Goal: Transaction & Acquisition: Purchase product/service

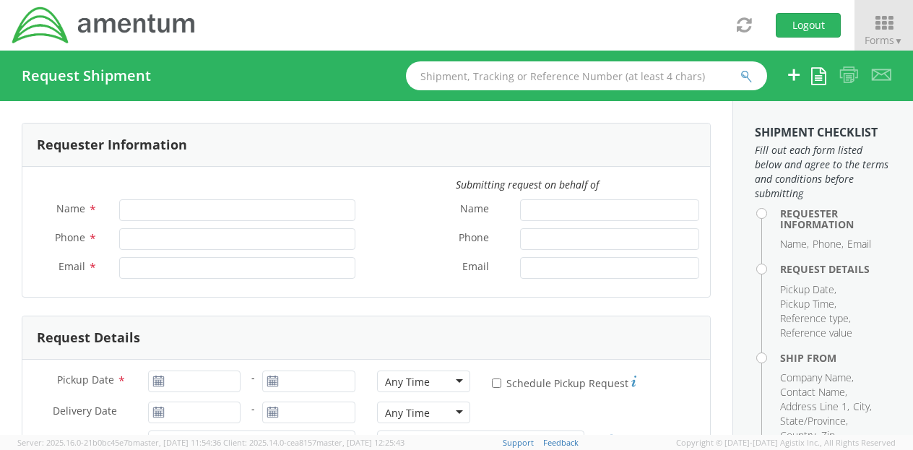
type input "Ashley Ramsey"
type input "+1-219-682-5810"
type input "ashley.ramsey@amentum.com"
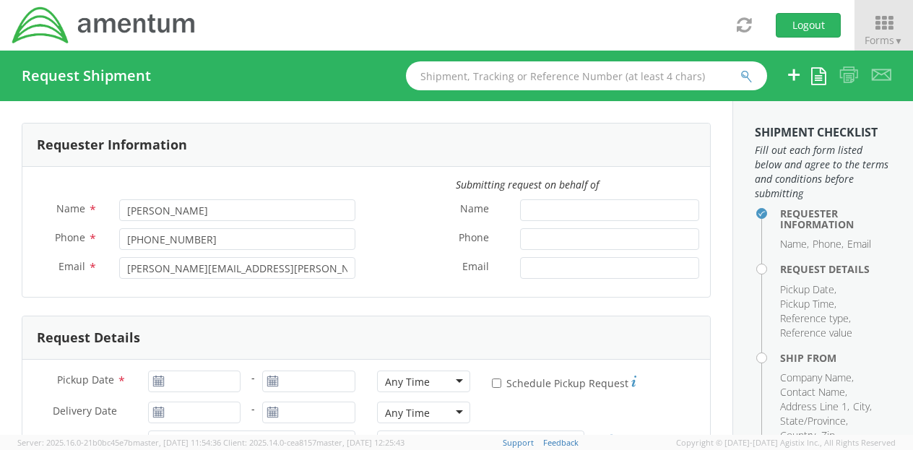
select select "3566.06.0001.ECP2.MATS.3000.00"
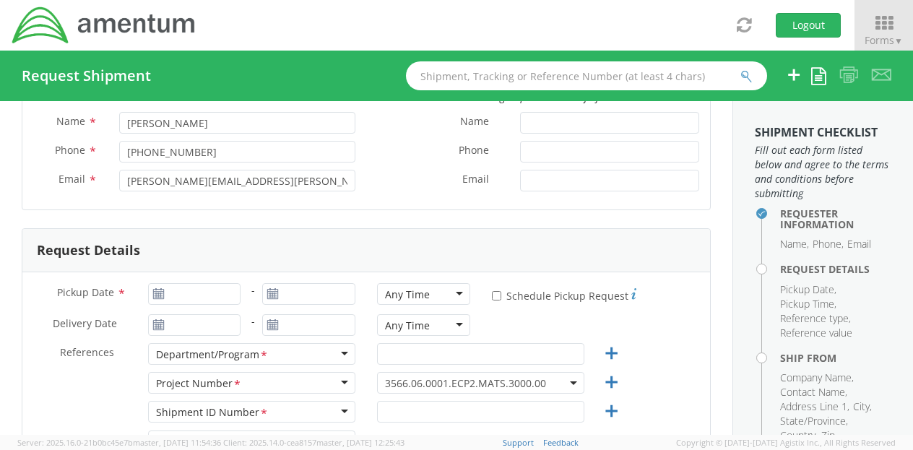
scroll to position [126, 0]
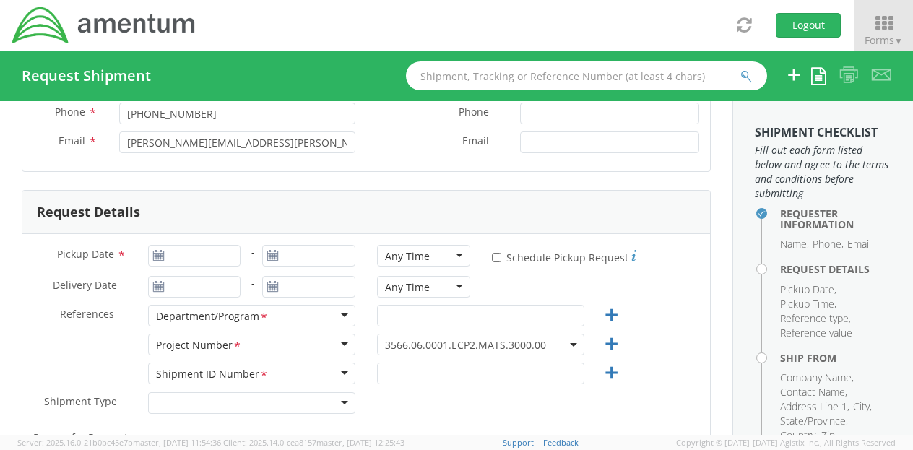
click at [153, 254] on use at bounding box center [158, 255] width 10 height 10
click at [175, 255] on input "Pickup Date *" at bounding box center [194, 256] width 93 height 22
type input "08/15/2025"
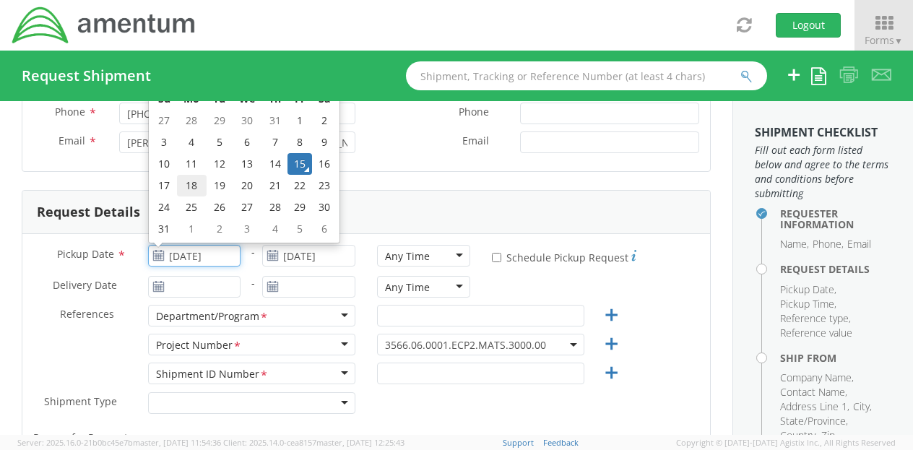
click at [185, 188] on td "18" at bounding box center [192, 186] width 30 height 22
type input "[DATE]"
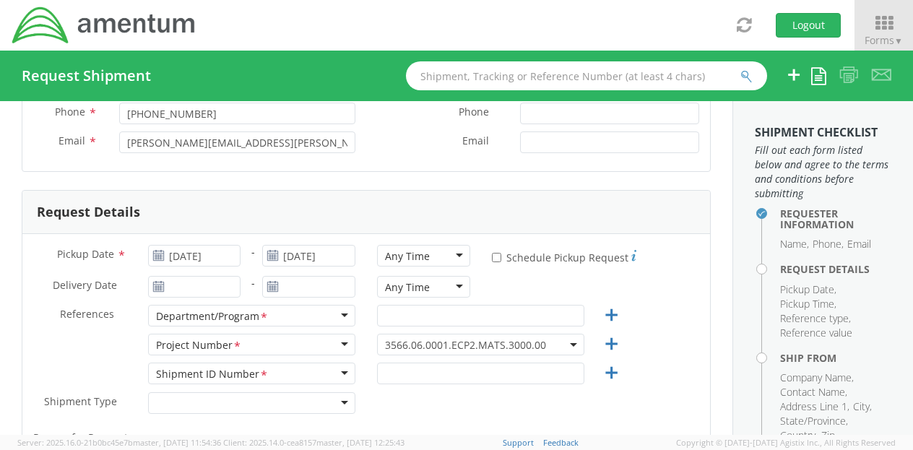
click at [458, 258] on div "Any Time" at bounding box center [423, 256] width 93 height 22
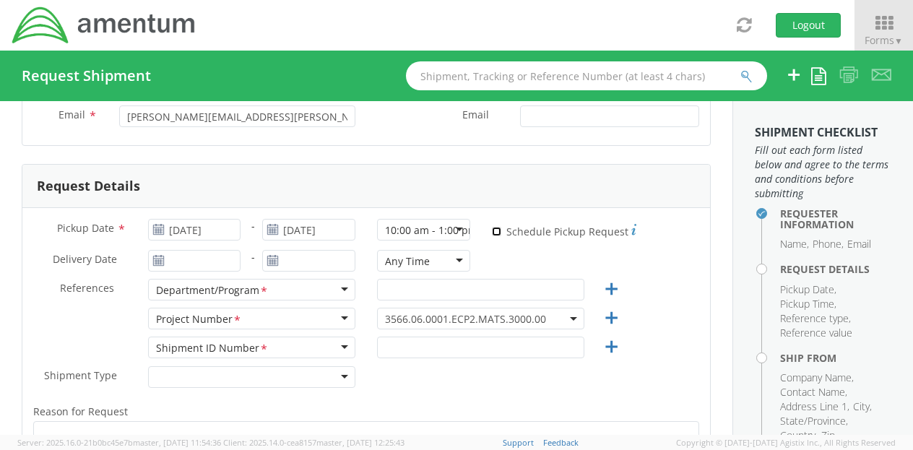
click at [492, 229] on input "* Schedule Pickup Request" at bounding box center [496, 231] width 9 height 9
checkbox input "true"
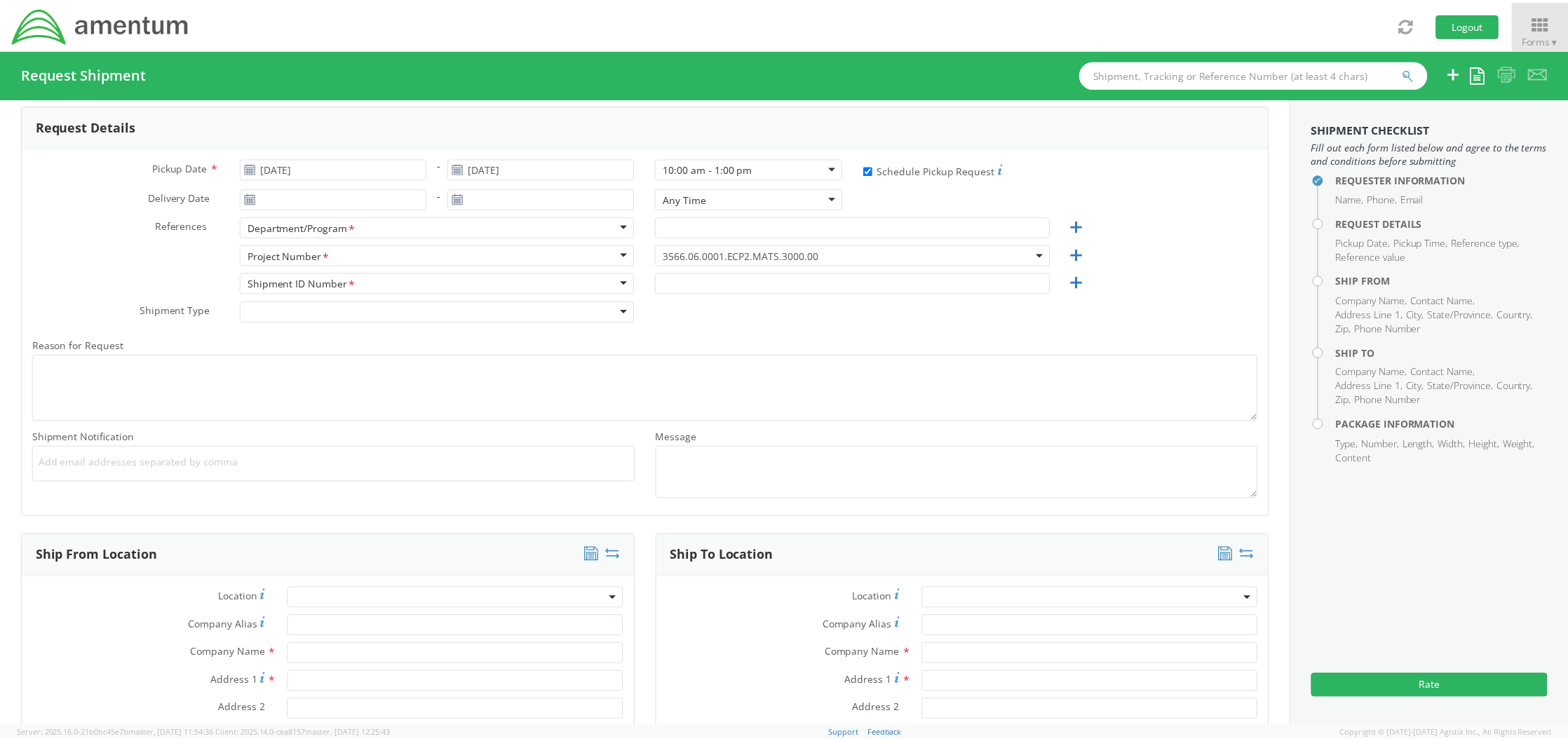
scroll to position [202, 0]
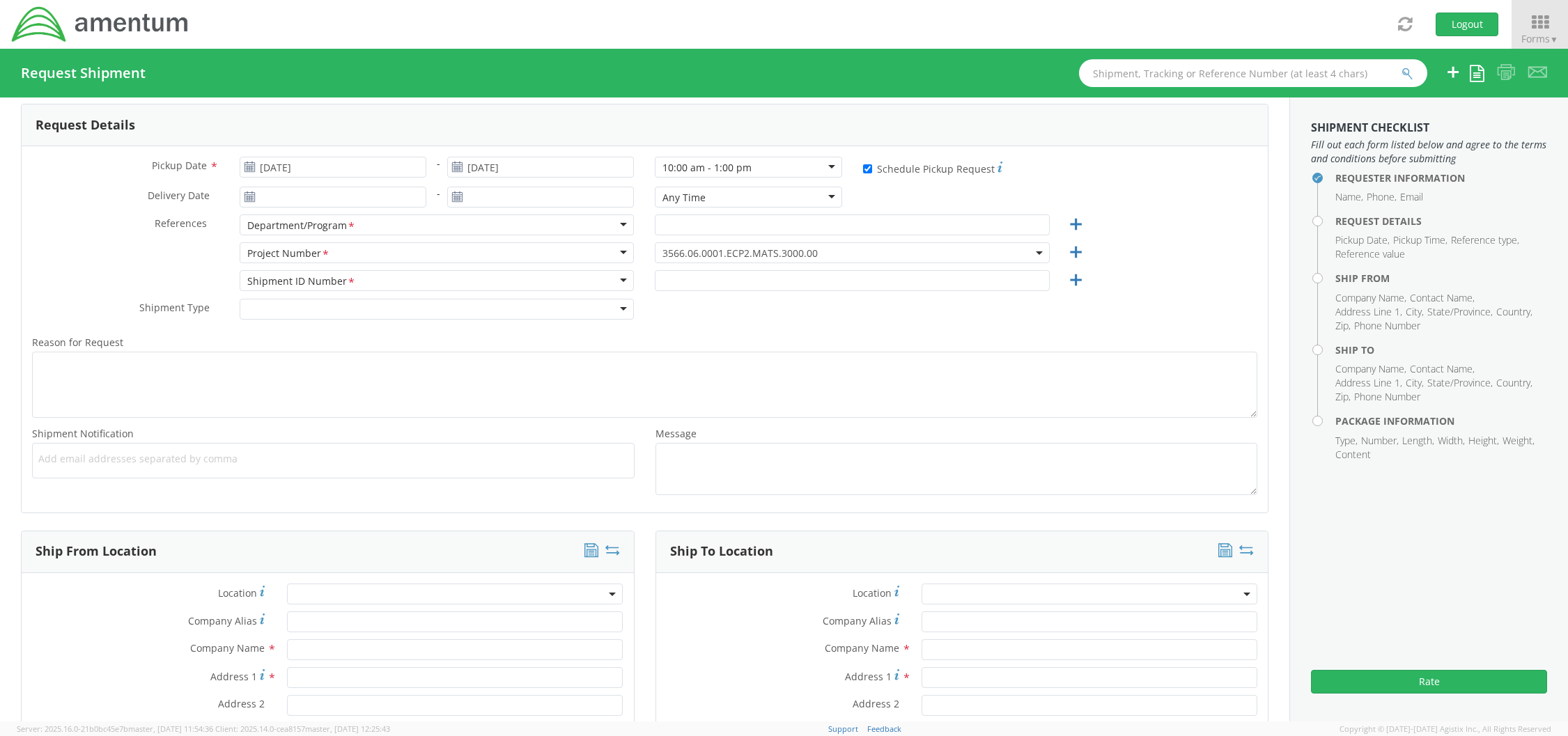
click at [880, 78] on input "text" at bounding box center [1252, 72] width 348 height 28
paste input "56510654"
type input "56510654"
click at [880, 67] on button "submit" at bounding box center [1408, 74] width 12 height 16
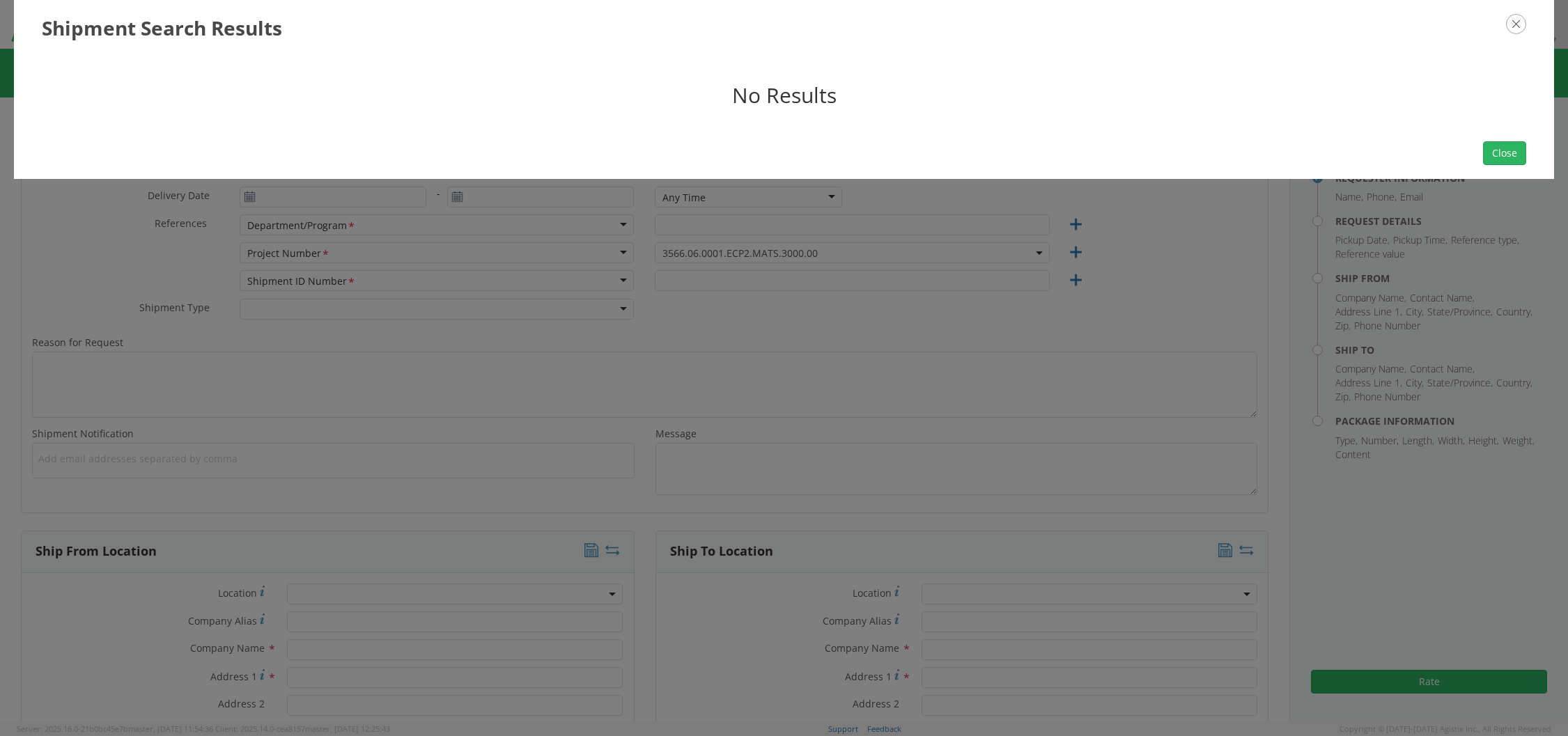
click at [880, 145] on div "Close" at bounding box center [784, 152] width 1540 height 51
click at [880, 152] on button "Close" at bounding box center [1504, 153] width 43 height 24
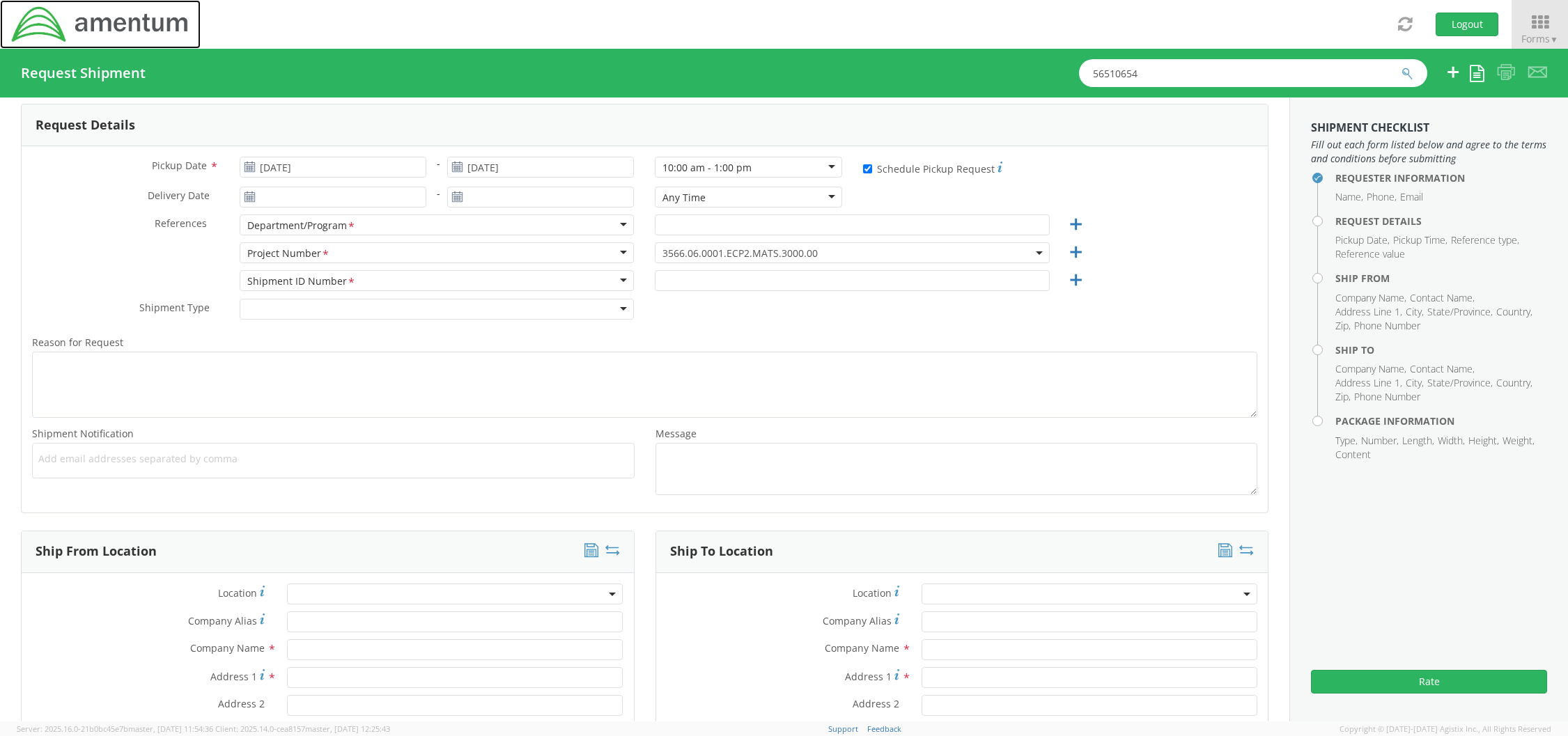
click at [147, 32] on img at bounding box center [100, 24] width 179 height 39
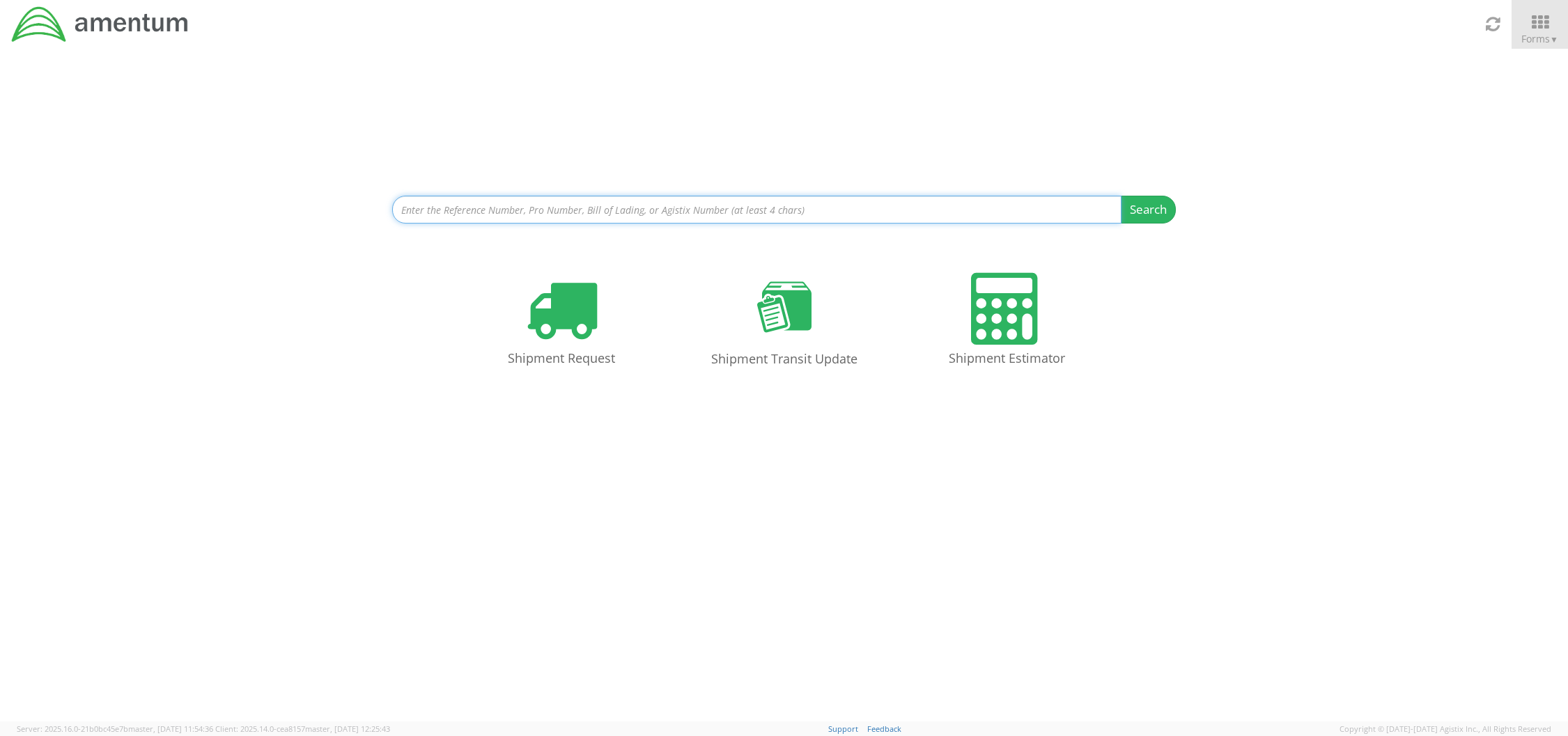
click at [597, 217] on input at bounding box center [756, 209] width 730 height 28
click at [601, 212] on input at bounding box center [756, 209] width 730 height 28
paste input "56510654"
type input "56510654"
click at [880, 213] on button "Search" at bounding box center [1148, 209] width 55 height 28
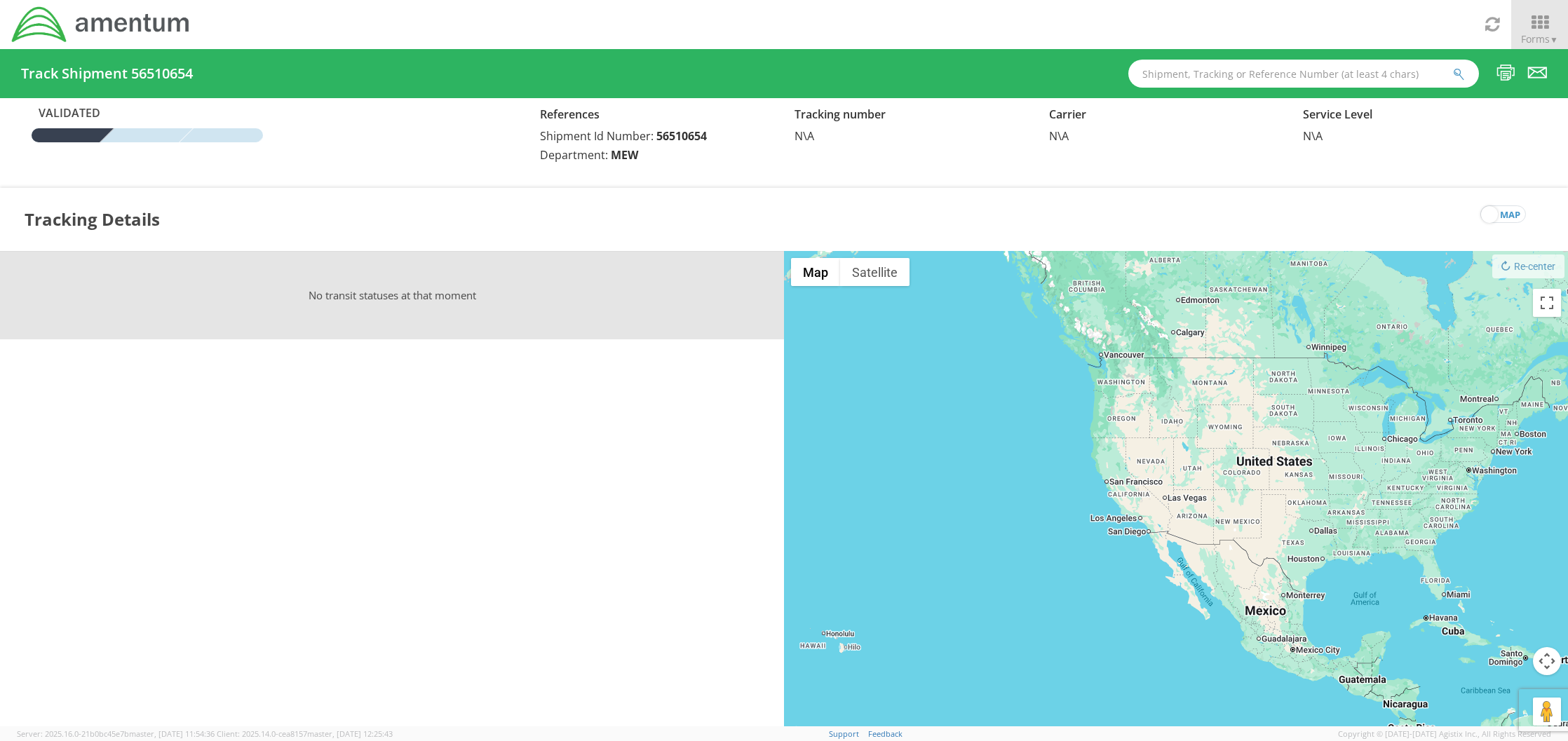
scroll to position [1, 0]
click at [90, 115] on span "Validated" at bounding box center [69, 112] width 77 height 17
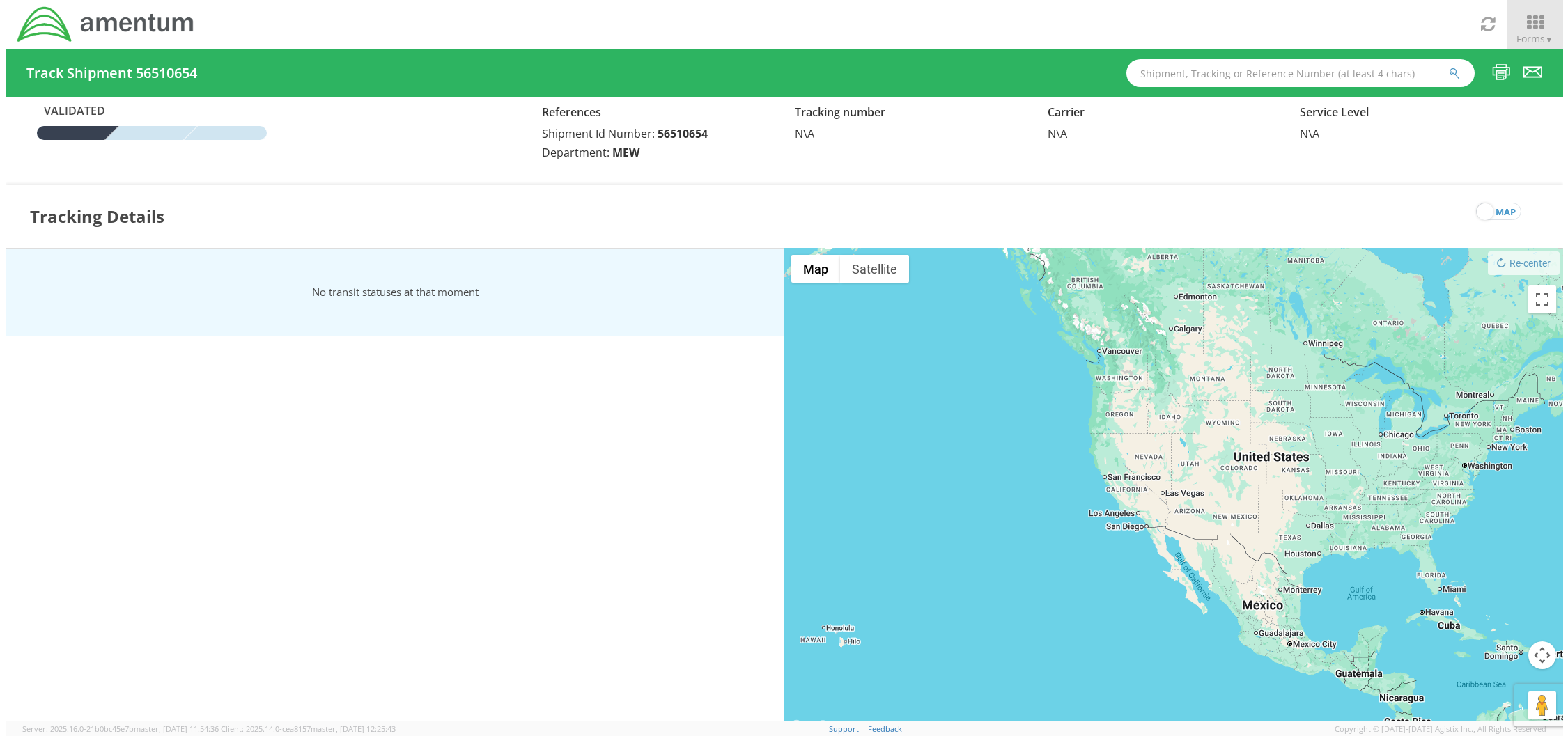
scroll to position [0, 0]
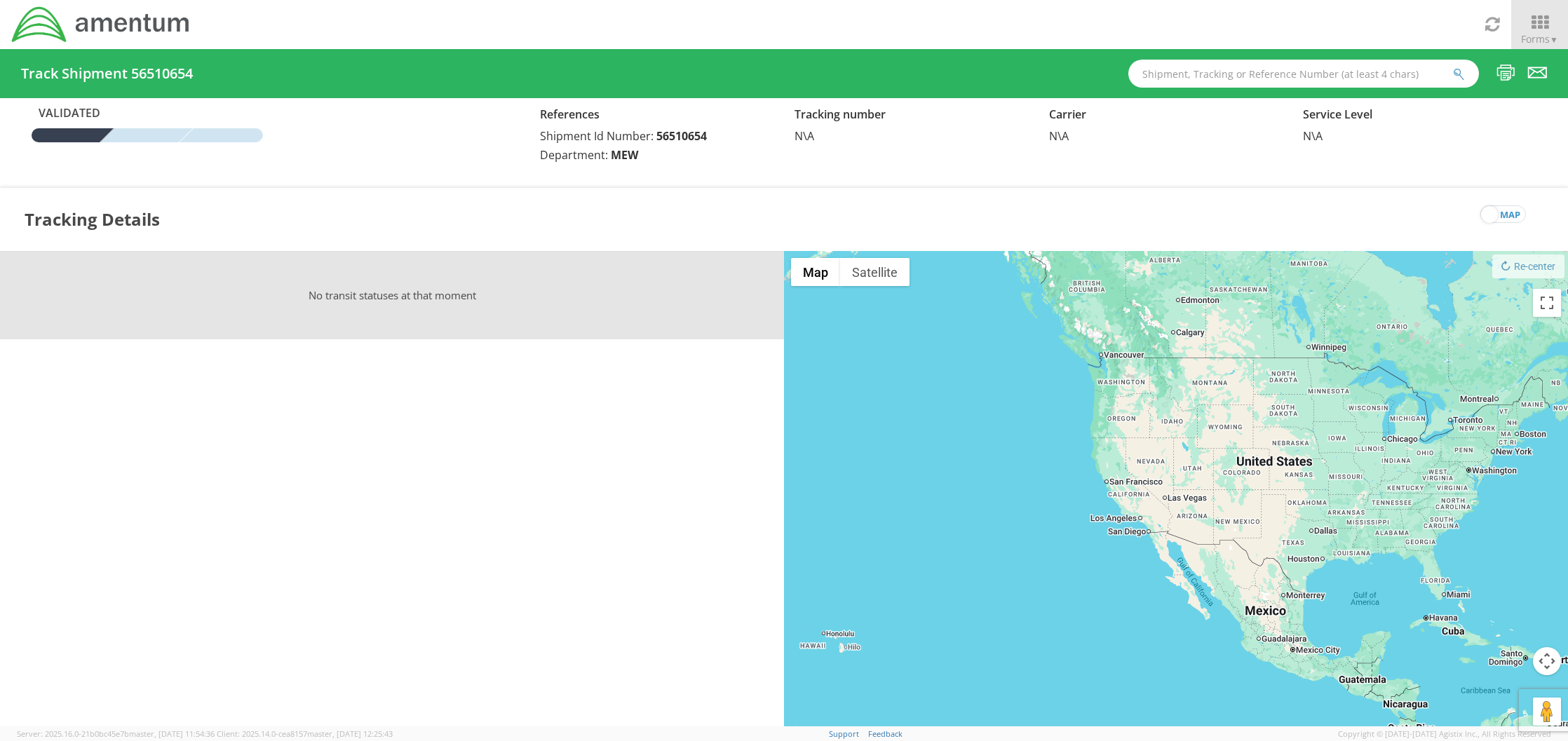
click at [448, 178] on div "Validated References Shipment Id Number: 56510654 Department: MEW Tracking numb…" at bounding box center [784, 143] width 1568 height 89
click at [886, 131] on div "Service Level N\A" at bounding box center [1420, 124] width 255 height 39
click at [70, 119] on span "Validated" at bounding box center [69, 113] width 77 height 17
click at [886, 34] on span "Forms ▼" at bounding box center [1540, 39] width 37 height 14
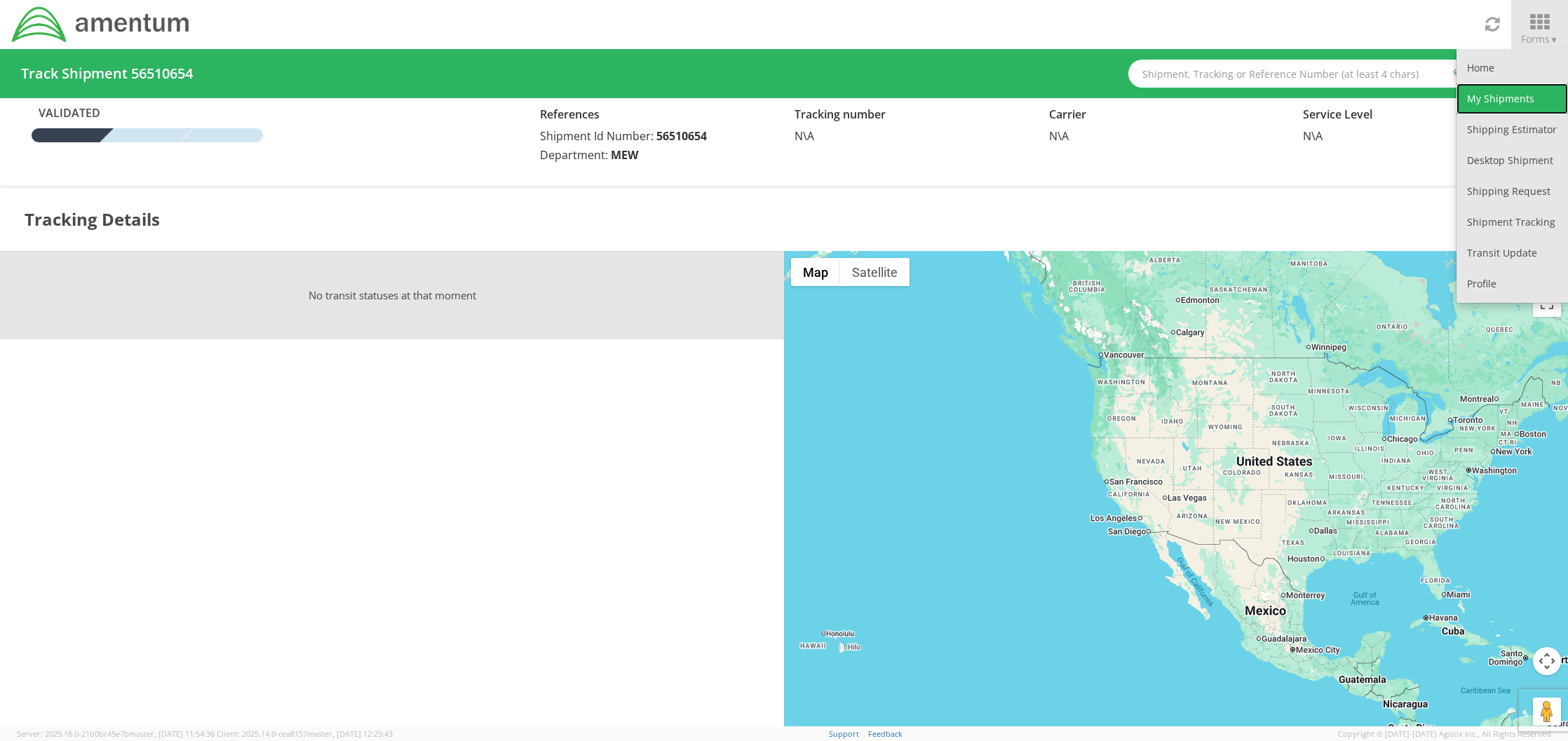
click at [886, 92] on link "My Shipments" at bounding box center [1512, 99] width 112 height 31
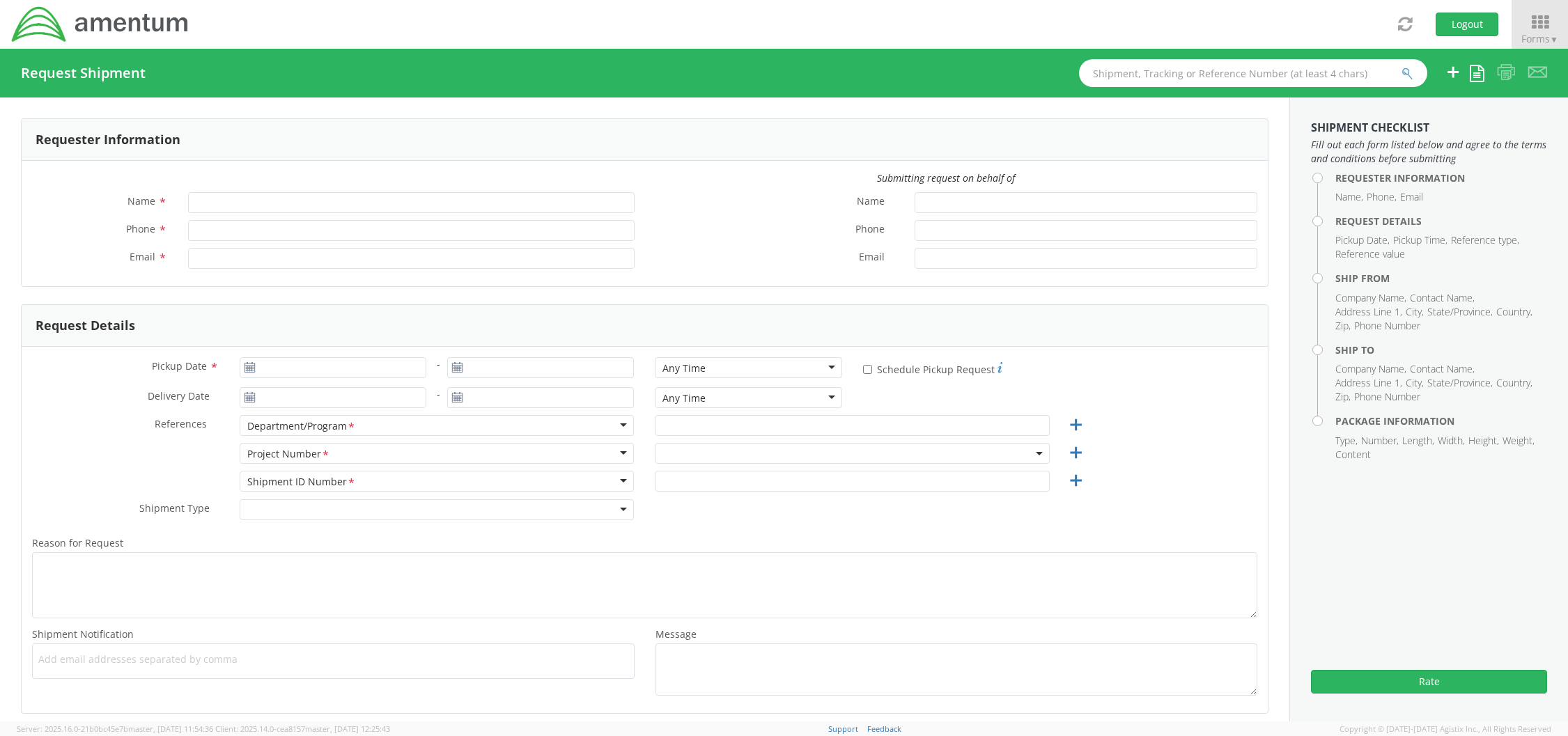
type input "[PERSON_NAME]"
type input "+1-219-682-5810"
type input "ashley.ramsey@amentum.com"
select select "3566.06.0001.ECP2.MATS.3000.00"
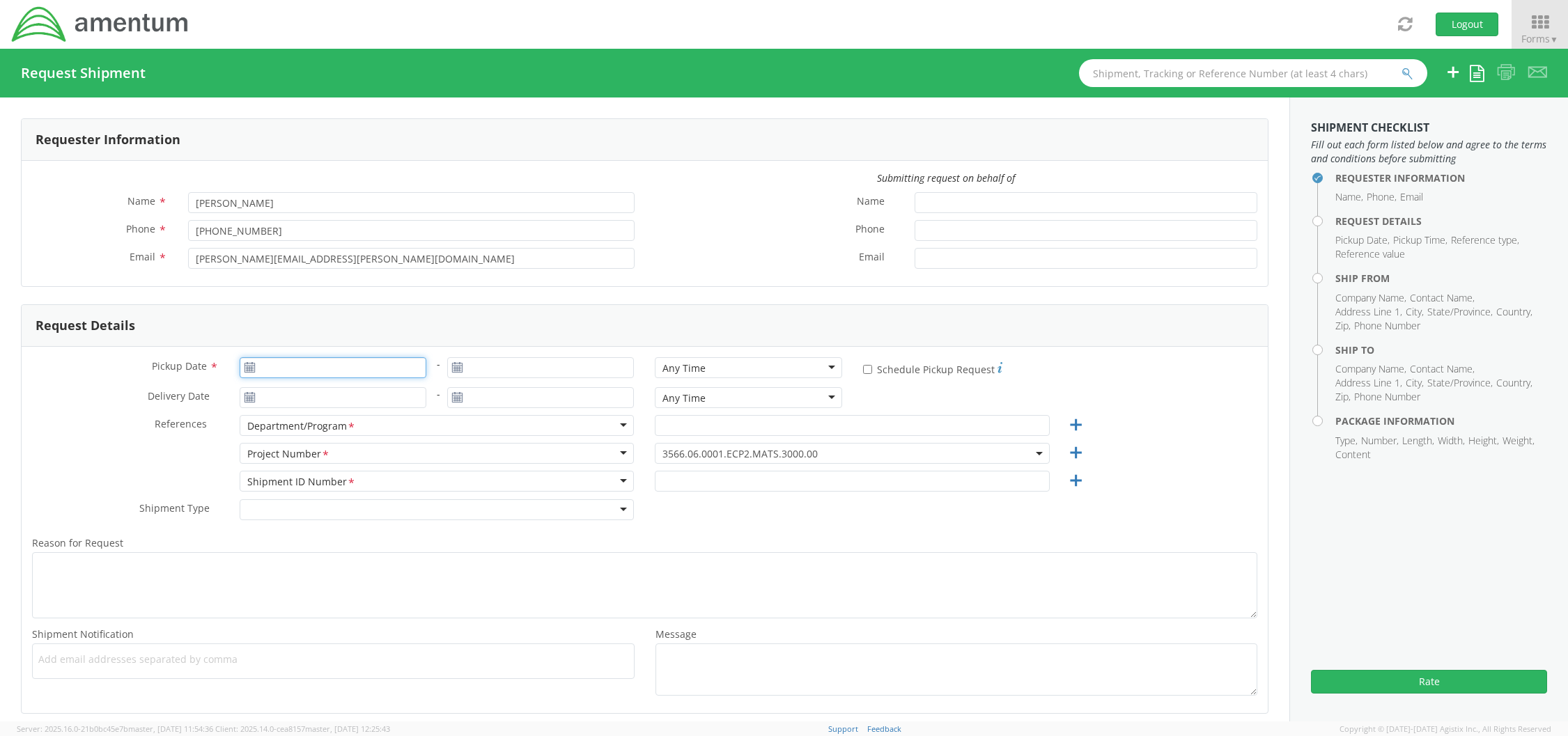
type input "08/15/2025"
click at [338, 366] on input "[DATE]" at bounding box center [332, 368] width 186 height 21
click at [280, 500] on td "18" at bounding box center [282, 498] width 29 height 21
type input "[DATE]"
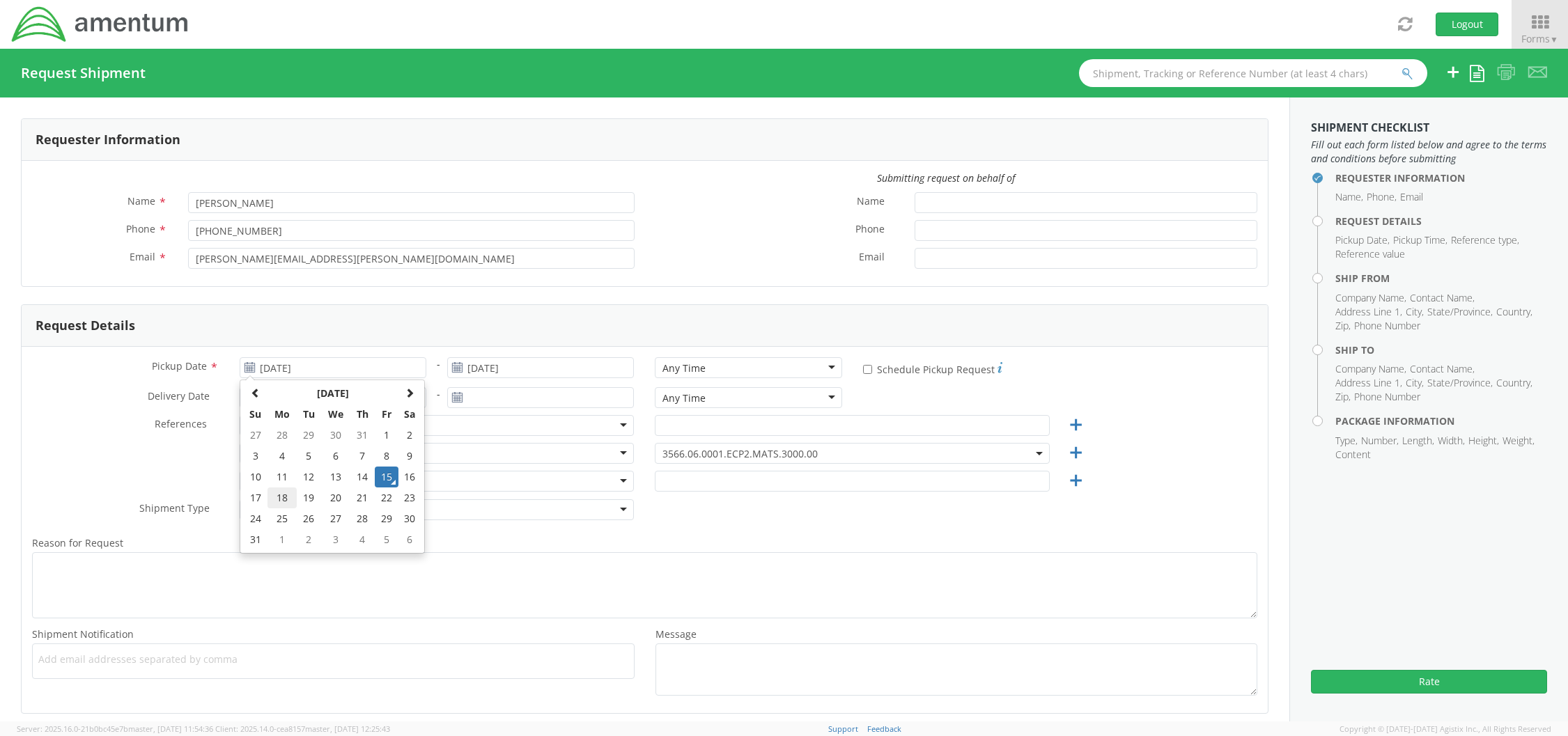
type input "[DATE]"
click at [782, 361] on div "Any Time" at bounding box center [748, 368] width 186 height 21
click at [893, 388] on div "Delivery Date * - Any Time Any Time Any Time 7:00 am - 10:00 am 10:00 am - 1:00…" at bounding box center [645, 400] width 1247 height 28
click at [863, 368] on input "* Schedule Pickup Request" at bounding box center [867, 368] width 9 height 9
checkbox input "true"
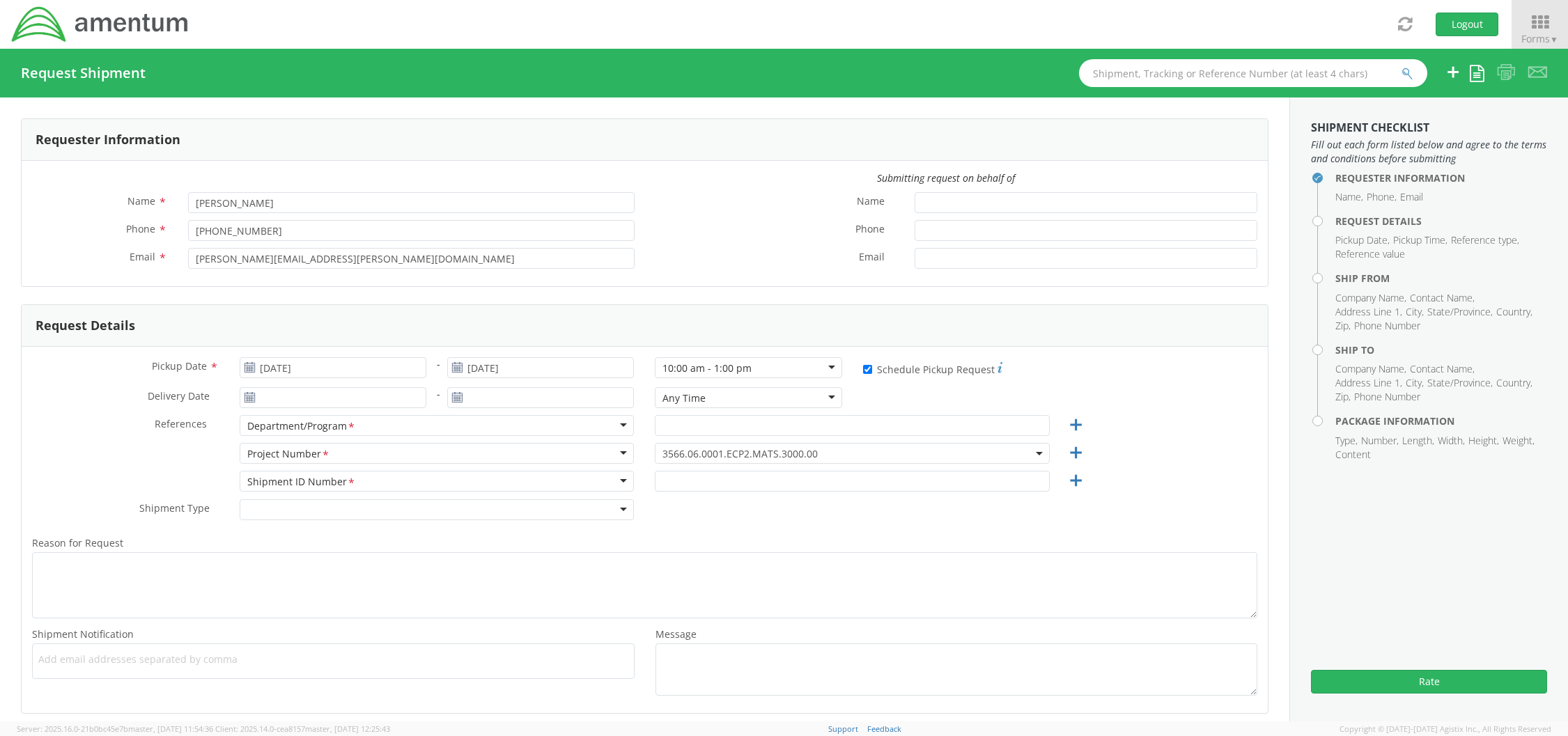
click at [379, 428] on div "Department/Program *" at bounding box center [436, 425] width 395 height 21
click at [336, 424] on div "Department/Program *" at bounding box center [301, 426] width 109 height 14
click at [618, 426] on div "Department/Program *" at bounding box center [436, 425] width 395 height 21
click at [679, 423] on input "text" at bounding box center [852, 425] width 395 height 21
click at [831, 454] on span "3566.06.0001.ECP2.MATS.3000.00" at bounding box center [852, 453] width 379 height 14
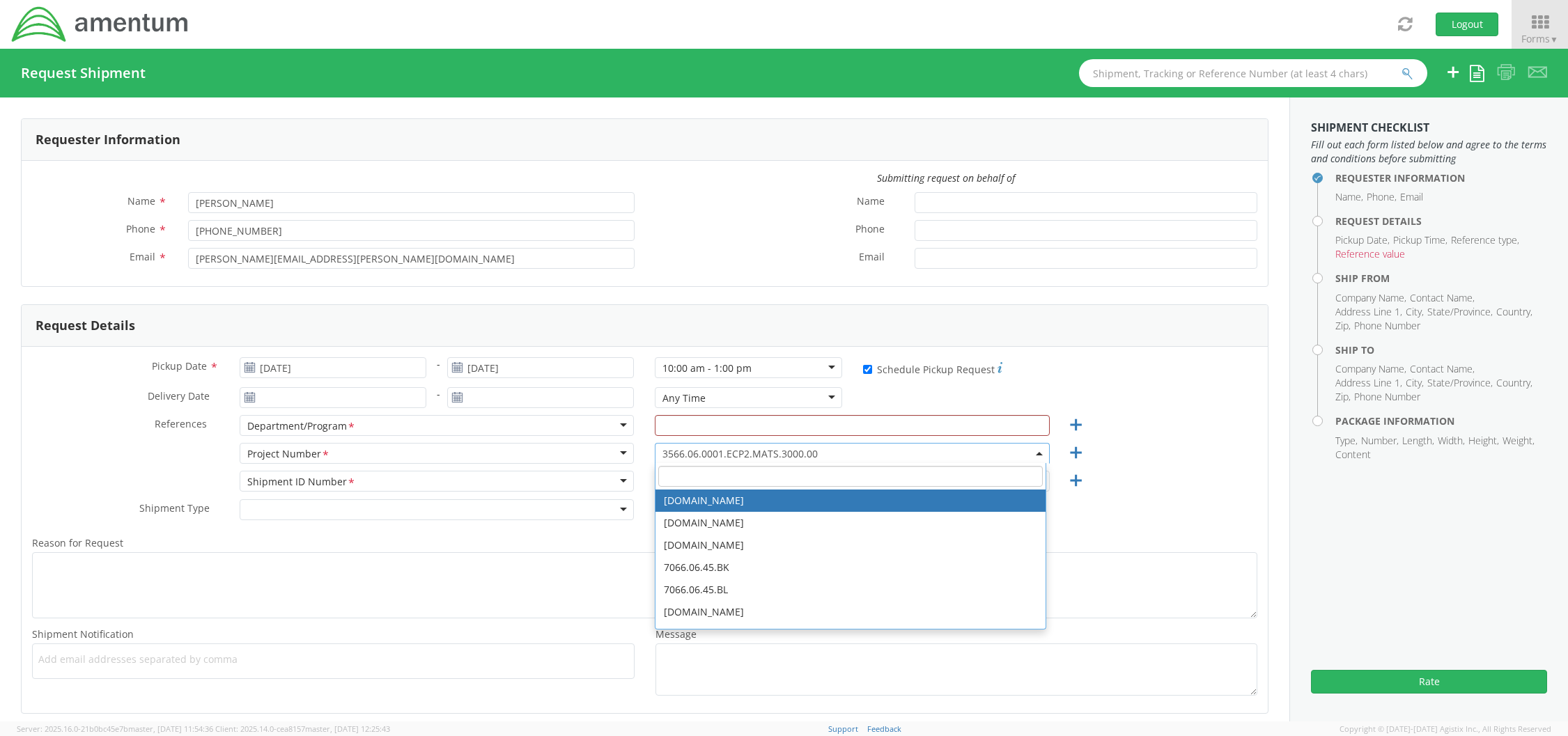
click at [785, 479] on input "search" at bounding box center [850, 477] width 384 height 21
paste input "3566.06.0001.MTV7.LABR.3000.00"
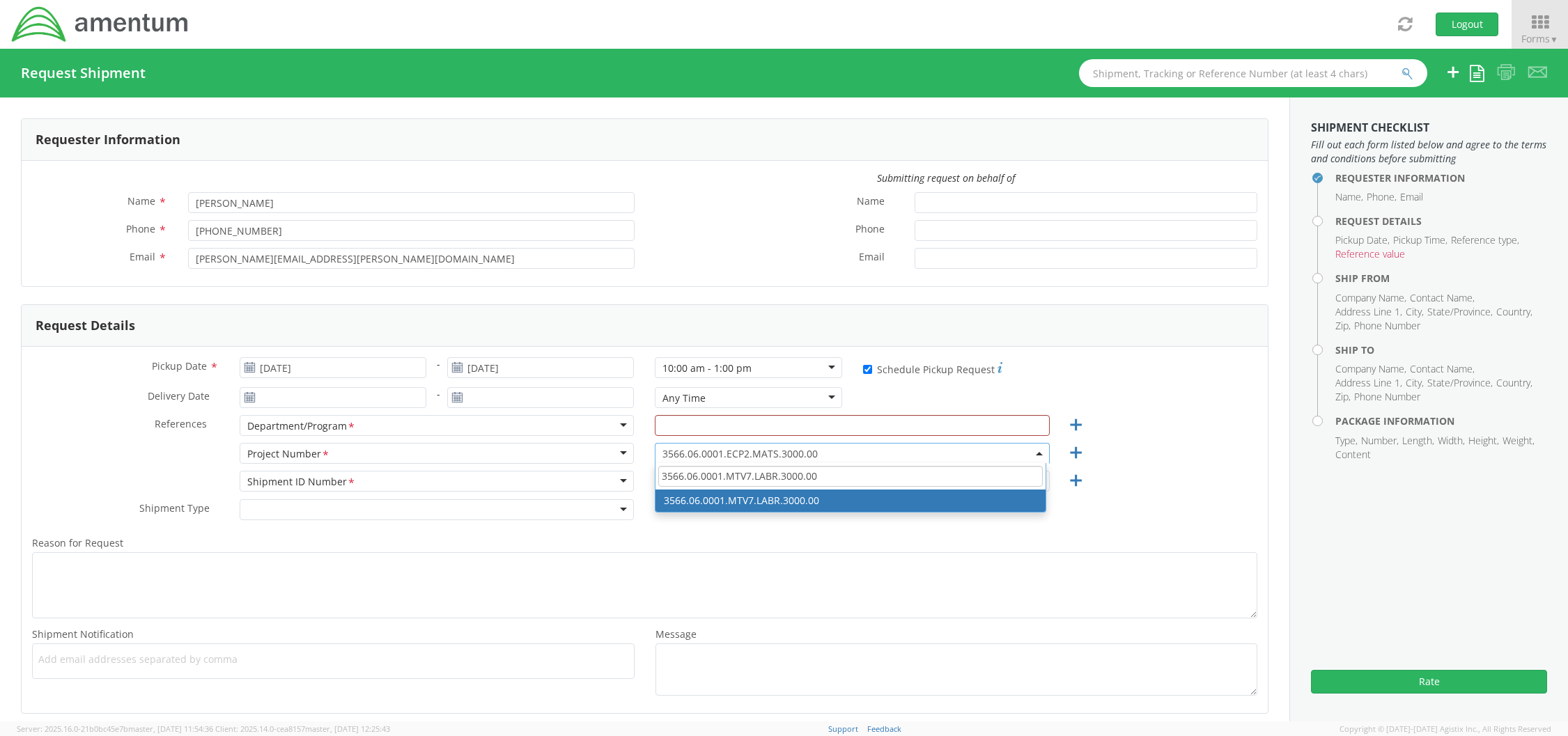
type input "3566.06.0001.MTV7.LABR.3000.00"
select select "3566.06.0001.MTV7.LABR.3000.00"
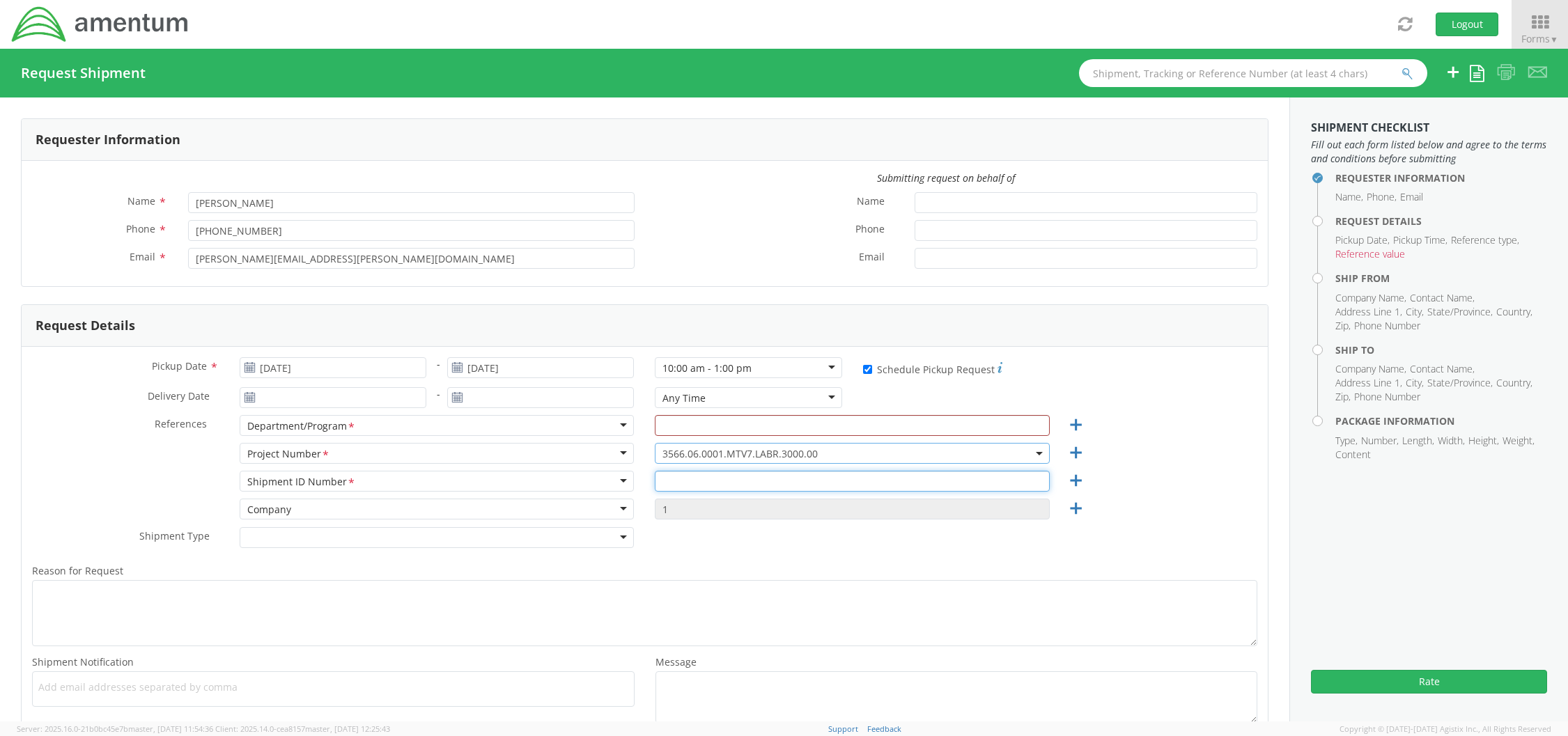
click at [713, 481] on input "text" at bounding box center [852, 481] width 395 height 21
click at [413, 486] on div "Shipment ID Number *" at bounding box center [436, 481] width 395 height 21
click at [620, 479] on div "Shipment ID Number *" at bounding box center [436, 481] width 395 height 21
click at [716, 486] on input "text" at bounding box center [852, 481] width 395 height 21
click at [710, 431] on input "text" at bounding box center [852, 425] width 395 height 21
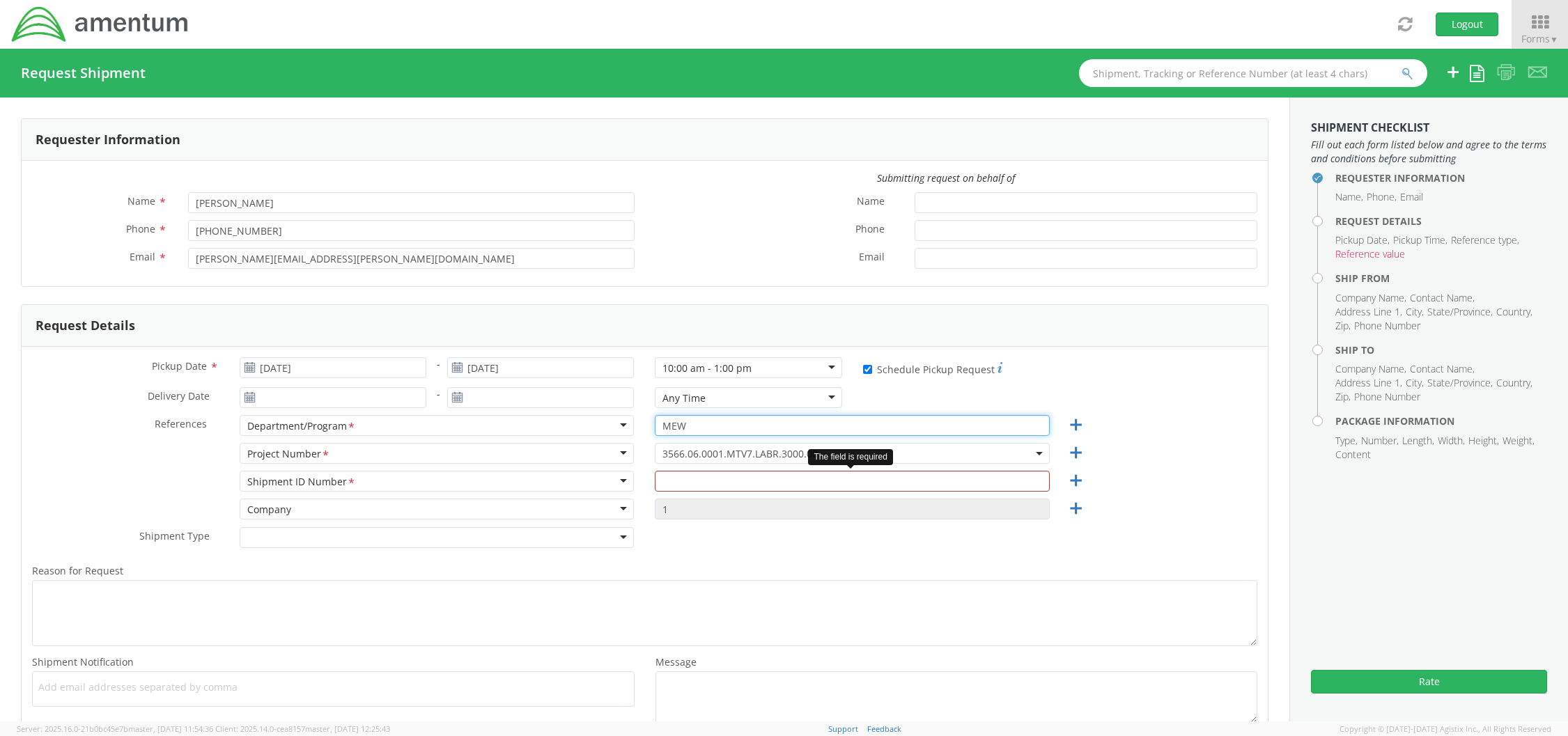
type input "MEW"
click at [713, 479] on input "text" at bounding box center [852, 481] width 395 height 21
click at [765, 486] on input "text" at bounding box center [852, 481] width 395 height 21
paste input "56510654"
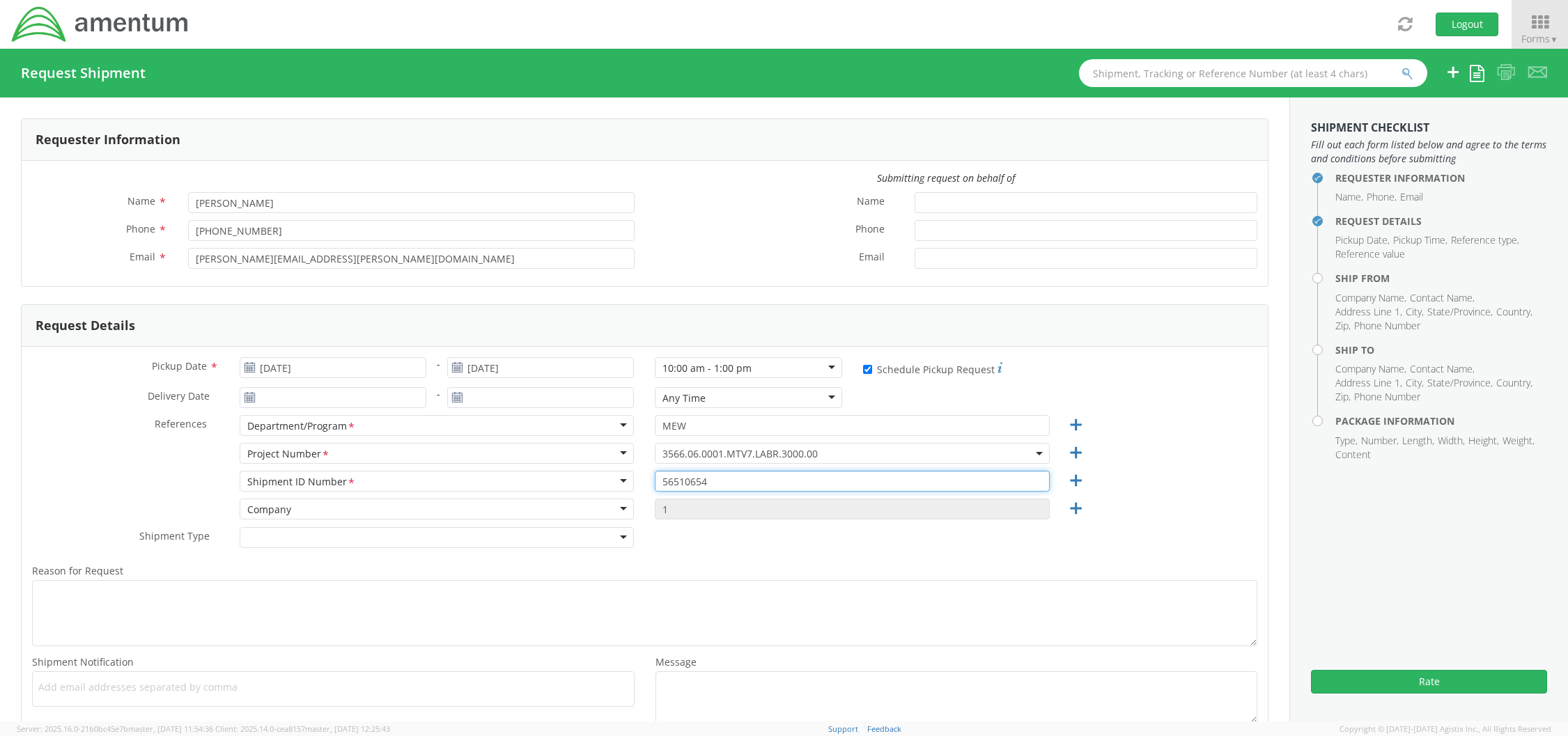
type input "56510654"
click at [768, 537] on div "Shipment Type * Batch Regular" at bounding box center [645, 541] width 1247 height 28
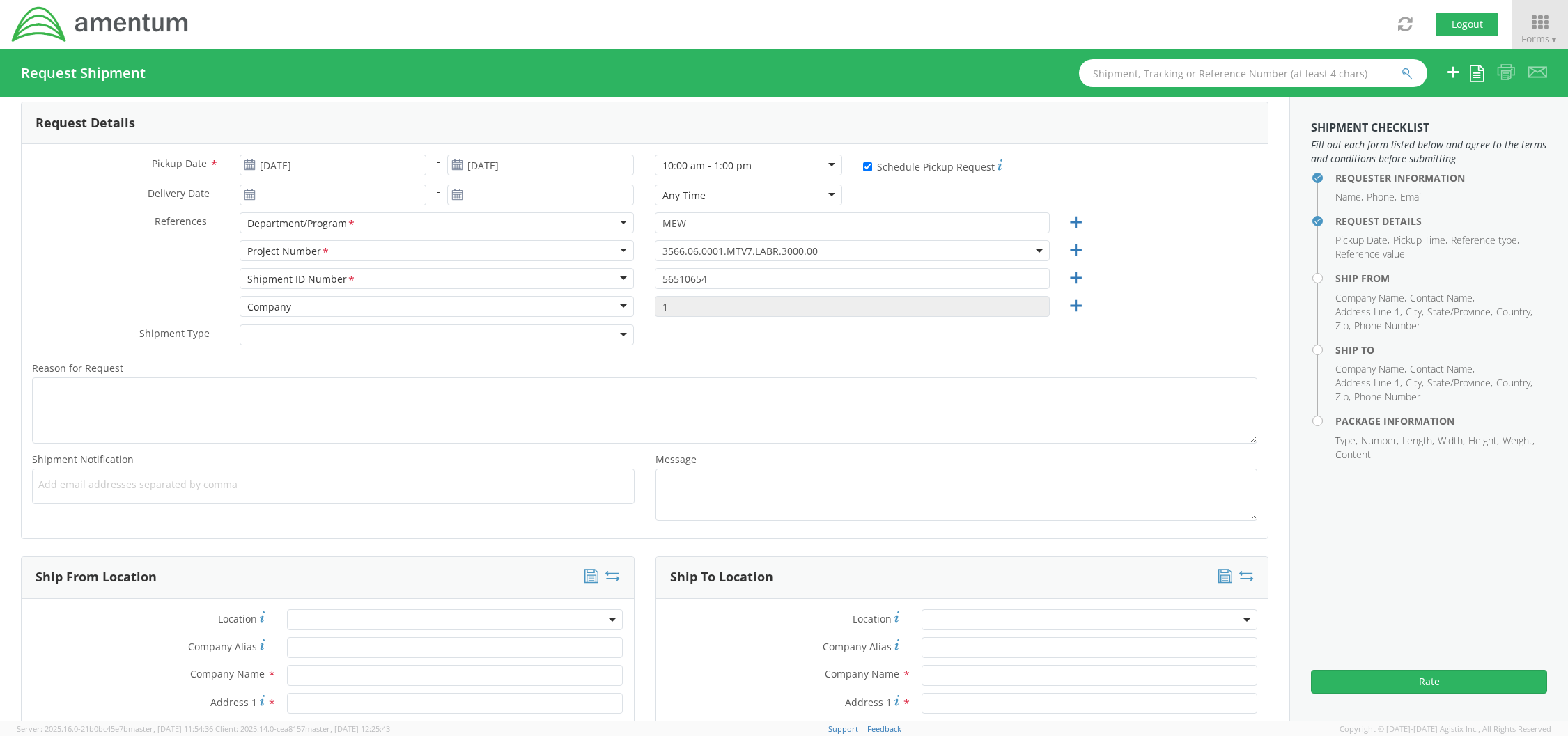
scroll to position [209, 0]
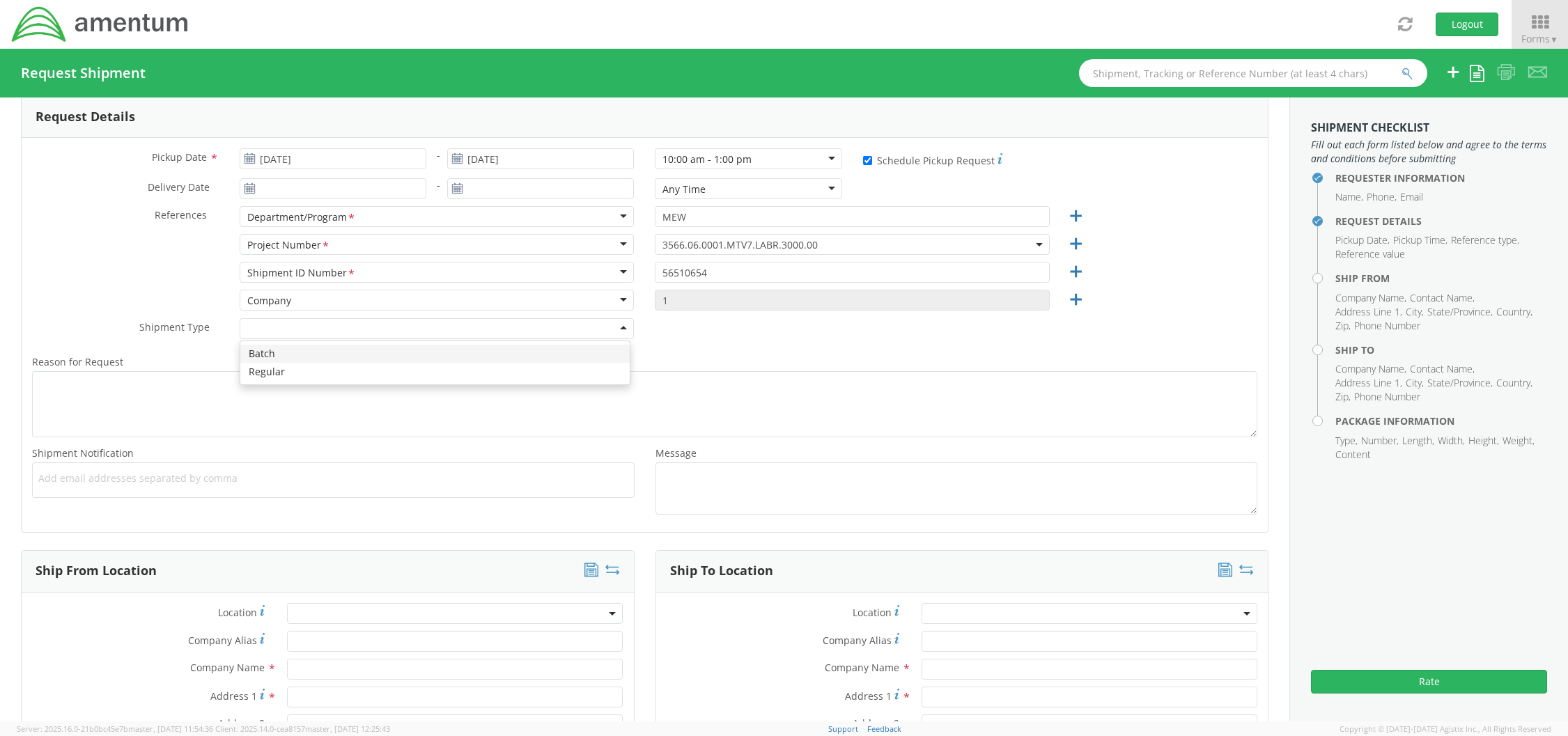
click at [335, 330] on div at bounding box center [436, 329] width 395 height 21
click at [701, 344] on div "Shipment Type * Batch Regular" at bounding box center [645, 332] width 1247 height 28
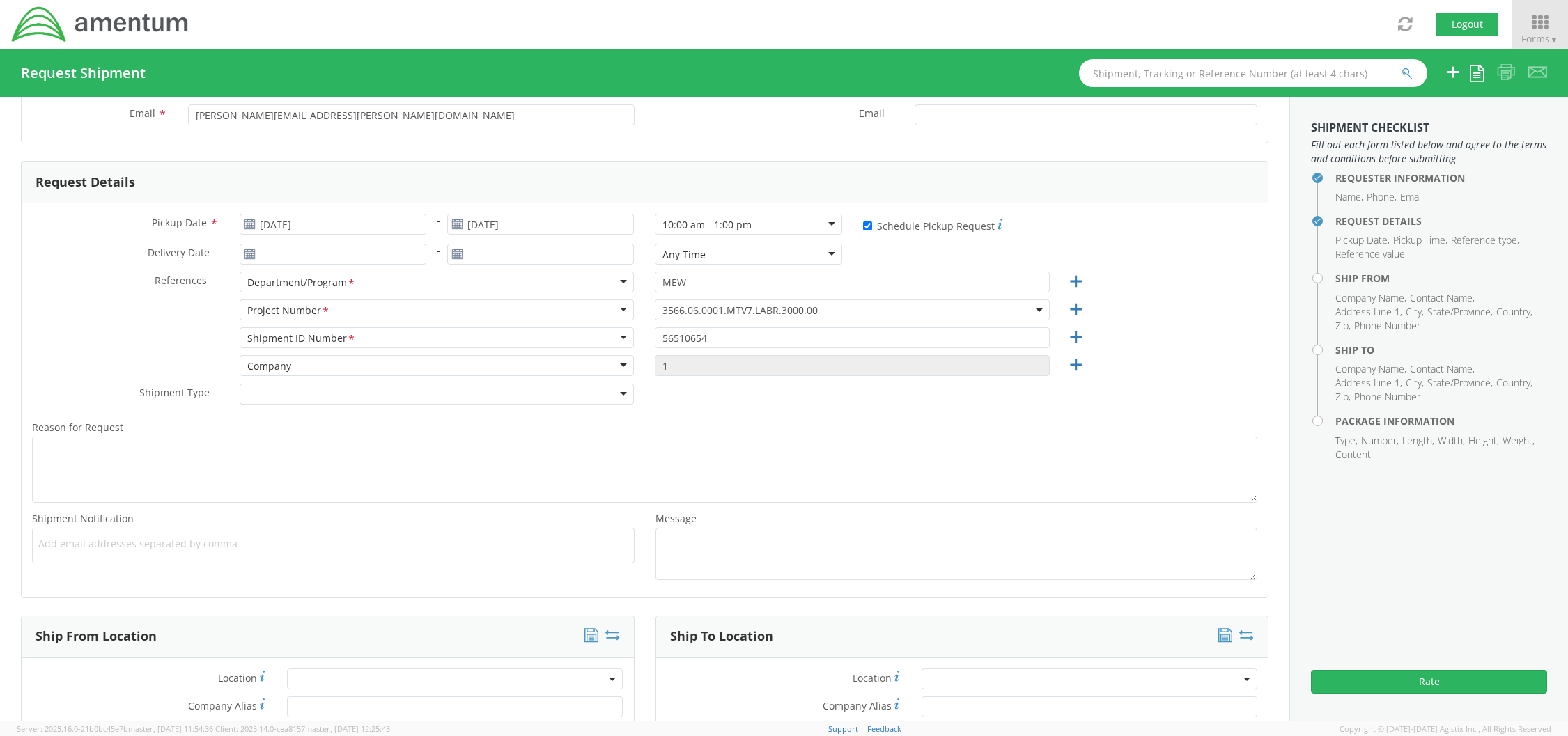
scroll to position [0, 0]
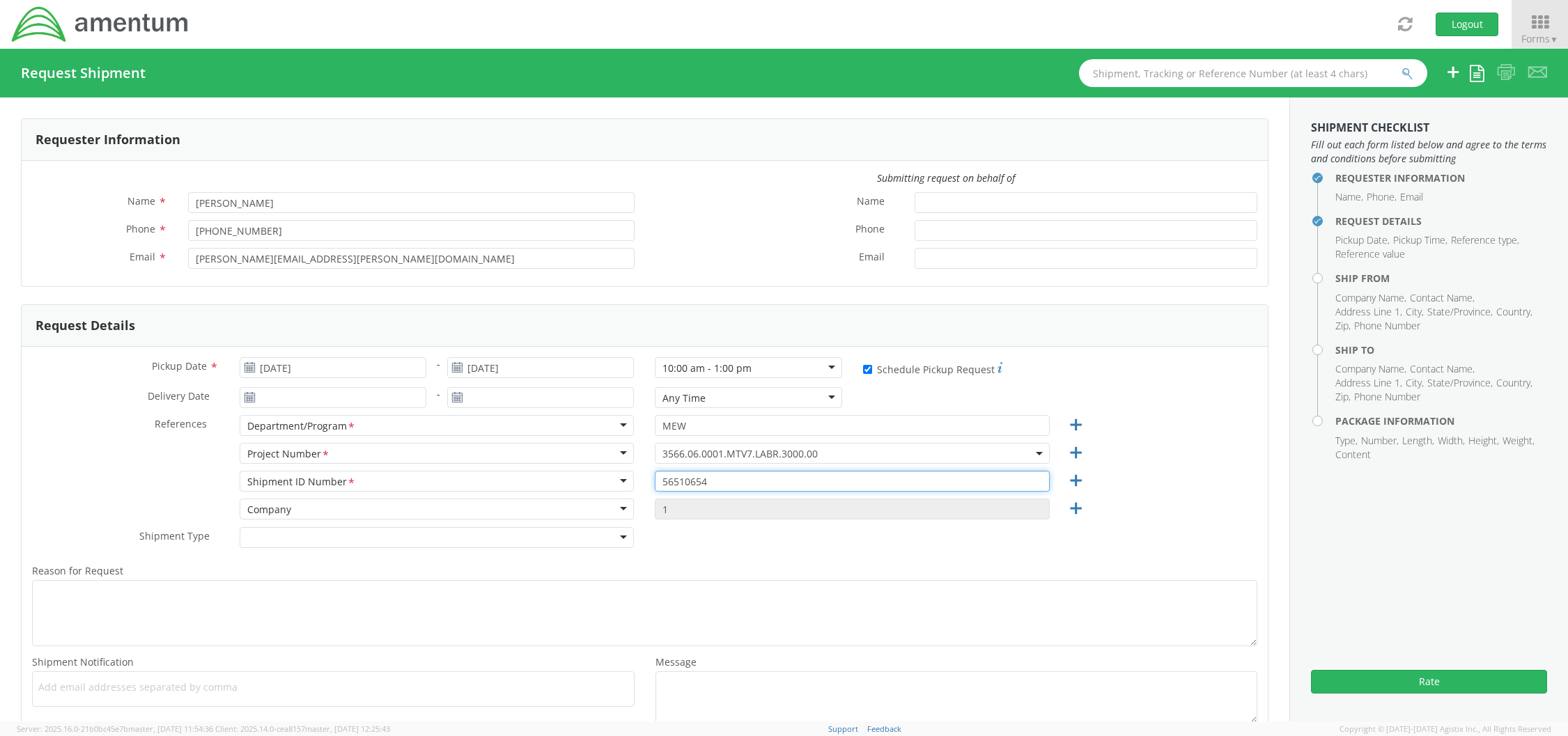
click at [934, 480] on input "56510654" at bounding box center [852, 481] width 395 height 21
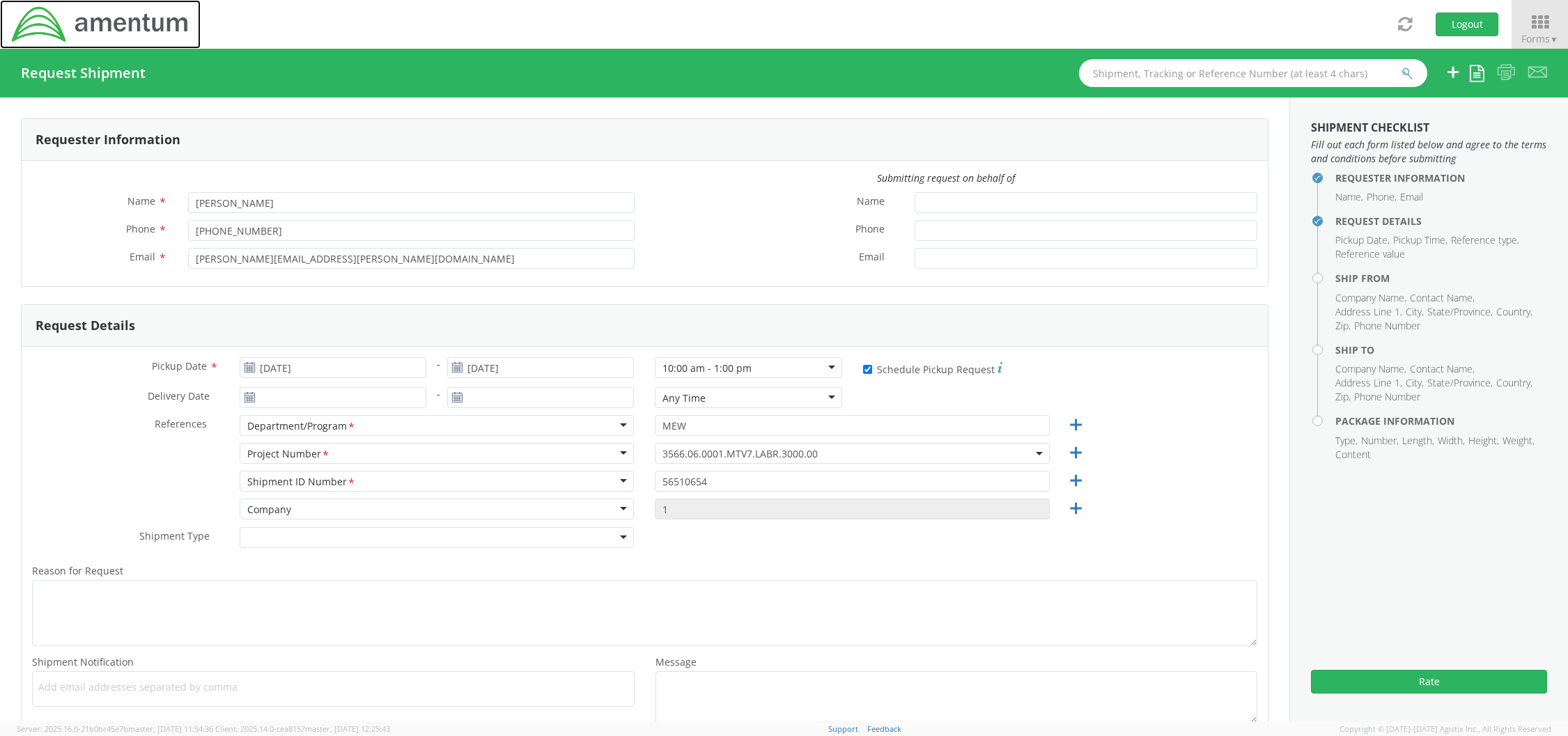
click at [124, 29] on img at bounding box center [100, 24] width 179 height 39
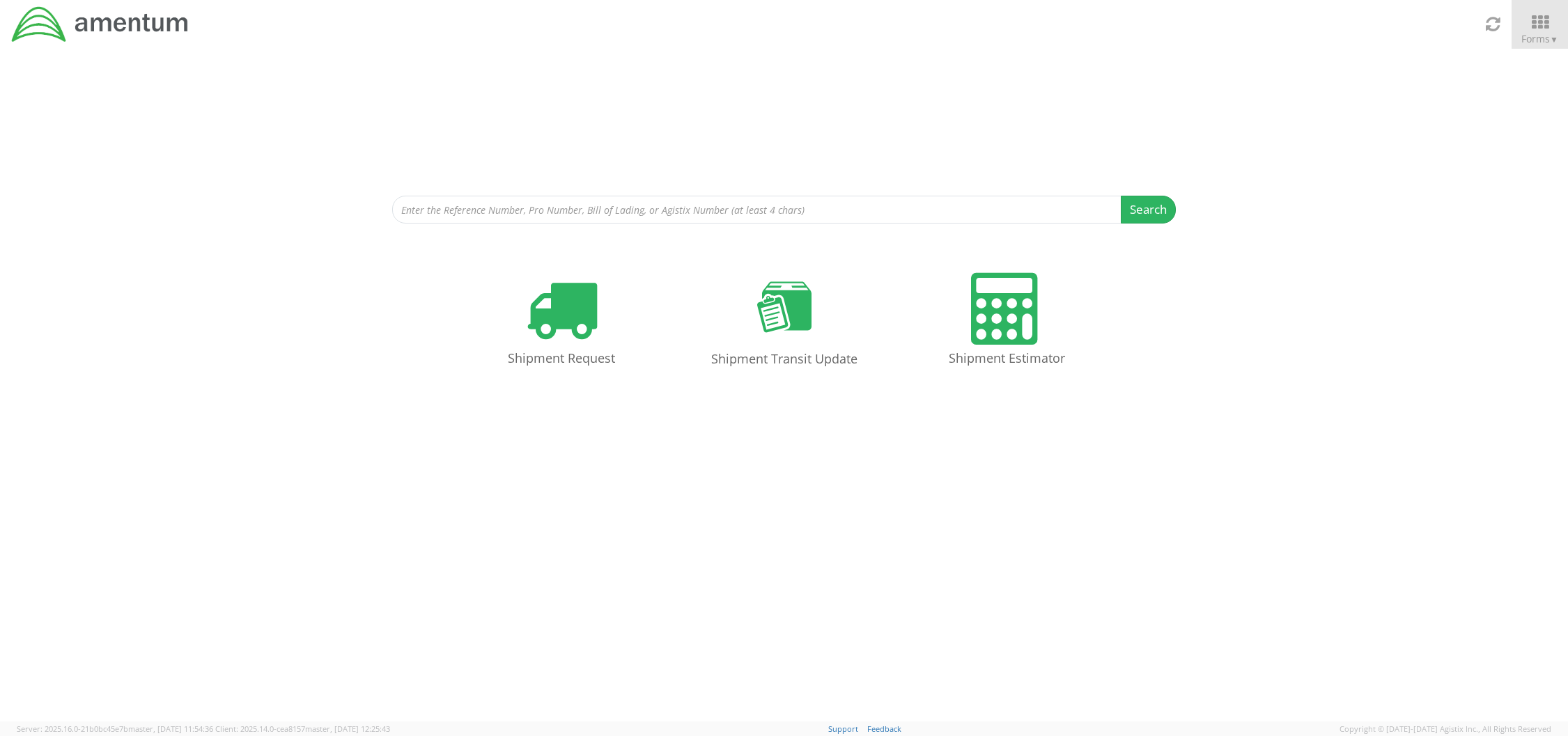
click at [620, 515] on div "Search Refine By Ship From Date To Shipment Request Shipment Transit Update Shi…" at bounding box center [784, 385] width 1568 height 672
click at [1559, 18] on icon at bounding box center [1539, 22] width 65 height 19
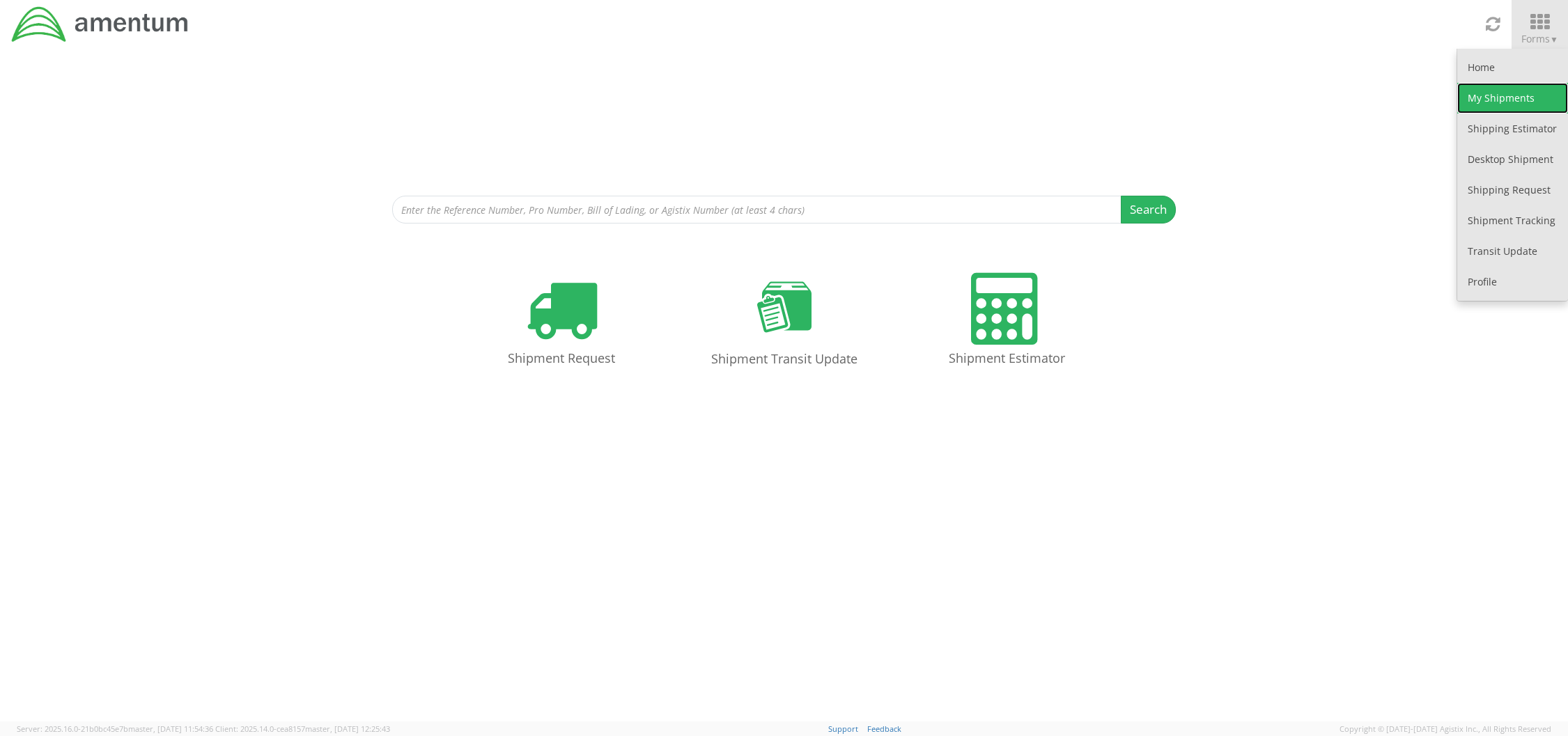
click at [1525, 98] on link "My Shipments" at bounding box center [1512, 98] width 111 height 31
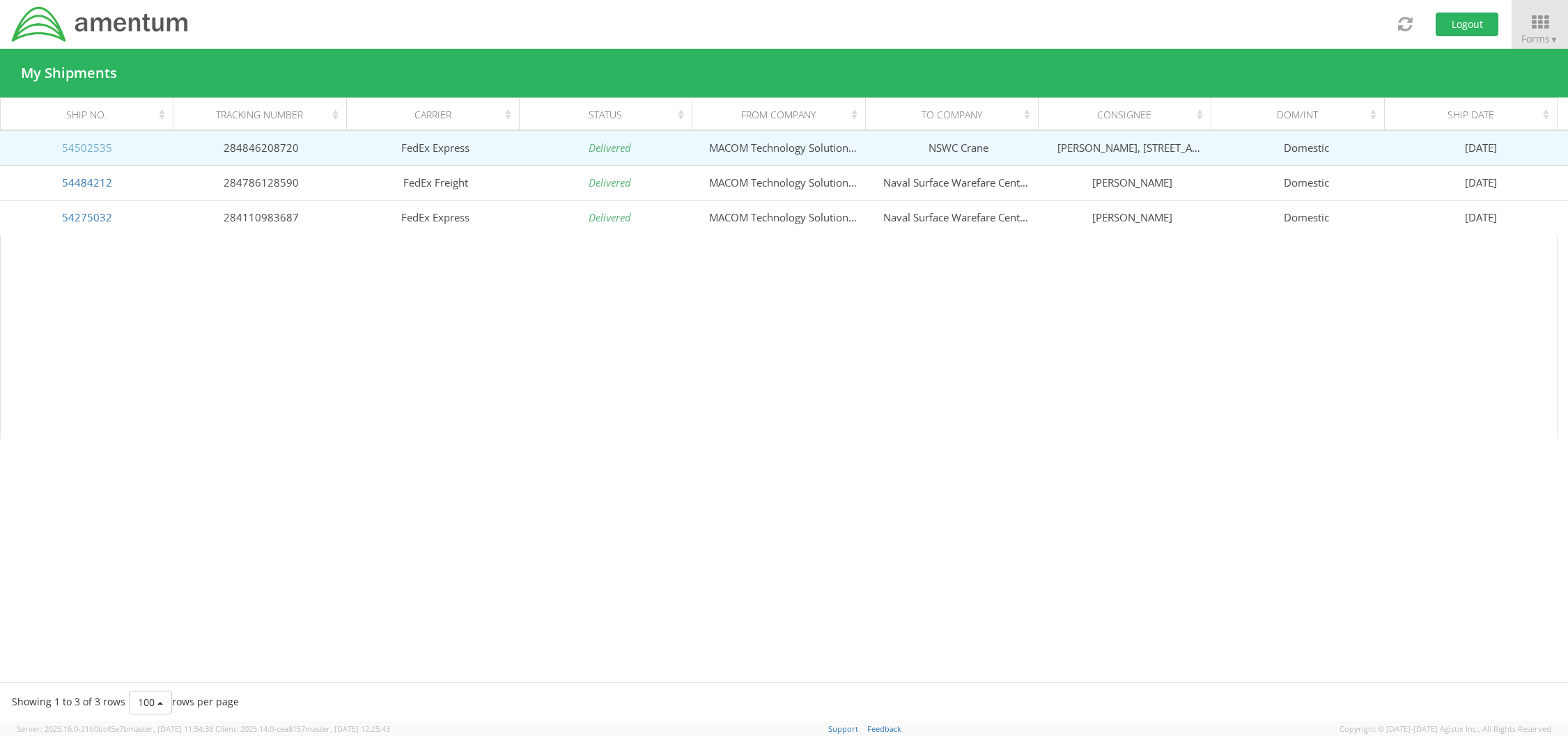
click at [92, 149] on link "54502535" at bounding box center [87, 148] width 50 height 14
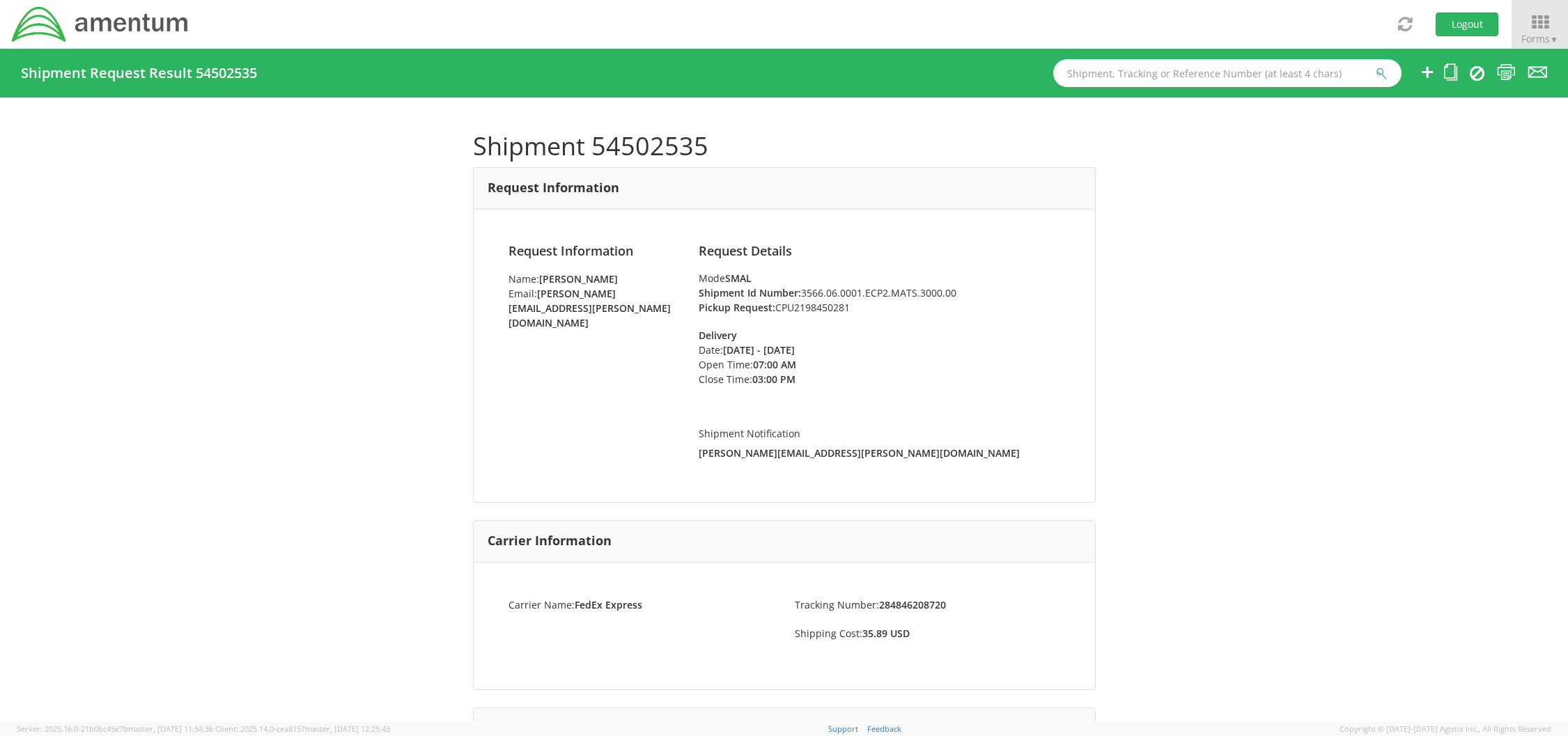
drag, startPoint x: 800, startPoint y: 287, endPoint x: 972, endPoint y: 289, distance: 172.0
click at [972, 289] on li "Shipment Id Number: 3566.06.0001.ECP2.MATS.3000.00" at bounding box center [879, 292] width 361 height 14
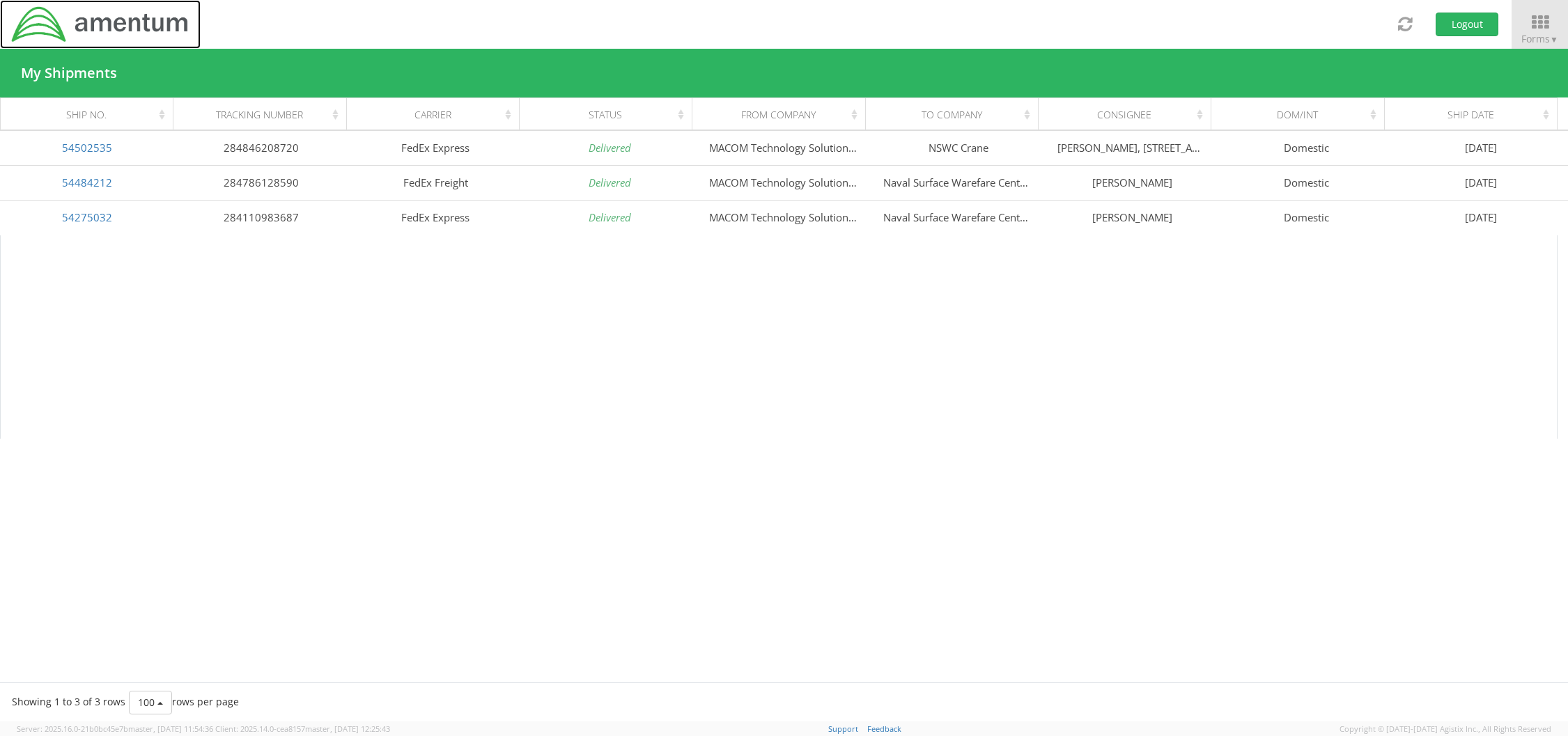
click at [176, 19] on img at bounding box center [100, 24] width 179 height 39
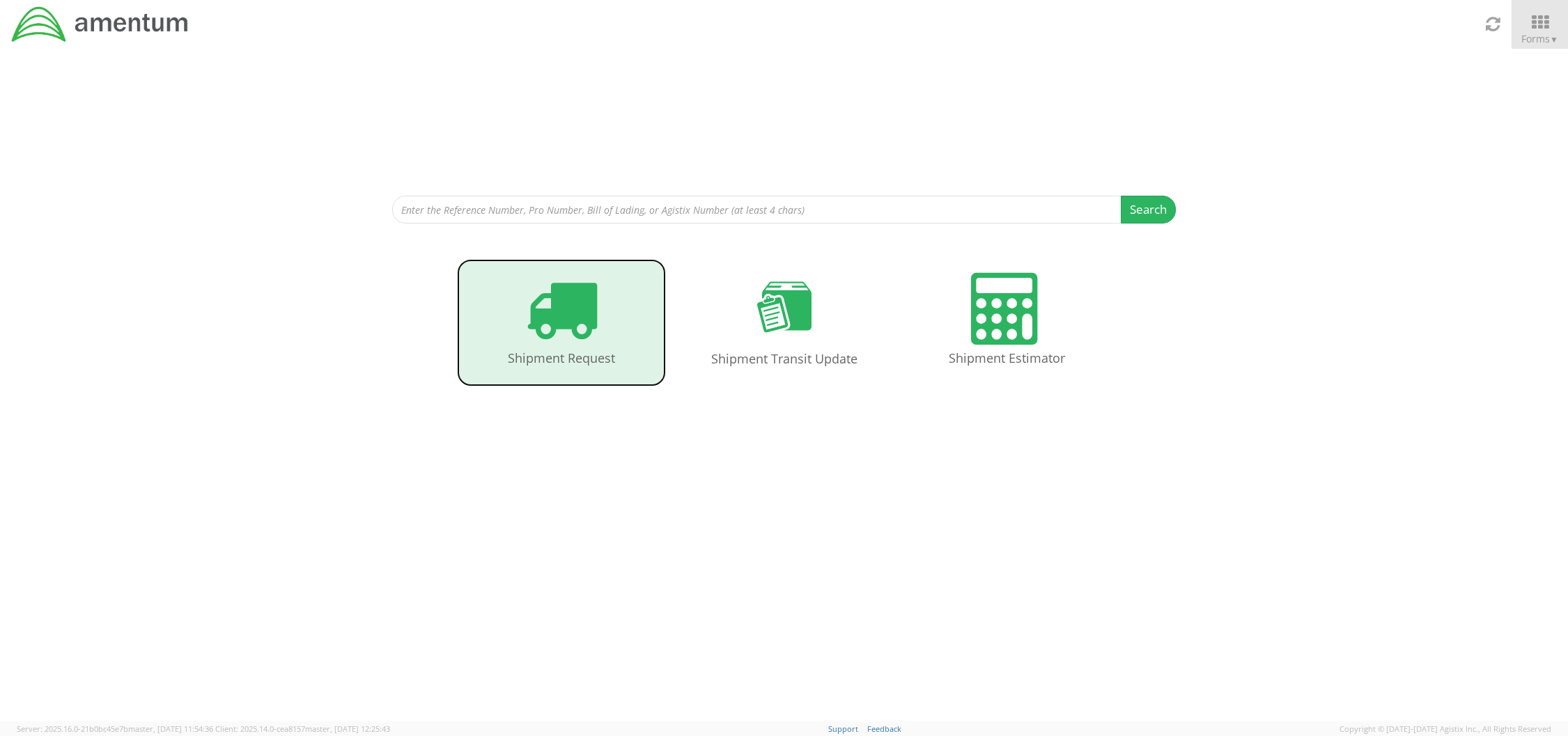
click at [562, 325] on icon at bounding box center [561, 309] width 71 height 71
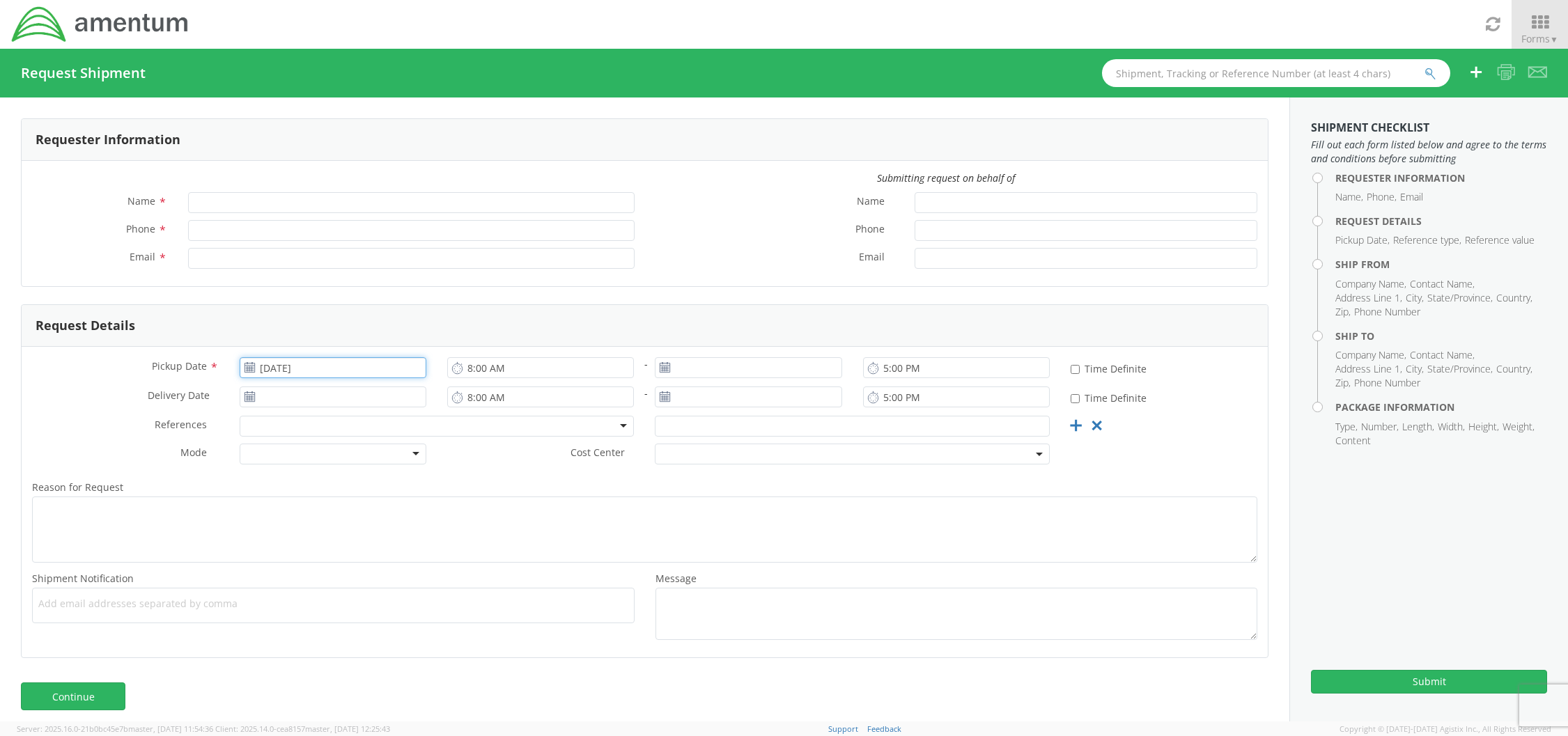
click at [340, 376] on input "[DATE]" at bounding box center [332, 368] width 186 height 21
click at [284, 495] on td "18" at bounding box center [282, 498] width 29 height 21
type input "[DATE]"
click at [272, 199] on input "Name *" at bounding box center [411, 203] width 447 height 21
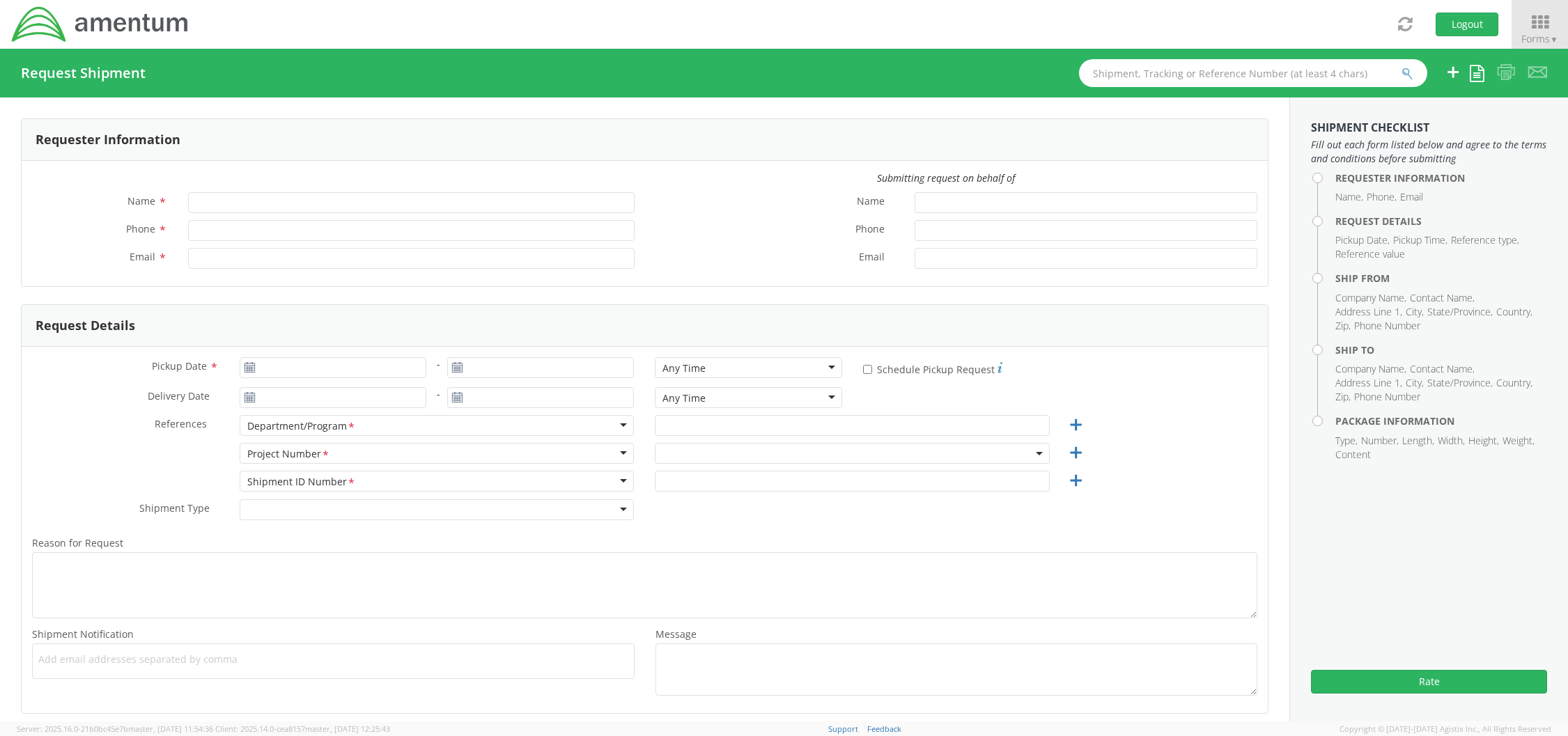
type input "[PERSON_NAME]"
type input "[PHONE_NUMBER]"
type input "[PERSON_NAME][EMAIL_ADDRESS][PERSON_NAME][DOMAIN_NAME]"
click at [713, 450] on span at bounding box center [852, 453] width 395 height 21
select select "3566.06.0001.ECP2.MATS.3000.00"
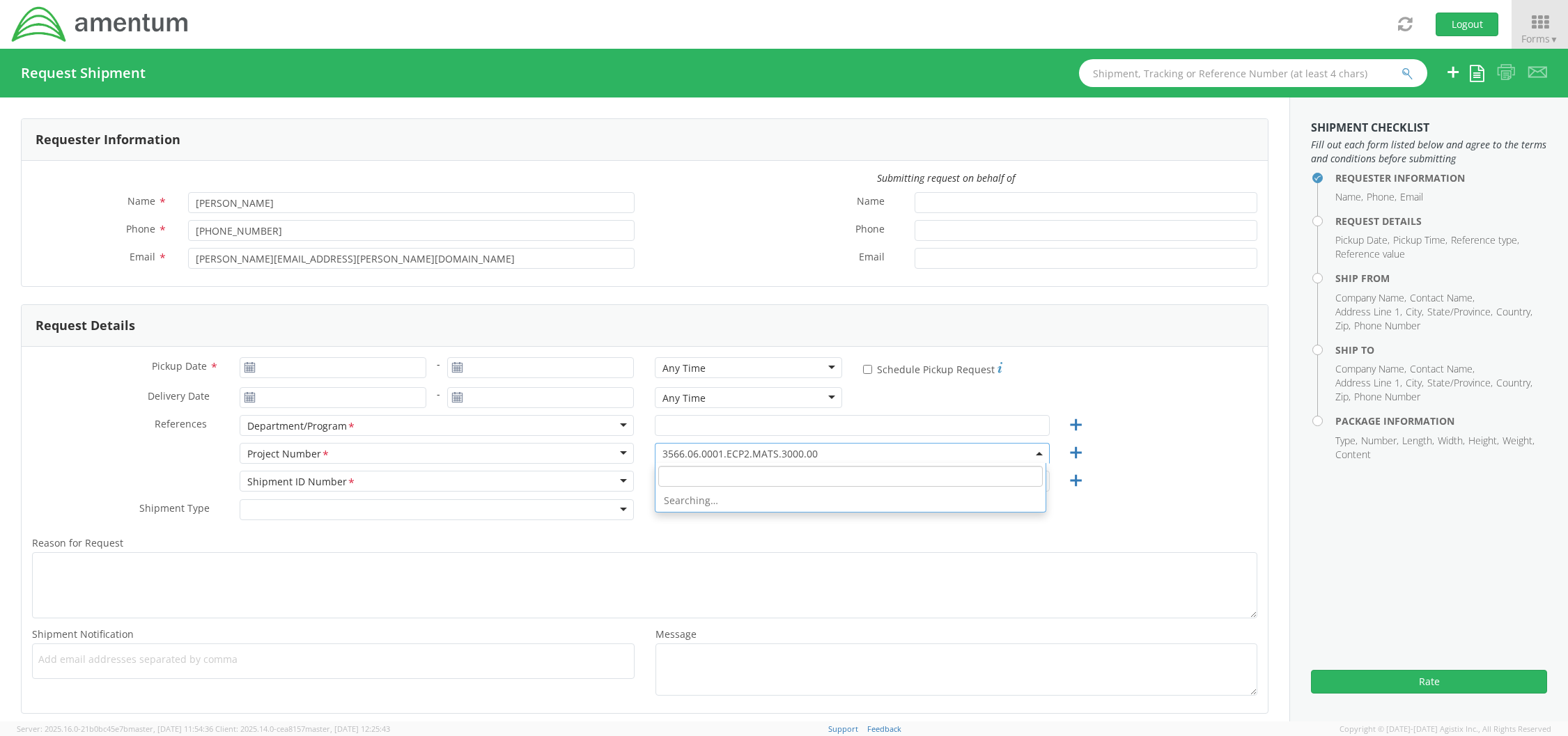
click at [718, 477] on input "search" at bounding box center [850, 477] width 384 height 21
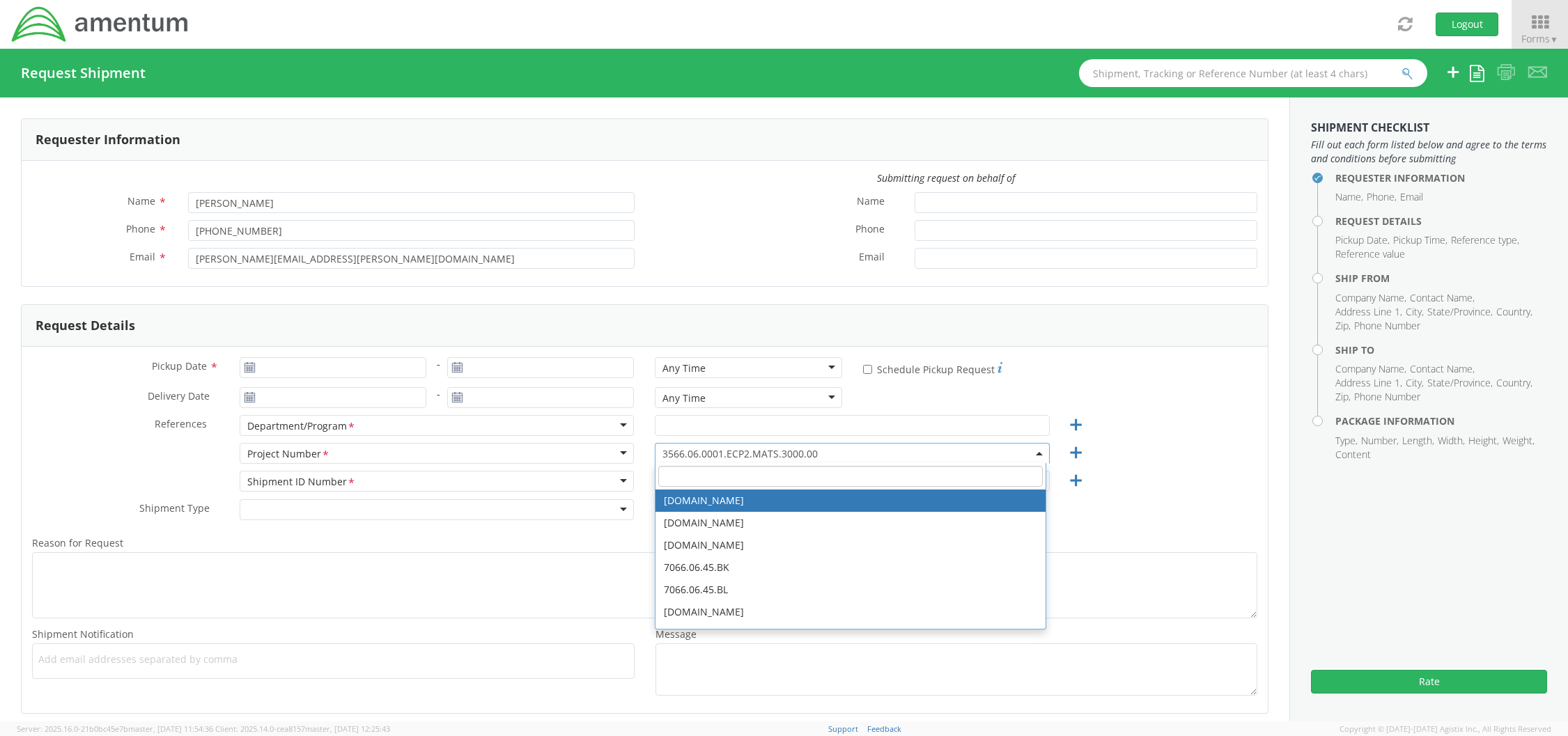
paste input "56510654"
type input "56510654"
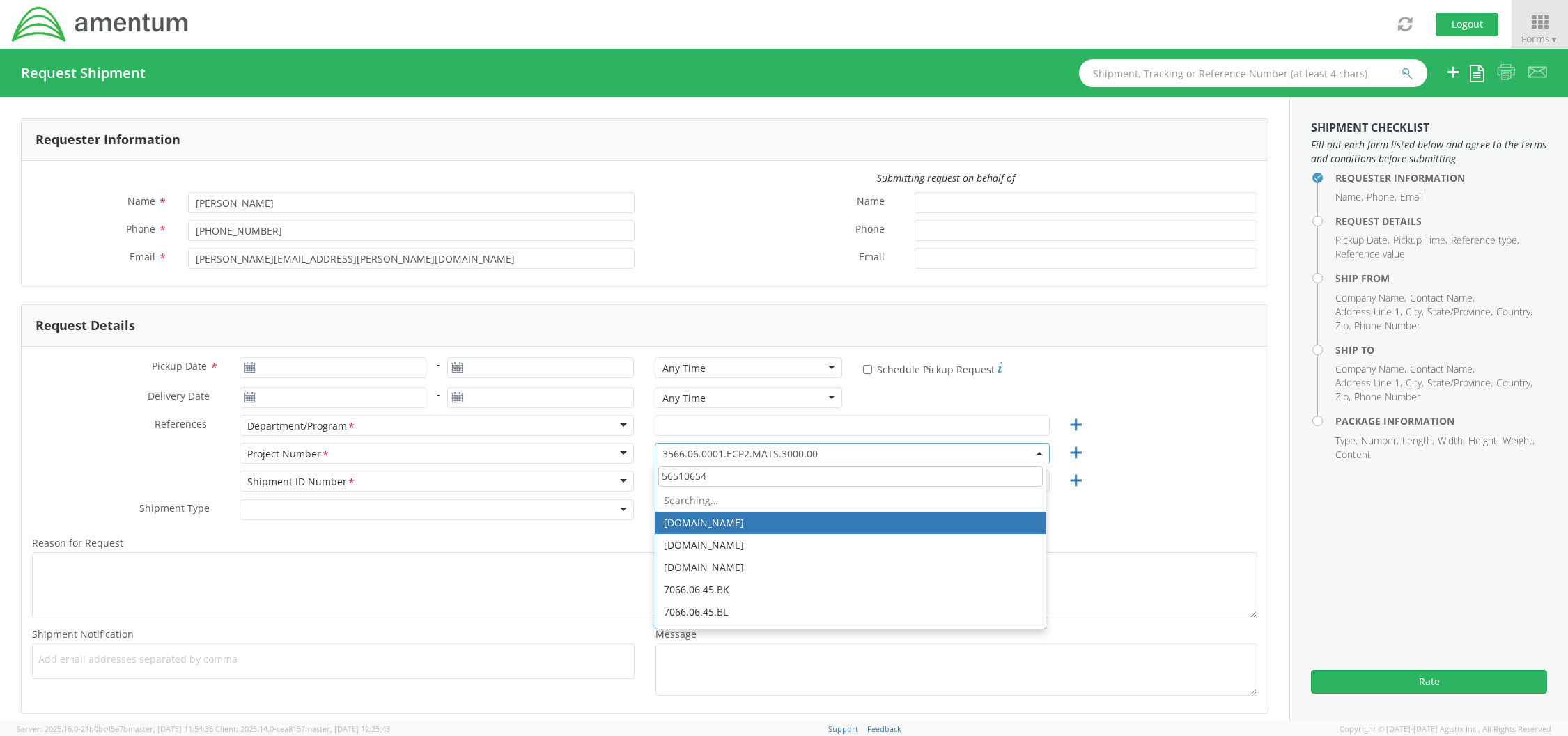
drag, startPoint x: 737, startPoint y: 477, endPoint x: 572, endPoint y: 484, distance: 165.1
click at [572, 484] on div "Pickup Date * - Any Time Any Time Any Time 7:00 am - 10:00 am 10:00 am - 1:00 p…" at bounding box center [645, 531] width 1247 height 367
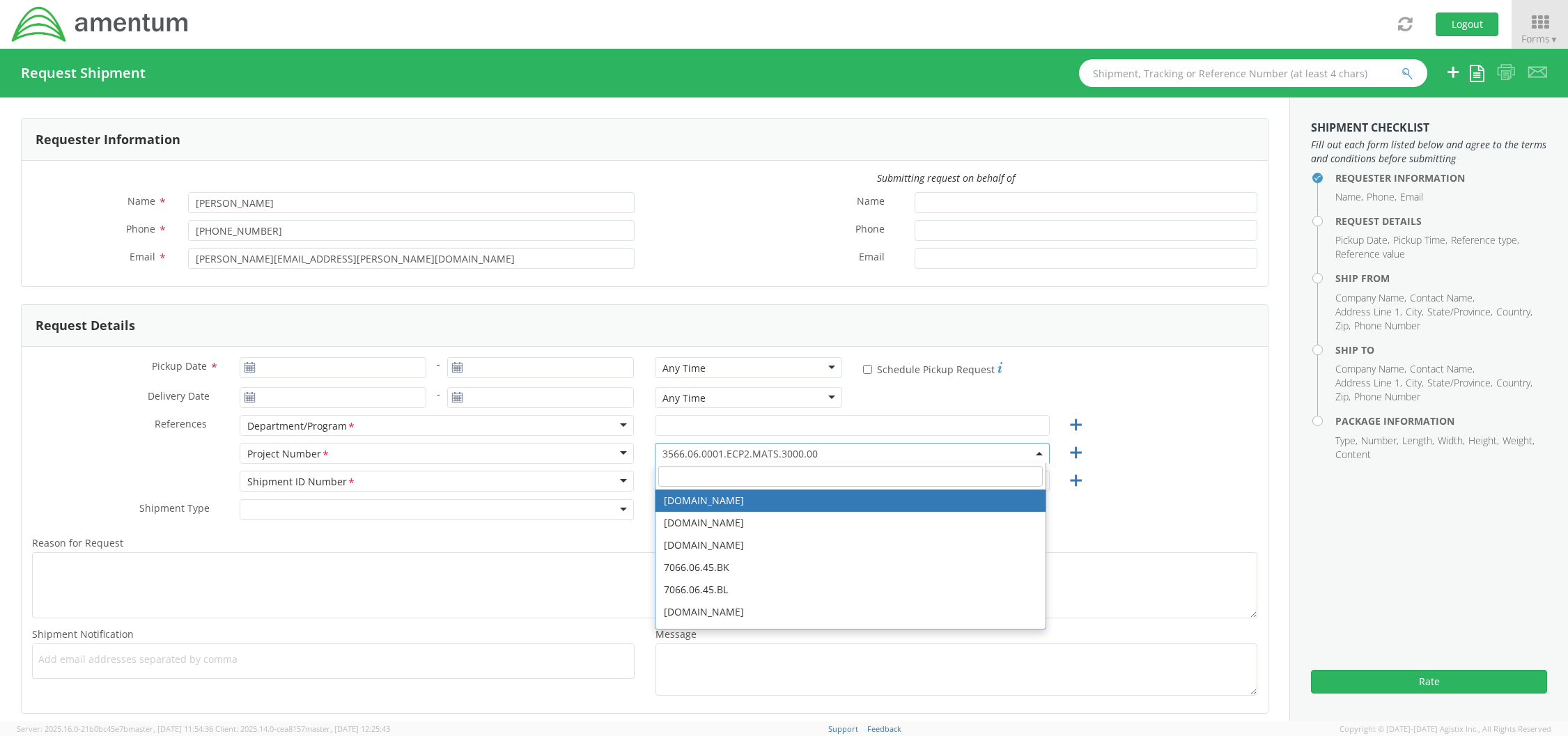
click at [679, 471] on input "search" at bounding box center [850, 477] width 384 height 21
paste input "3566.06.0001.MTV7.MATS.3000.00"
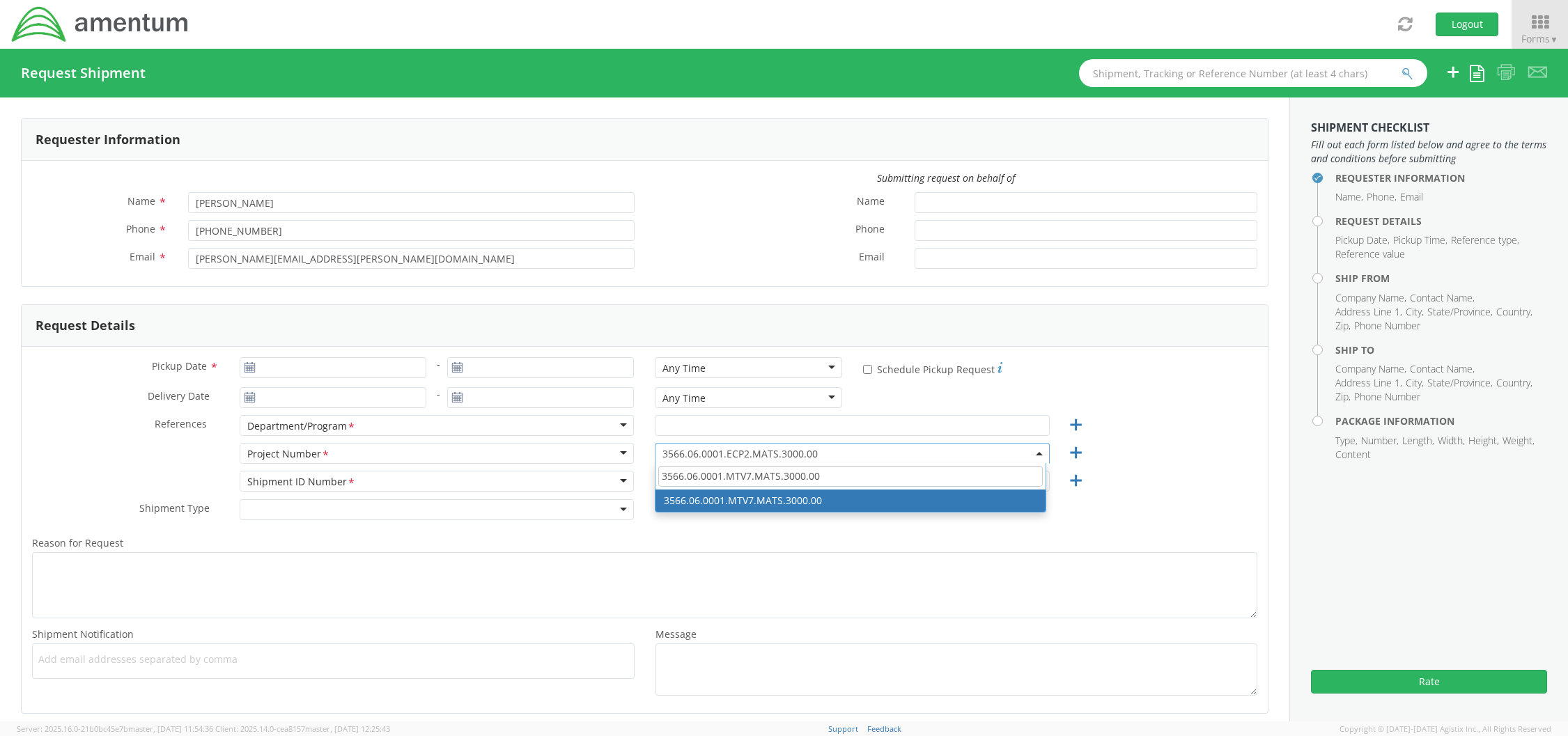
type input "3566.06.0001.MTV7.MATS.3000.00"
select select "3566.06.0001.MTV7.MATS.3000.00"
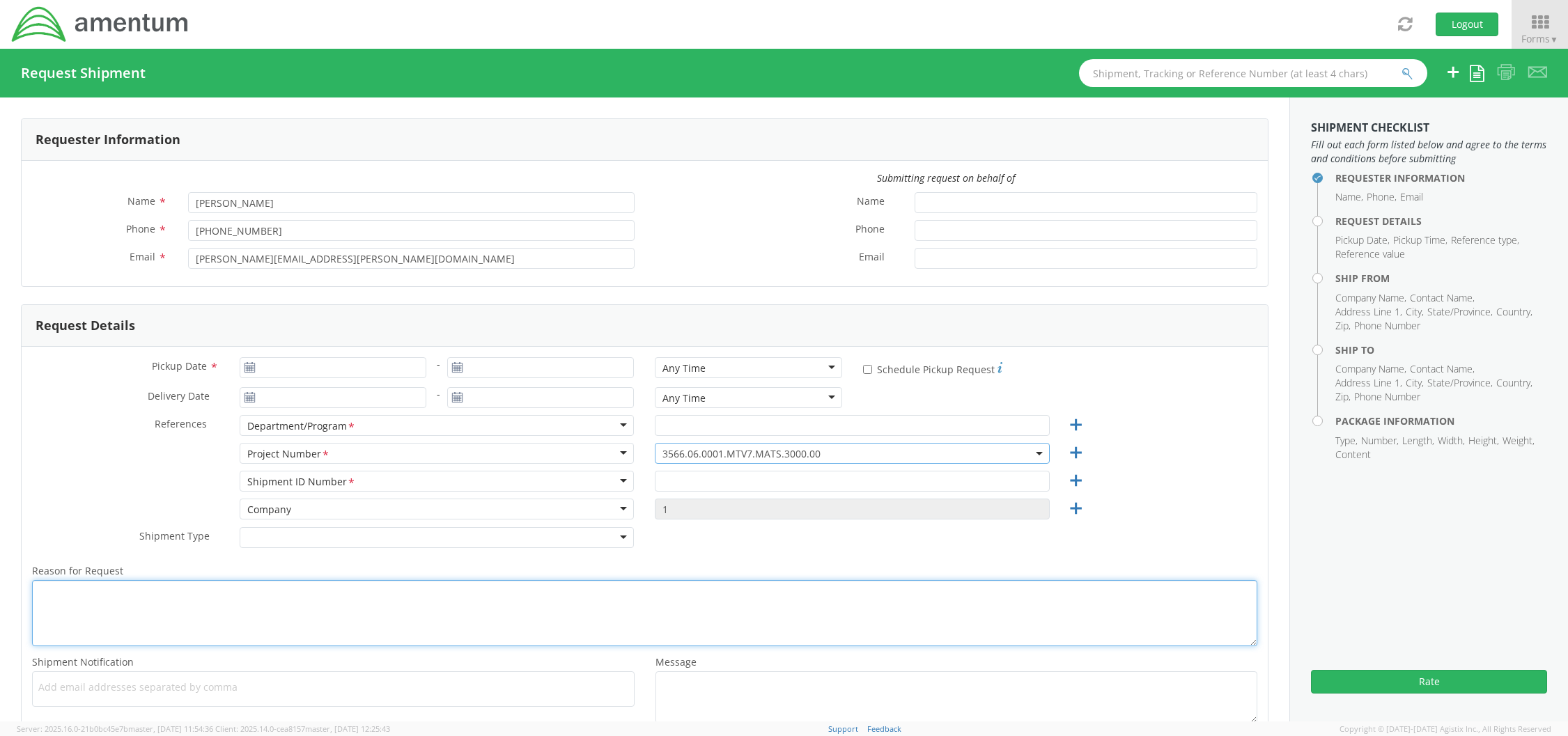
click at [666, 583] on textarea "Reason for Request *" at bounding box center [645, 613] width 1225 height 67
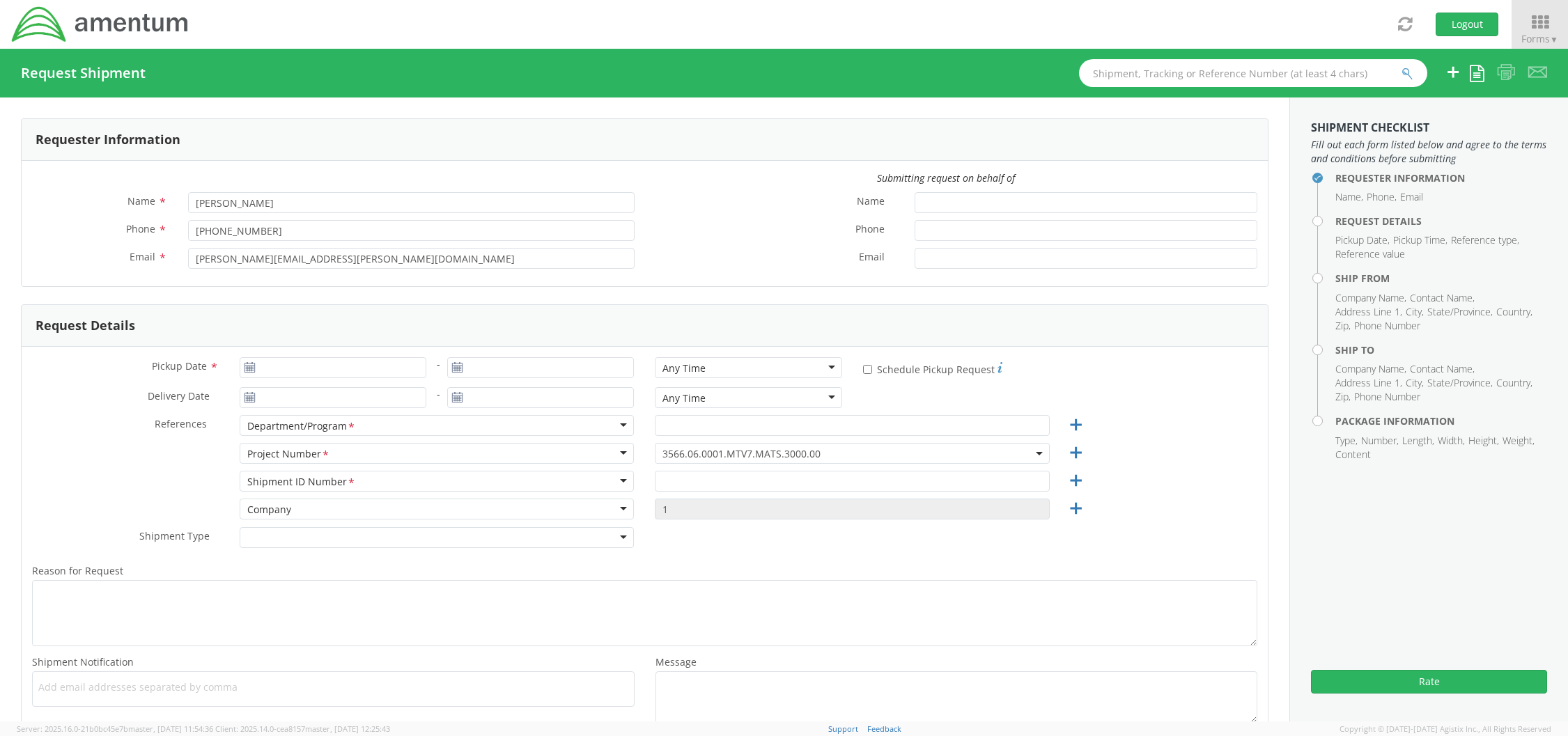
click at [778, 549] on div "Shipment Type * Batch Regular" at bounding box center [645, 541] width 1247 height 28
click at [723, 473] on input "text" at bounding box center [852, 481] width 395 height 21
paste input "3566.06.0001.MTV7.MATS.3000.00"
type input "3566.06.0001.MTV7.MATS.3000.00"
click at [718, 557] on div "Reason for Request * Shipment Notification * Add email addresses separated by c…" at bounding box center [645, 642] width 1247 height 176
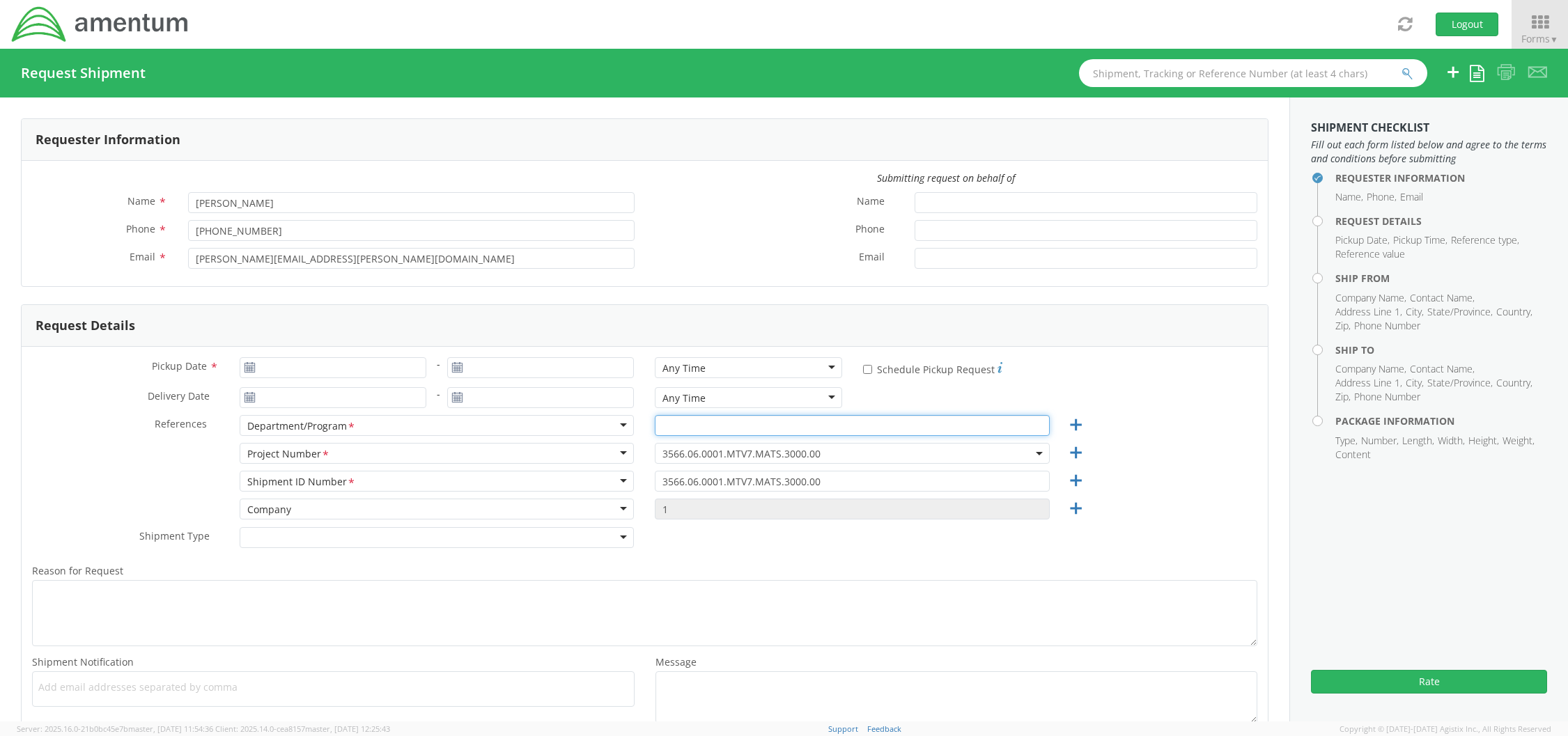
click at [690, 427] on input "text" at bounding box center [852, 425] width 395 height 21
type input "MEW"
click at [248, 367] on use at bounding box center [249, 367] width 10 height 10
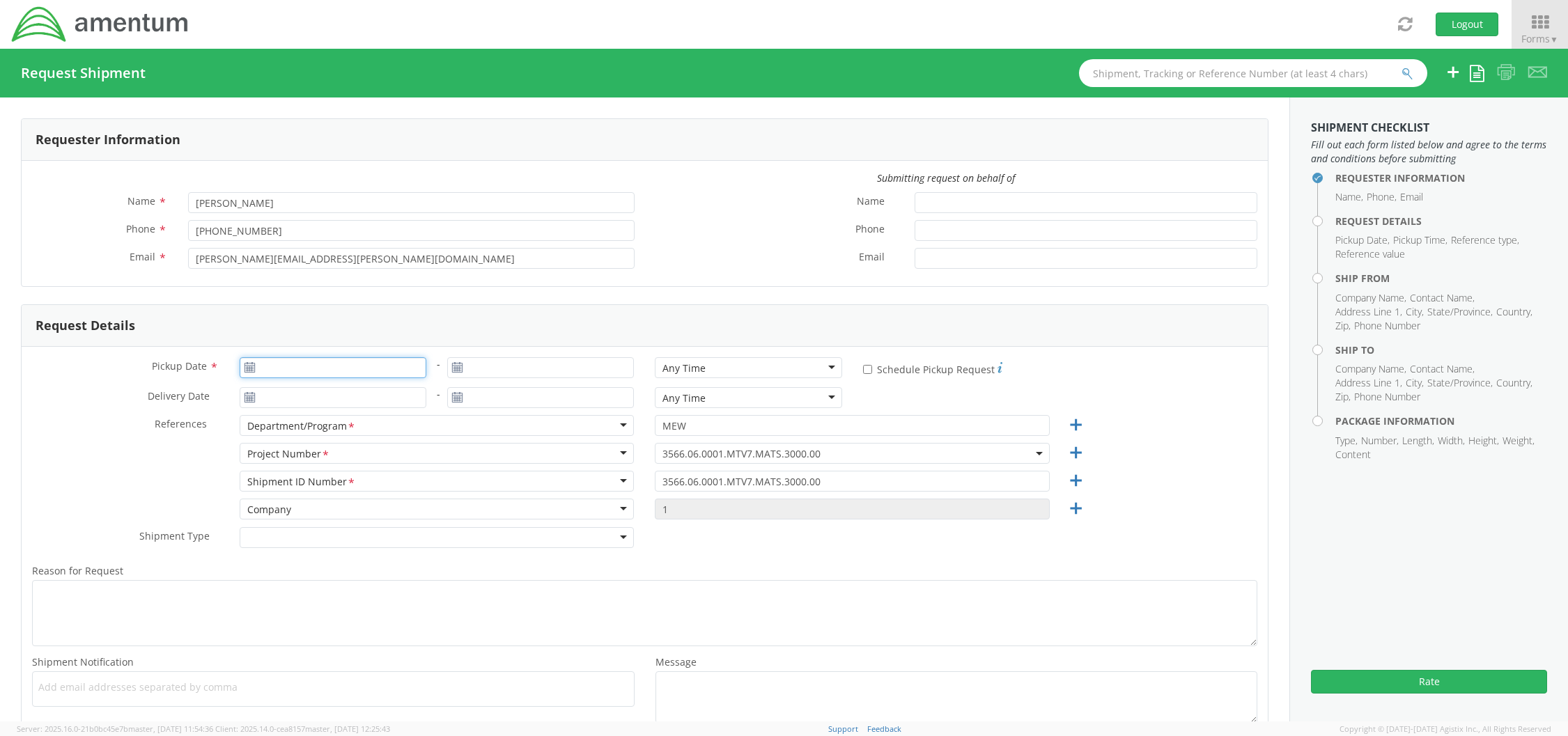
click at [308, 367] on input "Pickup Date *" at bounding box center [332, 368] width 186 height 21
type input "08/15/2025"
click at [282, 497] on td "18" at bounding box center [282, 498] width 29 height 21
type input "[DATE]"
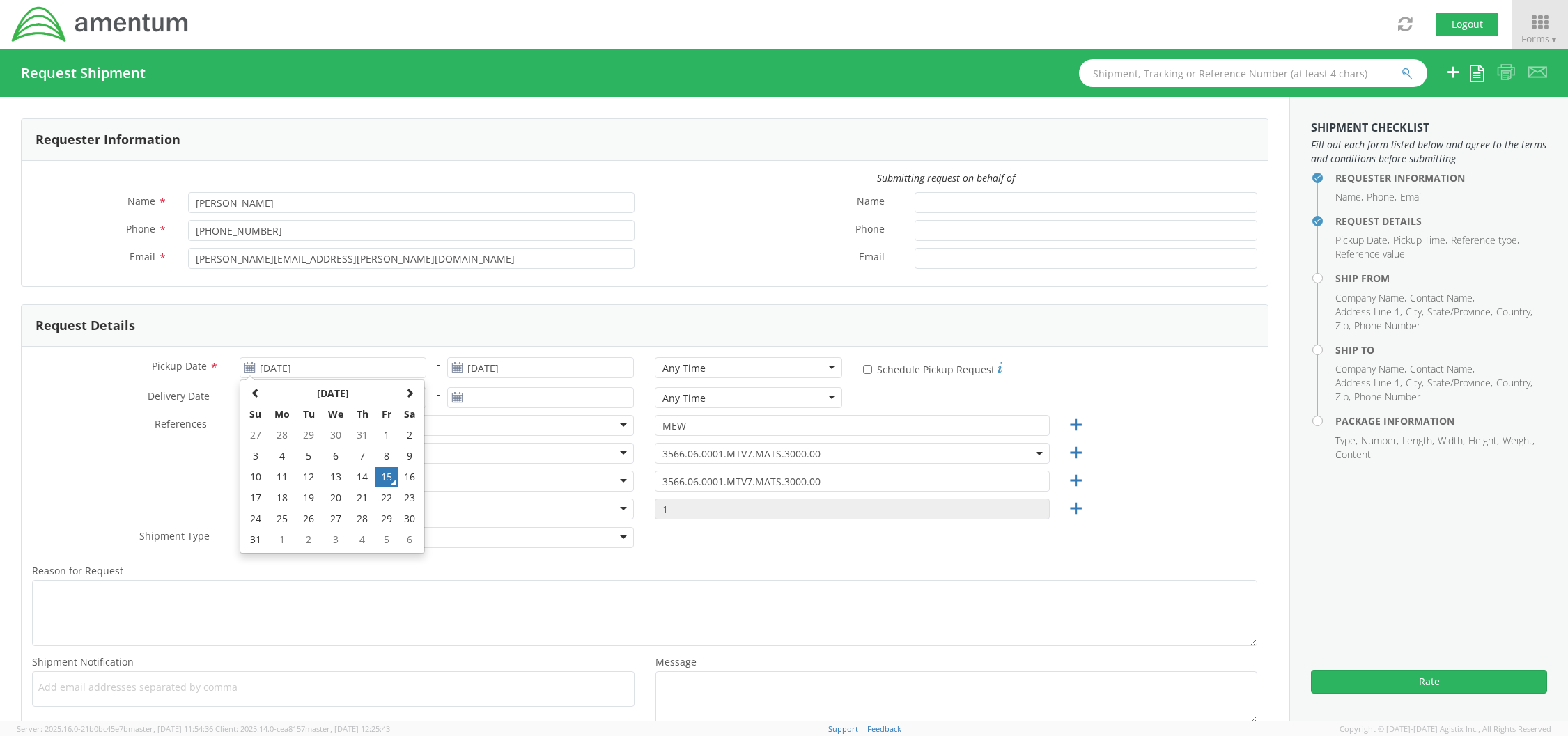
type input "[DATE]"
click at [688, 363] on div "Any Time" at bounding box center [684, 368] width 43 height 14
click at [1432, 596] on aside "Shipment Checklist Fill out each form listed below and agree to the terms and c…" at bounding box center [1428, 409] width 279 height 624
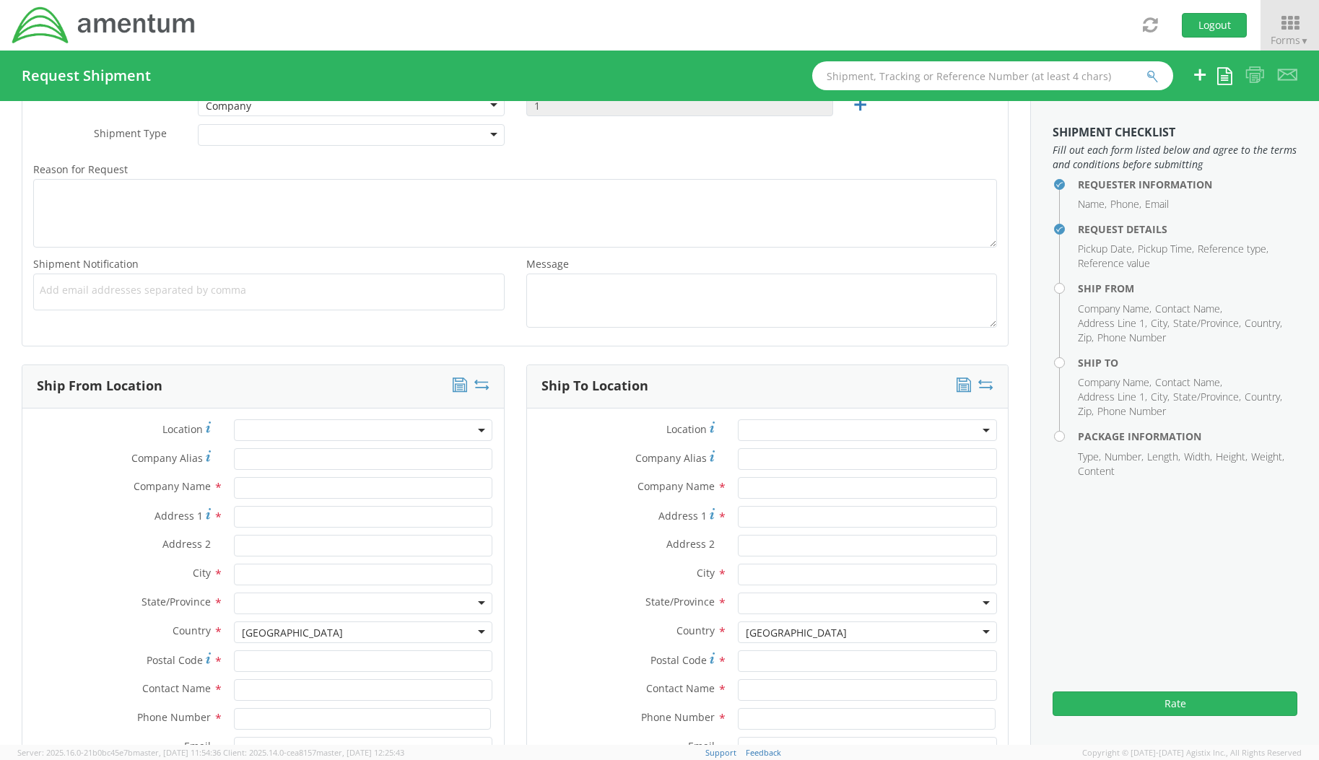
scroll to position [433, 0]
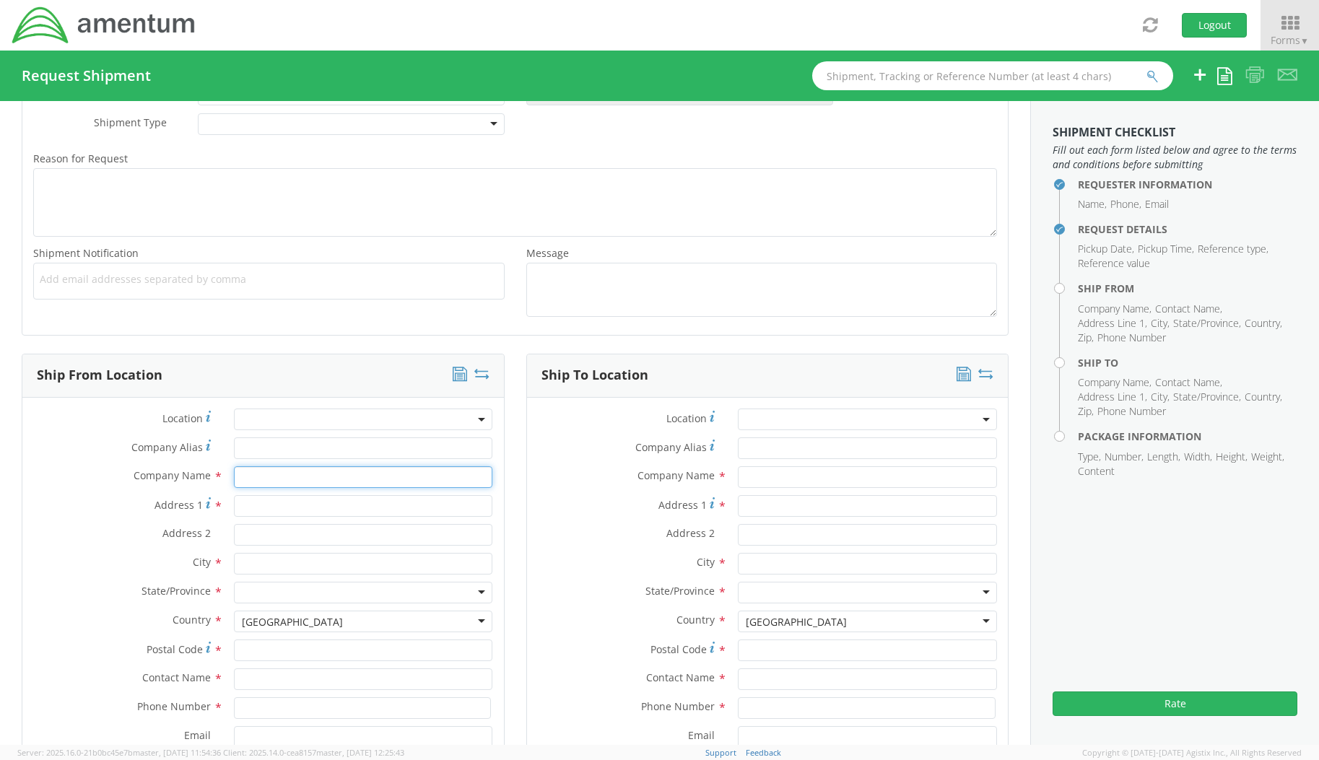
click at [266, 485] on input "text" at bounding box center [363, 477] width 259 height 22
click at [274, 508] on input "Address 1 *" at bounding box center [363, 506] width 259 height 22
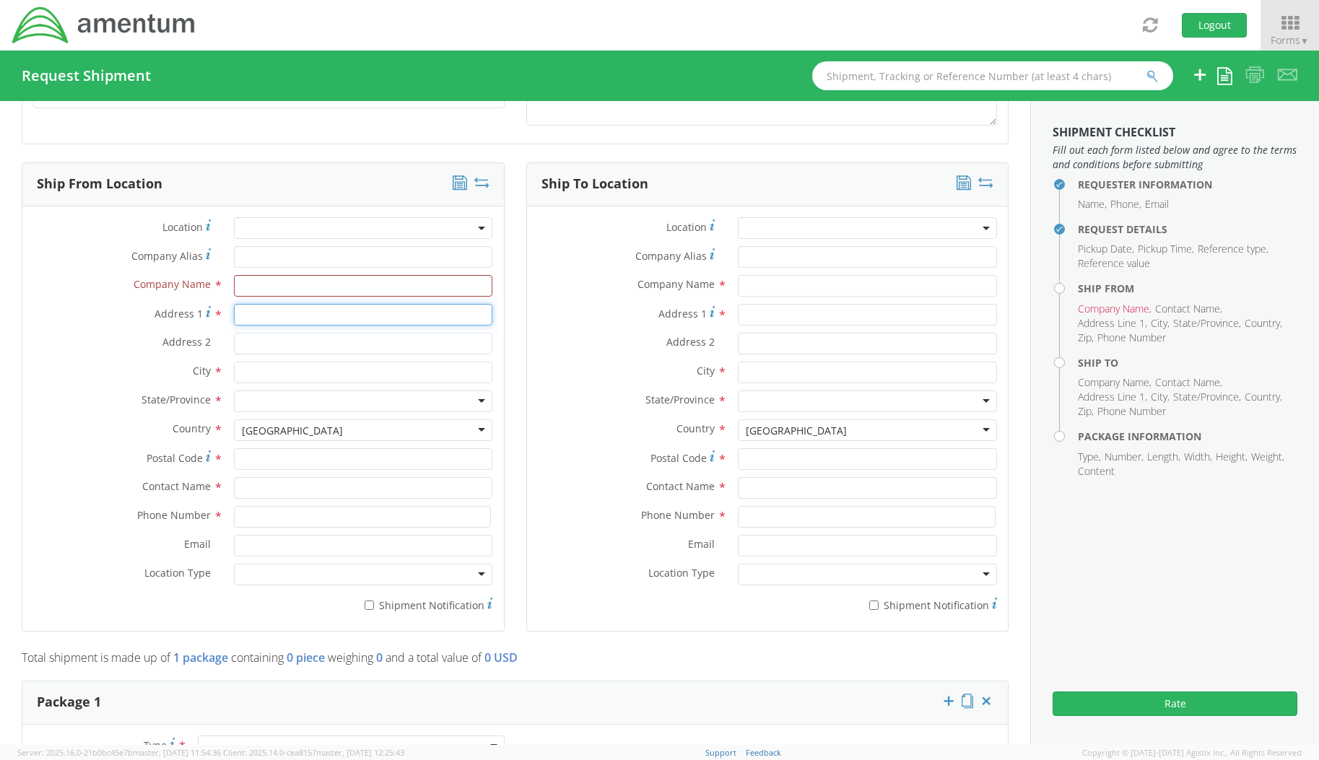
scroll to position [650, 0]
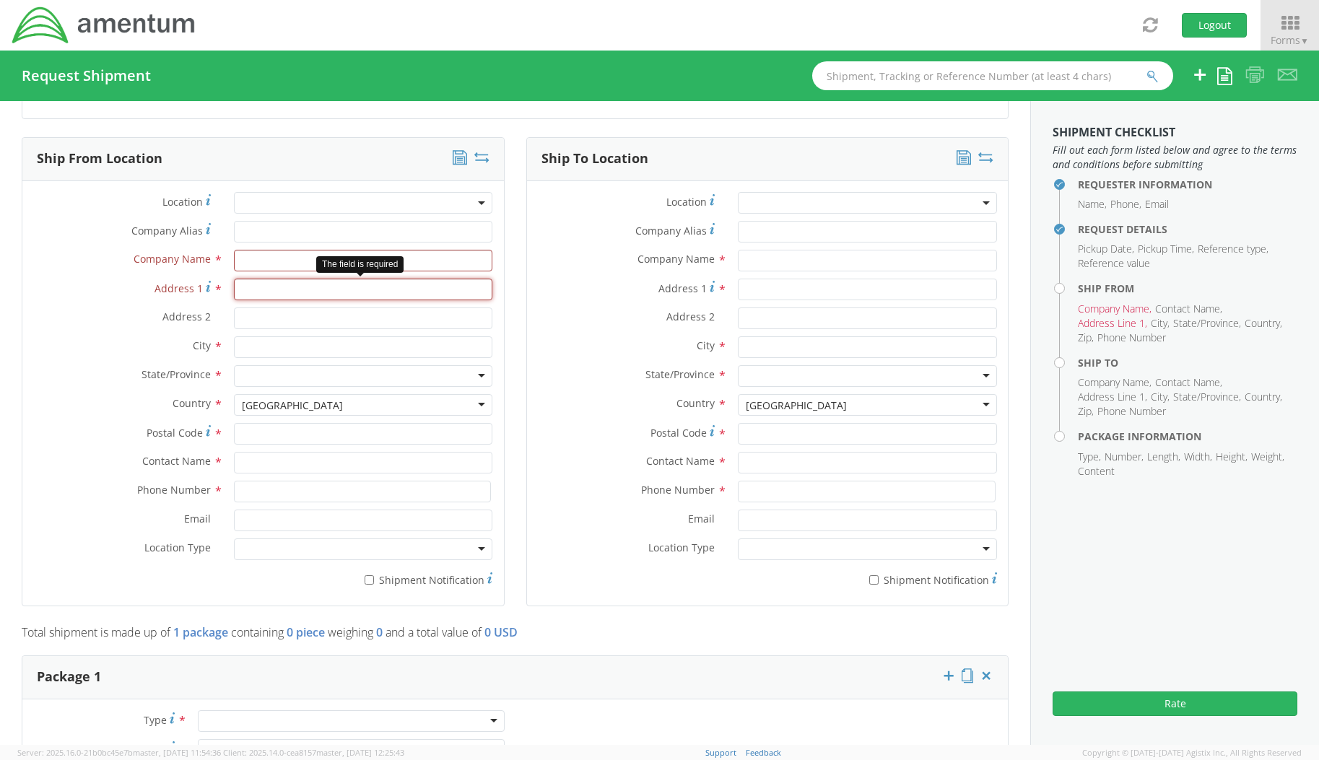
click at [271, 291] on input "Address 1 *" at bounding box center [363, 290] width 259 height 22
paste input "2300 Commerce Park Dr. #15"
type input "2300 Commerce Park Dr. #15"
click at [277, 265] on input "text" at bounding box center [363, 261] width 259 height 22
type input "WB Parts"
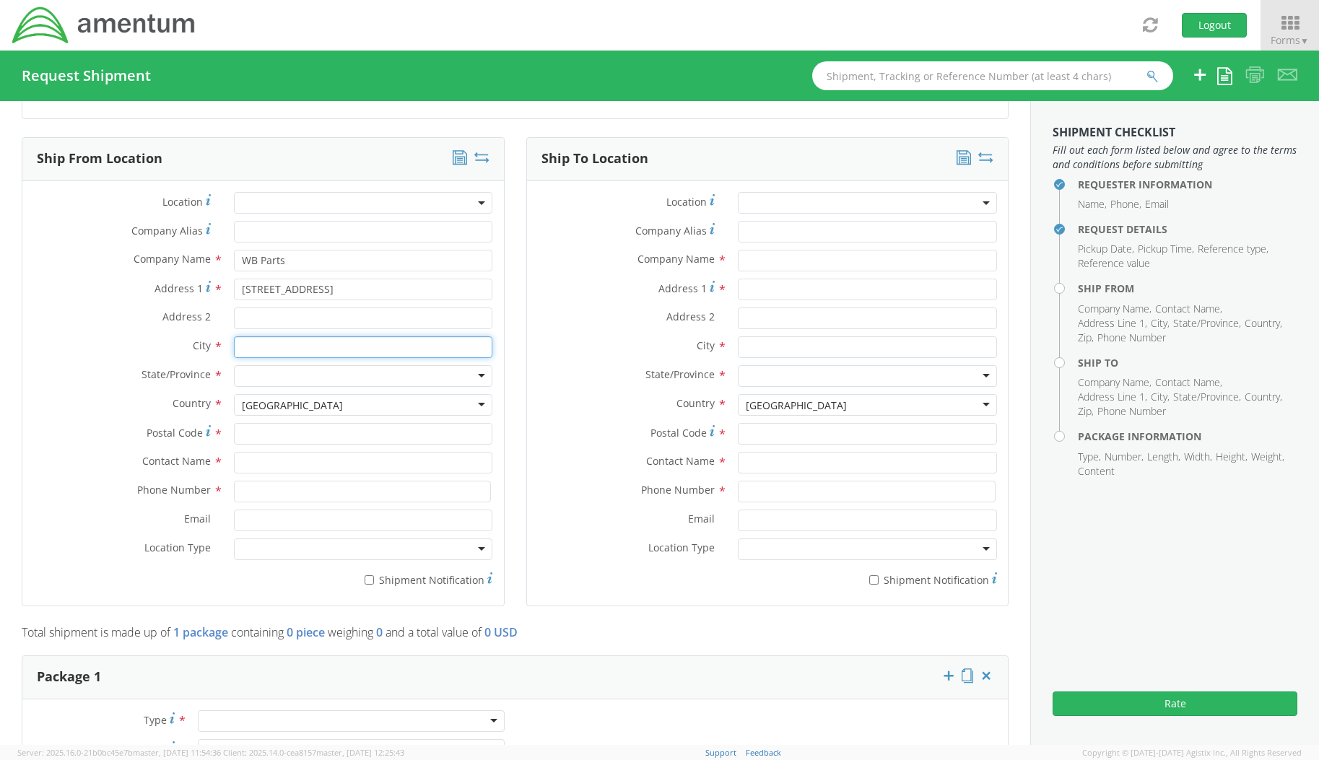
click at [342, 336] on input "text" at bounding box center [363, 347] width 259 height 22
click at [284, 347] on input "text" at bounding box center [363, 347] width 259 height 22
paste input "Palm Bay"
click at [270, 376] on div "searching..." at bounding box center [364, 375] width 258 height 22
type input "Palm Bay"
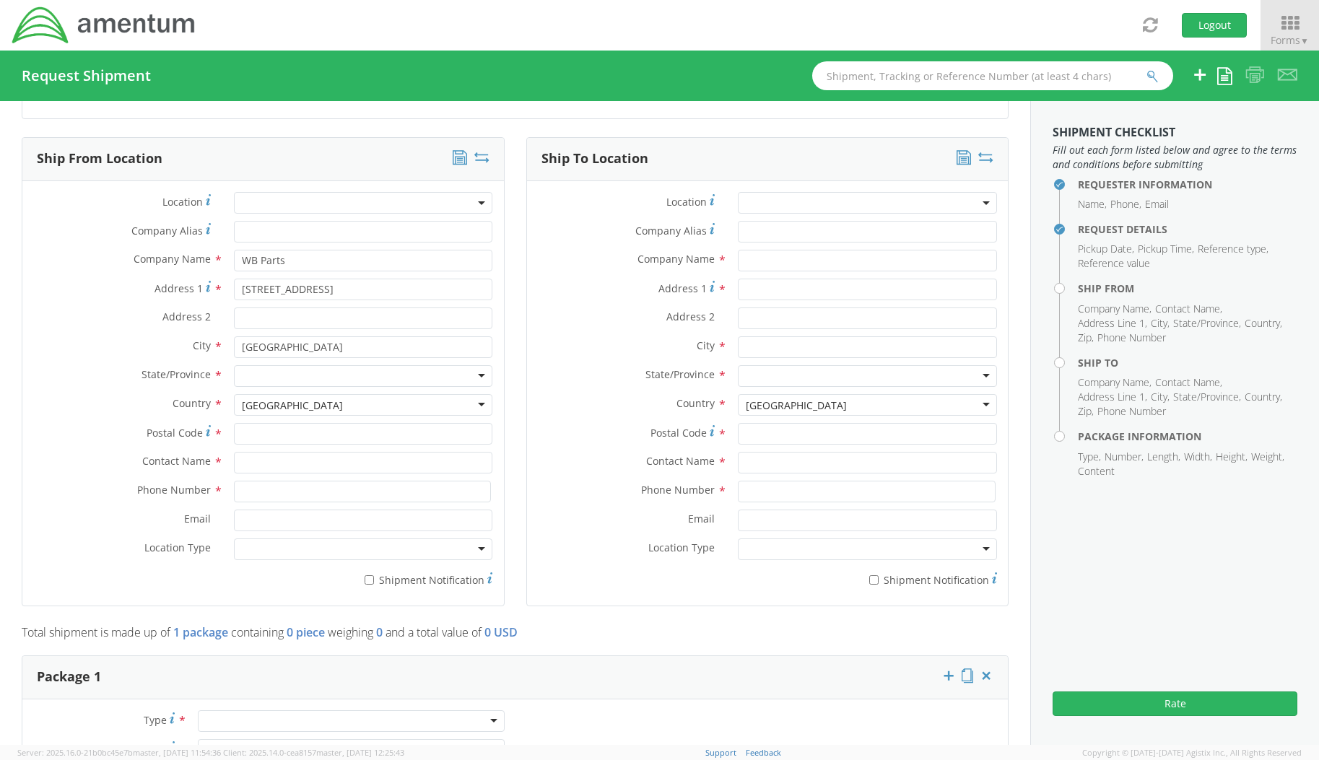
click at [123, 375] on label "State/Province *" at bounding box center [122, 374] width 201 height 19
click at [256, 368] on div at bounding box center [363, 376] width 259 height 22
click at [243, 431] on input "Postal Code *" at bounding box center [363, 434] width 259 height 22
type input "32905"
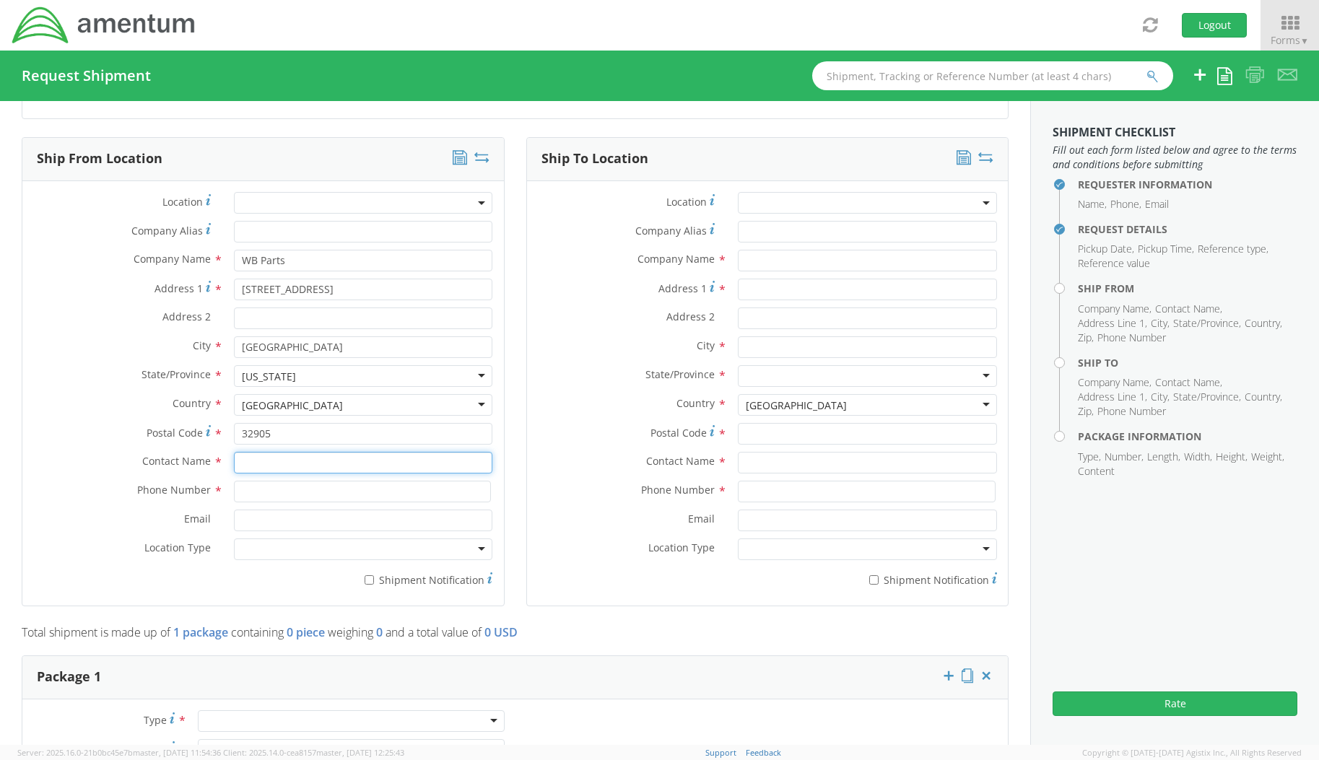
click at [261, 460] on input "text" at bounding box center [363, 463] width 259 height 22
click at [274, 457] on input "text" at bounding box center [363, 463] width 259 height 22
paste input "Alex Hysell"
type input "Alex Hysell"
click at [318, 492] on input at bounding box center [363, 492] width 258 height 22
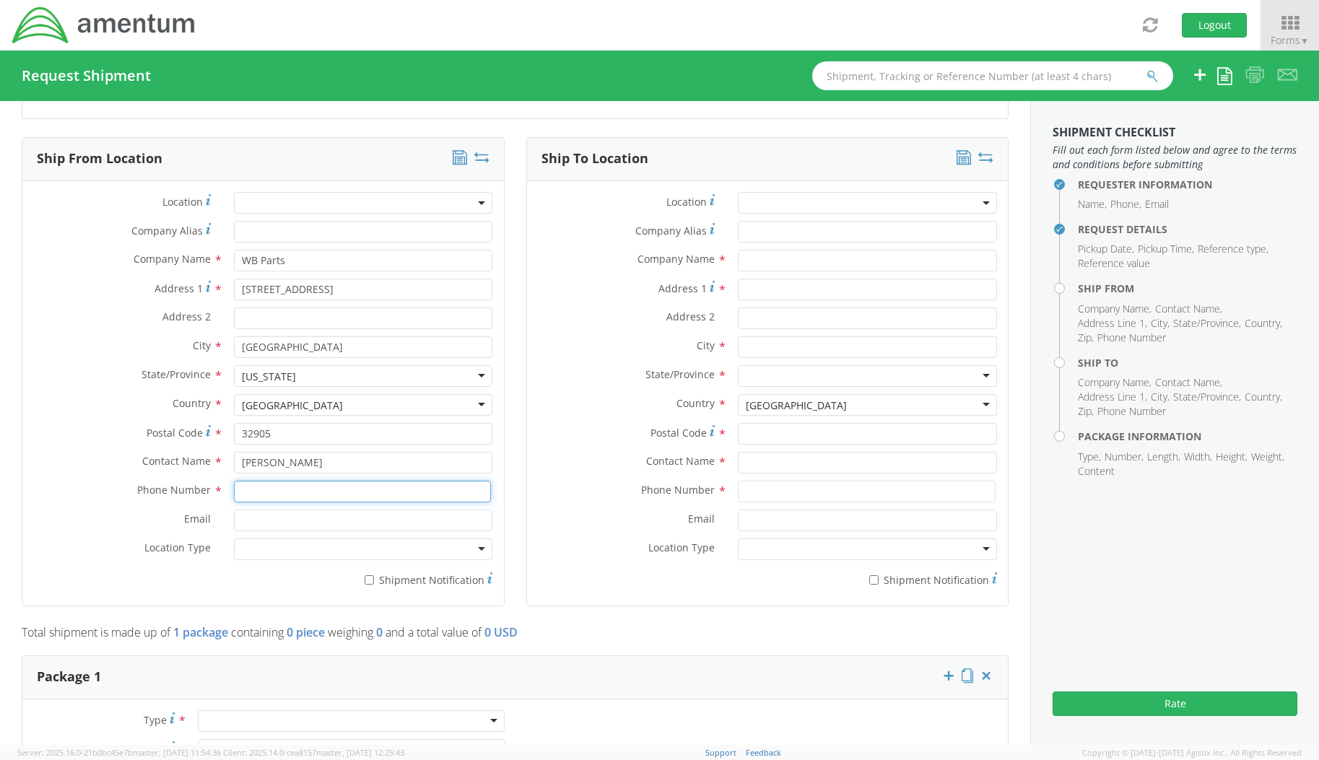
paste input "321-473-6075 x 716"
type input "321-473-6075 x 716"
click at [316, 578] on label "* Shipment Notification" at bounding box center [363, 578] width 259 height 17
click at [365, 578] on input "* Shipment Notification" at bounding box center [369, 579] width 9 height 9
checkbox input "true"
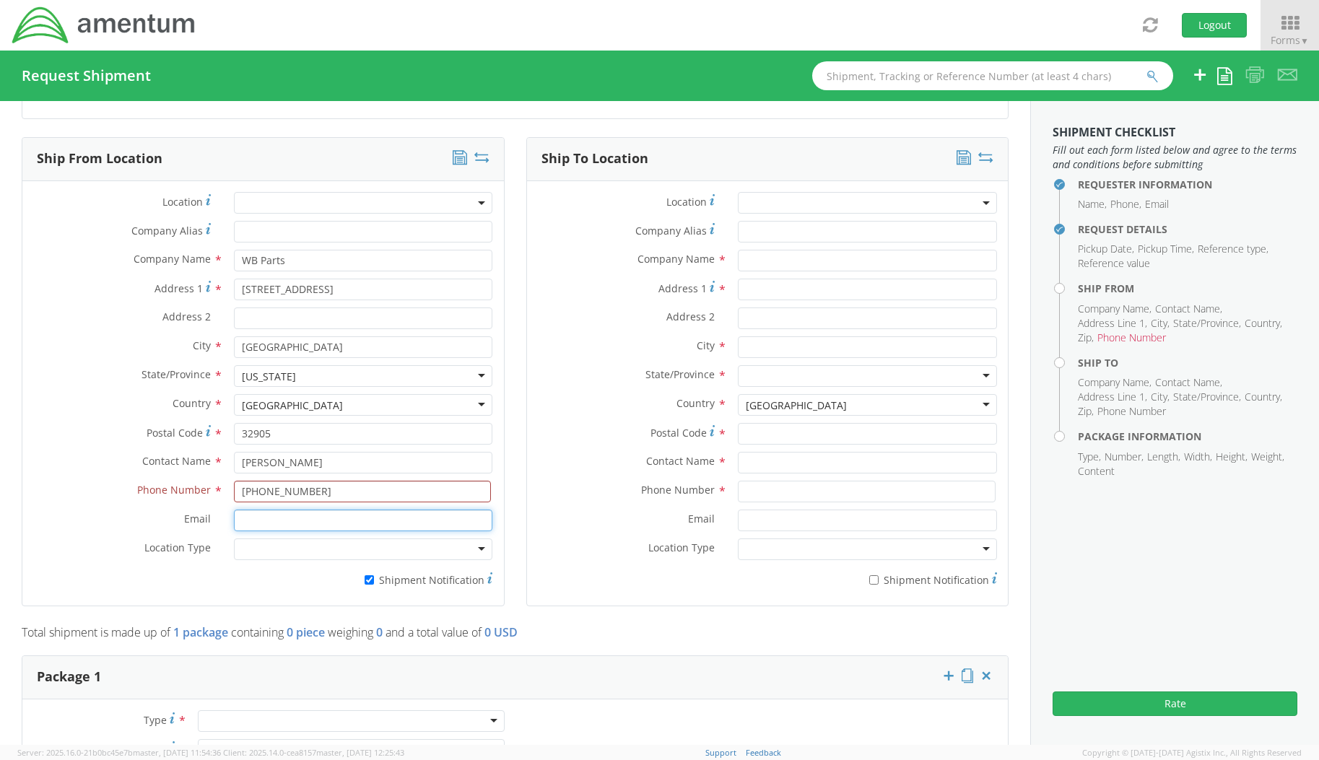
click at [286, 514] on input "Email *" at bounding box center [363, 521] width 259 height 22
paste input "[EMAIL_ADDRESS][DOMAIN_NAME]"
type input "[EMAIL_ADDRESS][DOMAIN_NAME]"
click at [245, 578] on label "* Shipment Notification" at bounding box center [363, 578] width 259 height 17
click at [365, 578] on input "* Shipment Notification" at bounding box center [369, 579] width 9 height 9
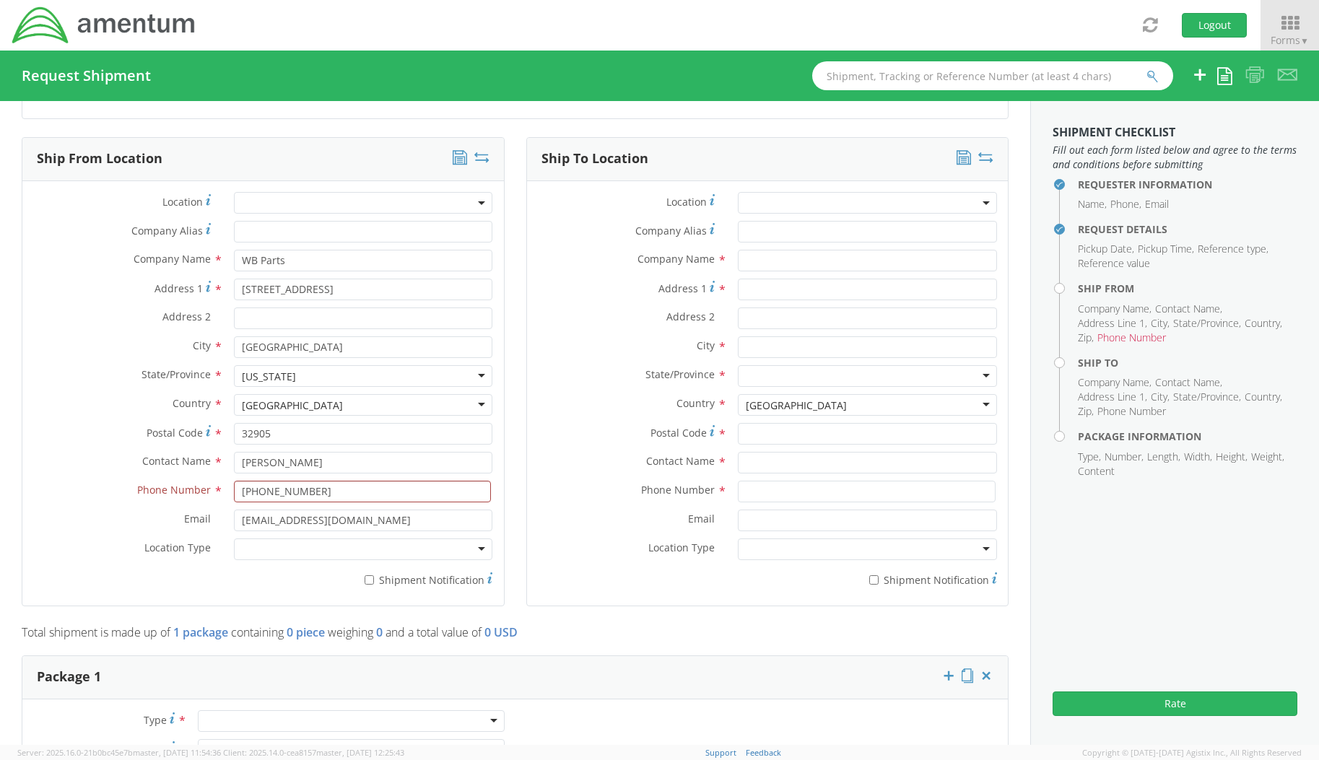
click at [317, 556] on div at bounding box center [363, 550] width 259 height 22
click at [432, 580] on label "* Shipment Notification" at bounding box center [363, 578] width 259 height 17
click at [374, 580] on input "* Shipment Notification" at bounding box center [369, 579] width 9 height 9
checkbox input "true"
click at [553, 374] on label "State/Province *" at bounding box center [627, 374] width 201 height 19
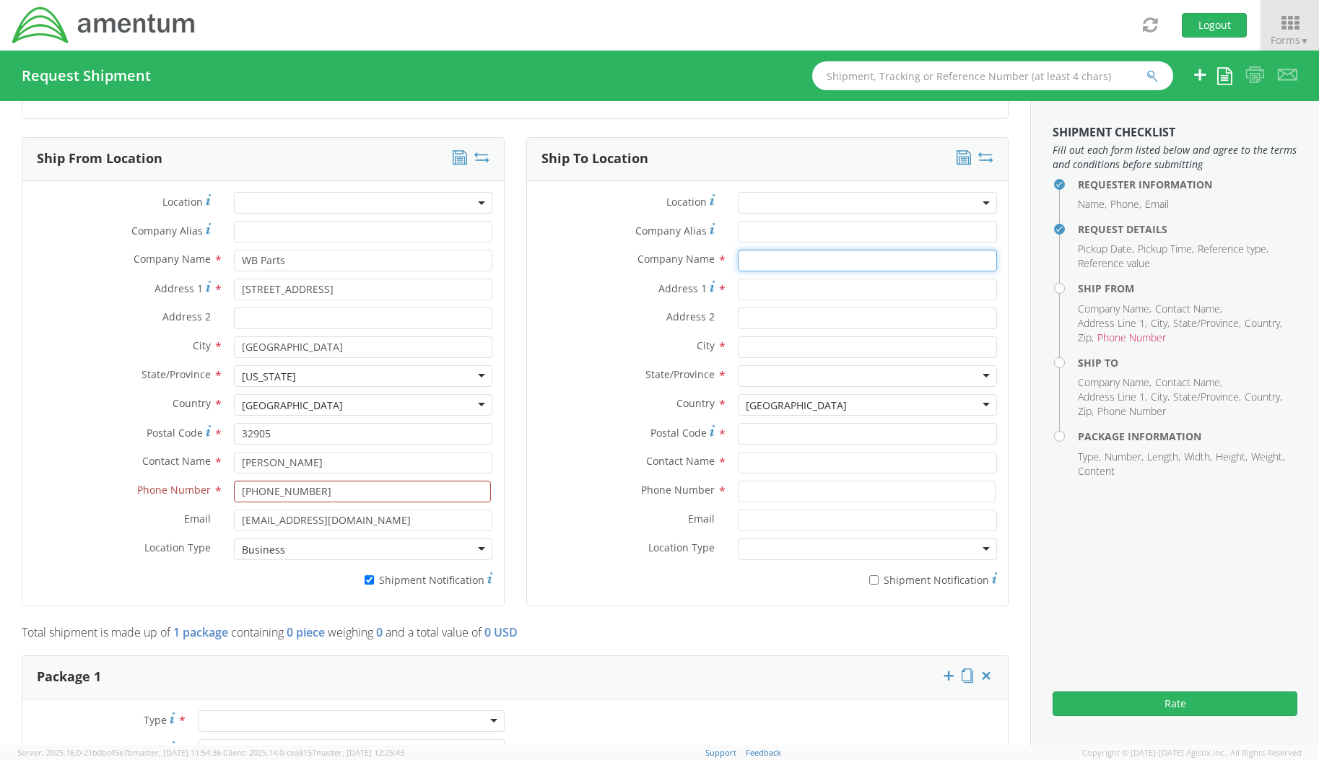
click at [746, 264] on input "text" at bounding box center [867, 261] width 259 height 22
paste input "Crane Division Naval Surface Warfare Center"
type input "Crane Division Naval Surface Warfare Center"
click at [599, 299] on div "Address 1 *" at bounding box center [768, 290] width 482 height 22
click at [769, 287] on input "Address 1 *" at bounding box center [867, 290] width 259 height 22
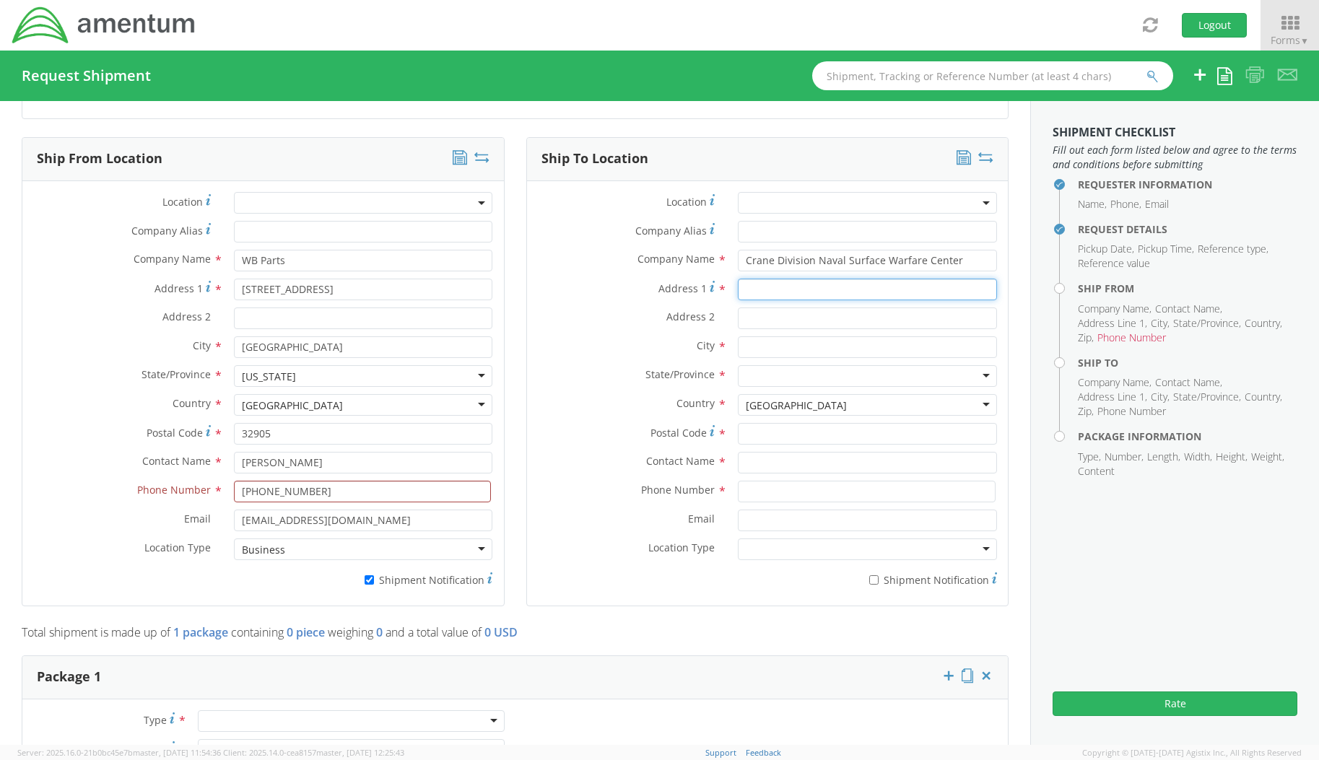
paste input "300 Hwy 361 BLDG 3330s"
drag, startPoint x: 877, startPoint y: 292, endPoint x: 804, endPoint y: 292, distance: 73.6
click at [804, 292] on input "300 Hwy 361 BLDG 3330s" at bounding box center [867, 290] width 259 height 22
type input "[STREET_ADDRESS]"
click at [796, 319] on input "Address 2 *" at bounding box center [867, 319] width 259 height 22
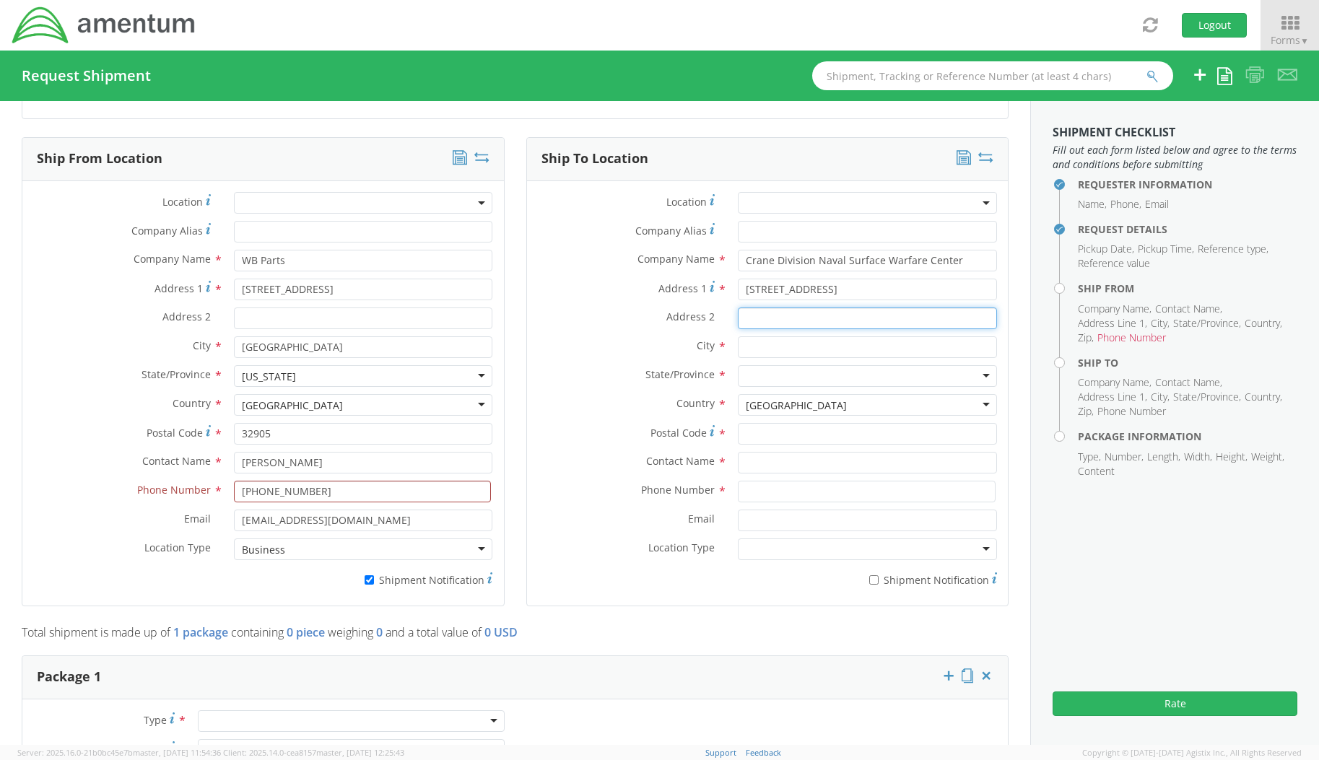
paste input "BLDG 3330s"
type input "BLDG 3330s"
click at [795, 345] on input "text" at bounding box center [867, 347] width 259 height 22
type input "Crane"
click at [765, 375] on div at bounding box center [867, 376] width 259 height 22
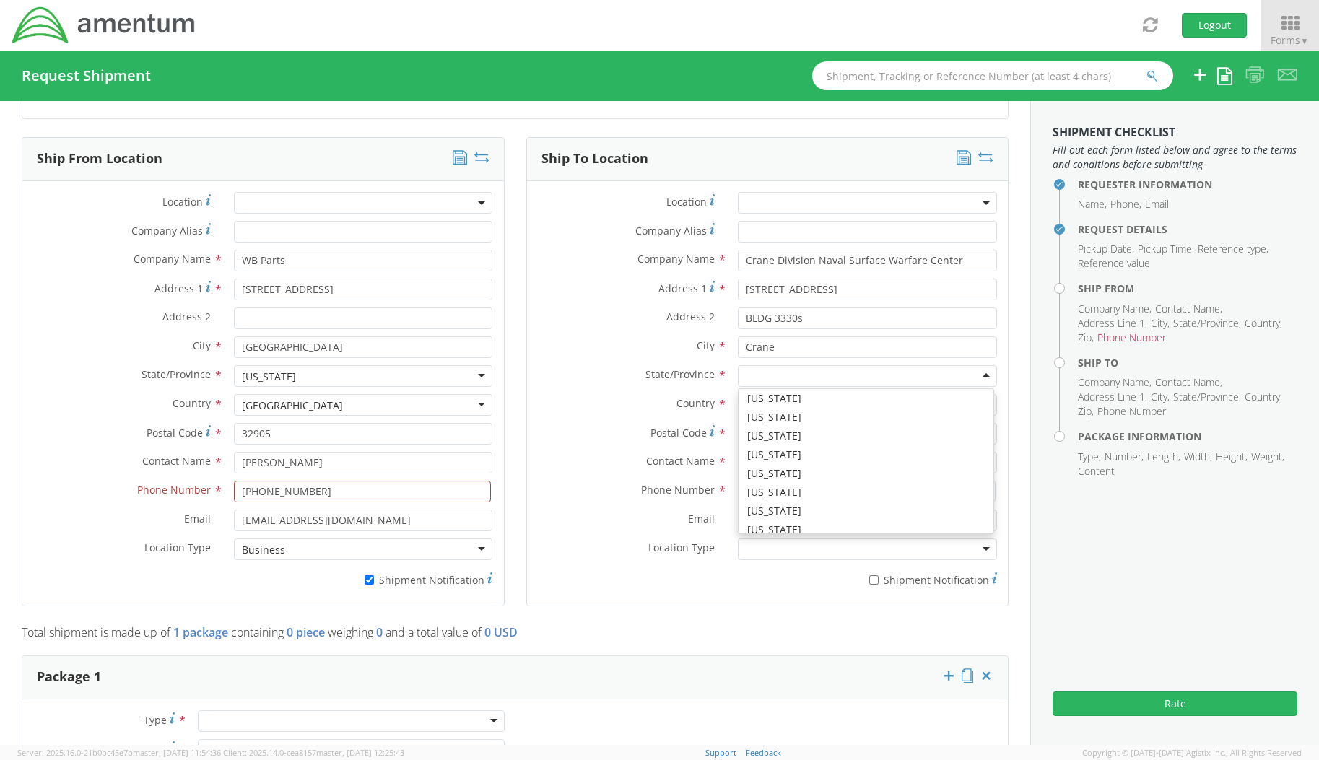
scroll to position [289, 0]
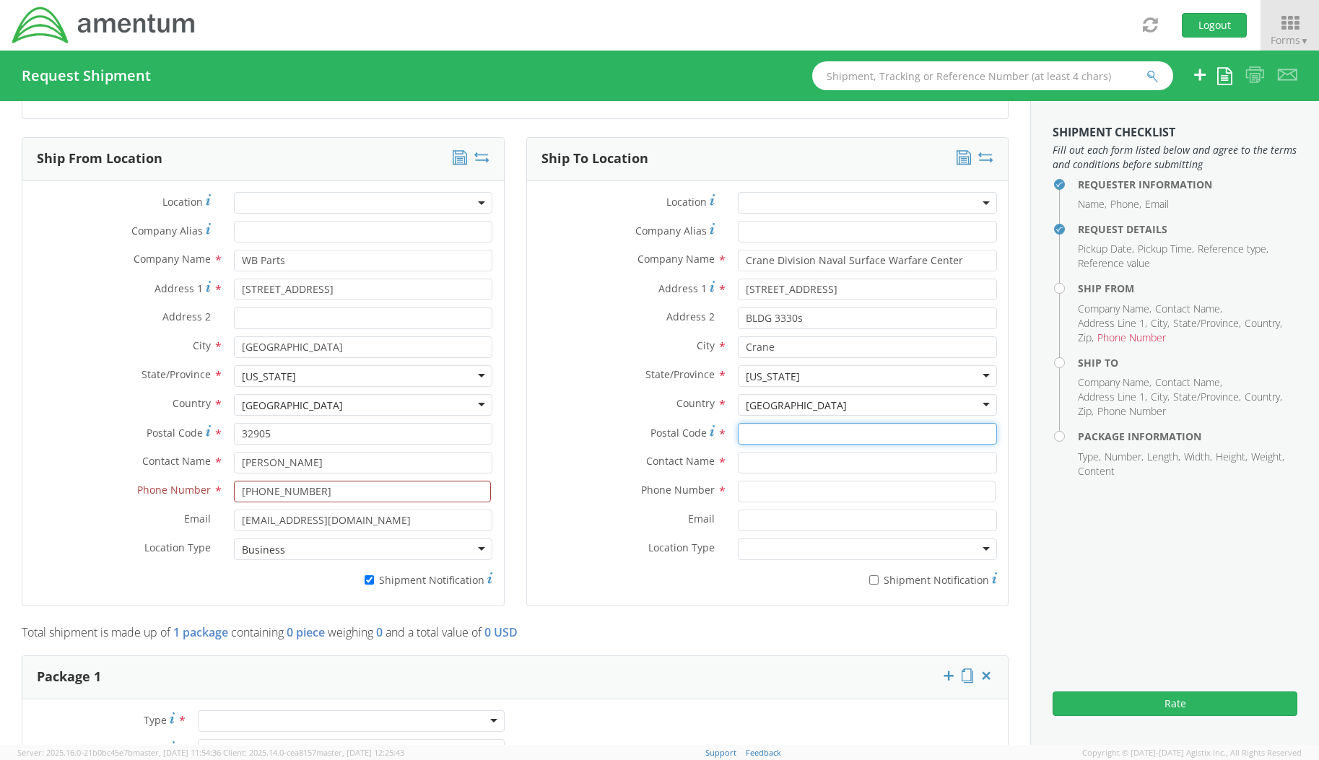
click at [773, 434] on input "Postal Code *" at bounding box center [867, 434] width 259 height 22
type input "47522"
click at [771, 463] on input "text" at bounding box center [867, 463] width 259 height 22
click at [778, 466] on input "text" at bounding box center [867, 463] width 259 height 22
paste input "[PERSON_NAME]"
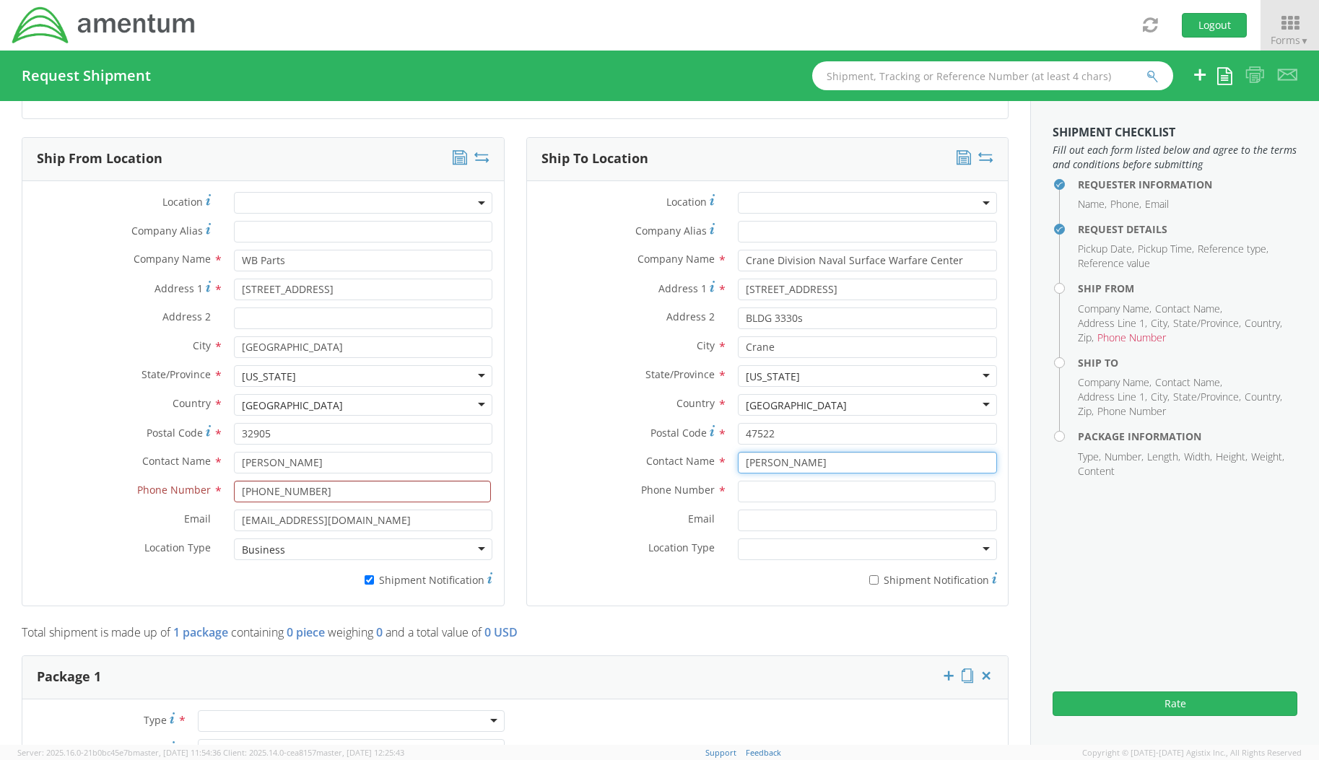
type input "[PERSON_NAME]"
click at [748, 484] on input at bounding box center [867, 492] width 258 height 22
paste input "[PHONE_NUMBER]"
type input "[PHONE_NUMBER]"
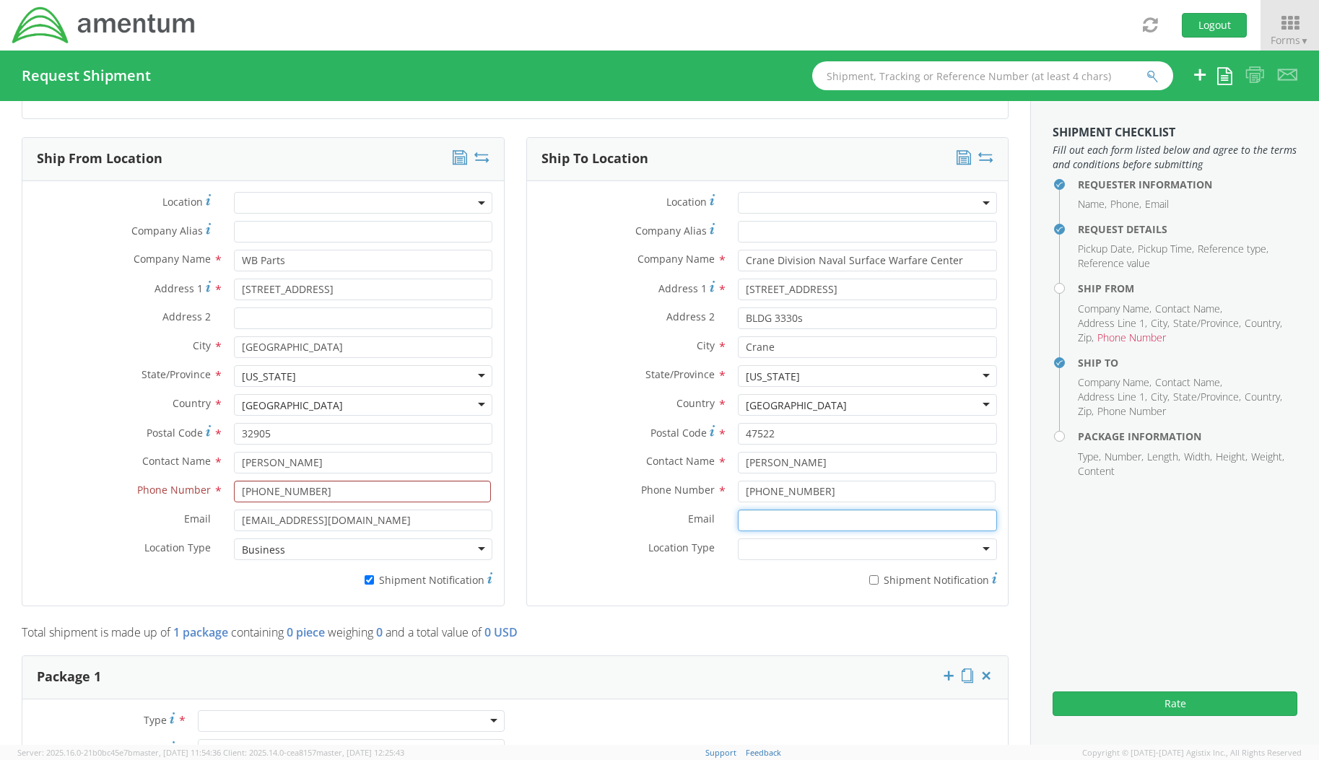
click at [777, 520] on input "Email *" at bounding box center [867, 521] width 259 height 22
paste input "[PERSON_NAME][EMAIL_ADDRESS][PERSON_NAME][DOMAIN_NAME]"
type input "[PERSON_NAME][EMAIL_ADDRESS][PERSON_NAME][DOMAIN_NAME]"
click at [761, 589] on div "* Shipment Notification" at bounding box center [768, 580] width 482 height 27
click at [775, 549] on div at bounding box center [867, 550] width 259 height 22
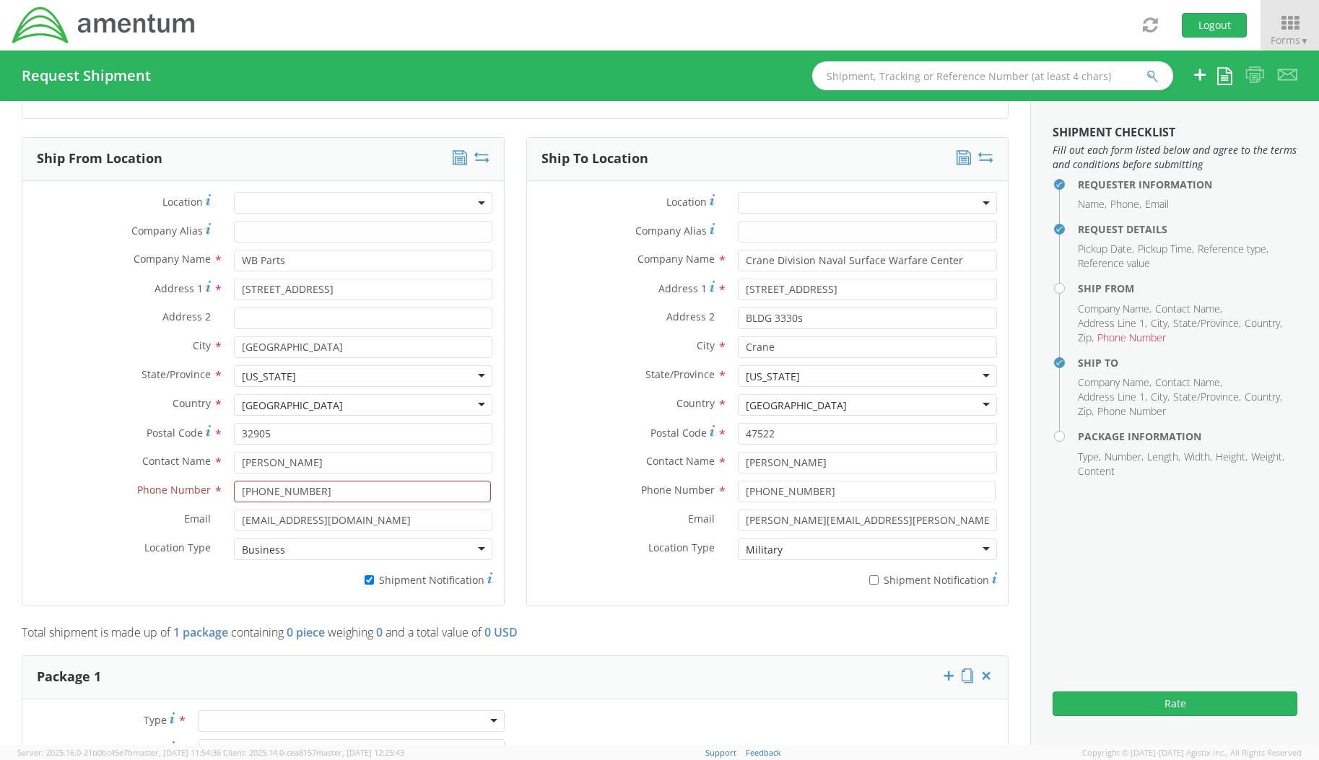
click at [606, 583] on div "* Shipment Notification" at bounding box center [768, 577] width 482 height 20
drag, startPoint x: 809, startPoint y: 258, endPoint x: 705, endPoint y: 260, distance: 104.7
click at [705, 260] on div "Company Name * Crane Division Naval Surface Warfare Center" at bounding box center [768, 261] width 482 height 22
click at [906, 260] on input "Naval Surface Warfare Center" at bounding box center [867, 261] width 259 height 22
paste input "Crane Division"
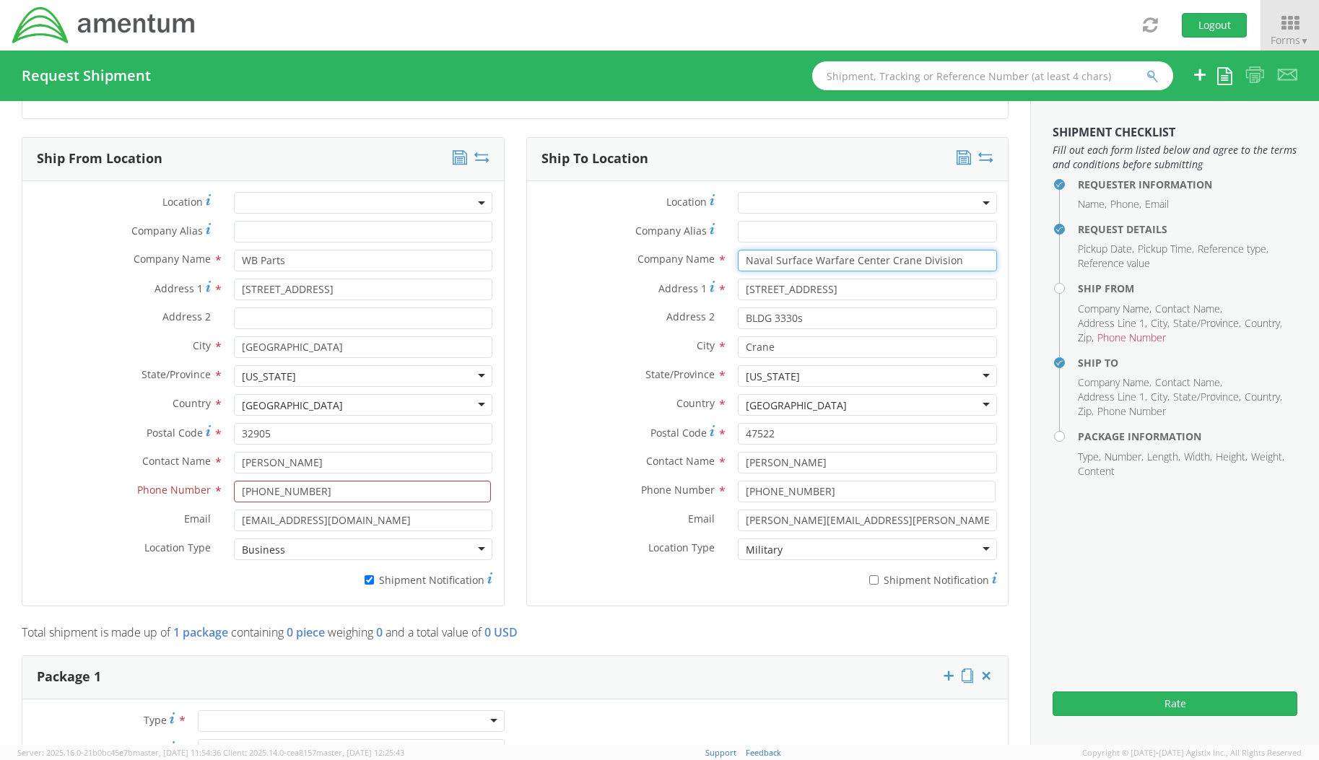
type input "Naval Surface Warfare Center Crane Division"
click at [580, 347] on label "City *" at bounding box center [627, 345] width 201 height 19
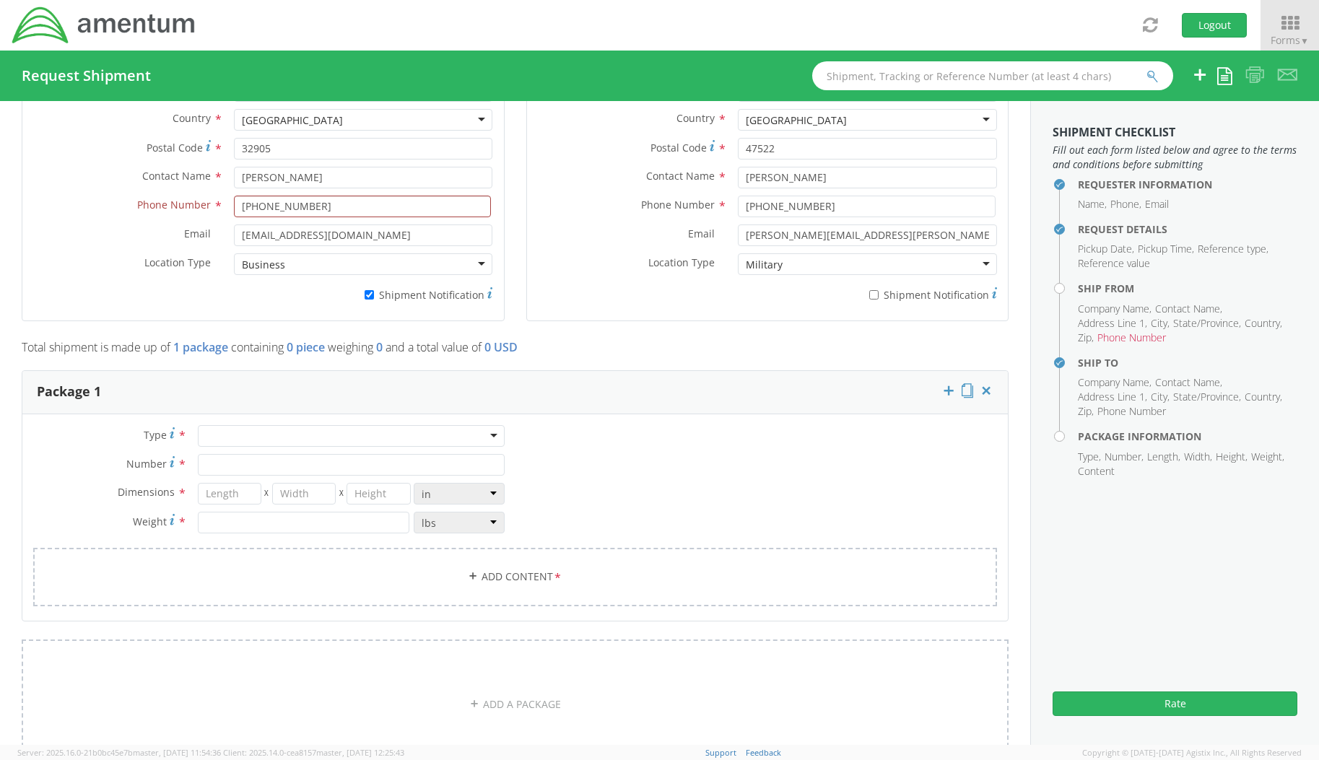
scroll to position [939, 0]
click at [398, 439] on div at bounding box center [351, 433] width 307 height 22
click at [263, 432] on div "Your Packaging" at bounding box center [243, 433] width 74 height 14
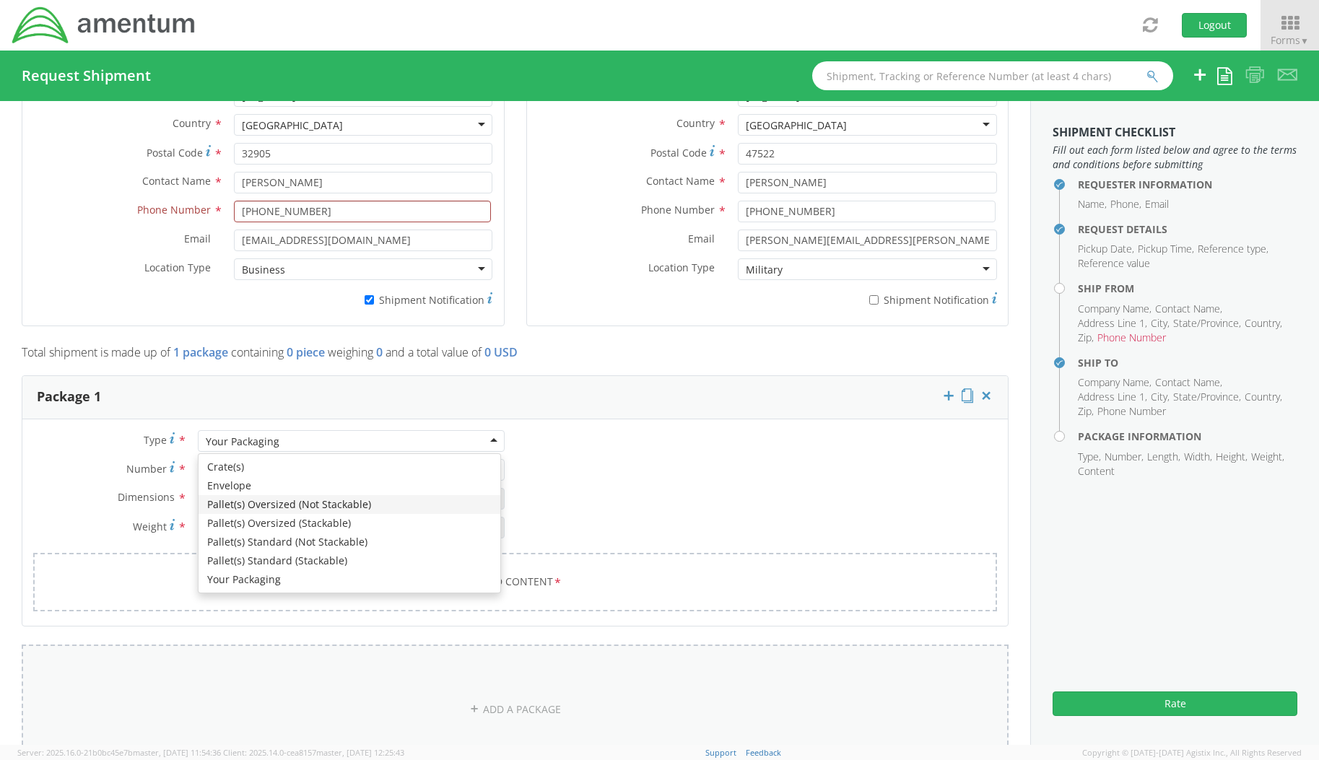
scroll to position [1011, 0]
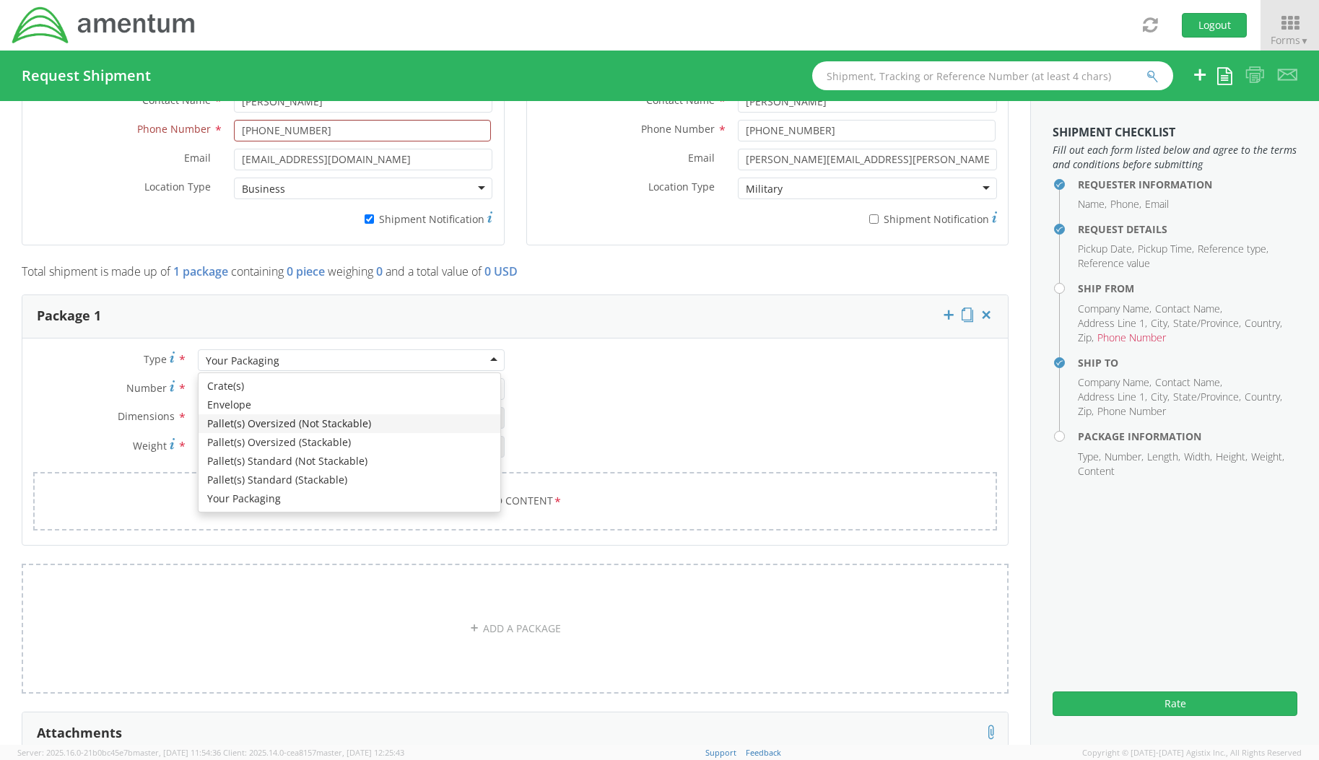
click at [89, 417] on label "Dimensions *" at bounding box center [104, 416] width 165 height 19
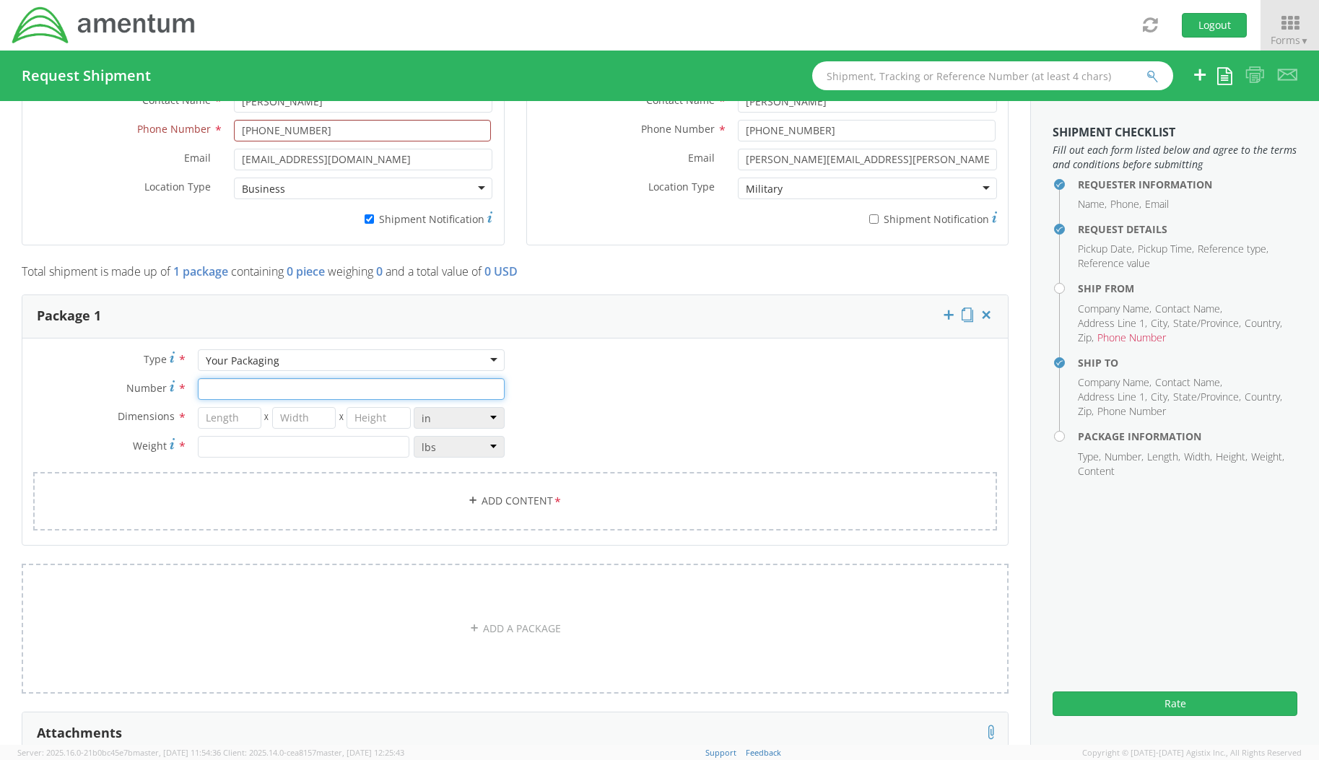
click at [235, 395] on input "Number *" at bounding box center [351, 389] width 307 height 22
click at [237, 362] on div "Your Packaging" at bounding box center [243, 361] width 74 height 14
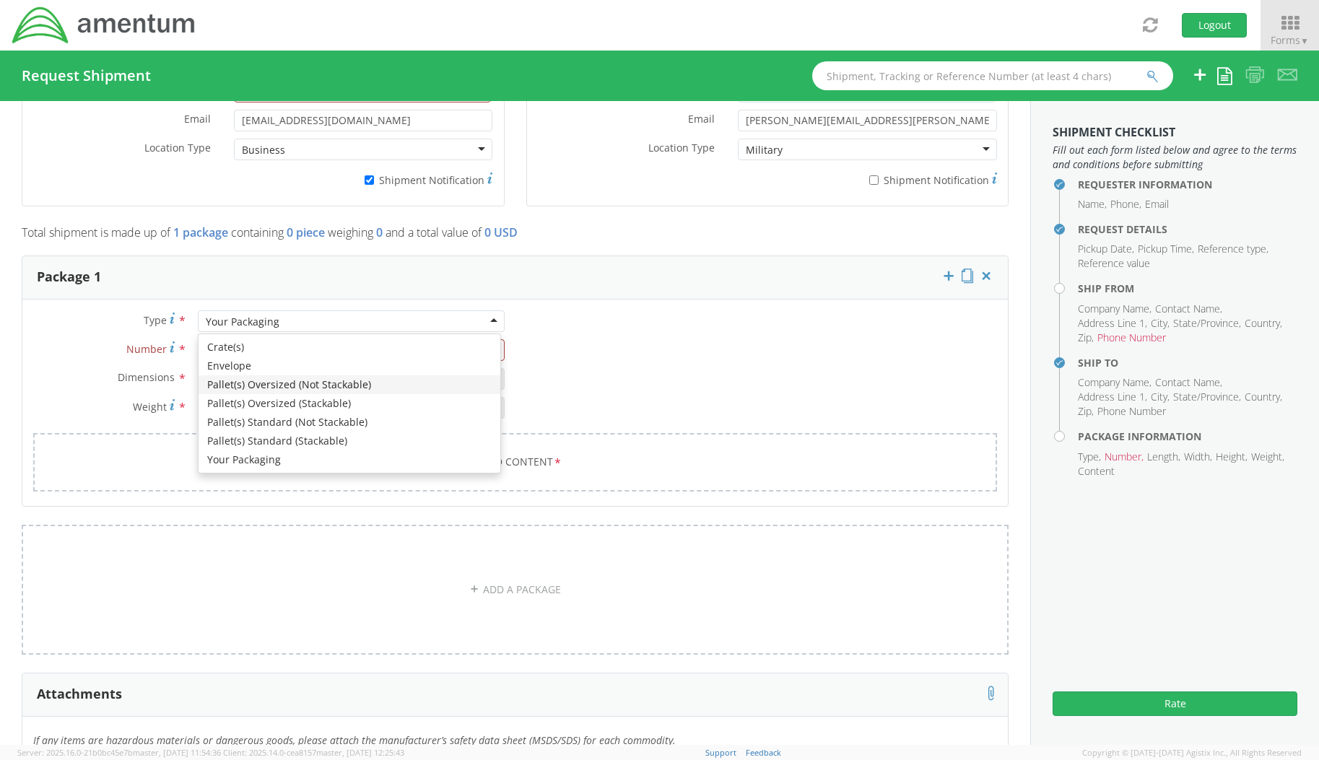
scroll to position [1083, 0]
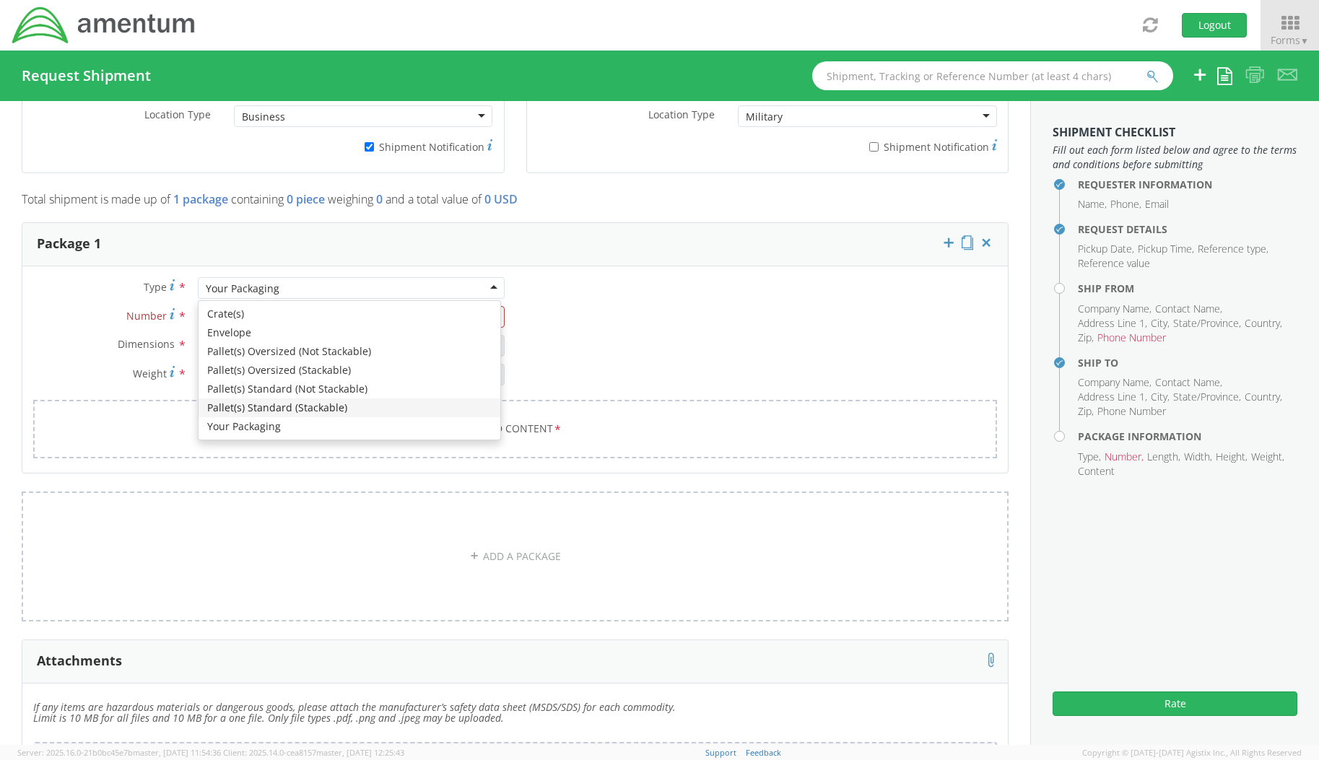
click at [862, 352] on div "Type * Your Packaging Your Packaging Crate(s) Envelope Pallet(s) Oversized (Not…" at bounding box center [514, 376] width 985 height 199
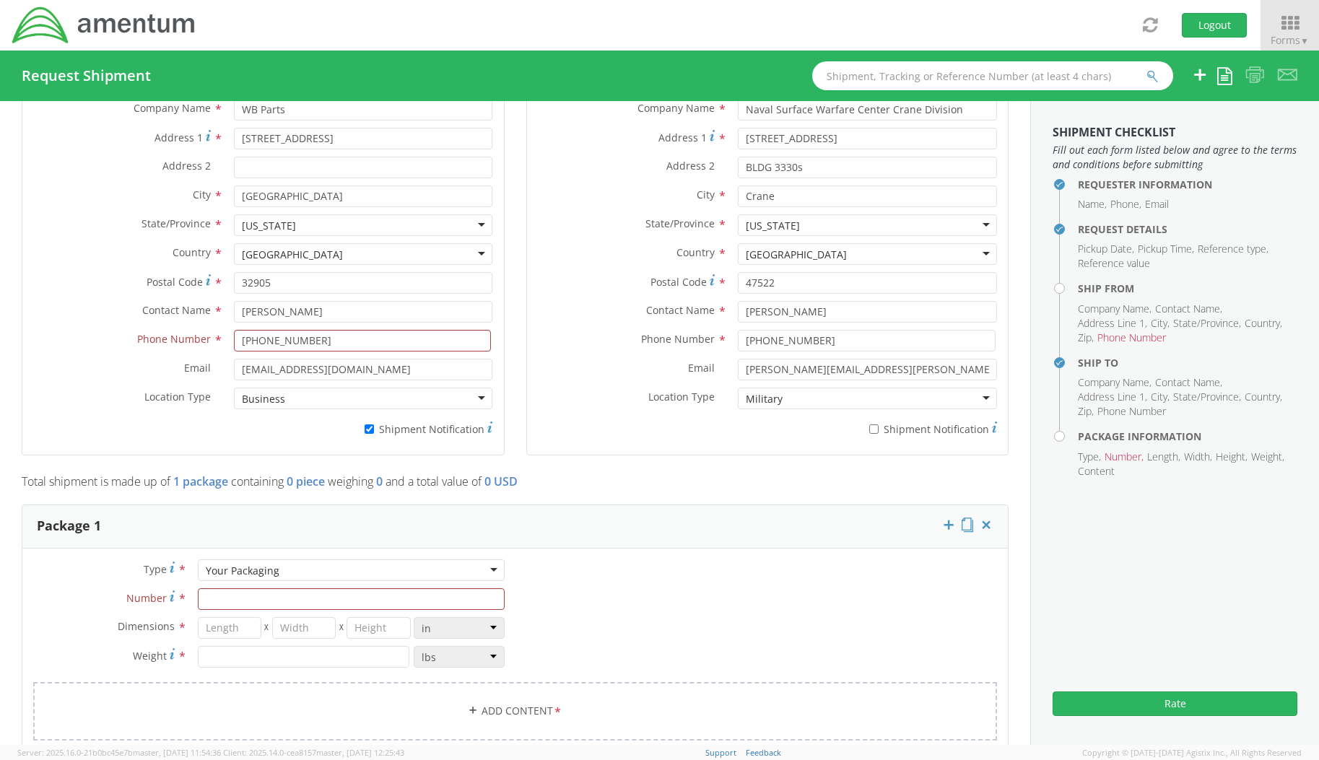
scroll to position [794, 0]
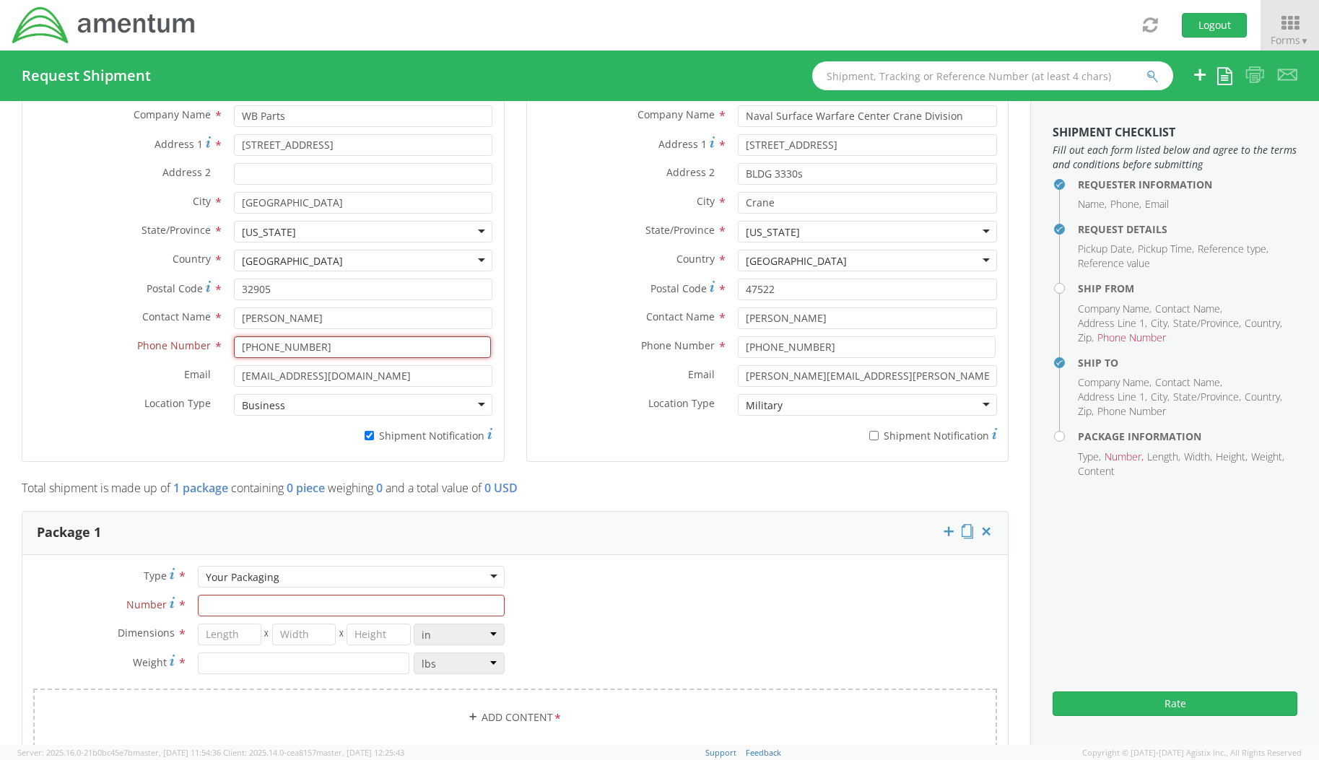
drag, startPoint x: 367, startPoint y: 349, endPoint x: 304, endPoint y: 347, distance: 62.8
click at [304, 347] on input "321-473-6075 x 716" at bounding box center [363, 347] width 258 height 22
type input "[PHONE_NUMBER]"
click at [609, 515] on div "Package 1" at bounding box center [514, 533] width 985 height 43
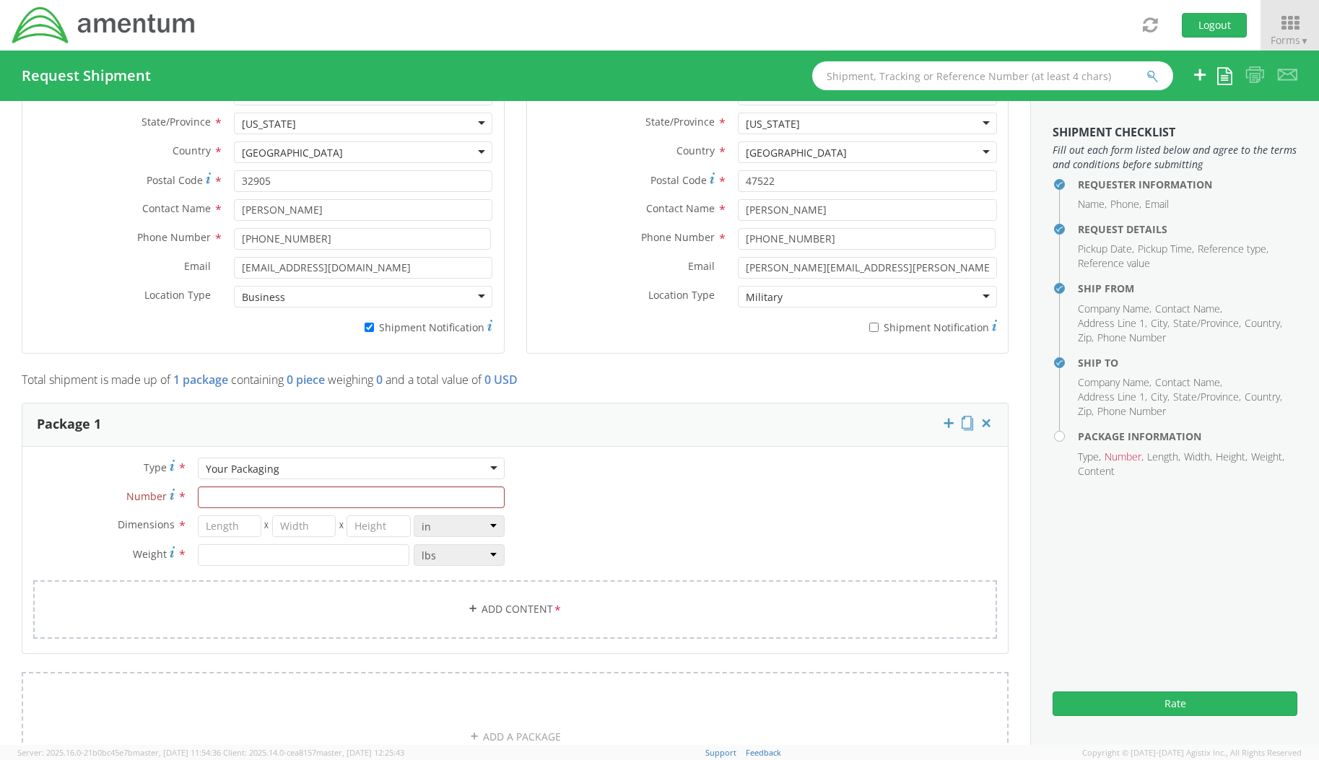
scroll to position [939, 0]
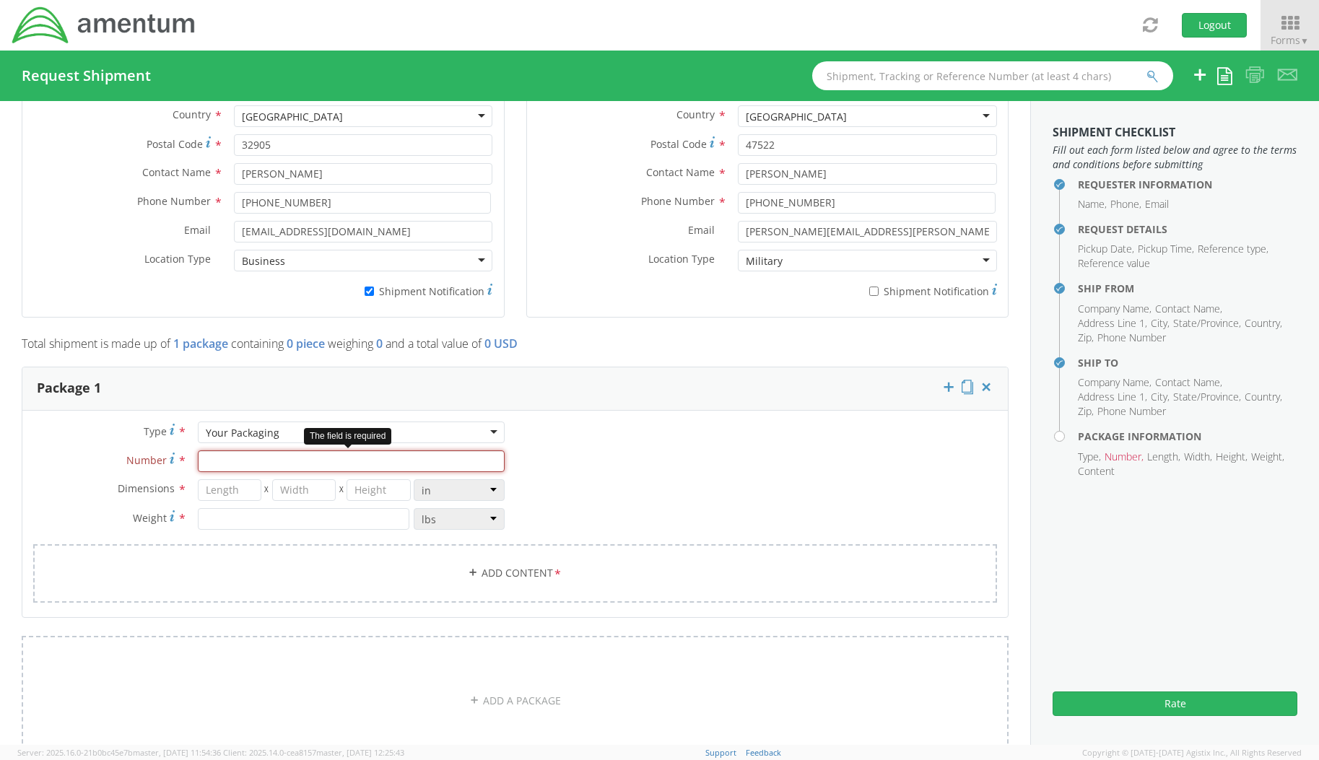
click at [292, 466] on input "Number *" at bounding box center [351, 461] width 307 height 22
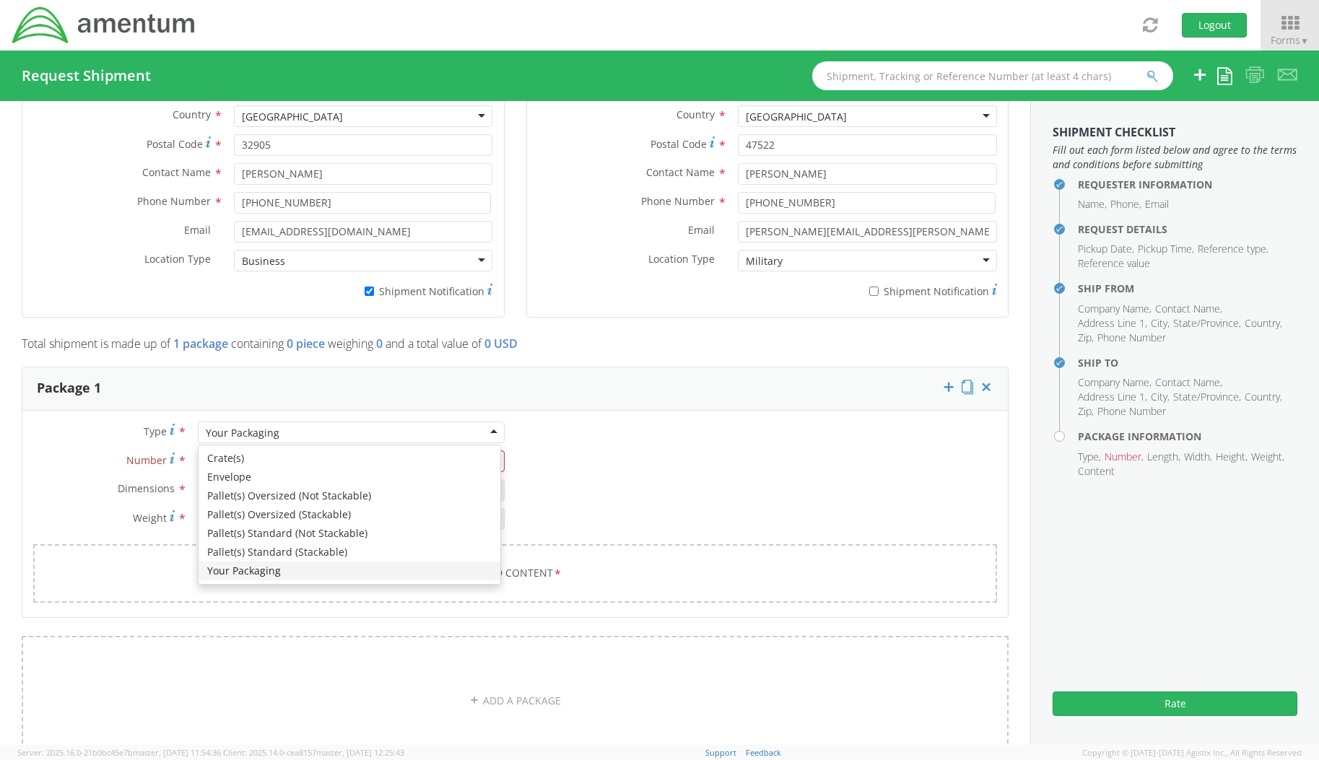
click at [277, 439] on div "Your Packaging" at bounding box center [351, 433] width 307 height 22
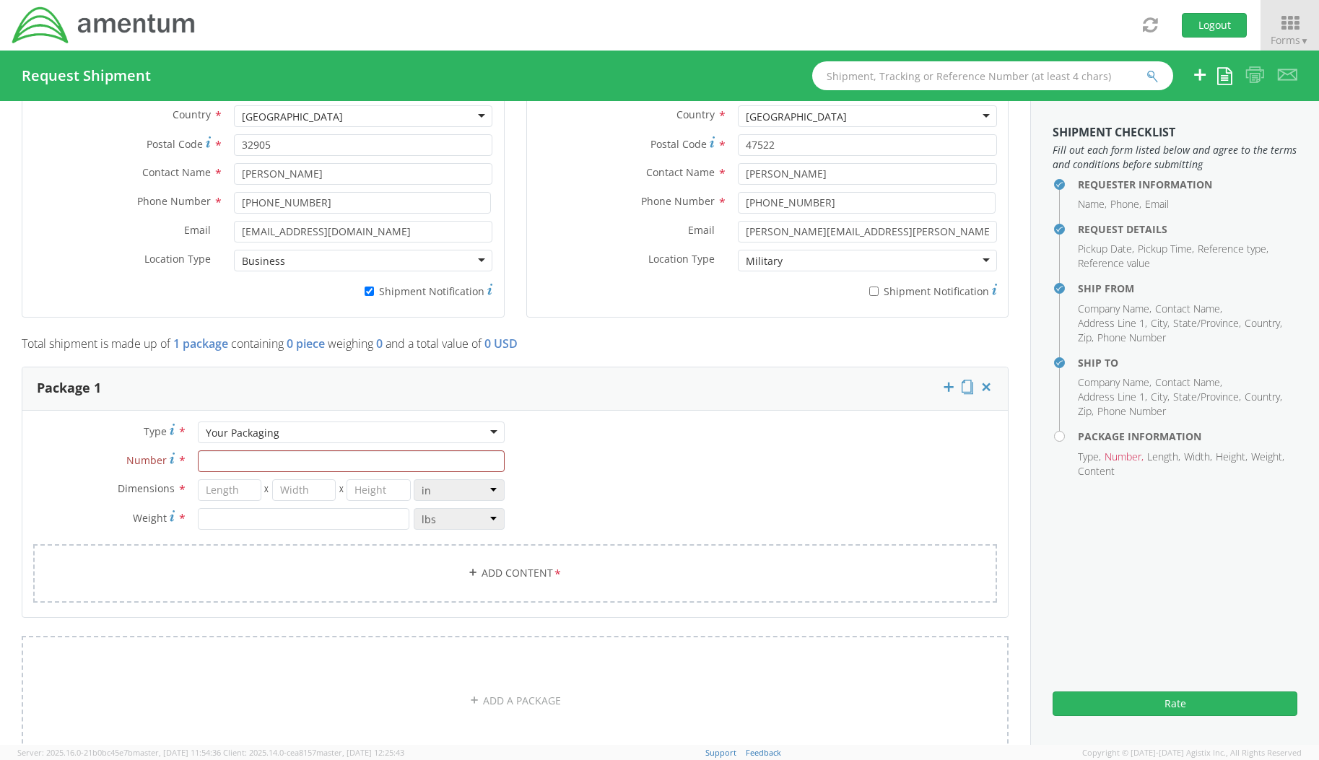
click at [676, 488] on div "Type * Your Packaging Your Packaging Crate(s) Envelope Pallet(s) Oversized (Not…" at bounding box center [514, 521] width 985 height 199
click at [296, 463] on input "Number *" at bounding box center [351, 461] width 307 height 22
type input "1"
click at [246, 487] on input "number" at bounding box center [230, 490] width 64 height 22
type input "9"
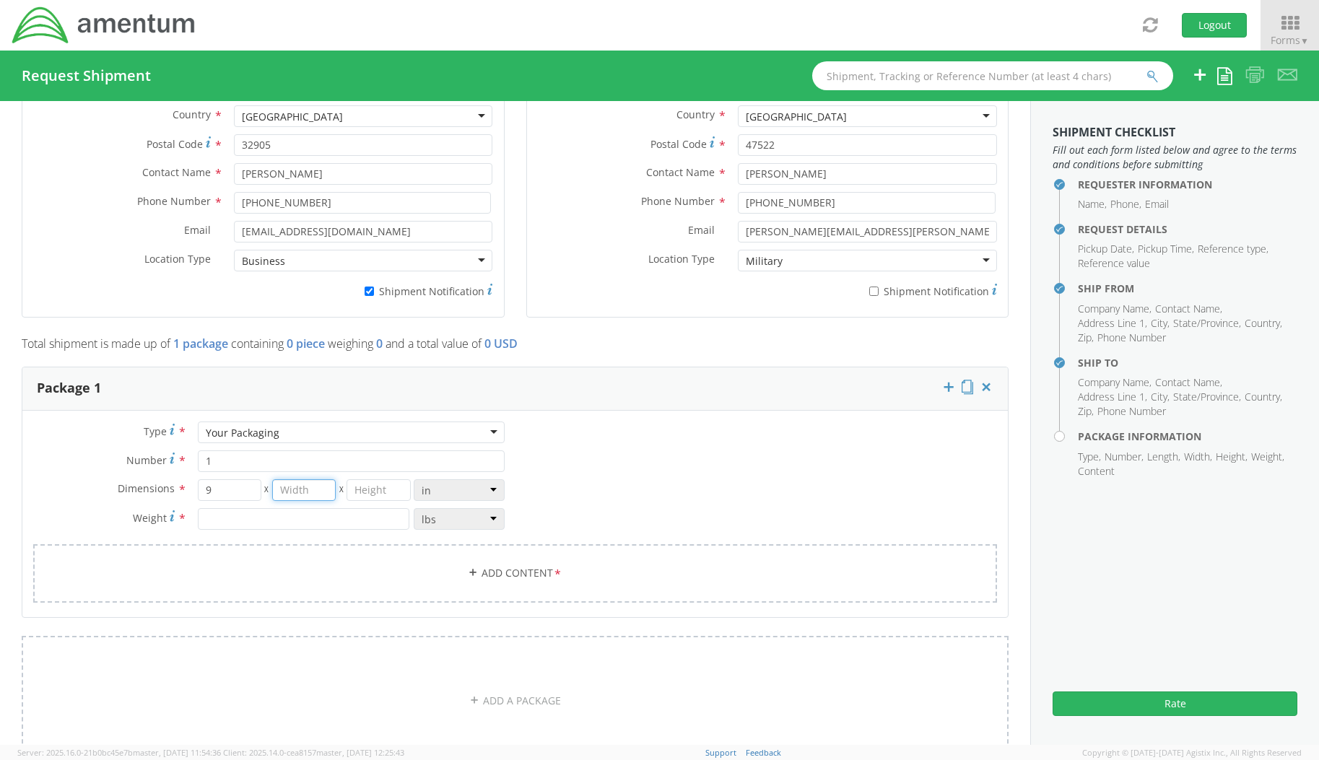
click at [319, 490] on input "number" at bounding box center [304, 490] width 64 height 22
type input "9"
click at [375, 492] on input "number" at bounding box center [379, 490] width 64 height 22
type input "7"
click at [306, 519] on input "number" at bounding box center [304, 519] width 212 height 22
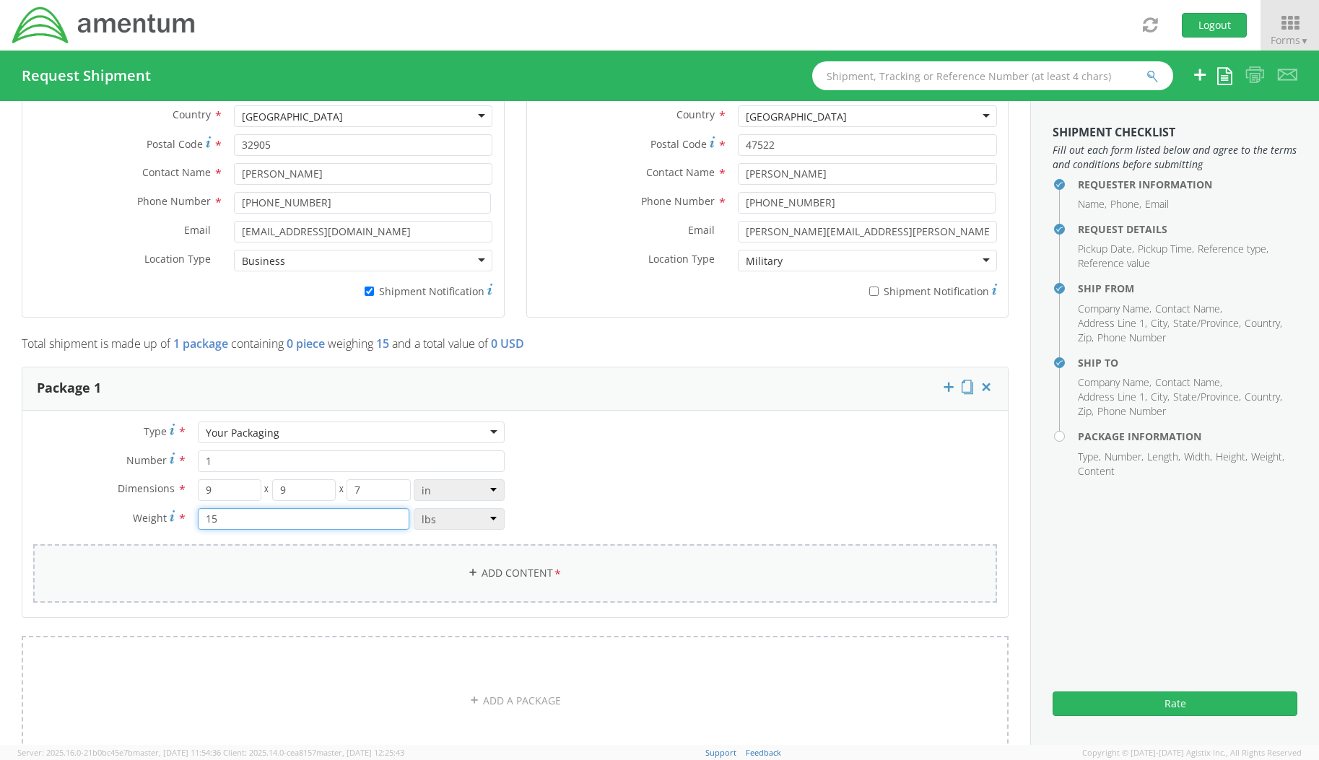
type input "15"
click at [527, 580] on link "Add Content *" at bounding box center [515, 573] width 964 height 58
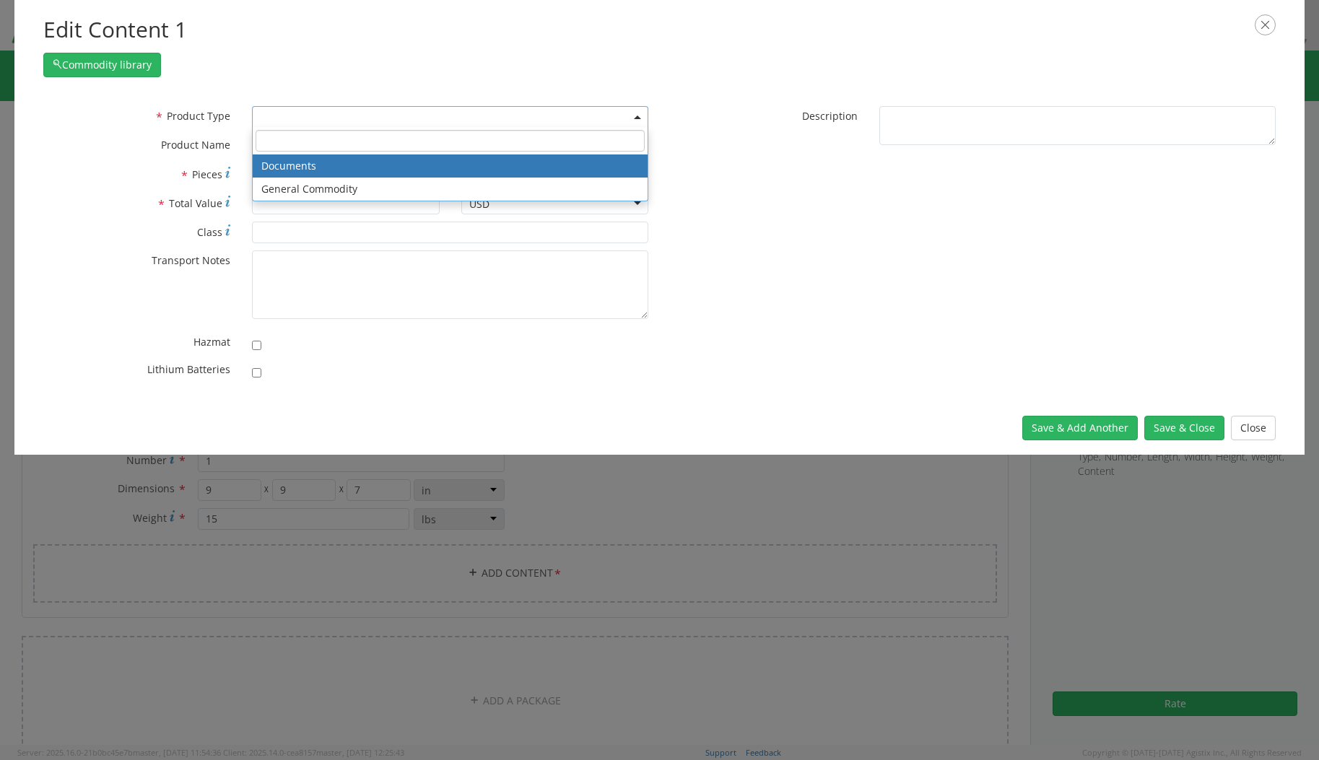
click at [328, 118] on span at bounding box center [450, 117] width 396 height 22
select select "DOCUMENT"
type input "Documents"
type input "1"
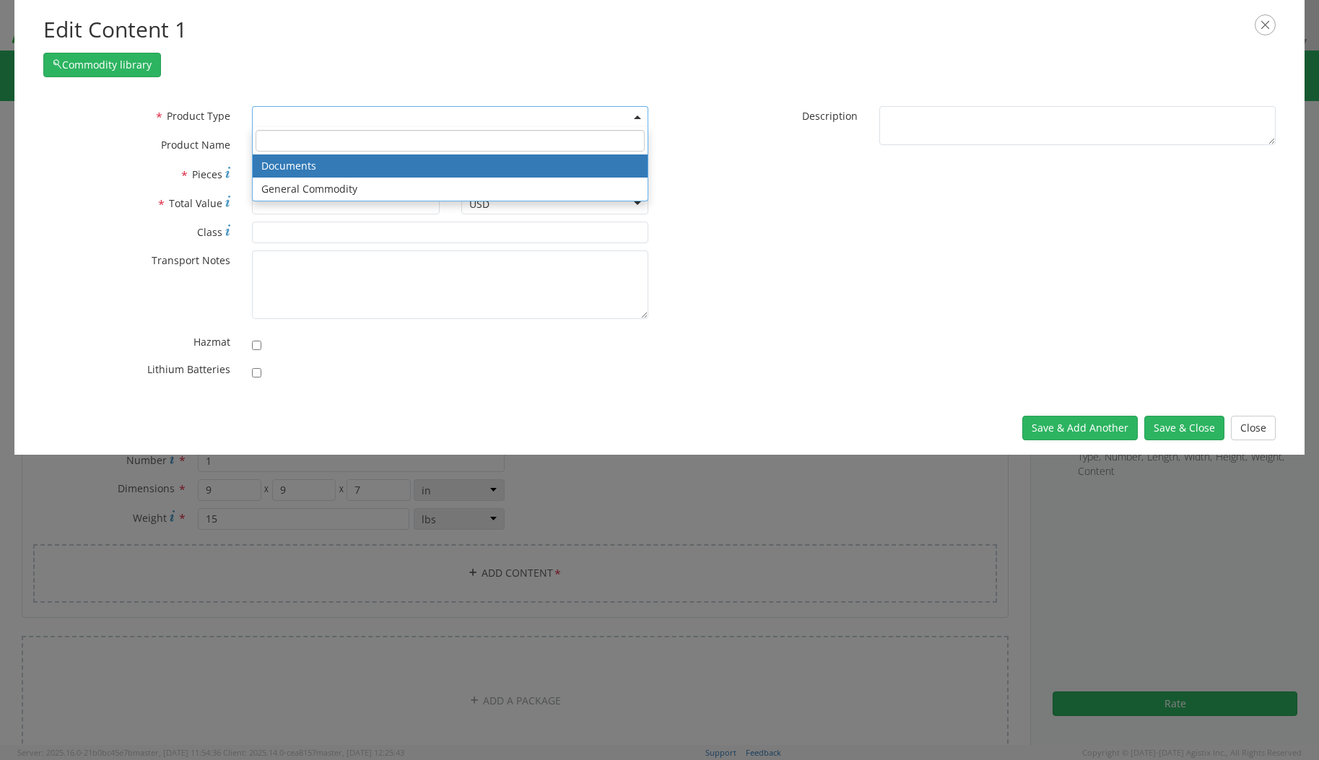
type textarea "Documents"
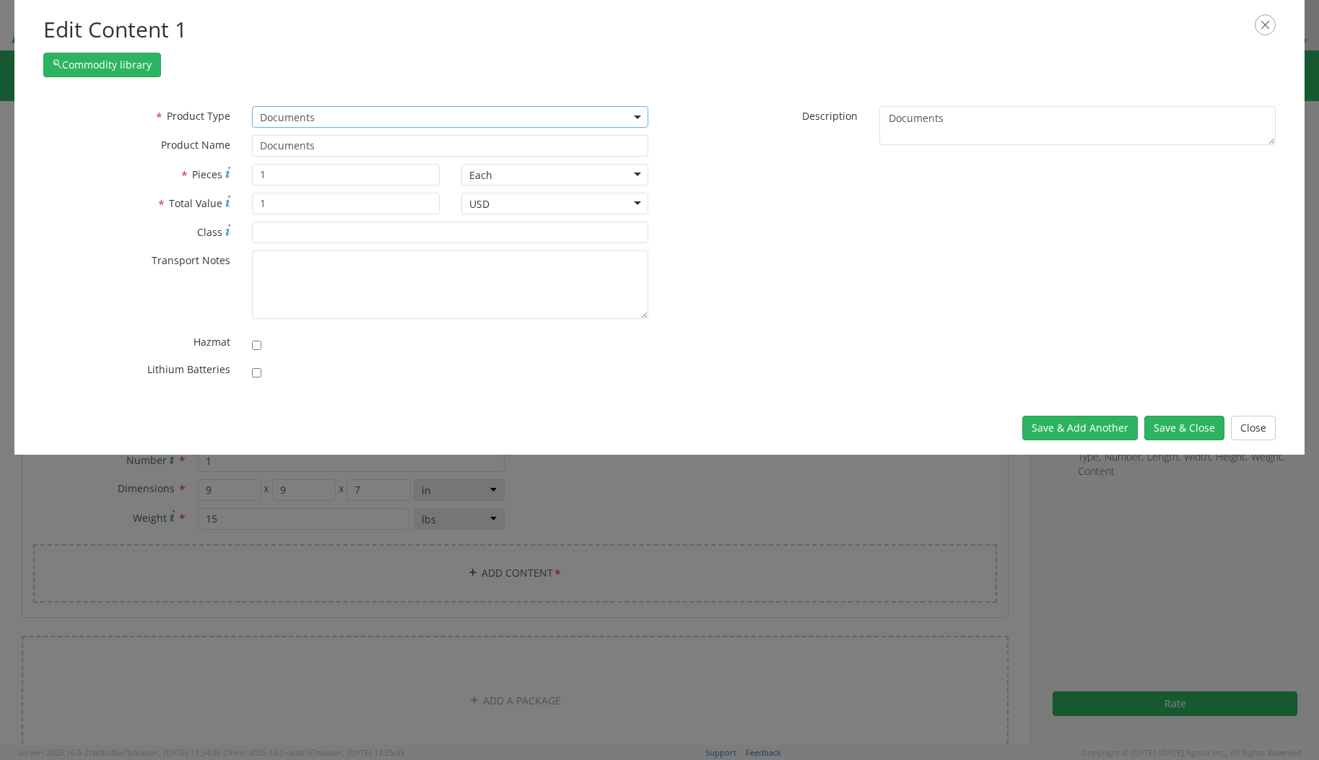
click at [344, 115] on span "Documents" at bounding box center [450, 117] width 380 height 14
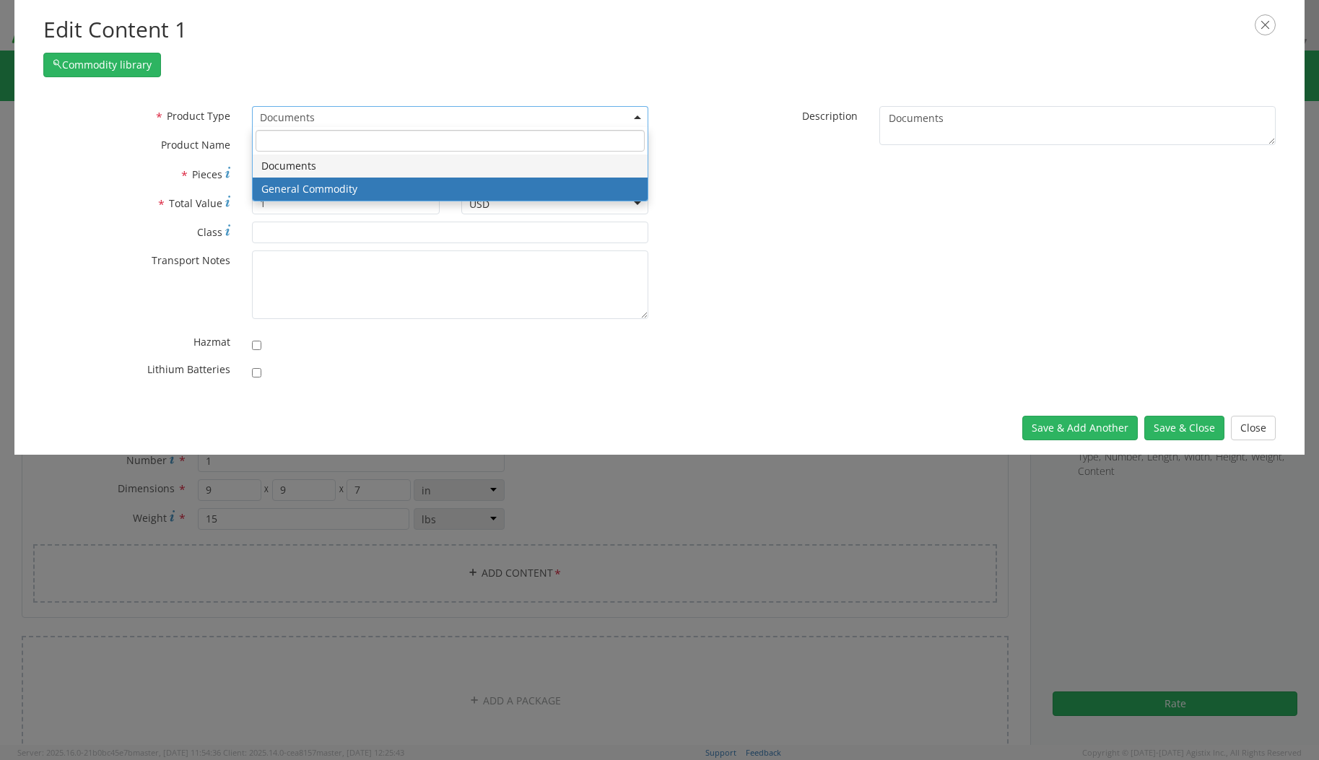
select select "COMMODITY"
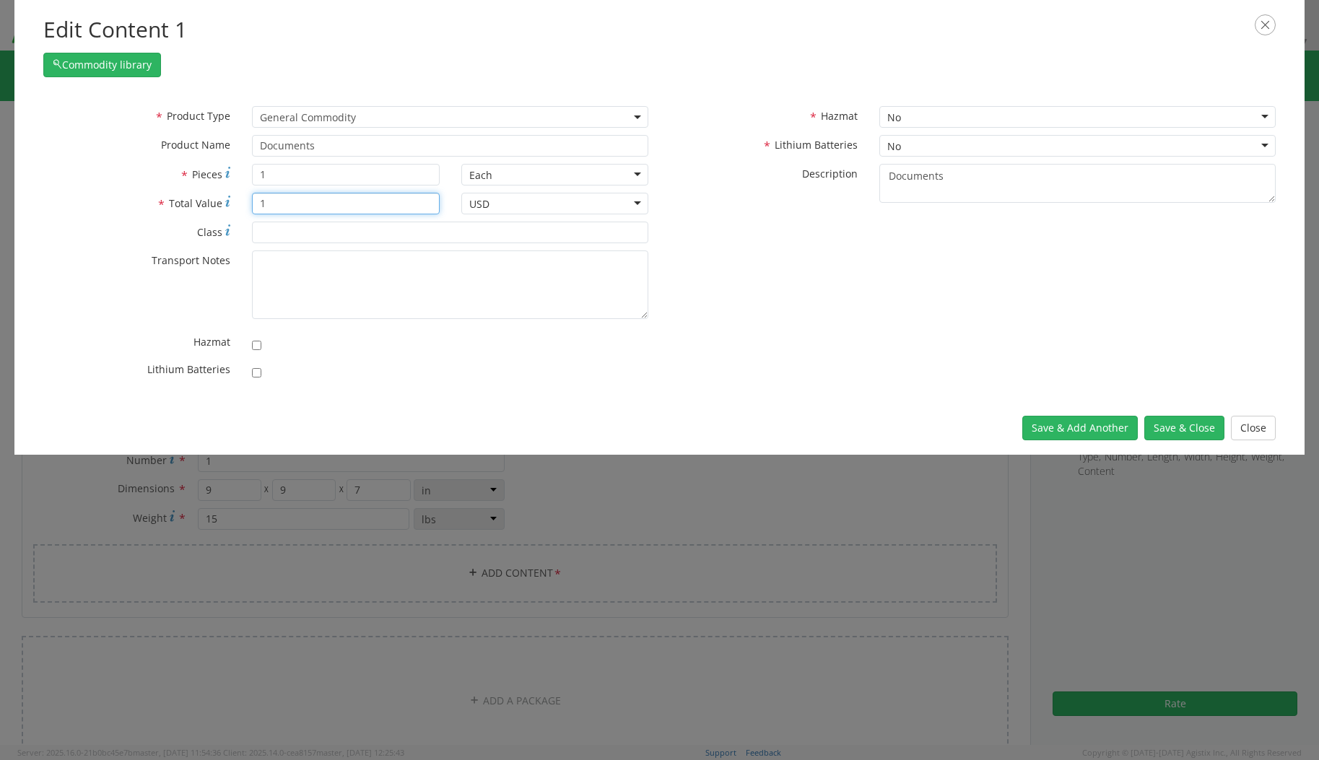
drag, startPoint x: 295, startPoint y: 204, endPoint x: 222, endPoint y: 205, distance: 73.6
click at [222, 205] on div "* Total Value Total value of all the pieces 1" at bounding box center [241, 204] width 418 height 22
click at [300, 200] on input "1" at bounding box center [345, 204] width 187 height 22
click at [263, 204] on input "178" at bounding box center [345, 204] width 187 height 22
type input "1178"
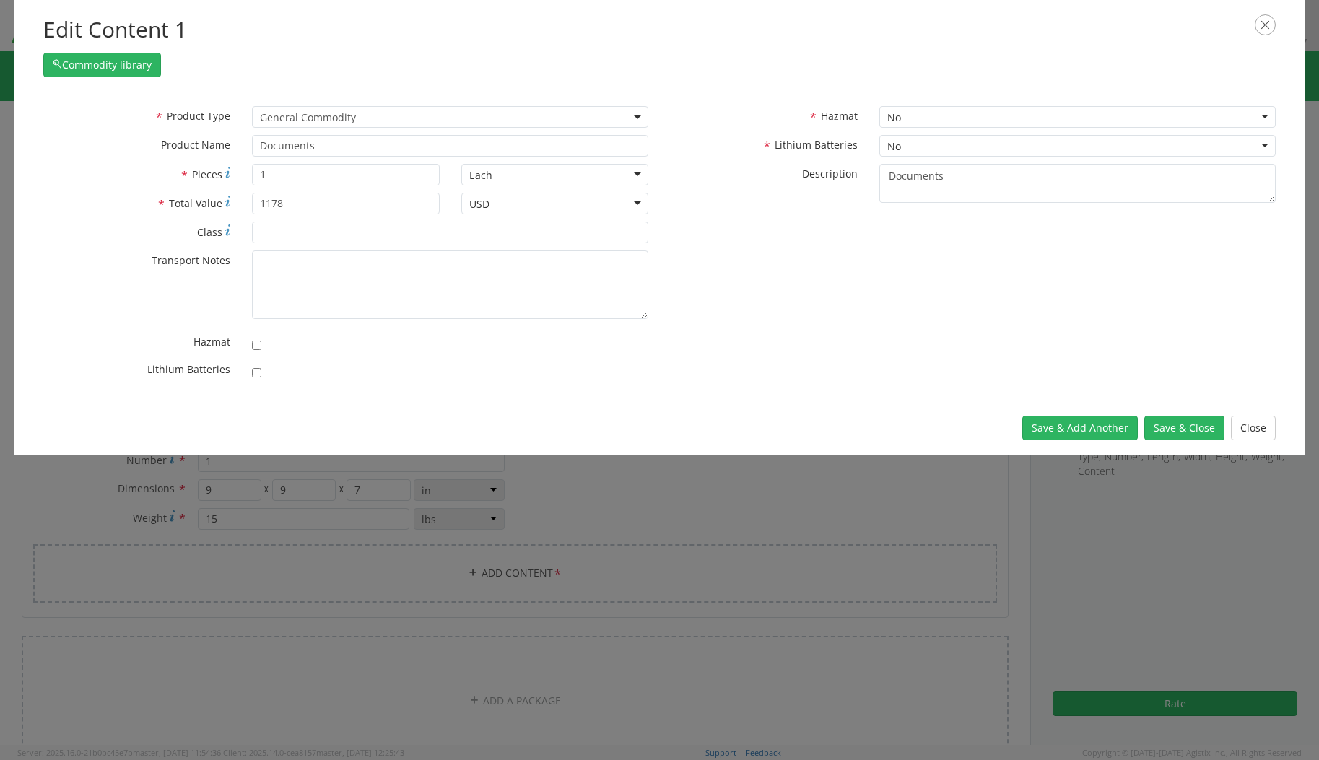
click at [429, 404] on div "Save & Add Another Save & Close Close" at bounding box center [659, 427] width 1290 height 53
click at [780, 372] on div "* Product Type Documents General Commodity General Commodity * Product Name Doc…" at bounding box center [659, 246] width 1254 height 281
click at [1153, 426] on button "Save & Close" at bounding box center [1184, 428] width 80 height 25
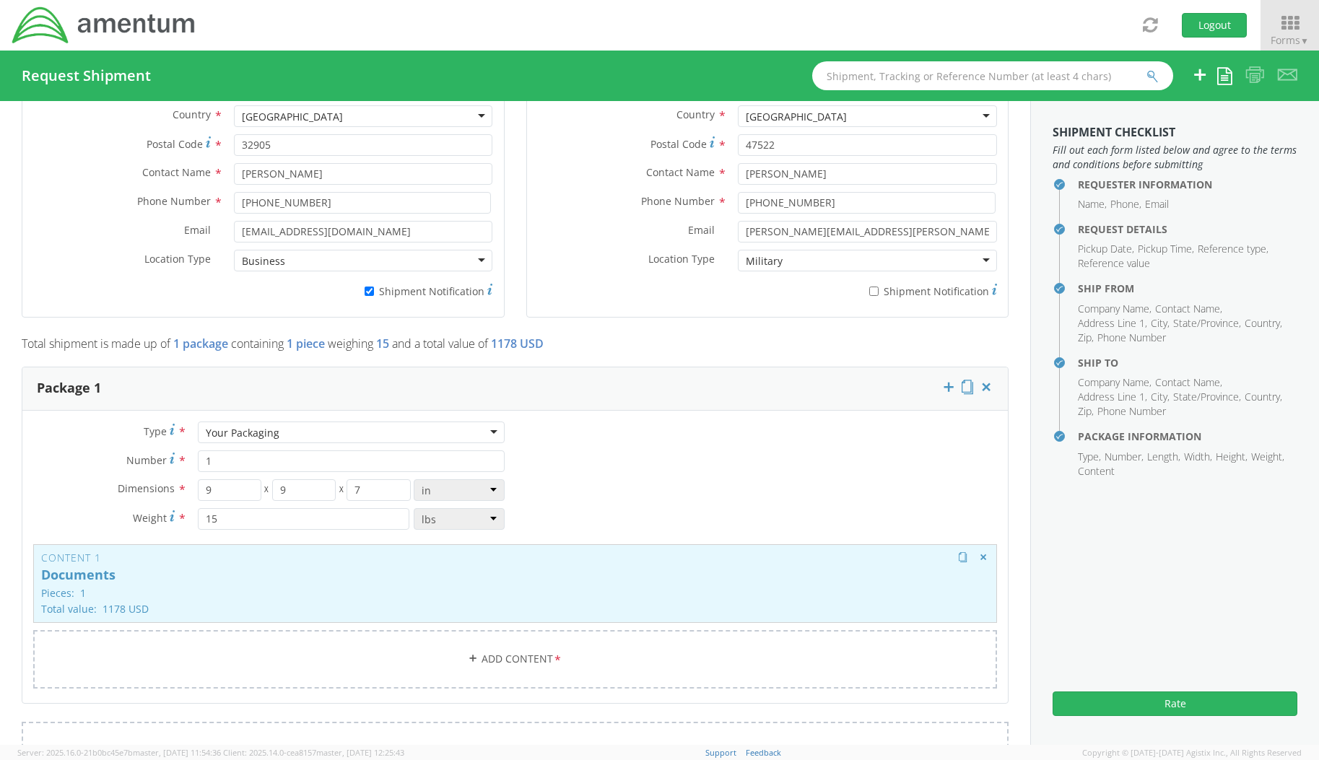
click at [122, 583] on div "Content 1 Documents Pieces: 1 Total value: 1178 USD HAZMAT" at bounding box center [515, 583] width 964 height 79
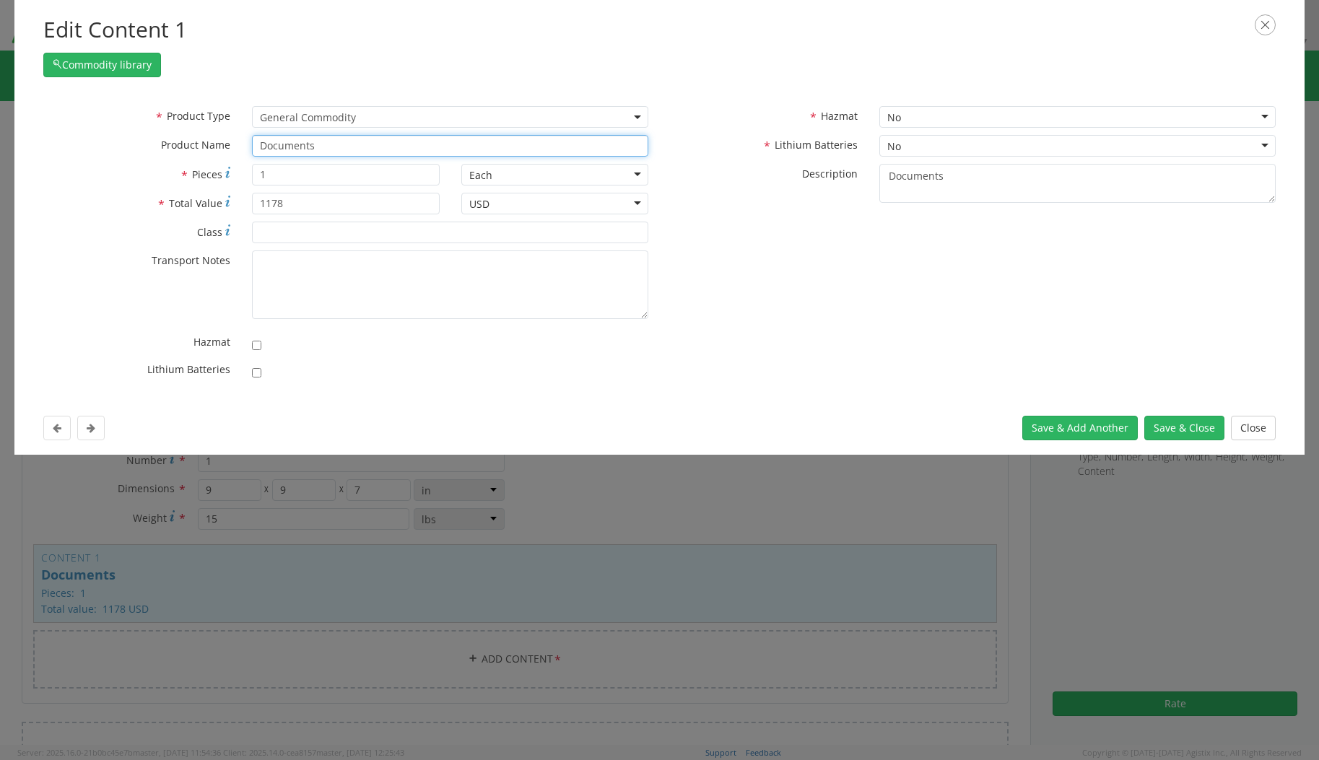
click at [358, 152] on input "Documents" at bounding box center [450, 146] width 396 height 22
drag, startPoint x: 365, startPoint y: 147, endPoint x: 152, endPoint y: 152, distance: 213.0
click at [152, 152] on div "* Product Name Documents" at bounding box center [345, 146] width 627 height 22
click at [271, 147] on input "text" at bounding box center [450, 146] width 396 height 22
type input "Screws"
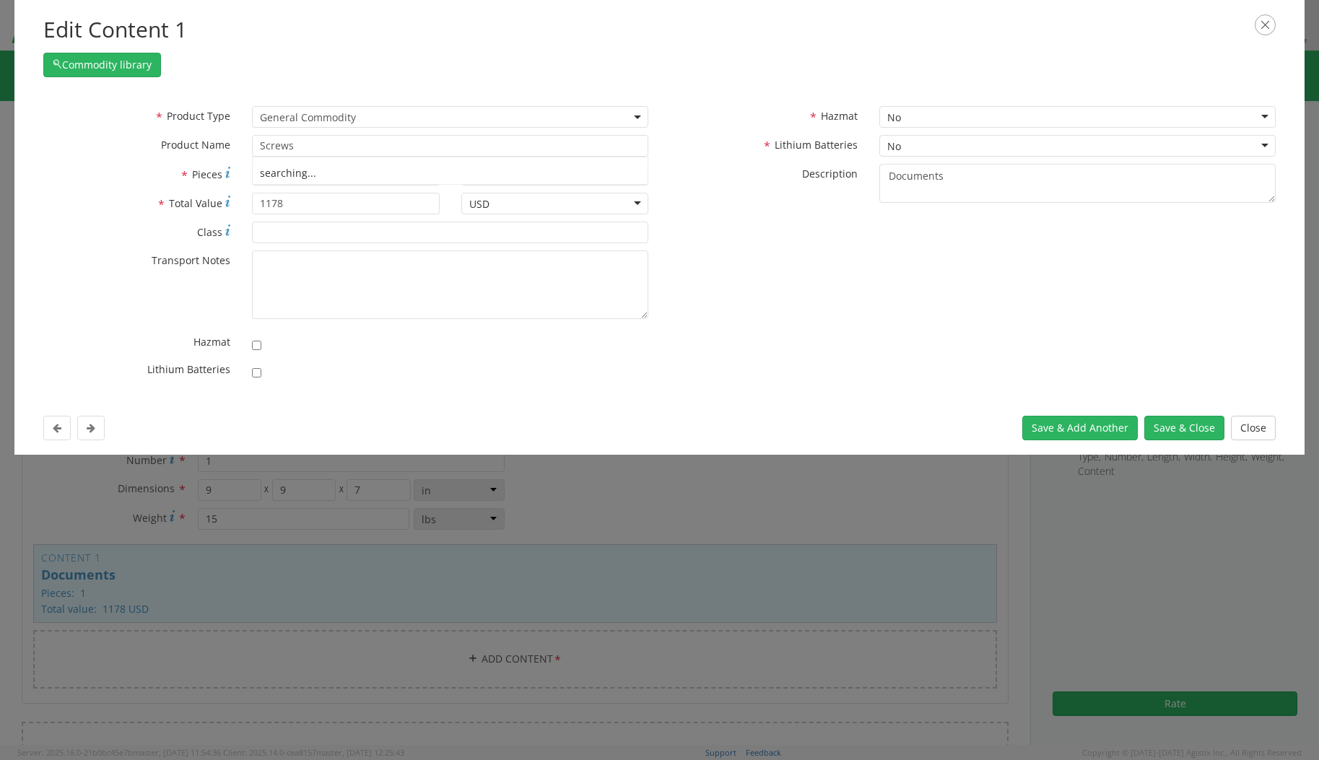
click at [754, 314] on div "* Product Type Documents General Commodity General Commodity * Product Name Scr…" at bounding box center [659, 246] width 1254 height 281
type input "Screws ,SHOULDER"
drag, startPoint x: 370, startPoint y: 146, endPoint x: 308, endPoint y: 152, distance: 61.6
click at [286, 149] on input "Screws" at bounding box center [450, 146] width 396 height 22
click at [358, 148] on input "Screws" at bounding box center [450, 146] width 396 height 22
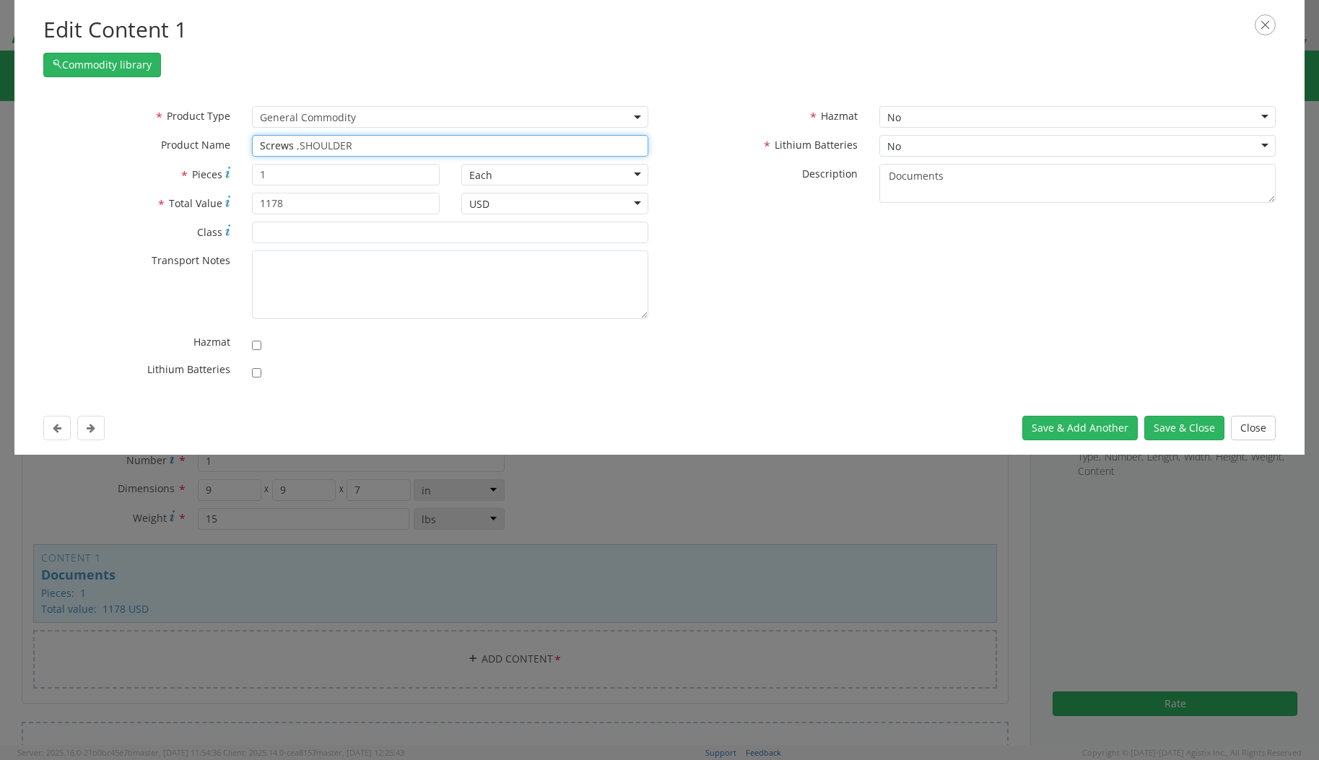
click at [370, 144] on input "Screws" at bounding box center [450, 146] width 396 height 22
click at [367, 144] on input "Screws" at bounding box center [450, 146] width 396 height 22
click at [687, 213] on div at bounding box center [973, 213] width 627 height 1
click at [1264, 22] on icon "button" at bounding box center [1265, 24] width 21 height 21
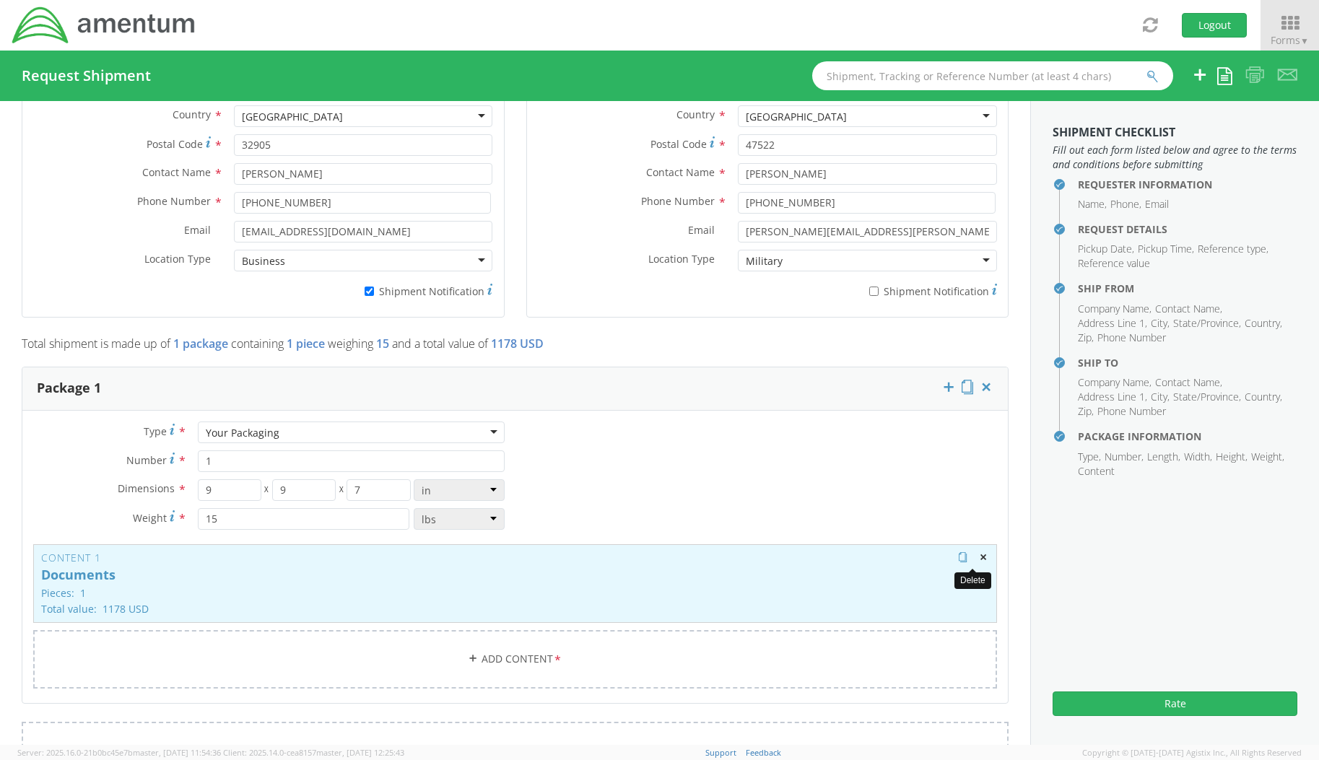
click at [978, 554] on span "button" at bounding box center [983, 557] width 10 height 10
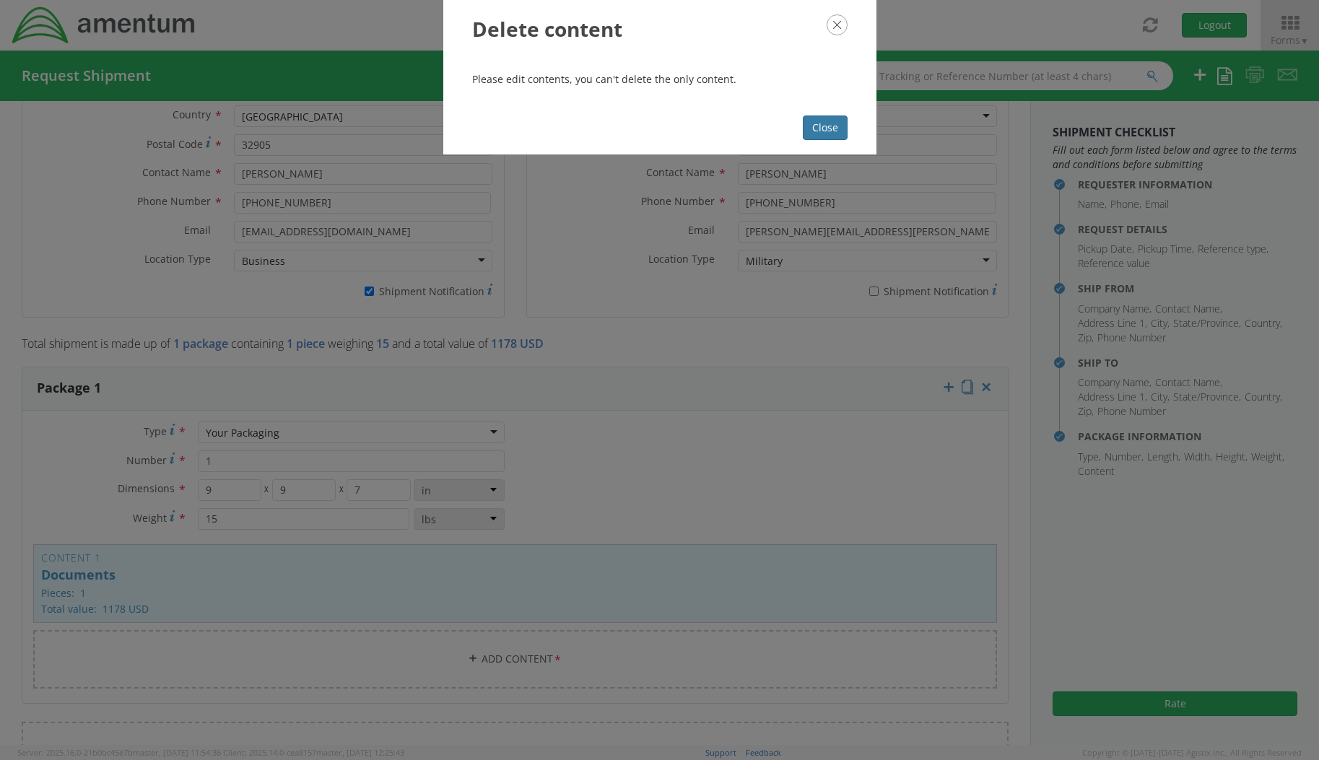
click at [834, 129] on button "Close" at bounding box center [825, 128] width 45 height 25
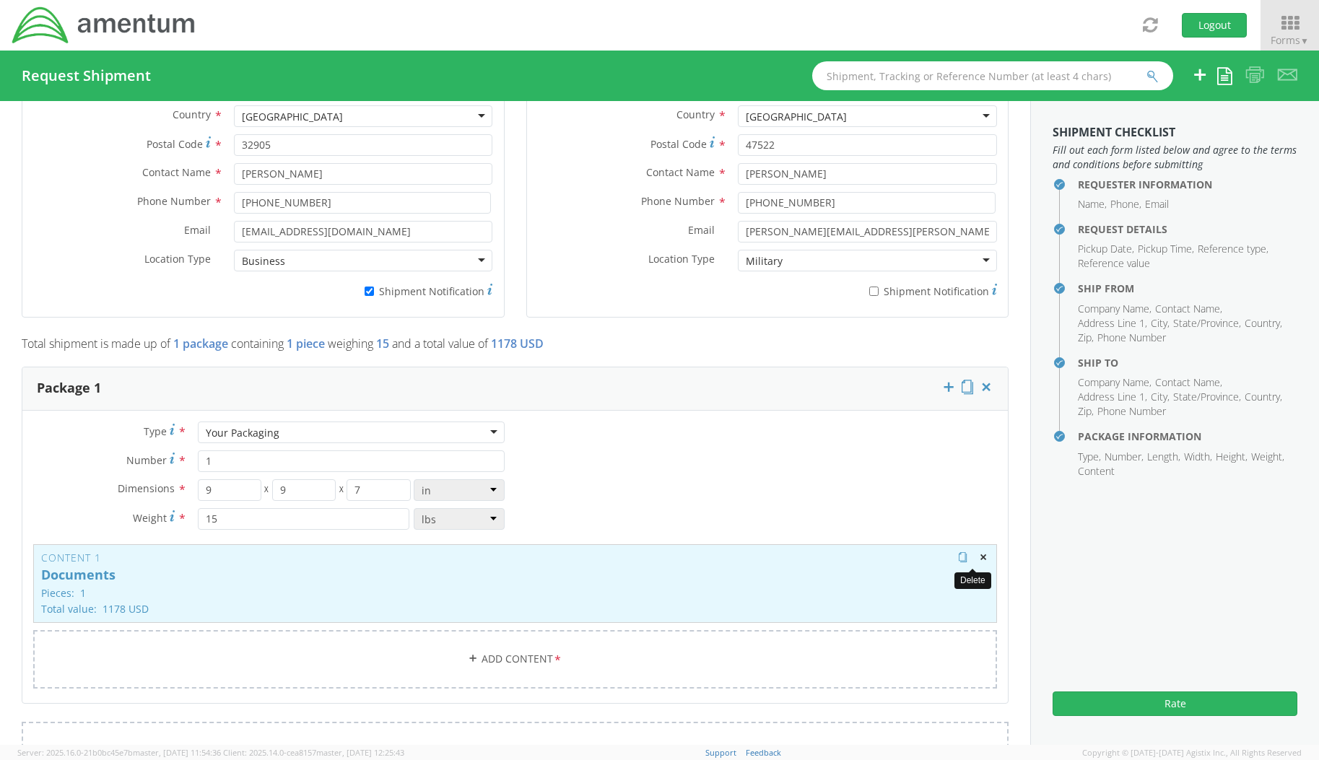
click at [978, 557] on span "button" at bounding box center [983, 557] width 10 height 10
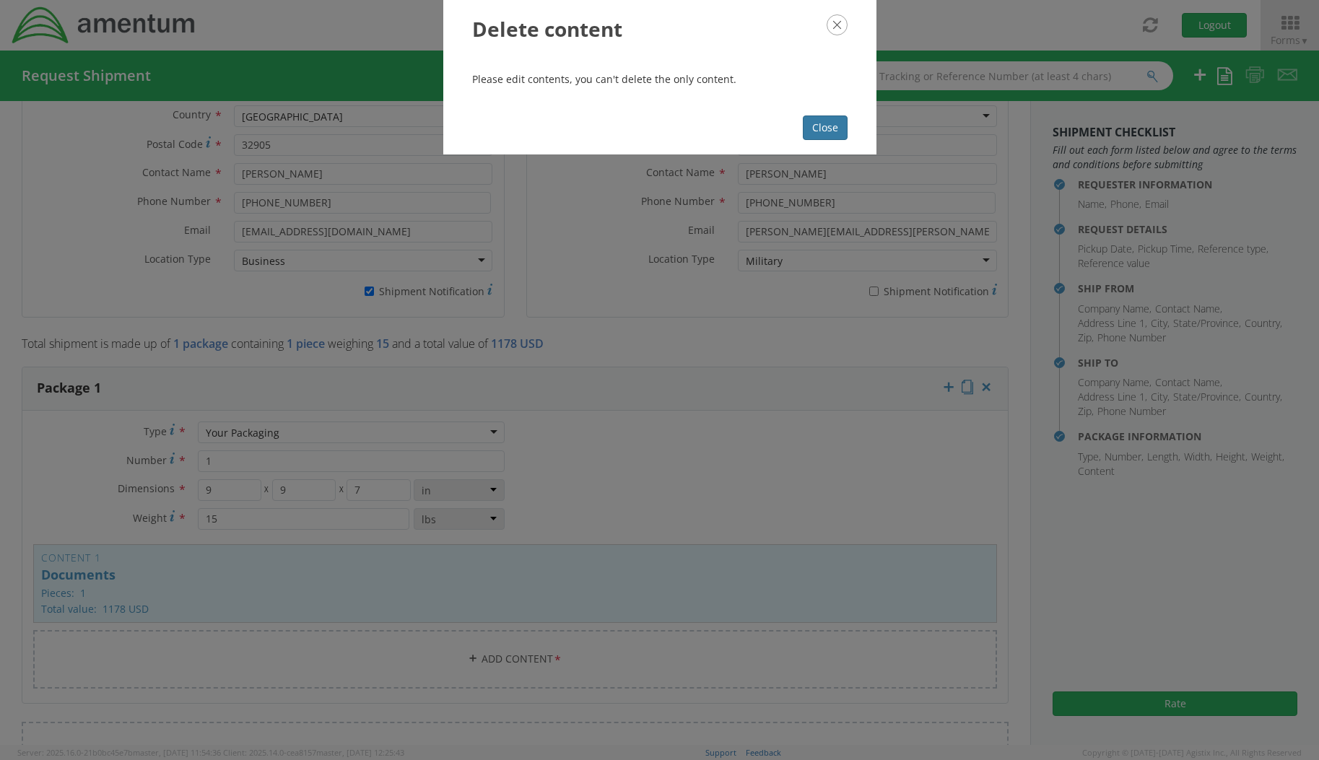
click at [818, 127] on button "Close" at bounding box center [825, 128] width 45 height 25
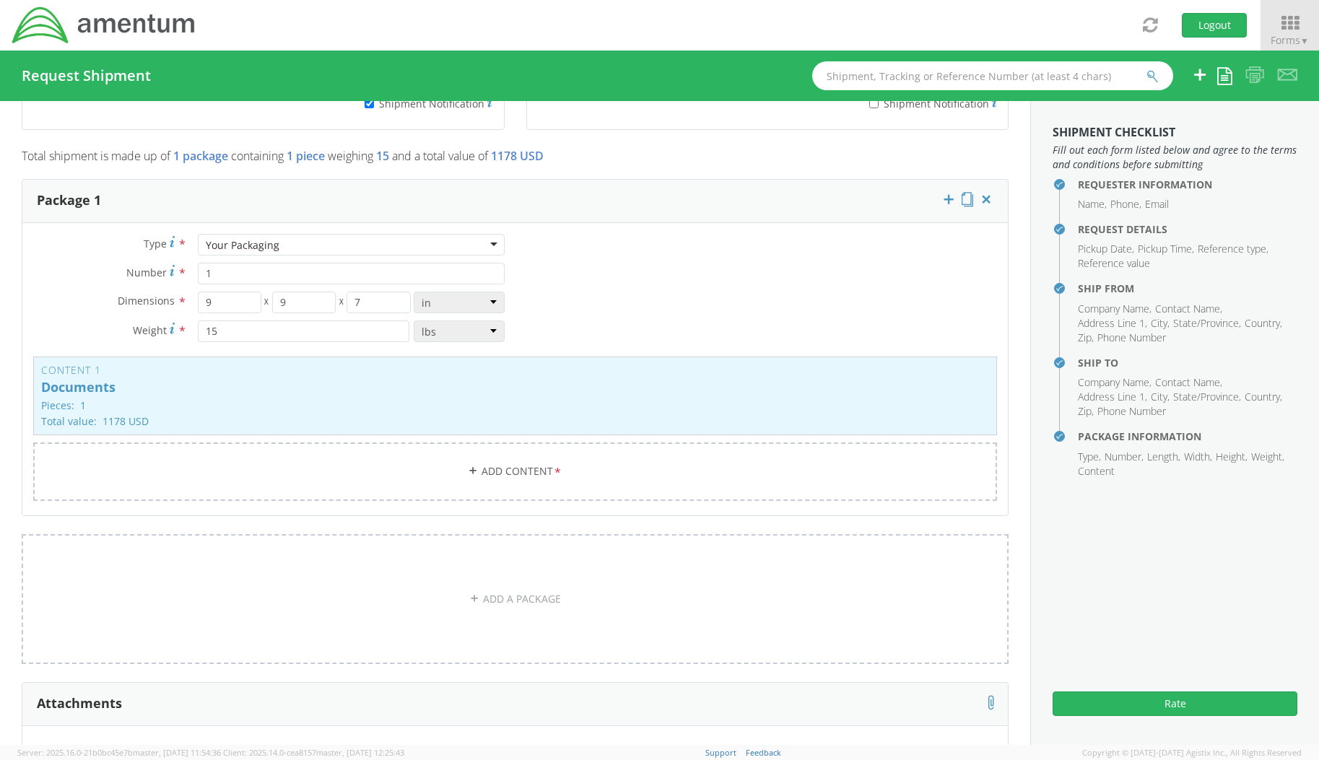
scroll to position [1155, 0]
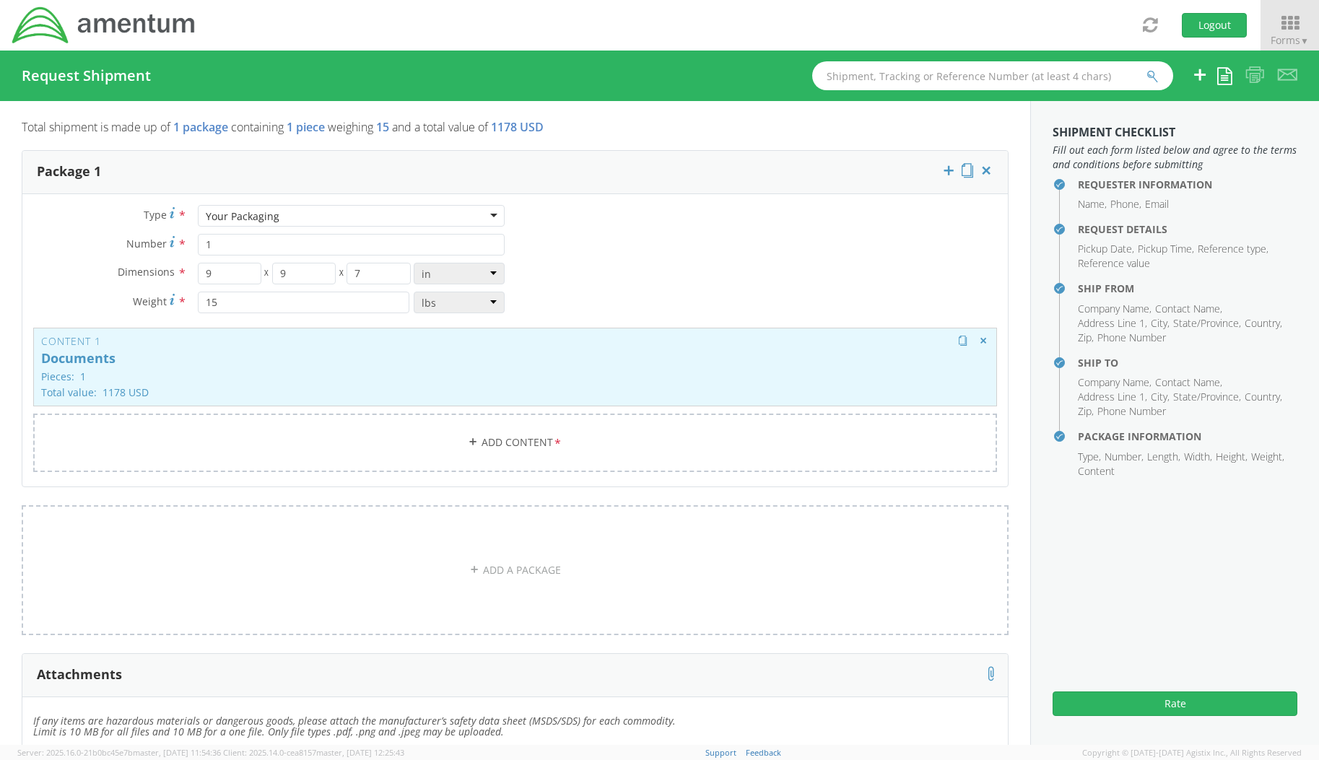
click at [111, 383] on div "Content 1 Documents Pieces: 1 Total value: 1178 USD HAZMAT" at bounding box center [515, 367] width 964 height 79
type input "Documents"
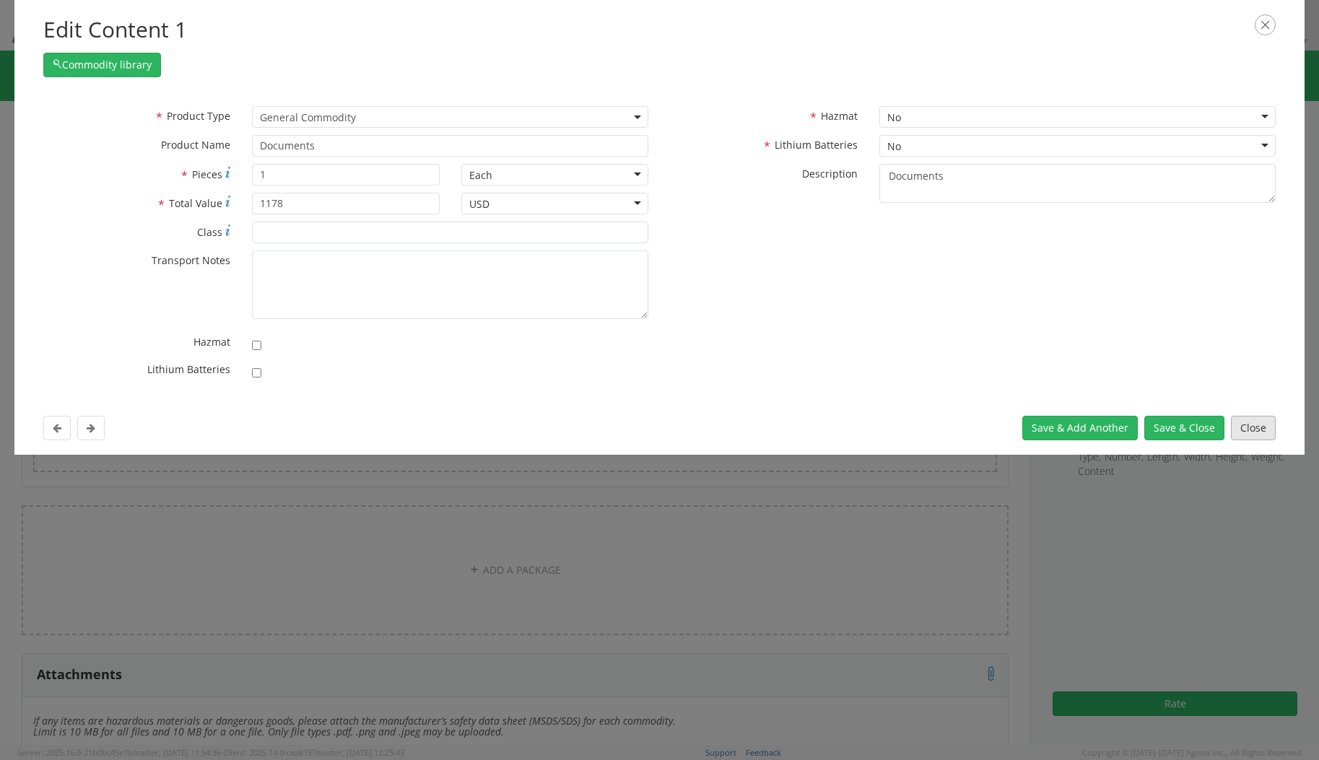
click at [1245, 432] on button "Close" at bounding box center [1253, 428] width 45 height 25
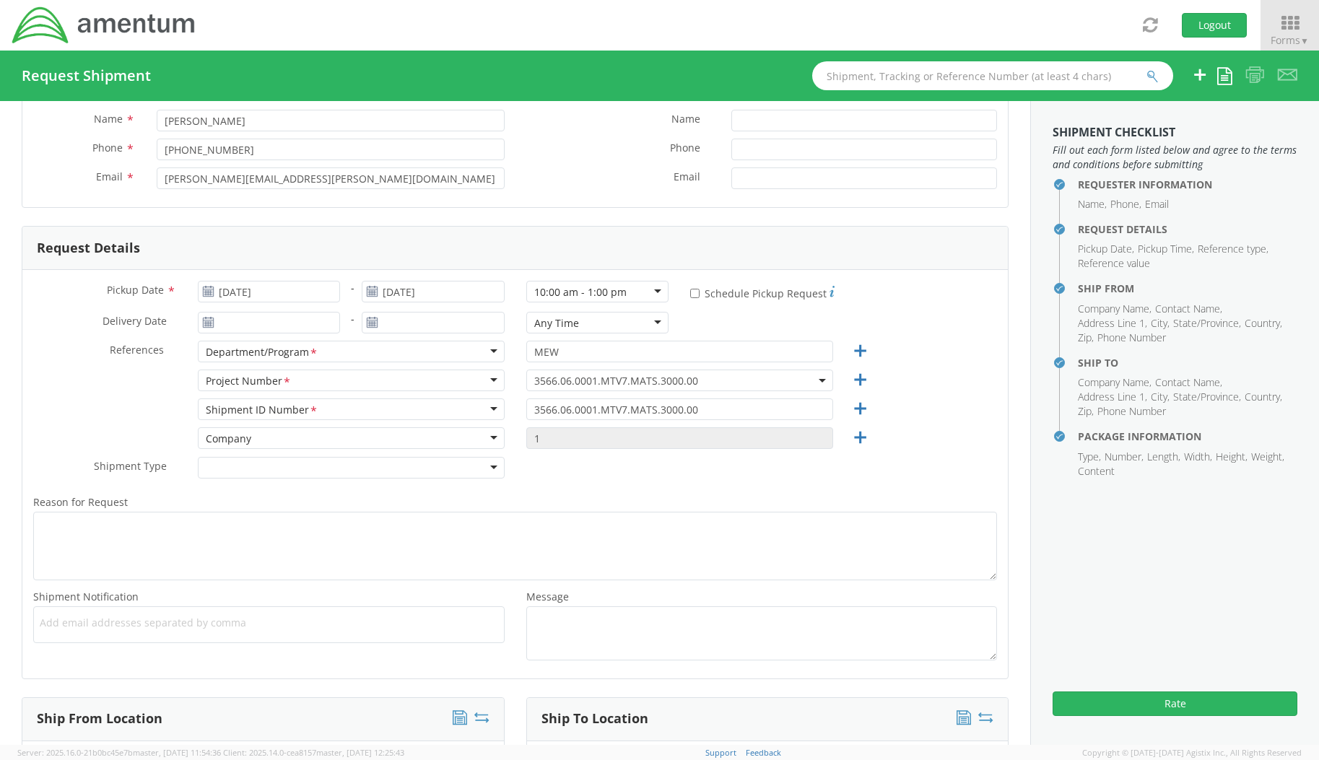
scroll to position [0, 0]
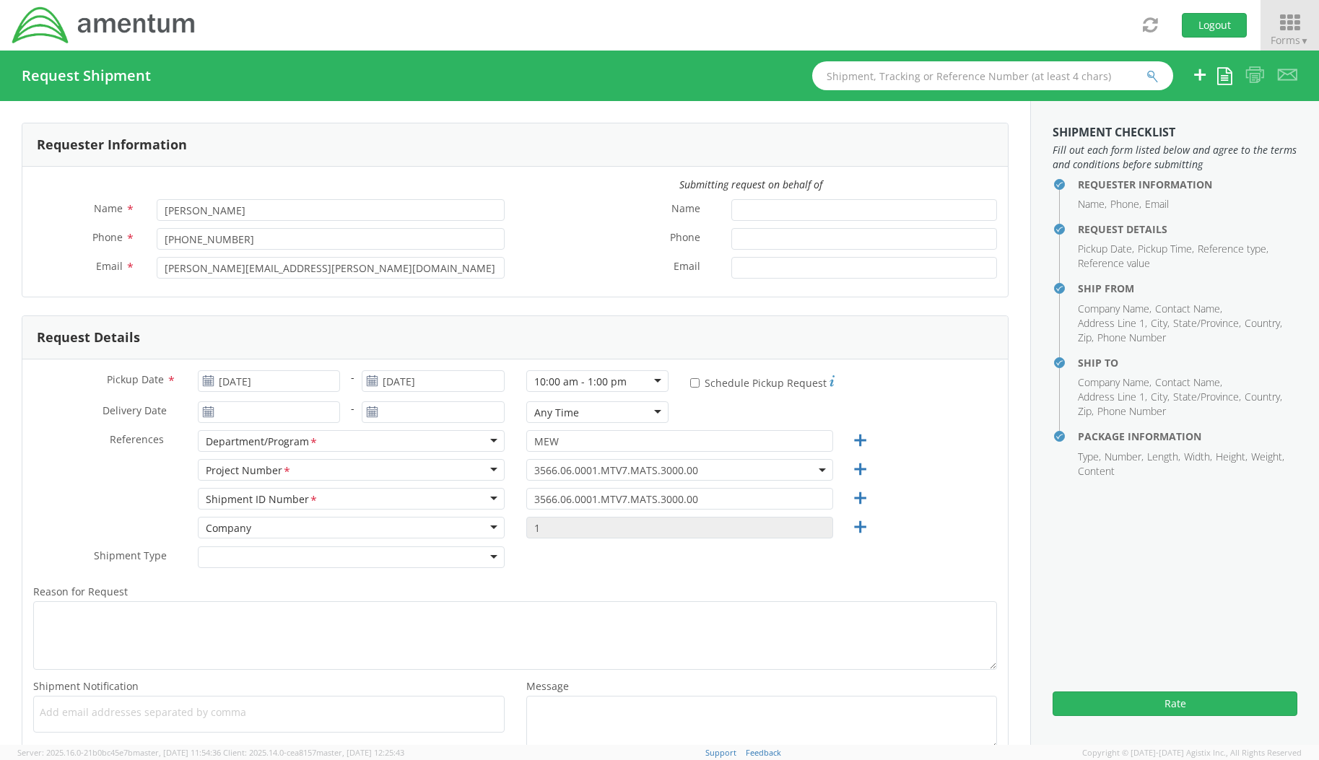
click at [1293, 22] on icon at bounding box center [1289, 23] width 67 height 20
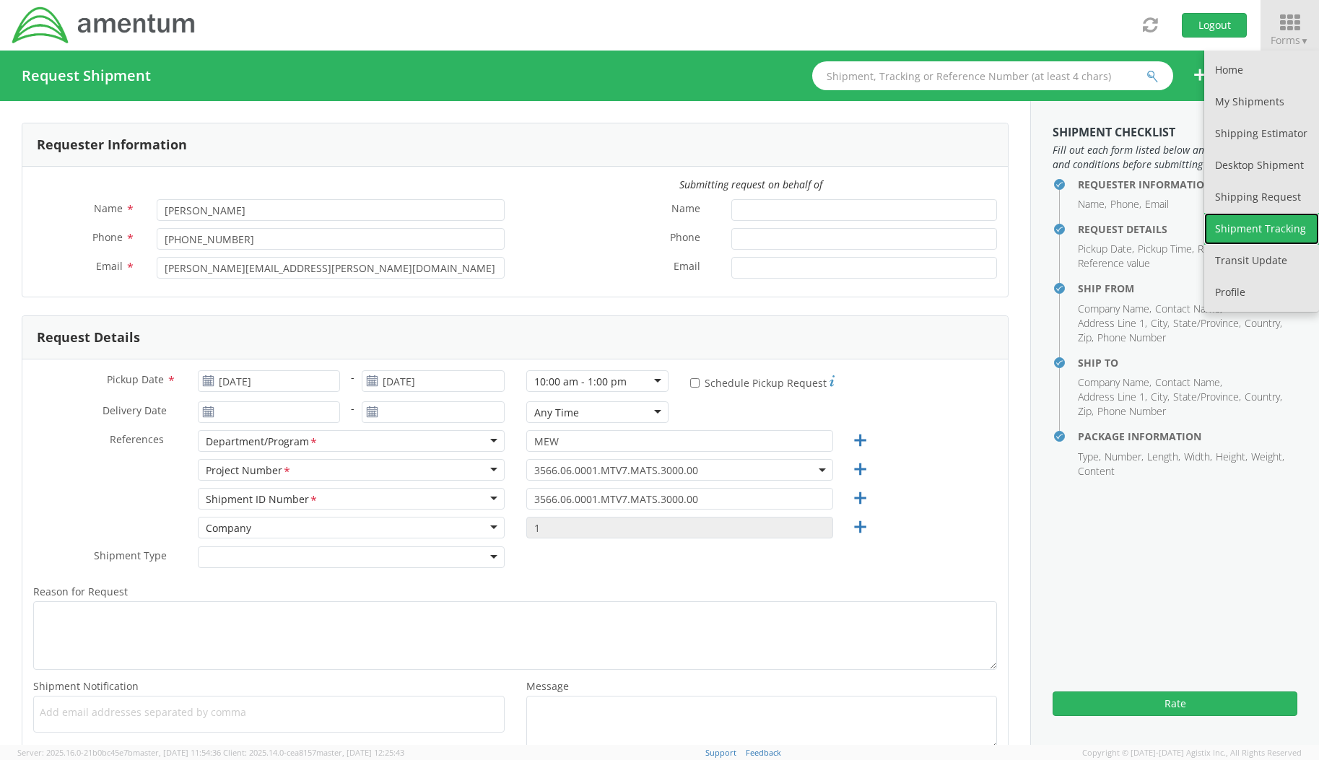
click at [1255, 227] on link "Shipment Tracking" at bounding box center [1261, 229] width 115 height 32
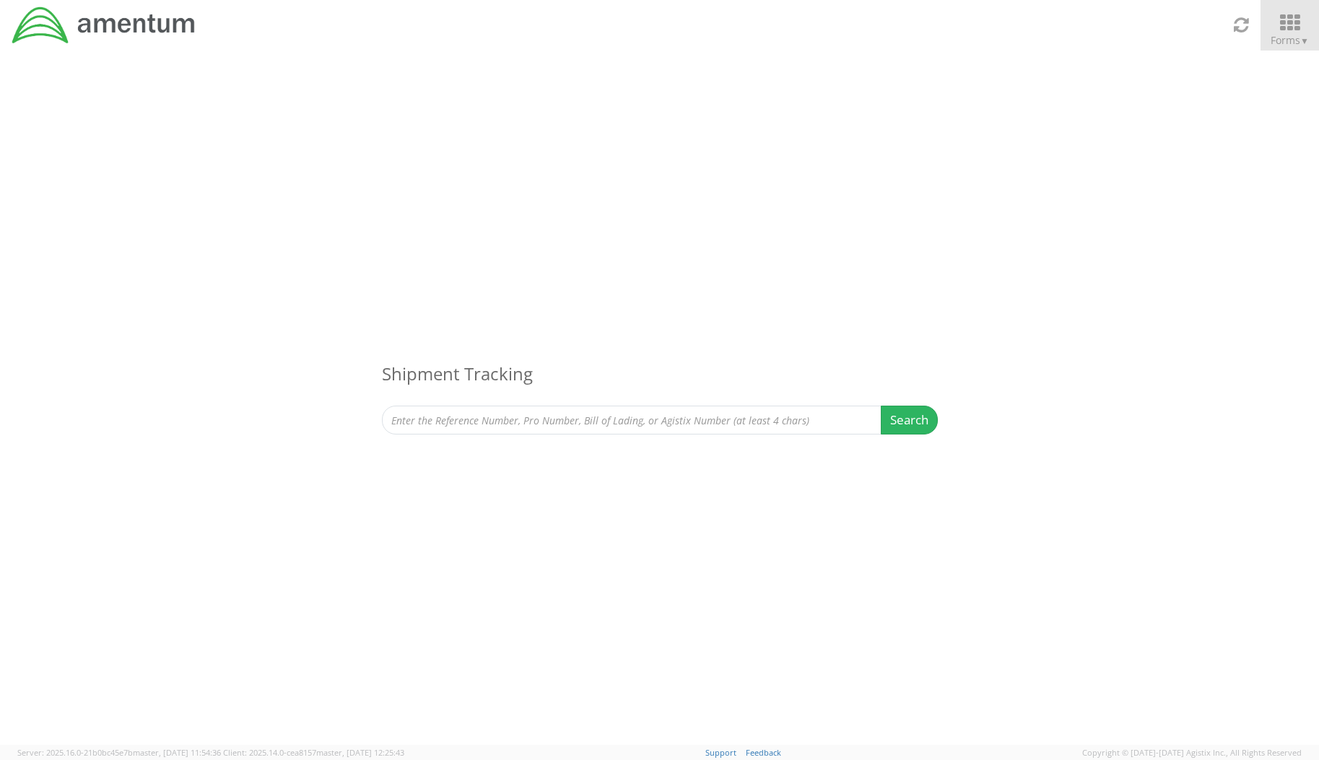
click at [1298, 27] on icon at bounding box center [1289, 23] width 67 height 20
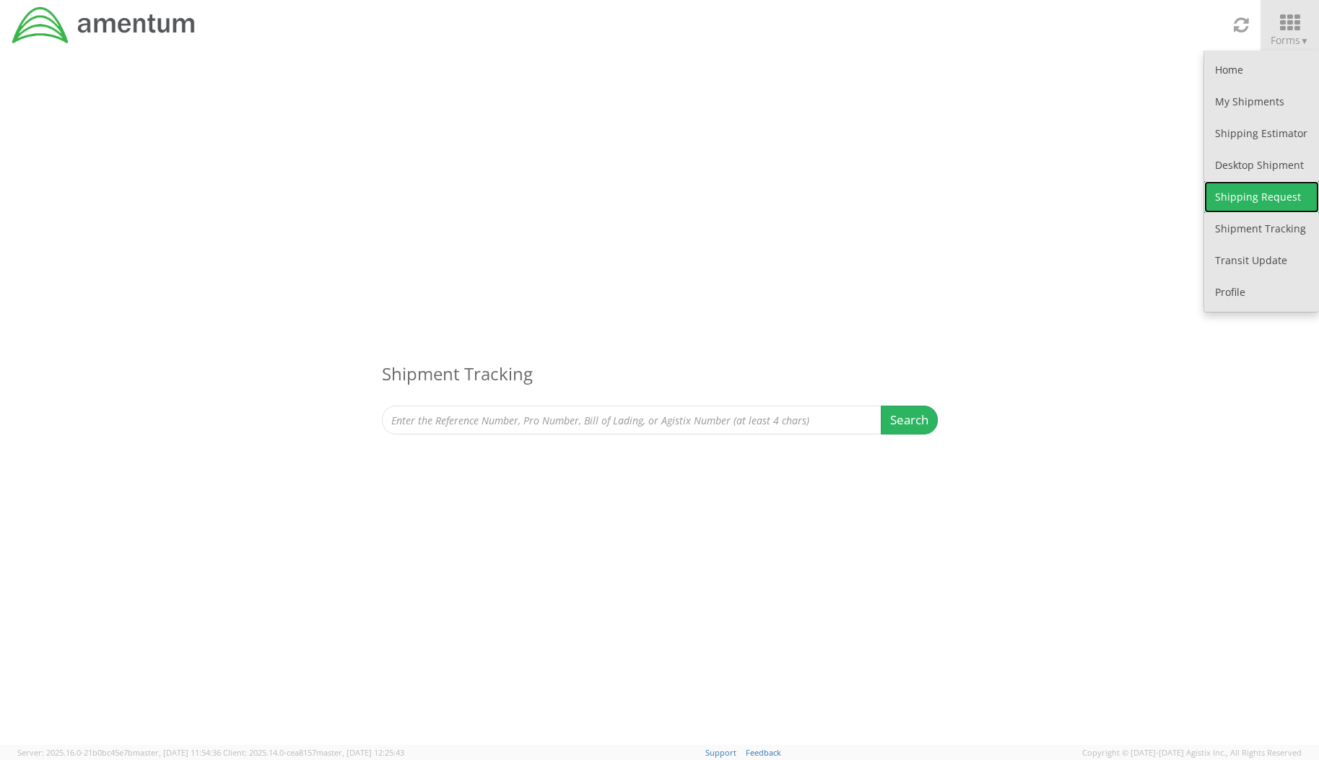
click at [1252, 196] on link "Shipping Request" at bounding box center [1261, 197] width 115 height 32
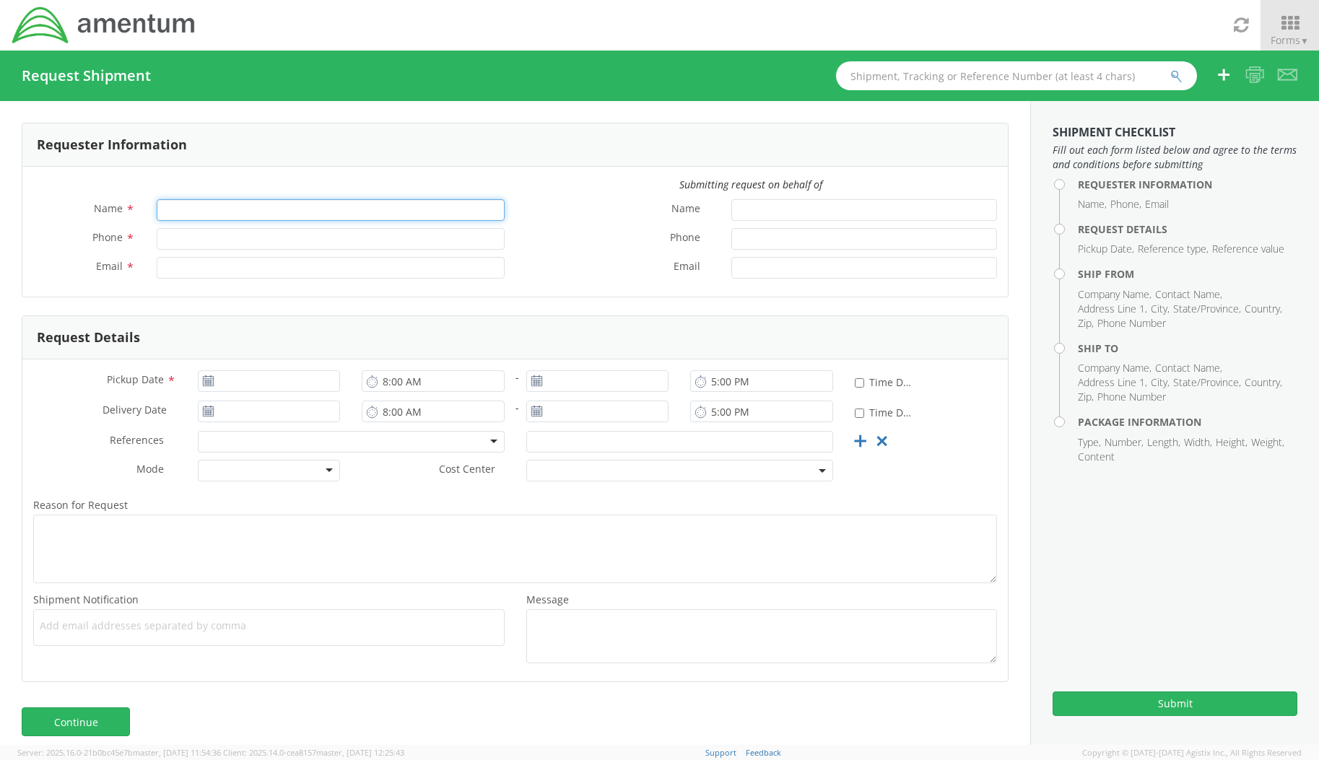
click at [230, 212] on input "Name *" at bounding box center [331, 210] width 348 height 22
type input "[PERSON_NAME]"
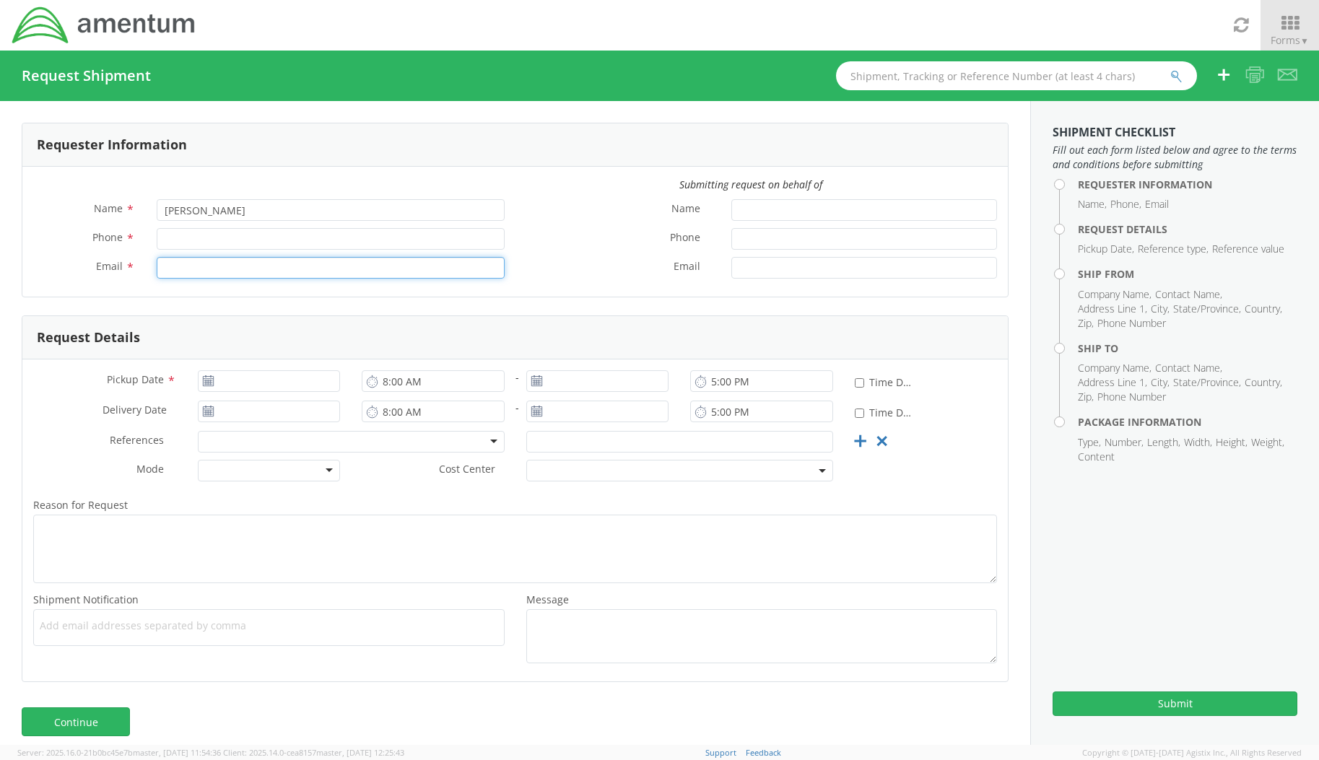
click at [253, 264] on input "Email *" at bounding box center [331, 268] width 348 height 22
type input "Ashley.Ramsey@amentum.com"
click at [317, 245] on input "Phone *" at bounding box center [331, 239] width 348 height 22
paste input "Ashley.Ramsey@amentum.com"
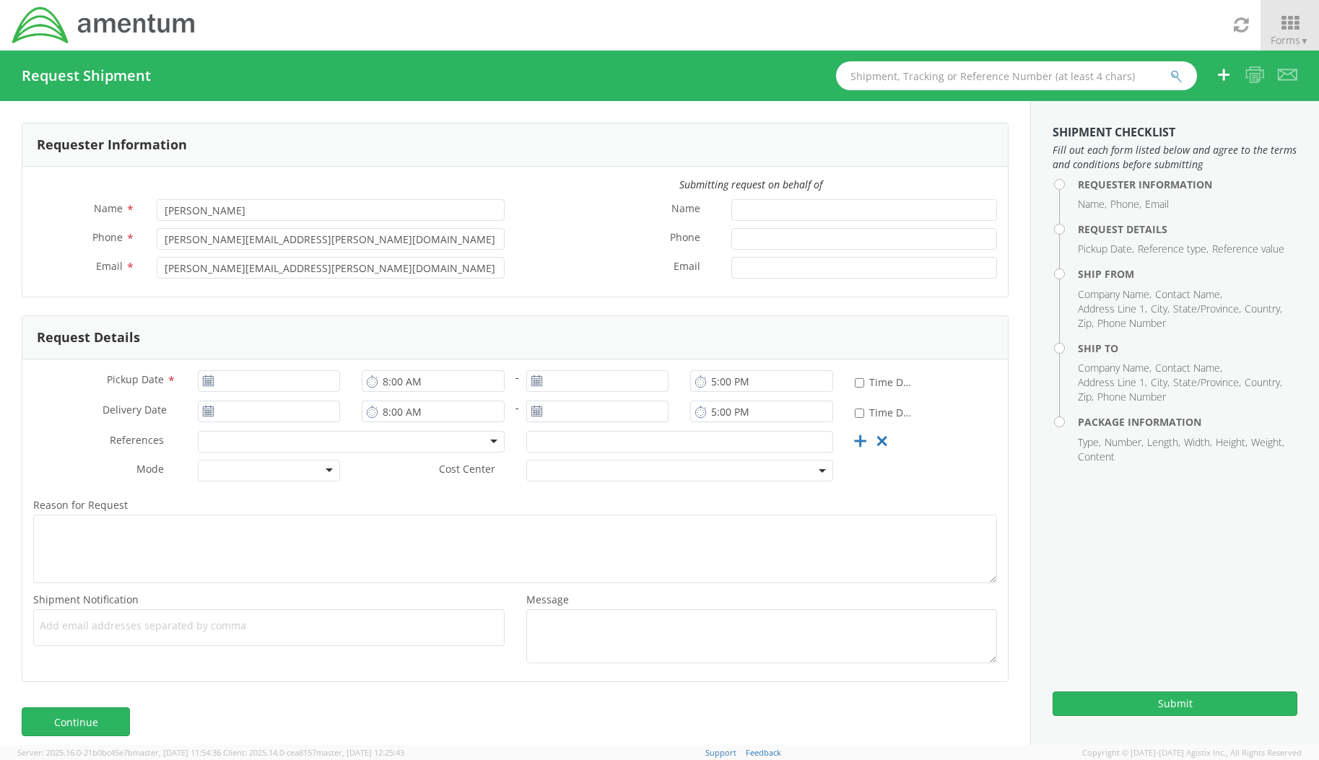
click at [550, 256] on div "Phone *" at bounding box center [761, 242] width 493 height 29
drag, startPoint x: 362, startPoint y: 236, endPoint x: 30, endPoint y: 249, distance: 332.3
click at [30, 249] on div "Phone * Ashley.Ramsey@amentum.com Invalid phone number" at bounding box center [268, 239] width 493 height 22
click at [340, 246] on input "Ashley.Ramsey@amentum.com" at bounding box center [331, 239] width 348 height 22
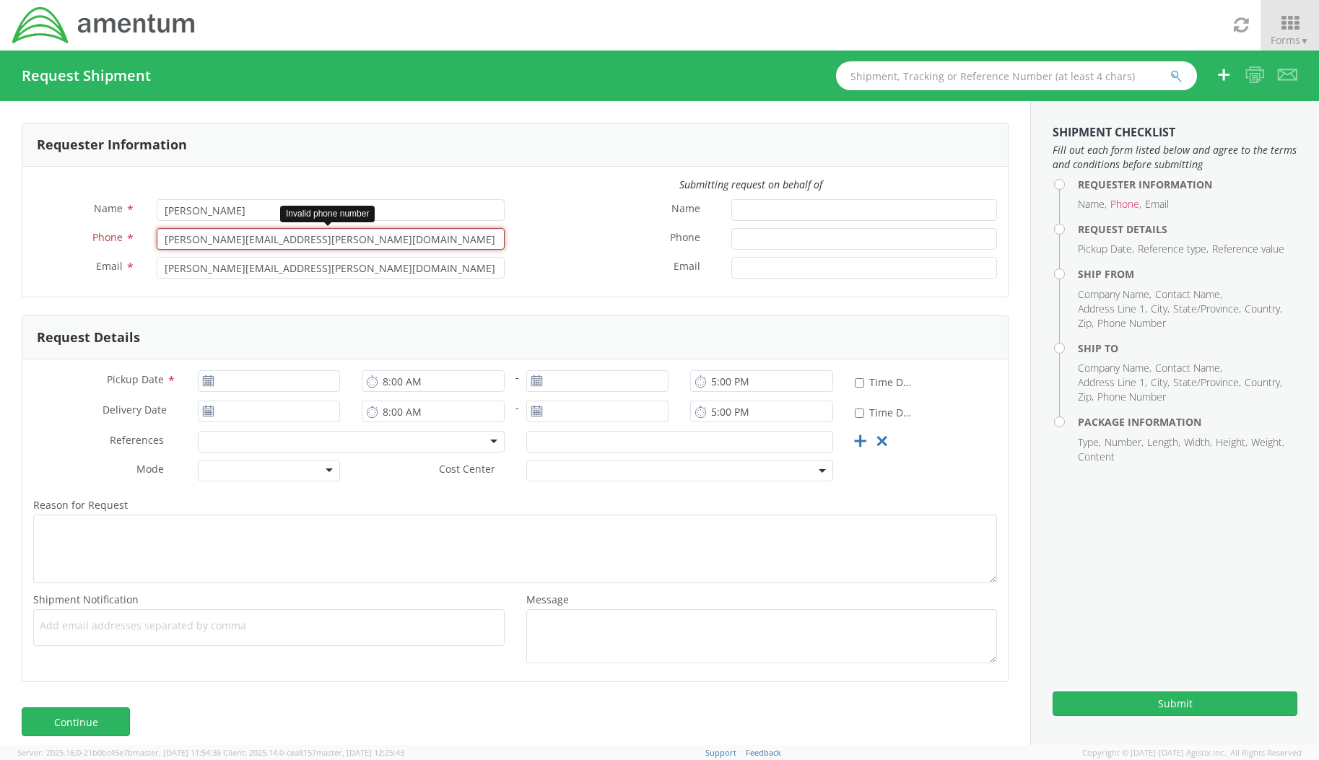
drag, startPoint x: 354, startPoint y: 238, endPoint x: 22, endPoint y: 258, distance: 332.7
click at [23, 258] on div "Name * Ashley Ramsey Phone * Ashley.Ramsey@amentum.com Invalid phone number Ema…" at bounding box center [268, 242] width 493 height 87
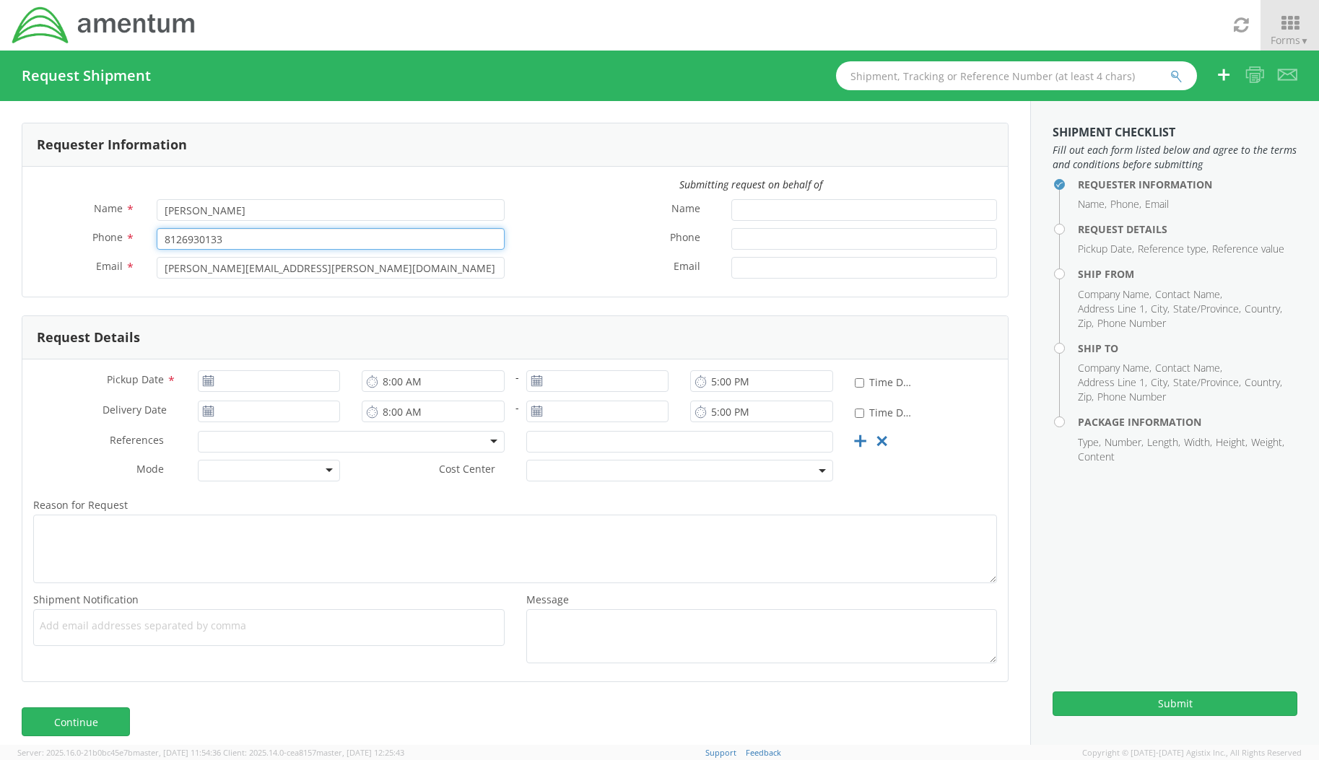
type input "8126930133"
click at [628, 258] on label "Email *" at bounding box center [617, 266] width 205 height 19
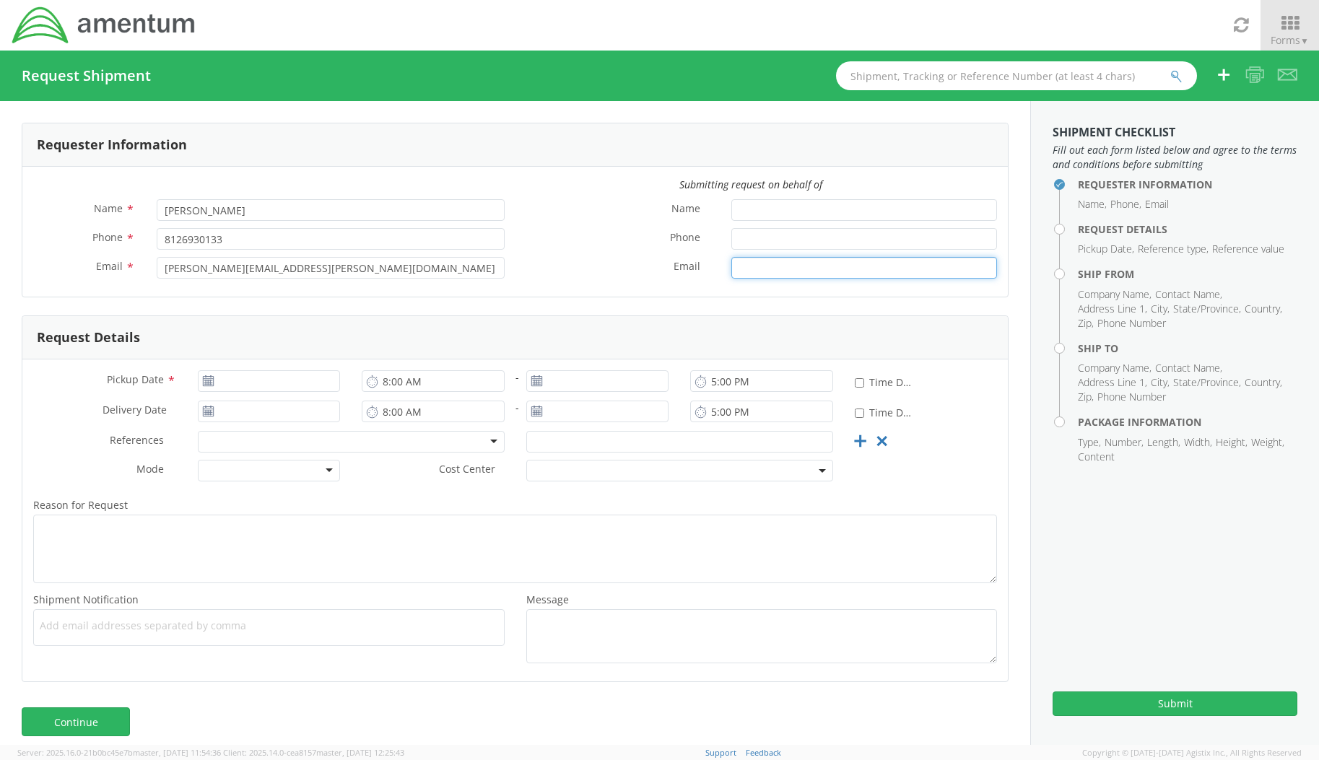
click at [731, 258] on input "Email *" at bounding box center [864, 268] width 266 height 22
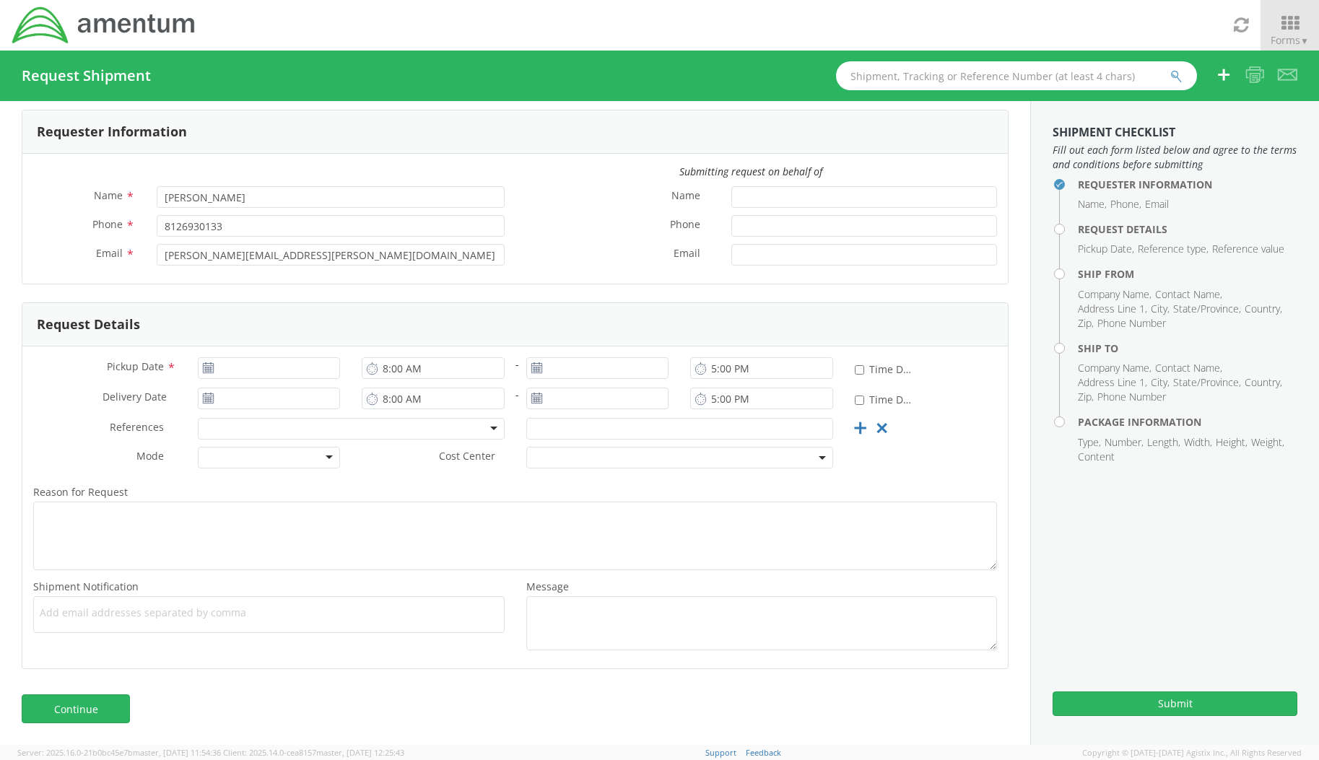
click at [209, 373] on use at bounding box center [208, 367] width 10 height 10
click at [245, 373] on input "[DATE]" at bounding box center [269, 368] width 143 height 22
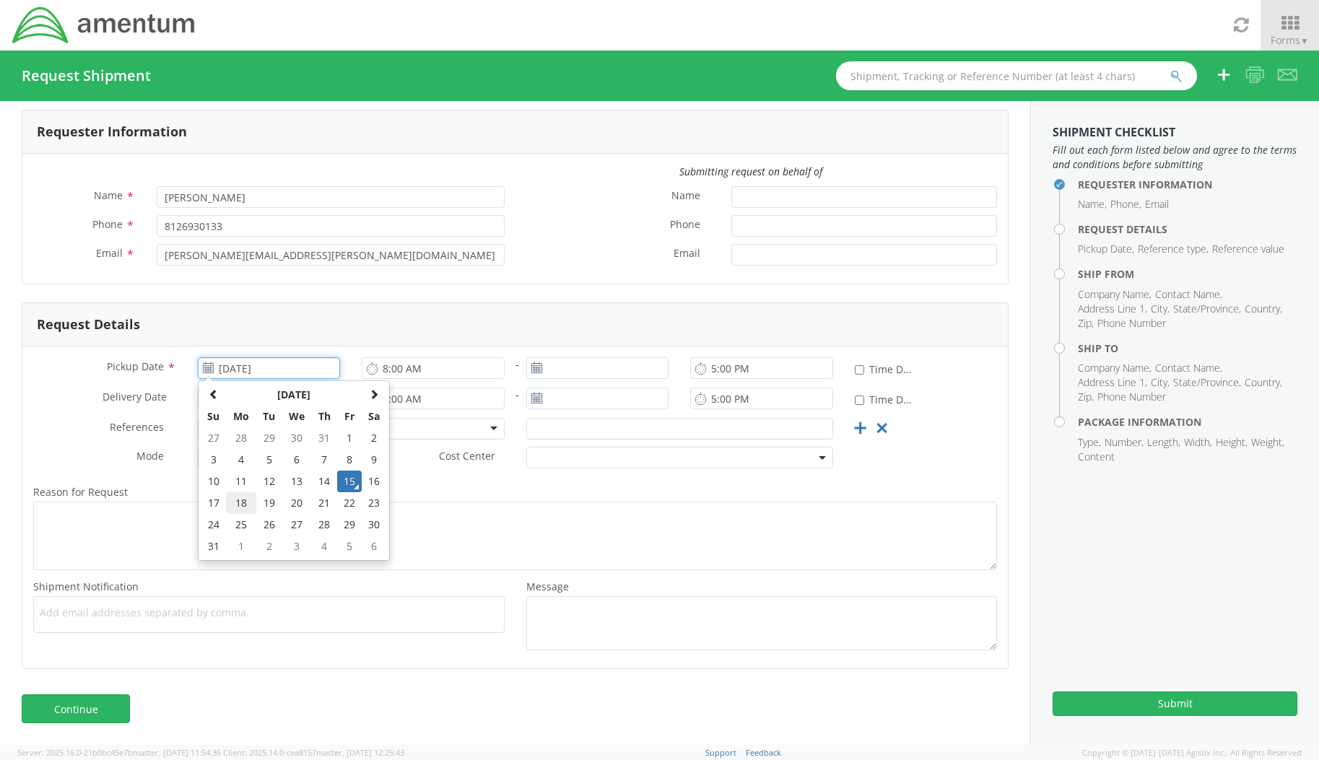
click at [245, 500] on td "18" at bounding box center [241, 503] width 30 height 22
type input "[DATE]"
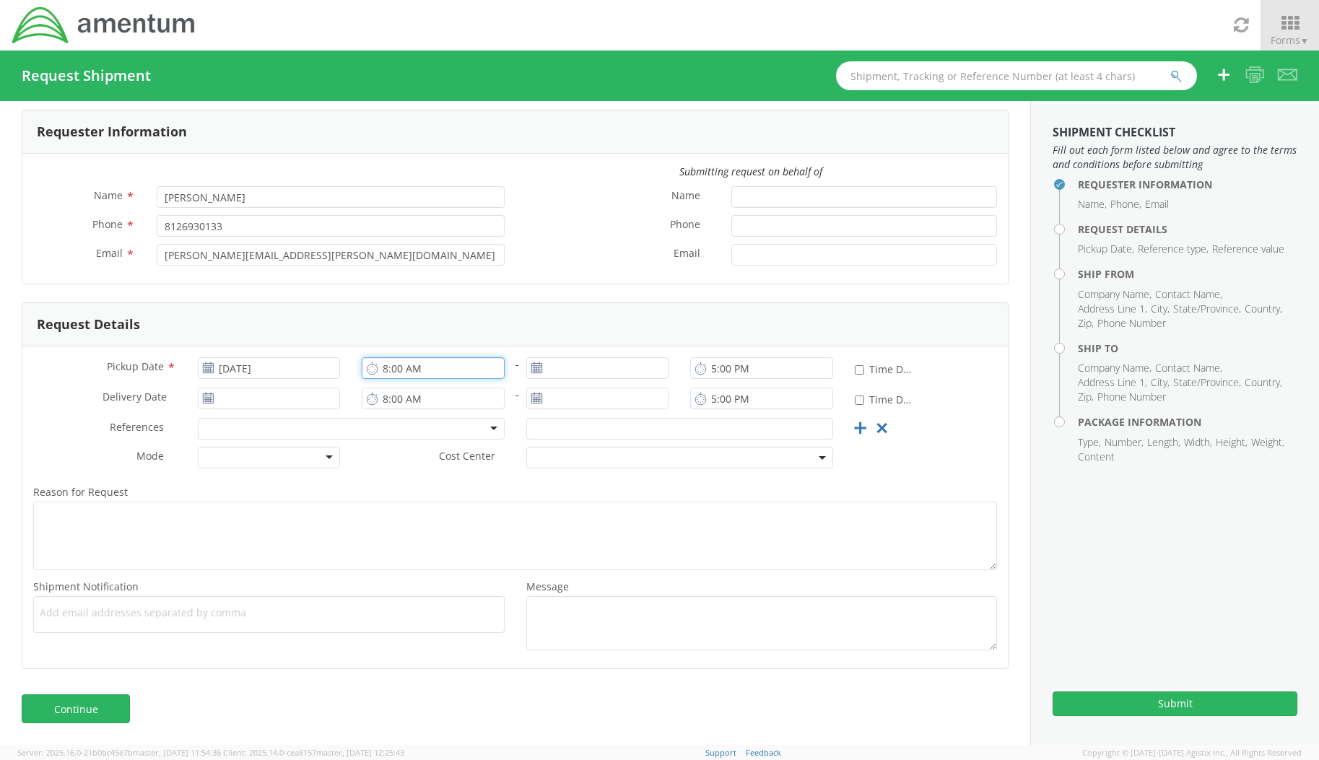
click at [461, 373] on input "8:00 AM" at bounding box center [433, 368] width 143 height 22
click at [706, 363] on input "5:00 PM" at bounding box center [761, 368] width 143 height 22
type input "4:00 PM"
click at [943, 479] on div "Reason for Request * Shipment Notification * Add email addresses separated by c…" at bounding box center [514, 567] width 985 height 182
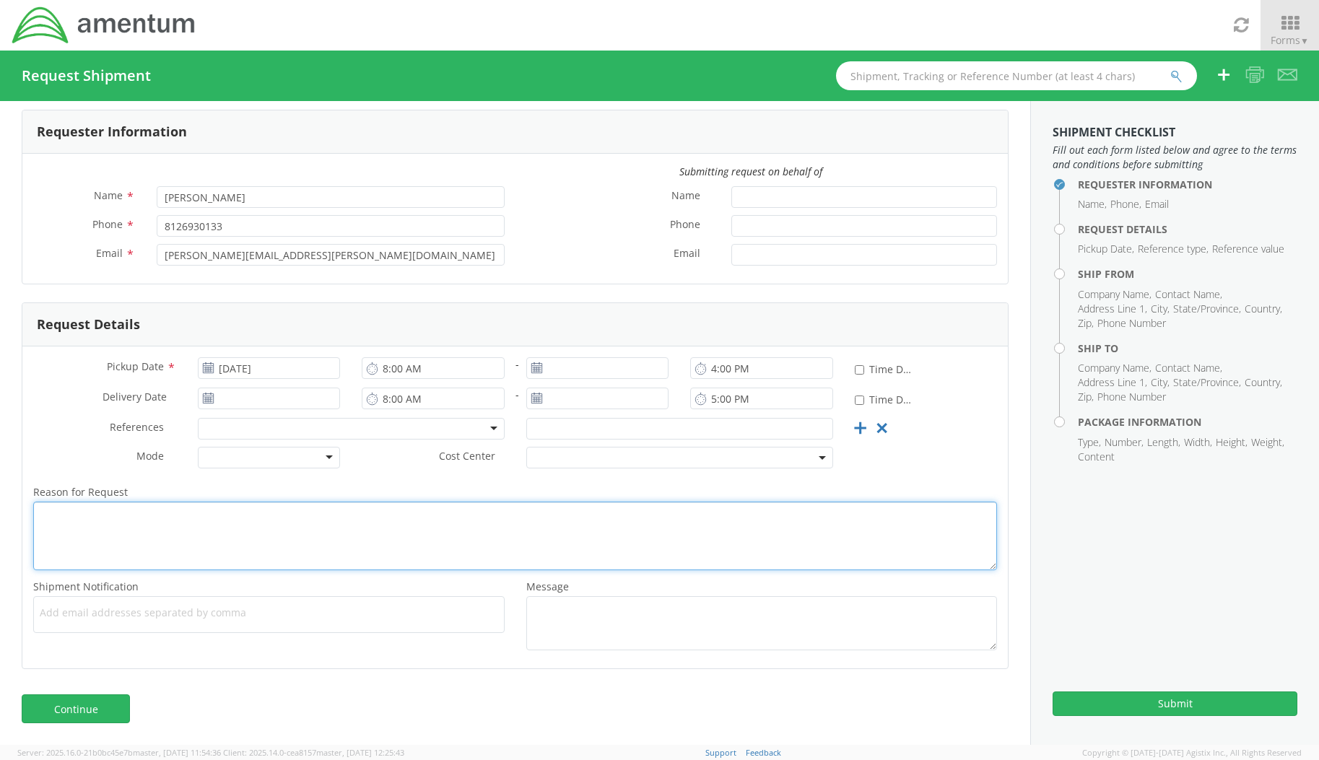
click at [154, 537] on textarea "Reason for Request *" at bounding box center [515, 536] width 964 height 69
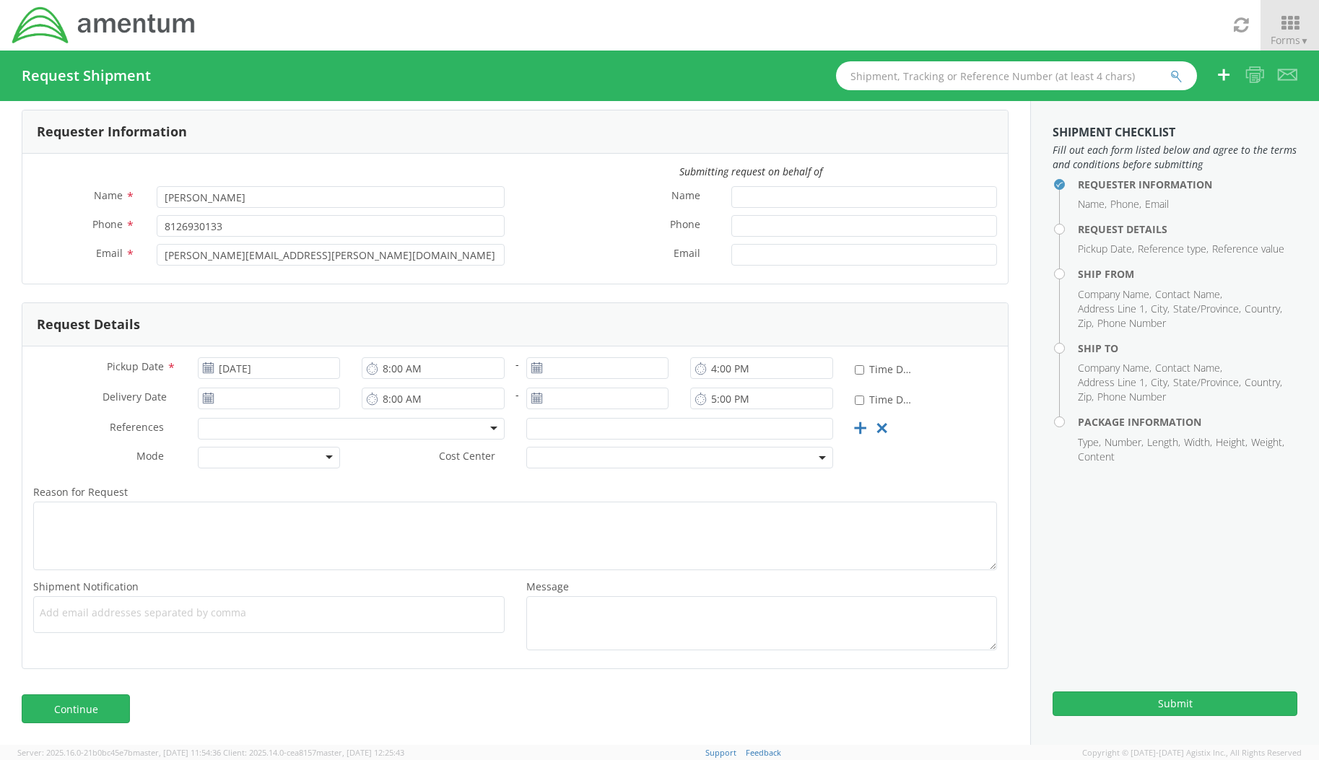
click at [417, 480] on div "Reason for Request * Shipment Notification * Add email addresses separated by c…" at bounding box center [514, 567] width 985 height 182
click at [98, 708] on link "Continue" at bounding box center [76, 709] width 108 height 29
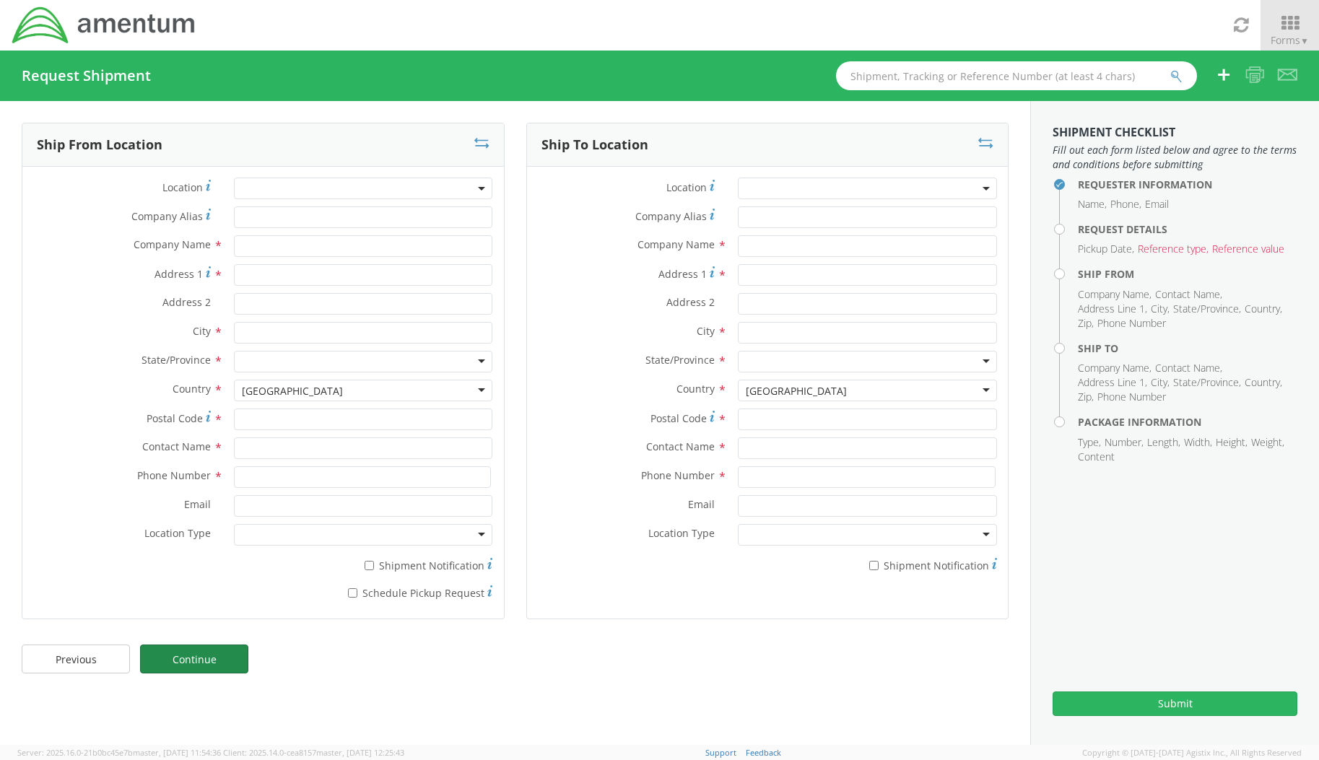
scroll to position [0, 0]
click at [275, 276] on input "Address 1 *" at bounding box center [363, 275] width 259 height 22
paste input "[STREET_ADDRESS]"
type input "[STREET_ADDRESS]"
click at [279, 251] on input "text" at bounding box center [363, 246] width 259 height 22
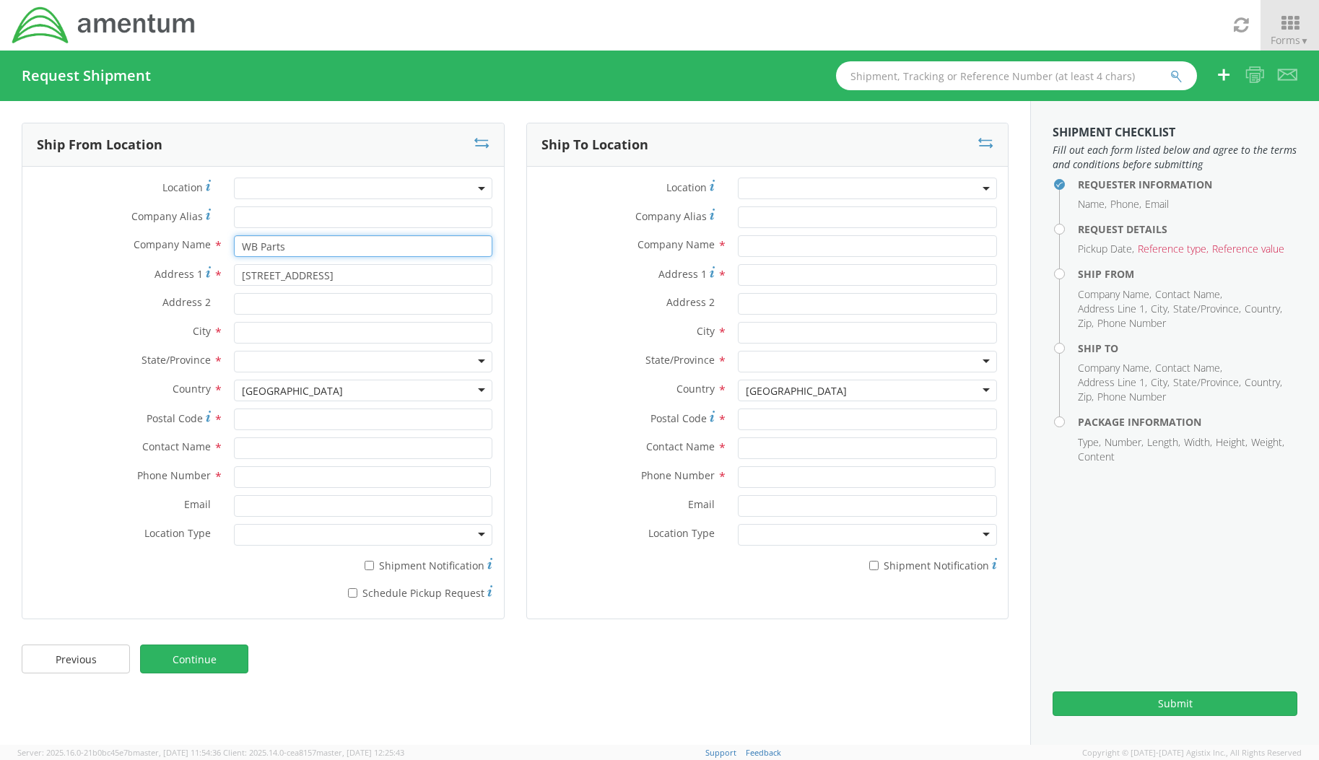
type input "WB Parts"
click at [287, 331] on input "text" at bounding box center [363, 333] width 259 height 22
type input "[GEOGRAPHIC_DATA]"
click at [251, 357] on div at bounding box center [363, 362] width 259 height 22
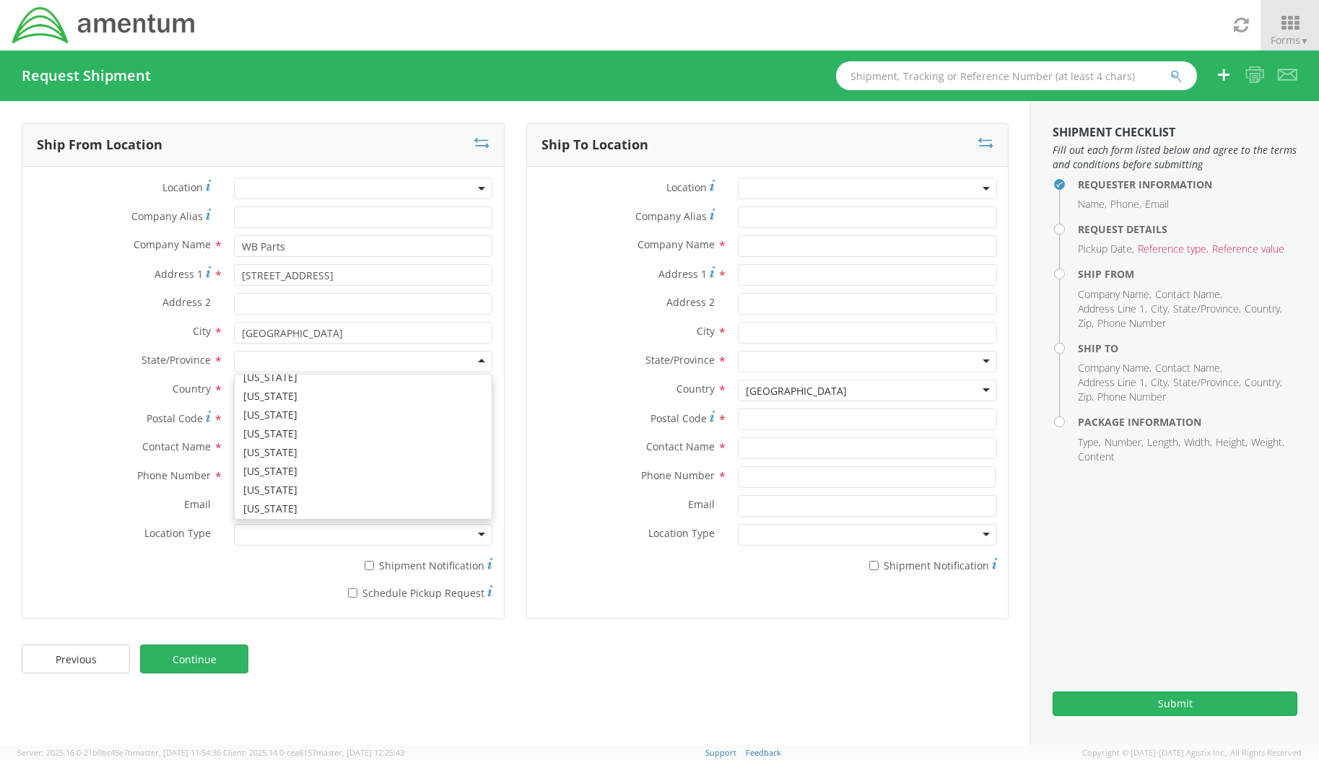
scroll to position [144, 0]
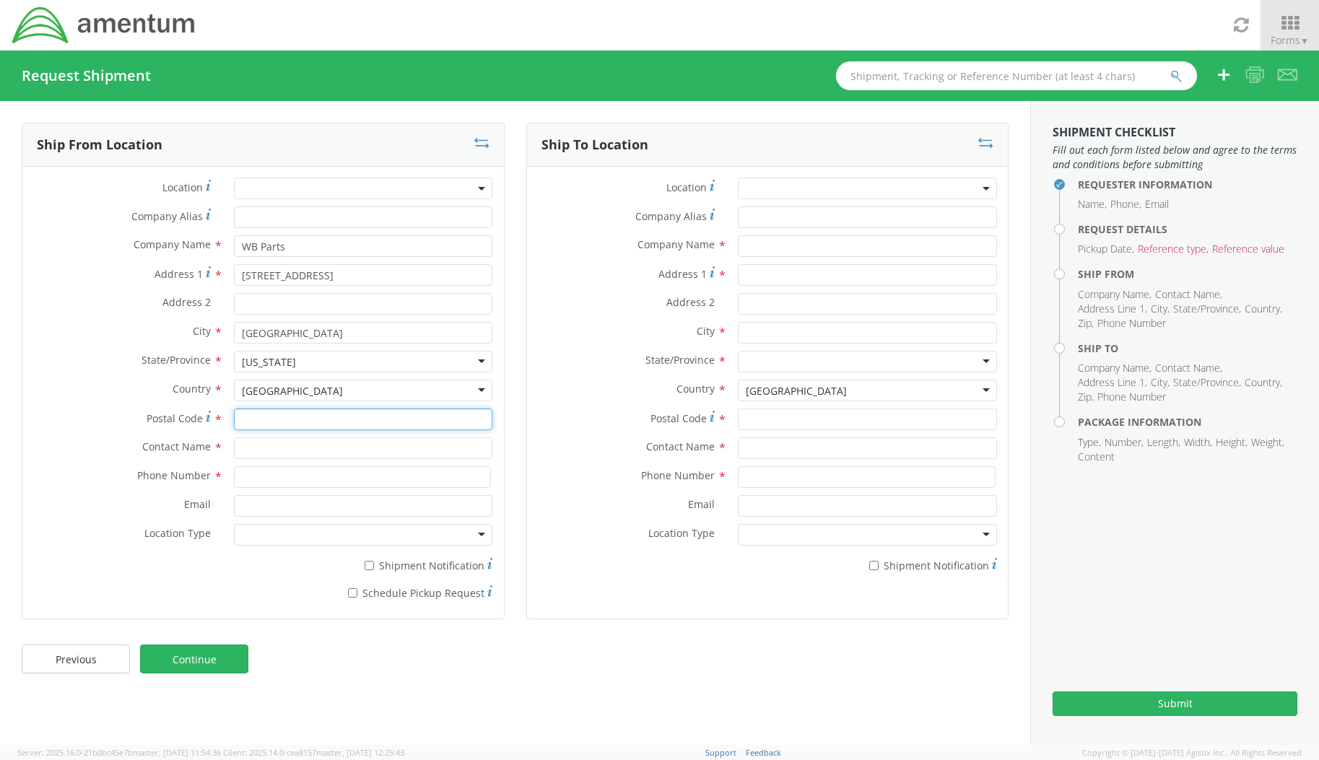
click at [273, 421] on input "Postal Code *" at bounding box center [363, 420] width 259 height 22
type input "32905"
click at [251, 451] on input "text" at bounding box center [363, 448] width 259 height 22
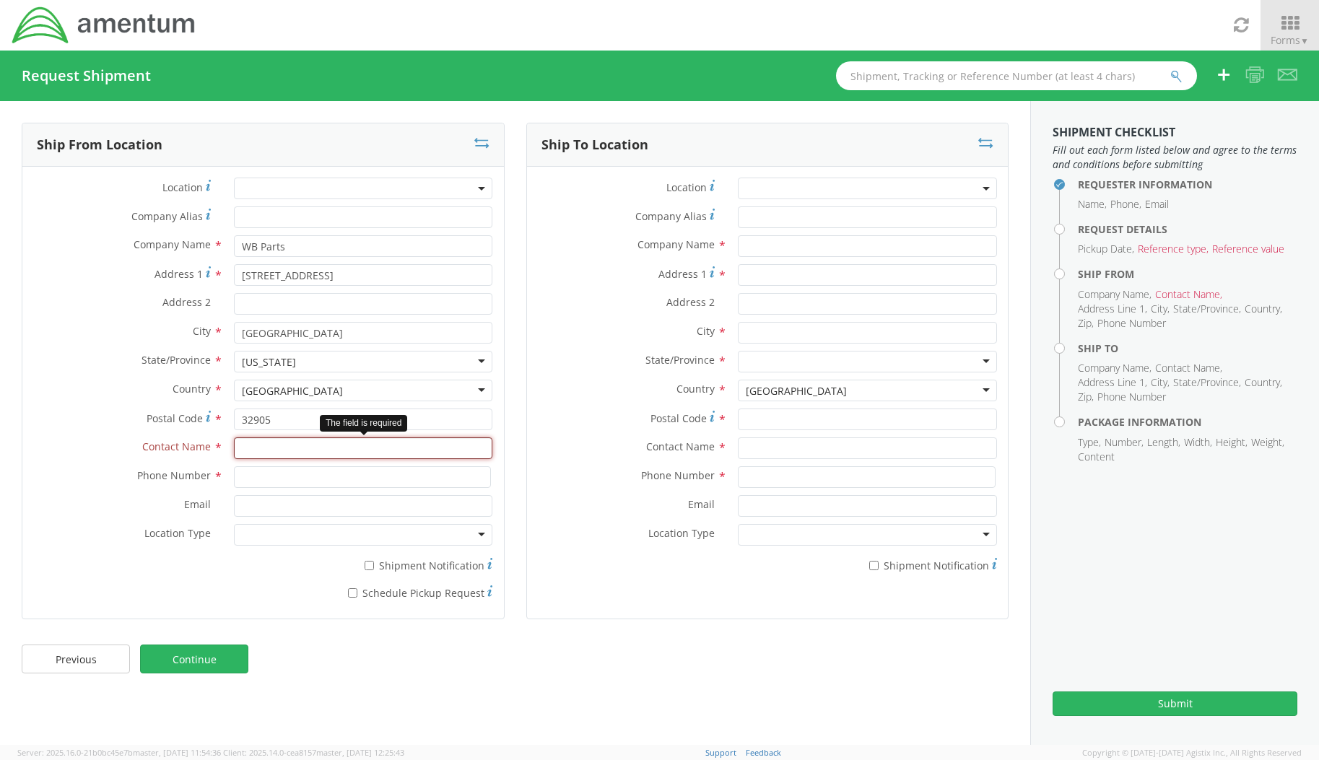
click at [264, 447] on input "text" at bounding box center [363, 448] width 259 height 22
paste input "[PERSON_NAME]"
type input "[PERSON_NAME]"
click at [109, 479] on label "Phone Number *" at bounding box center [122, 475] width 201 height 19
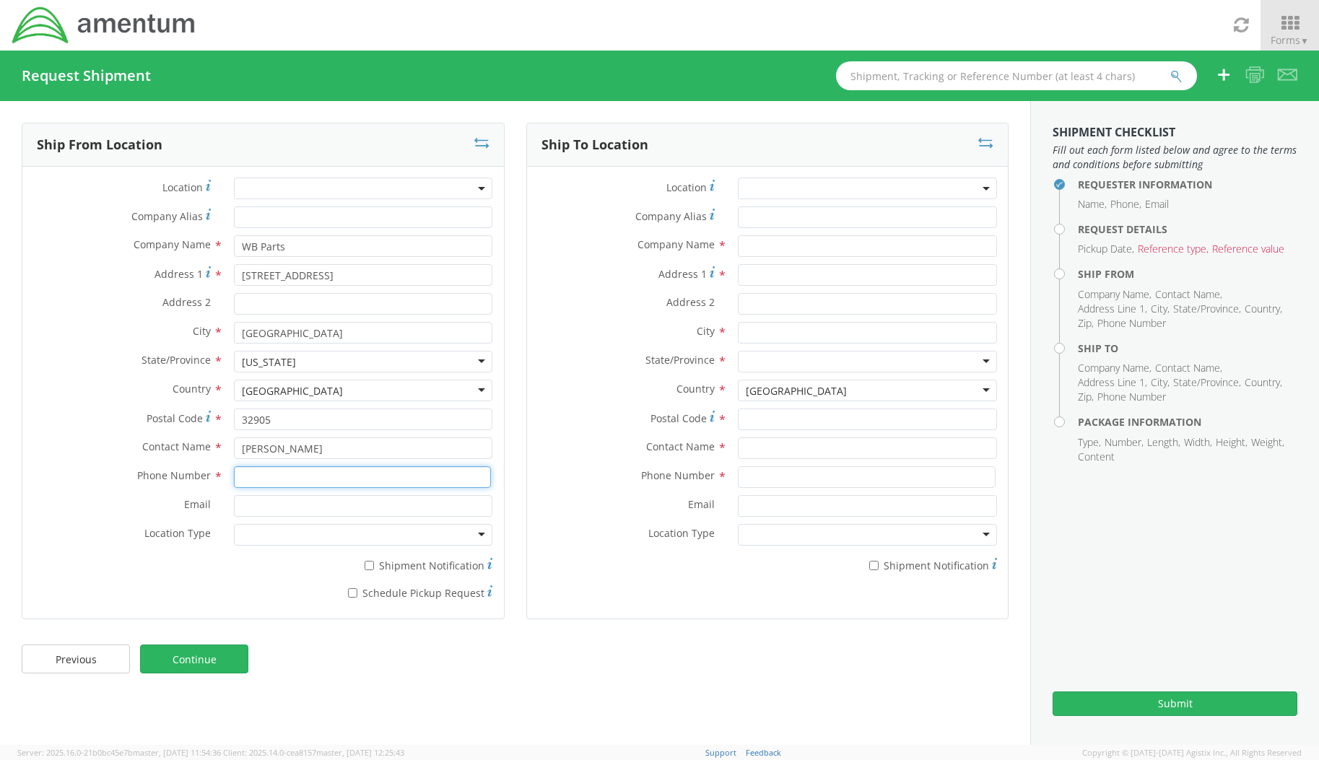
click at [298, 477] on input at bounding box center [363, 477] width 258 height 22
paste input "[PHONE_NUMBER]"
click at [326, 480] on input "[PHONE_NUMBER]" at bounding box center [363, 477] width 258 height 22
type input "[PHONE_NUMBER]"
click at [302, 505] on input "Email *" at bounding box center [363, 506] width 259 height 22
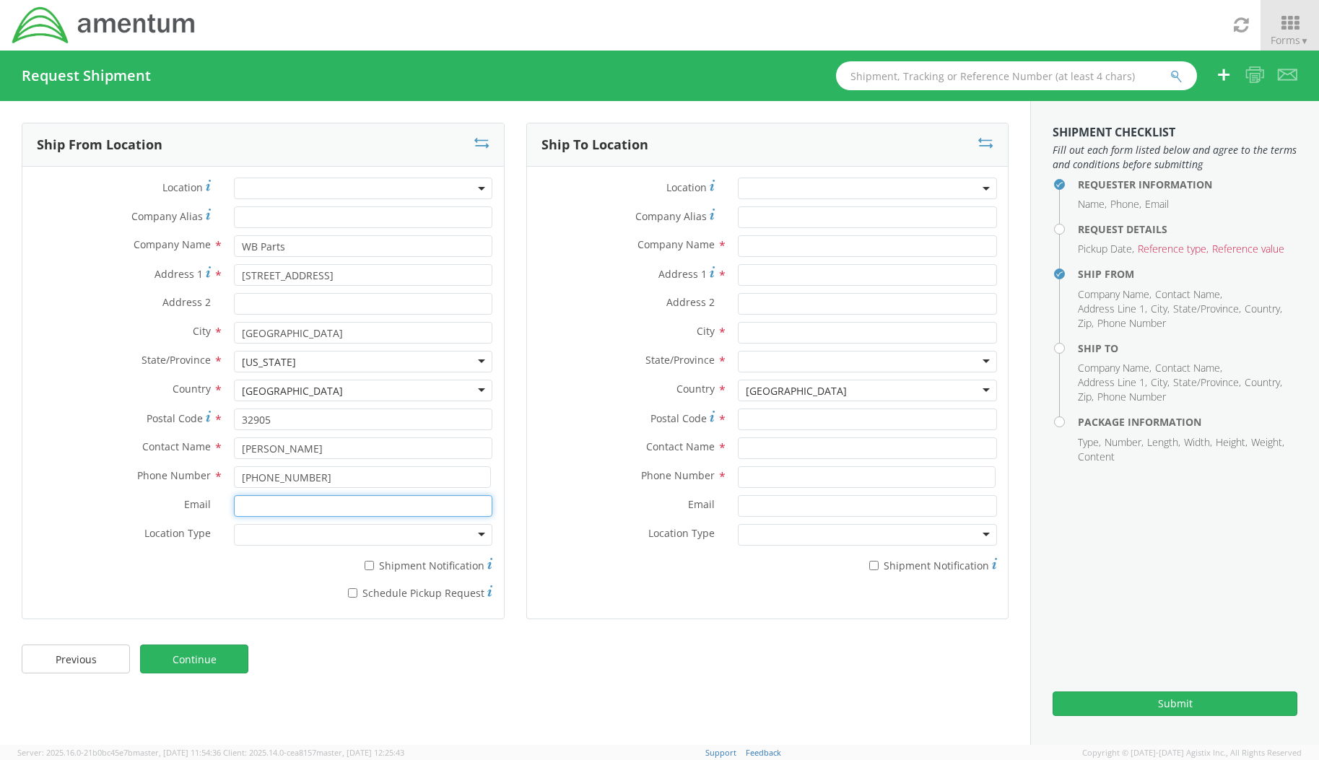
paste input "[EMAIL_ADDRESS][DOMAIN_NAME]"
type input "[EMAIL_ADDRESS][DOMAIN_NAME]"
click at [479, 537] on div at bounding box center [363, 535] width 259 height 22
click at [776, 274] on input "Address 1 *" at bounding box center [867, 275] width 259 height 22
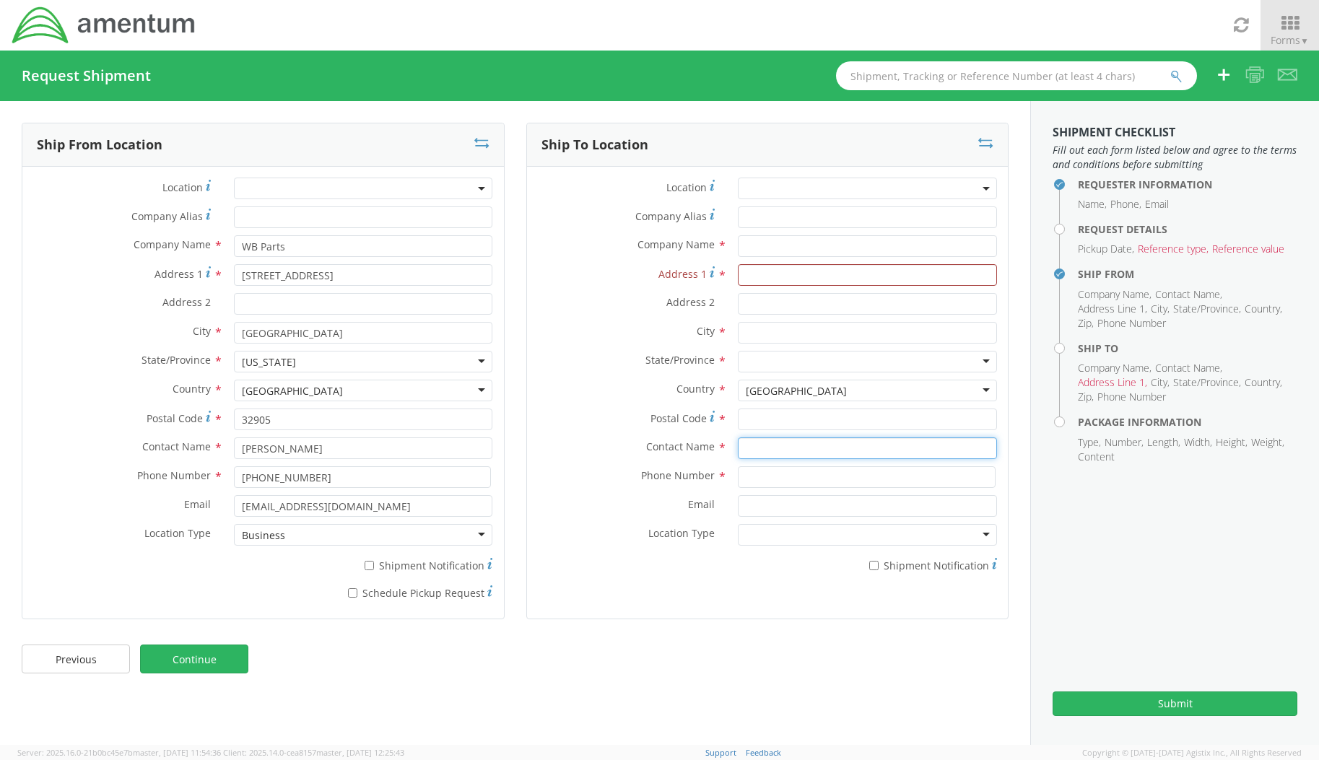
click at [769, 443] on input "text" at bounding box center [867, 448] width 259 height 22
paste input "[PERSON_NAME]"
type input "[PERSON_NAME]"
click at [779, 248] on input "text" at bounding box center [867, 246] width 259 height 22
paste input "Crane Division Naval Surface Warfare Center"
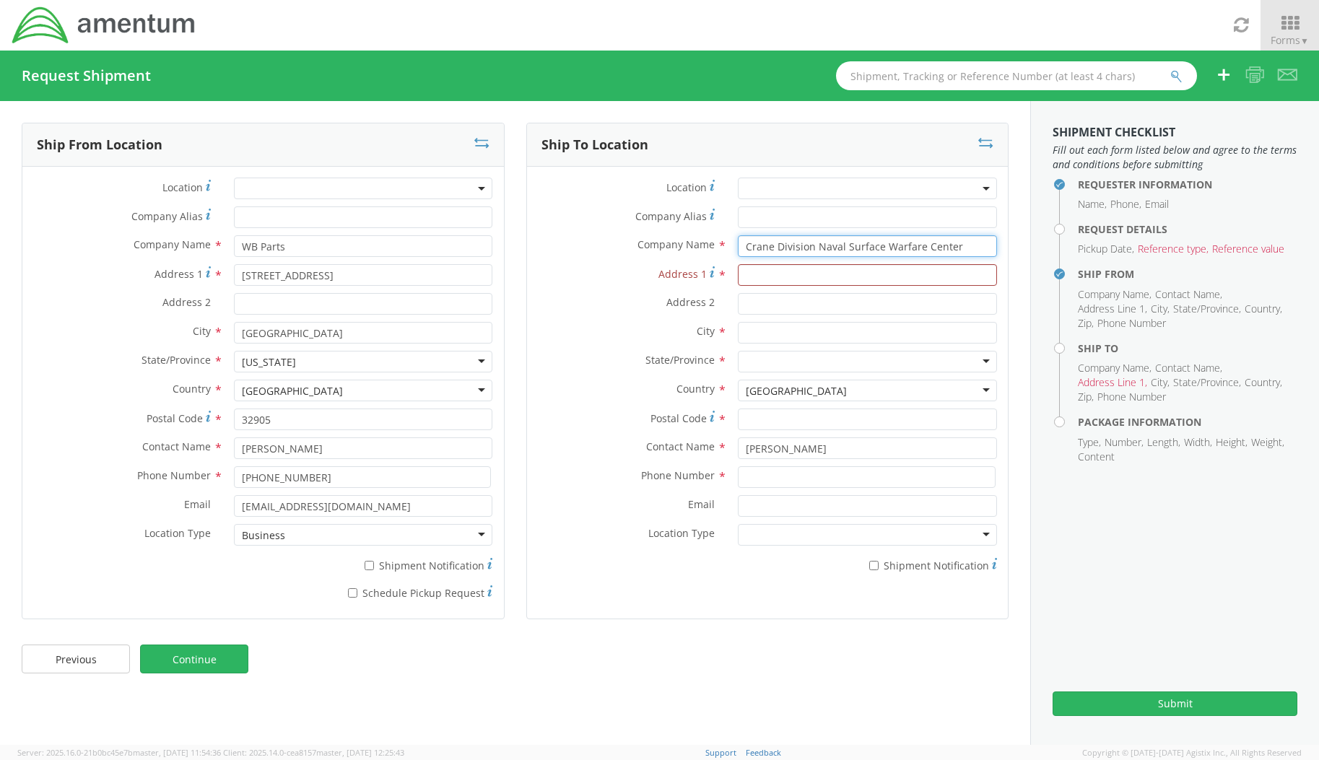
drag, startPoint x: 816, startPoint y: 247, endPoint x: 702, endPoint y: 251, distance: 113.4
click at [702, 251] on div "Company Name * Crane Division Naval Surface Warfare Center" at bounding box center [768, 246] width 482 height 22
click at [890, 242] on input "Naval Surface Warfare Center" at bounding box center [867, 246] width 259 height 22
paste input "Crane Division"
type input "Naval Surface Warfare Center Crane Division"
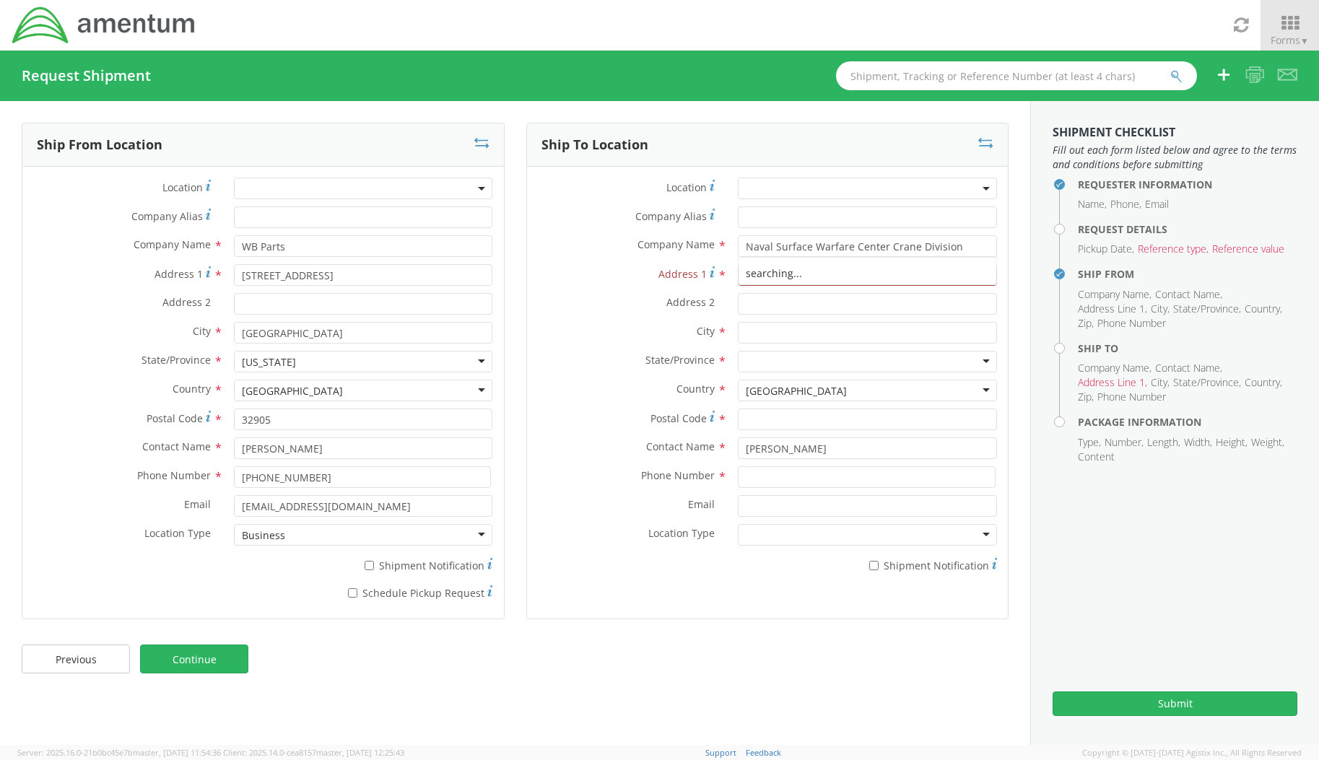
click at [617, 287] on div "Address 1 *" at bounding box center [768, 278] width 482 height 29
click at [758, 275] on input "Address 1 *" at bounding box center [867, 275] width 259 height 22
paste input "[STREET_ADDRESS]"
type input "[STREET_ADDRESS]"
click at [785, 309] on input "Address 2 *" at bounding box center [867, 304] width 259 height 22
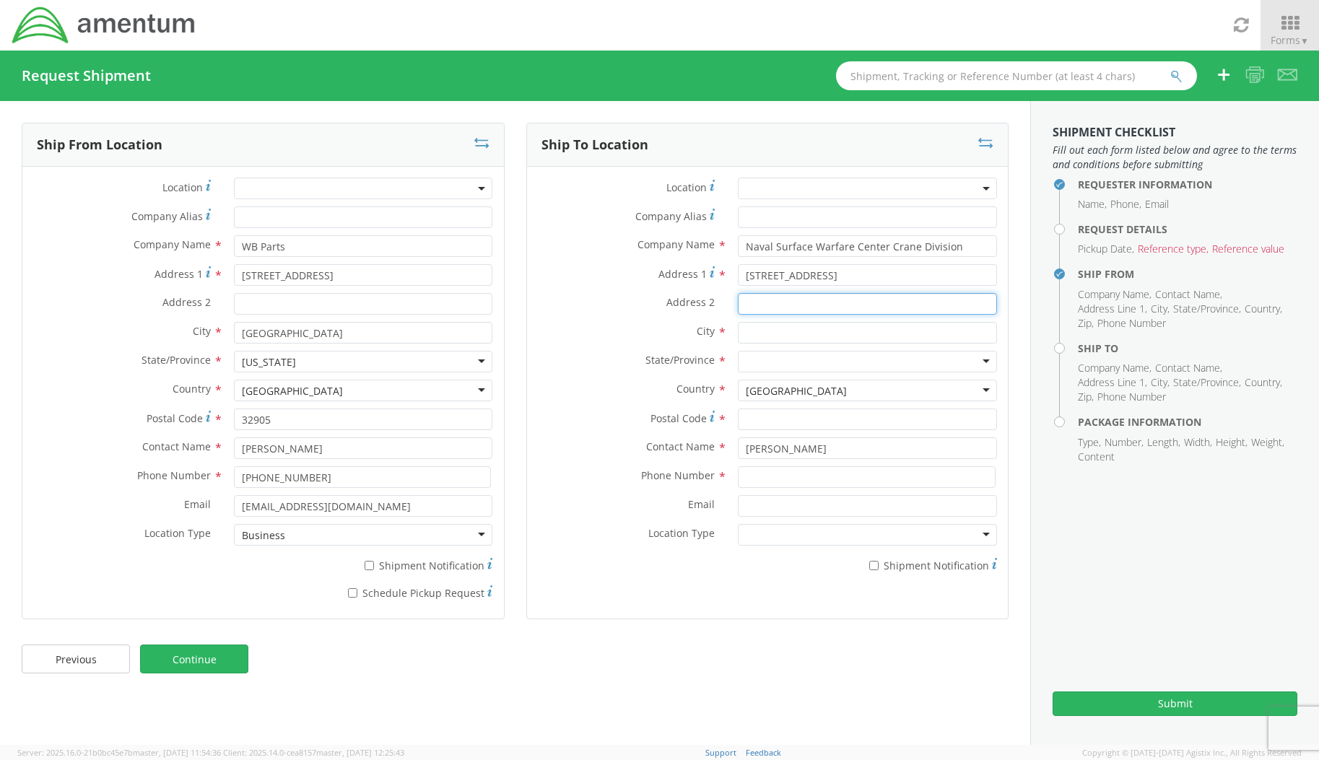
paste input "BLDG 3330s"
type input "BLDG 3330s"
click at [768, 331] on input "text" at bounding box center [867, 333] width 259 height 22
type input "Crane"
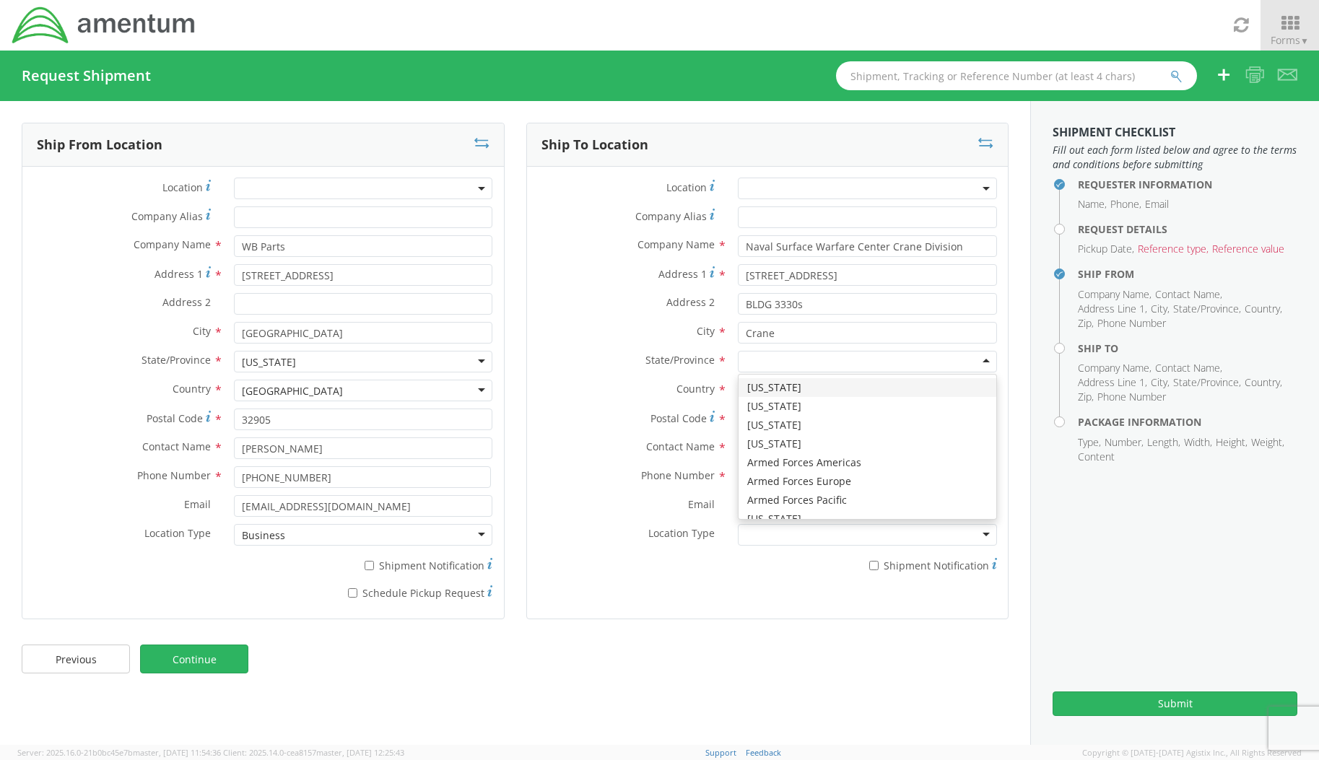
click at [866, 357] on div at bounding box center [867, 362] width 259 height 22
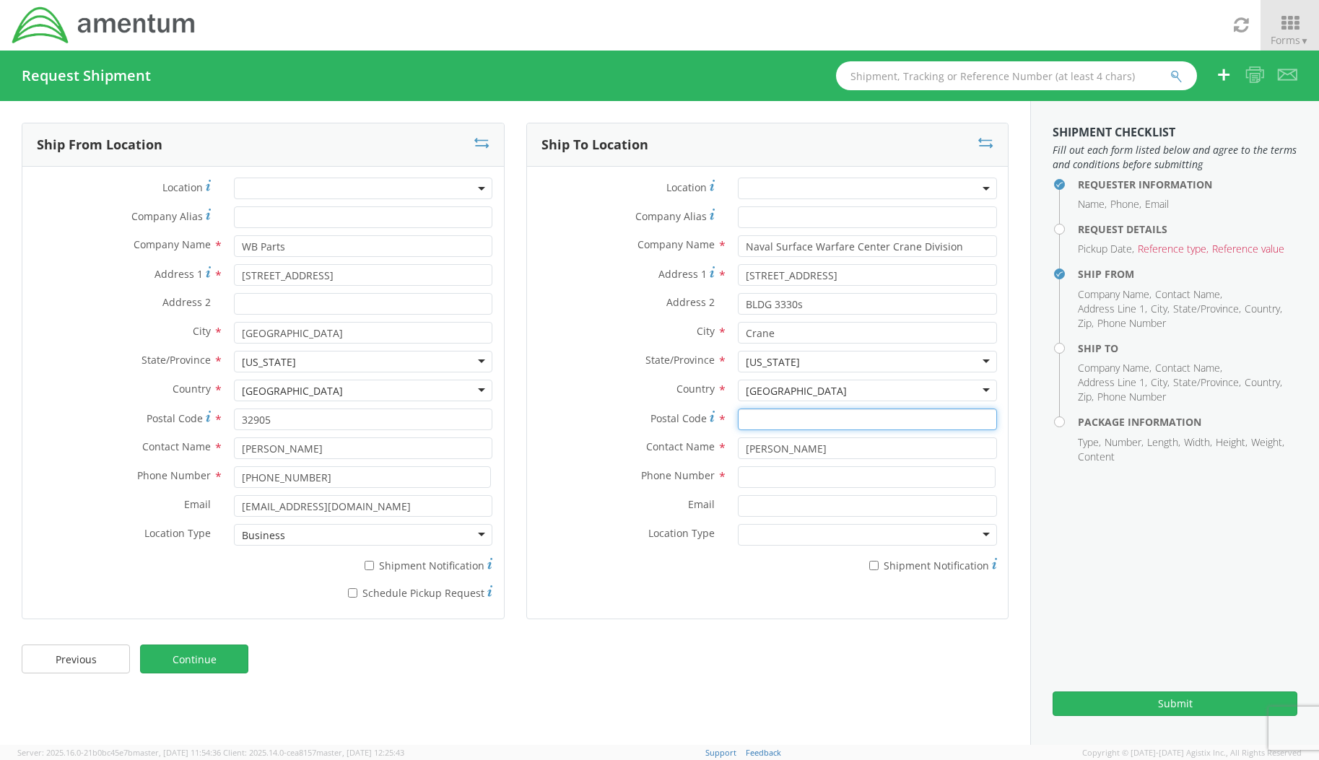
click at [799, 422] on input "Postal Code *" at bounding box center [867, 420] width 259 height 22
type input "47522"
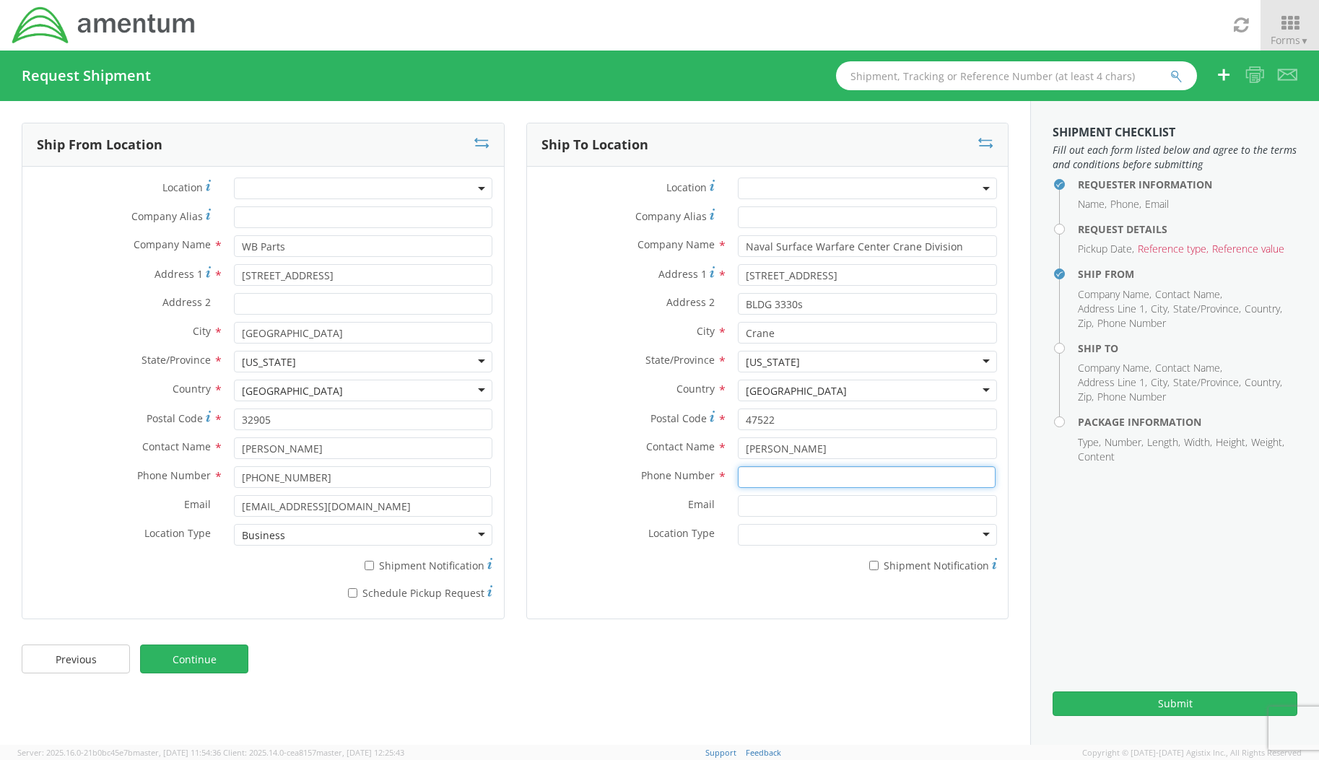
click at [802, 474] on input at bounding box center [867, 477] width 258 height 22
paste input "[PHONE_NUMBER]"
type input "[PHONE_NUMBER]"
click at [780, 500] on input "Email *" at bounding box center [867, 506] width 259 height 22
paste input "[PERSON_NAME][EMAIL_ADDRESS][PERSON_NAME][DOMAIN_NAME]"
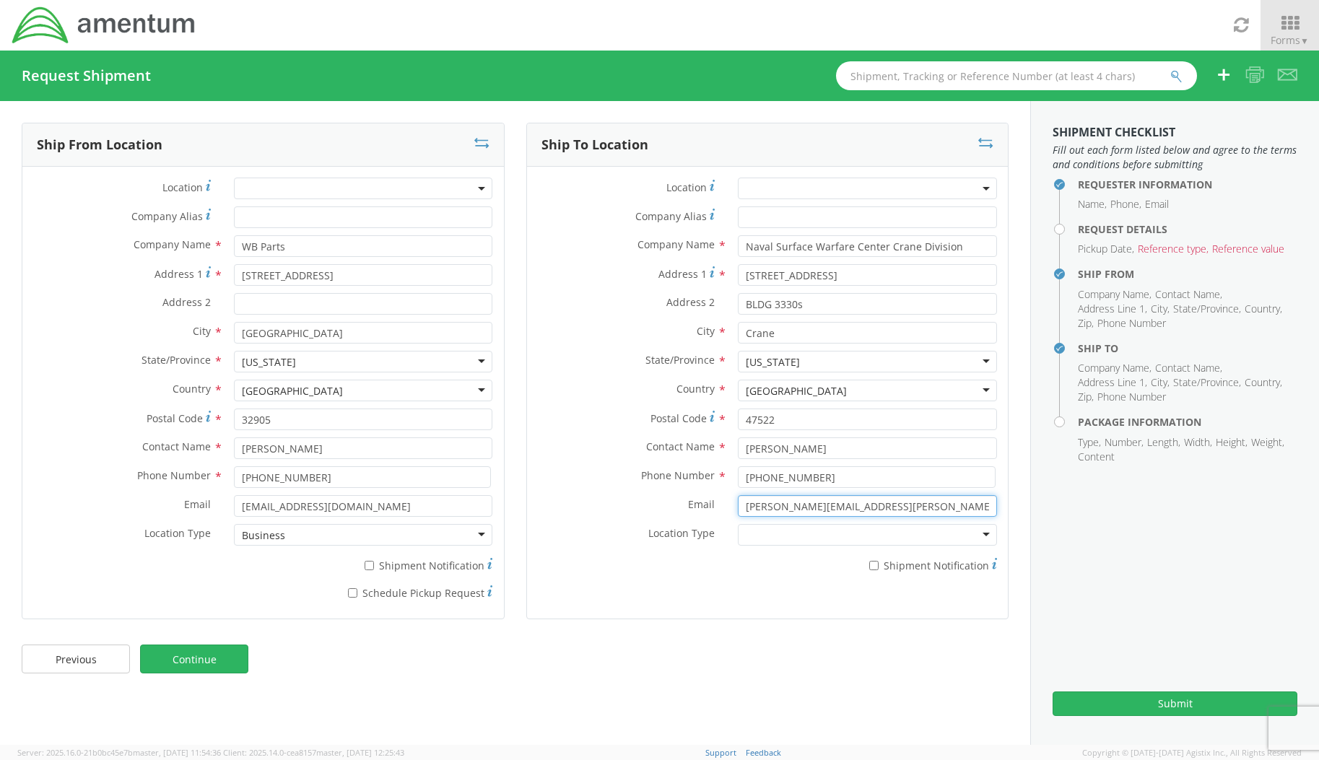
type input "[PERSON_NAME][EMAIL_ADDRESS][PERSON_NAME][DOMAIN_NAME]"
click at [752, 593] on div "Ship To Location Location * Company Alias * Company Name * Naval Surface Warfar…" at bounding box center [767, 371] width 483 height 497
click at [757, 536] on div at bounding box center [867, 535] width 259 height 22
click at [617, 600] on div "Ship To Location Location * Company Alias * Company Name * Naval Surface Warfar…" at bounding box center [767, 371] width 483 height 497
click at [201, 655] on link "Continue" at bounding box center [194, 659] width 108 height 29
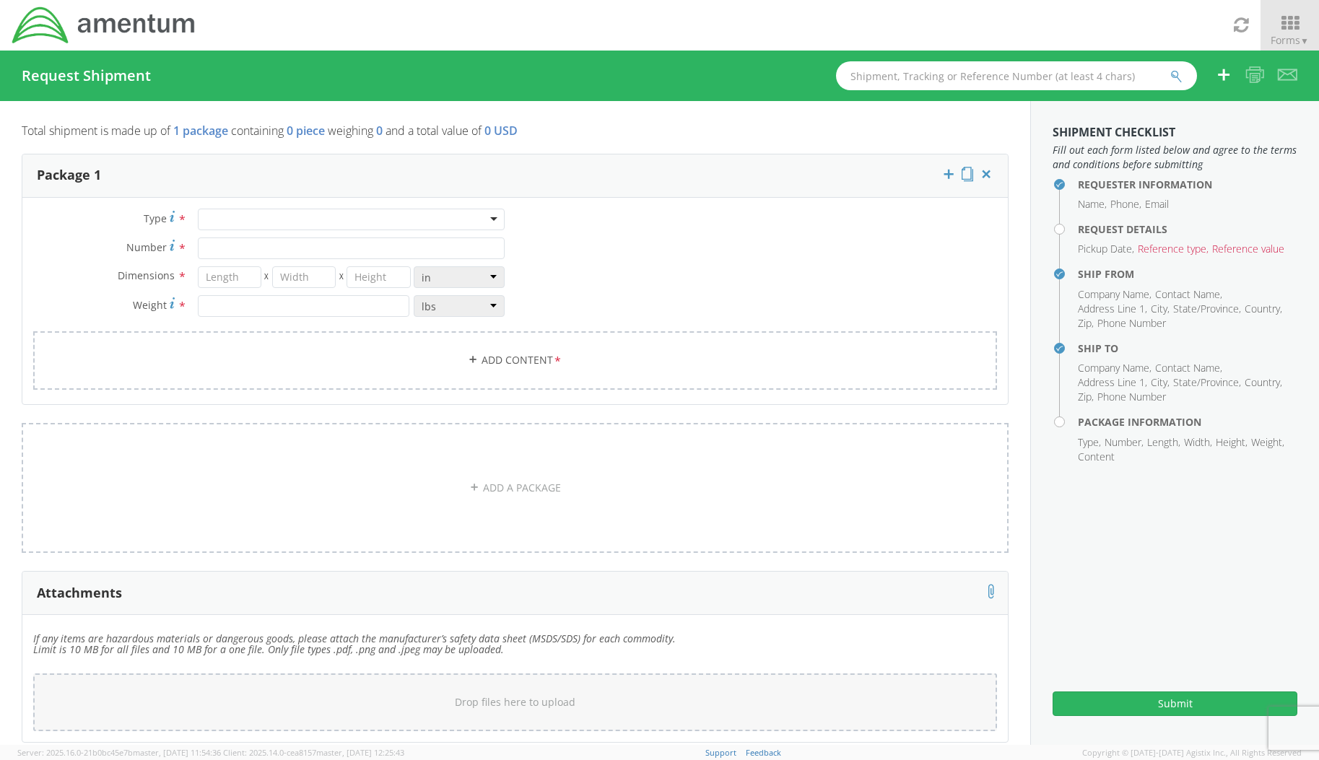
click at [238, 222] on div at bounding box center [351, 220] width 307 height 22
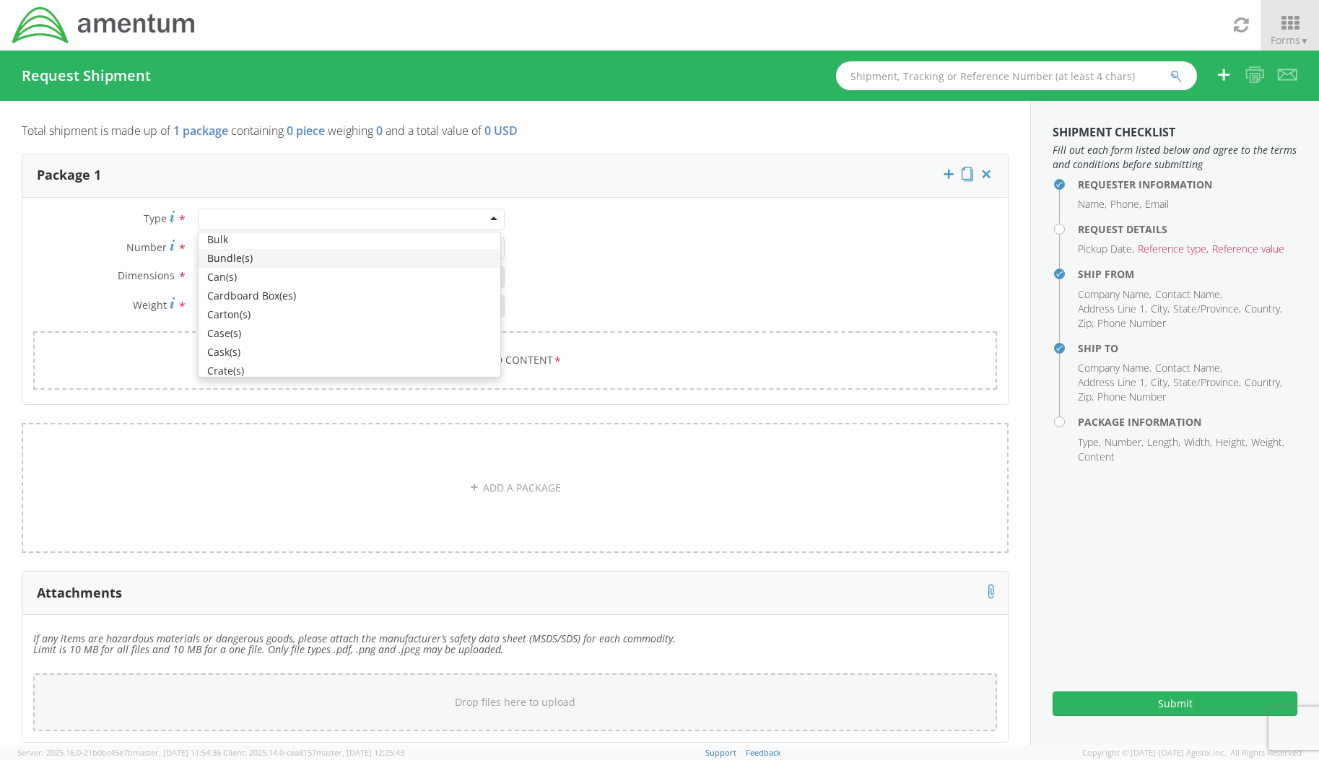
scroll to position [144, 0]
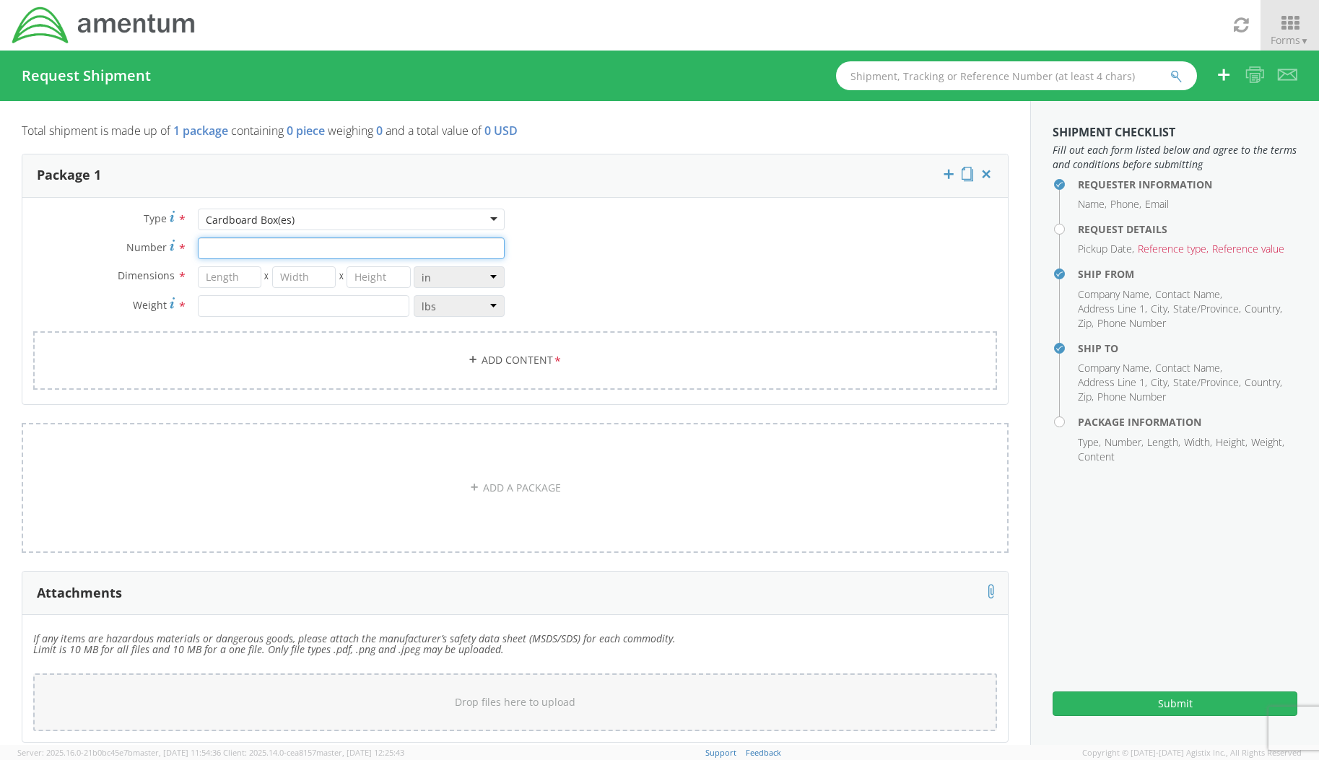
click at [227, 248] on input "Number *" at bounding box center [351, 249] width 307 height 22
type input "1"
click at [223, 280] on input "number" at bounding box center [230, 277] width 64 height 22
type input "9"
click at [292, 269] on input "number" at bounding box center [304, 277] width 64 height 22
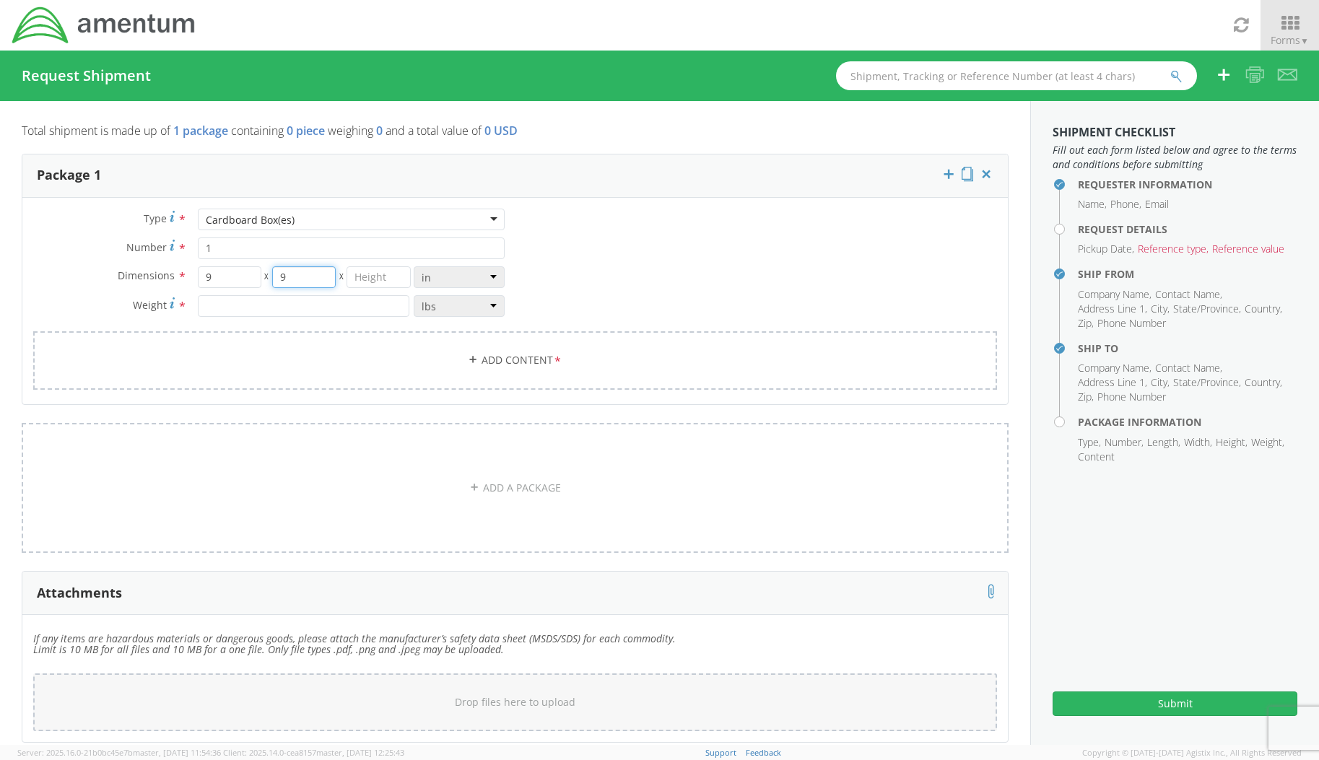
type input "9"
click at [355, 277] on input "number" at bounding box center [379, 277] width 64 height 22
type input "7"
click at [271, 308] on input "number" at bounding box center [304, 306] width 212 height 22
type input "15"
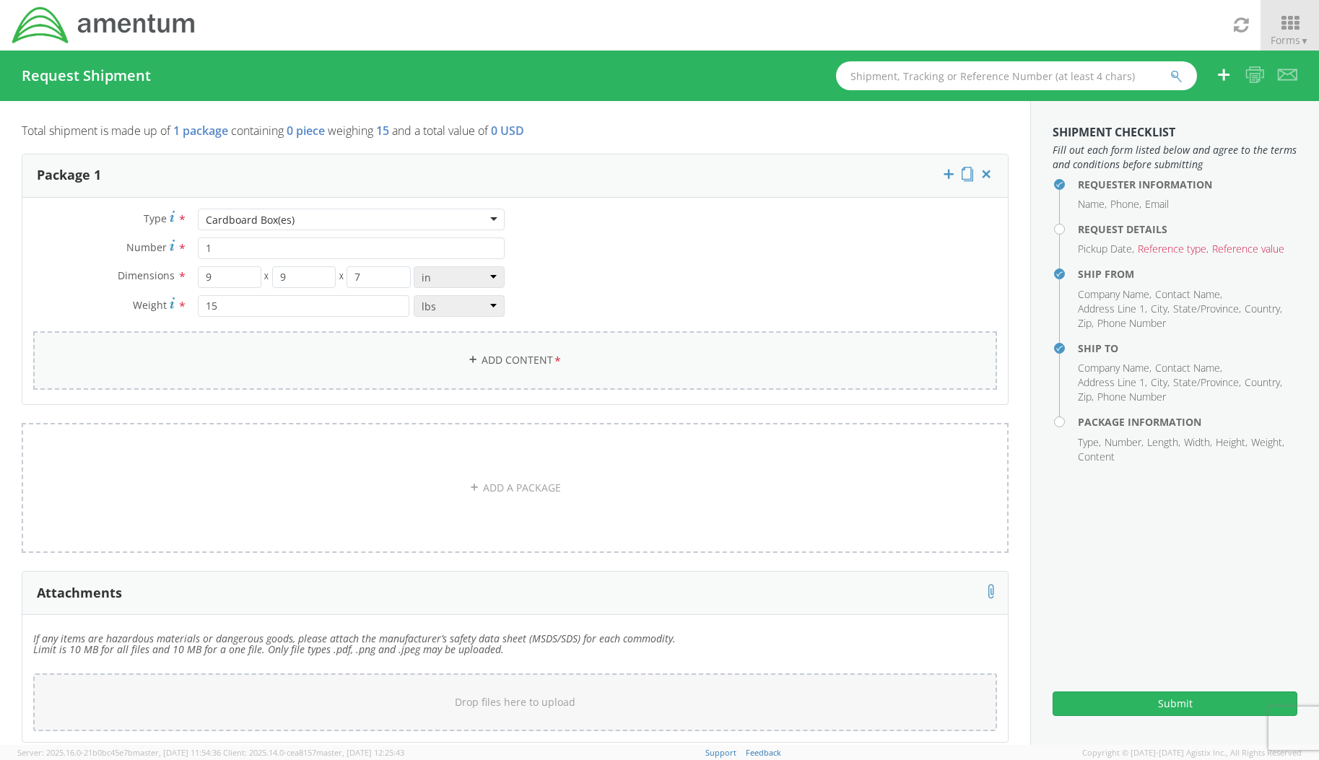
click at [540, 354] on link "Add Content *" at bounding box center [515, 360] width 964 height 58
select select
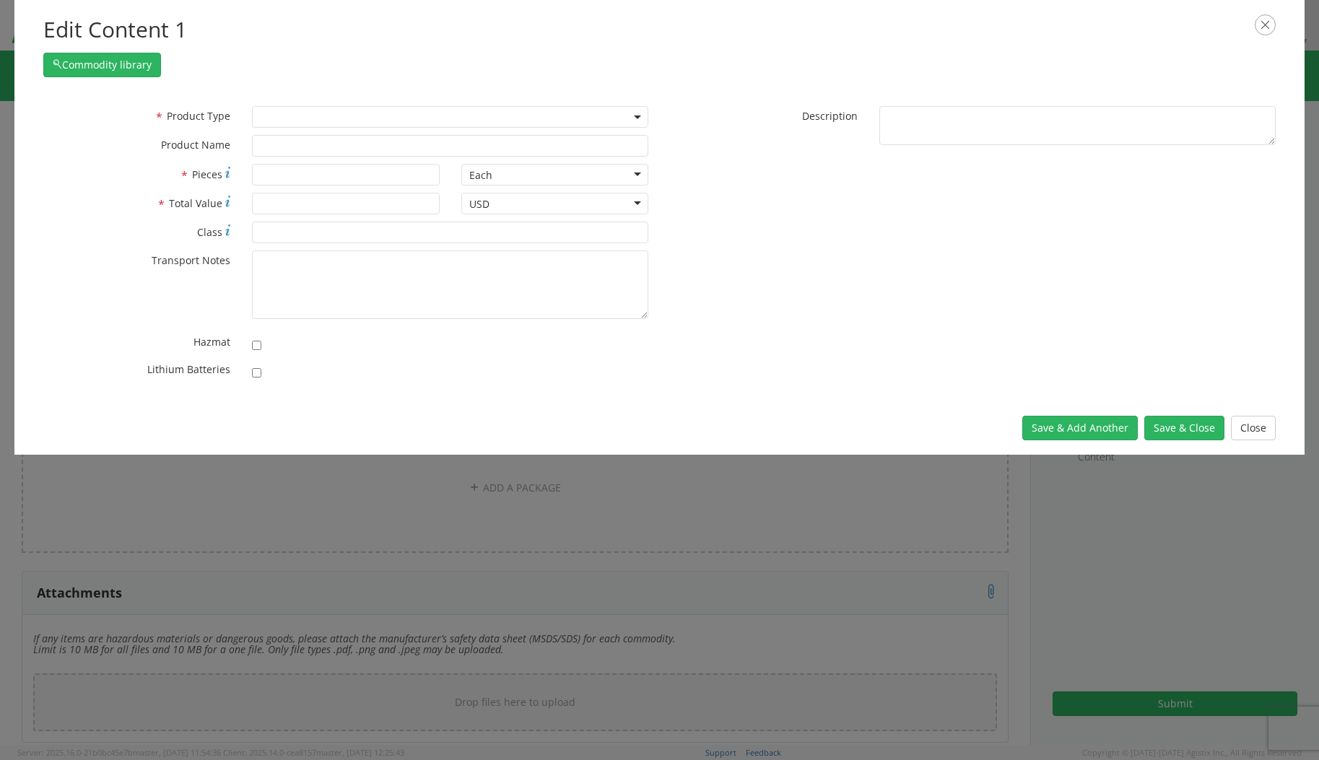
click at [321, 120] on span at bounding box center [450, 117] width 396 height 22
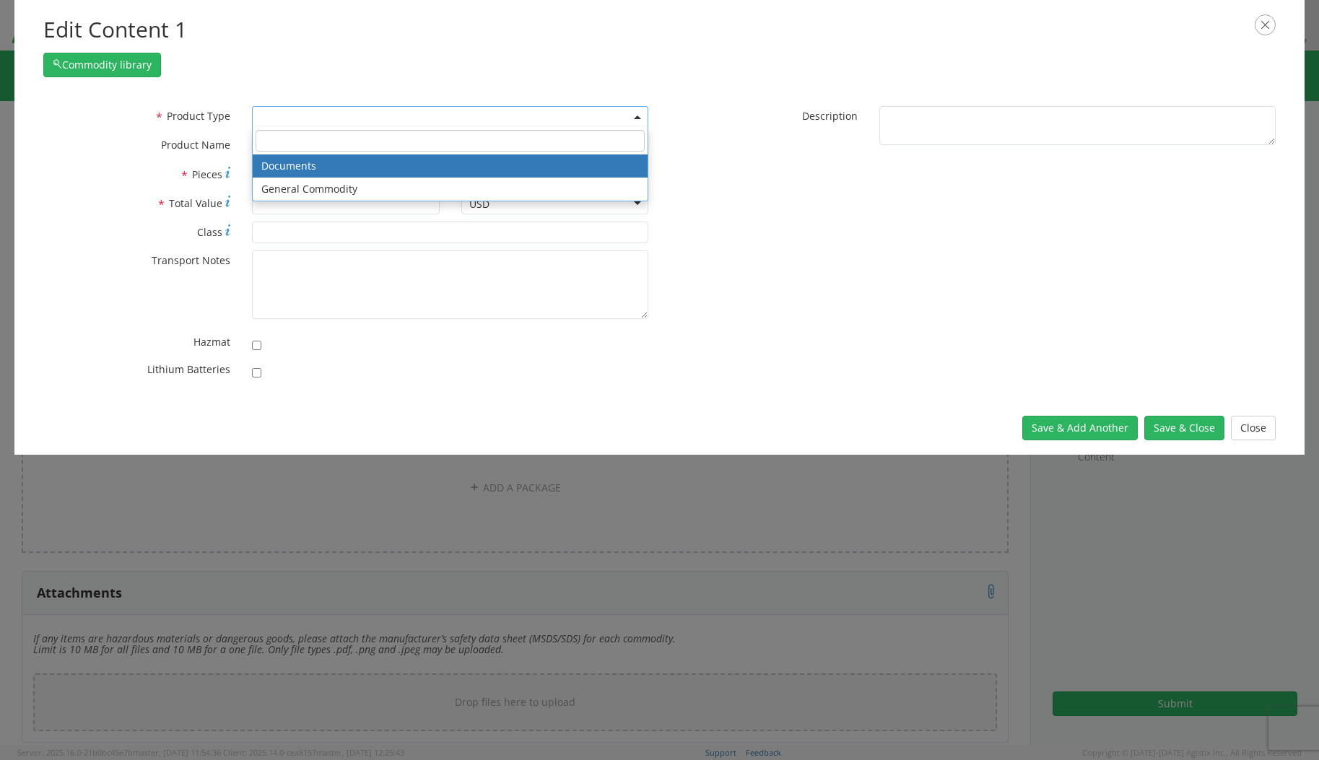
click at [157, 167] on label "* Pieces" at bounding box center [136, 174] width 209 height 20
click at [252, 167] on input "* Pieces" at bounding box center [345, 175] width 187 height 22
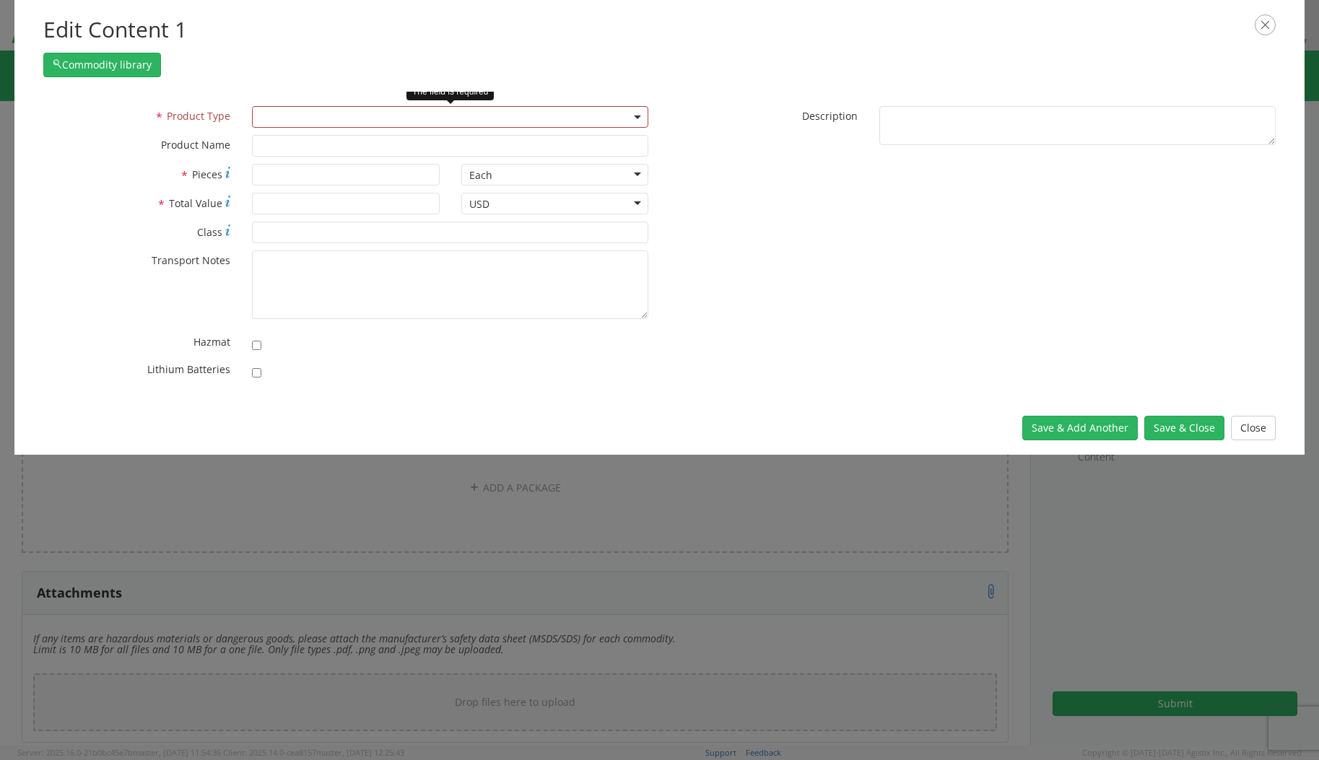
click at [272, 116] on span at bounding box center [450, 117] width 396 height 22
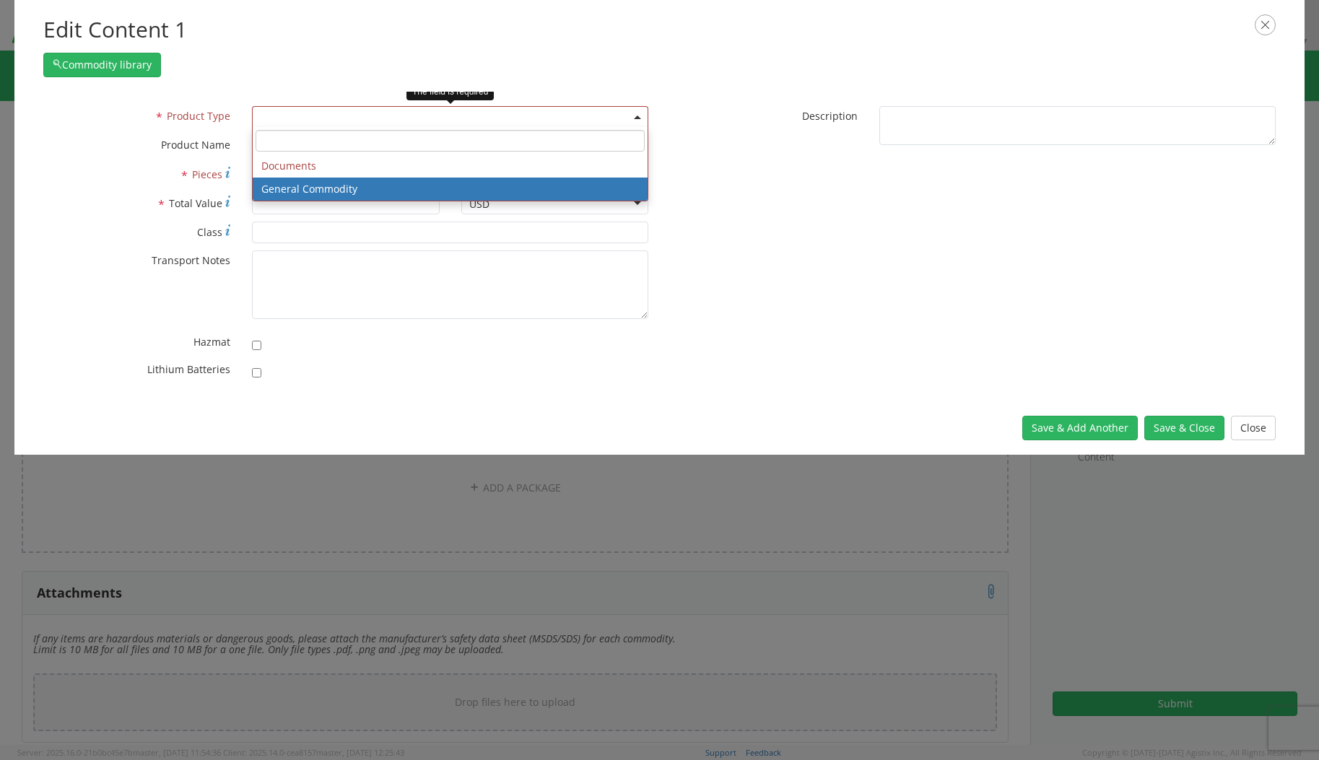
select select "COMMODITY"
type input "General Commodity"
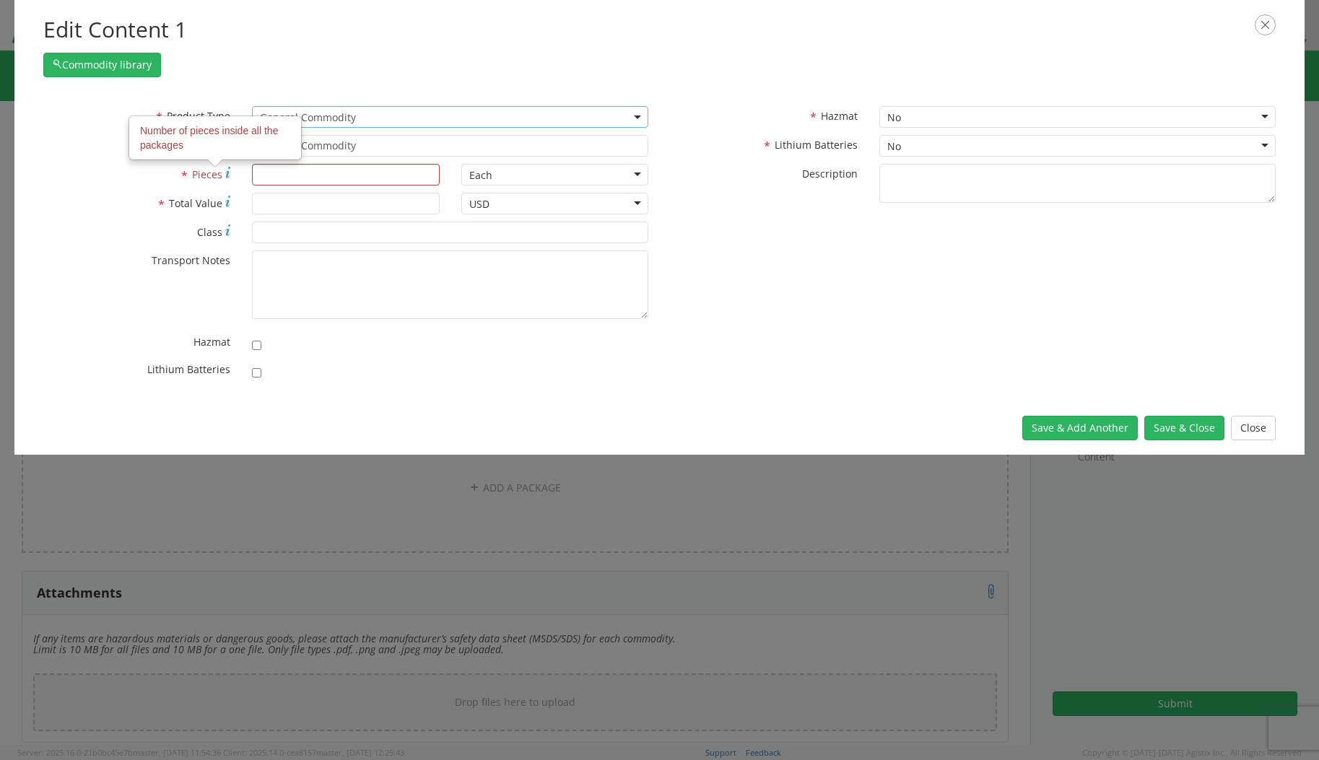
click at [775, 209] on div "* Description" at bounding box center [973, 187] width 627 height 47
click at [362, 178] on input "* Pieces" at bounding box center [345, 175] width 187 height 22
type input "1"
click at [299, 199] on input "* Total Value" at bounding box center [345, 204] width 187 height 22
type input "1178"
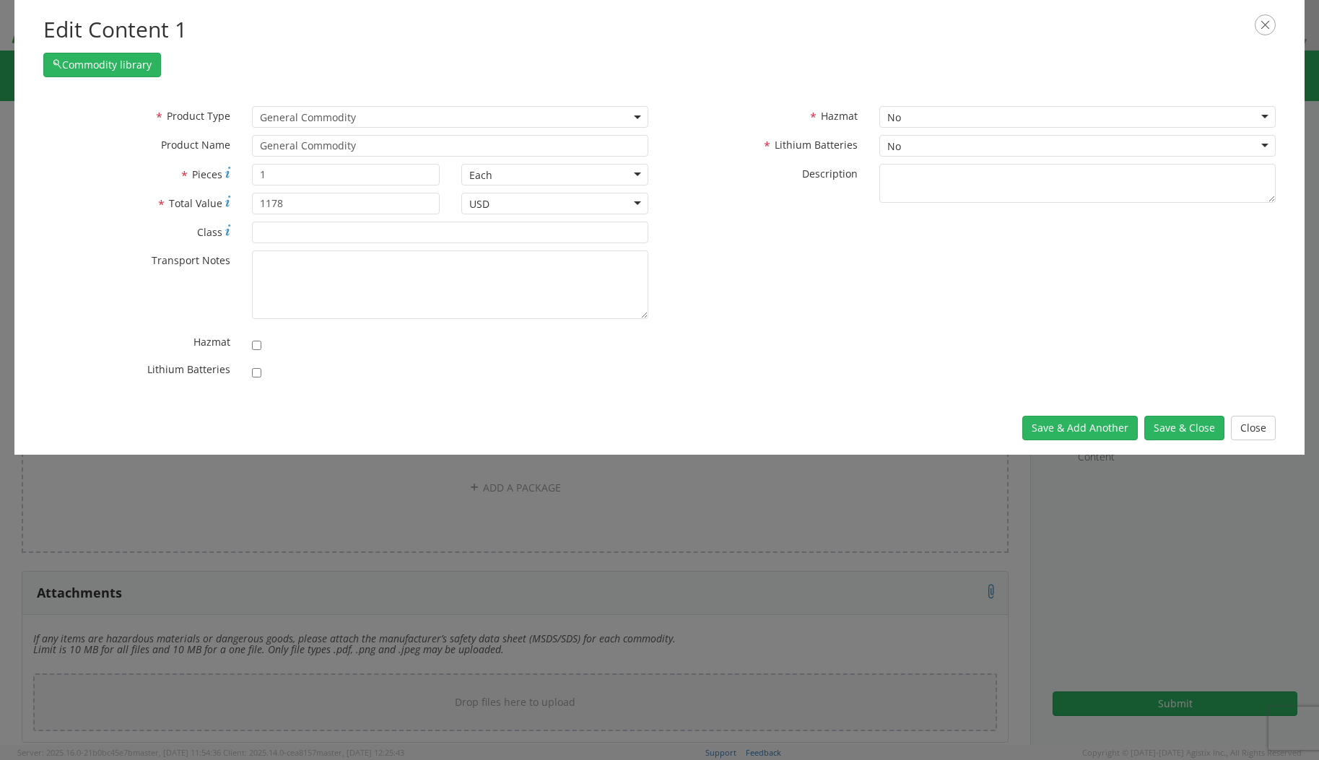
click at [809, 306] on div "* Product Type Documents General Commodity General Commodity * Product Name Gen…" at bounding box center [659, 246] width 1254 height 281
click at [1182, 427] on button "Save & Close" at bounding box center [1184, 428] width 80 height 25
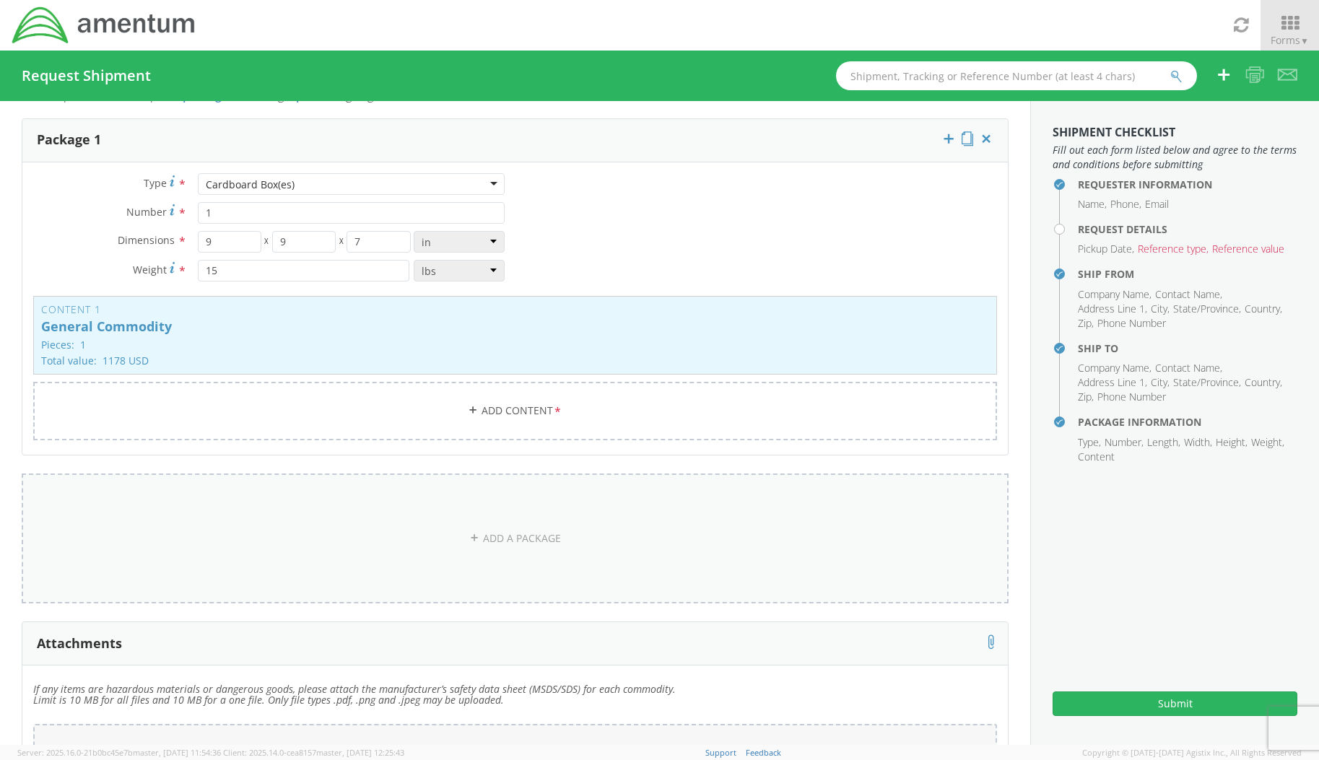
scroll to position [0, 0]
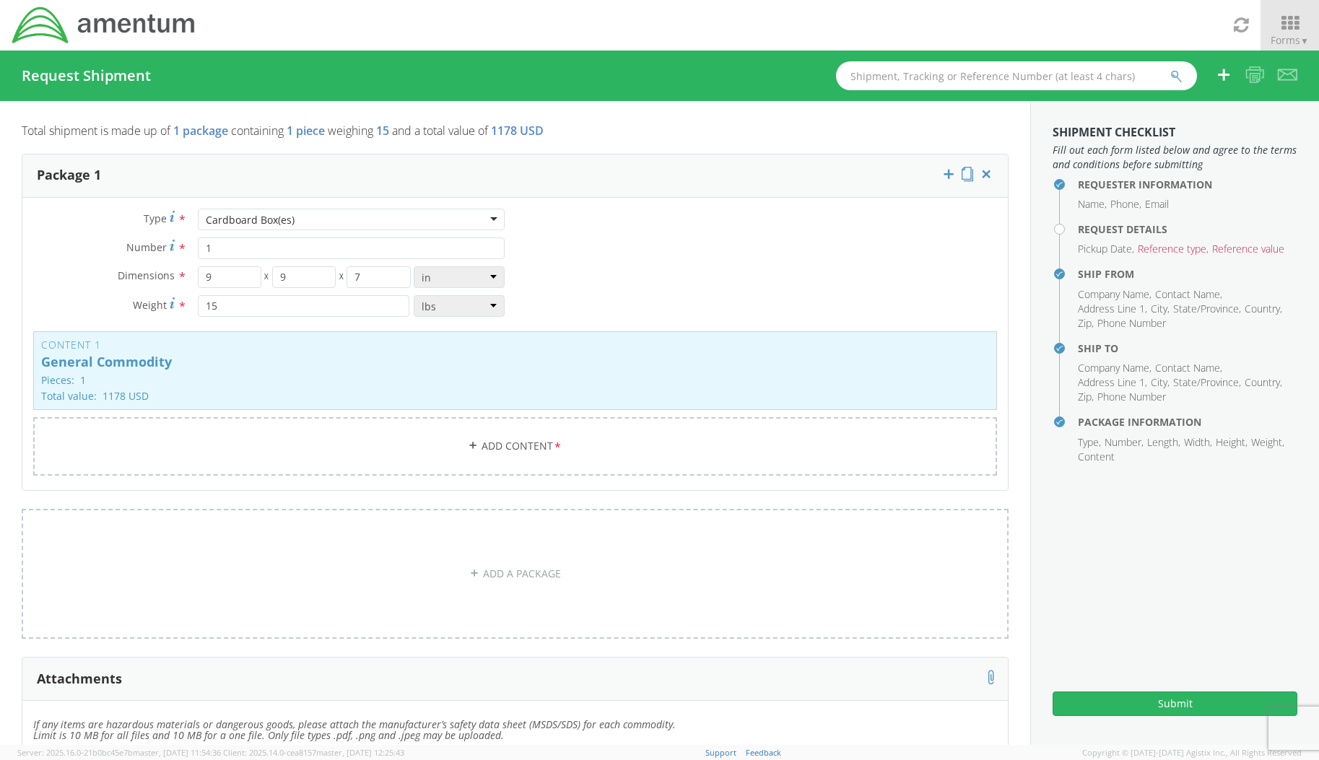
click at [1078, 227] on h4 "Request Details" at bounding box center [1187, 229] width 219 height 11
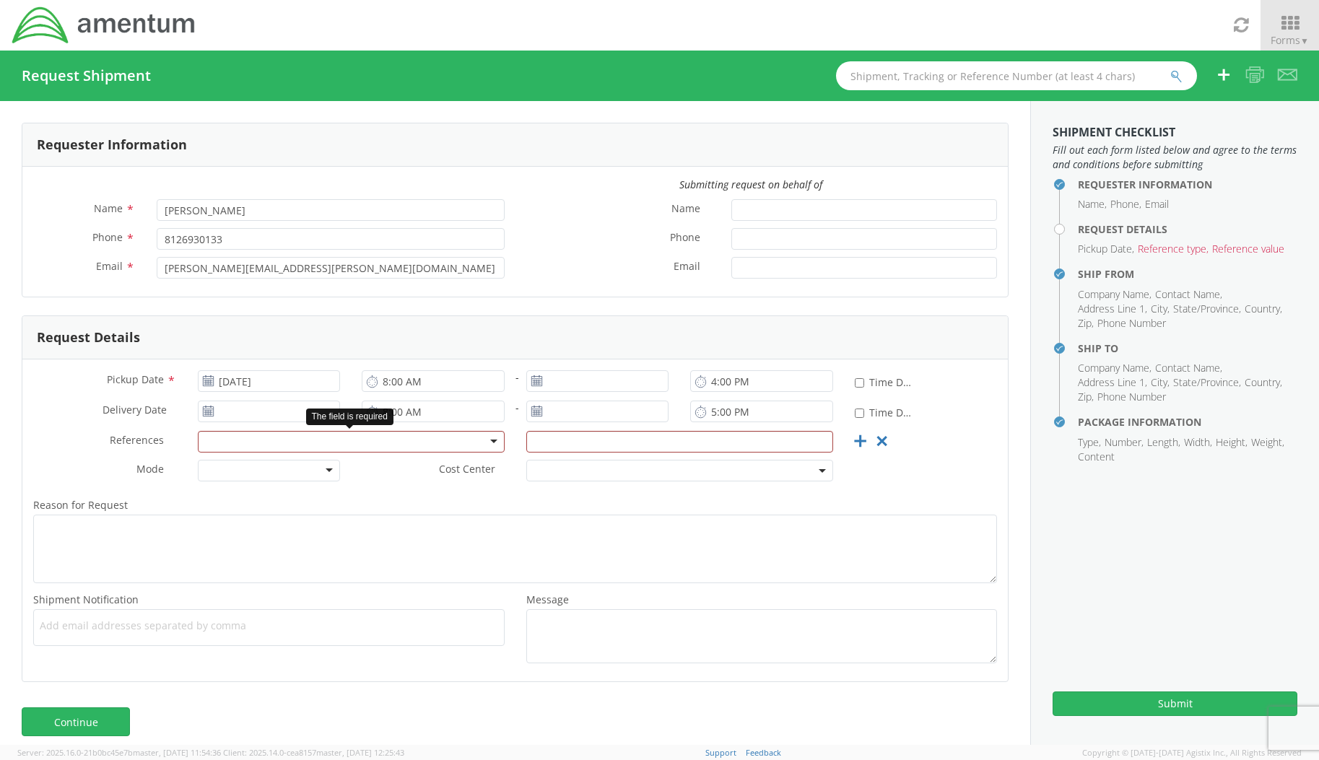
click at [240, 446] on div at bounding box center [351, 442] width 307 height 22
click at [596, 445] on input "text" at bounding box center [679, 442] width 307 height 22
paste input "3566.06.0001.MTV7.MATS.3000.00"
type input "3566.06.0001.MTV7.MATS.3000.00"
click at [600, 499] on label "Reason for Request *" at bounding box center [514, 505] width 985 height 19
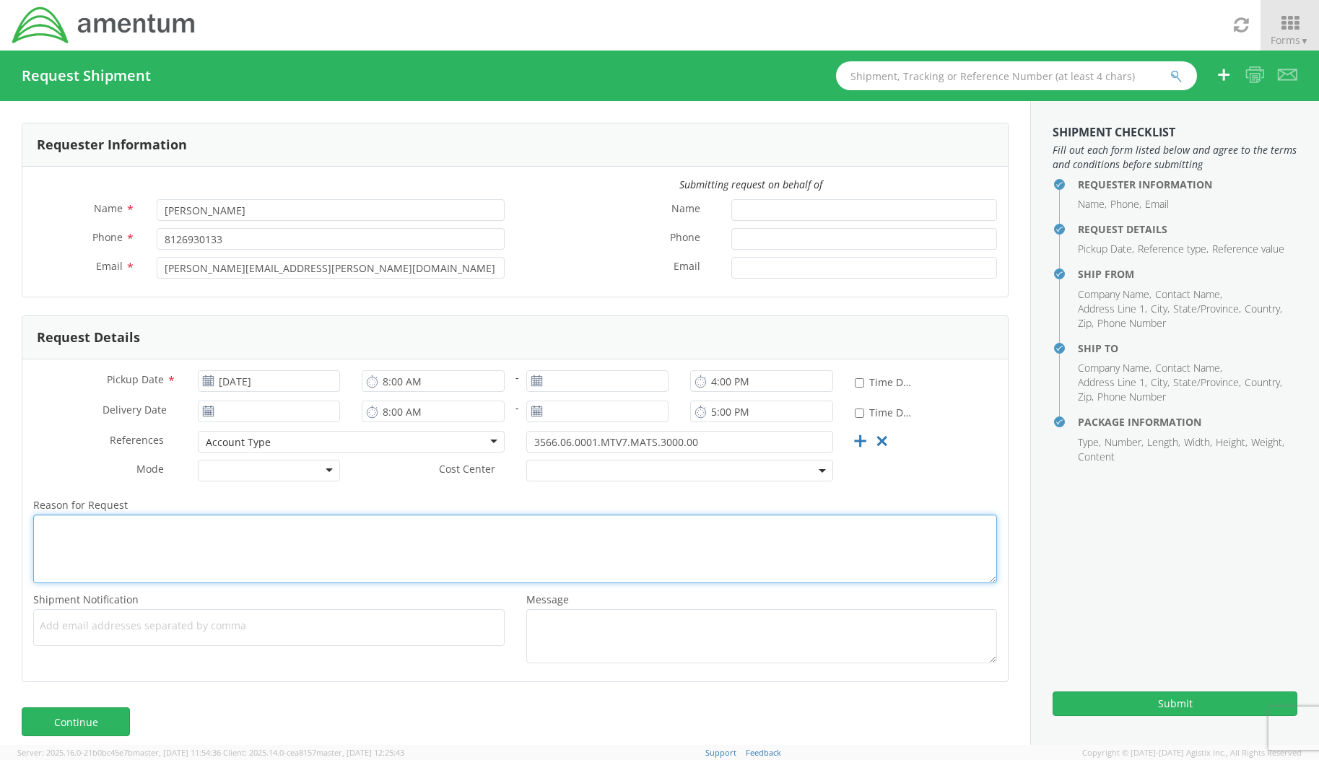
click at [600, 515] on textarea "Reason for Request *" at bounding box center [515, 549] width 964 height 69
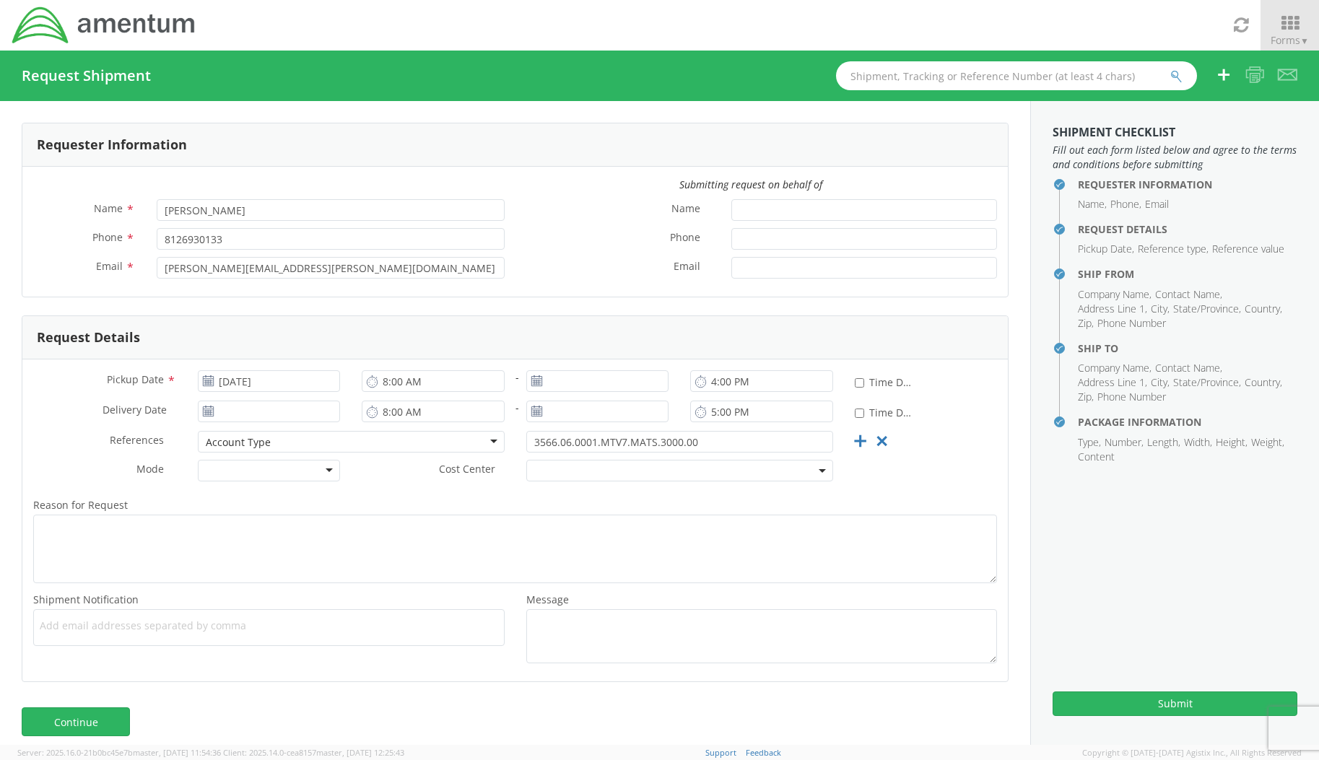
click at [373, 445] on div "Account Type" at bounding box center [351, 442] width 307 height 22
click at [380, 495] on div "Reason for Request * Shipment Notification * Add email addresses separated by c…" at bounding box center [514, 580] width 985 height 182
click at [622, 473] on span at bounding box center [679, 471] width 307 height 22
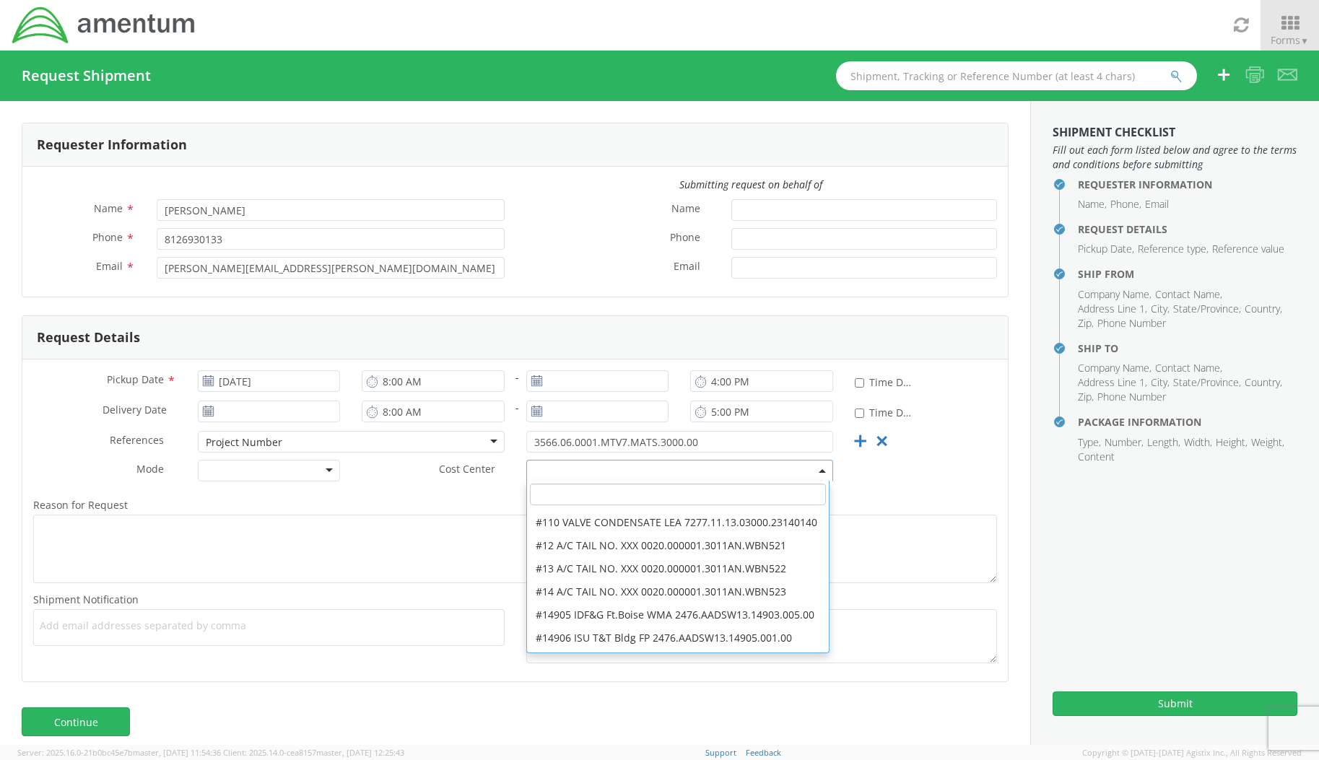
scroll to position [939, 0]
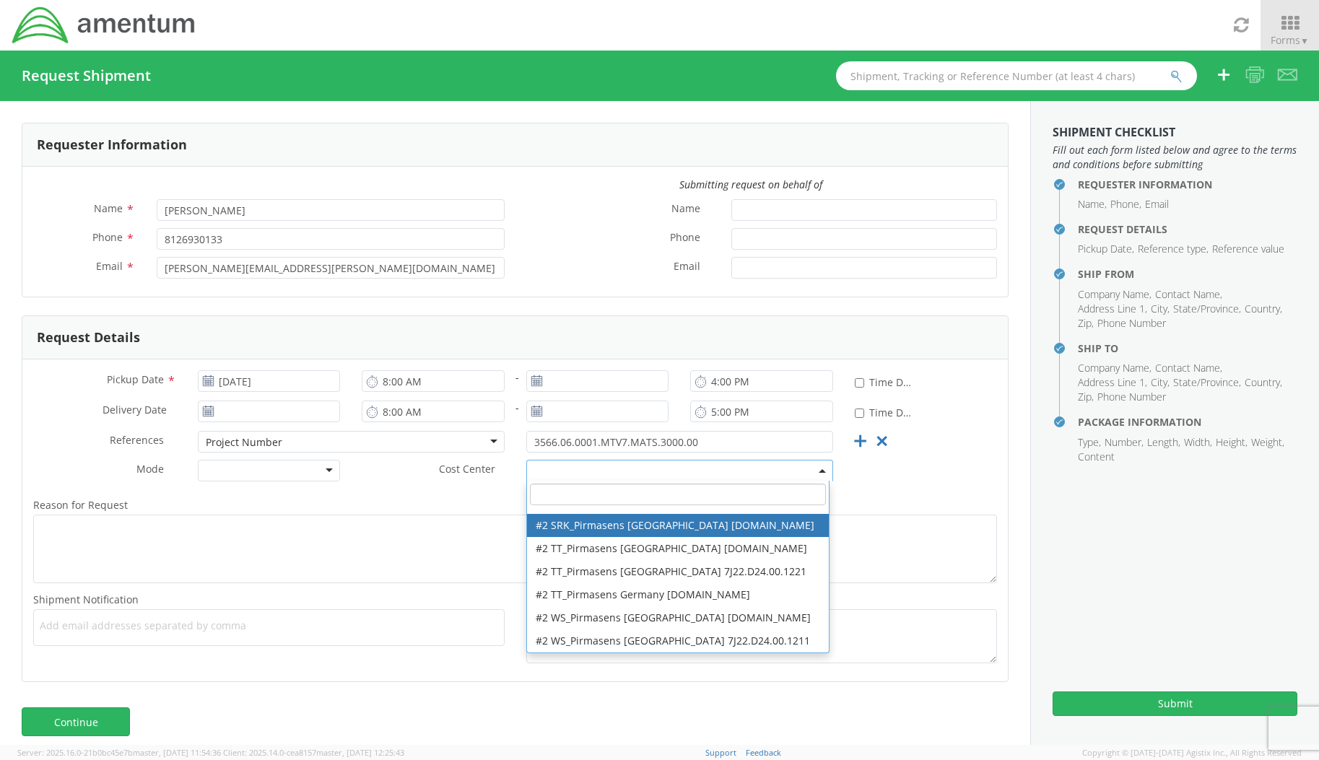
click at [349, 508] on label "Reason for Request *" at bounding box center [514, 505] width 985 height 19
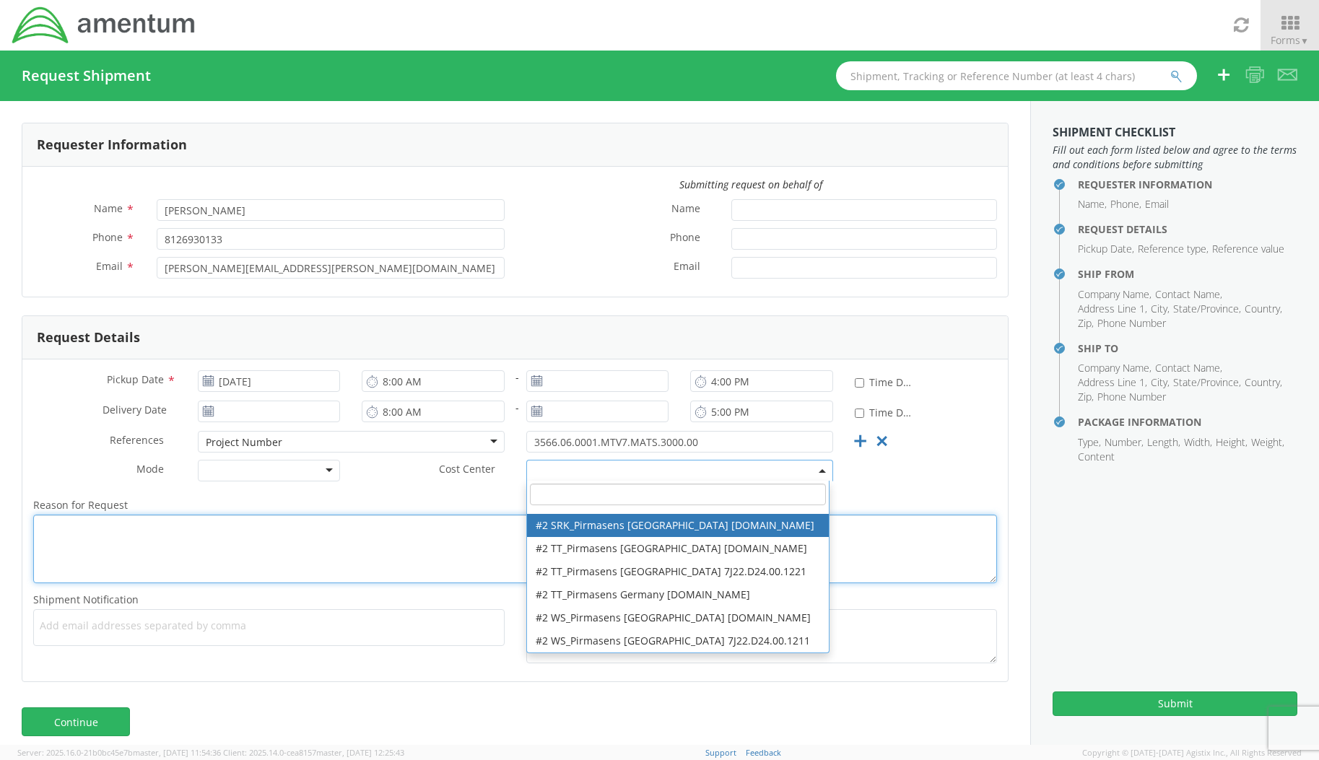
click at [349, 515] on textarea "Reason for Request *" at bounding box center [515, 549] width 964 height 69
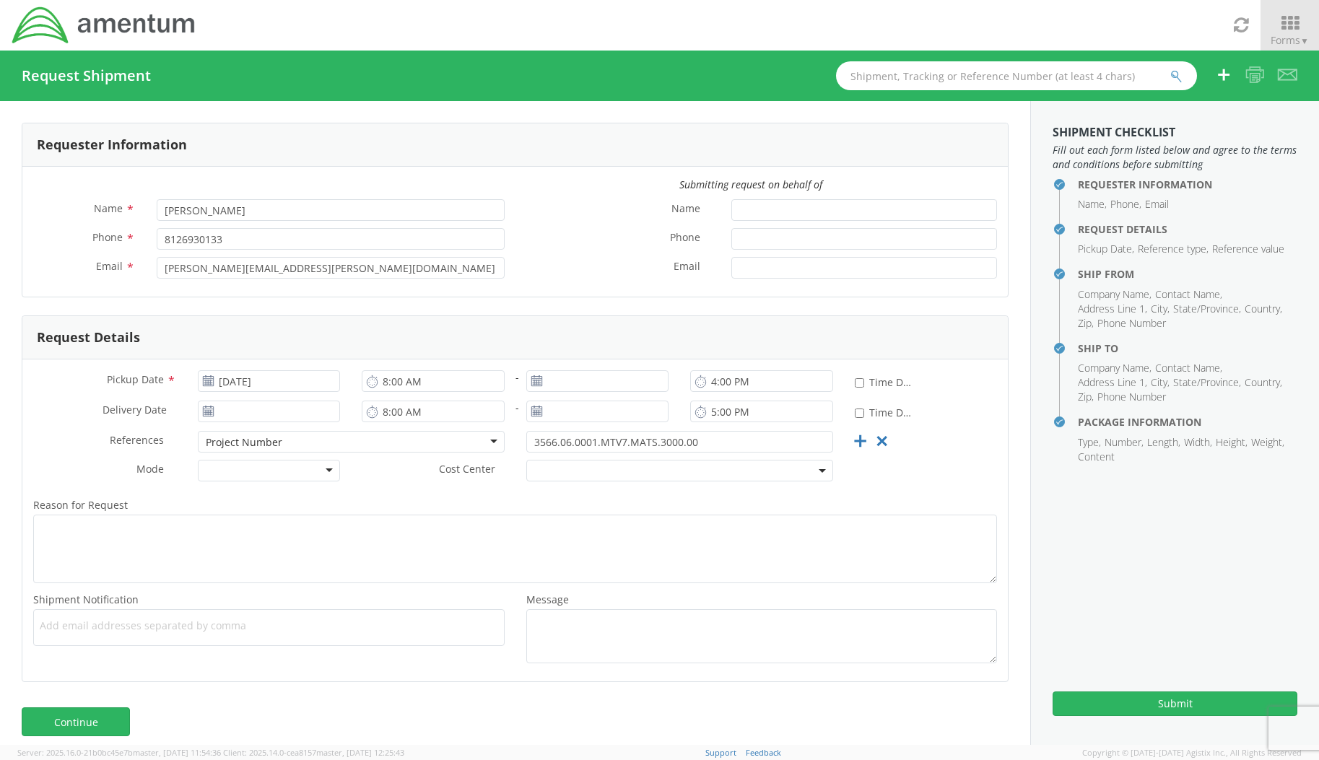
click at [389, 487] on div "Cost Center *" at bounding box center [597, 474] width 493 height 29
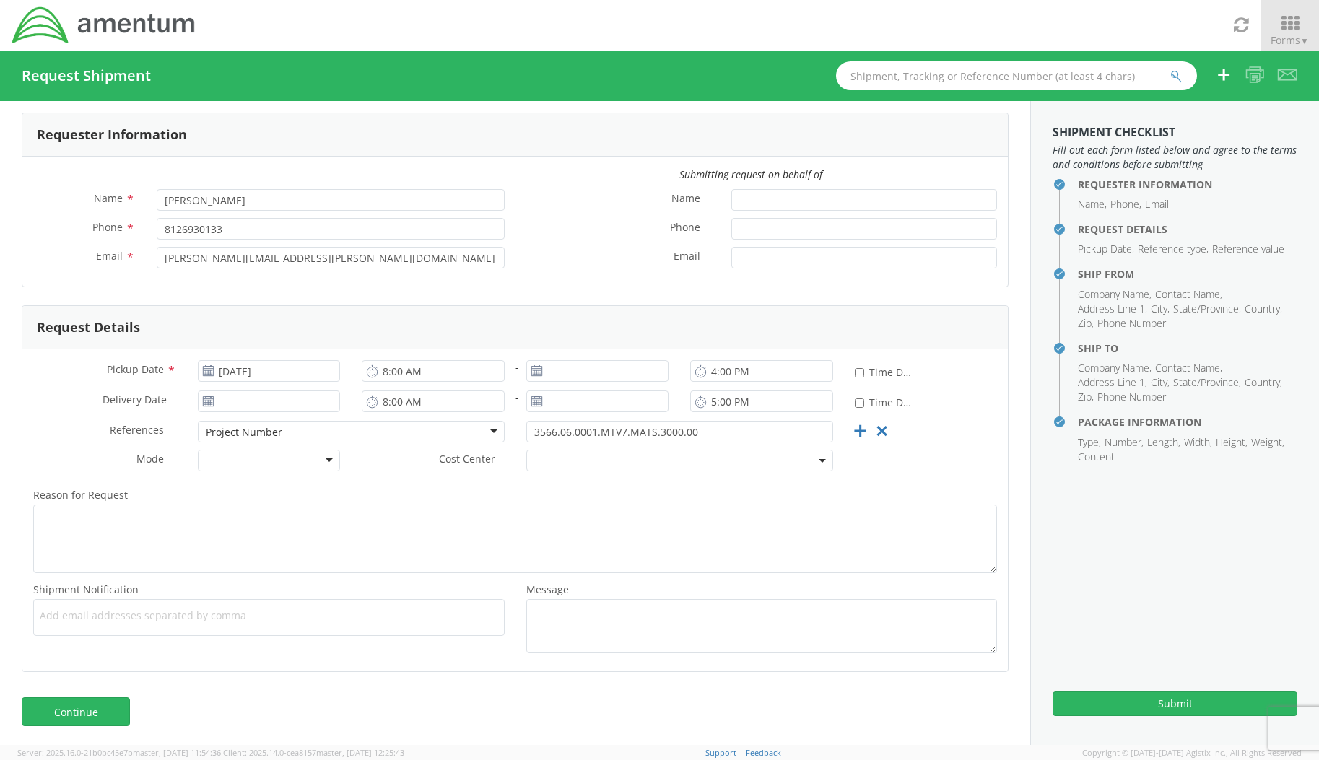
scroll to position [13, 0]
click at [100, 713] on link "Continue" at bounding box center [76, 709] width 108 height 29
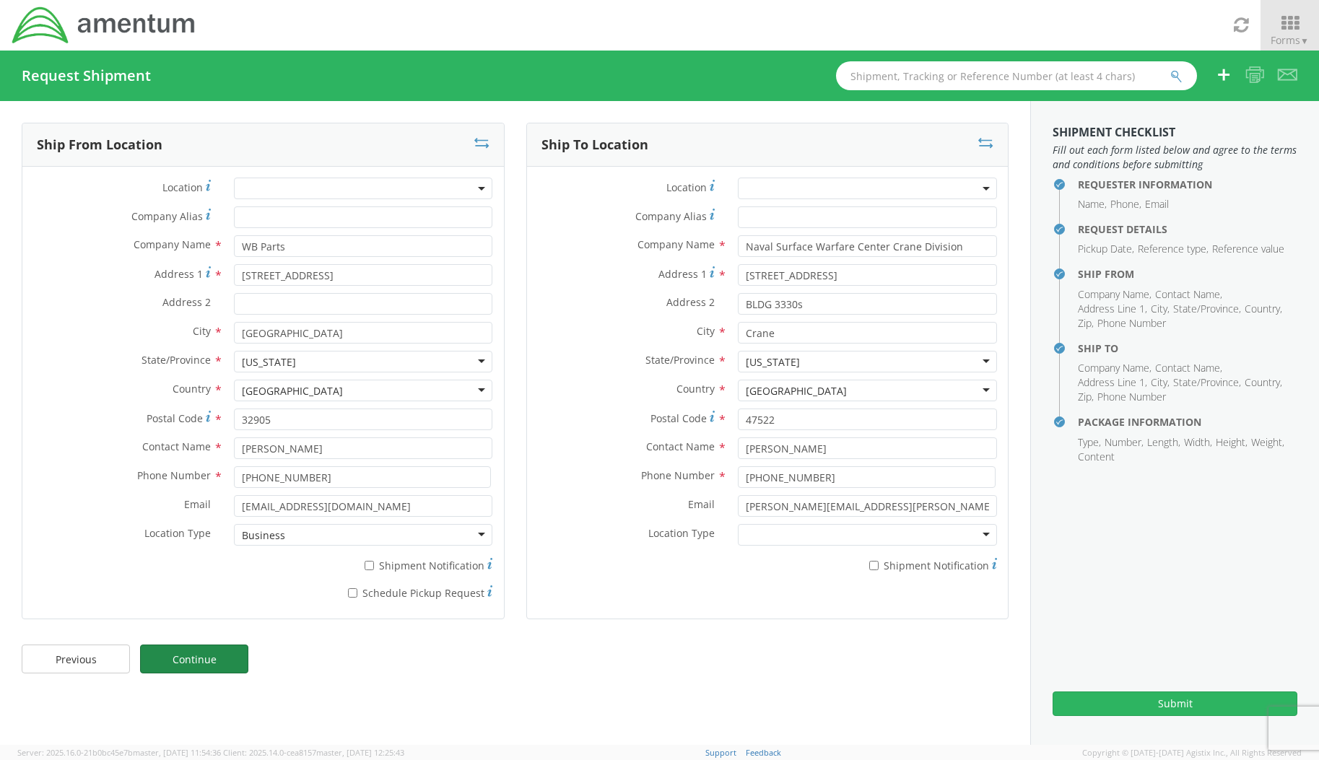
click at [208, 656] on link "Continue" at bounding box center [194, 659] width 108 height 29
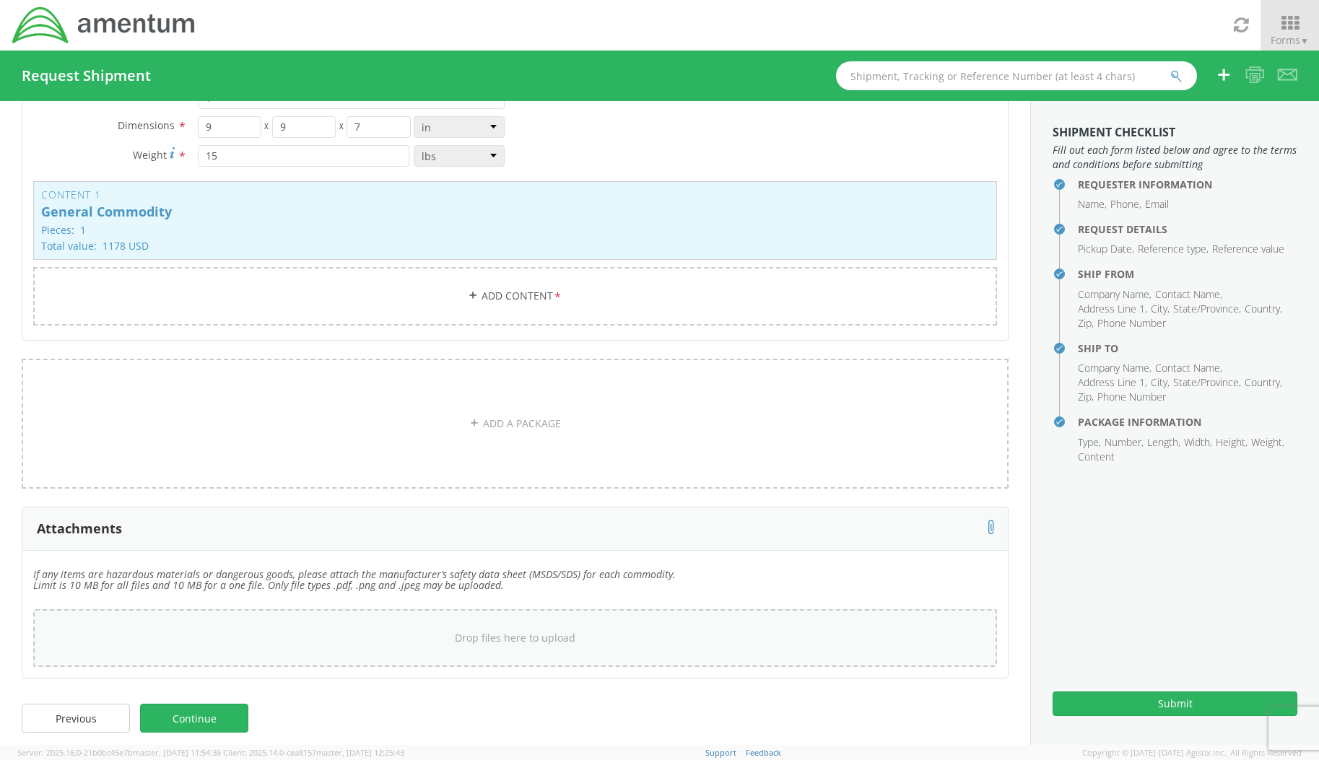
scroll to position [160, 0]
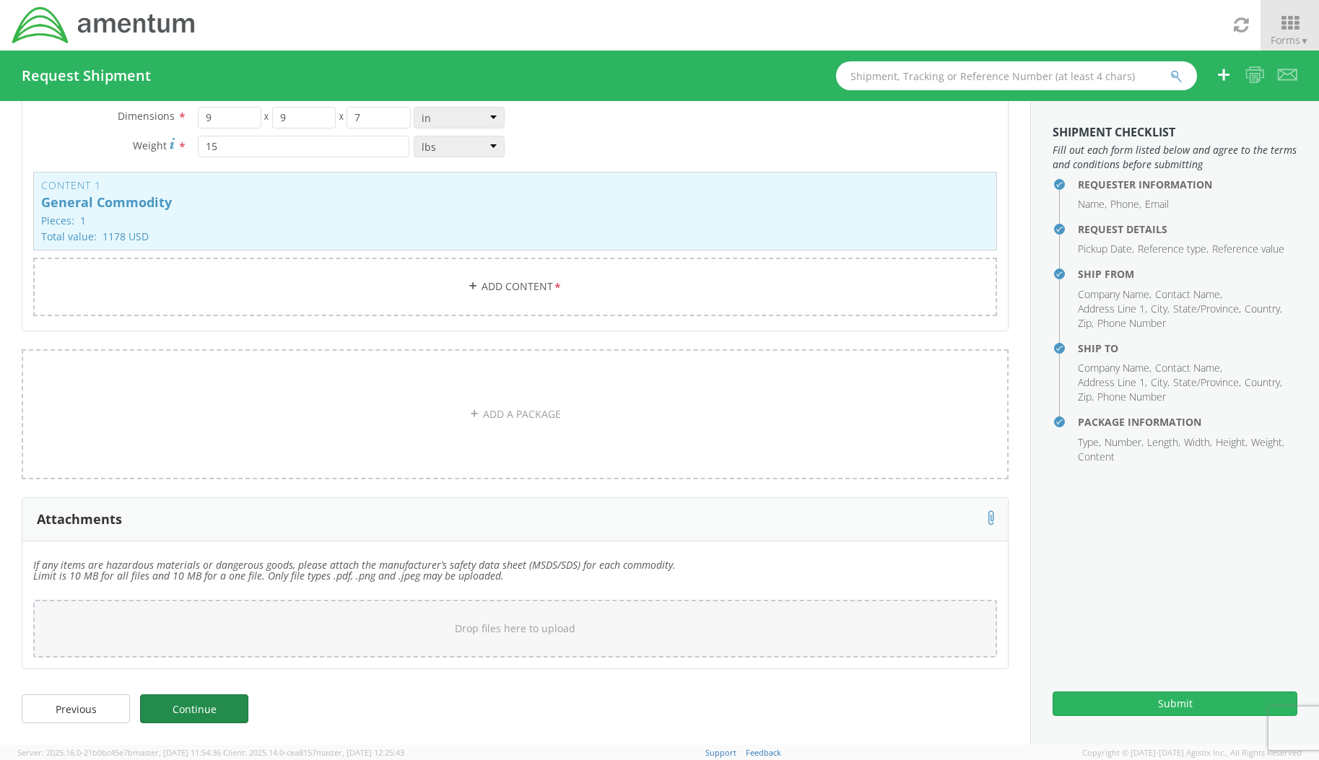
click at [219, 708] on link "Continue" at bounding box center [194, 709] width 108 height 29
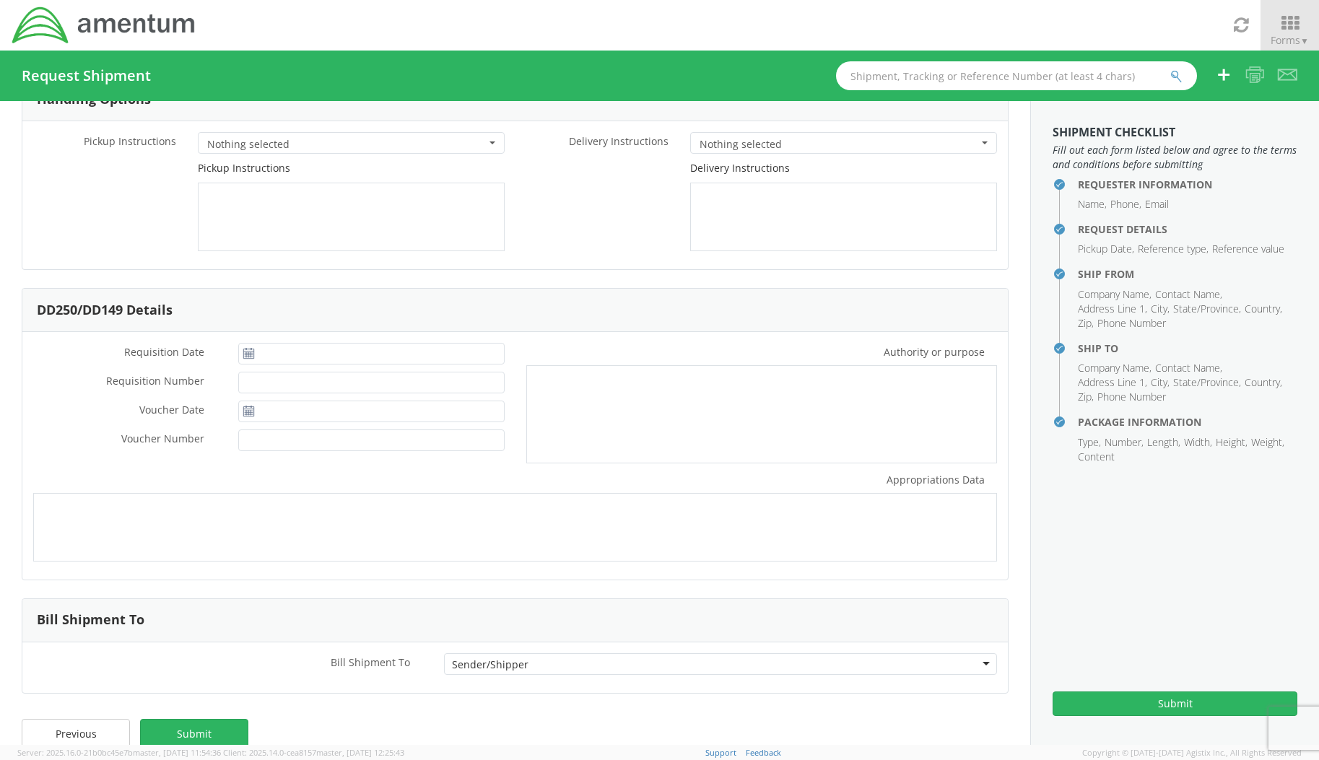
scroll to position [70, 0]
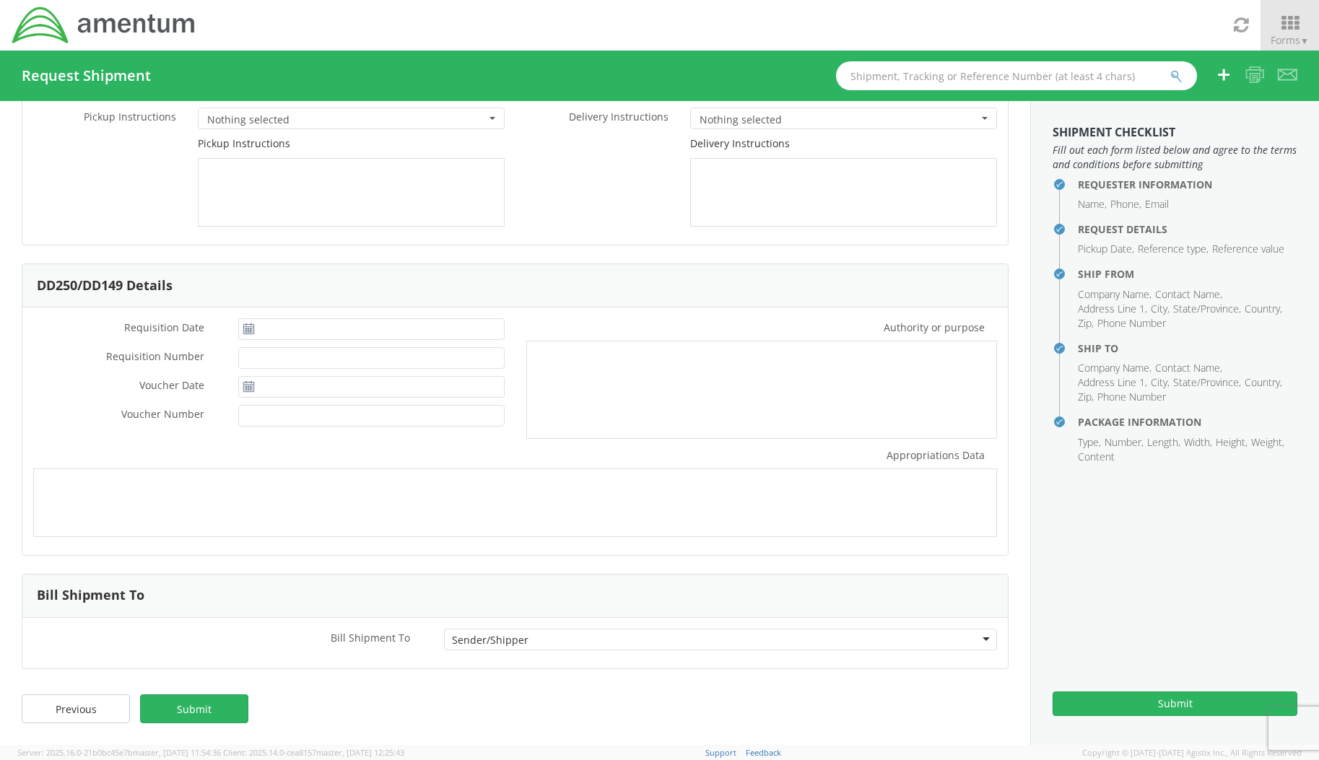
click at [286, 115] on span "Nothing selected" at bounding box center [346, 120] width 279 height 14
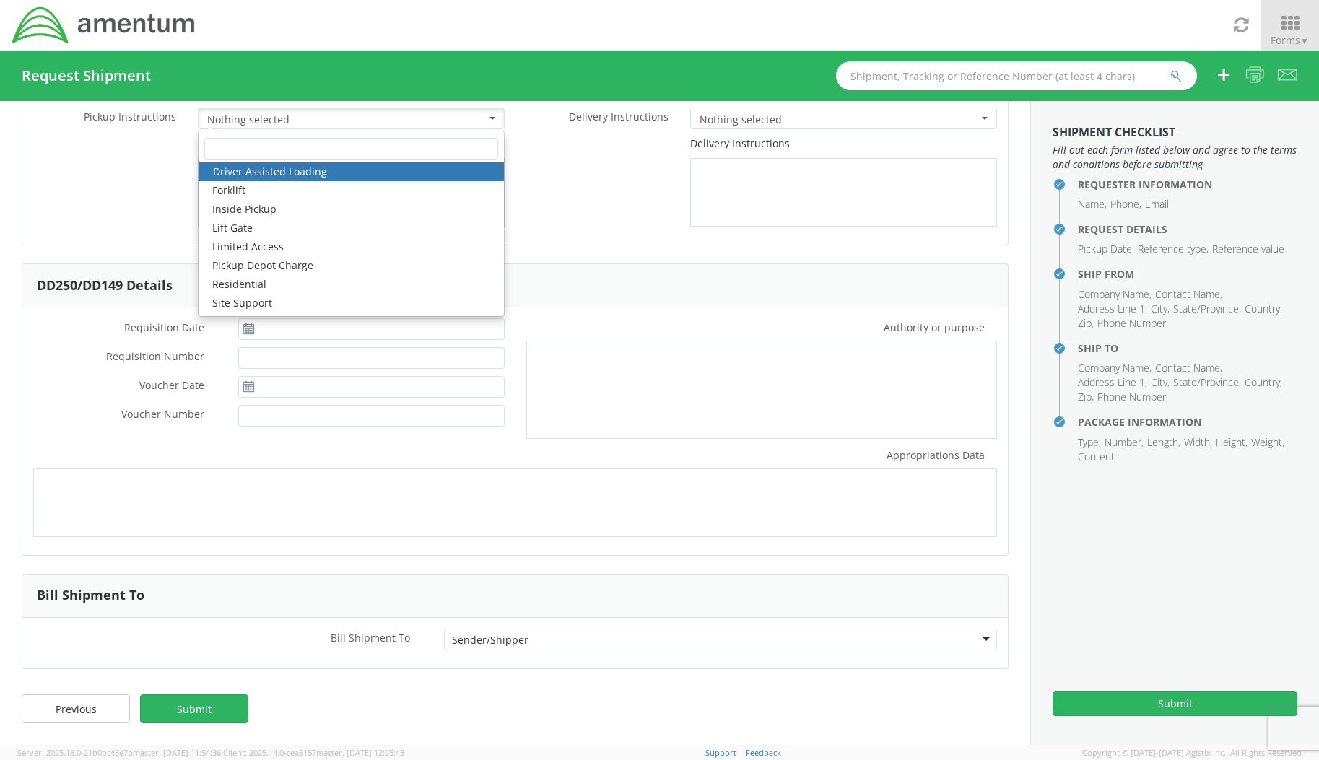
click at [112, 196] on div "Pickup Instructions" at bounding box center [268, 181] width 493 height 90
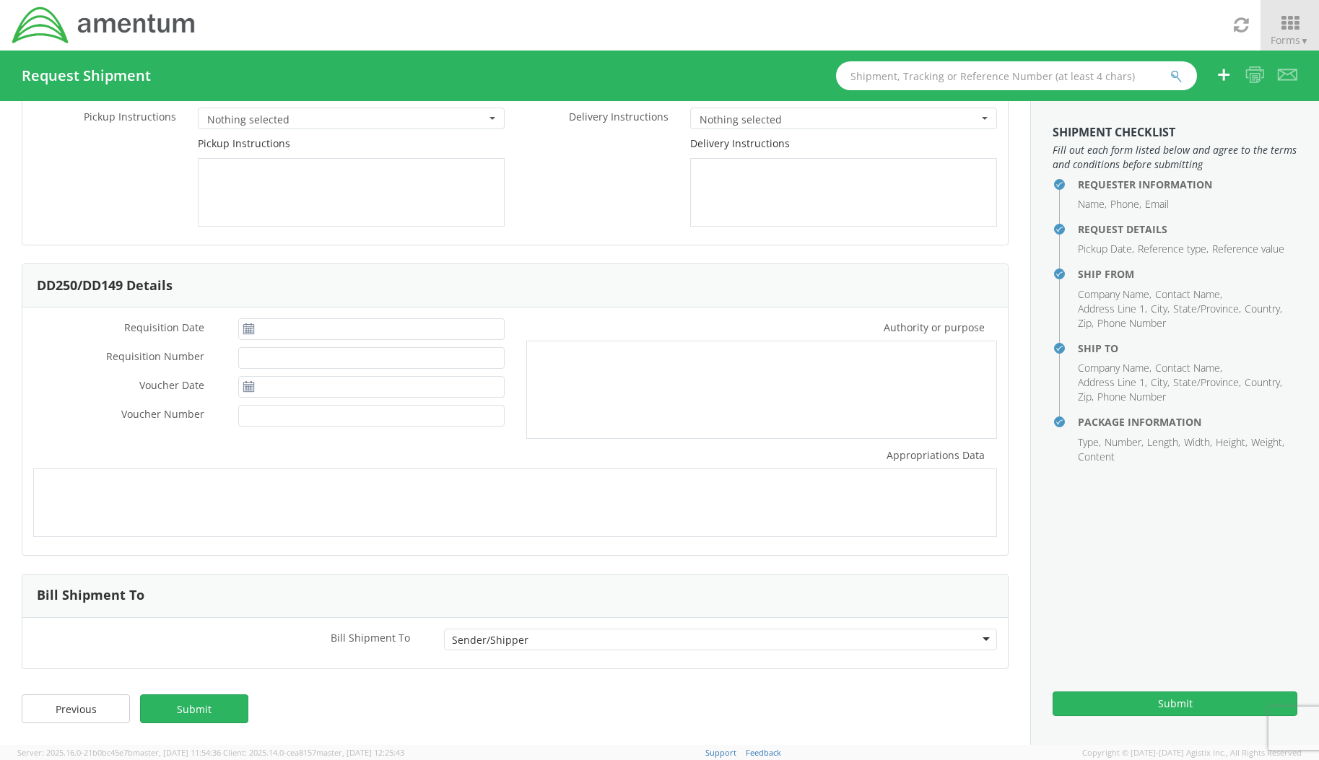
click at [476, 642] on div "Sender/Shipper" at bounding box center [490, 640] width 77 height 14
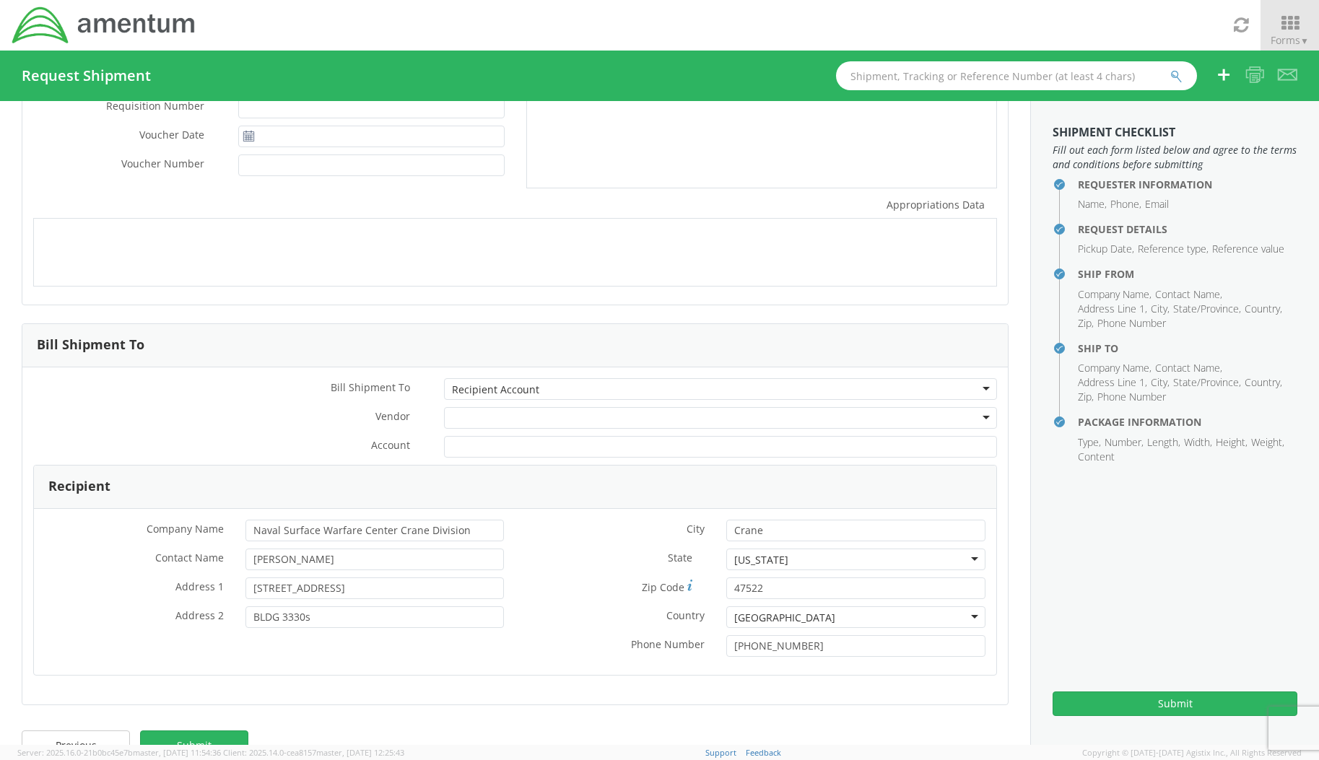
scroll to position [357, 0]
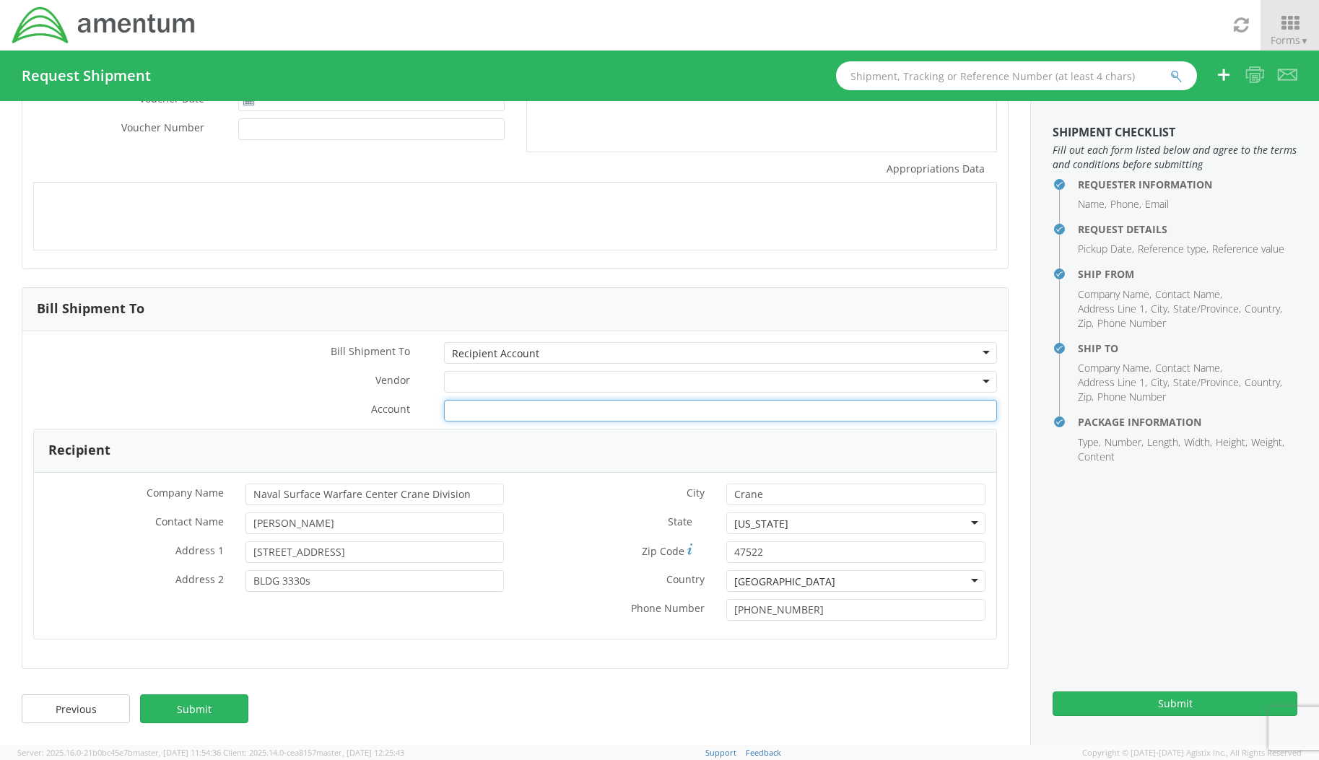
click at [484, 411] on input "Account *" at bounding box center [720, 411] width 553 height 22
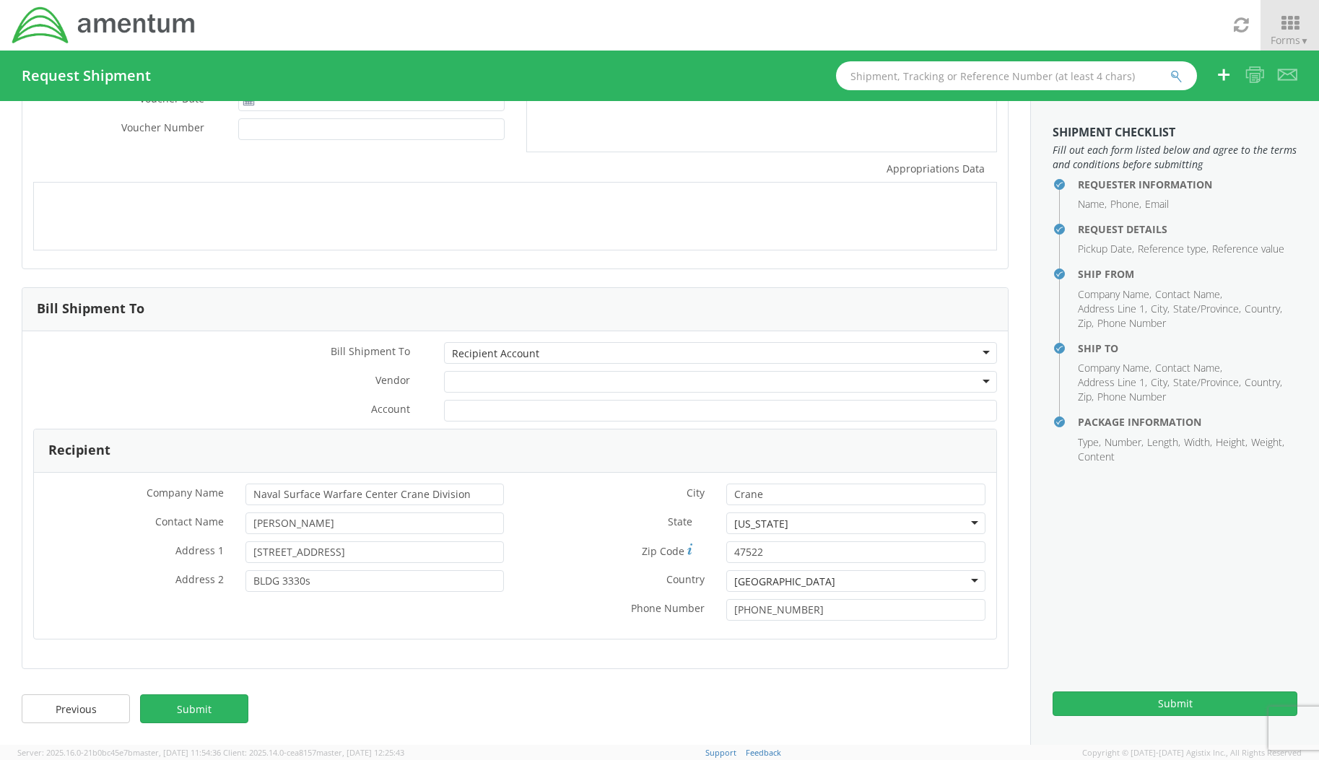
click at [503, 353] on div "Recipient Account" at bounding box center [495, 354] width 87 height 14
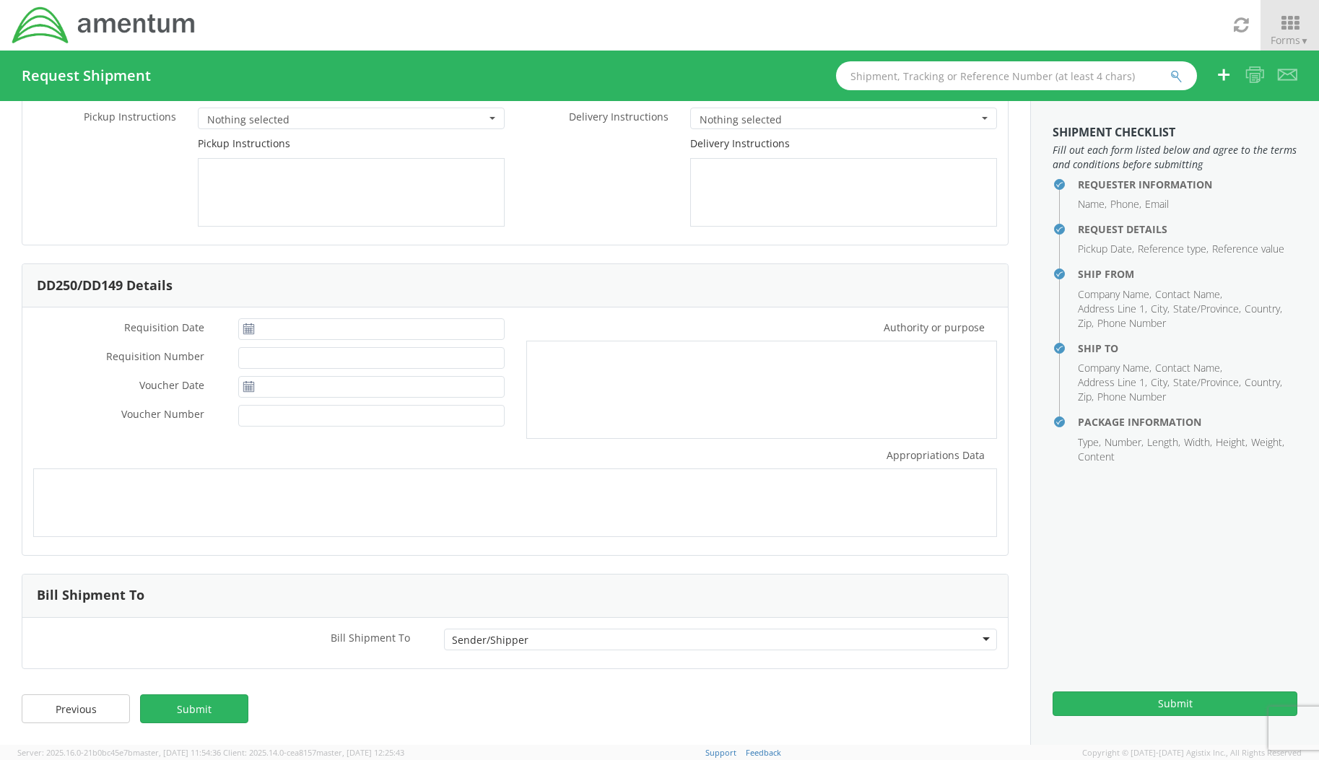
scroll to position [70, 0]
click at [479, 641] on div "Sender/Shipper" at bounding box center [490, 640] width 77 height 14
click at [487, 634] on div "Recipient Account" at bounding box center [495, 640] width 87 height 14
click at [300, 683] on div "Vendor *" at bounding box center [514, 672] width 985 height 29
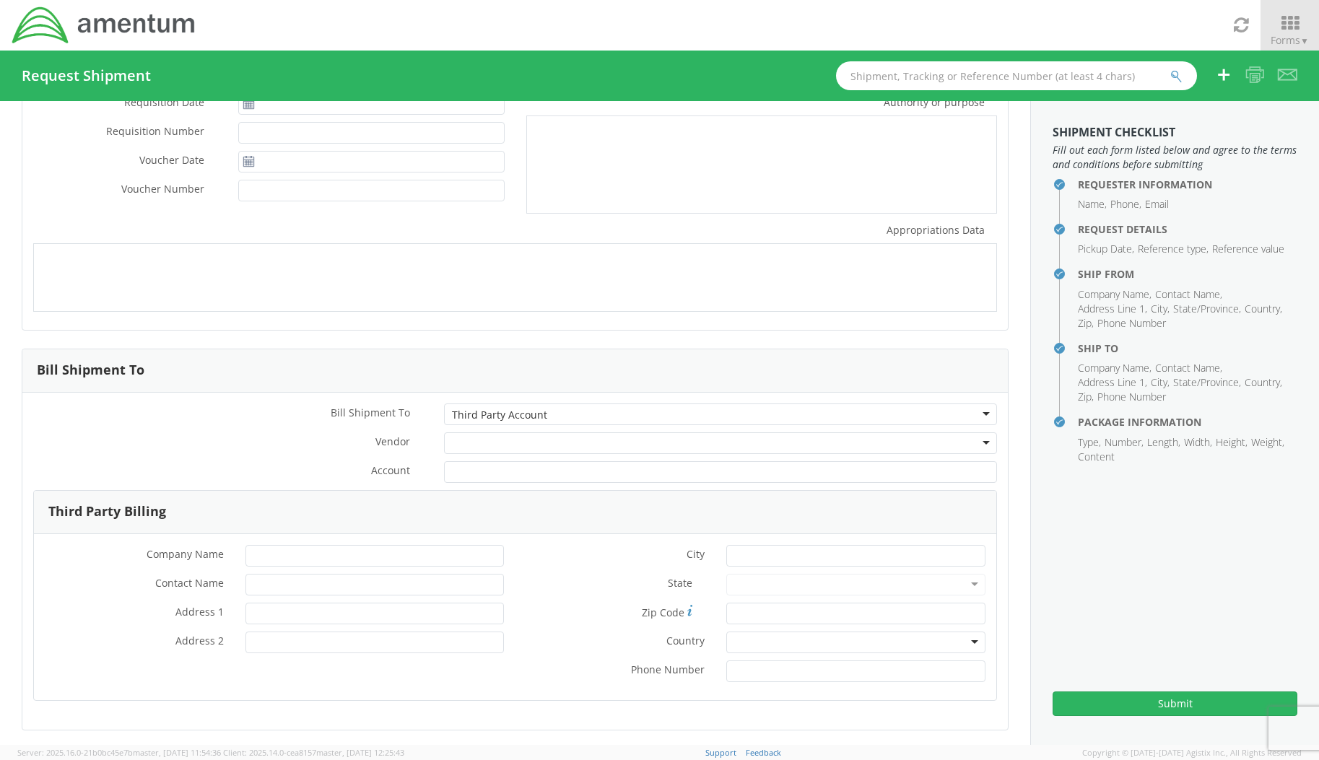
scroll to position [357, 0]
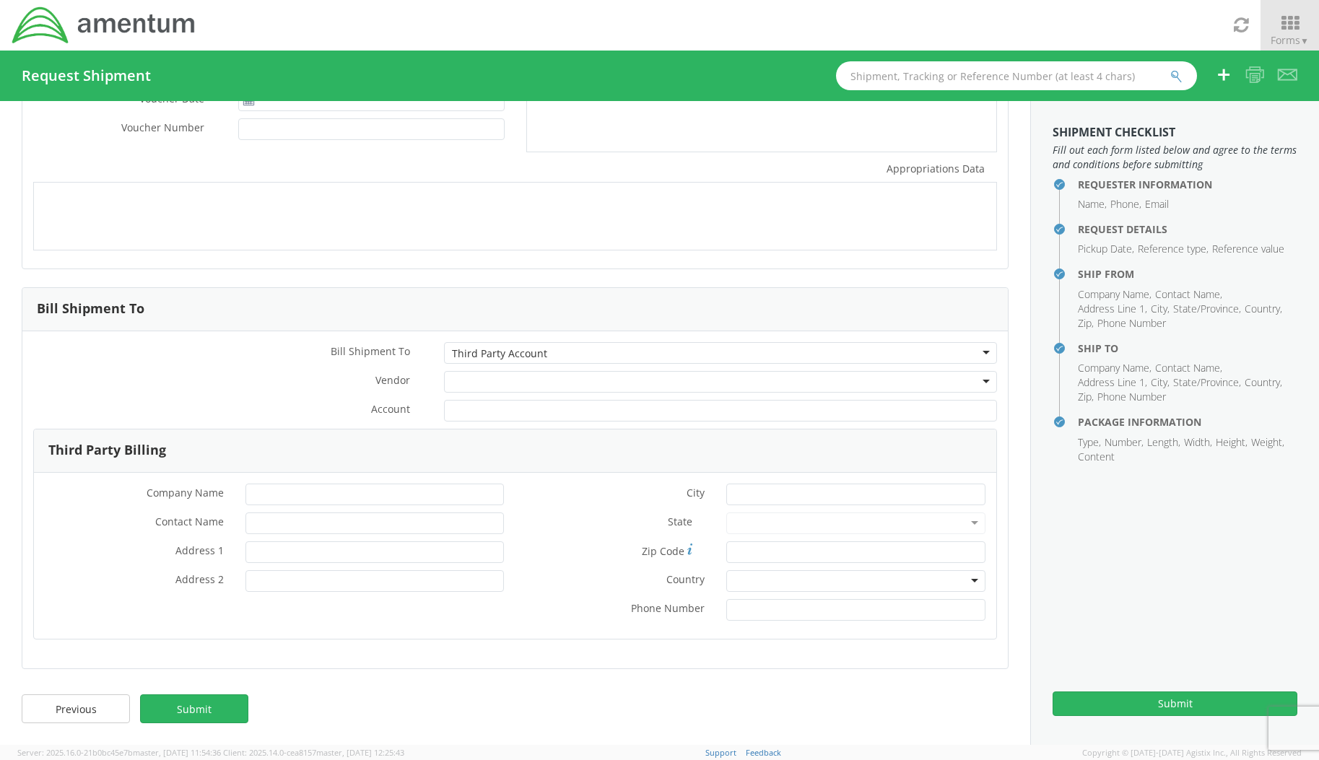
click at [493, 358] on div "Third Party Account" at bounding box center [499, 354] width 95 height 14
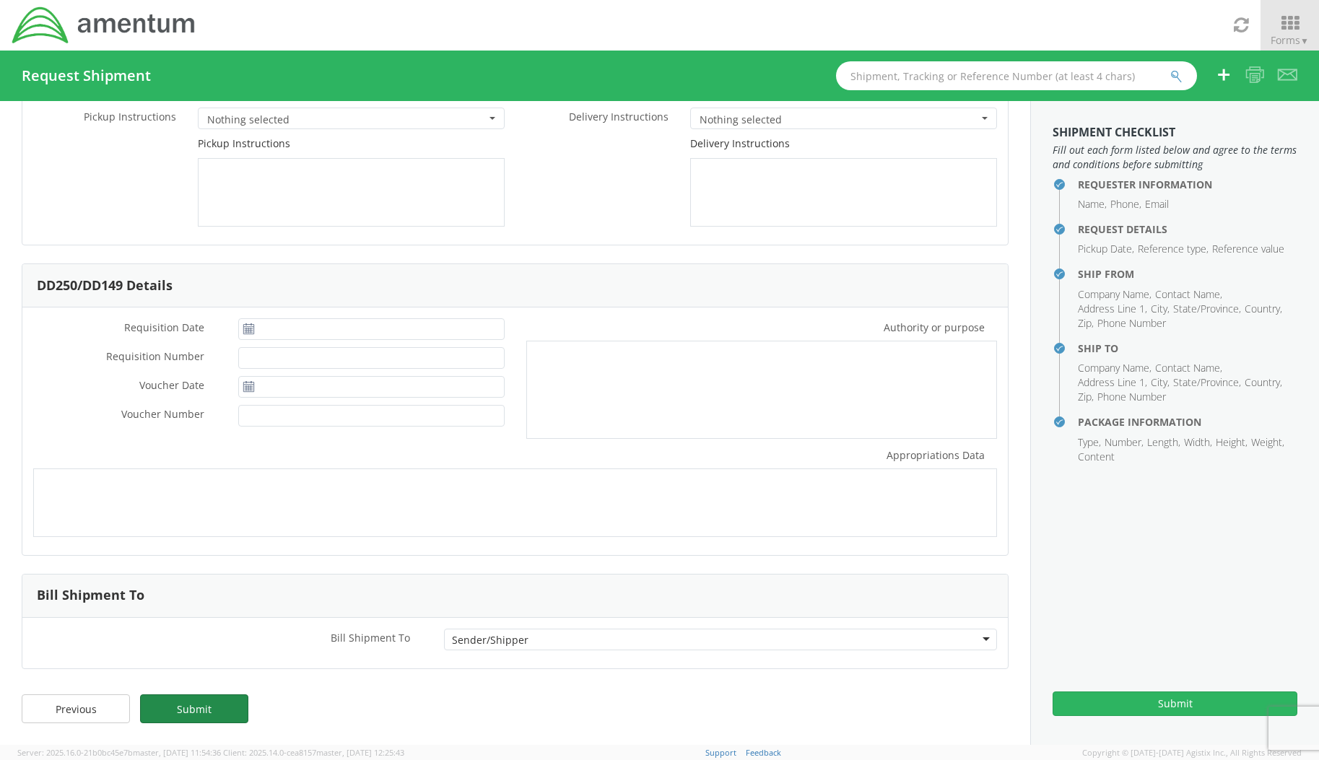
click at [219, 708] on link "Submit" at bounding box center [194, 709] width 108 height 29
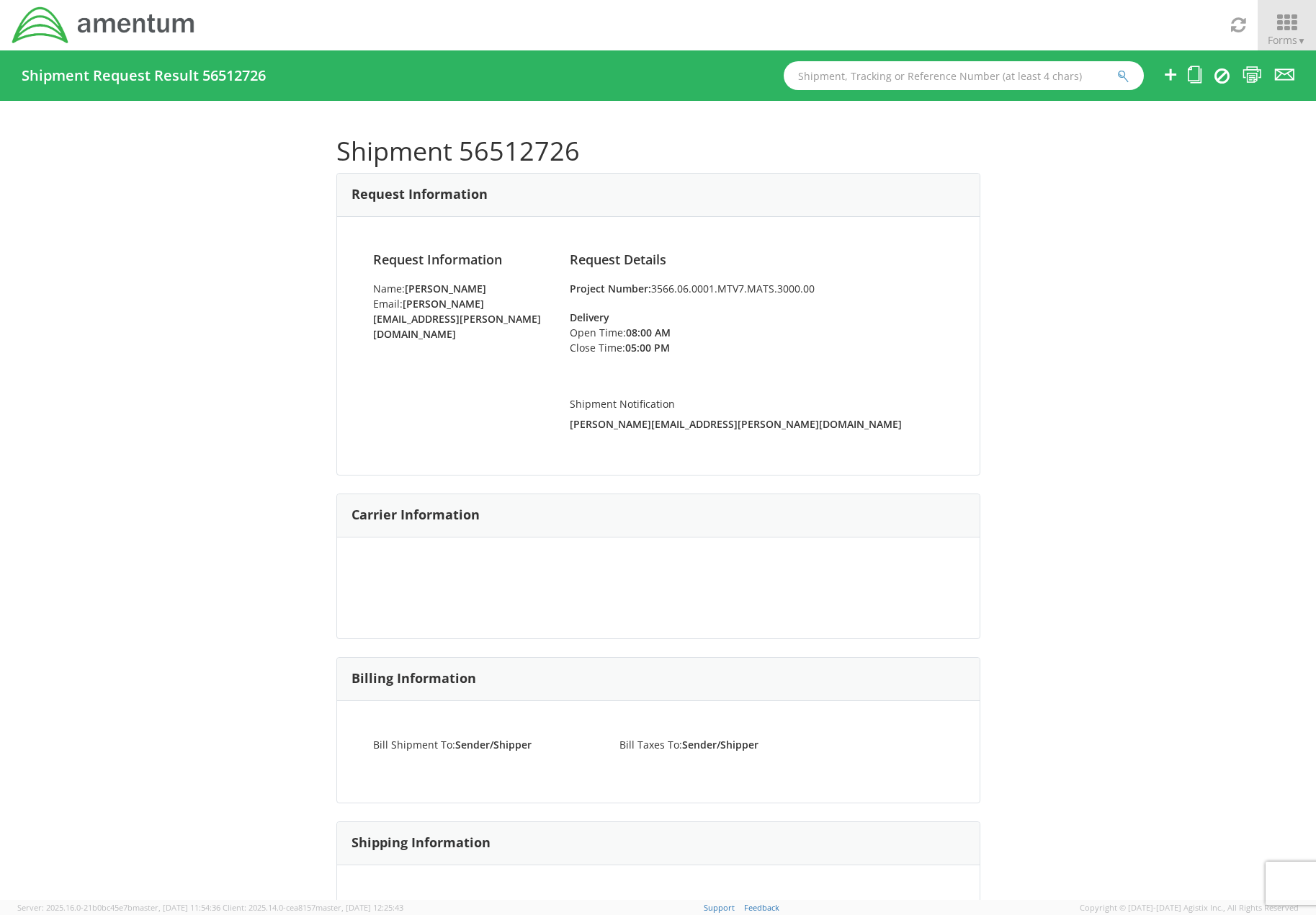
click at [1278, 27] on icon at bounding box center [1286, 23] width 67 height 20
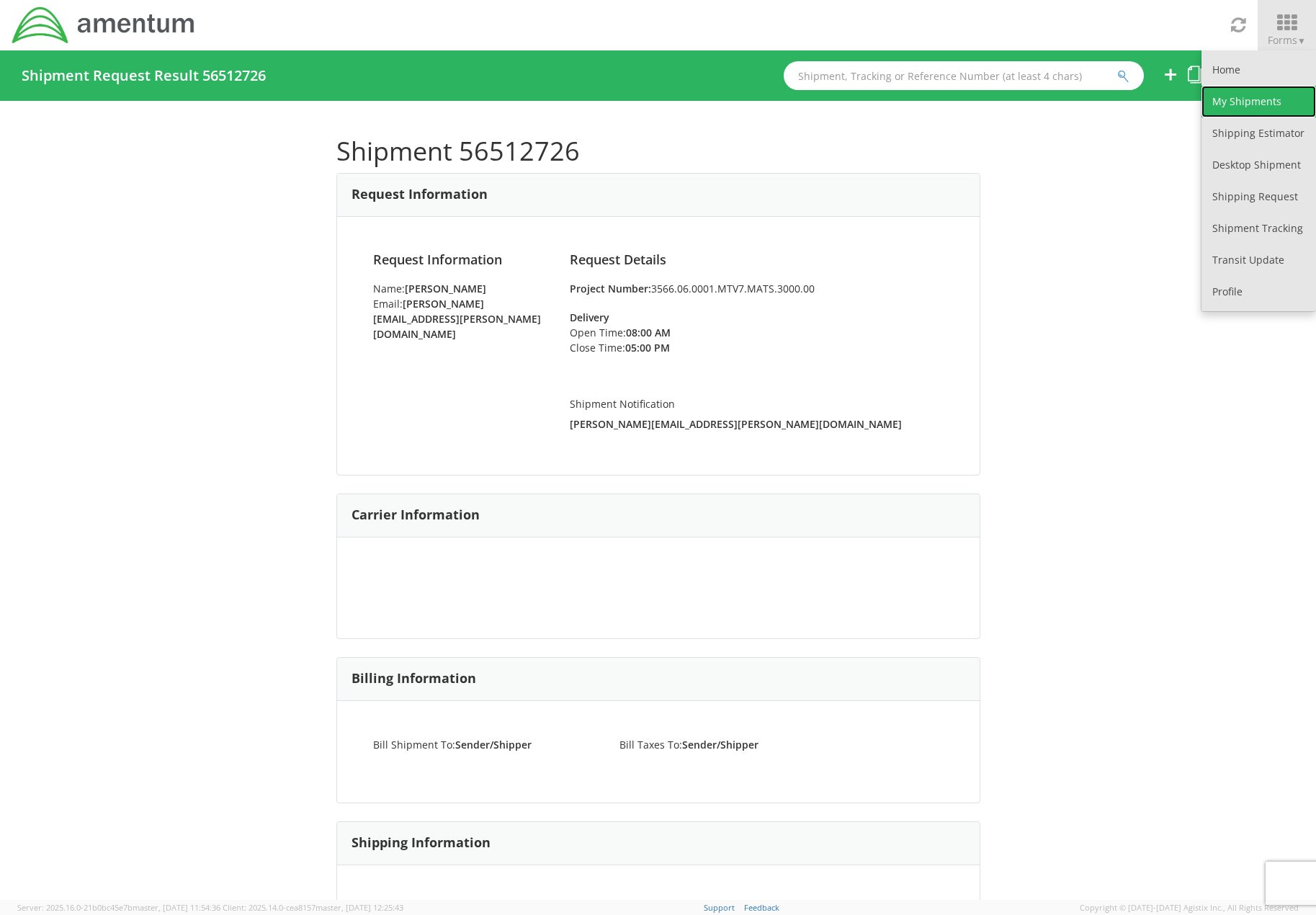
click at [1247, 100] on link "My Shipments" at bounding box center [1258, 102] width 115 height 32
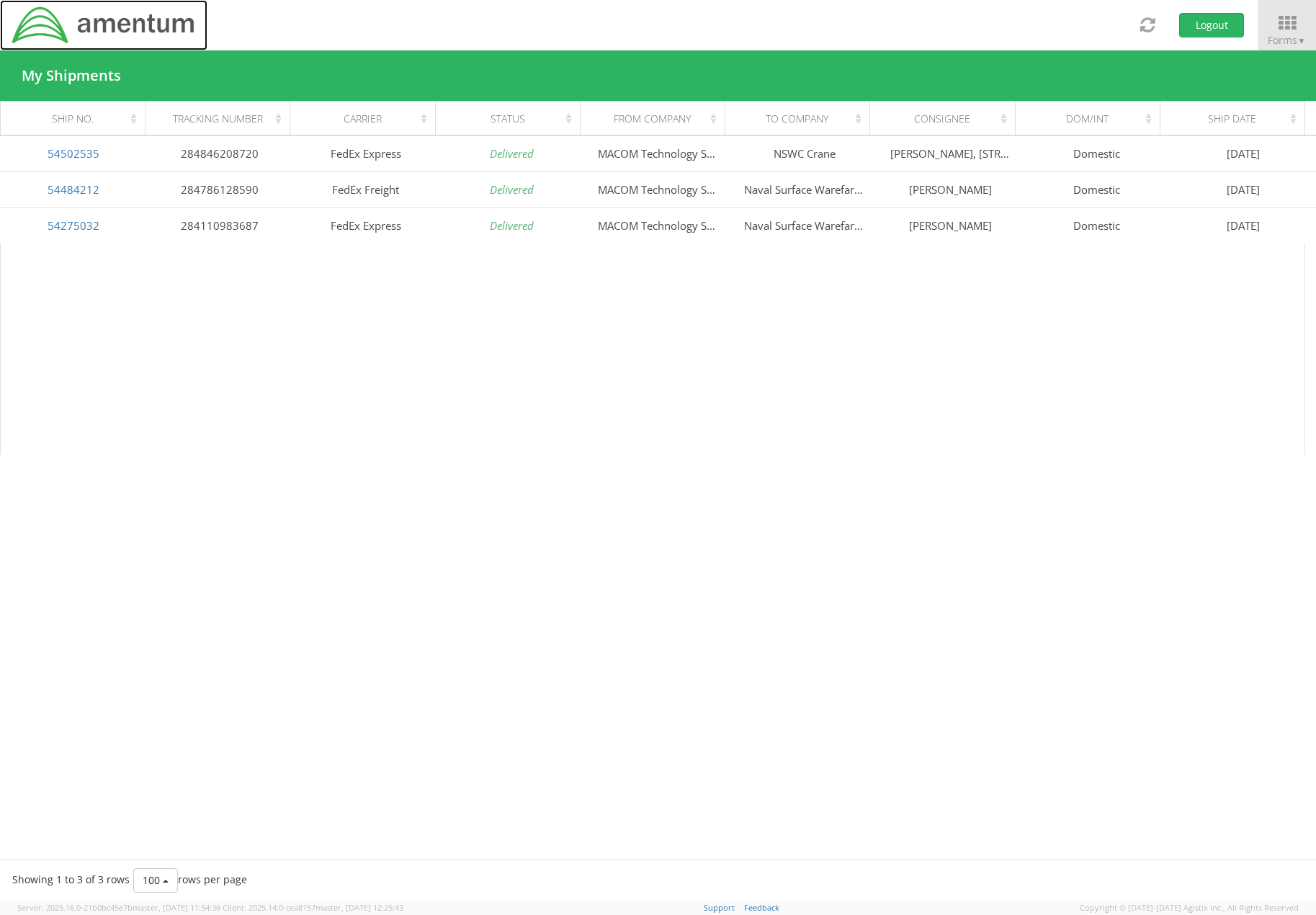
click at [55, 36] on img at bounding box center [104, 25] width 186 height 40
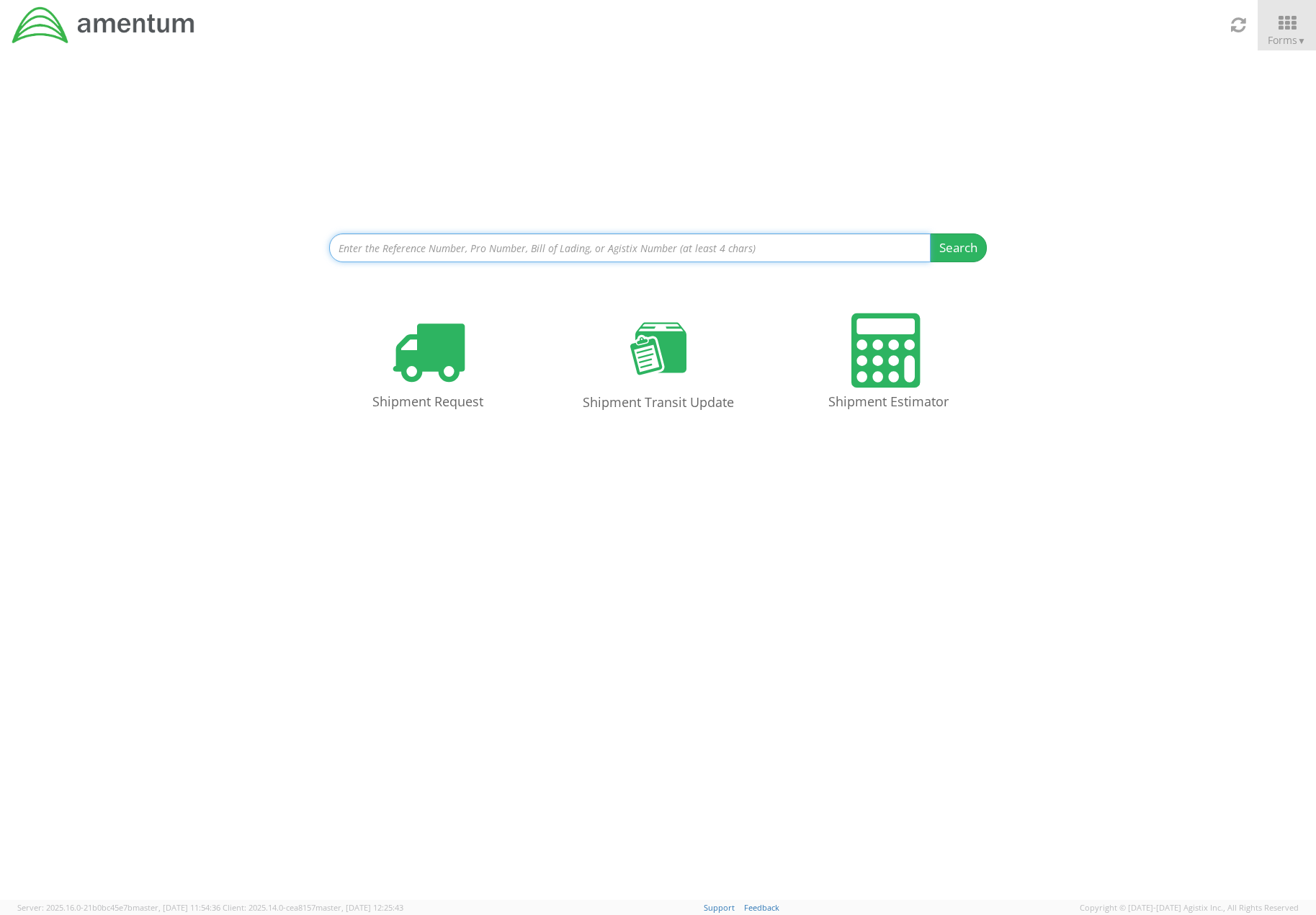
click at [603, 251] on input at bounding box center [631, 247] width 603 height 29
paste input "56512726"
type input "56512726"
click at [930, 233] on button "Search" at bounding box center [958, 247] width 57 height 29
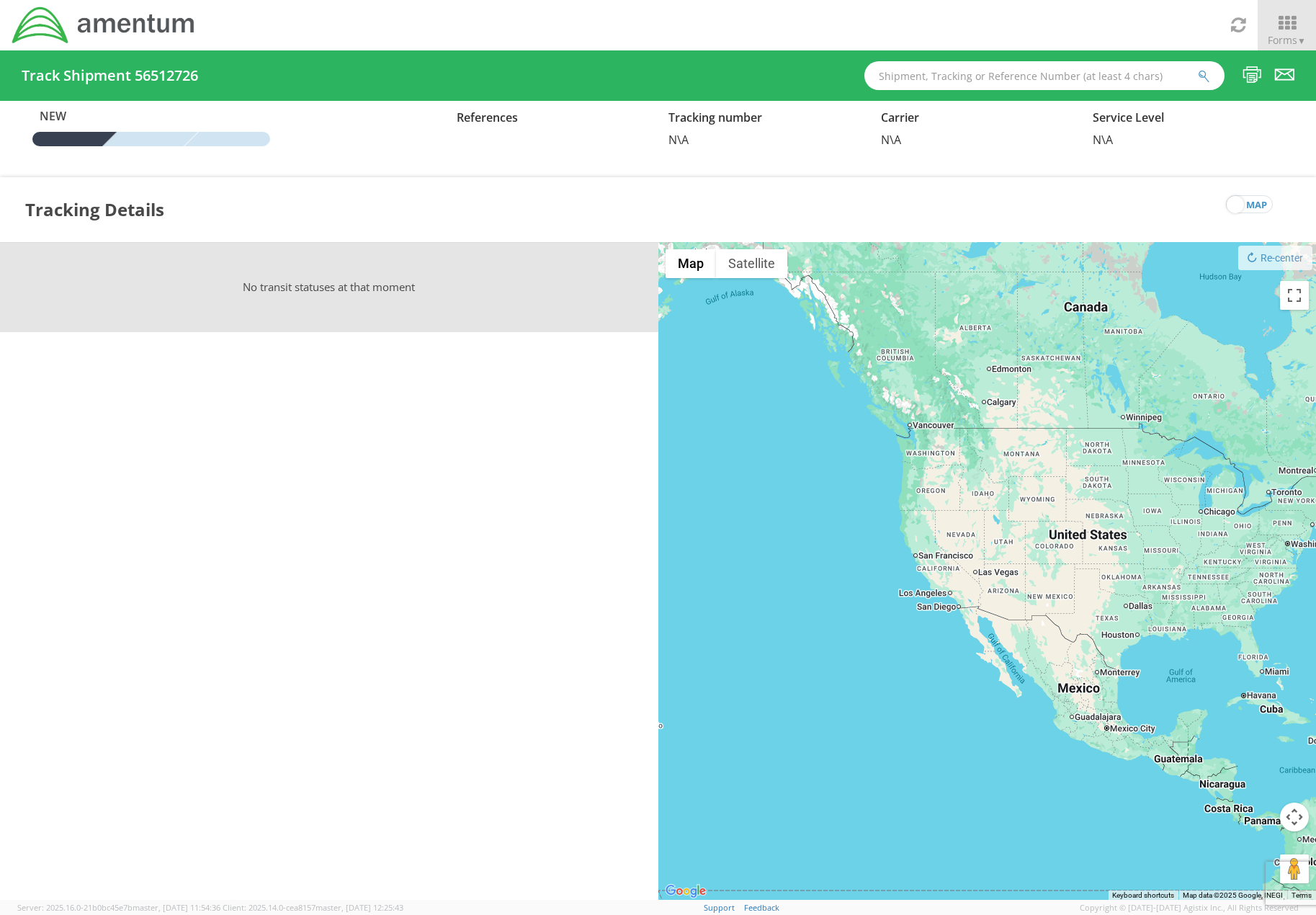
click at [87, 139] on div at bounding box center [70, 139] width 96 height 14
click at [56, 120] on span "New" at bounding box center [71, 116] width 79 height 17
click at [1283, 35] on span "Forms ▼" at bounding box center [1287, 40] width 38 height 14
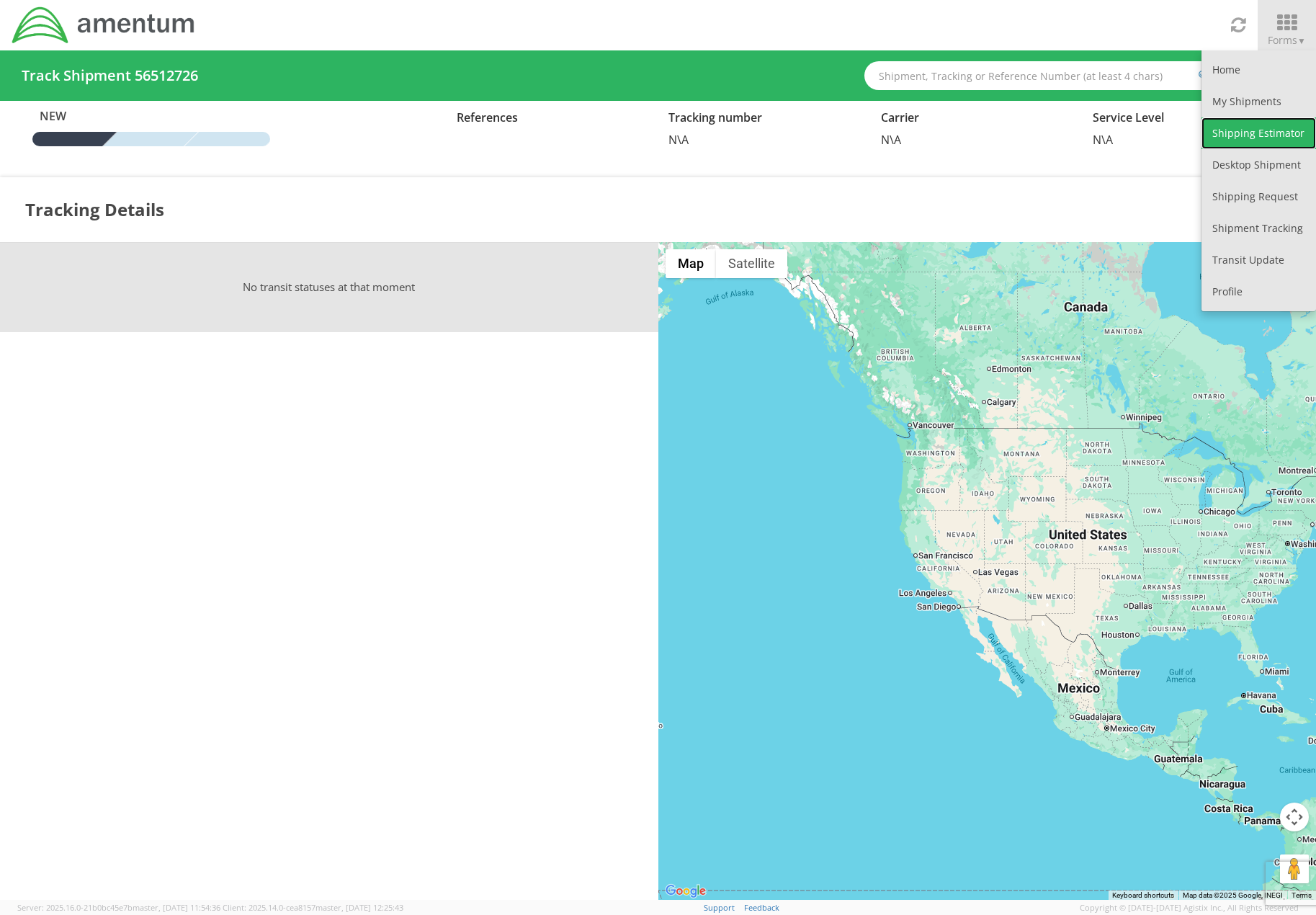
click at [1235, 121] on link "Shipping Estimator" at bounding box center [1258, 134] width 115 height 32
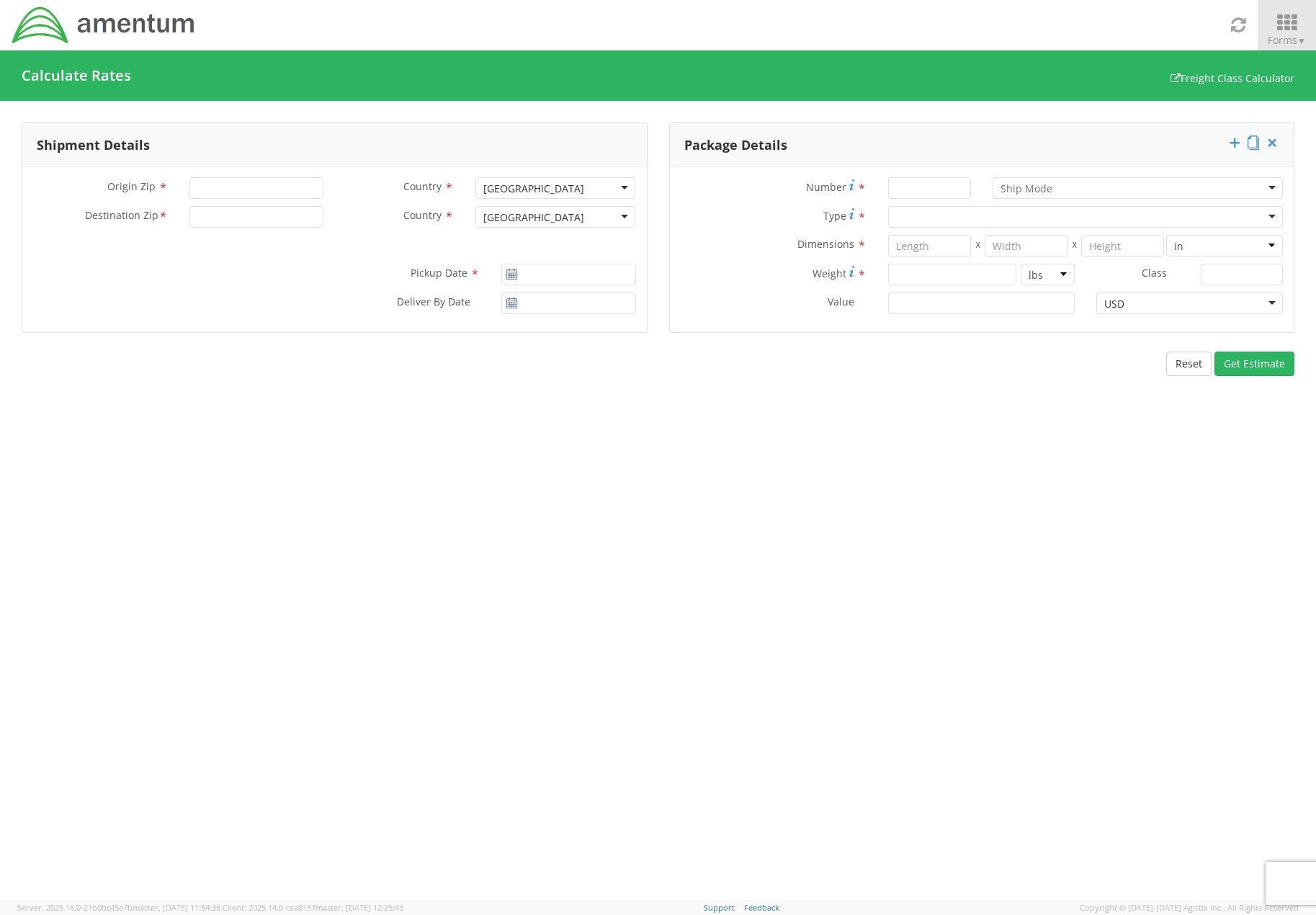
click at [1278, 35] on span "Forms ▼" at bounding box center [1287, 40] width 38 height 14
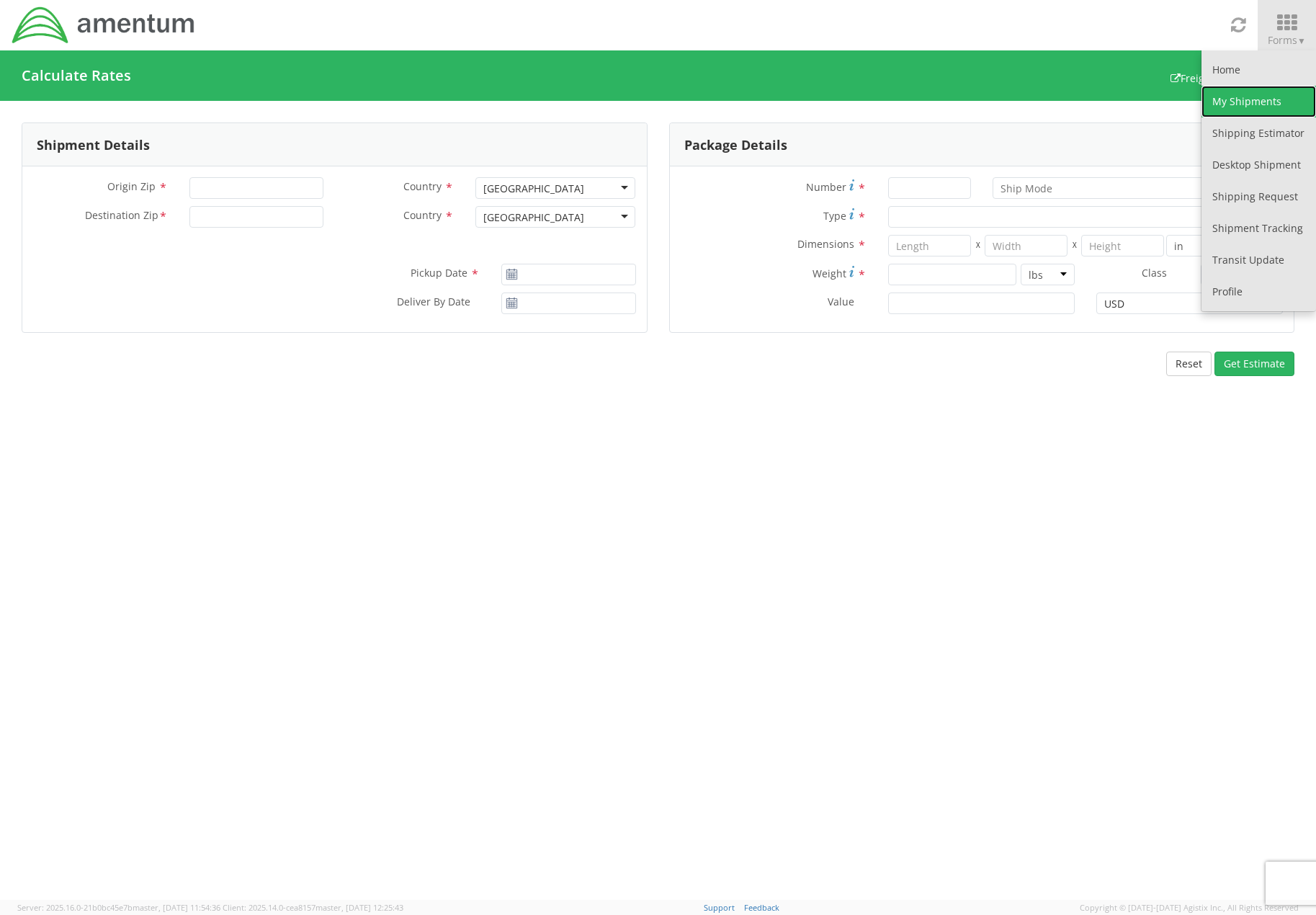
click at [1249, 96] on link "My Shipments" at bounding box center [1258, 102] width 115 height 32
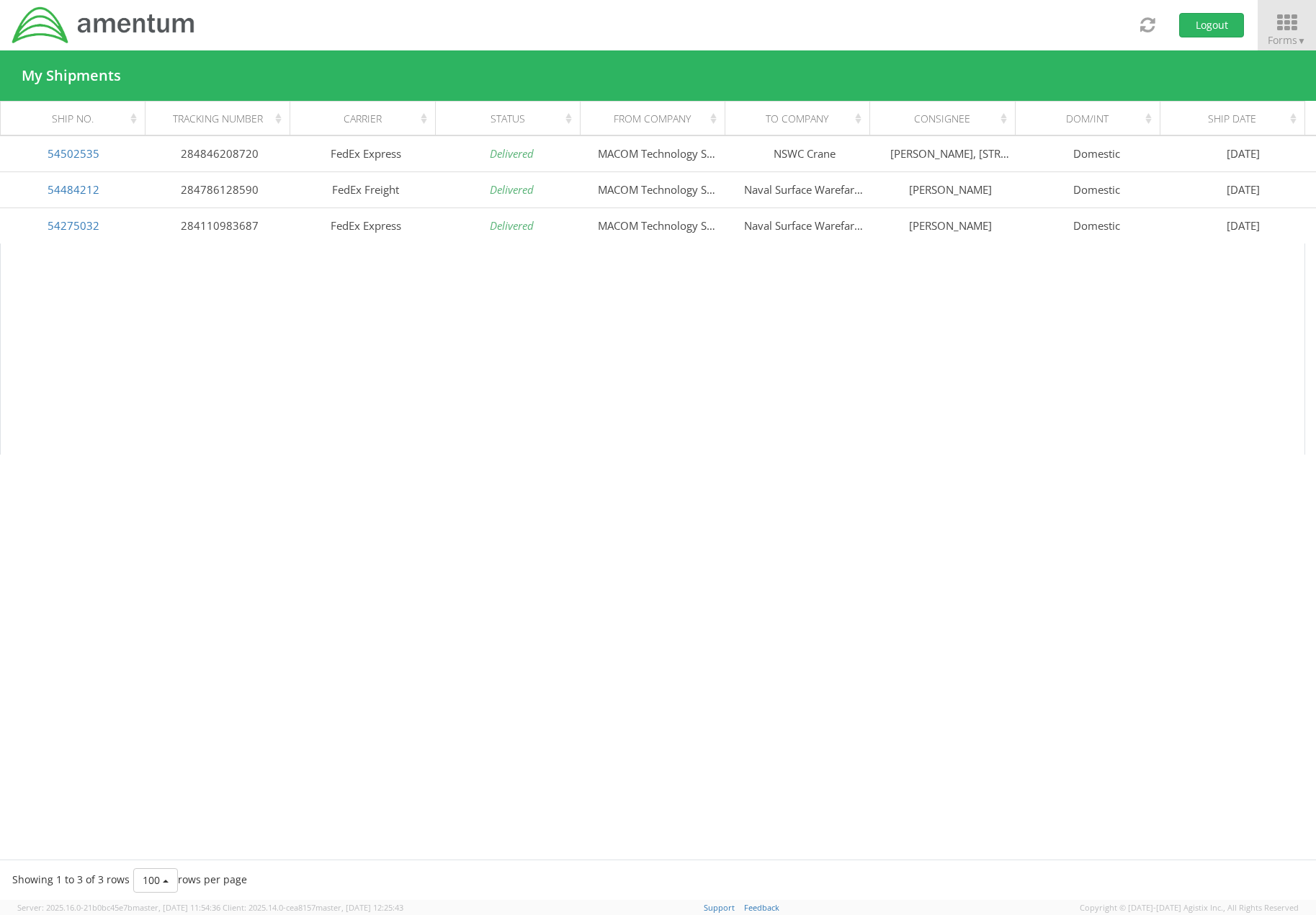
click at [1299, 19] on icon at bounding box center [1286, 23] width 67 height 20
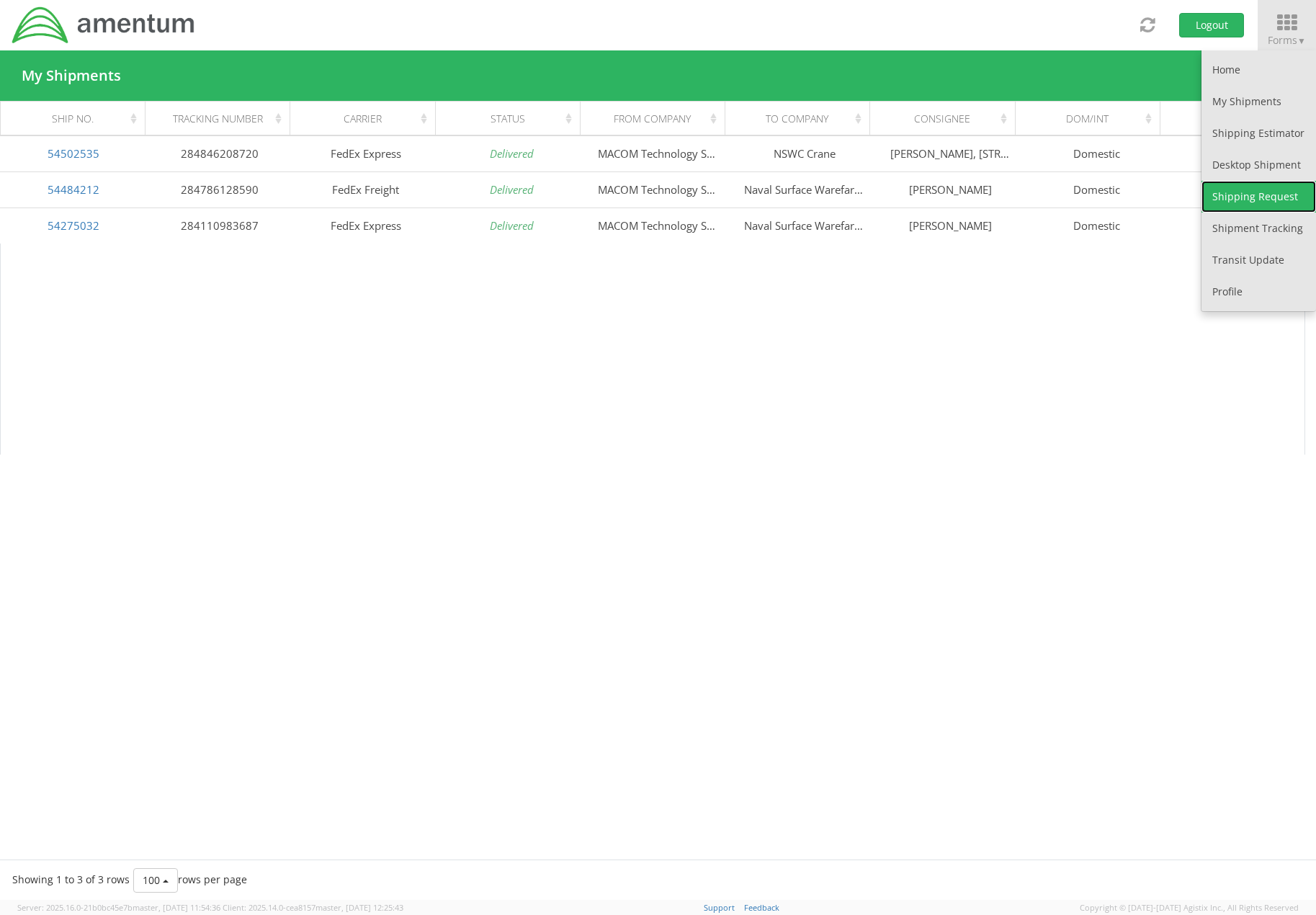
click at [1268, 204] on link "Shipping Request" at bounding box center [1258, 197] width 115 height 32
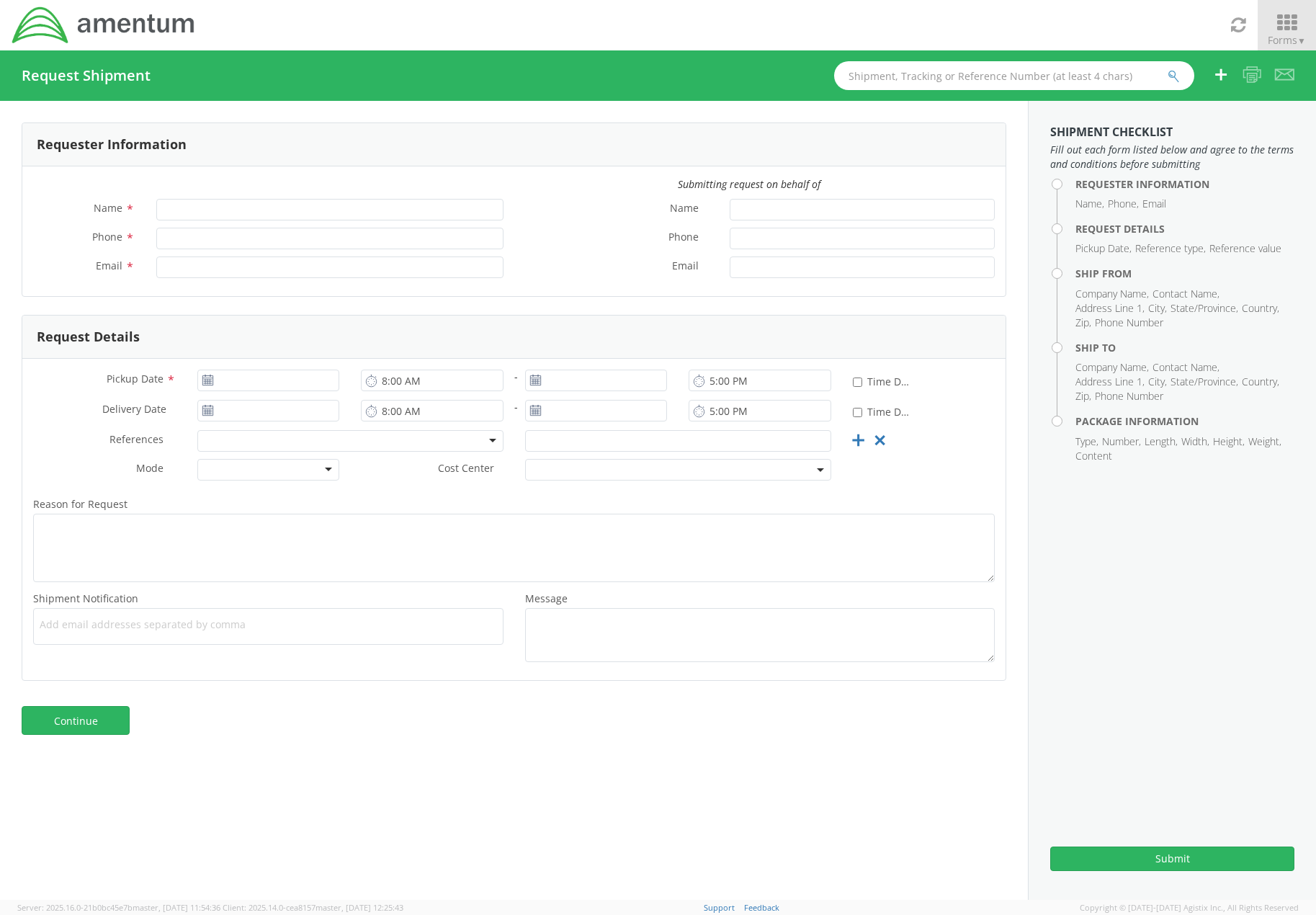
click at [1291, 32] on icon at bounding box center [1286, 23] width 67 height 20
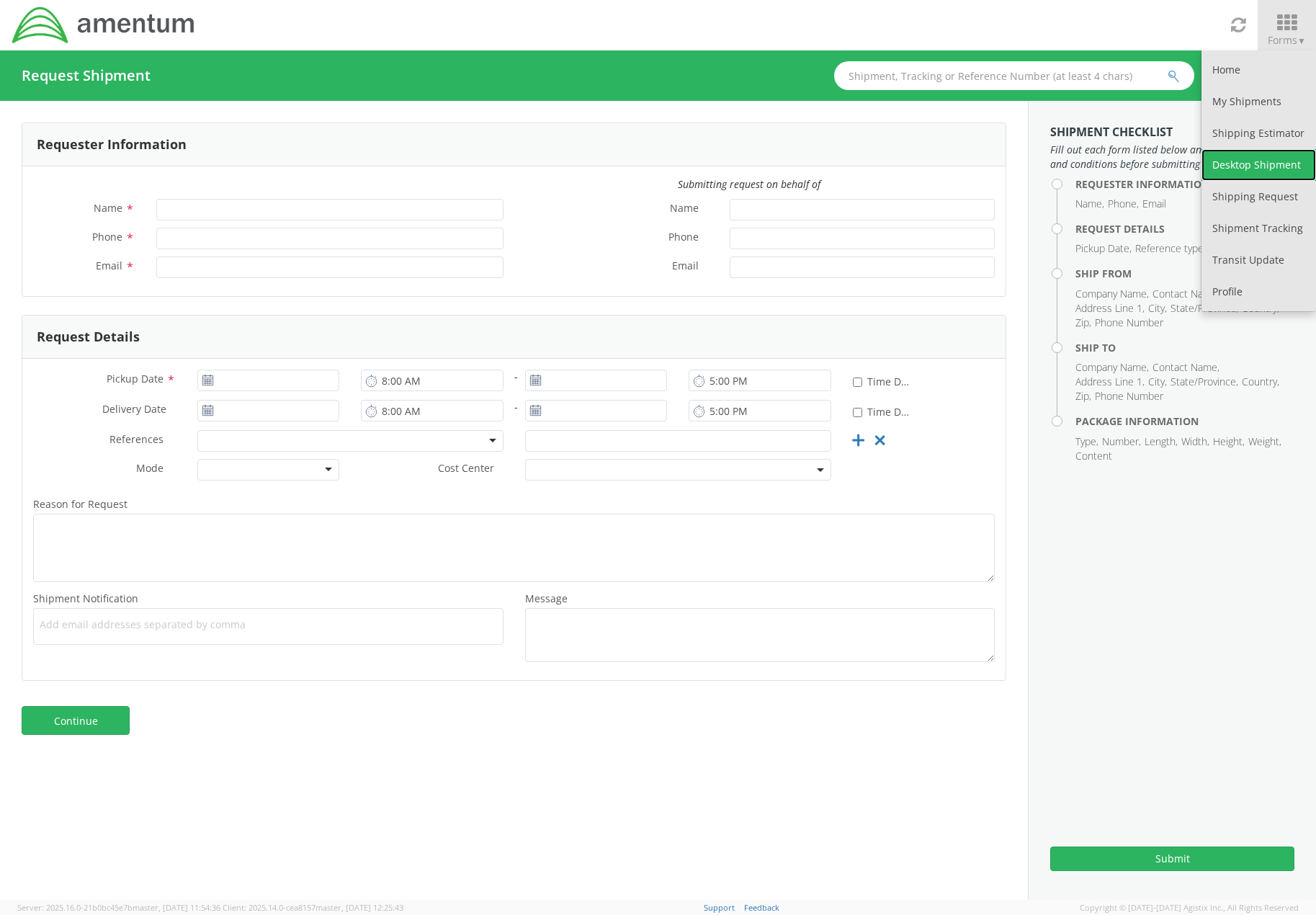
click at [1250, 167] on link "Desktop Shipment" at bounding box center [1258, 165] width 115 height 32
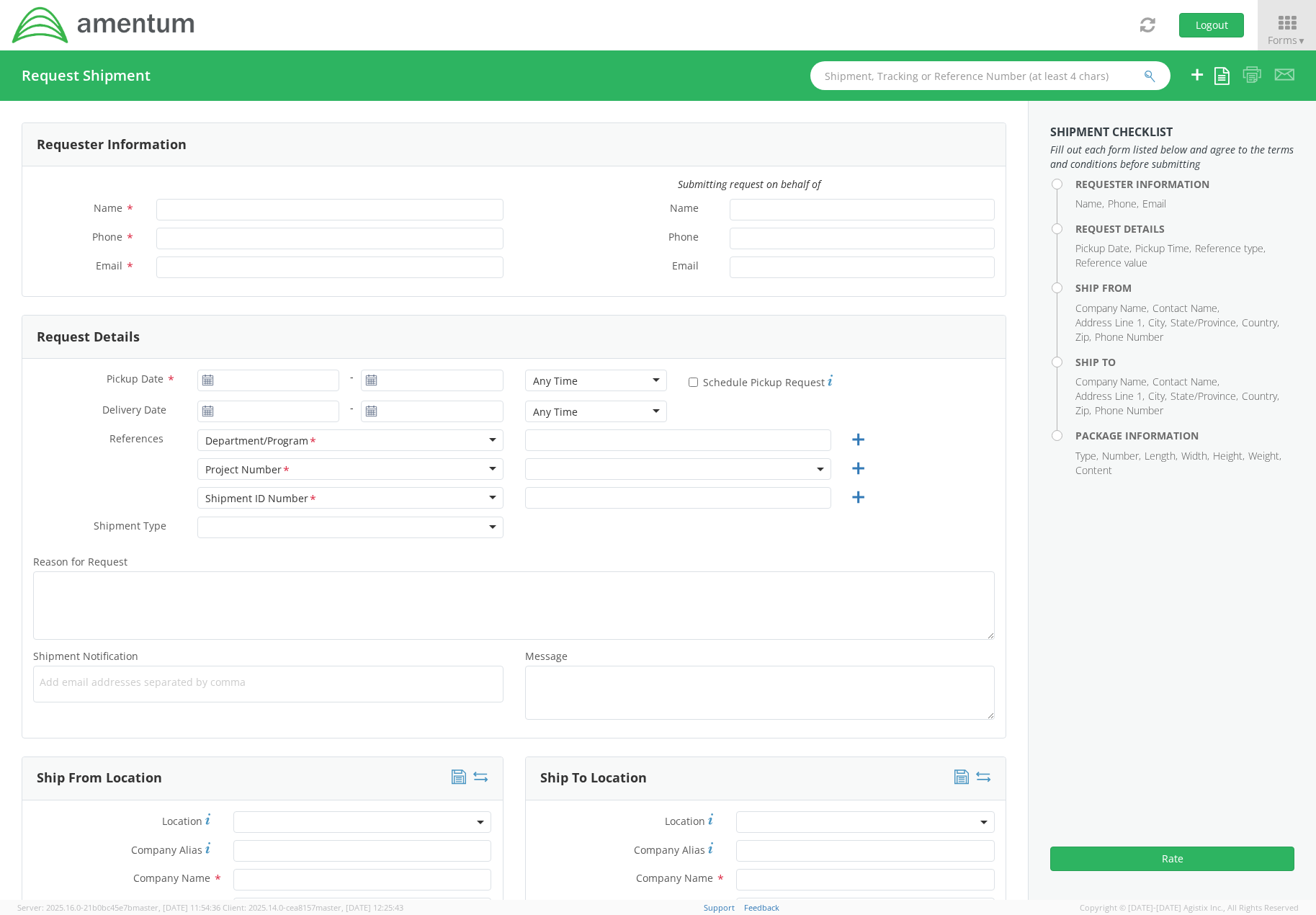
type input "[PERSON_NAME]"
type input "[PHONE_NUMBER]"
type input "[PERSON_NAME][EMAIL_ADDRESS][PERSON_NAME][DOMAIN_NAME]"
select select "3566.06.0001.ECP2.MATS.3000.00"
click at [1292, 32] on icon at bounding box center [1286, 23] width 67 height 20
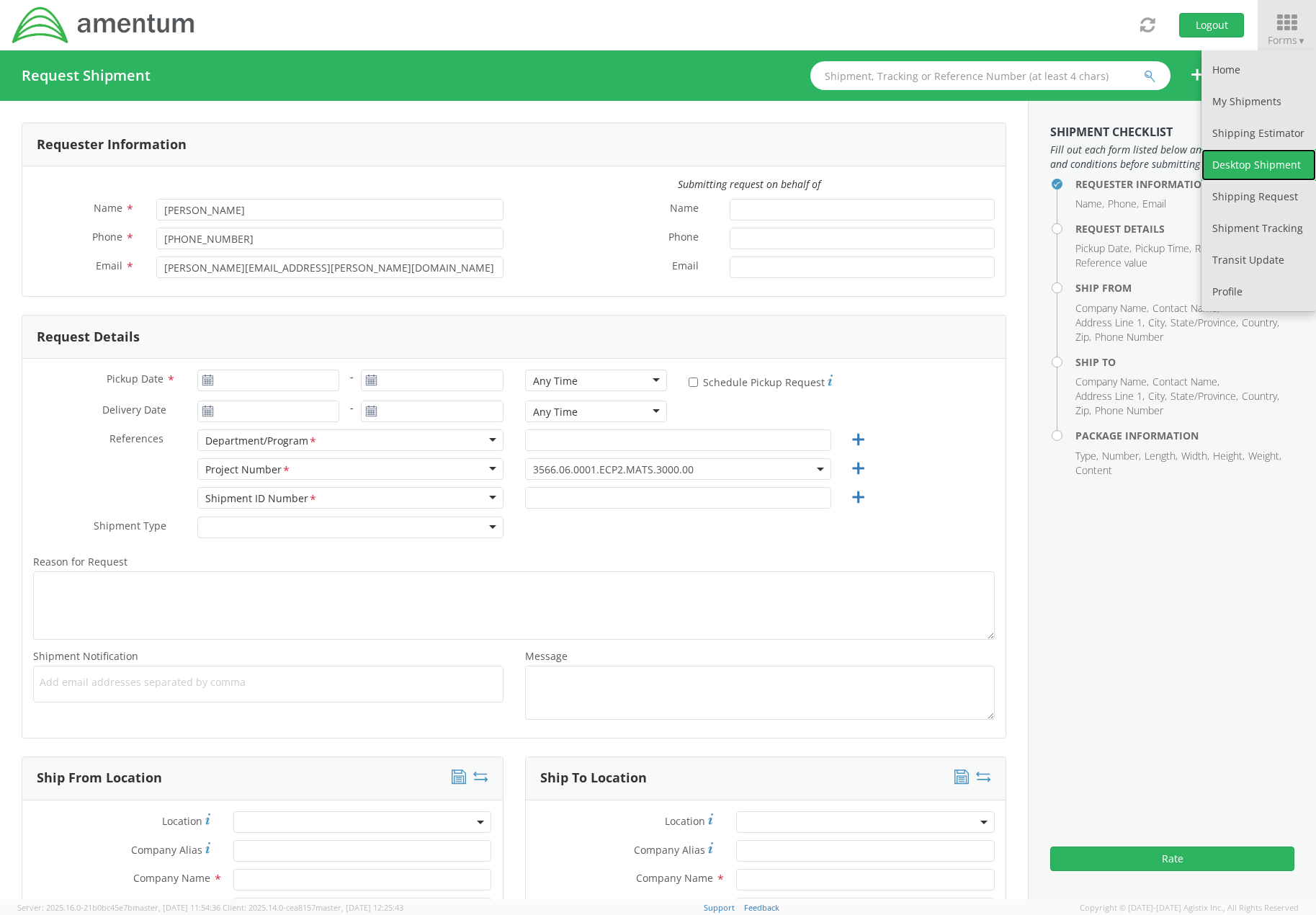
click at [1259, 164] on link "Desktop Shipment" at bounding box center [1258, 165] width 115 height 32
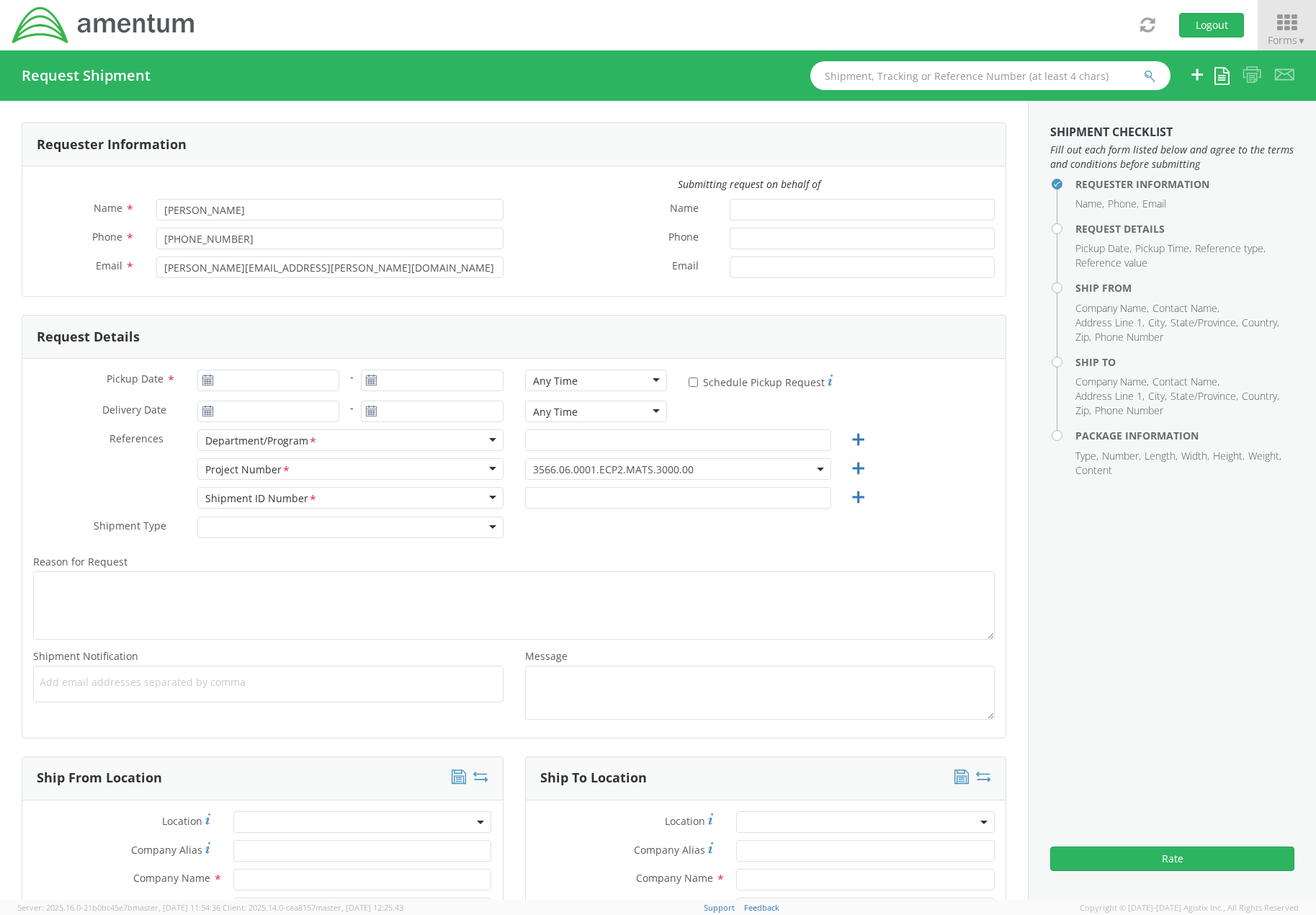
click at [1278, 22] on icon at bounding box center [1286, 23] width 67 height 20
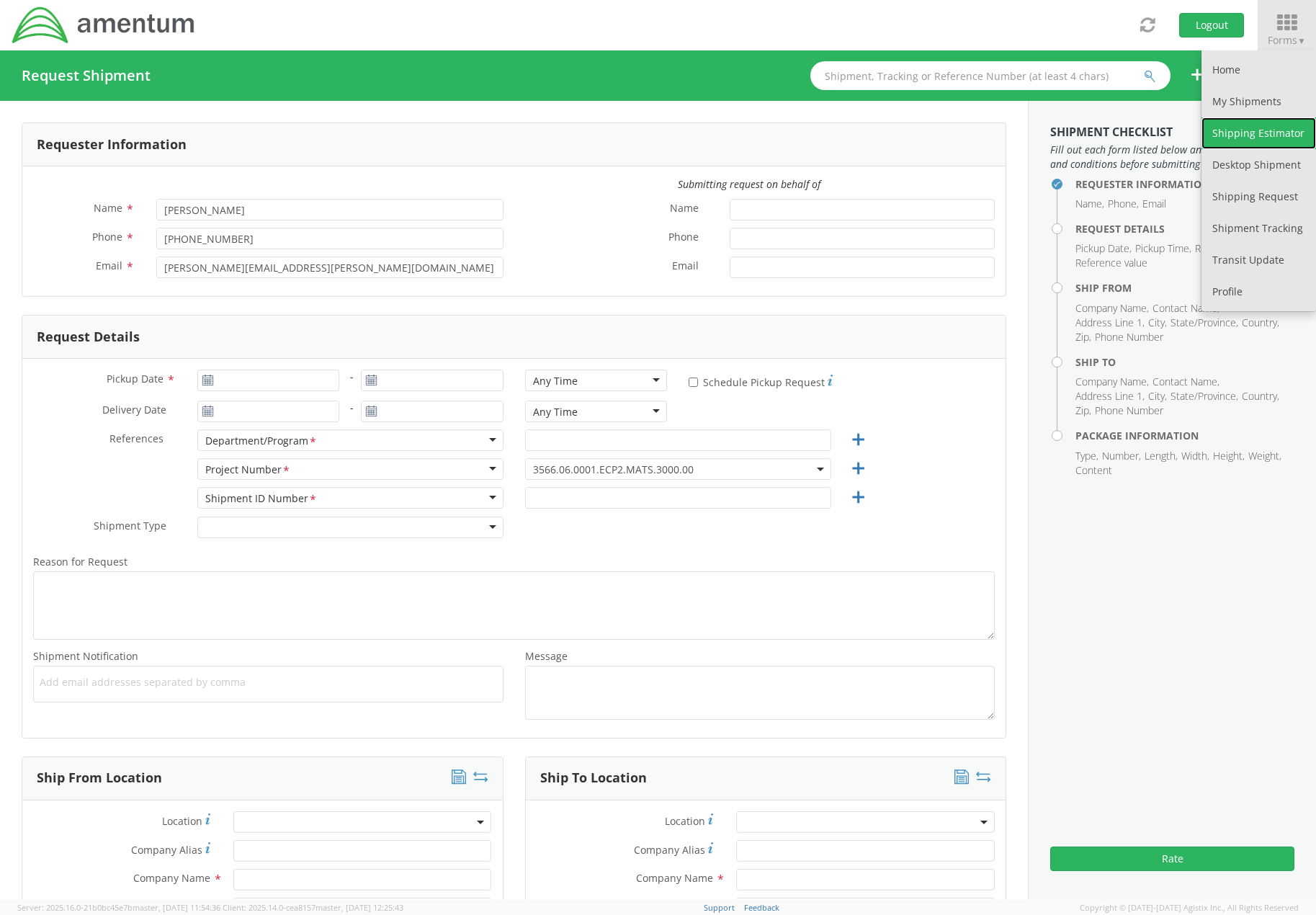
click at [1263, 126] on link "Shipping Estimator" at bounding box center [1258, 134] width 115 height 32
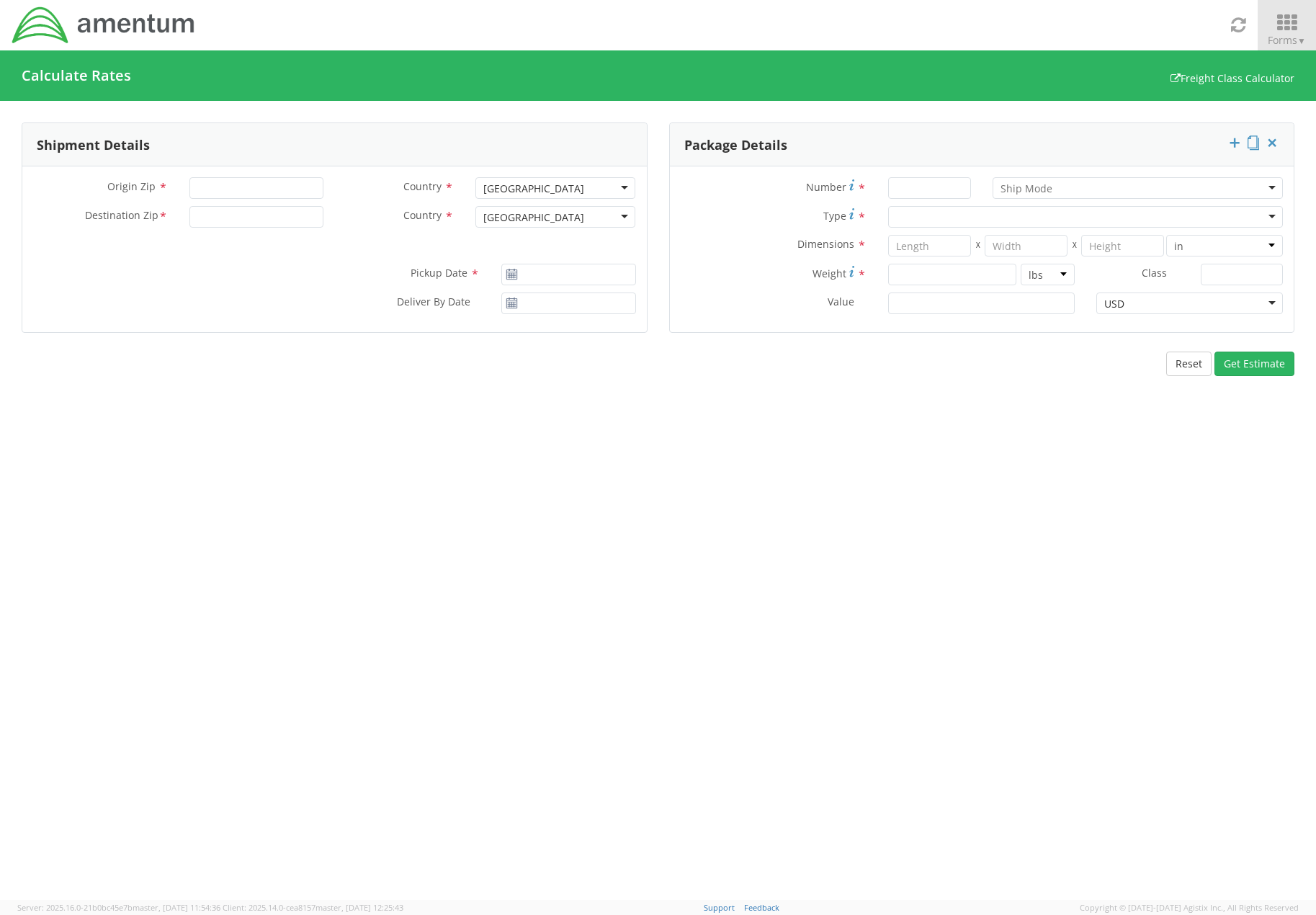
click at [1289, 25] on icon at bounding box center [1286, 23] width 67 height 20
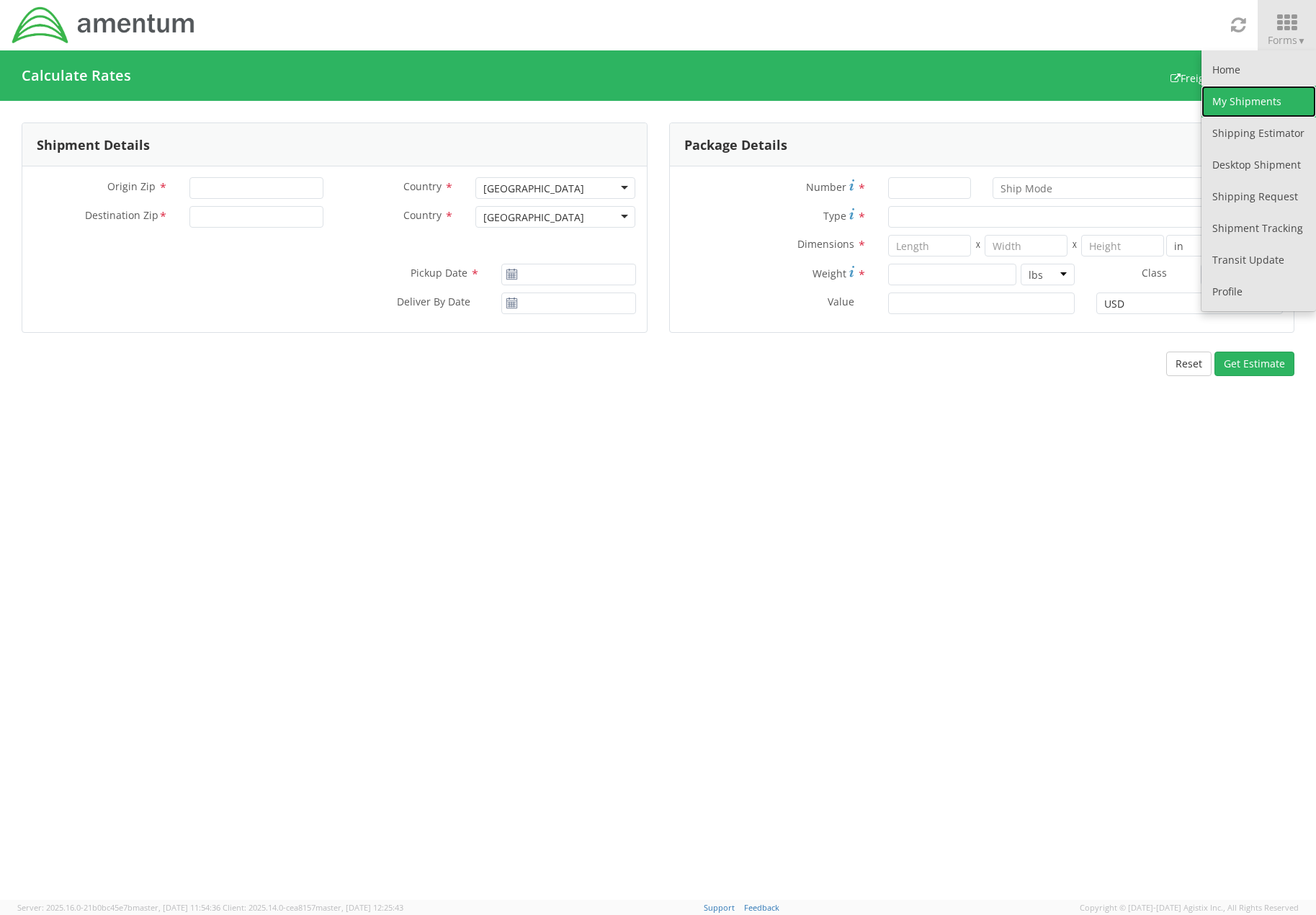
click at [1263, 93] on link "My Shipments" at bounding box center [1258, 102] width 115 height 32
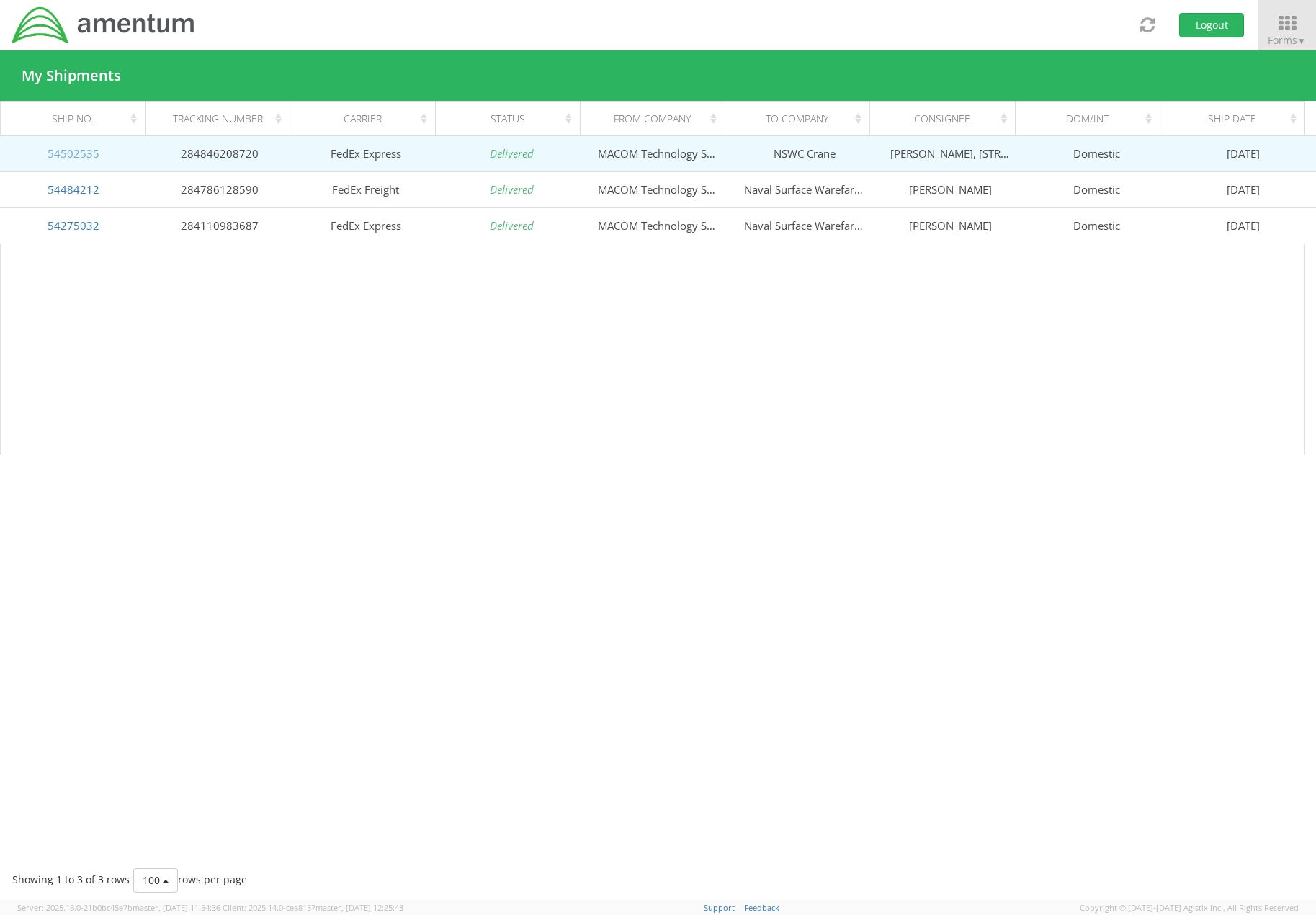
click at [88, 152] on link "54502535" at bounding box center [74, 154] width 52 height 14
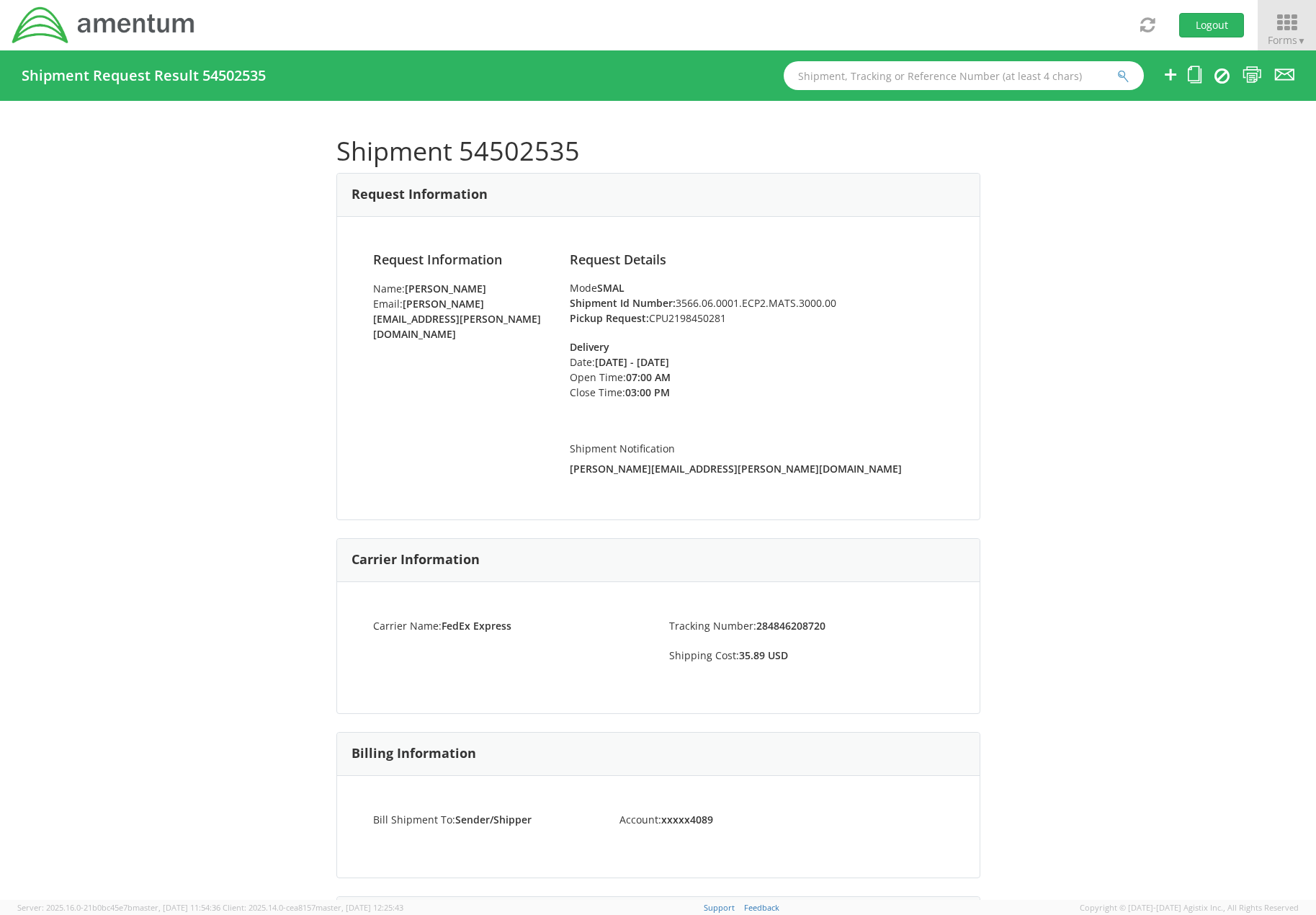
click at [1276, 25] on icon at bounding box center [1286, 23] width 67 height 20
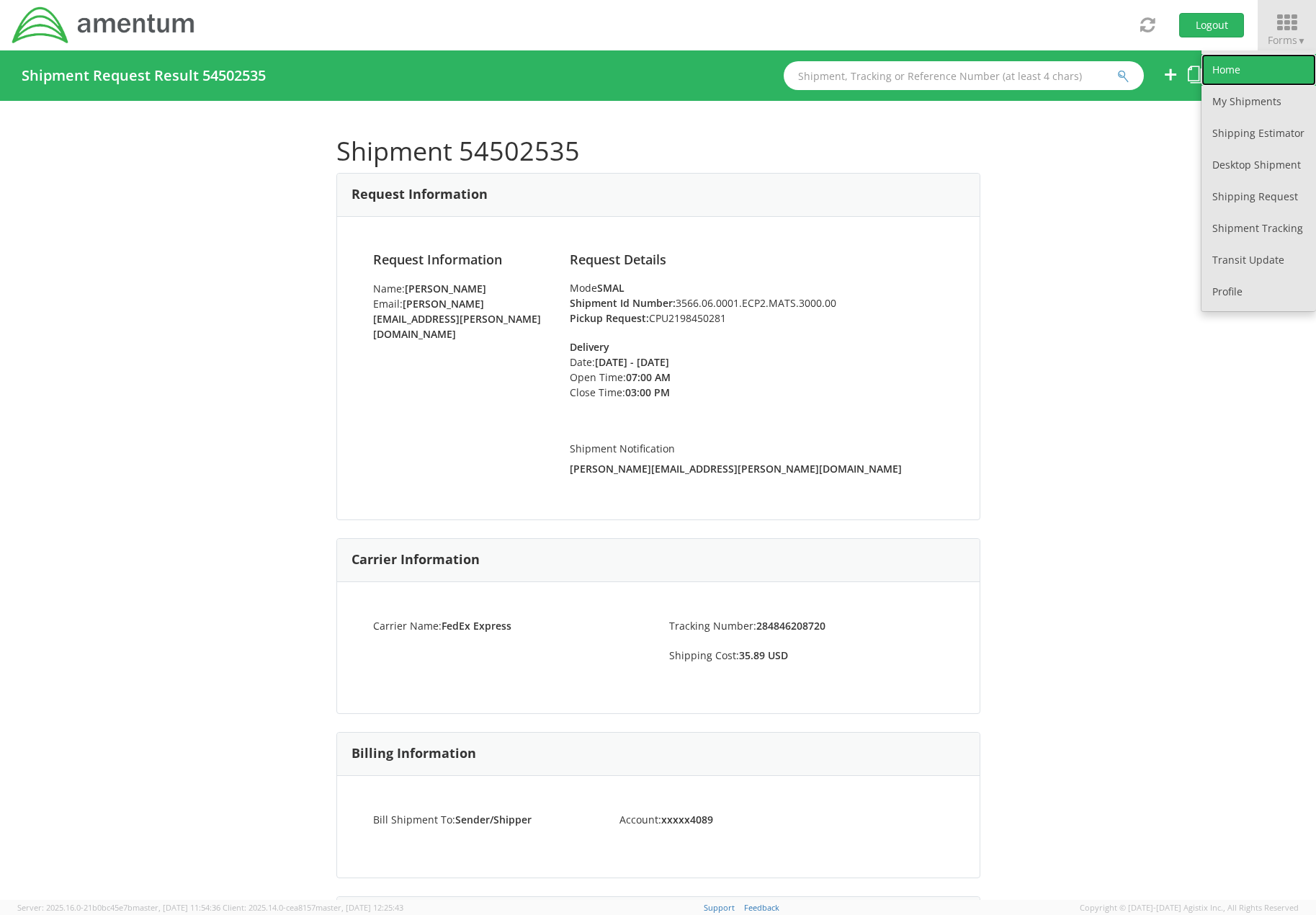
click at [1272, 68] on link "Home" at bounding box center [1258, 70] width 115 height 32
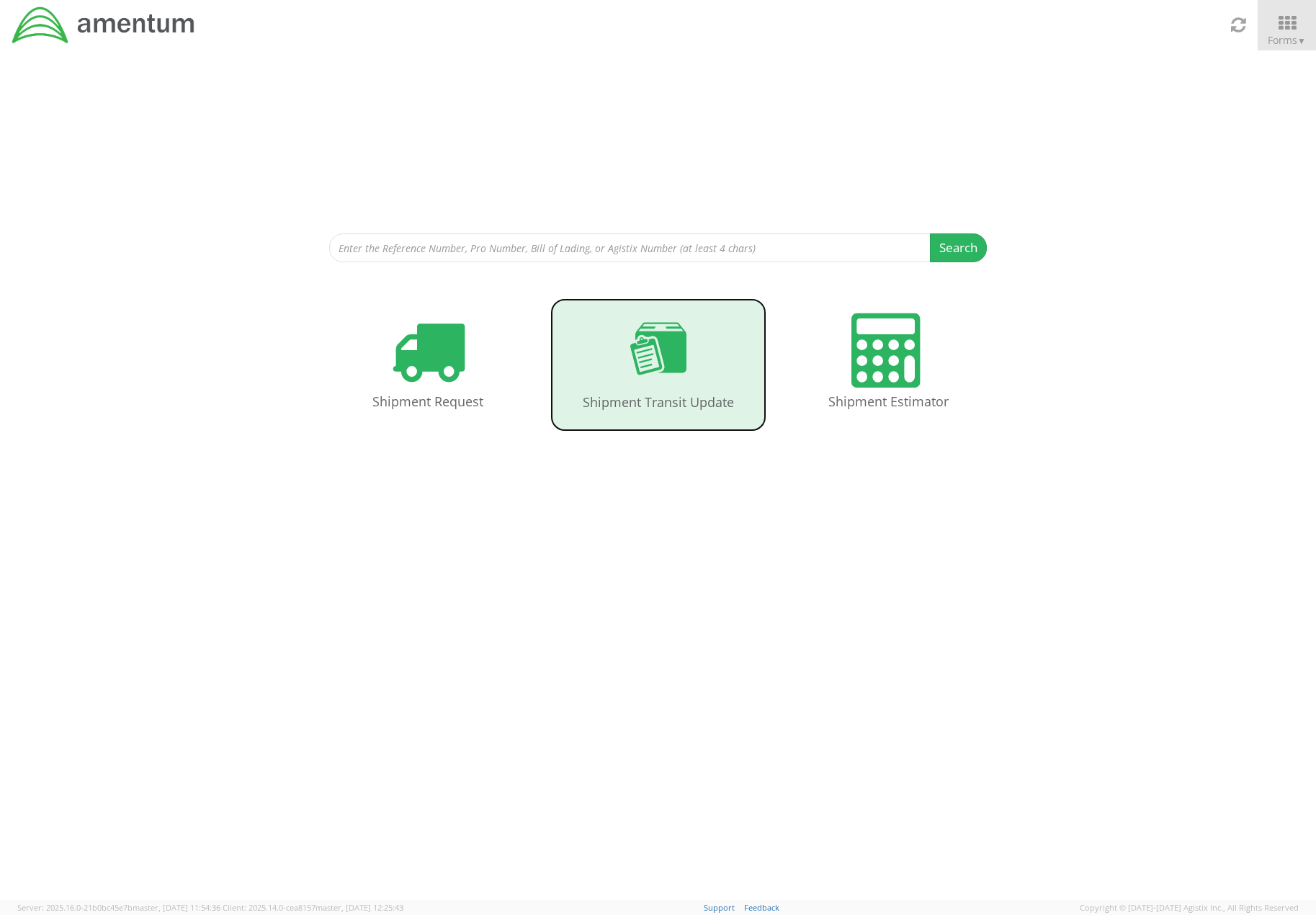
click at [660, 361] on icon at bounding box center [658, 348] width 56 height 72
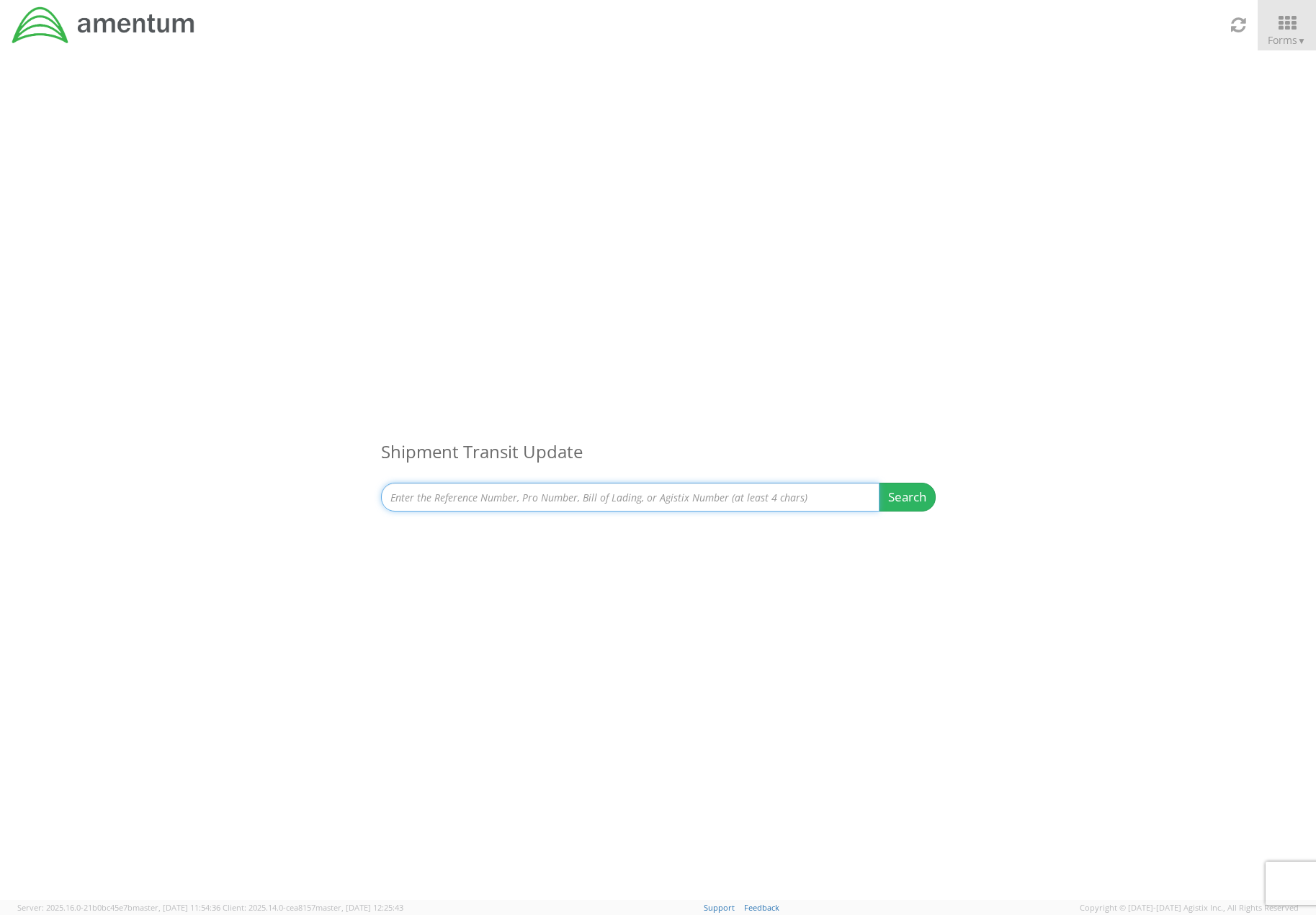
click at [528, 494] on input at bounding box center [631, 497] width 499 height 29
paste input "56512726"
type input "56512726"
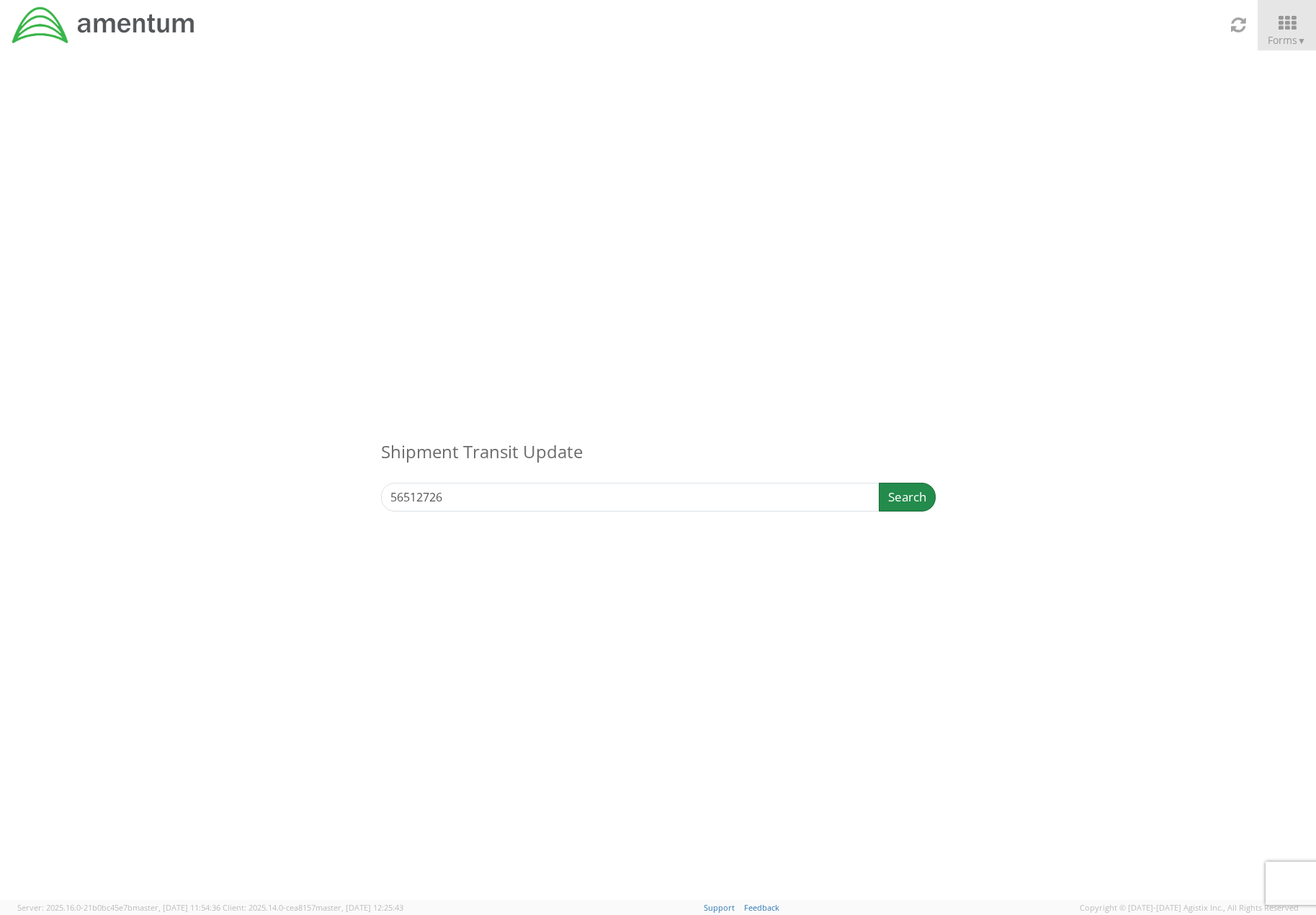
click at [897, 494] on button "Search" at bounding box center [907, 497] width 57 height 29
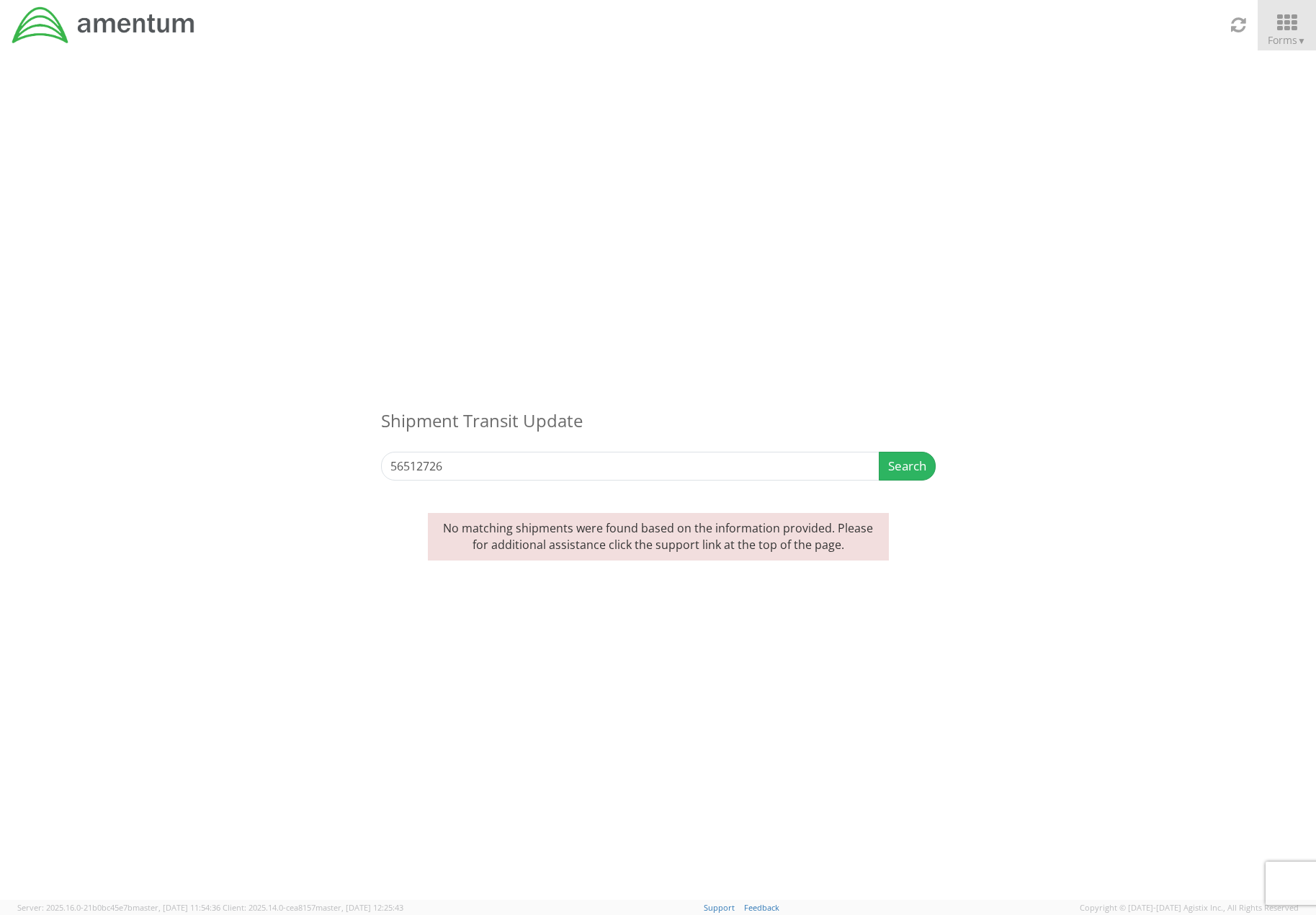
click at [1295, 32] on icon at bounding box center [1286, 23] width 67 height 20
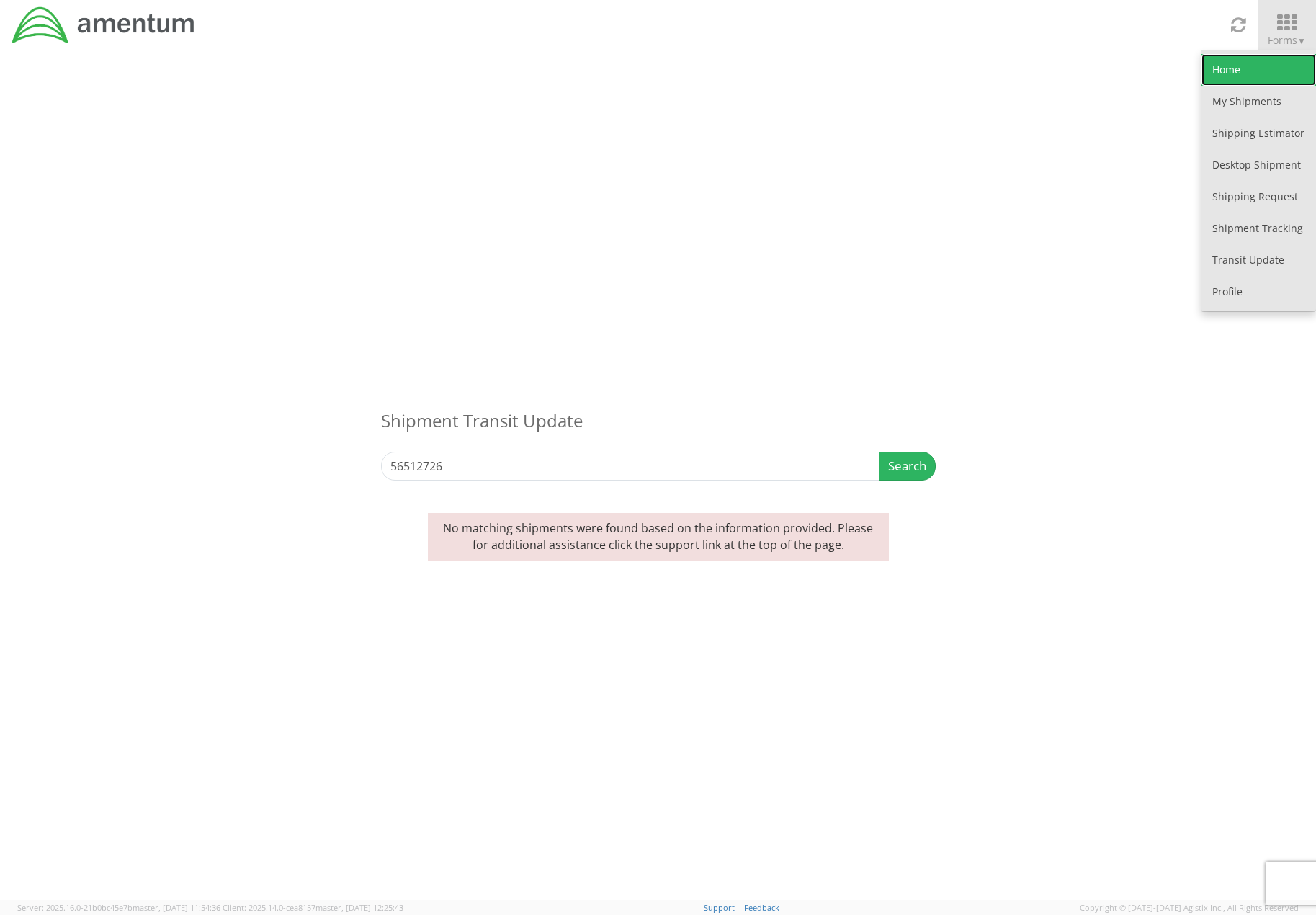
click at [1236, 77] on link "Home" at bounding box center [1258, 70] width 115 height 32
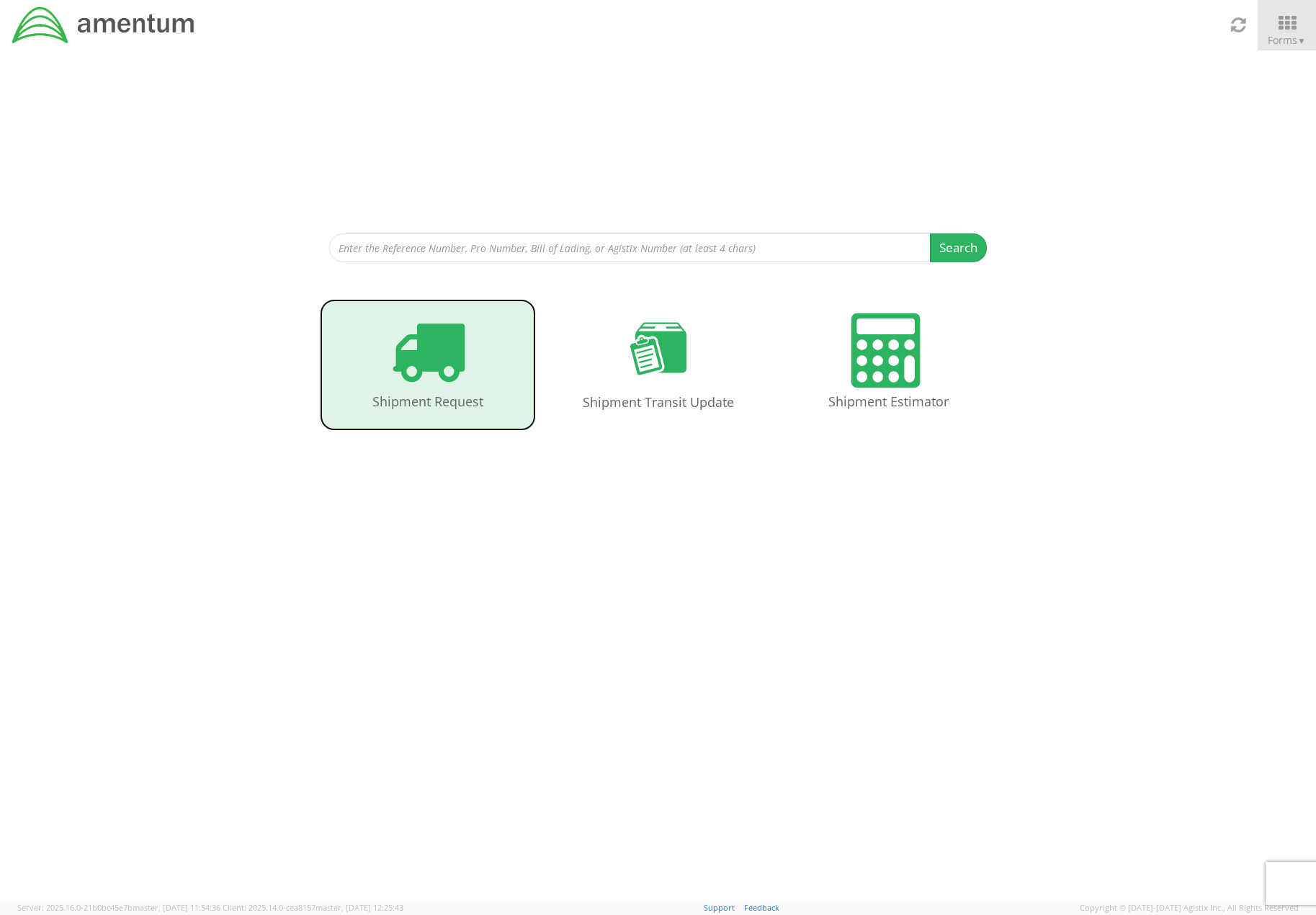
click at [398, 364] on icon at bounding box center [427, 350] width 74 height 74
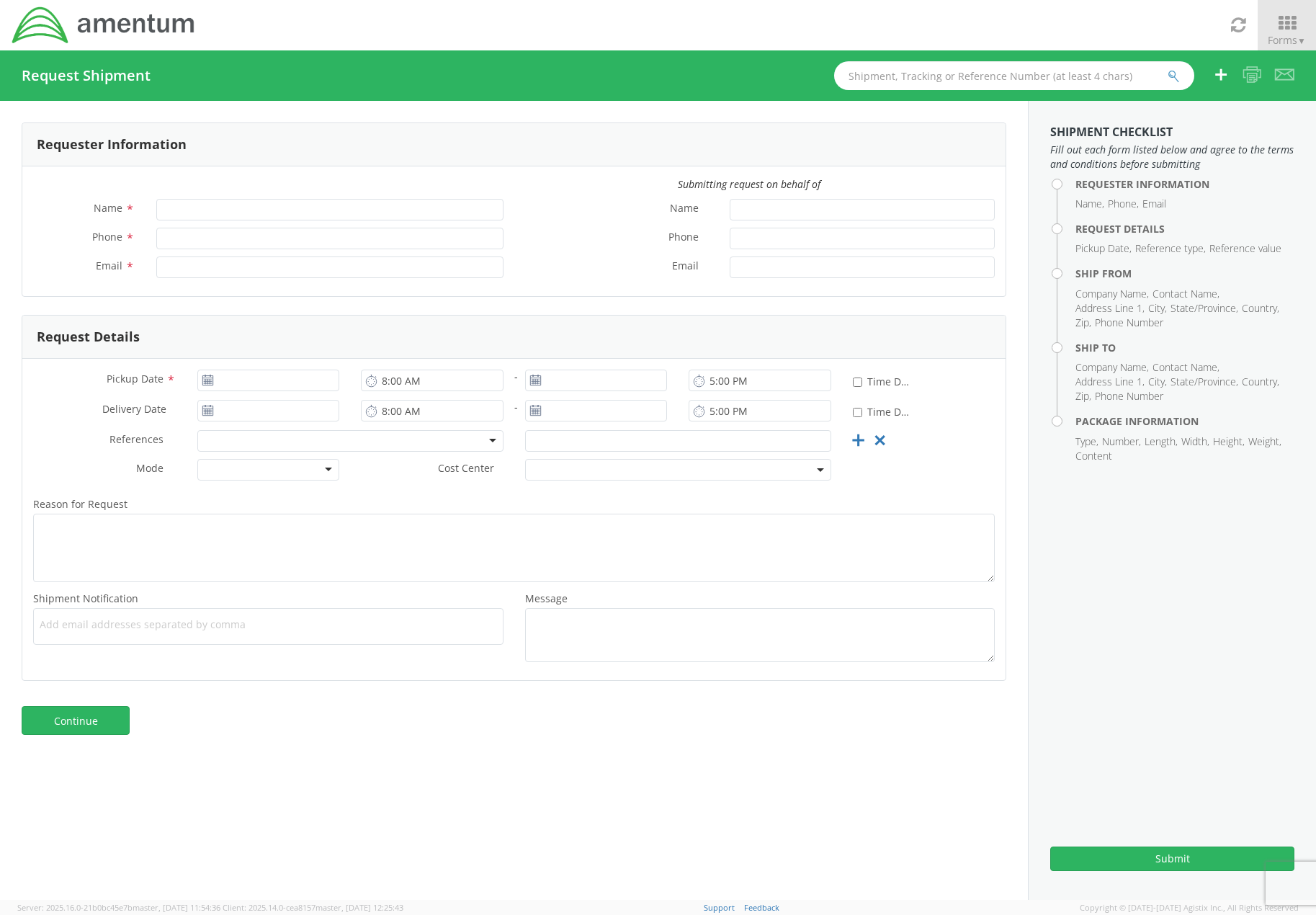
click at [882, 72] on input "text" at bounding box center [1014, 75] width 360 height 29
paste input "56512726"
type input "56512726"
click at [1167, 69] on button "submit" at bounding box center [1173, 77] width 12 height 17
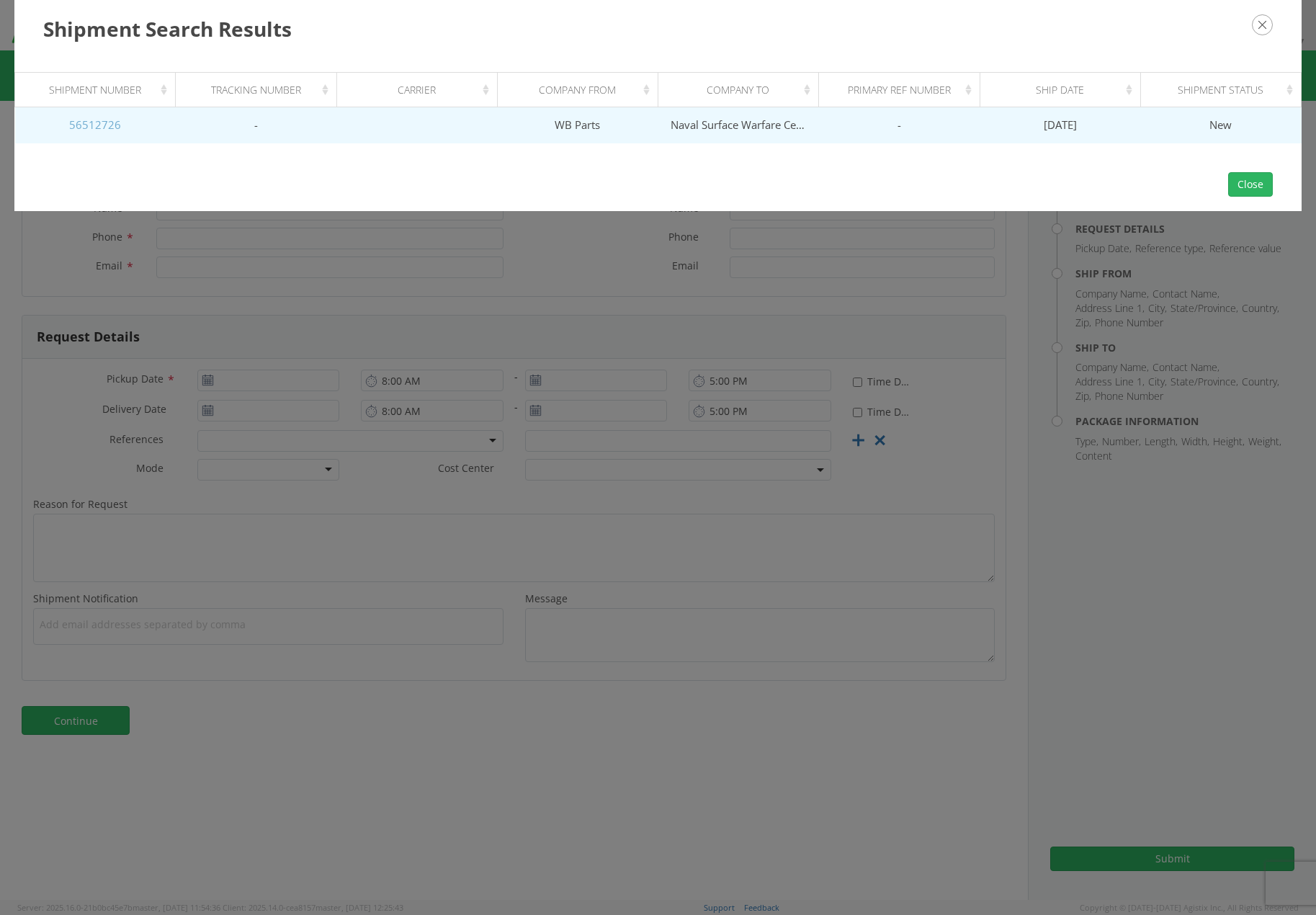
click at [102, 126] on link "56512726" at bounding box center [95, 125] width 52 height 14
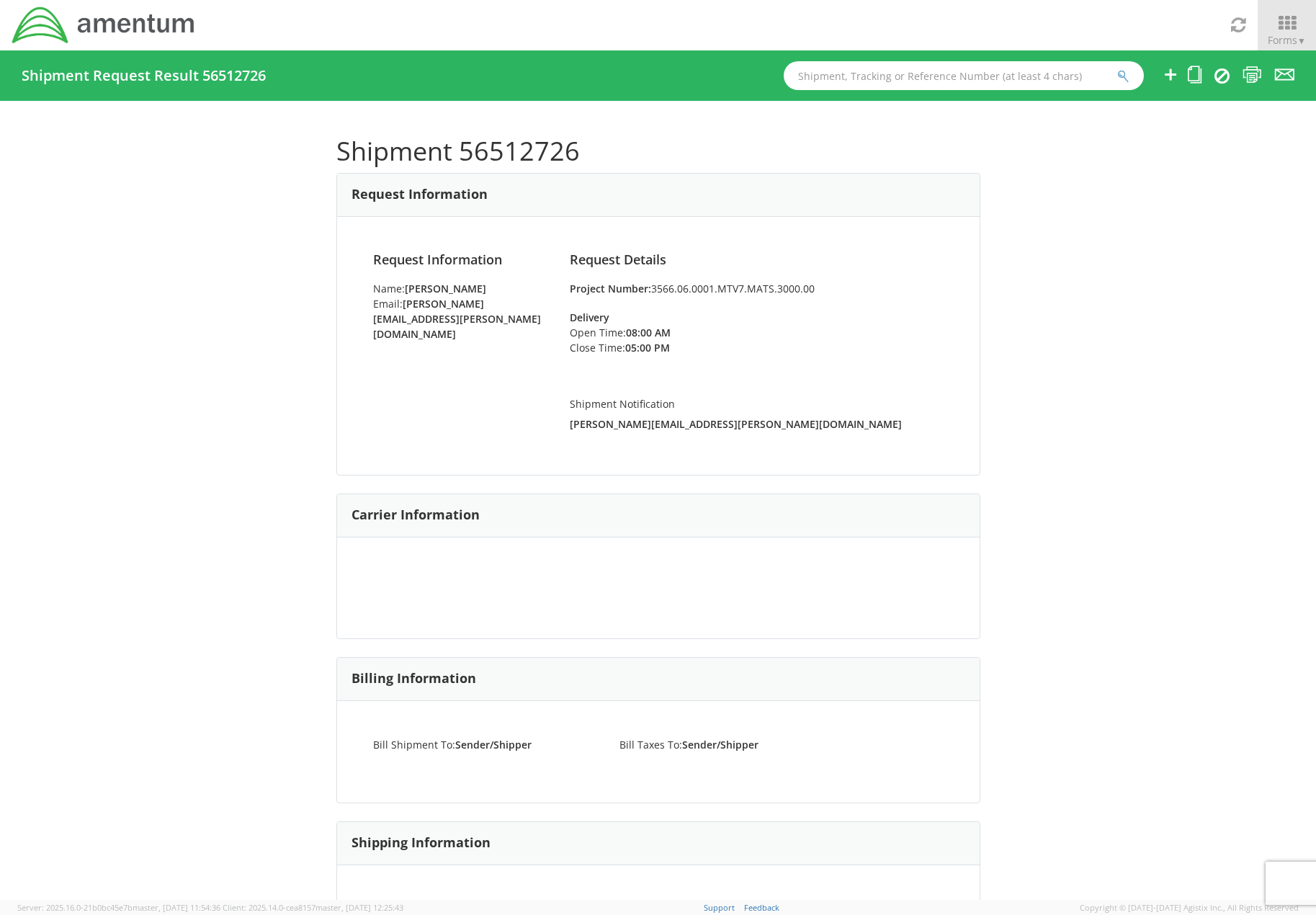
click at [560, 574] on div at bounding box center [658, 588] width 643 height 101
click at [468, 283] on strong "[PERSON_NAME]" at bounding box center [446, 288] width 82 height 14
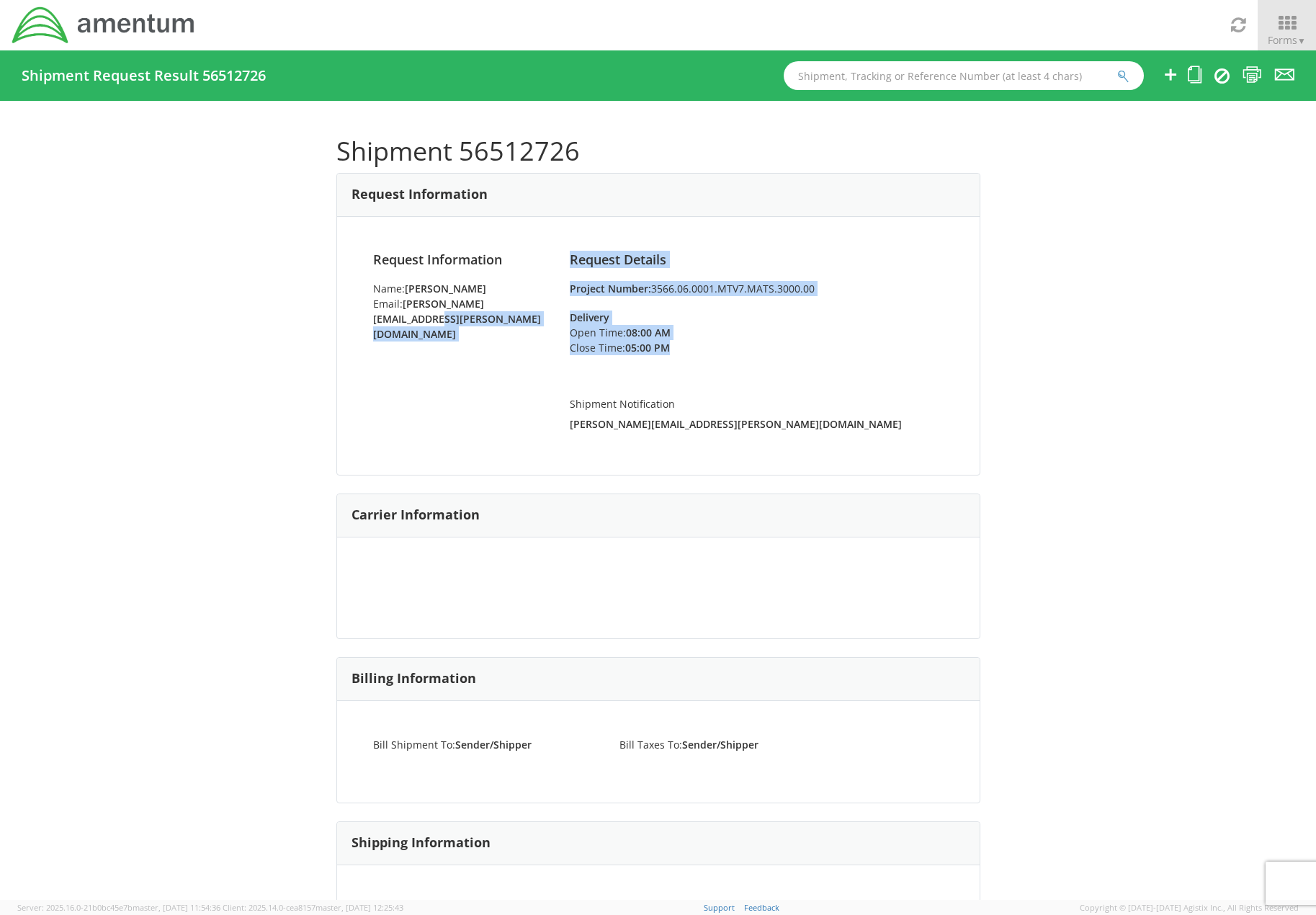
drag, startPoint x: 682, startPoint y: 348, endPoint x: 533, endPoint y: 321, distance: 151.4
click at [533, 321] on div "Request Information Name: Ashley Ramsey Email: ashley.ramsey@amentum.com Reques…" at bounding box center [658, 345] width 592 height 186
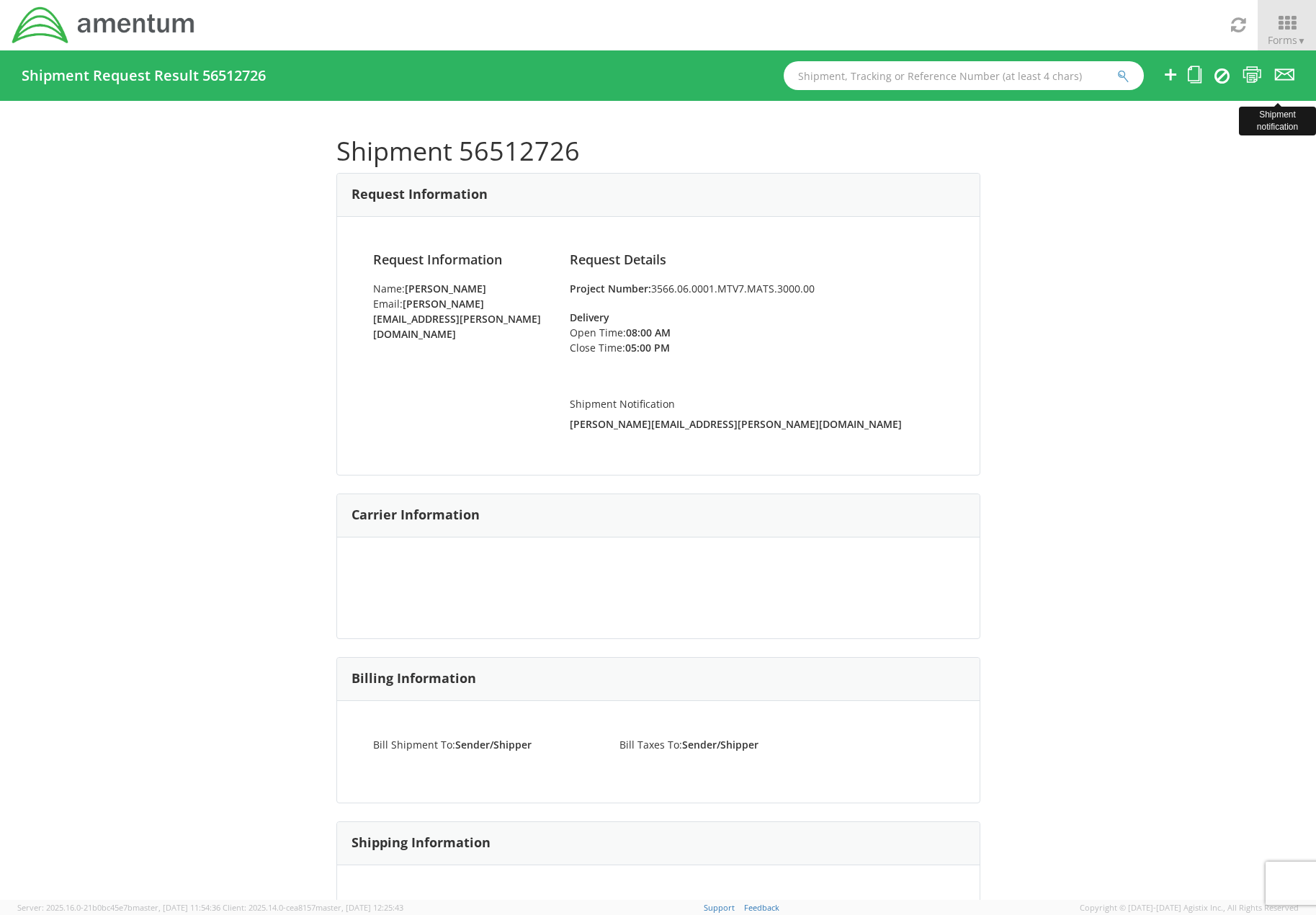
click at [1280, 72] on icon at bounding box center [1284, 75] width 19 height 18
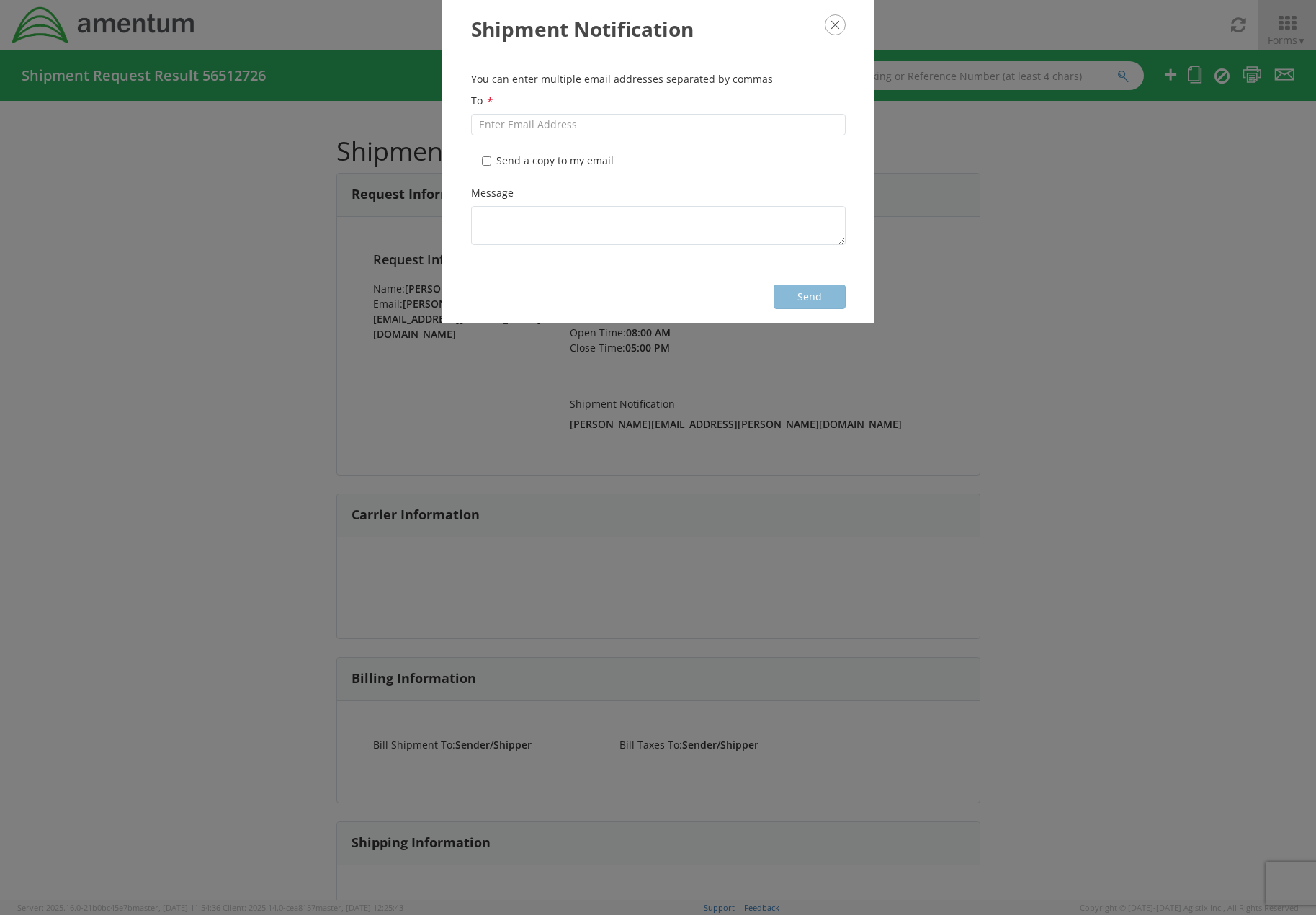
click at [828, 19] on icon "button" at bounding box center [835, 24] width 21 height 21
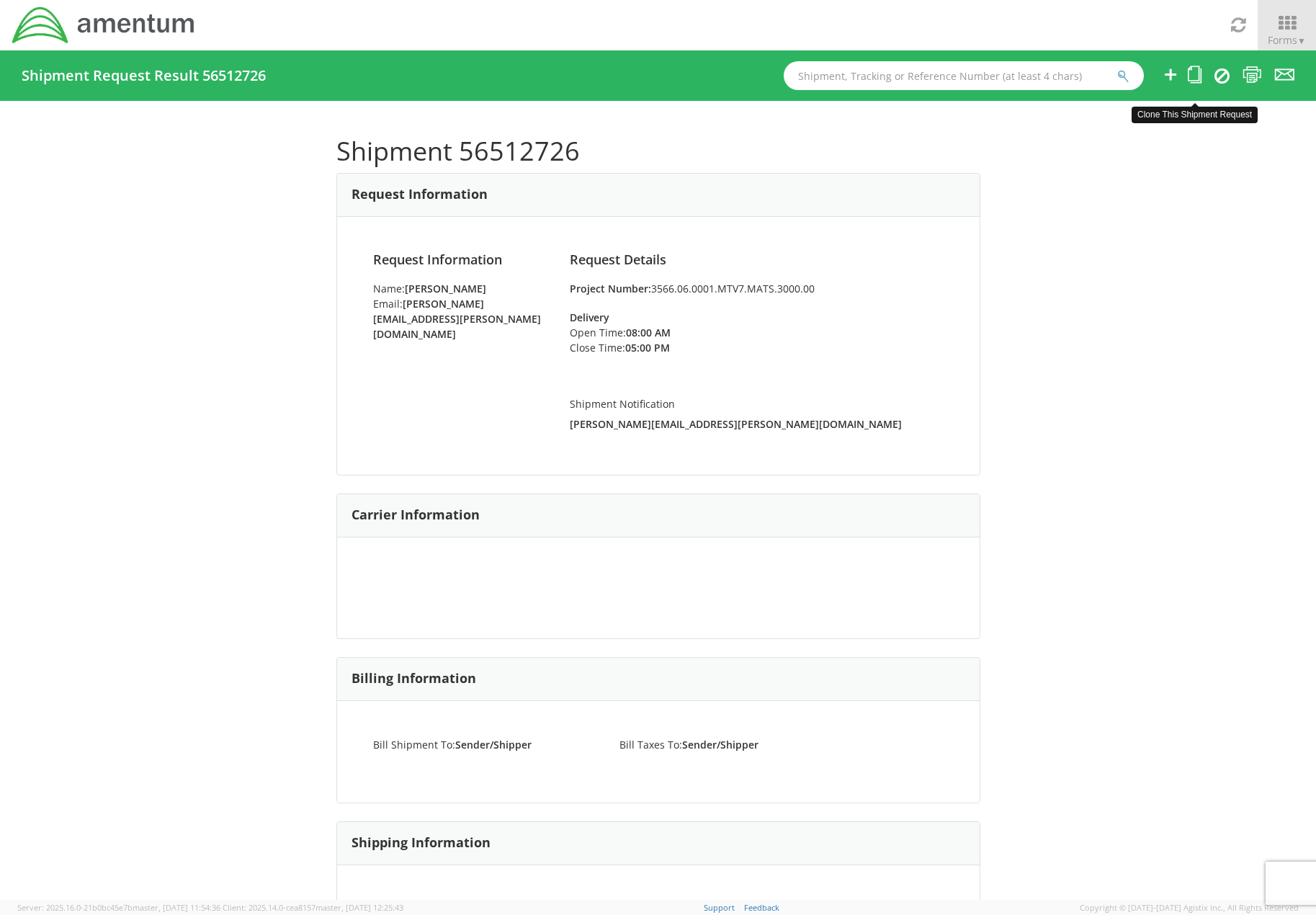
click at [1190, 77] on icon at bounding box center [1194, 75] width 14 height 18
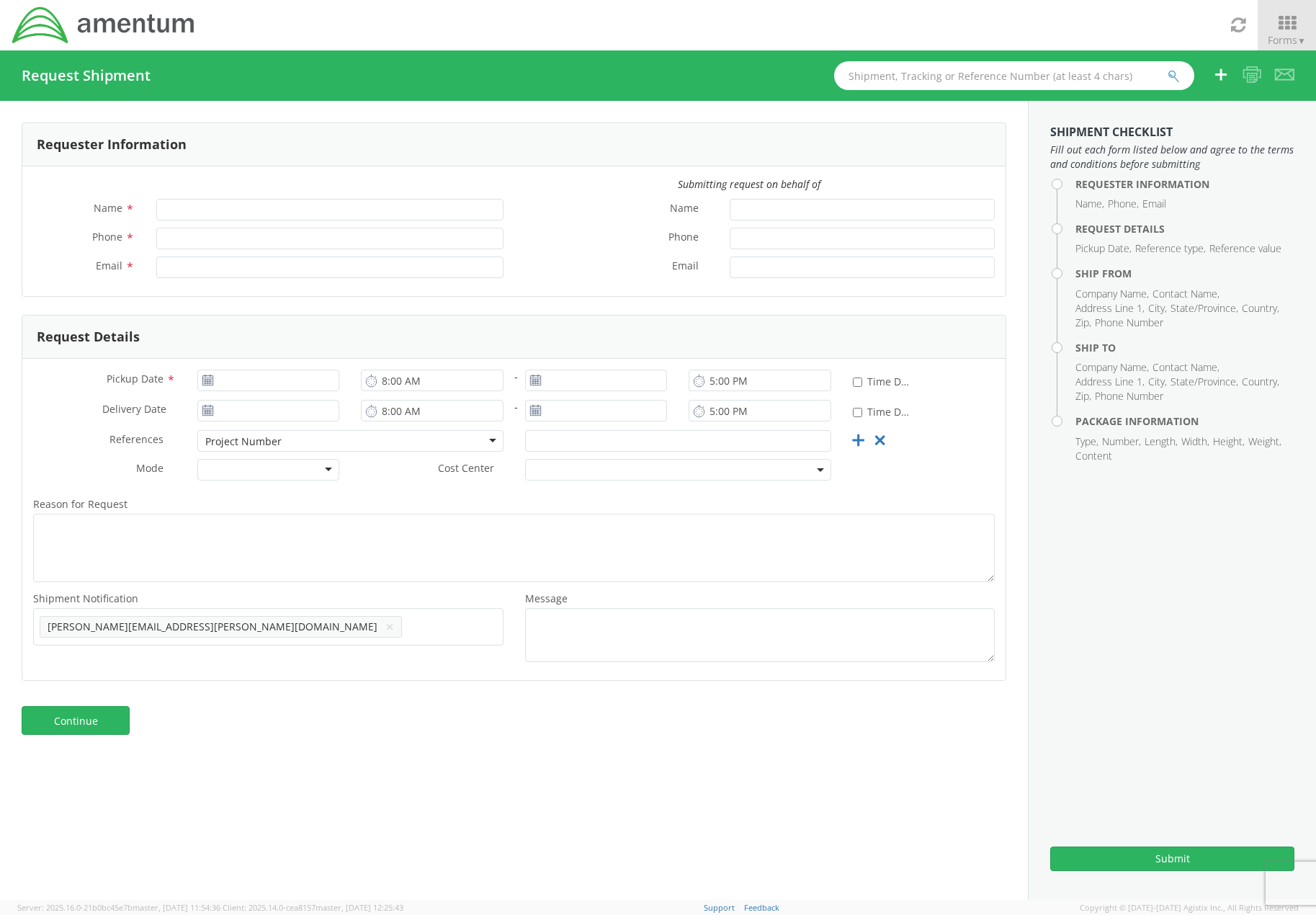
type input "[PERSON_NAME]"
type input "8126930133"
type input "[PERSON_NAME][EMAIL_ADDRESS][PERSON_NAME][DOMAIN_NAME]"
type input "08/18/2025"
type input "4:00 PM"
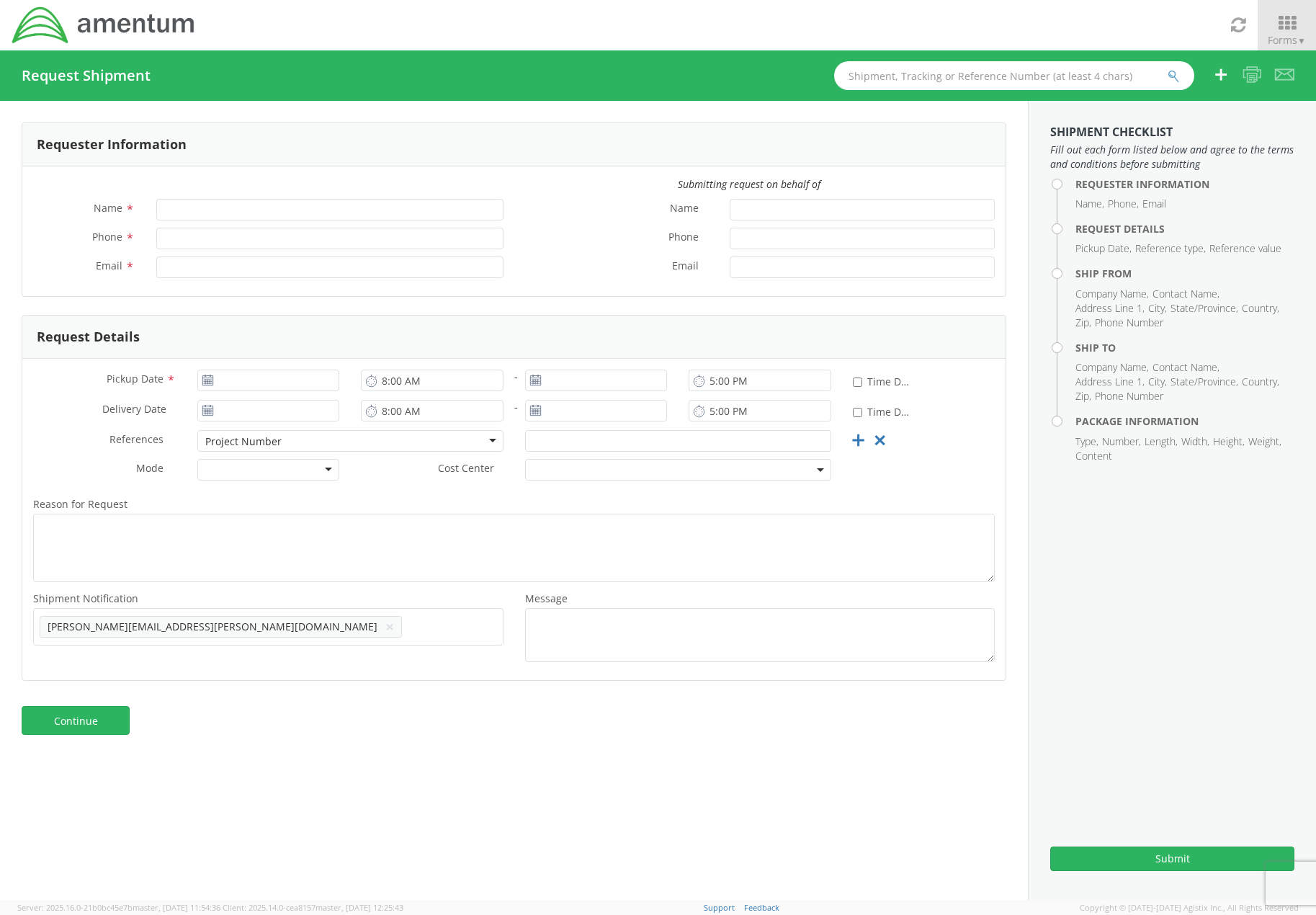
type input "3566.06.0001.MTV7.MATS.3000.00"
click at [1281, 38] on span "Forms ▼" at bounding box center [1287, 40] width 38 height 14
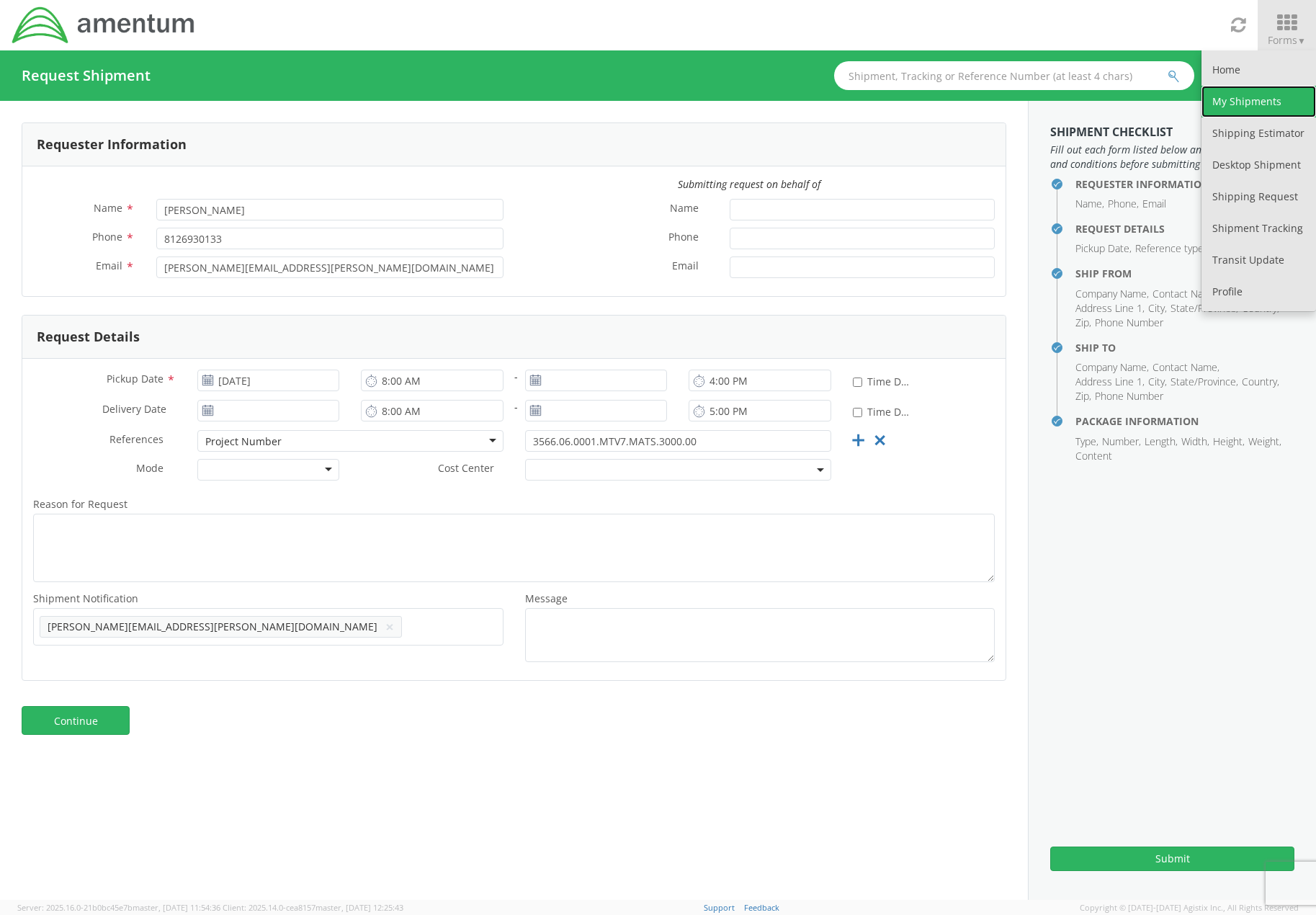
click at [1239, 91] on link "My Shipments" at bounding box center [1258, 102] width 115 height 32
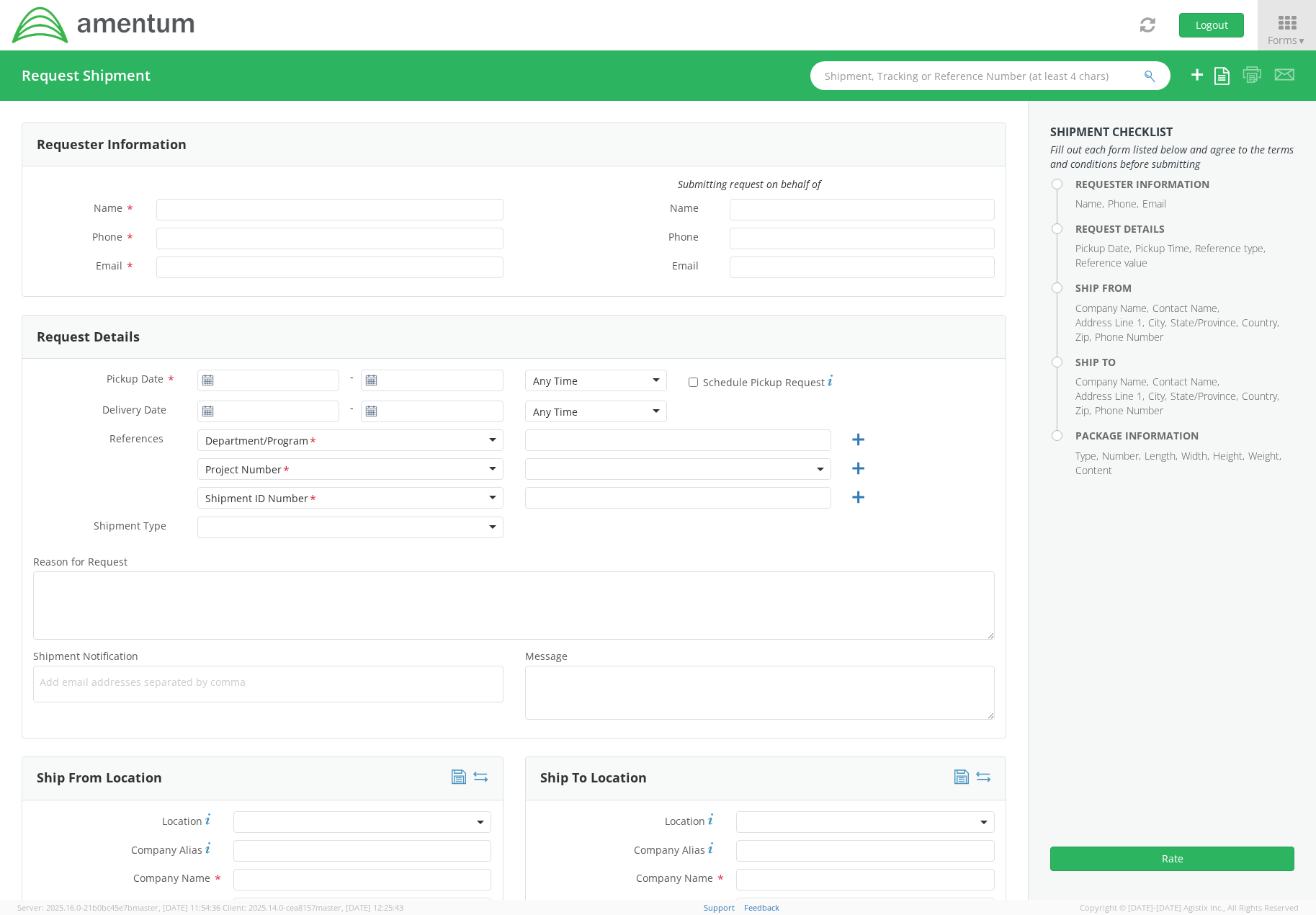
type input "[PERSON_NAME]"
type input "[PHONE_NUMBER]"
type input "[PERSON_NAME][EMAIL_ADDRESS][PERSON_NAME][DOMAIN_NAME]"
select select "3566.06.0001.ECP2.MATS.3000.00"
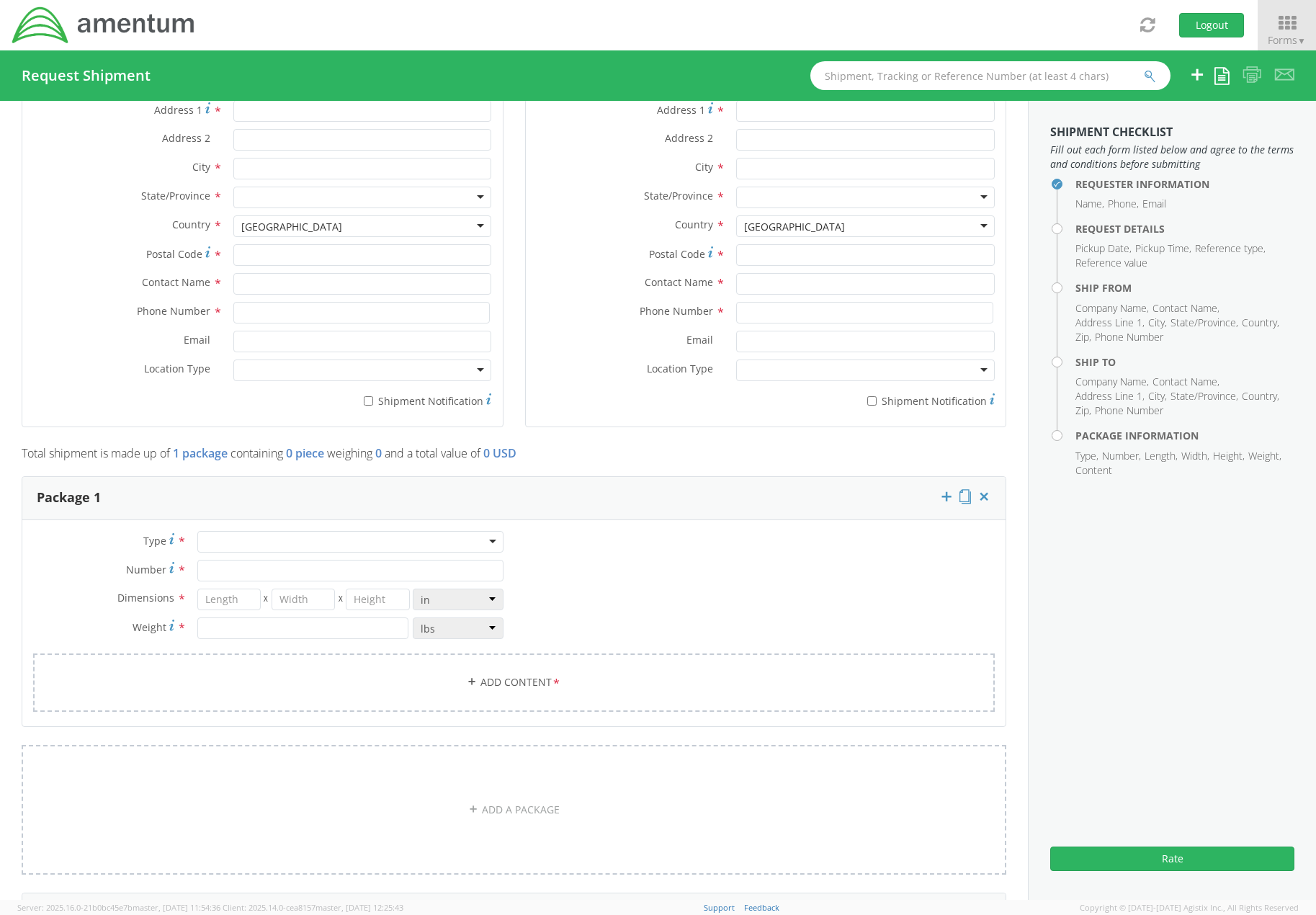
scroll to position [792, 0]
click at [247, 550] on div at bounding box center [350, 547] width 306 height 22
click at [724, 542] on div "Type * Crate(s) Envelope Pallet(s) Oversized (Not Stackable) Pallet(s) Oversize…" at bounding box center [513, 635] width 983 height 199
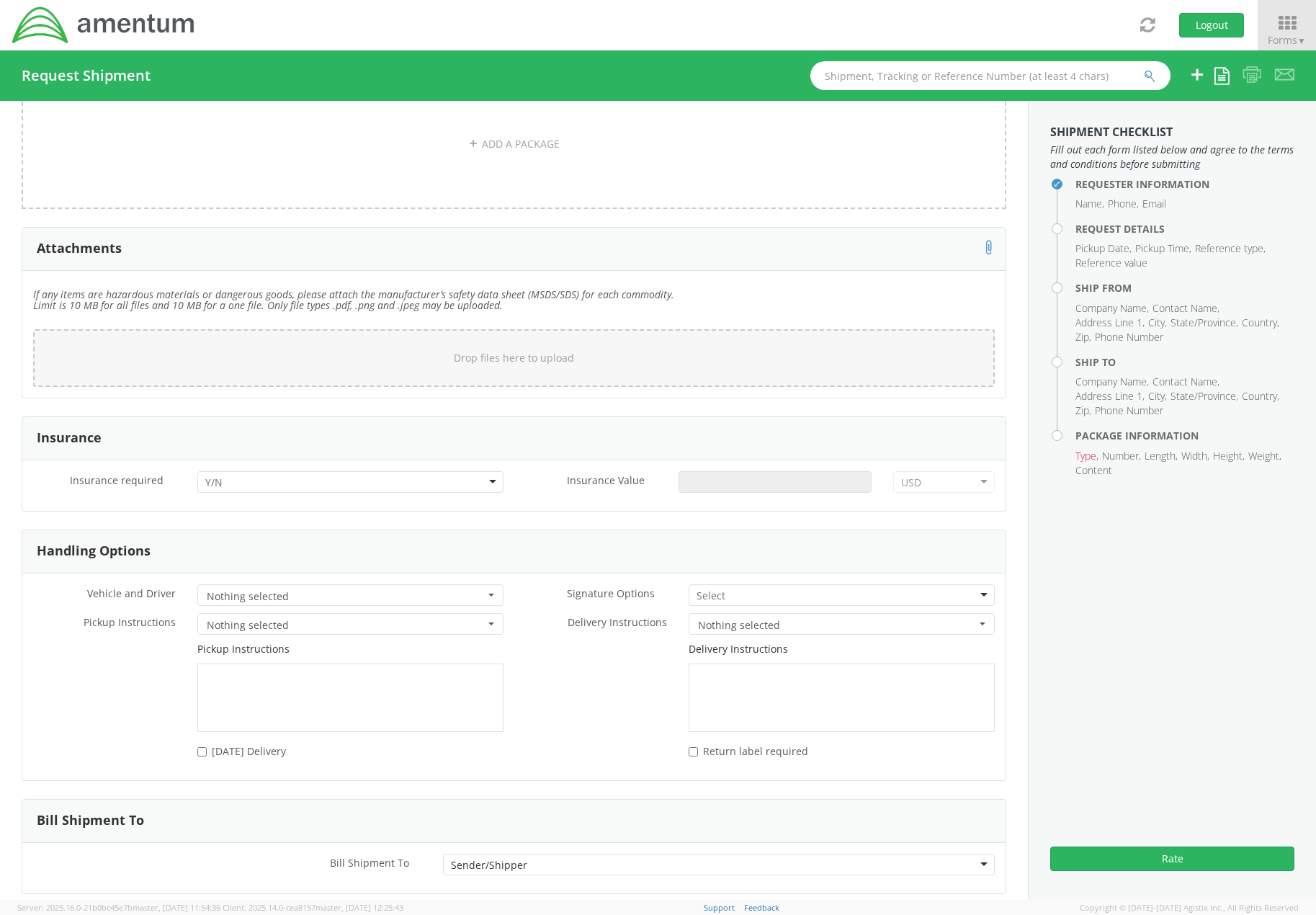
scroll to position [1533, 0]
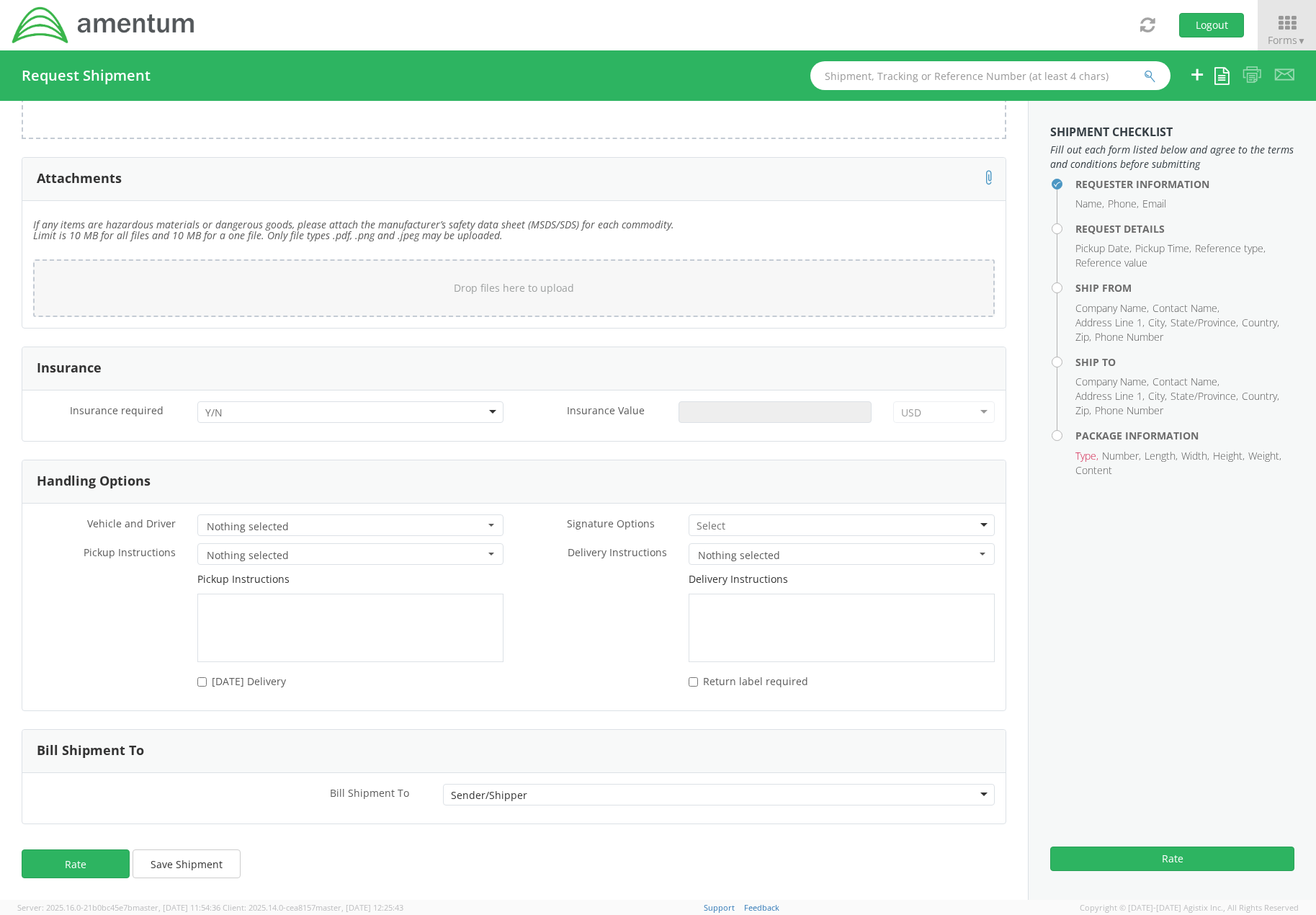
click at [566, 794] on div "Sender/Shipper" at bounding box center [718, 794] width 552 height 22
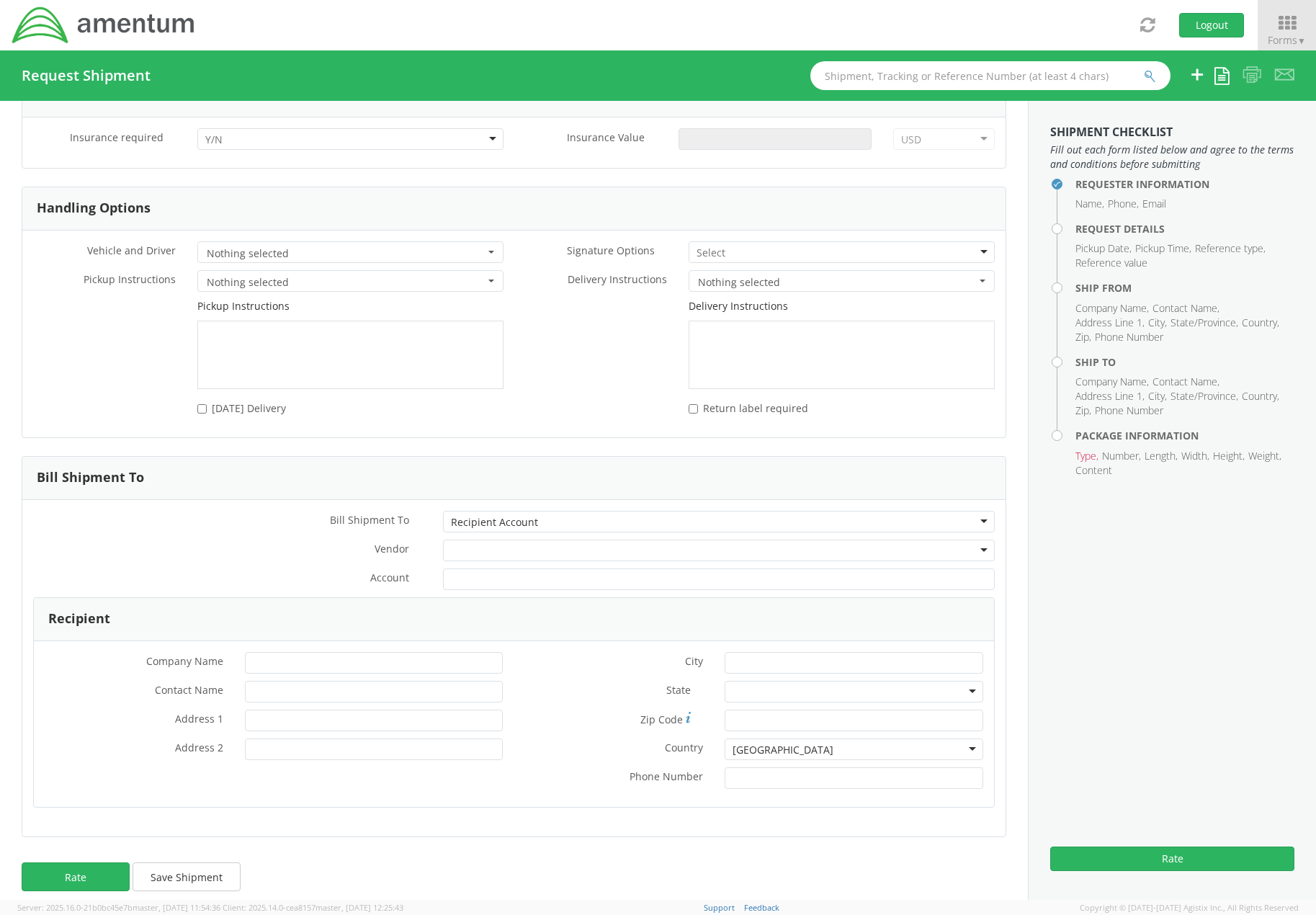
scroll to position [1819, 0]
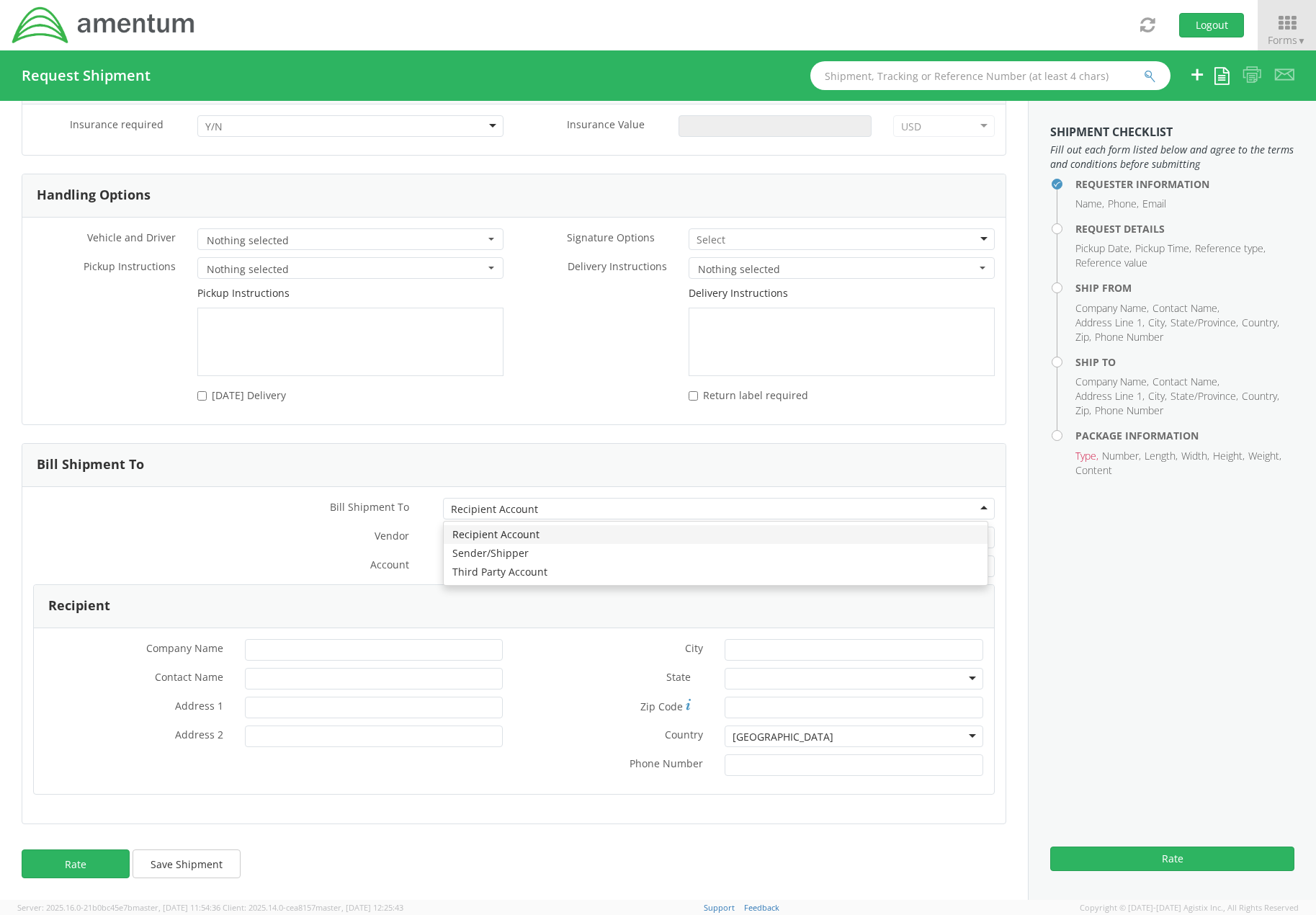
click at [574, 516] on div "Recipient Account" at bounding box center [718, 509] width 552 height 22
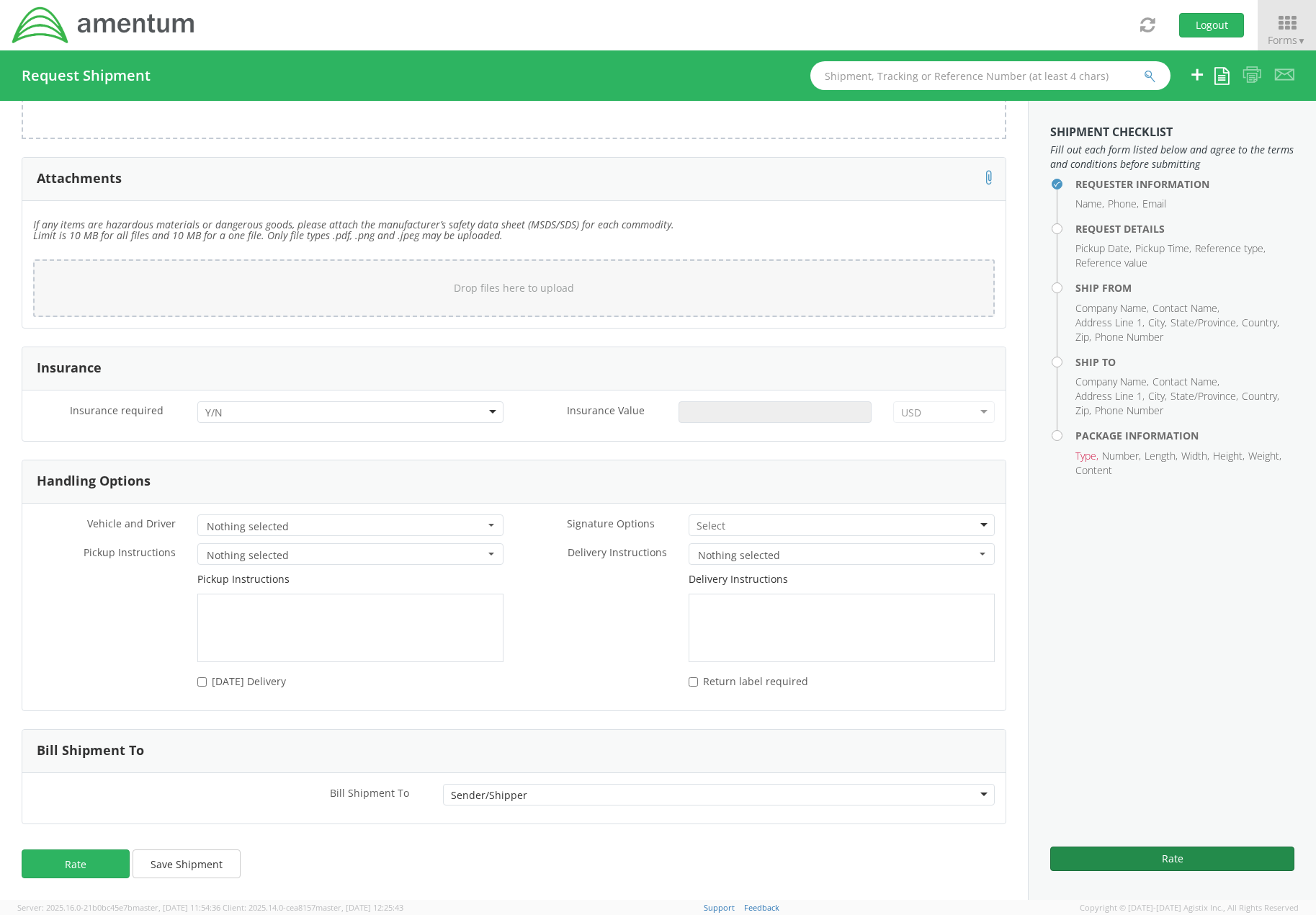
drag, startPoint x: 1196, startPoint y: 867, endPoint x: 1190, endPoint y: 856, distance: 12.5
click at [1195, 867] on button "Rate" at bounding box center [1172, 858] width 244 height 25
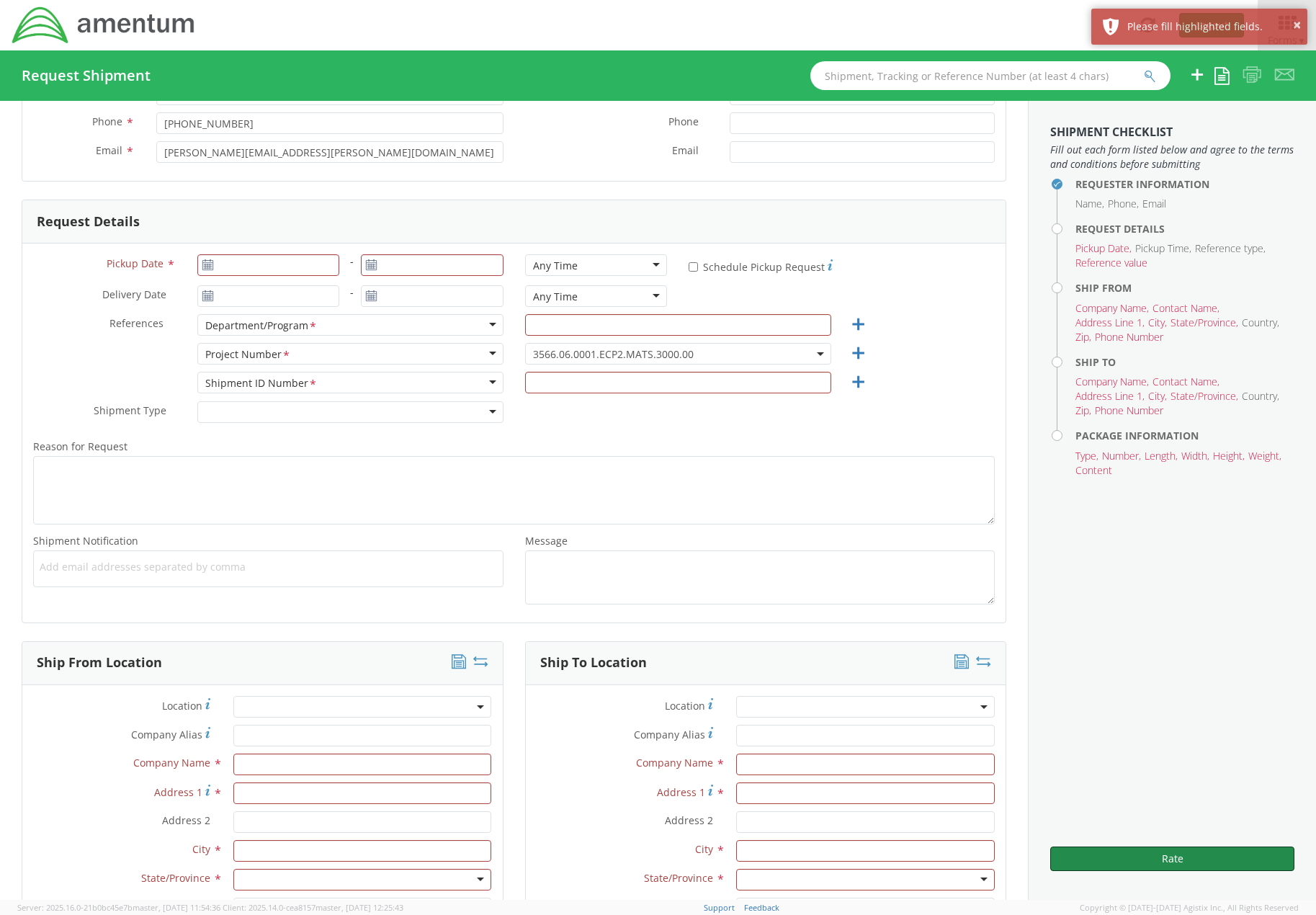
scroll to position [0, 0]
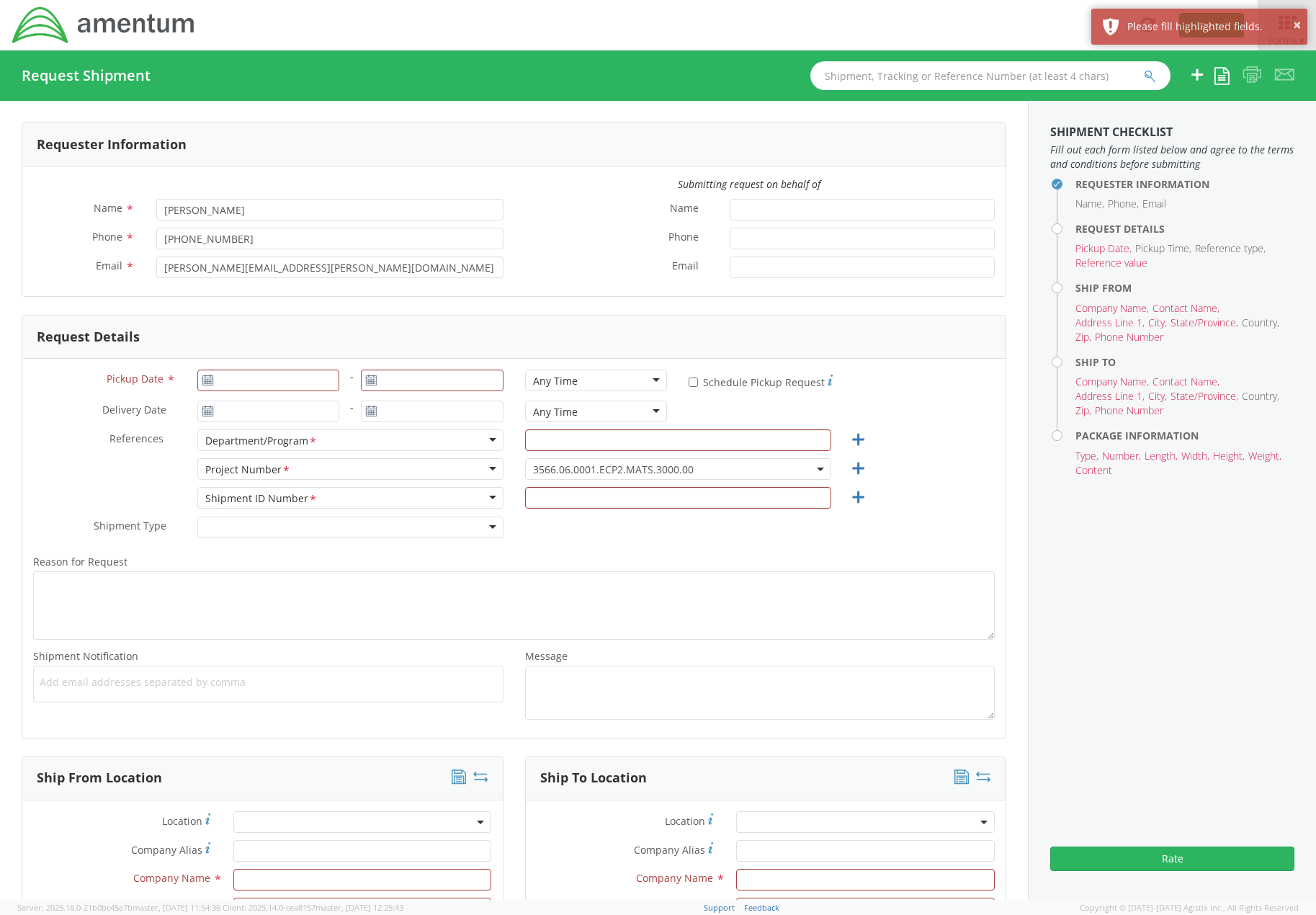
click at [1002, 77] on input "text" at bounding box center [990, 75] width 360 height 29
paste input "56512726"
type input "56512726"
click at [1143, 69] on button "submit" at bounding box center [1149, 77] width 12 height 17
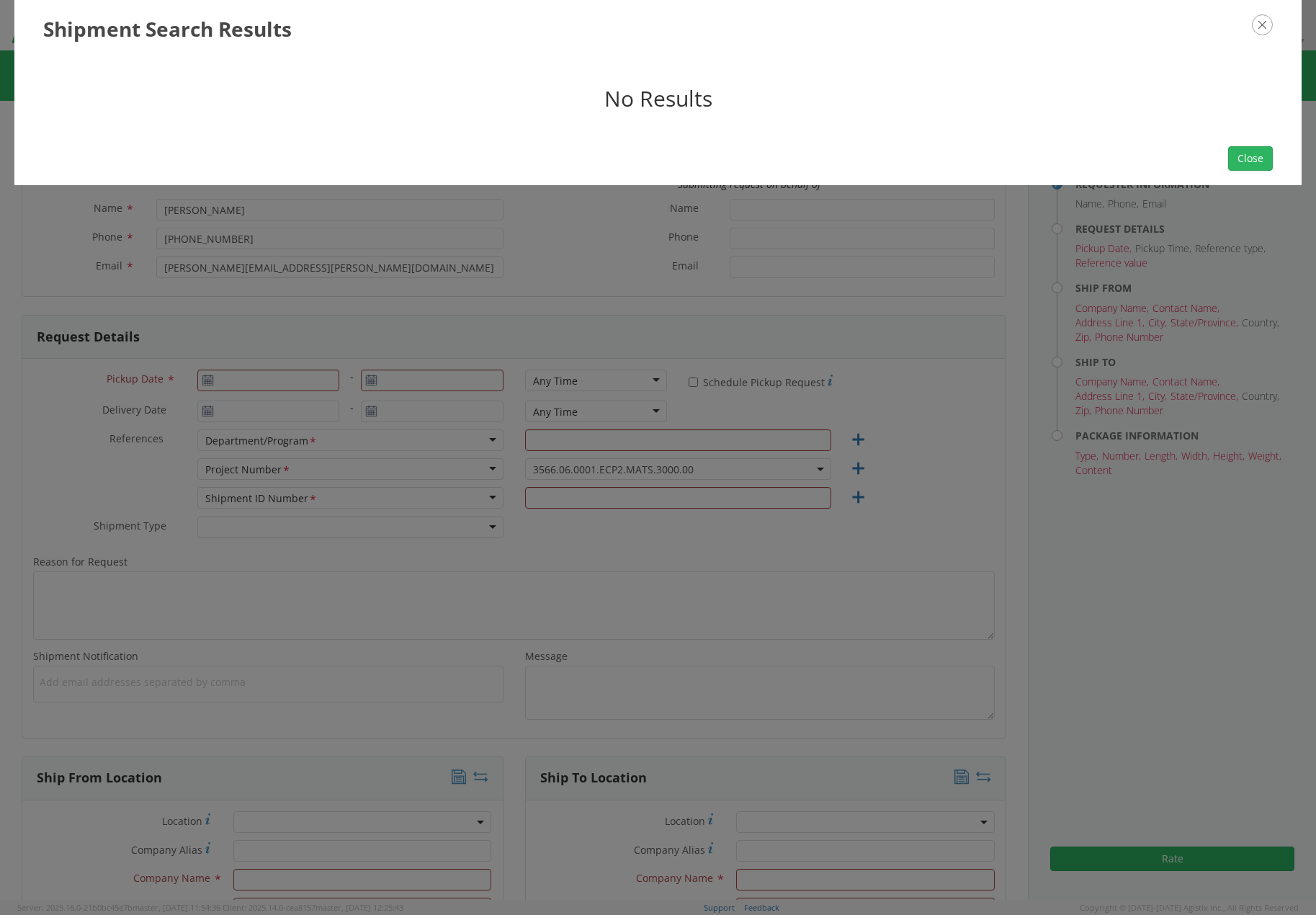
click at [1284, 161] on div "Close" at bounding box center [658, 158] width 1287 height 53
click at [1258, 158] on button "Close" at bounding box center [1250, 159] width 45 height 25
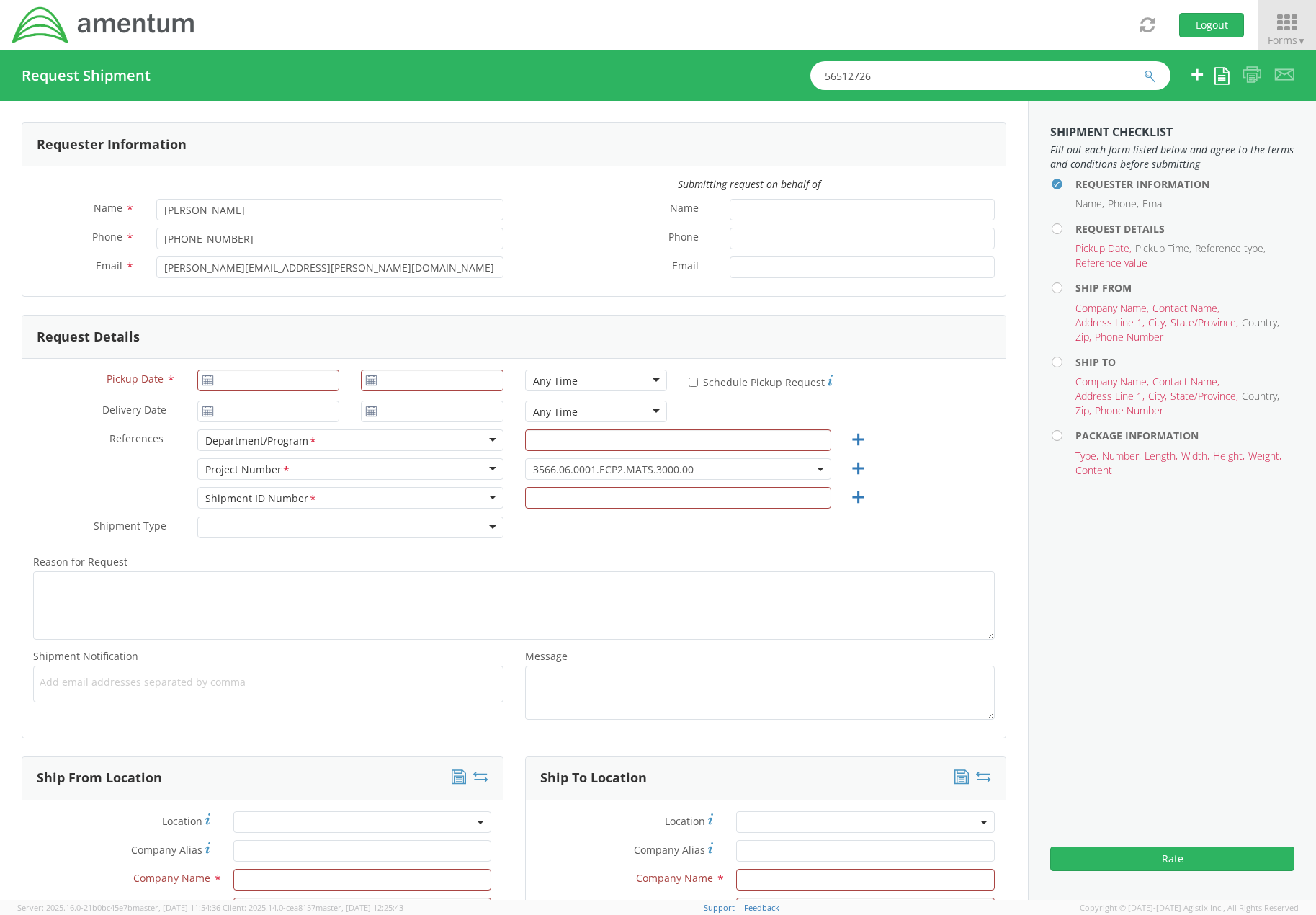
click at [1280, 37] on span "Forms ▼" at bounding box center [1287, 40] width 38 height 14
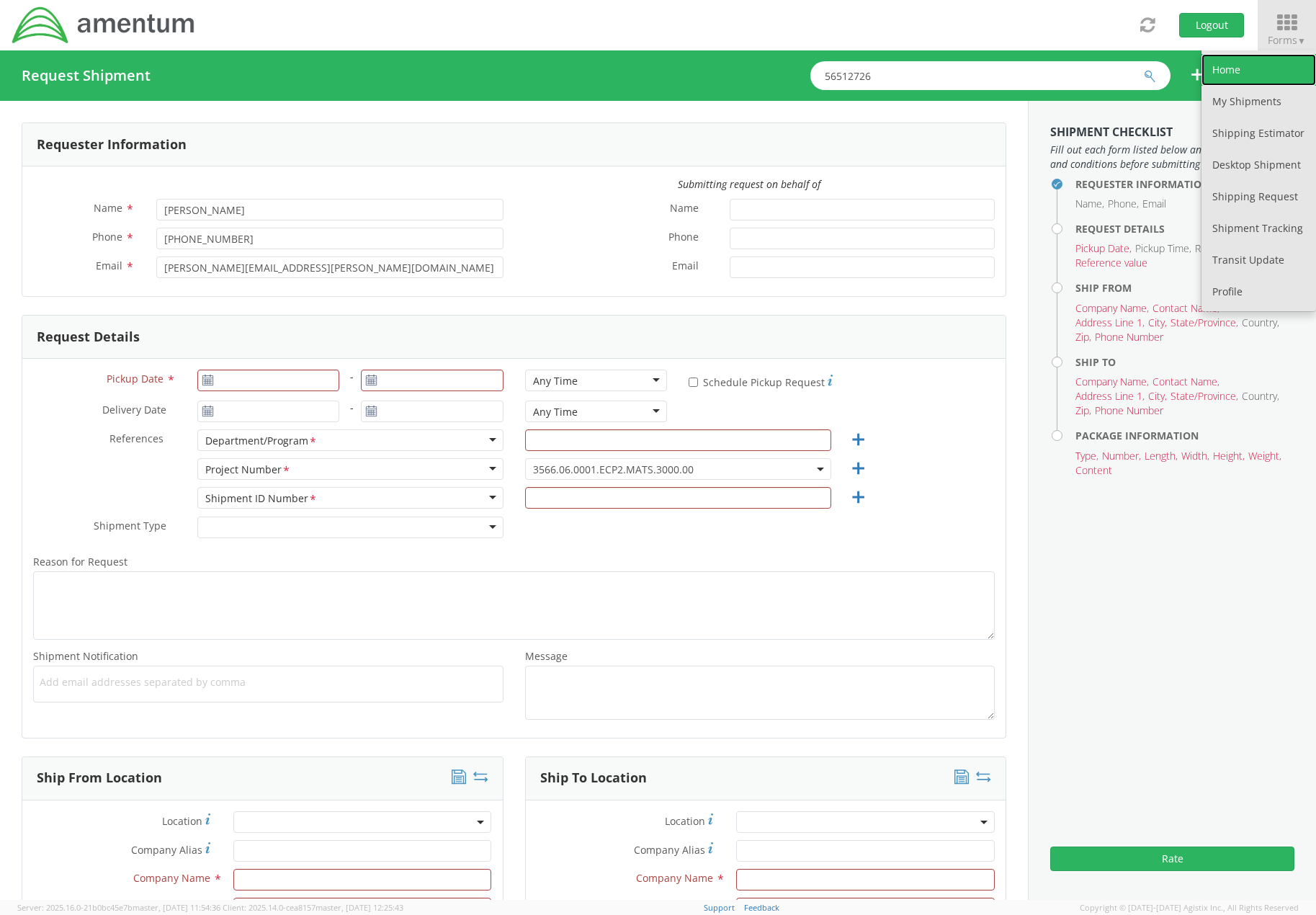
click at [1248, 72] on link "Home" at bounding box center [1258, 70] width 115 height 32
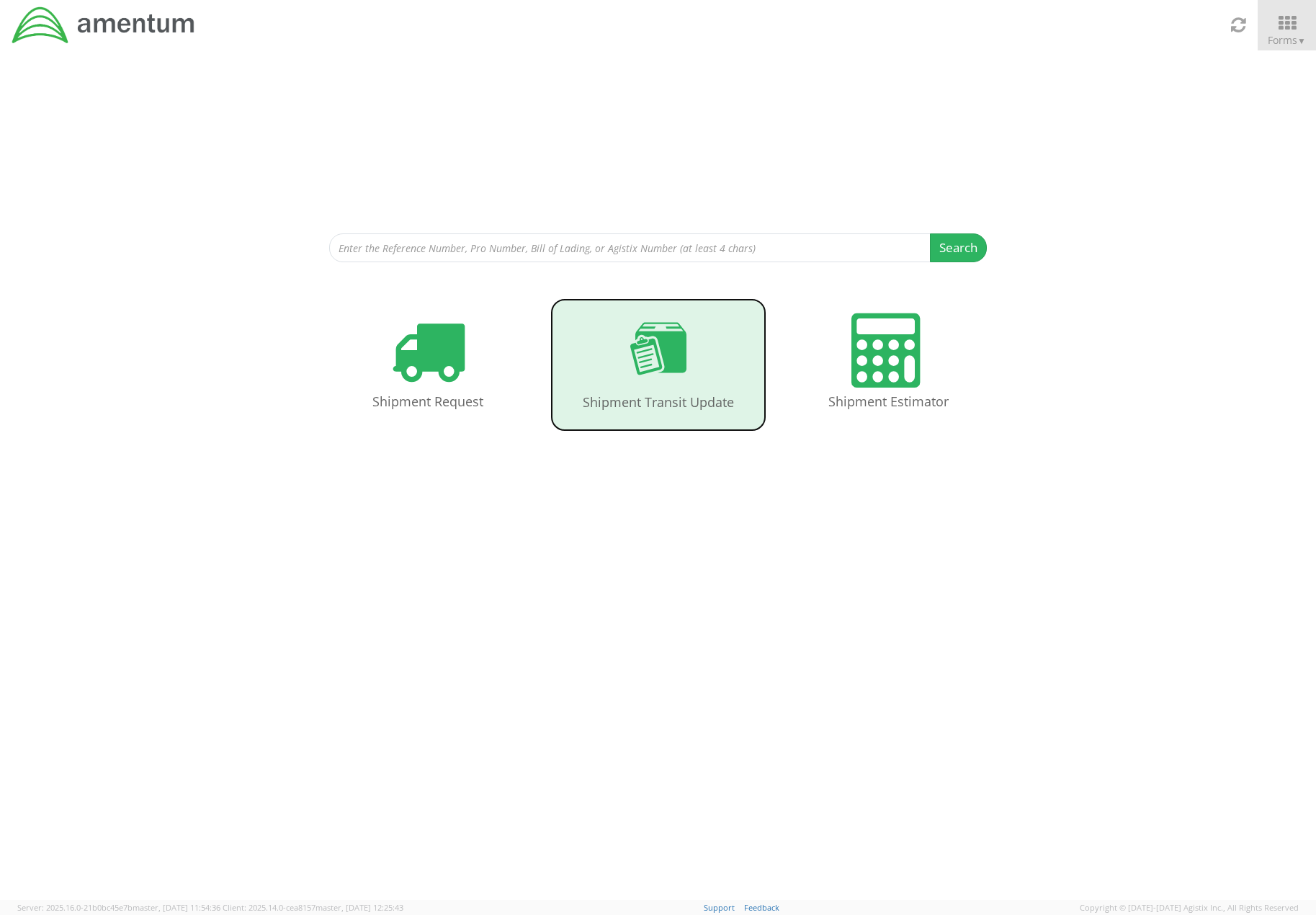
click at [662, 343] on use at bounding box center [658, 348] width 56 height 53
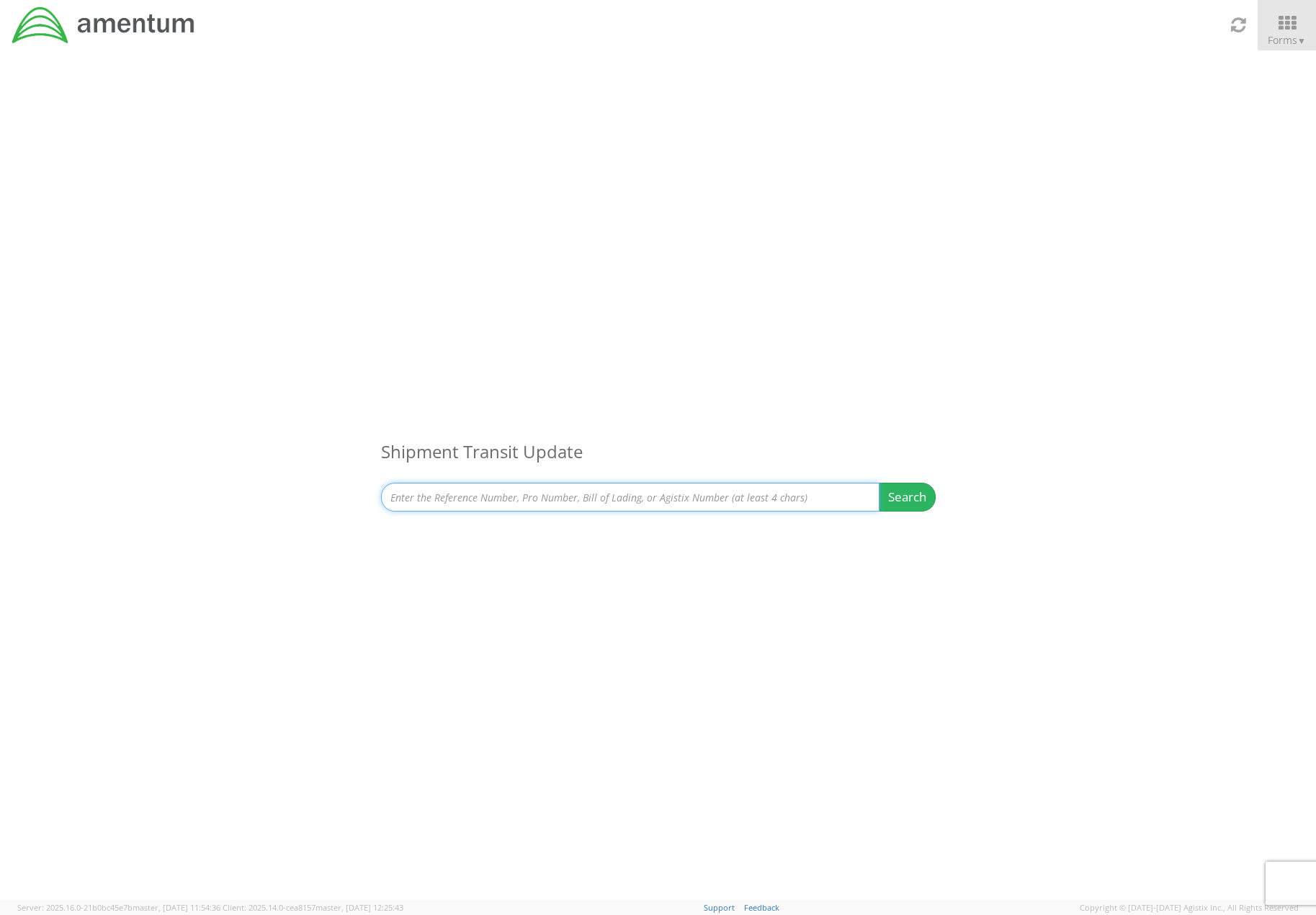
click at [433, 491] on input at bounding box center [631, 497] width 499 height 29
paste input "56512726"
type input "56512726"
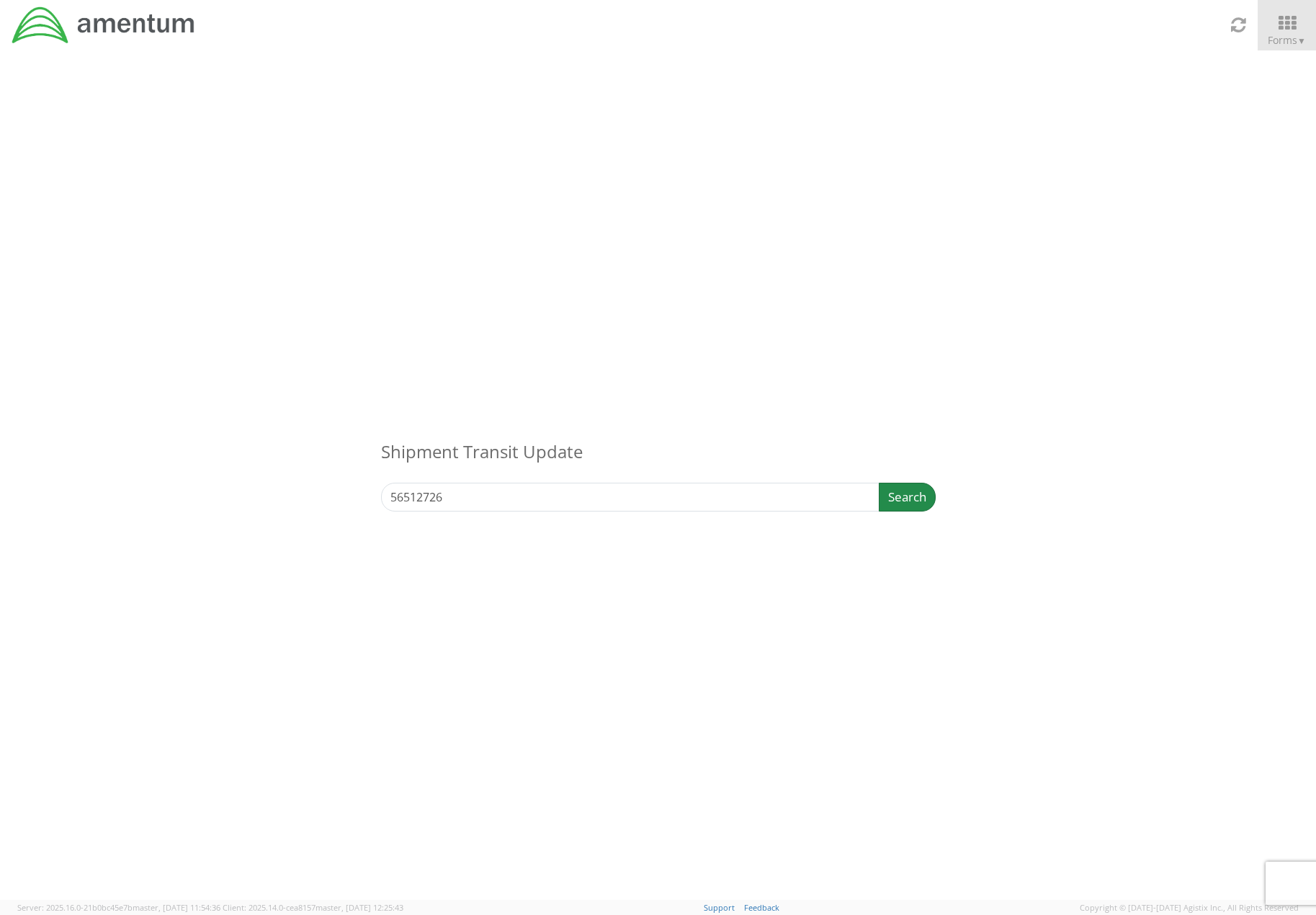
click at [890, 501] on button "Search" at bounding box center [907, 497] width 57 height 29
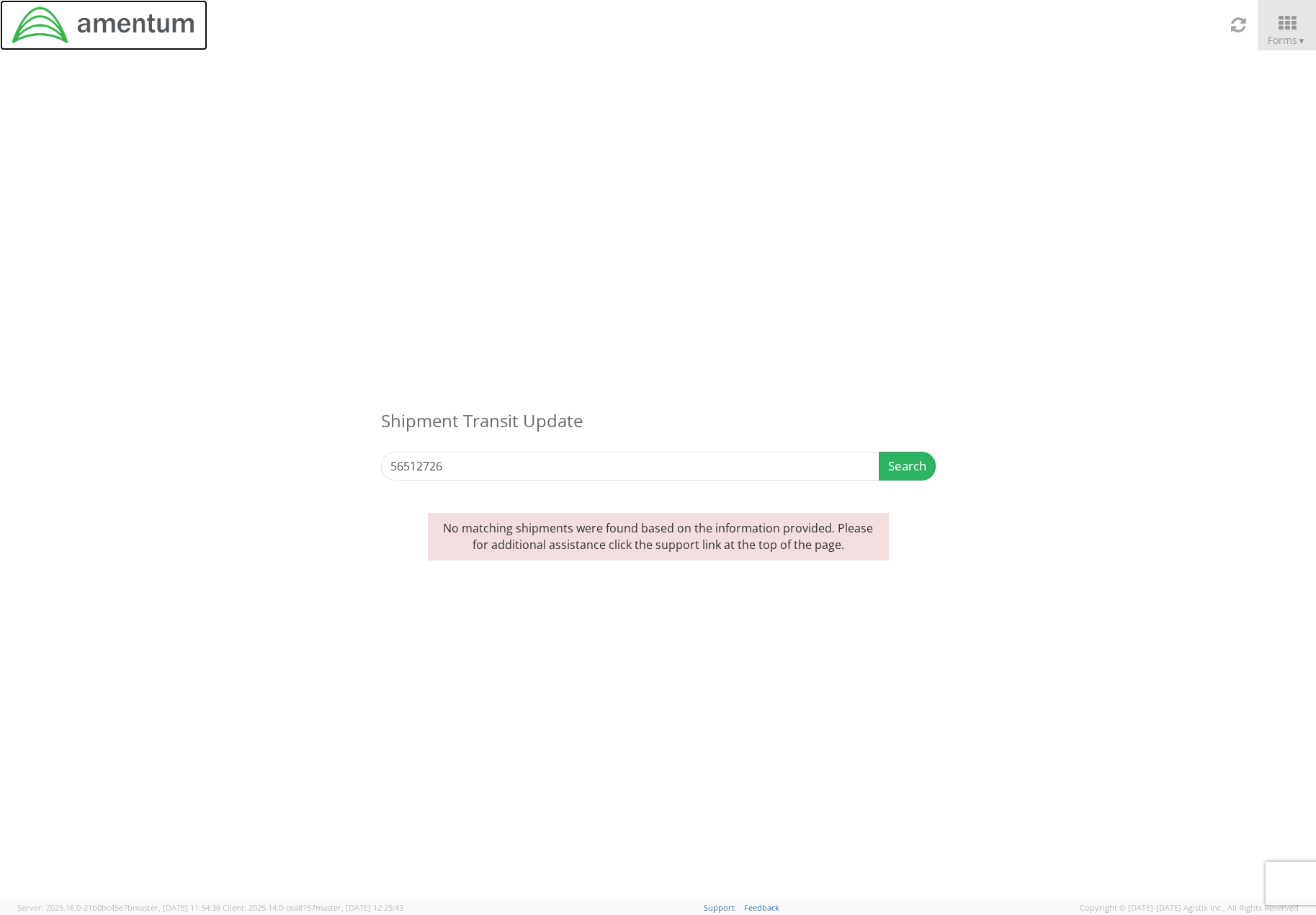
click at [58, 27] on img at bounding box center [104, 25] width 186 height 40
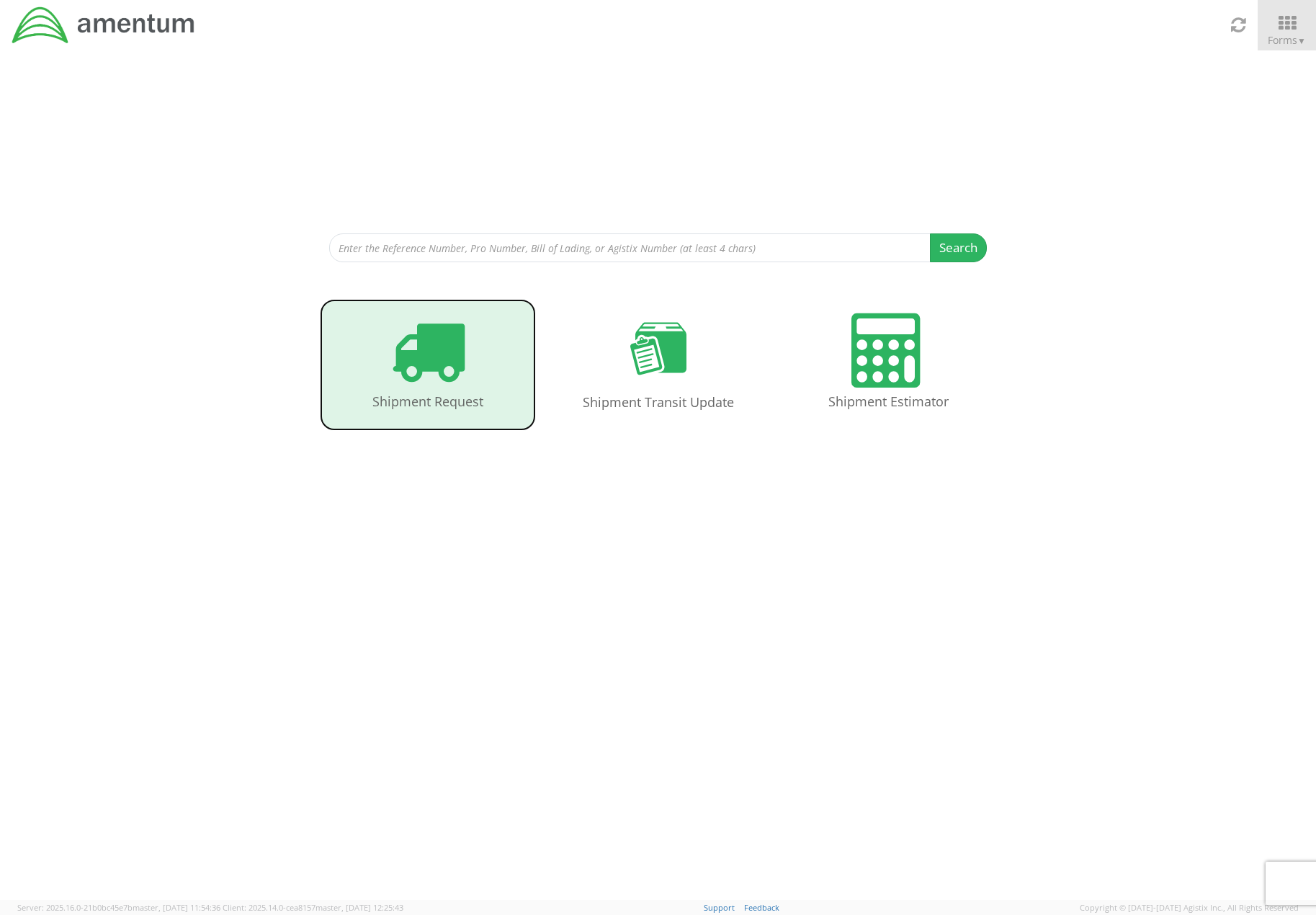
click at [428, 378] on icon at bounding box center [427, 350] width 74 height 74
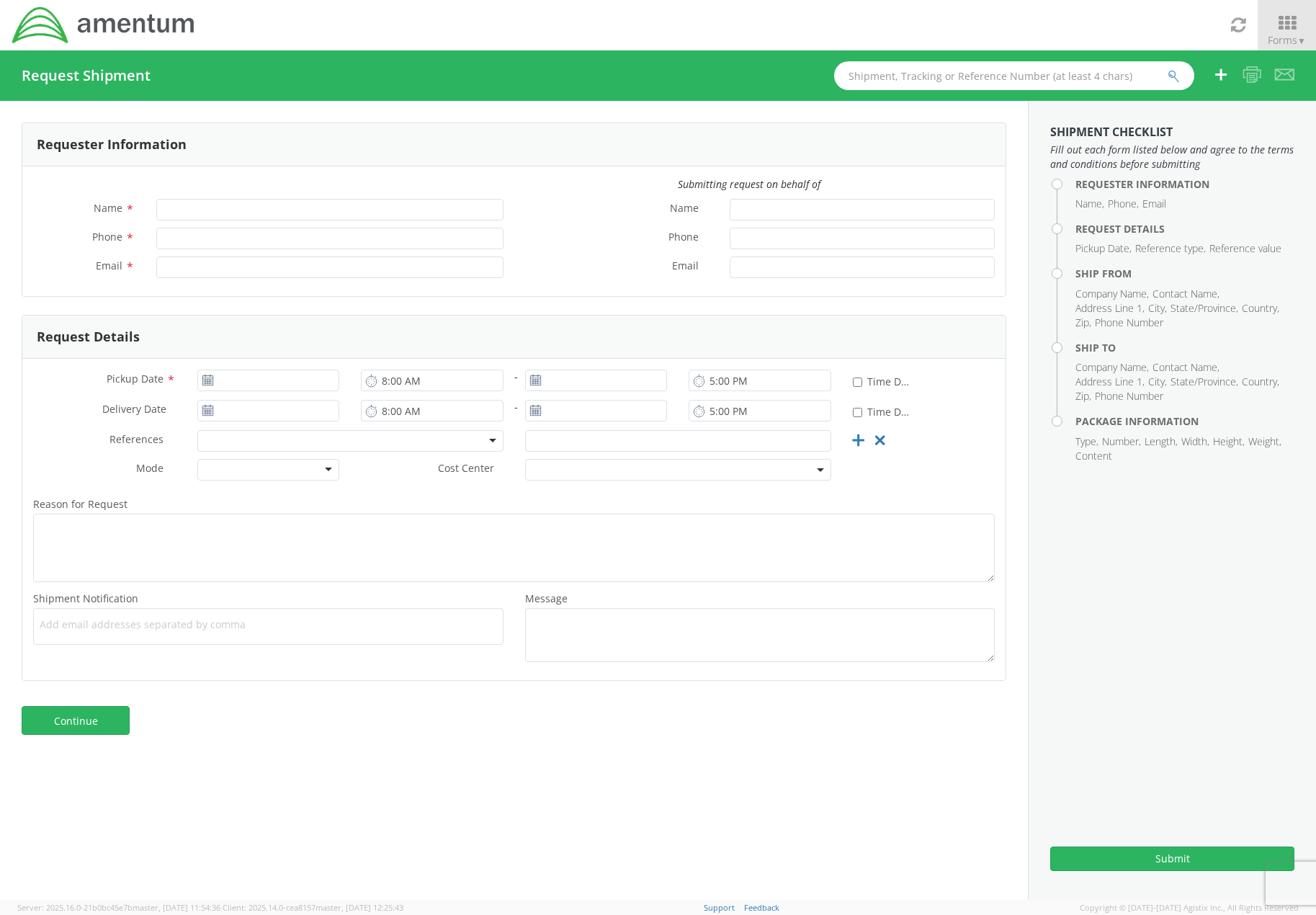
click at [1022, 77] on input "text" at bounding box center [1014, 75] width 360 height 29
paste input "56512726"
type input "56512726"
click at [1167, 69] on button "submit" at bounding box center [1173, 77] width 12 height 17
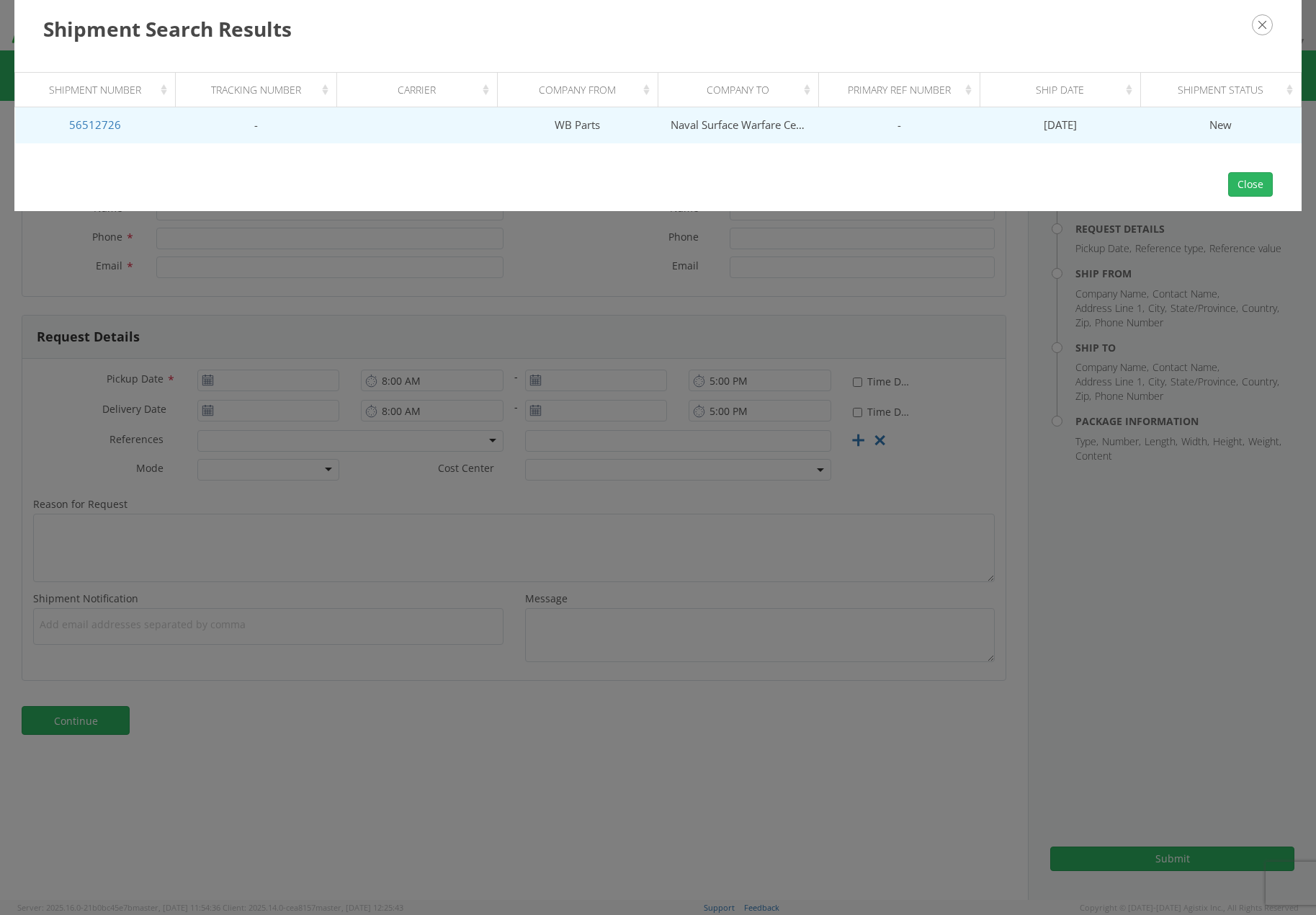
click at [789, 129] on td "Naval Surface Warfare Center Crane Division" at bounding box center [738, 126] width 161 height 36
click at [113, 126] on link "56512726" at bounding box center [95, 125] width 52 height 14
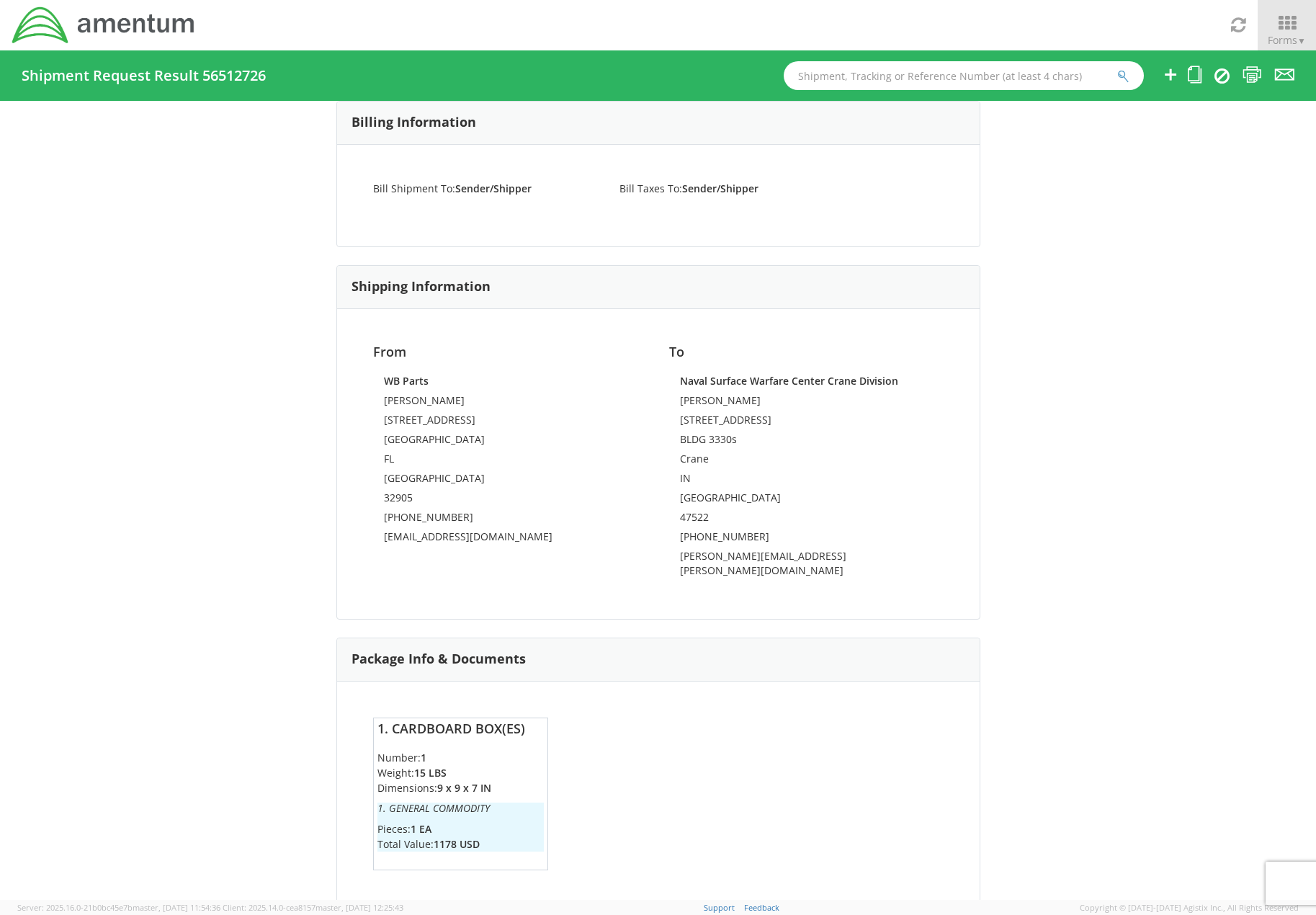
scroll to position [571, 0]
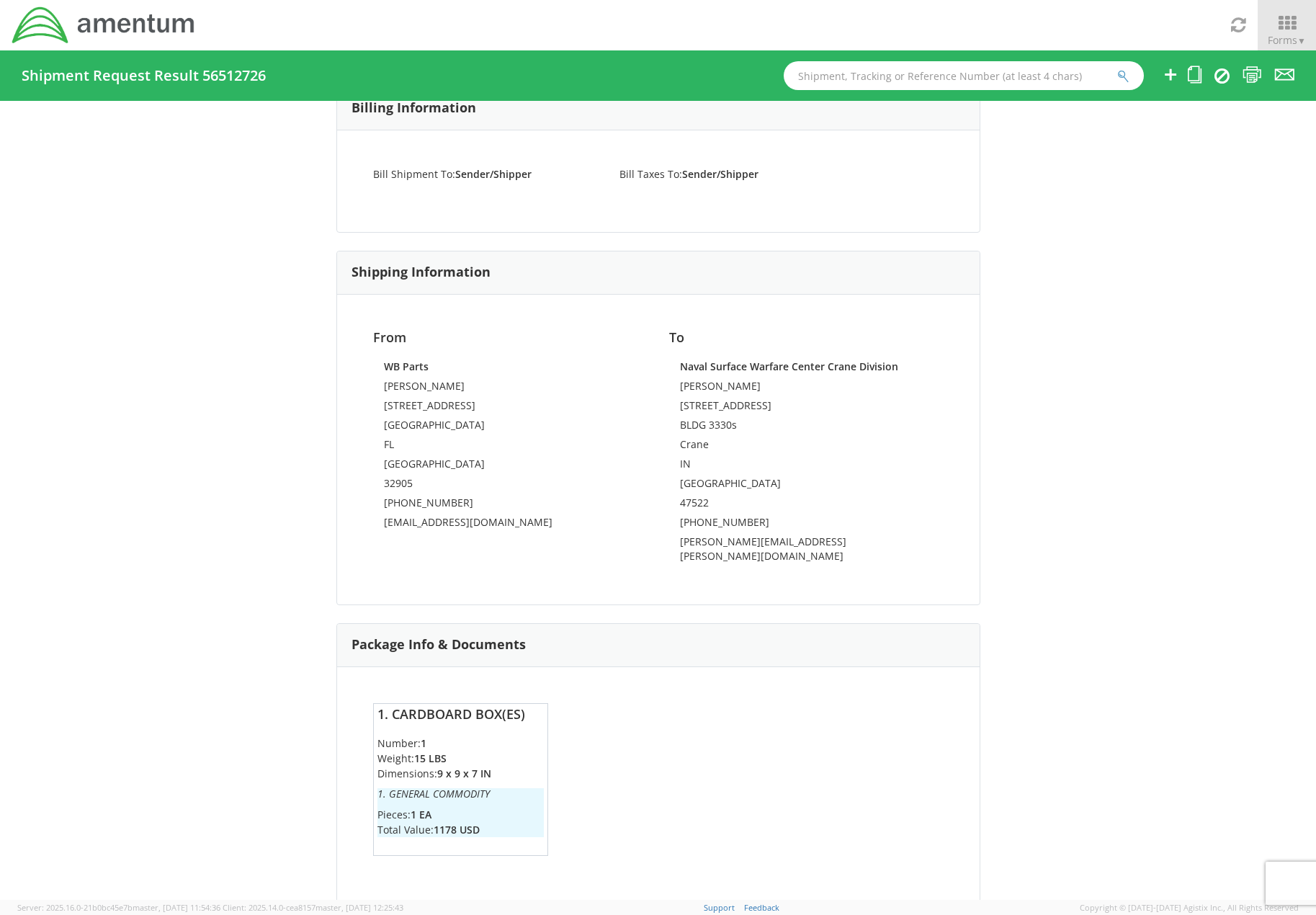
click at [478, 766] on strong "9 x 9 x 7 IN" at bounding box center [464, 773] width 54 height 14
click at [465, 771] on ul "Number: 1 Weight: 15 LBS Dimensions: 9 x 9 x 7 IN 1. General Commodity Pieces: …" at bounding box center [460, 785] width 167 height 101
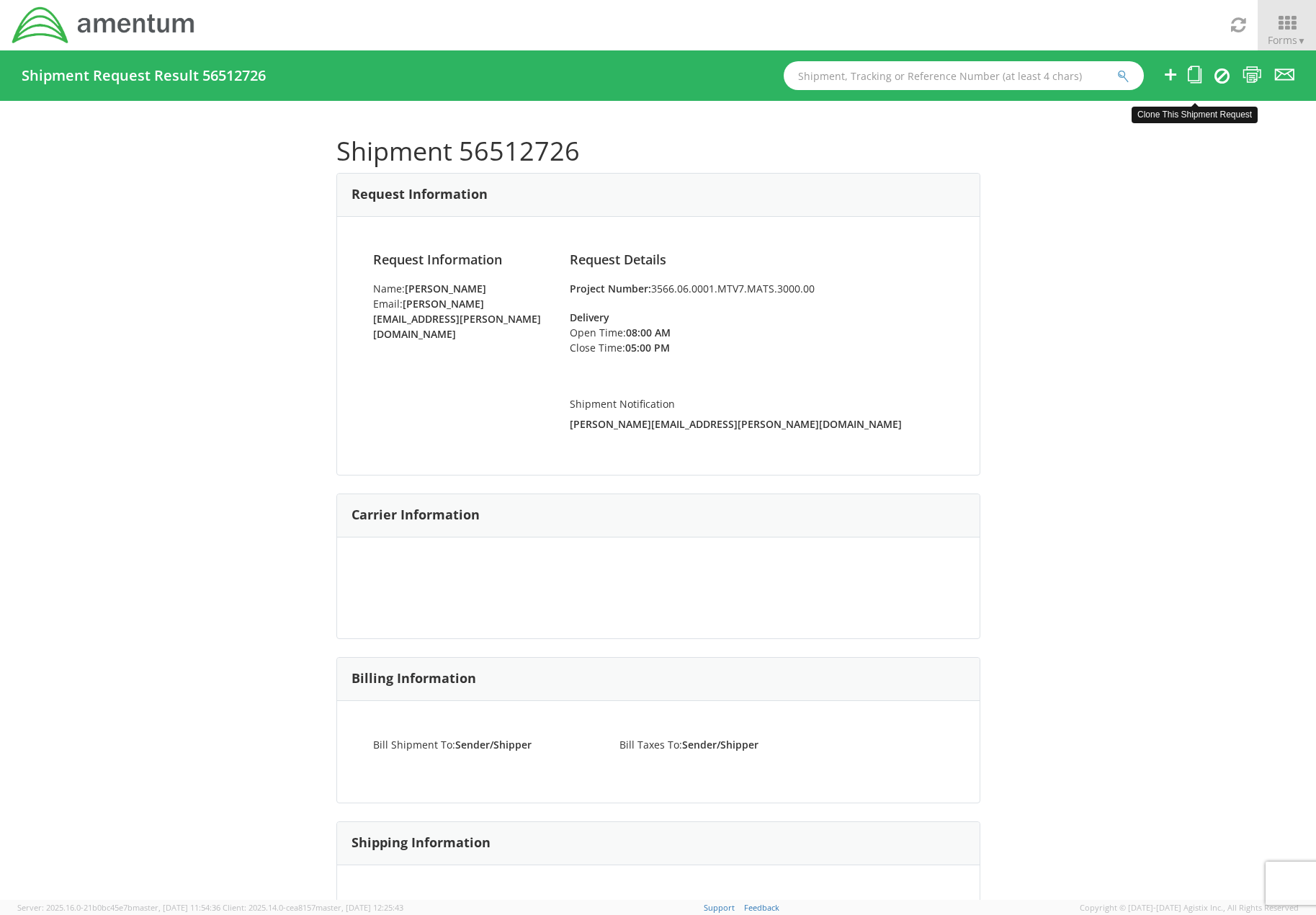
click at [1190, 84] on link at bounding box center [1194, 76] width 14 height 24
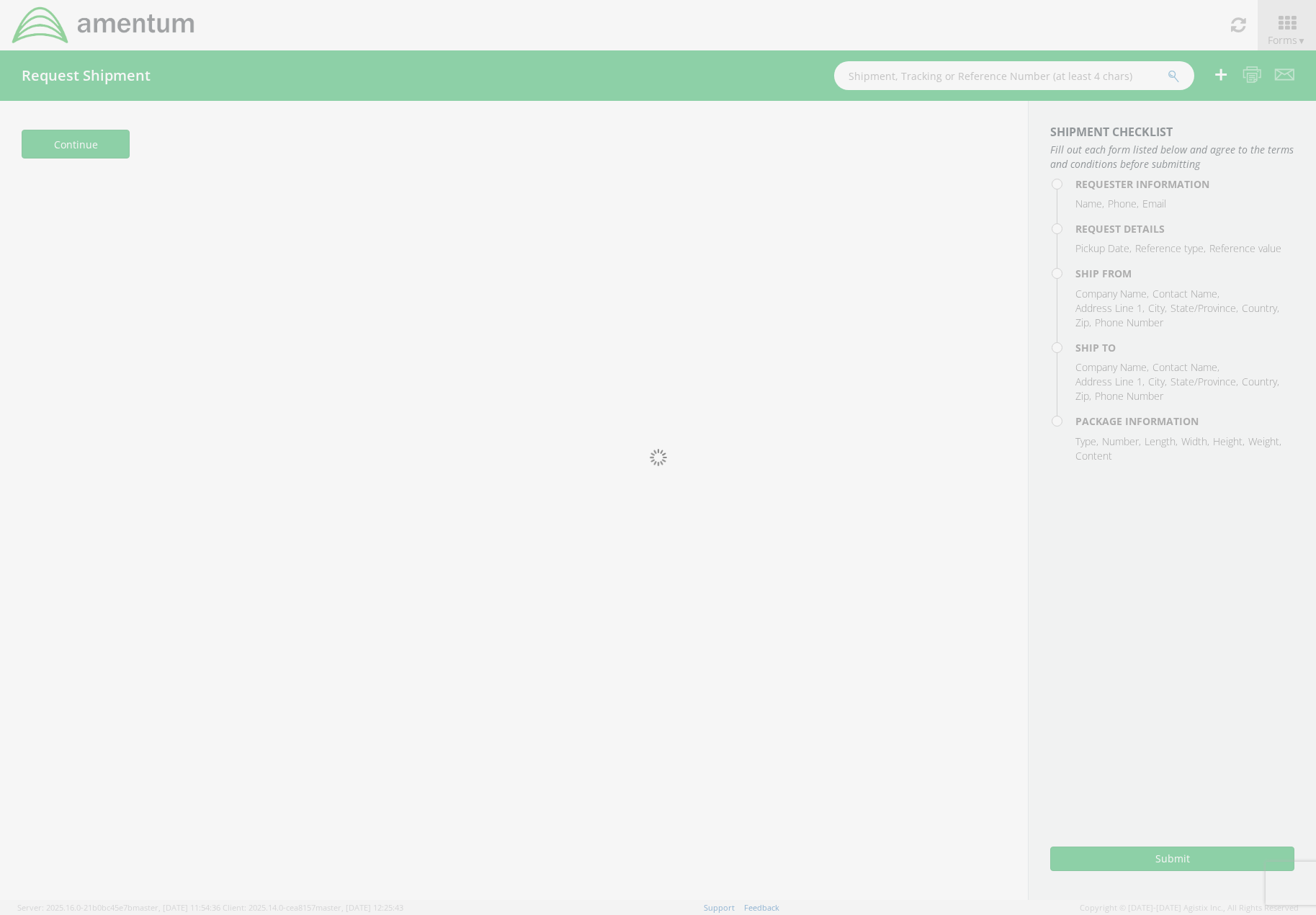
type input "[PERSON_NAME]"
type input "8126930133"
type input "[PERSON_NAME][EMAIL_ADDRESS][PERSON_NAME][DOMAIN_NAME]"
type input "[DATE]"
type input "4:00 PM"
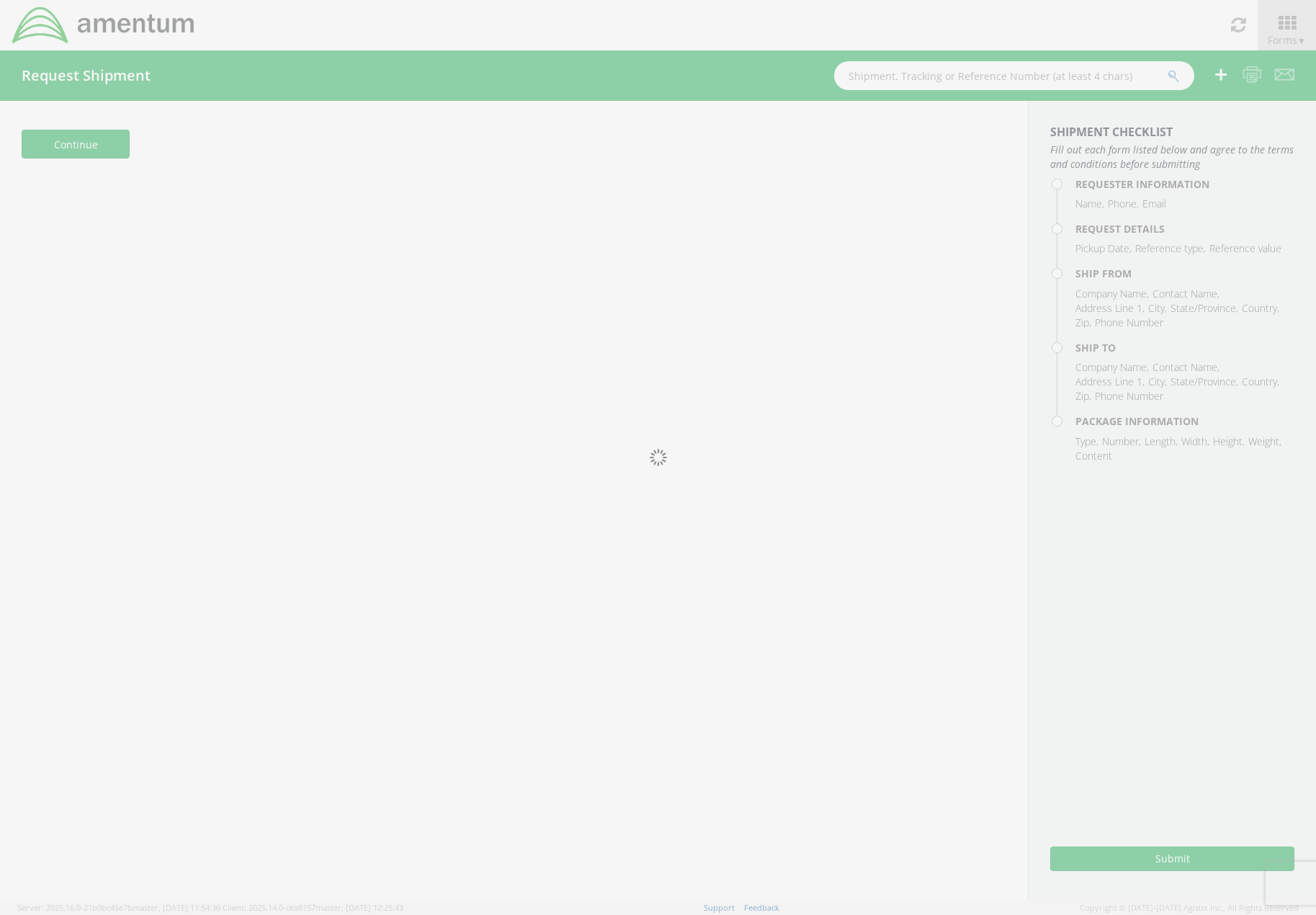
type input "3566.06.0001.MTV7.MATS.3000.00"
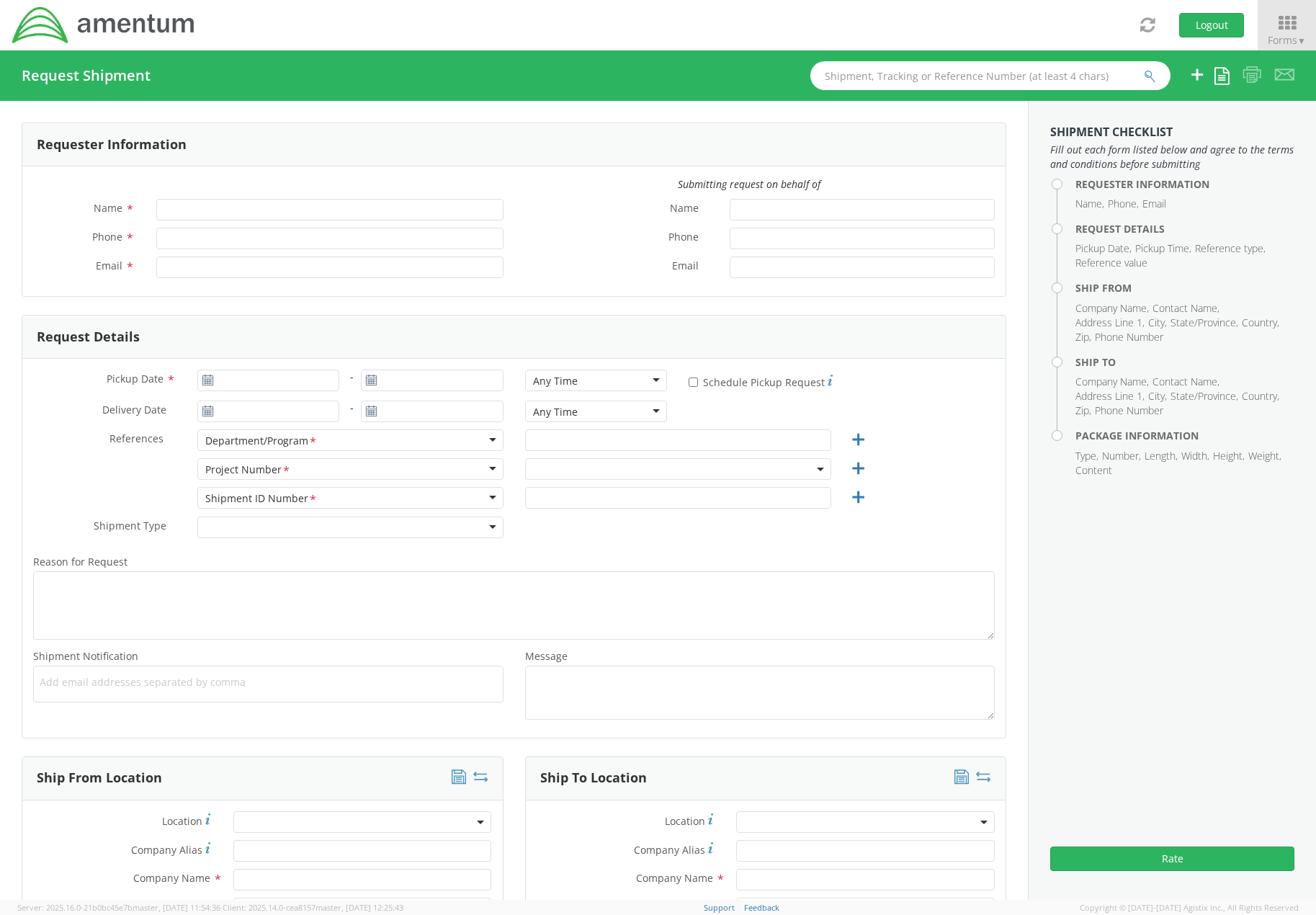
type input "[PERSON_NAME]"
type input "[PHONE_NUMBER]"
type input "[PERSON_NAME][EMAIL_ADDRESS][PERSON_NAME][DOMAIN_NAME]"
select select "3566.06.0001.ECP2.MATS.3000.00"
click at [708, 468] on span "3566.06.0001.ECP2.MATS.3000.00" at bounding box center [677, 469] width 290 height 14
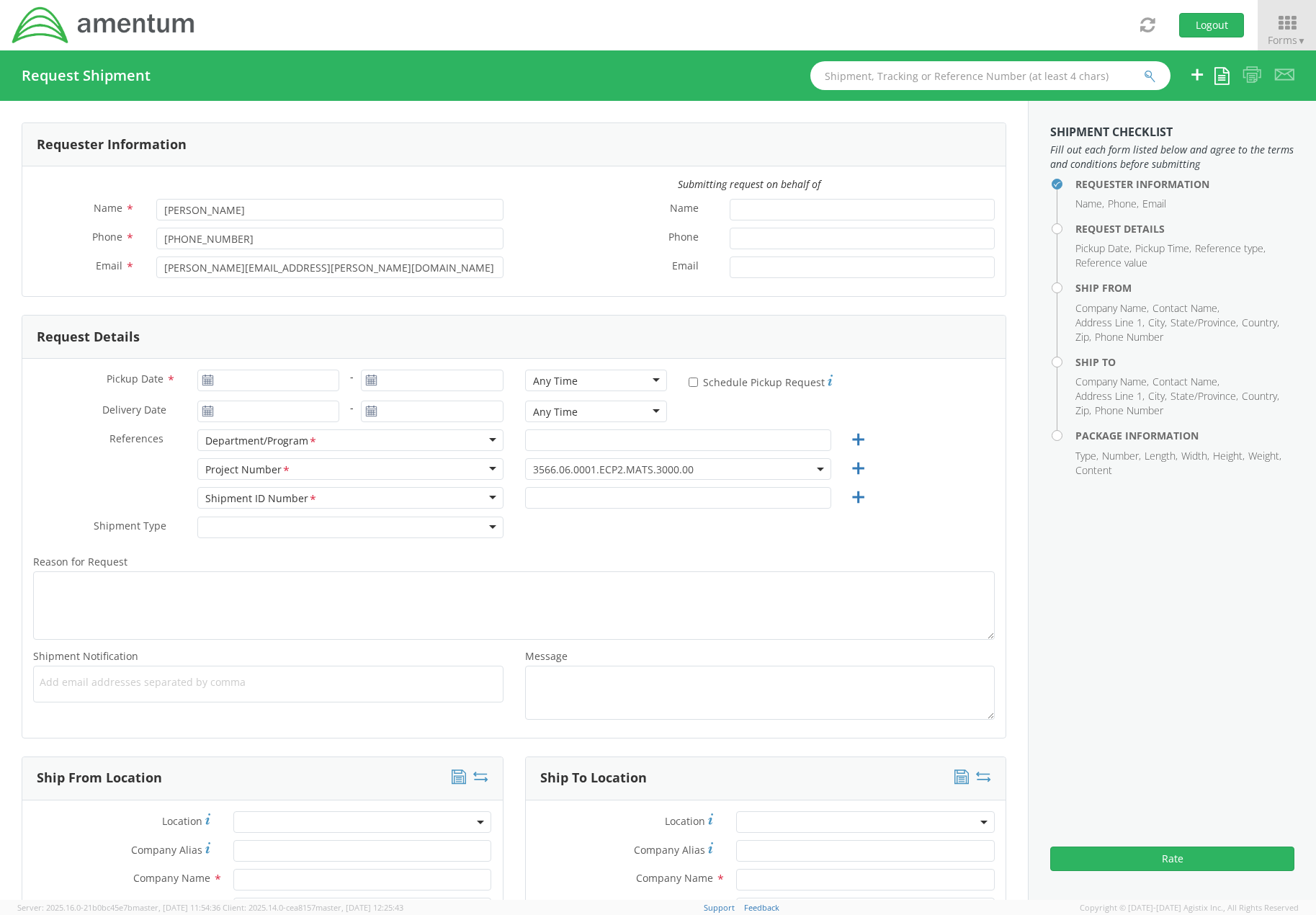
click at [967, 530] on div "Shipment Type * Batch Regular" at bounding box center [513, 531] width 983 height 29
click at [713, 464] on span "3566.06.0001.ECP2.MATS.3000.00" at bounding box center [677, 469] width 290 height 14
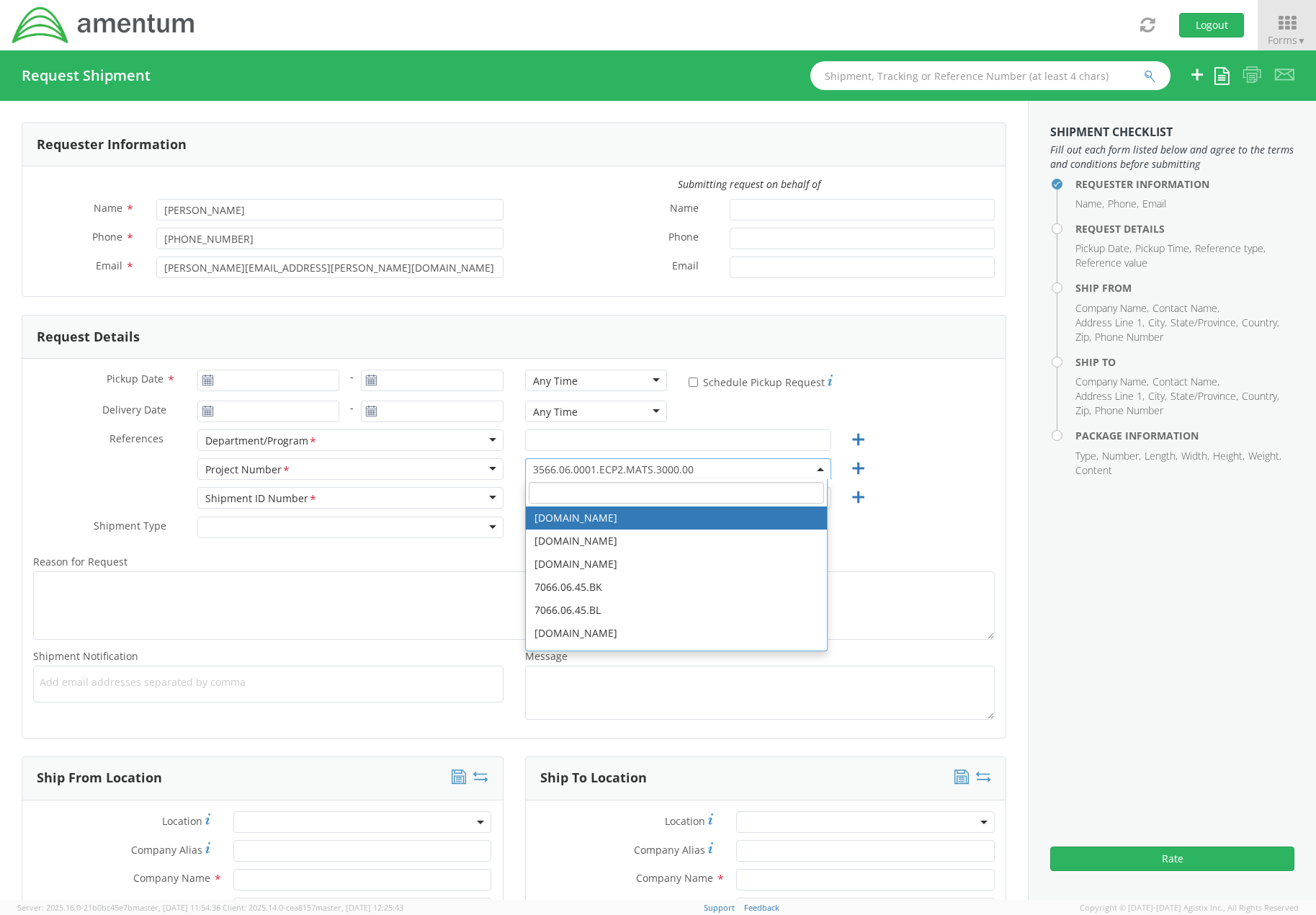
click at [663, 499] on input "search" at bounding box center [676, 493] width 295 height 22
paste input "3566.06.0001.MTV7.MATS. 3000.00"
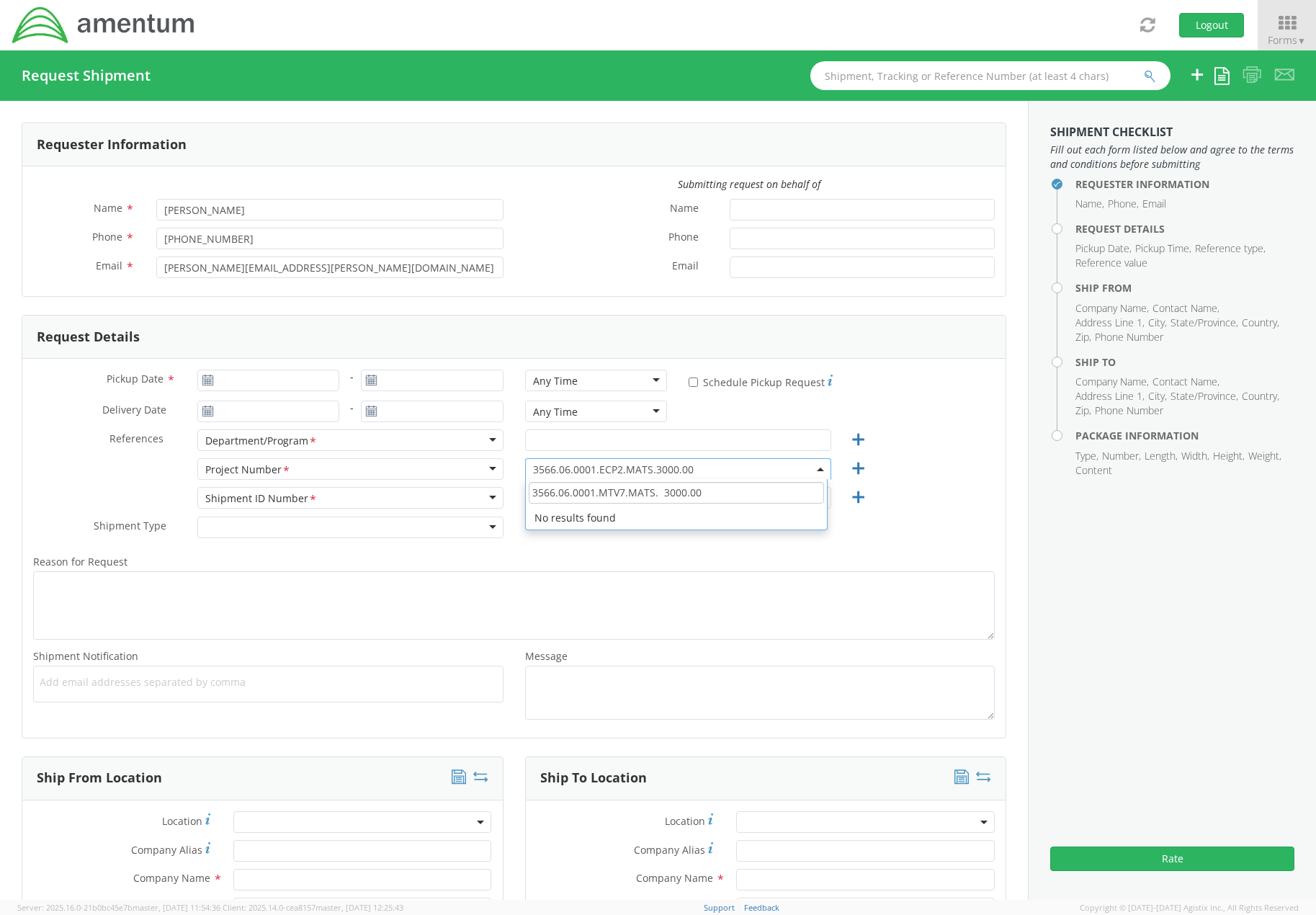
type input "3566.06.0001.MTV7.MATS. 3000.00"
click at [728, 546] on div "Reason for Request * Shipment Notification * Add email addresses separated by c…" at bounding box center [513, 637] width 983 height 182
click at [710, 466] on span "3566.06.0001.ECP2.MATS.3000.00" at bounding box center [677, 469] width 290 height 14
click at [649, 494] on input "search" at bounding box center [676, 493] width 295 height 22
paste input "3566.06.0001.MTV7.MATS. 3000.00"
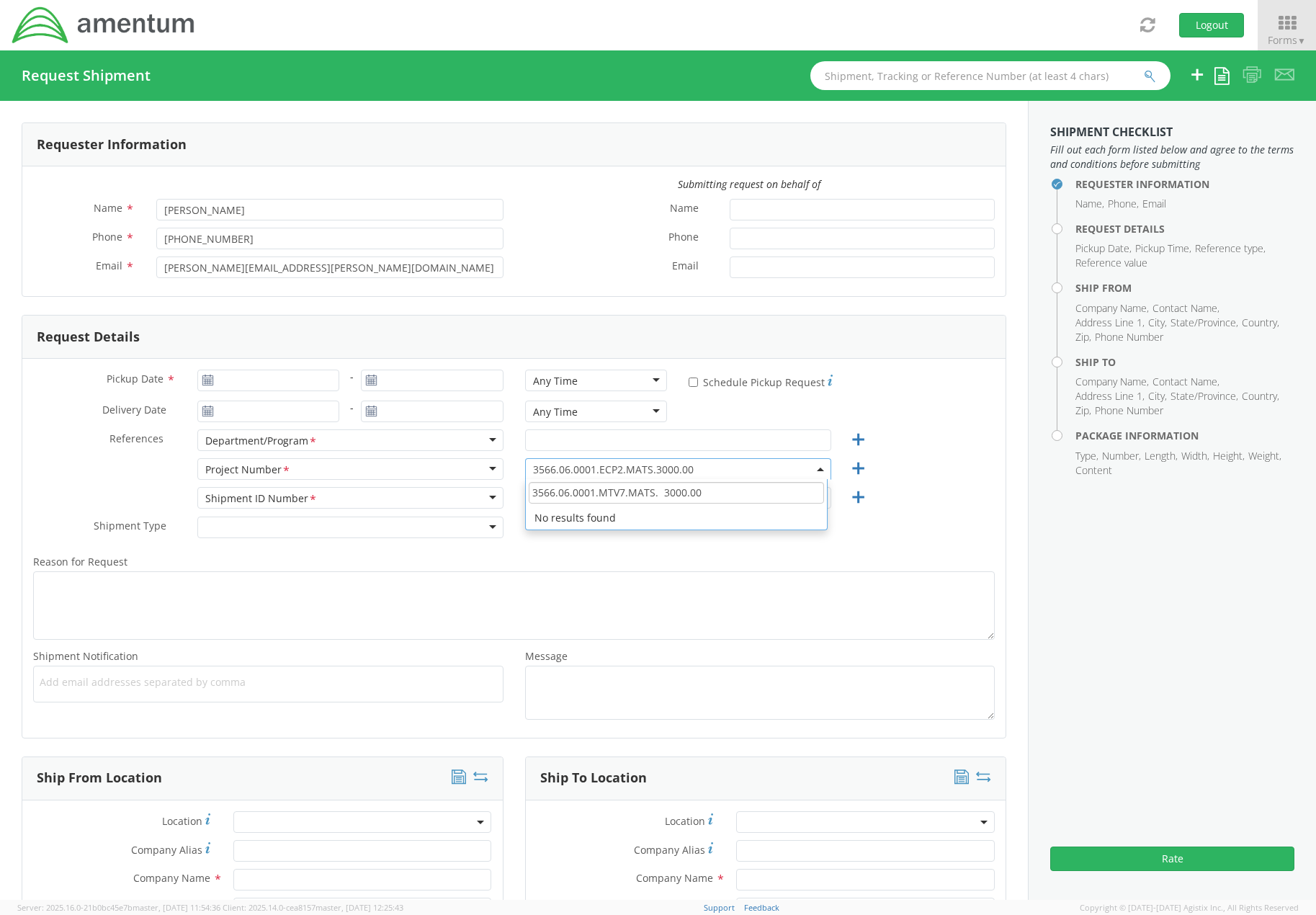
type input "3566.06.0001.MTV7.MATS. 3000.00"
click at [583, 519] on li "No results found" at bounding box center [676, 518] width 301 height 23
drag, startPoint x: 879, startPoint y: 519, endPoint x: 868, endPoint y: 512, distance: 13.0
click at [879, 517] on div "Shipment Type * Batch Regular" at bounding box center [513, 531] width 983 height 29
click at [786, 470] on span "3566.06.0001.ECP2.MATS.3000.00" at bounding box center [677, 469] width 290 height 14
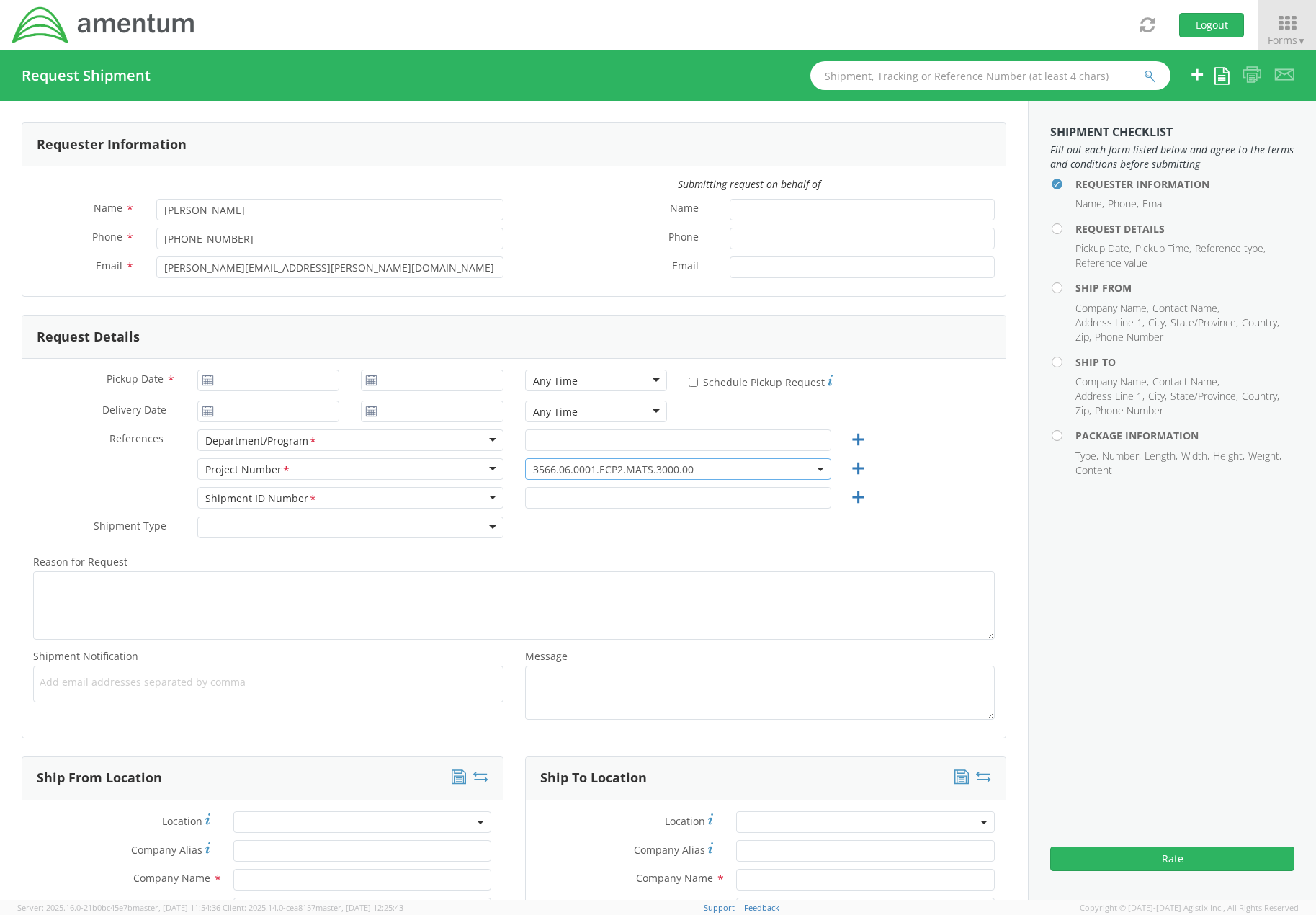
click at [759, 466] on span "3566.06.0001.ECP2.MATS.3000.00" at bounding box center [677, 469] width 290 height 14
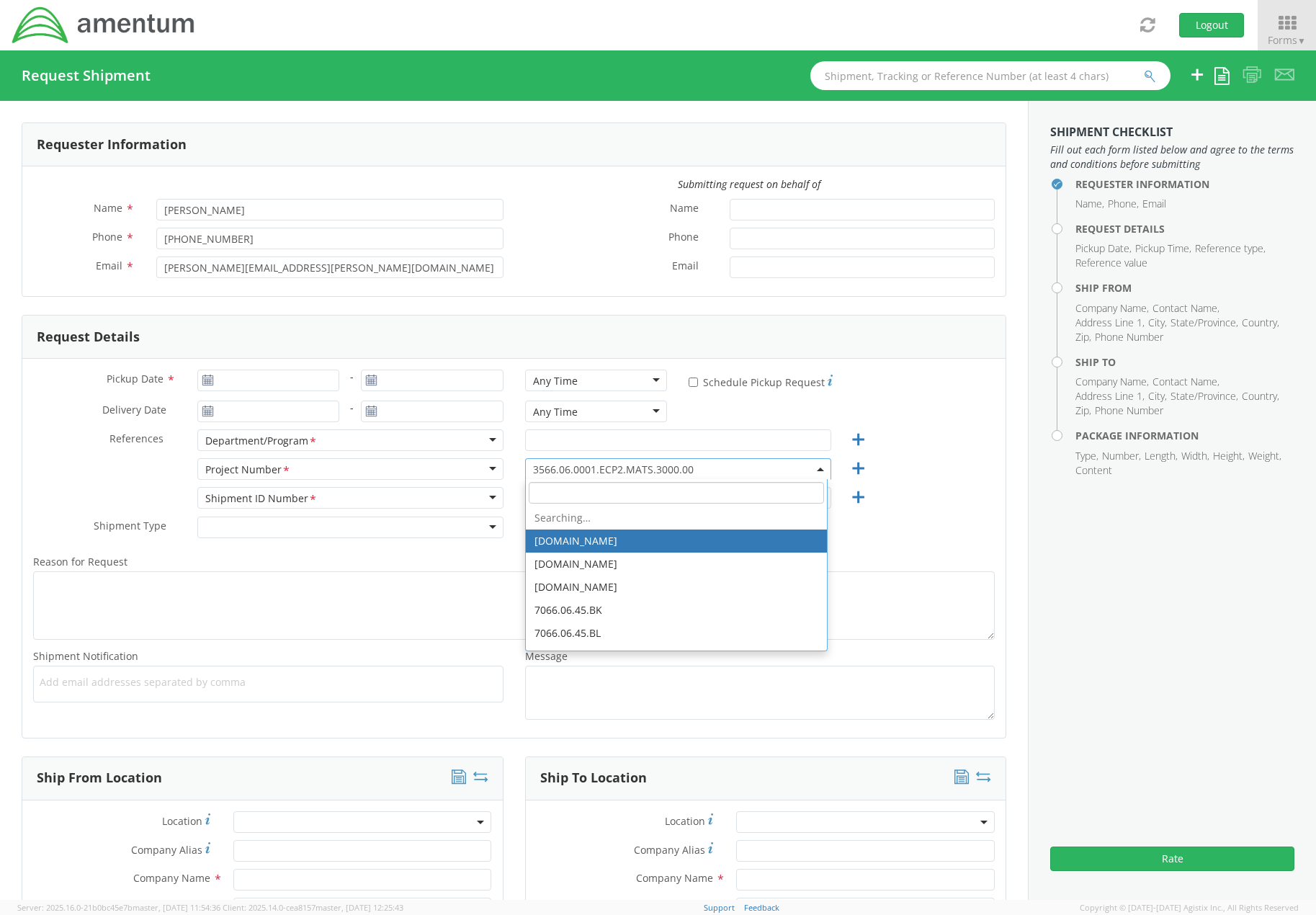
click at [395, 535] on div at bounding box center [350, 528] width 306 height 22
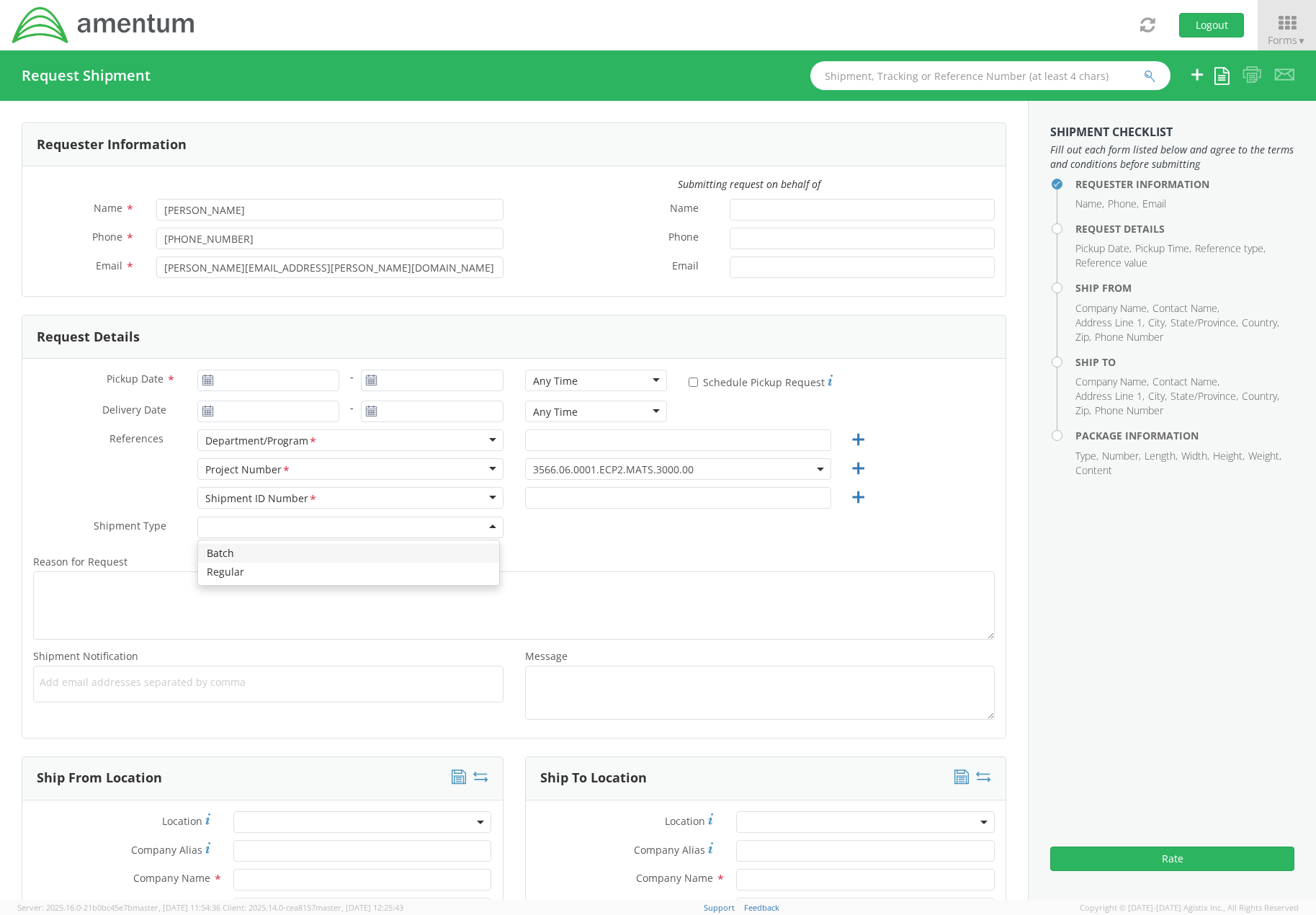
click at [394, 479] on div "Project Number *" at bounding box center [350, 469] width 306 height 22
click at [392, 468] on div "Project Number *" at bounding box center [350, 469] width 306 height 22
click at [491, 474] on div "Project Number *" at bounding box center [350, 469] width 306 height 22
click at [489, 469] on div "Project Number *" at bounding box center [350, 469] width 306 height 22
click at [562, 448] on input "text" at bounding box center [677, 440] width 306 height 22
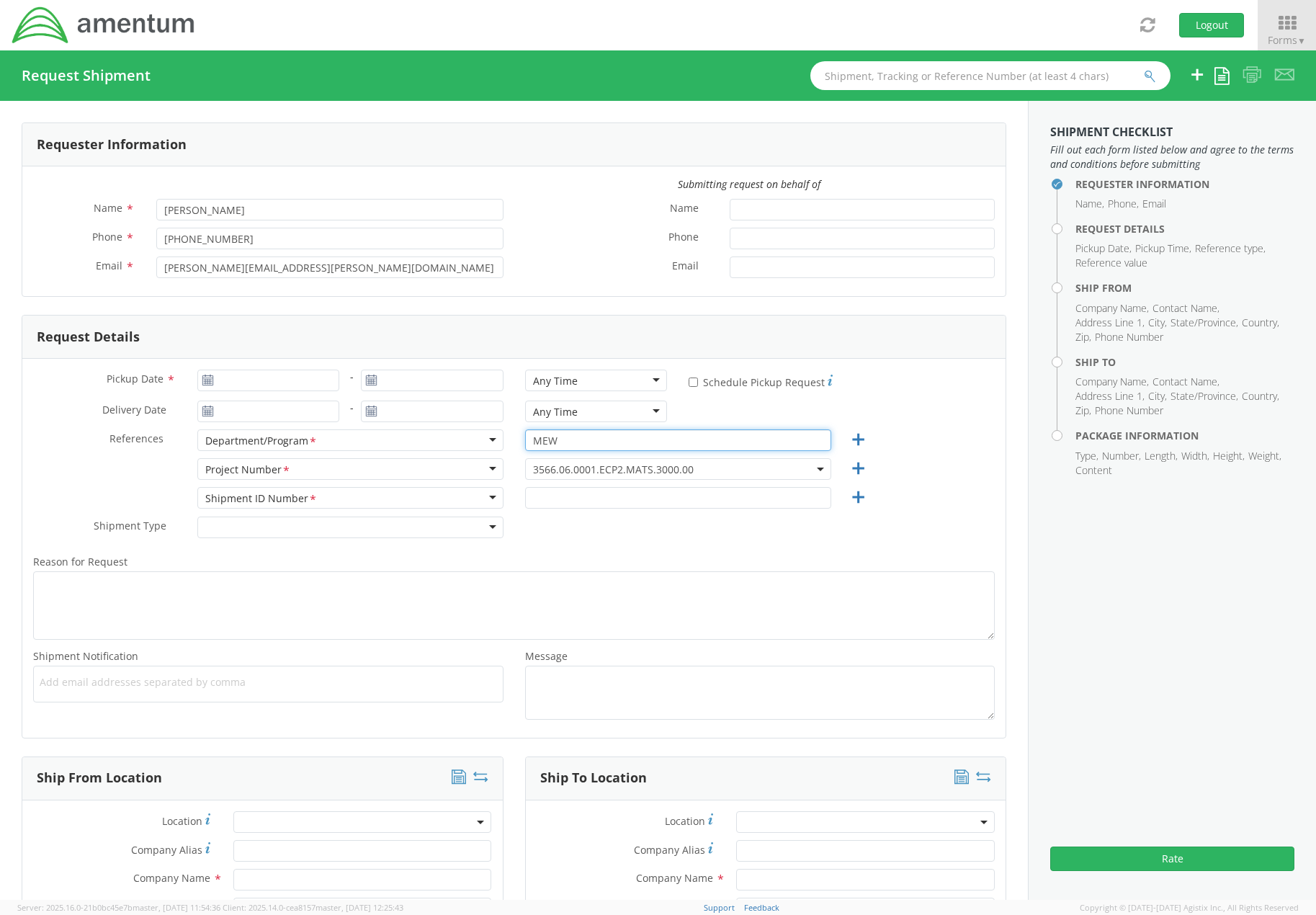
type input "MEW"
click at [714, 501] on input "text" at bounding box center [677, 498] width 306 height 22
paste input "3566.06.0001.MTV7.MATS. 3000.00"
type input "3566.06.0001.MTV7.MATS. 3000.00"
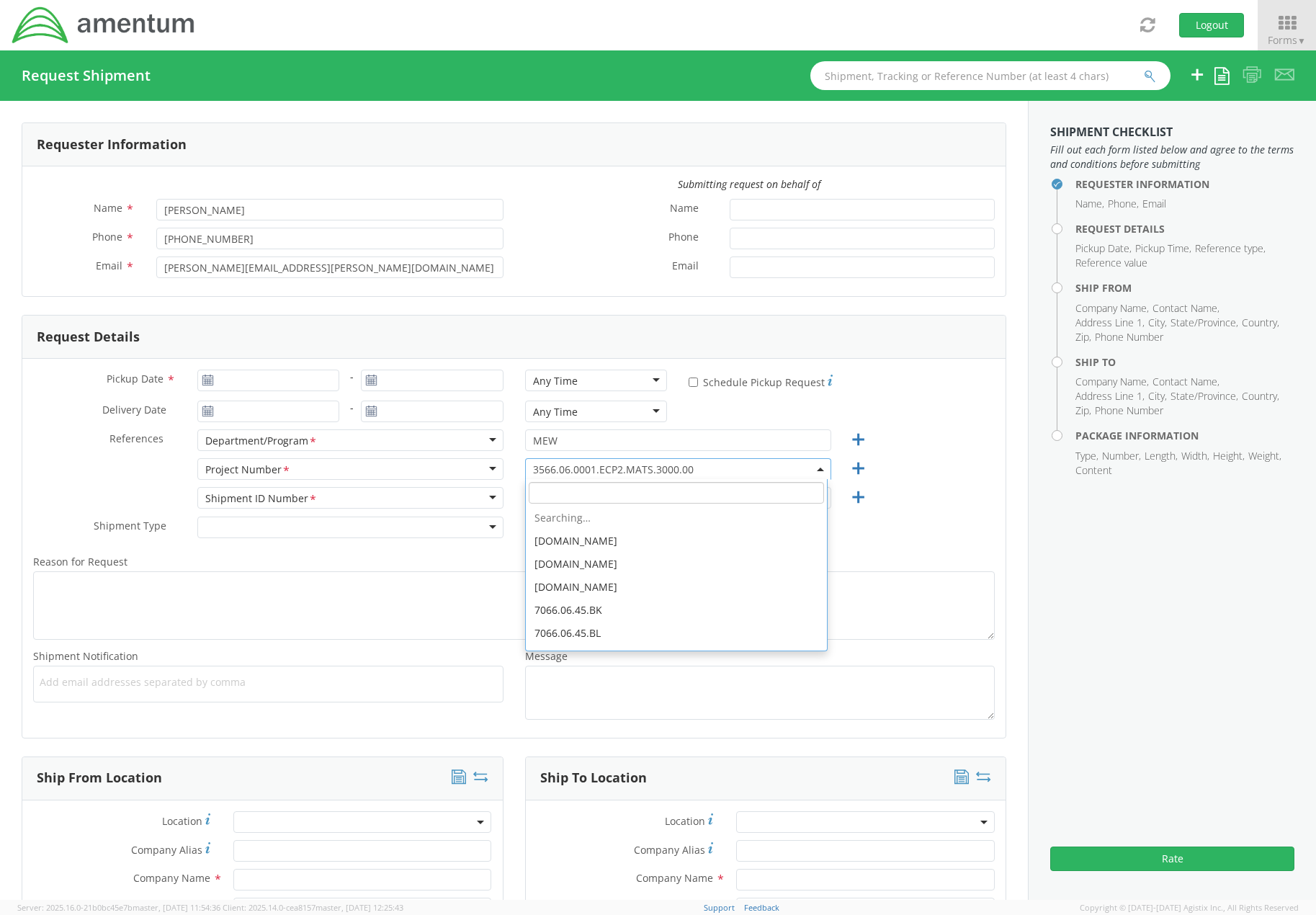
click at [618, 465] on span "3566.06.0001.ECP2.MATS.3000.00" at bounding box center [677, 469] width 290 height 14
click at [616, 496] on input "search" at bounding box center [676, 493] width 295 height 22
paste input "3566.06.0001.MTV7.MATS. 3000.00"
click at [656, 492] on input "3566.06.0001.MTV7.MATS. 3000.00" at bounding box center [676, 493] width 295 height 22
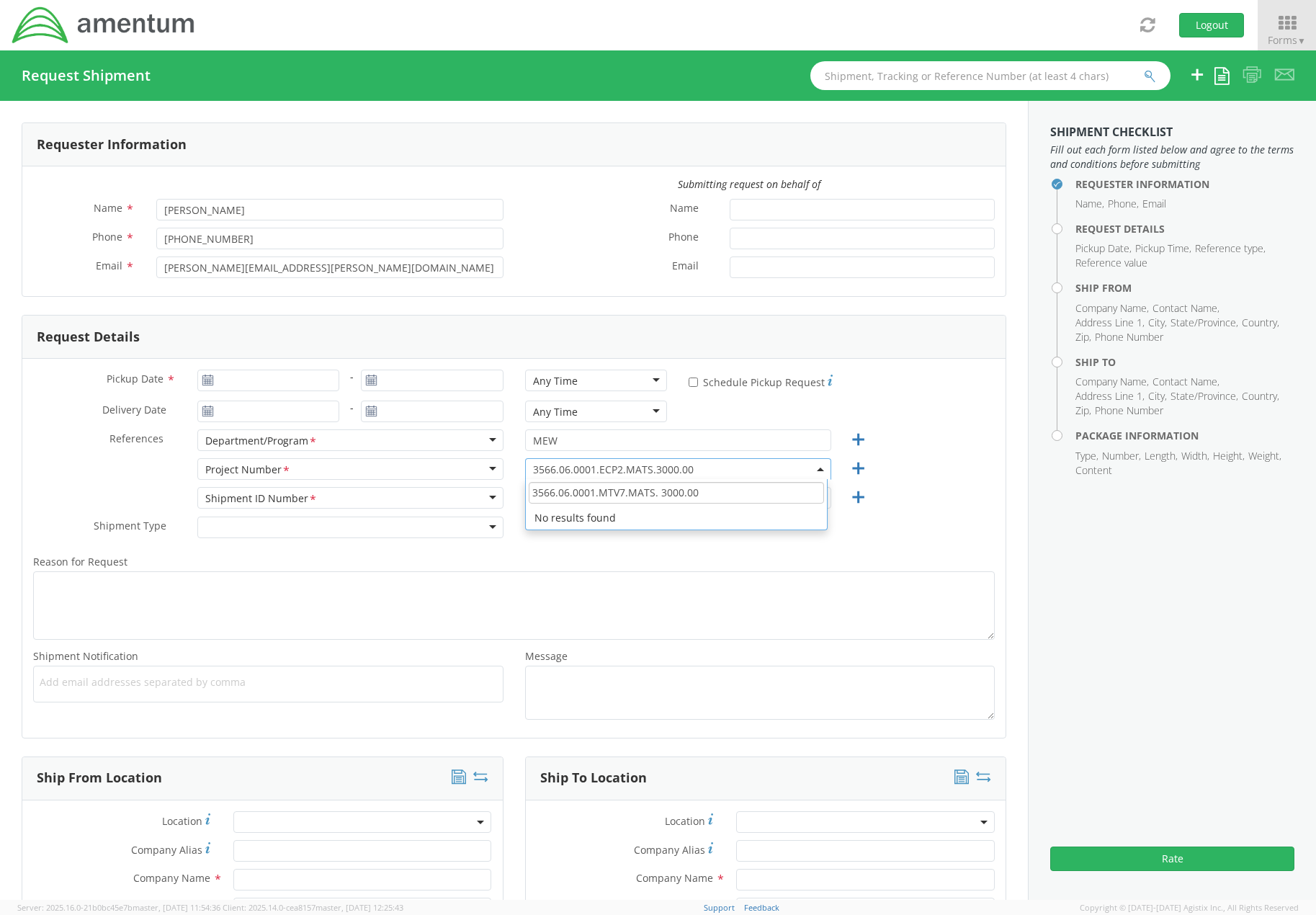
drag, startPoint x: 703, startPoint y: 494, endPoint x: 623, endPoint y: 496, distance: 80.0
click at [623, 495] on input "3566.06.0001.MTV7.MATS. 3000.00" at bounding box center [676, 493] width 295 height 22
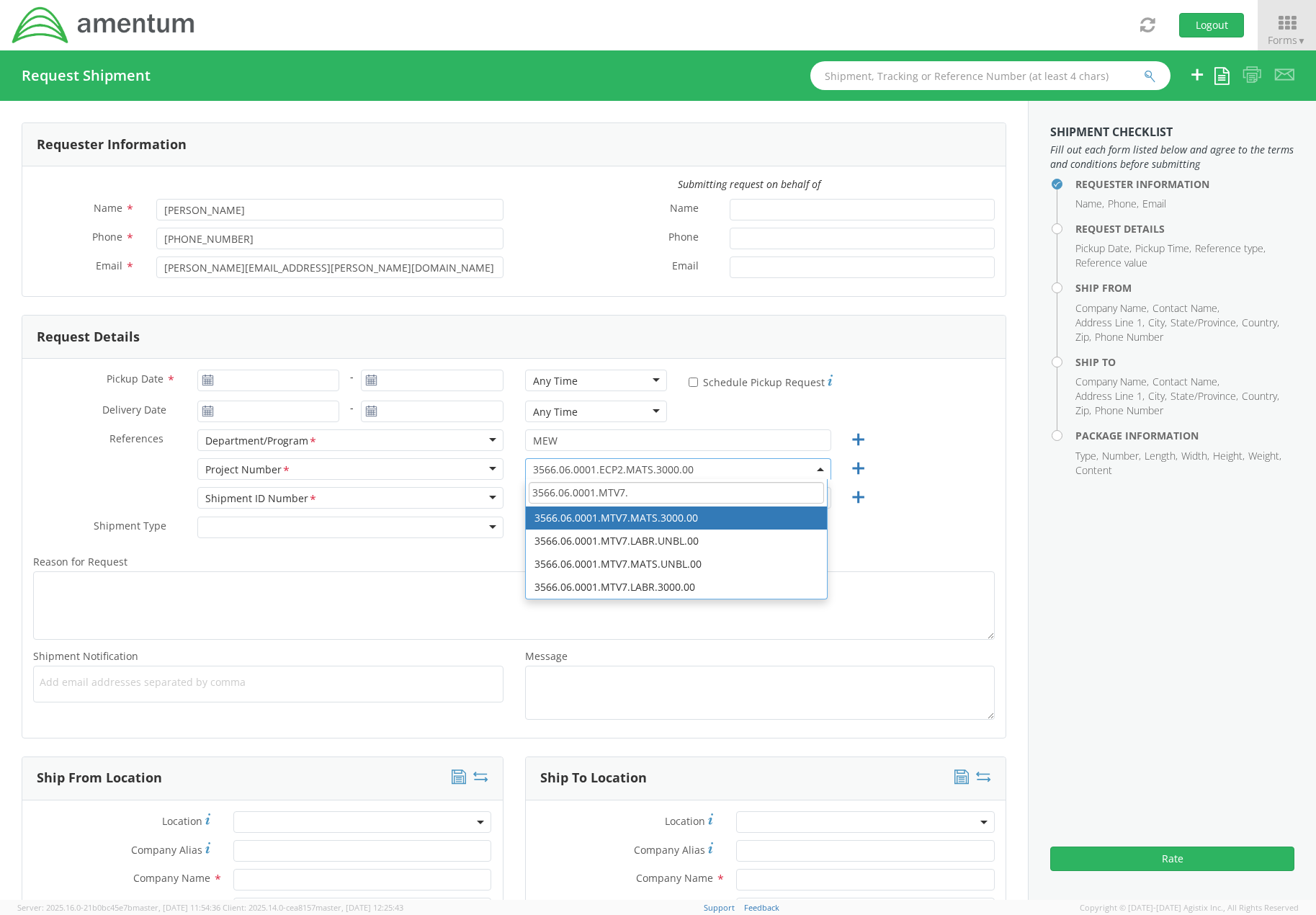
type input "3566.06.0001.MTV7."
select select "3566.06.0001.MTV7.MATS.3000.00"
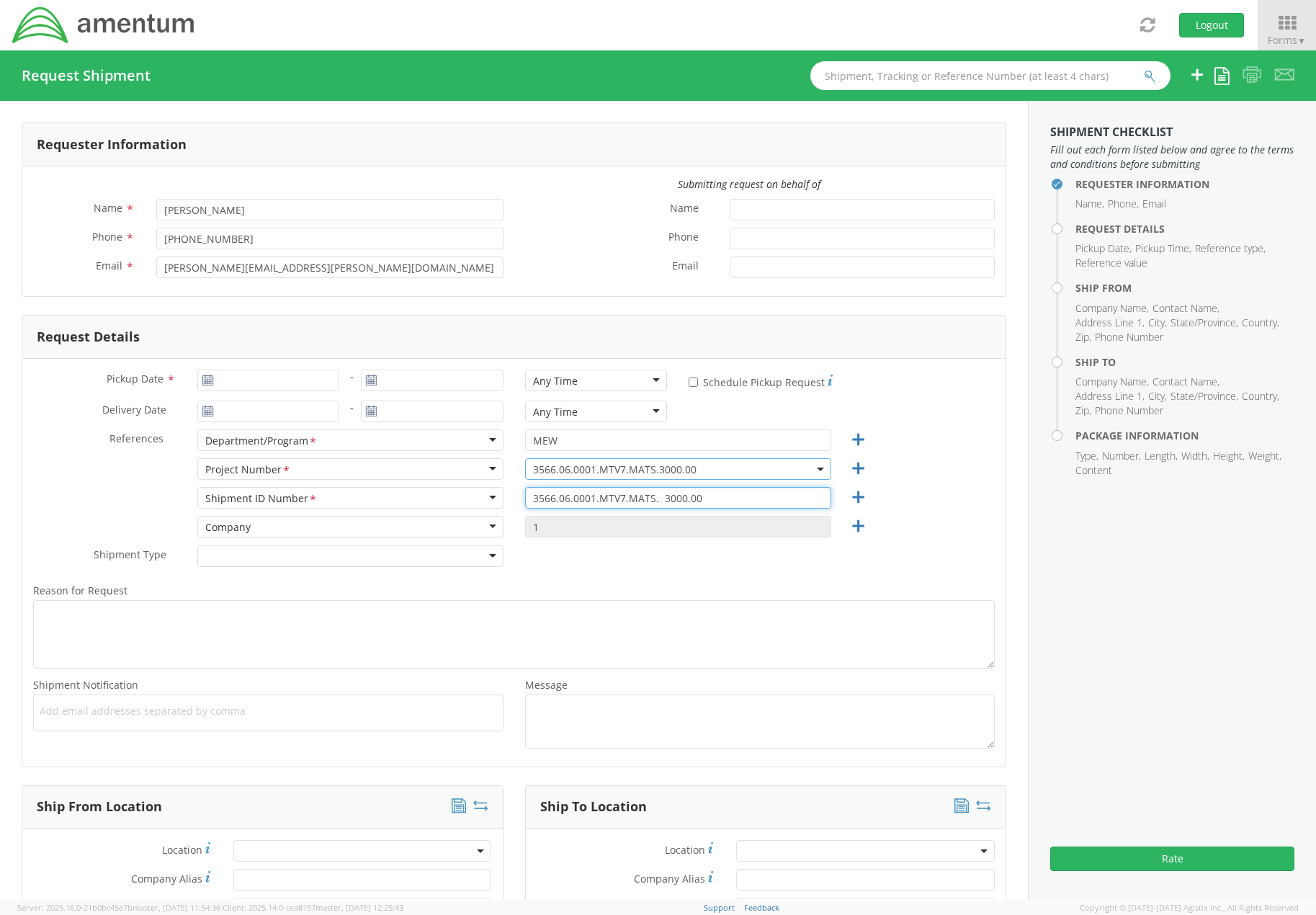
click at [657, 498] on input "3566.06.0001.MTV7.MATS. 3000.00" at bounding box center [677, 498] width 306 height 22
type input "3566.06.0001.MTV7.MATS.3000.00"
click at [943, 551] on div "Shipment Type * Batch Regular" at bounding box center [513, 560] width 983 height 29
click at [456, 555] on div at bounding box center [350, 557] width 306 height 22
click at [642, 568] on div "Shipment Type * Batch Regular" at bounding box center [513, 560] width 983 height 29
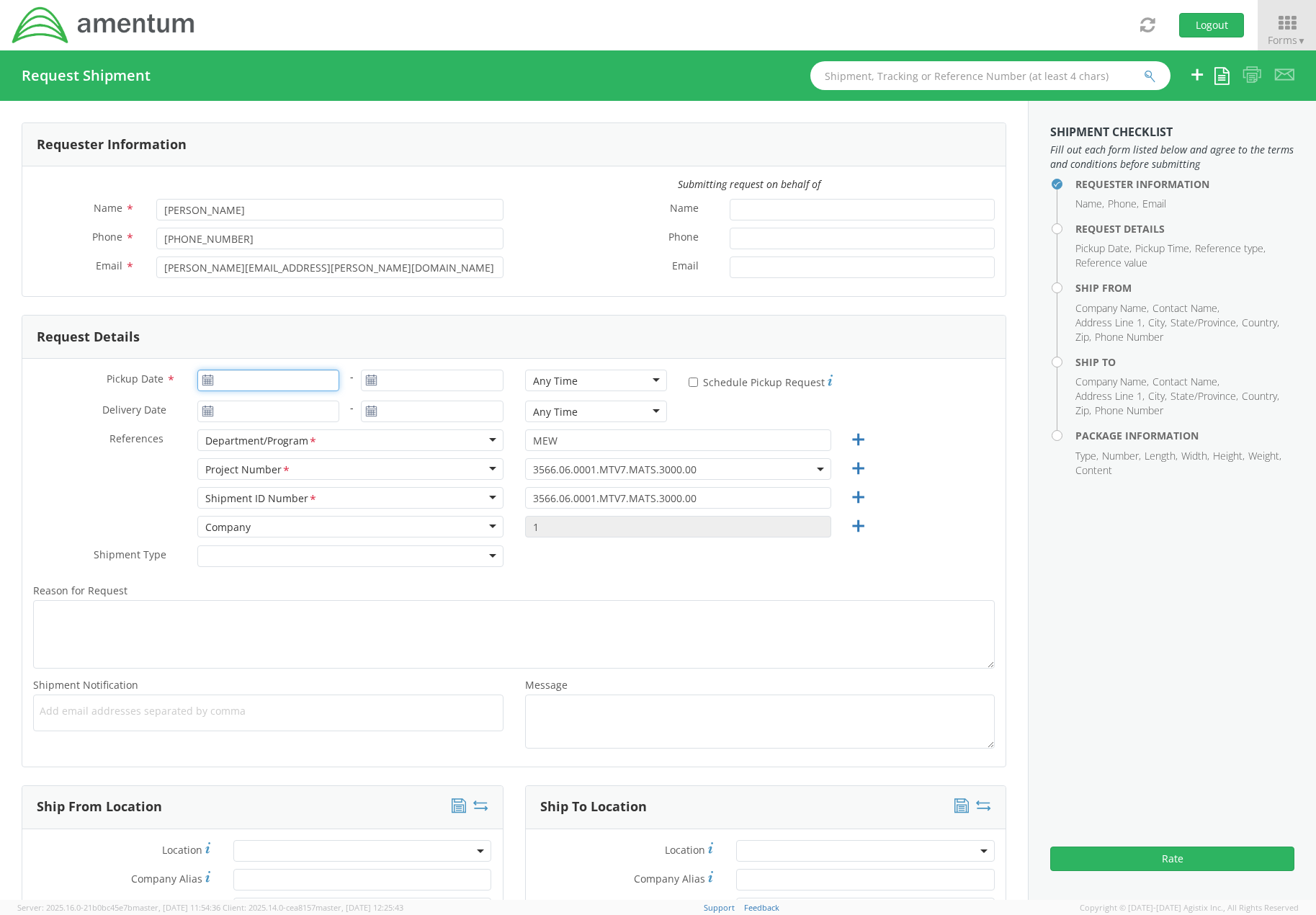
type input "[DATE]"
click at [199, 376] on input "[DATE]" at bounding box center [268, 380] width 143 height 22
click at [242, 512] on td "18" at bounding box center [240, 515] width 30 height 22
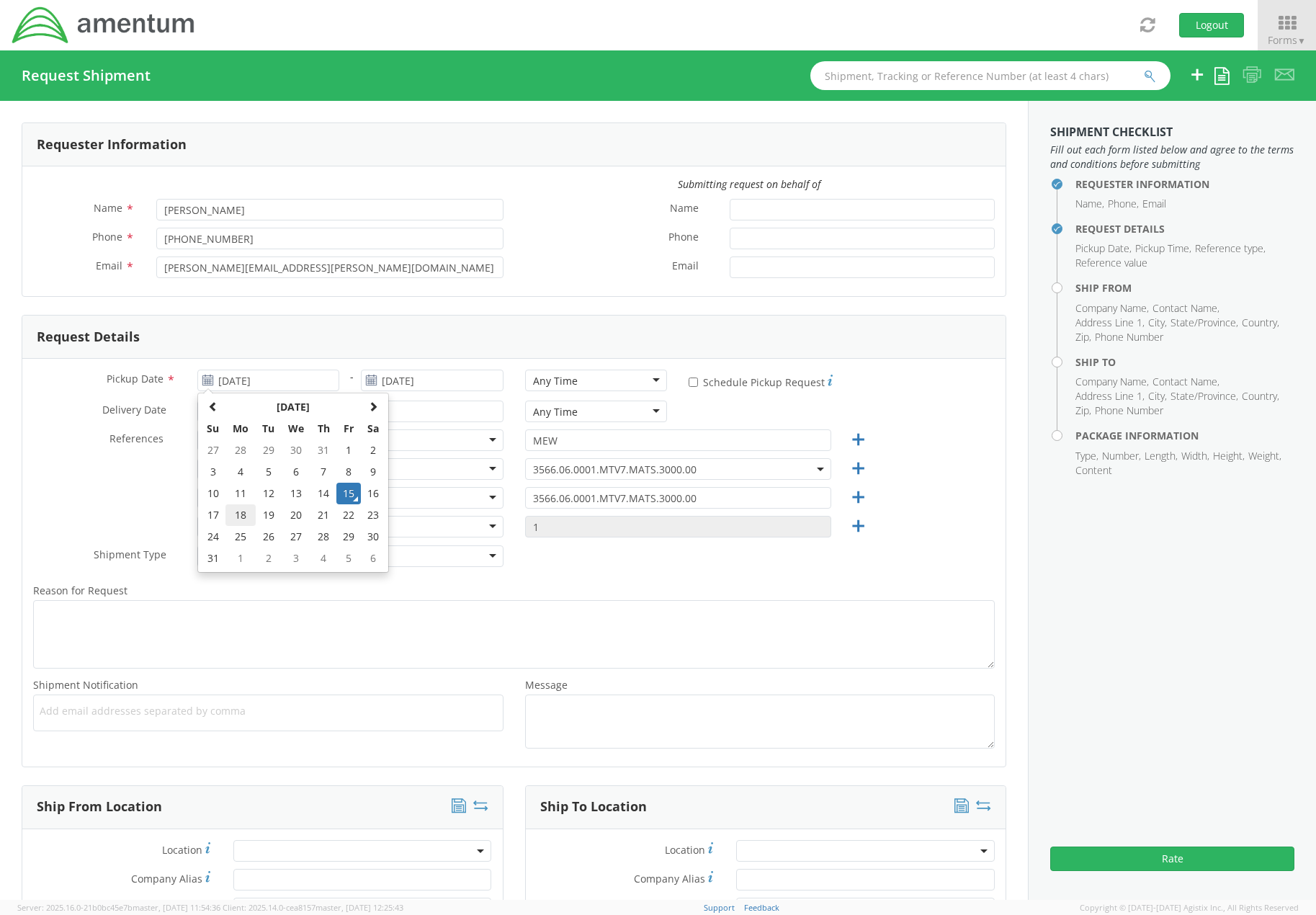
type input "[DATE]"
click at [616, 382] on div "Any Time" at bounding box center [596, 380] width 143 height 22
click at [940, 539] on div "Company Company Account Type Activity ID Airline Appointment Number ASN Batch R…" at bounding box center [513, 530] width 983 height 29
click at [688, 381] on input "* Schedule Pickup Request" at bounding box center [692, 381] width 9 height 9
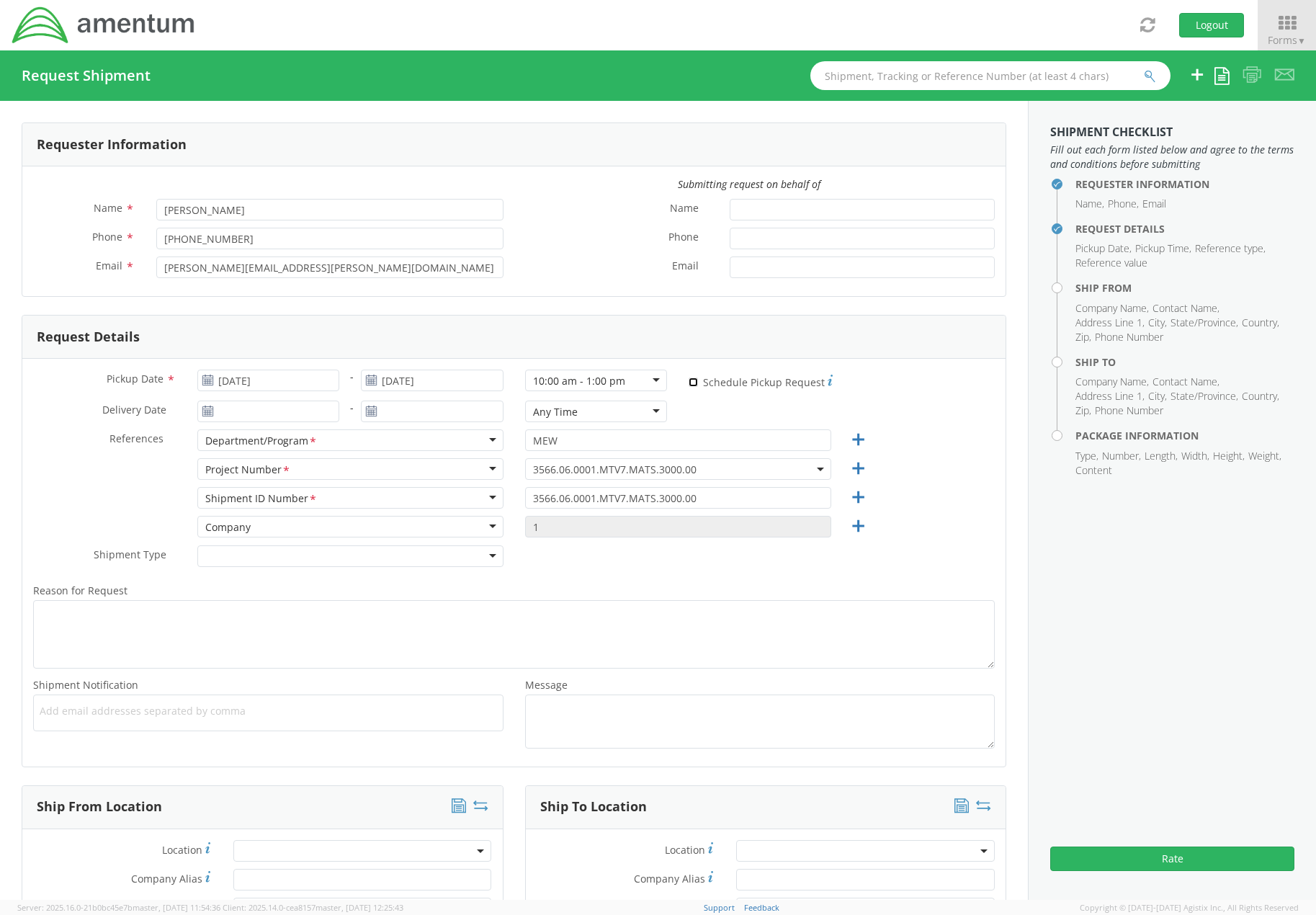
checkbox input "true"
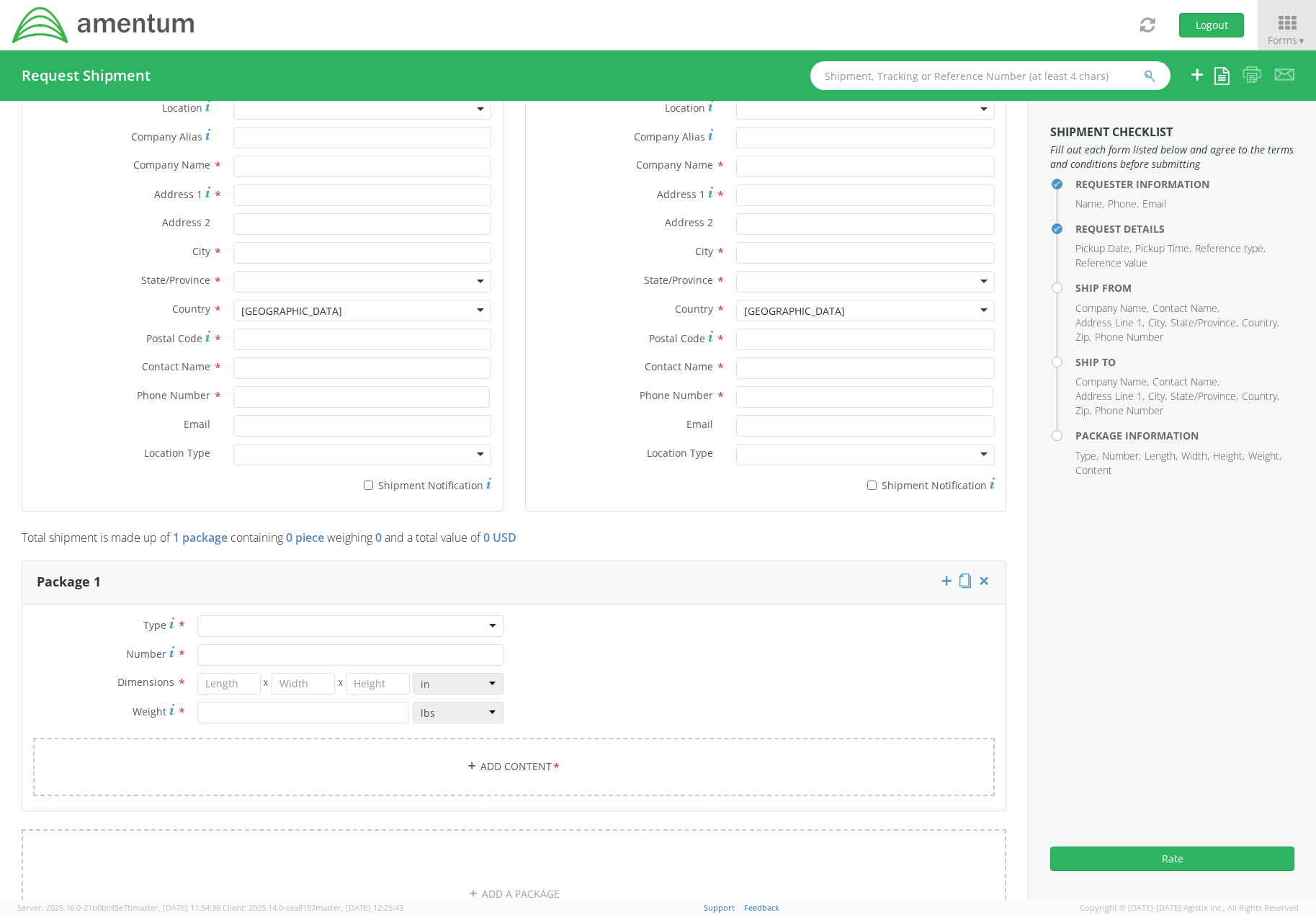
scroll to position [792, 0]
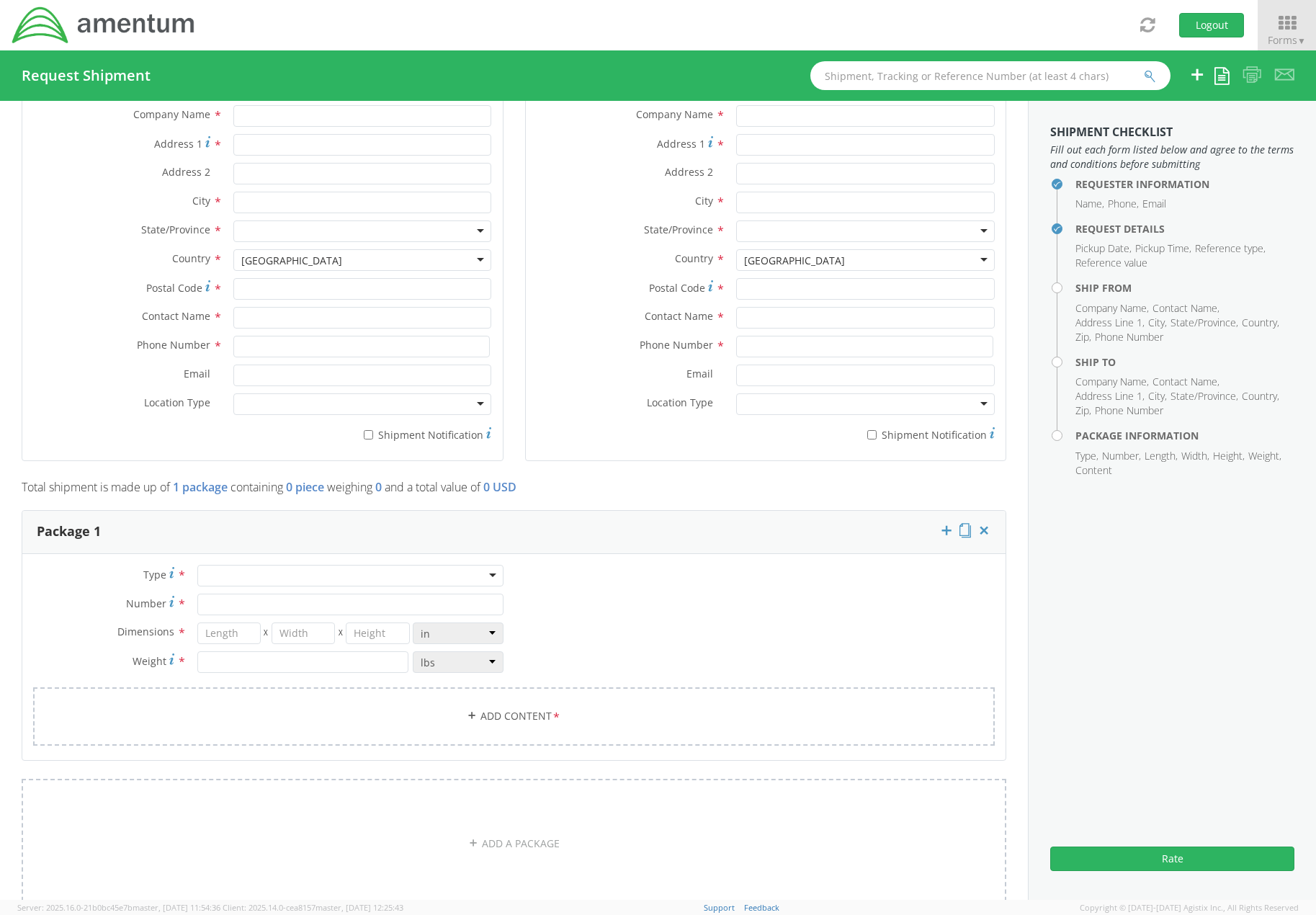
click at [260, 576] on div at bounding box center [350, 576] width 306 height 22
click at [242, 610] on input "Number *" at bounding box center [350, 605] width 306 height 22
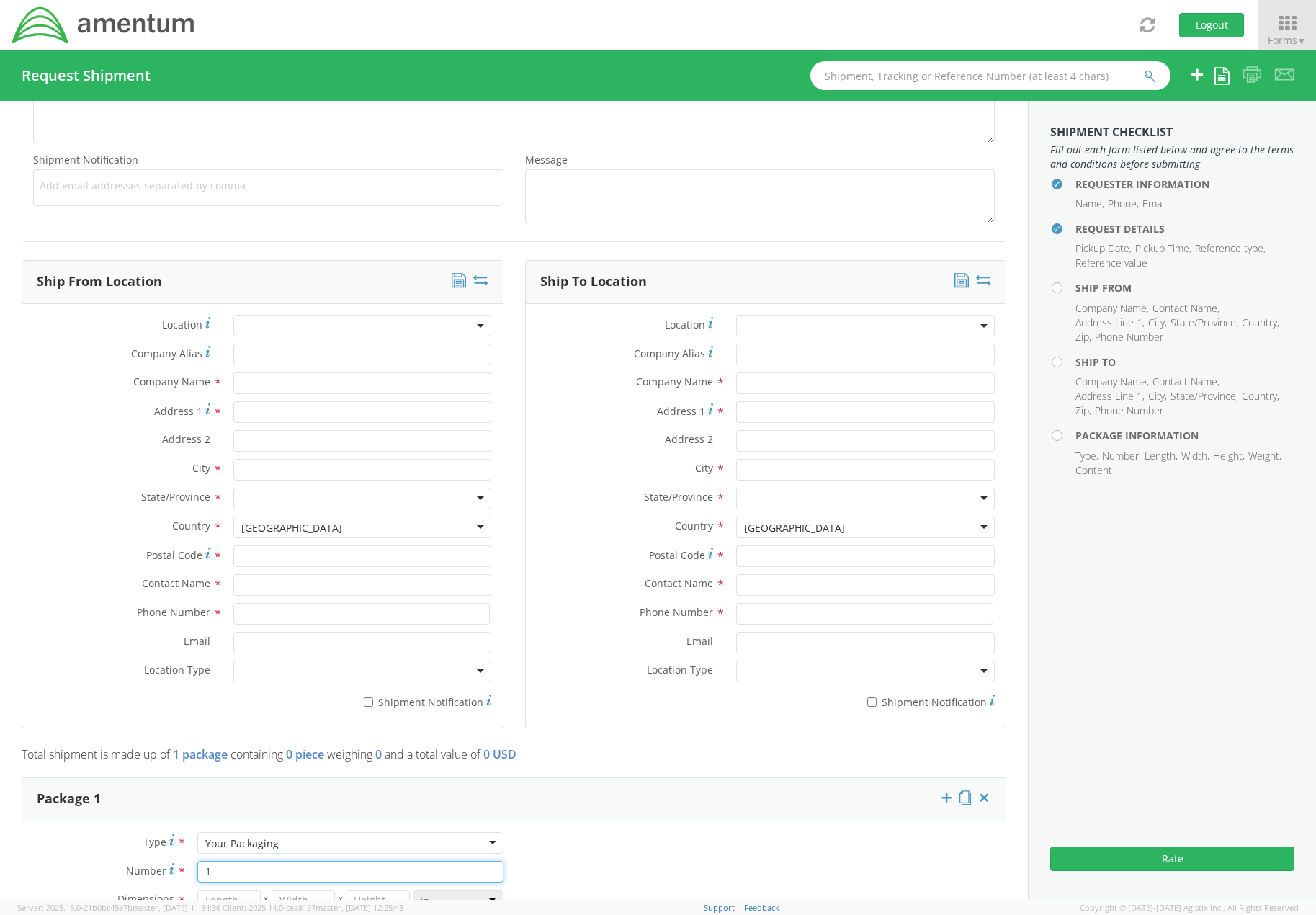
scroll to position [504, 0]
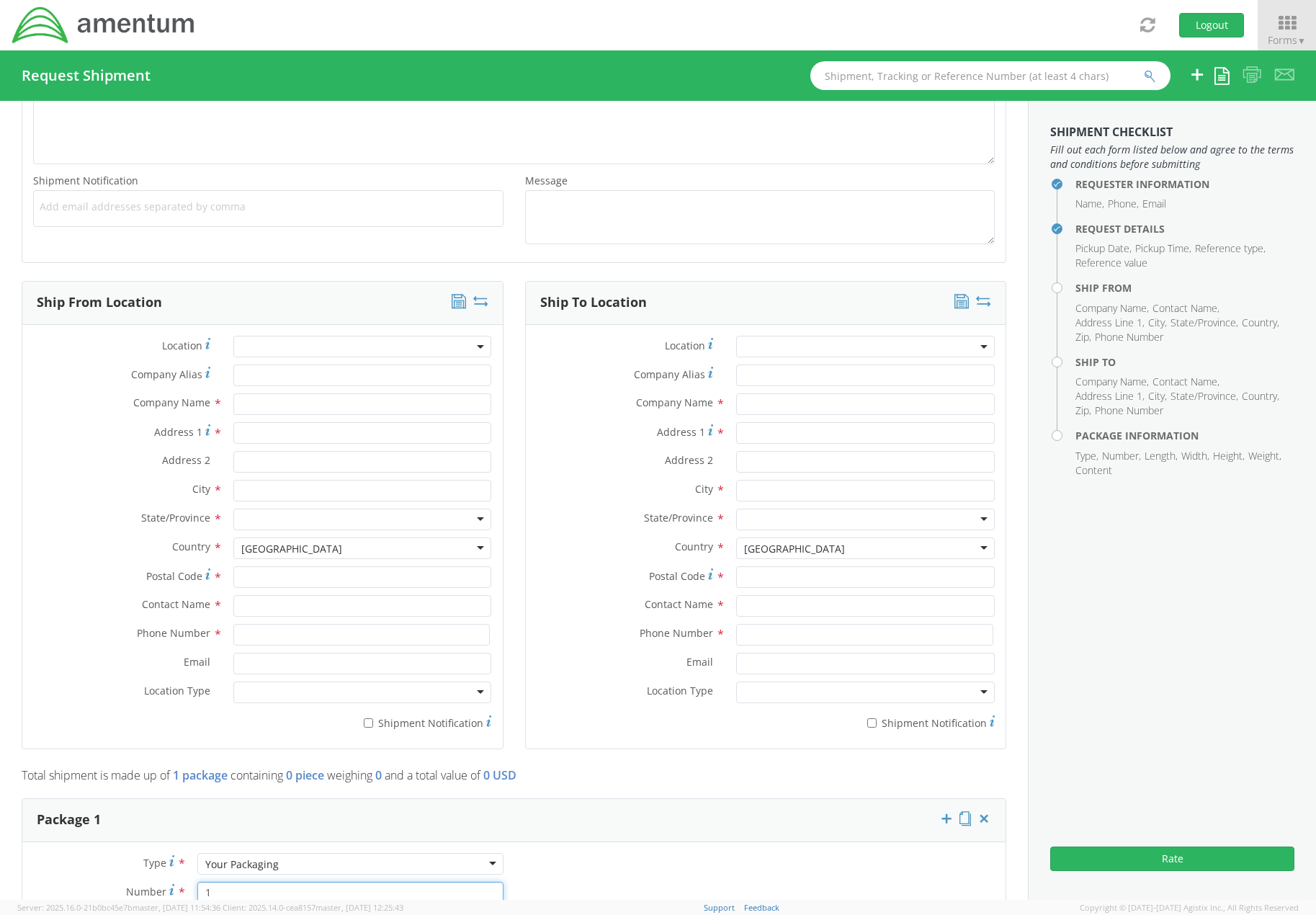
type input "1"
click at [323, 408] on input "text" at bounding box center [362, 404] width 258 height 22
paste input "WB Parts"
type input "WB Parts"
click at [329, 433] on input "Address 1 *" at bounding box center [362, 433] width 258 height 22
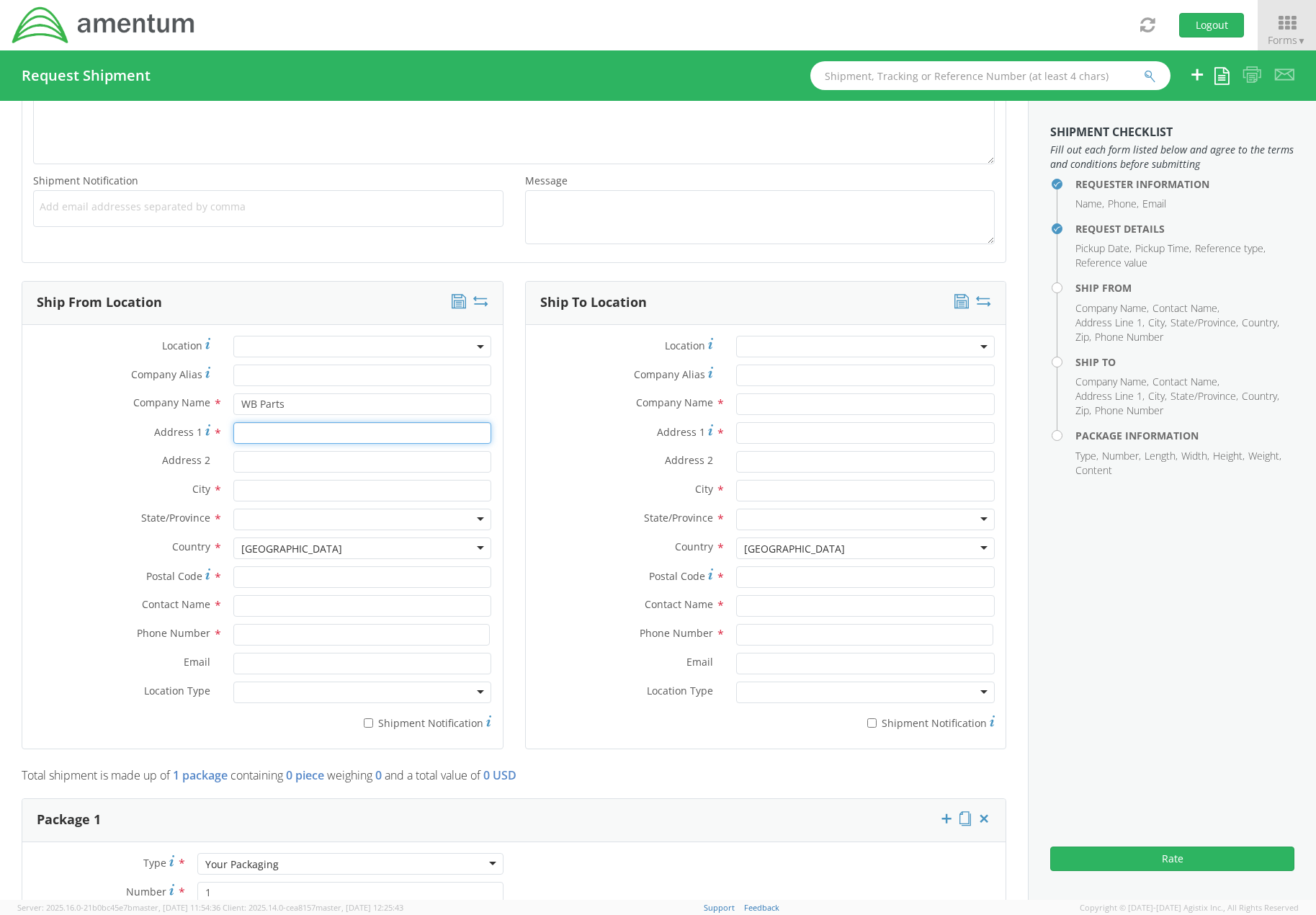
paste input "[STREET_ADDRESS]"
type input "[STREET_ADDRESS]"
click at [301, 491] on input "text" at bounding box center [362, 491] width 258 height 22
type input "P"
type input "[GEOGRAPHIC_DATA]"
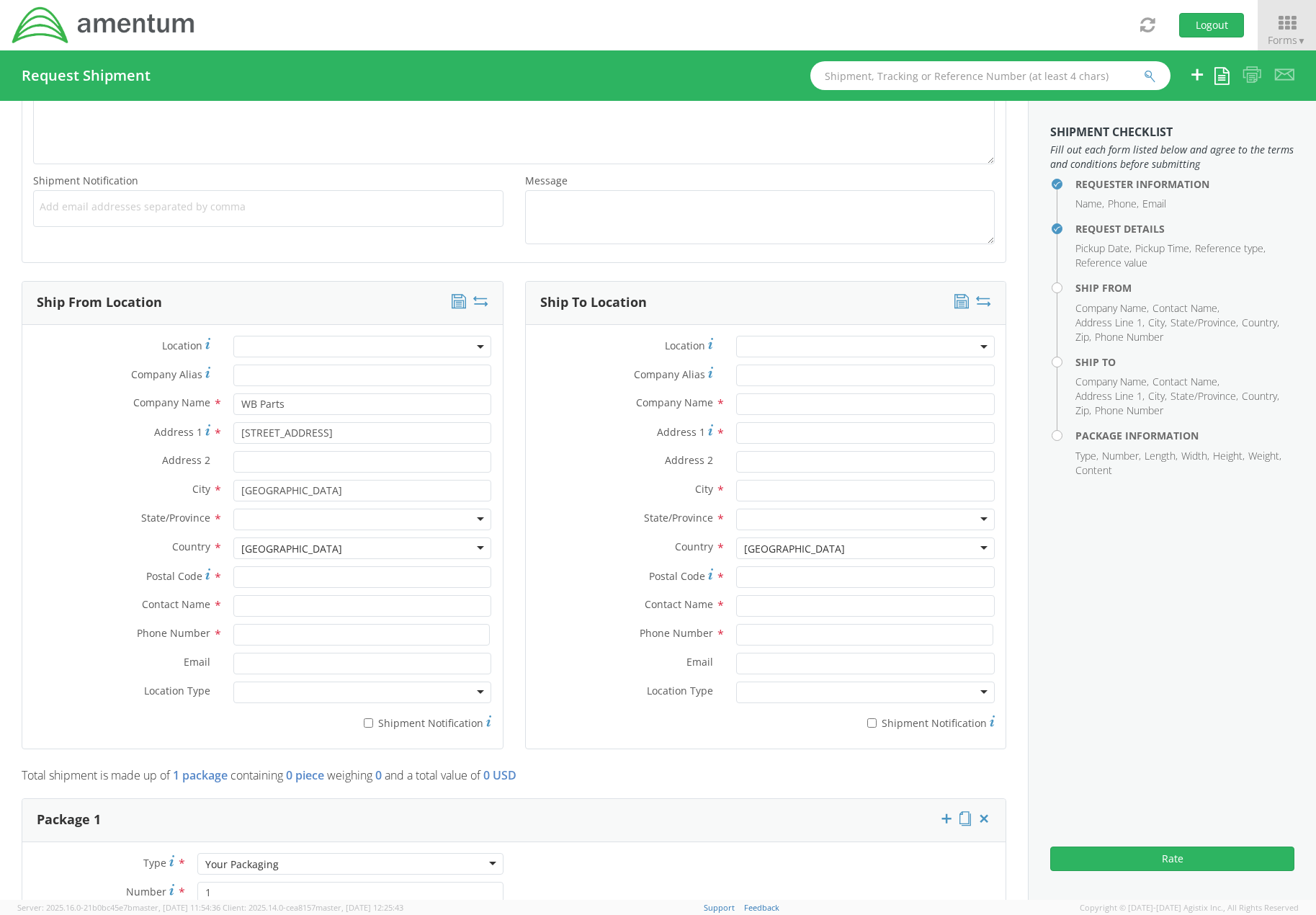
click at [271, 519] on div at bounding box center [362, 520] width 258 height 22
click at [281, 584] on input "Postal Code *" at bounding box center [362, 577] width 258 height 22
type input "32905"
click at [292, 607] on input "text" at bounding box center [362, 606] width 258 height 22
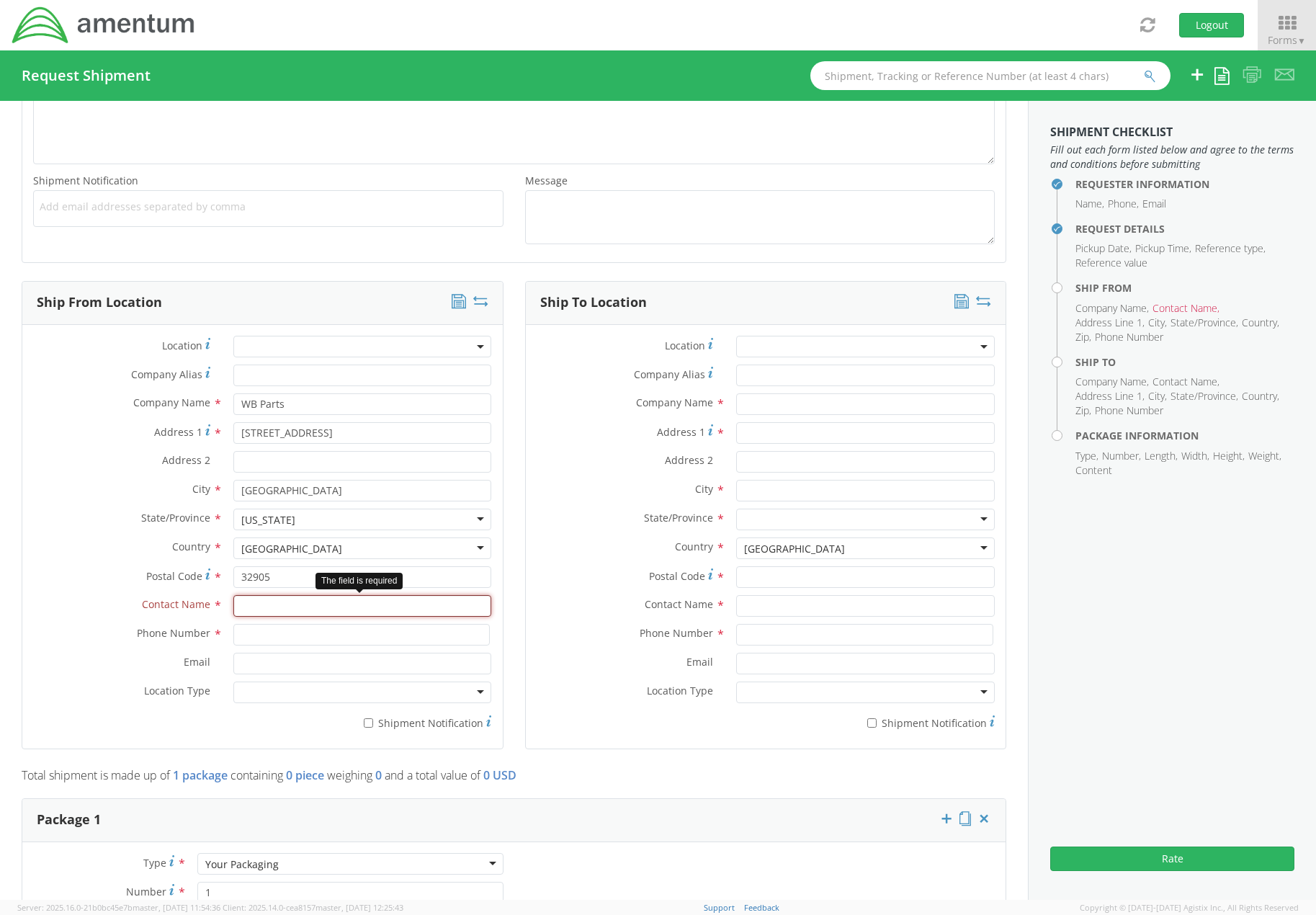
click at [281, 603] on input "text" at bounding box center [362, 606] width 258 height 22
paste input "[PERSON_NAME]"
type input "[PERSON_NAME]"
click at [310, 631] on input at bounding box center [362, 635] width 257 height 22
paste input "[PHONE_NUMBER]"
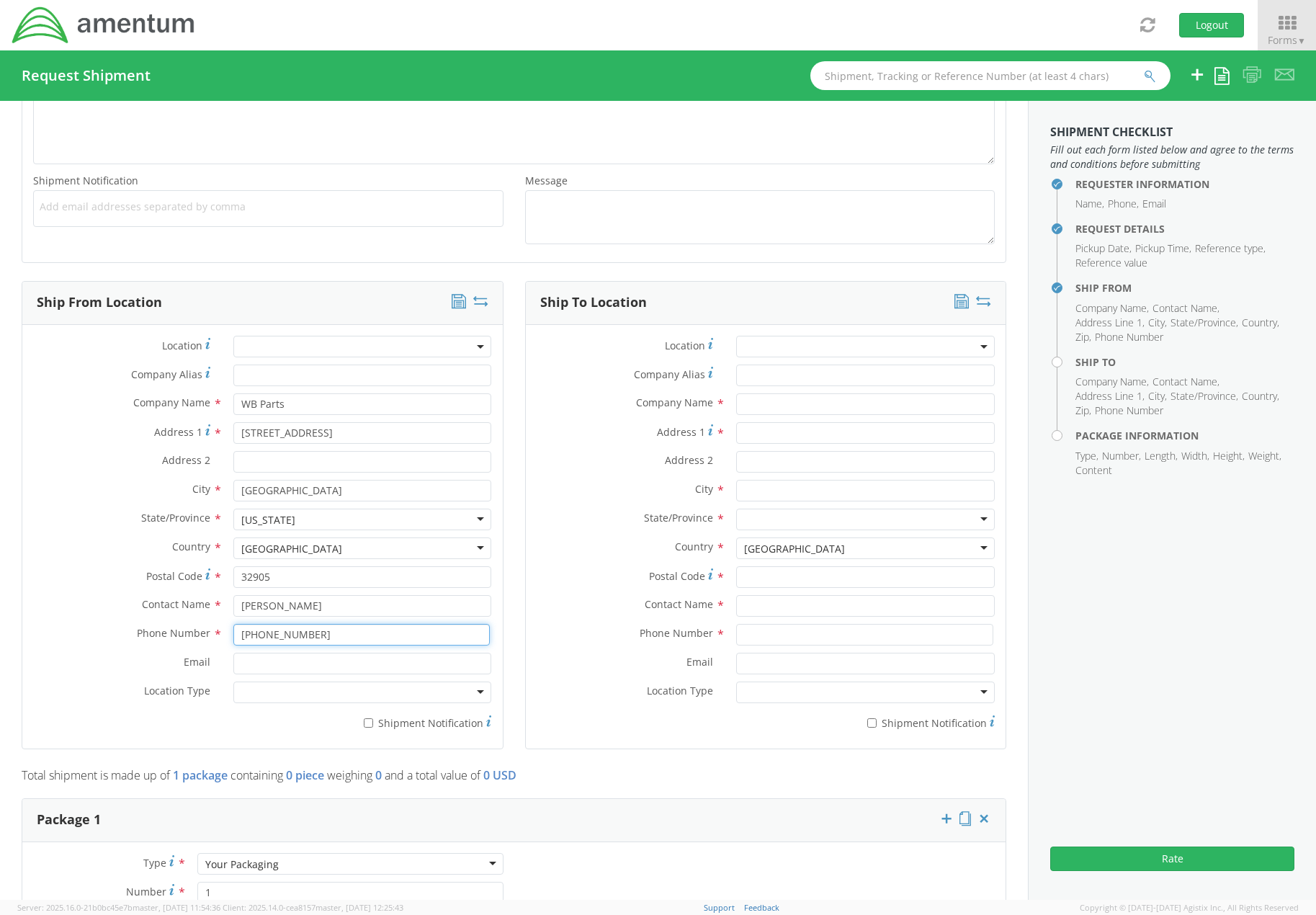
type input "[PHONE_NUMBER]"
click at [294, 669] on input "Email *" at bounding box center [362, 664] width 258 height 22
paste input "[EMAIL_ADDRESS][DOMAIN_NAME]"
type input "[EMAIL_ADDRESS][DOMAIN_NAME]"
click at [762, 401] on input "text" at bounding box center [865, 404] width 258 height 22
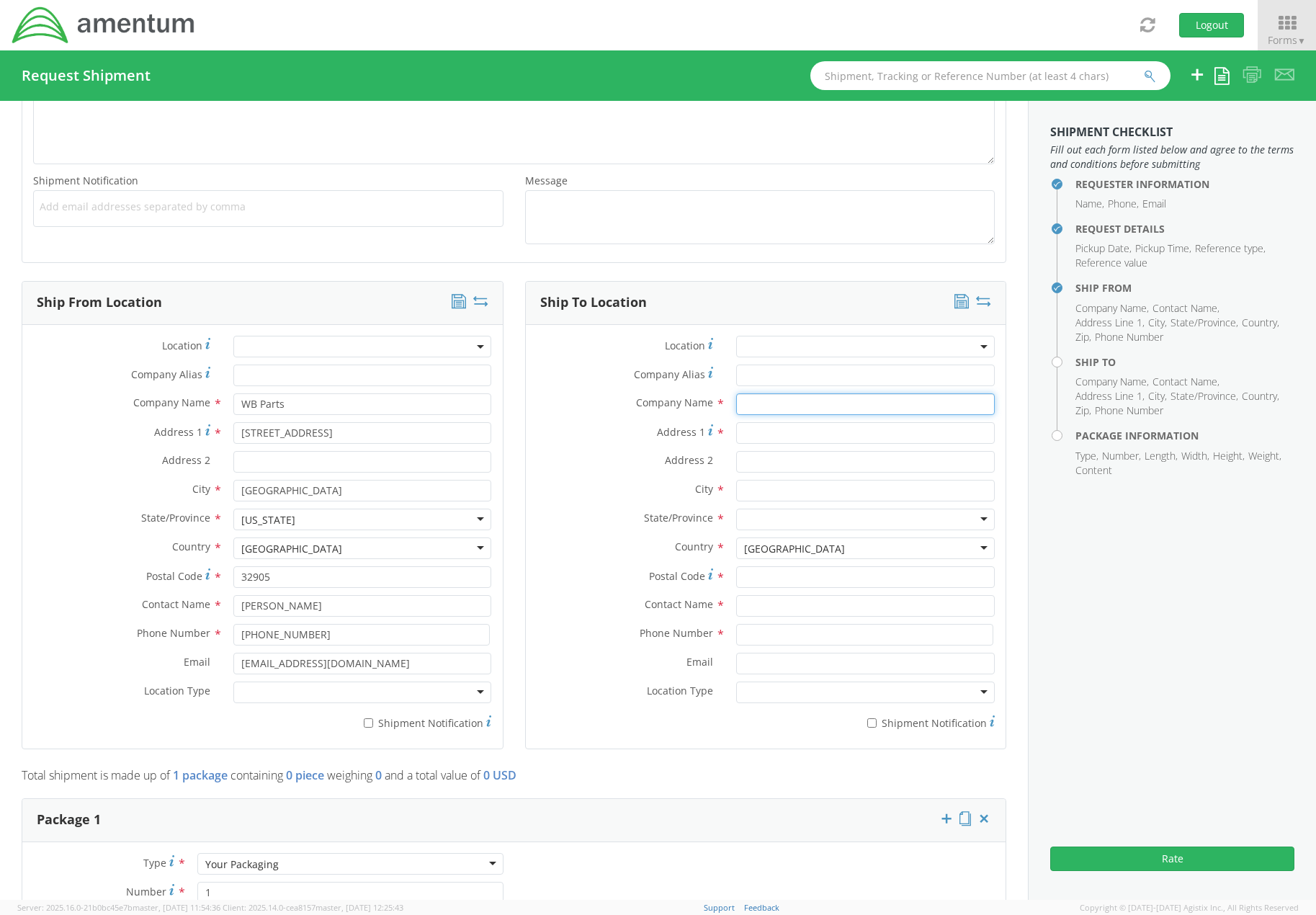
paste input "Naval Surface Warfare Center Crane Division"
type input "Naval Surface Warfare Center Crane Division"
click at [814, 429] on input "Address 1 *" at bounding box center [865, 433] width 258 height 22
paste input "[STREET_ADDRESS]"
type input "[STREET_ADDRESS]"
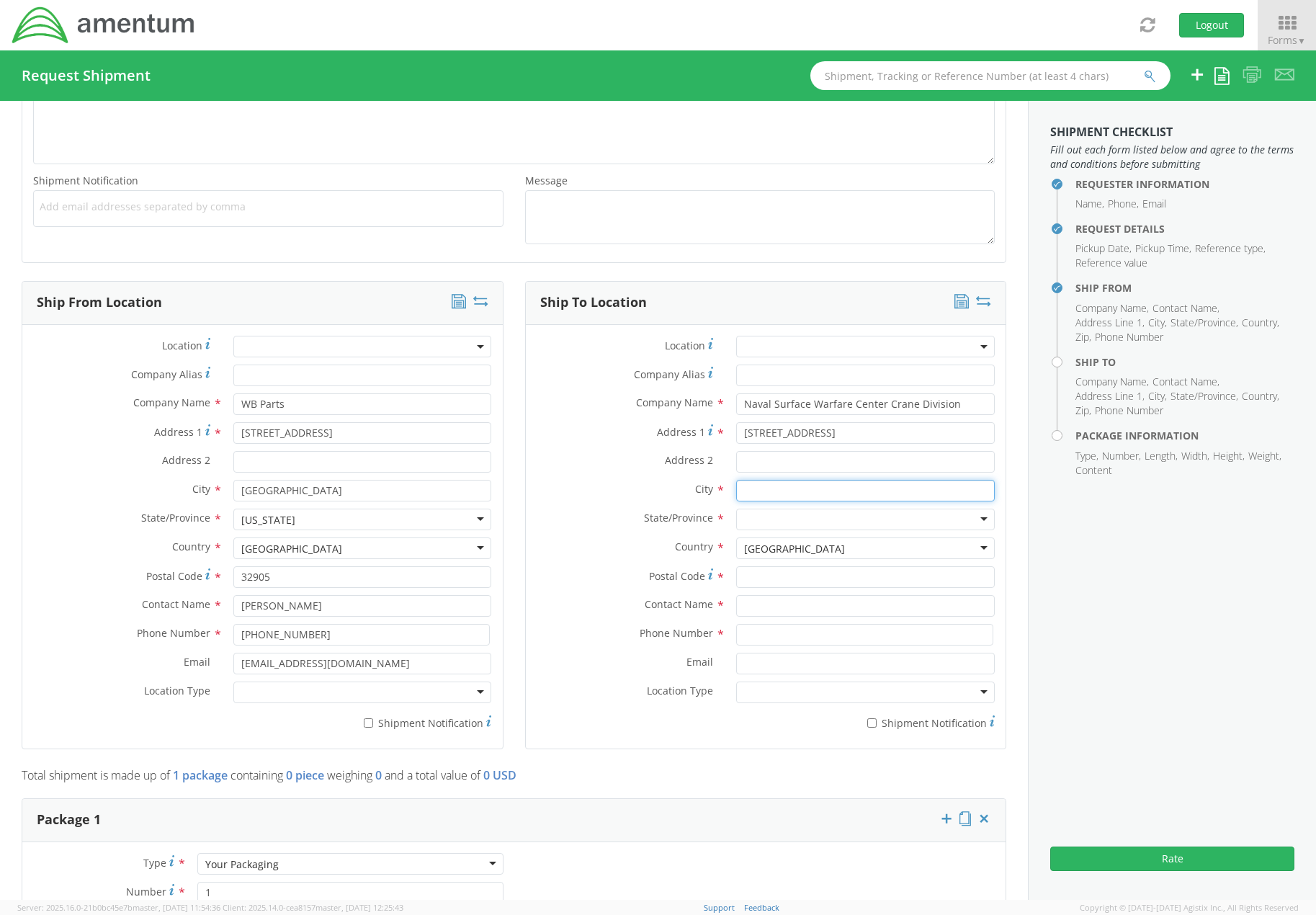
click at [815, 485] on input "text" at bounding box center [865, 491] width 258 height 22
click at [800, 464] on input "Address 2 *" at bounding box center [865, 462] width 258 height 22
paste input "BLDG 3330s"
type input "BLDG 3330s"
click at [786, 487] on input "text" at bounding box center [865, 491] width 258 height 22
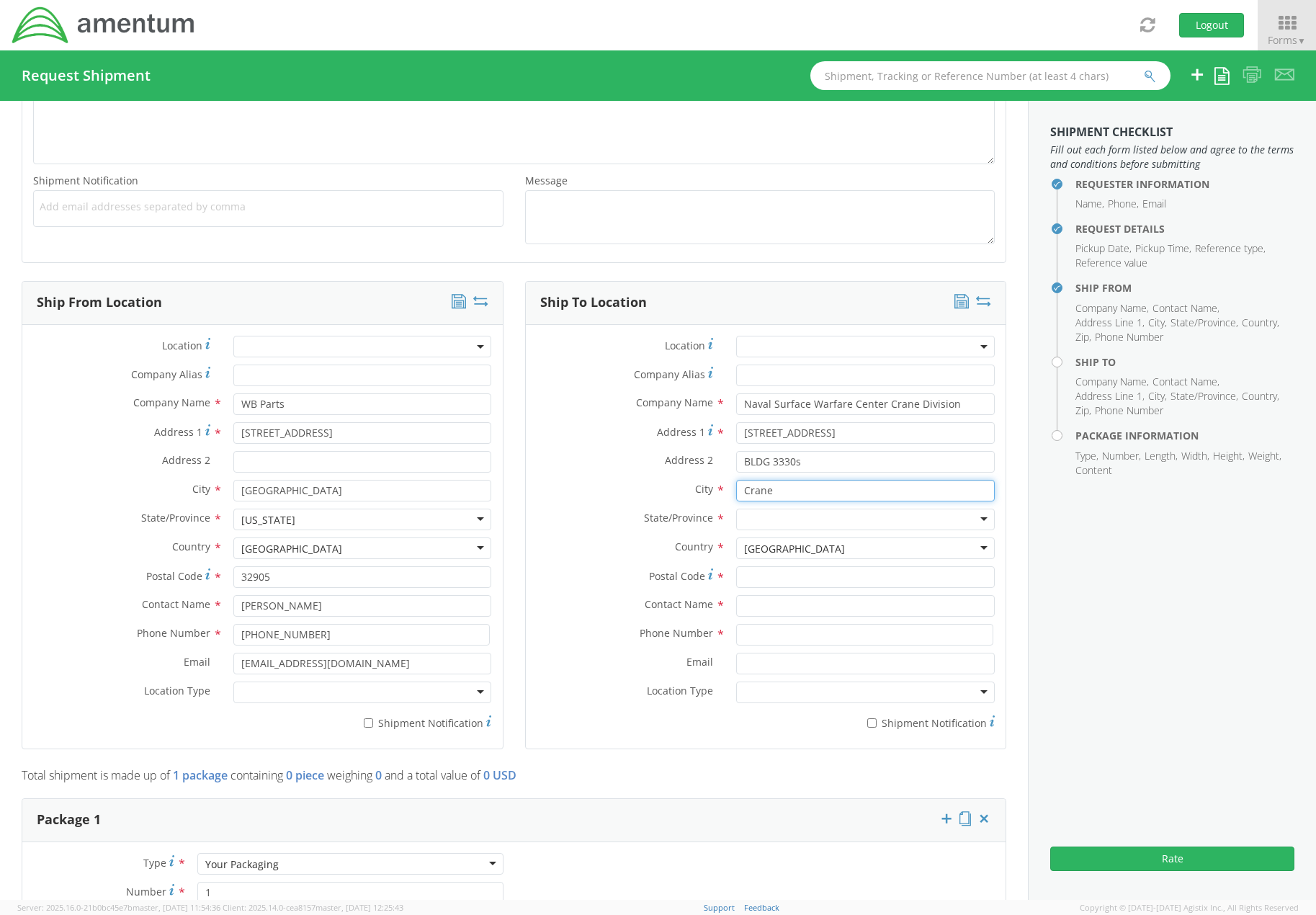
type input "Crane"
click at [766, 522] on div at bounding box center [865, 520] width 258 height 22
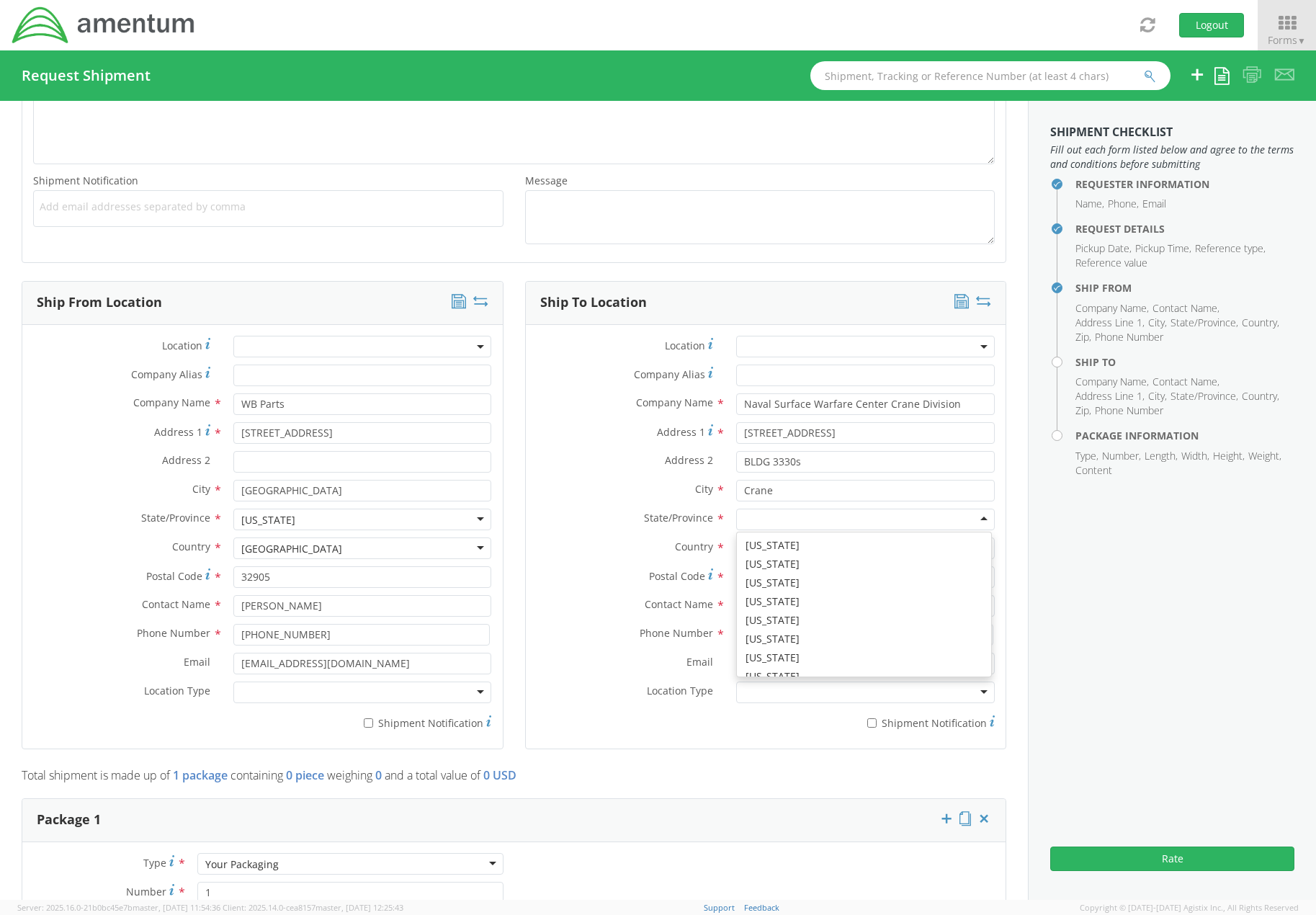
scroll to position [288, 0]
click at [755, 581] on input "Postal Code *" at bounding box center [865, 577] width 258 height 22
type input "47522"
click at [844, 605] on input "text" at bounding box center [865, 606] width 258 height 22
paste input "[PERSON_NAME]"
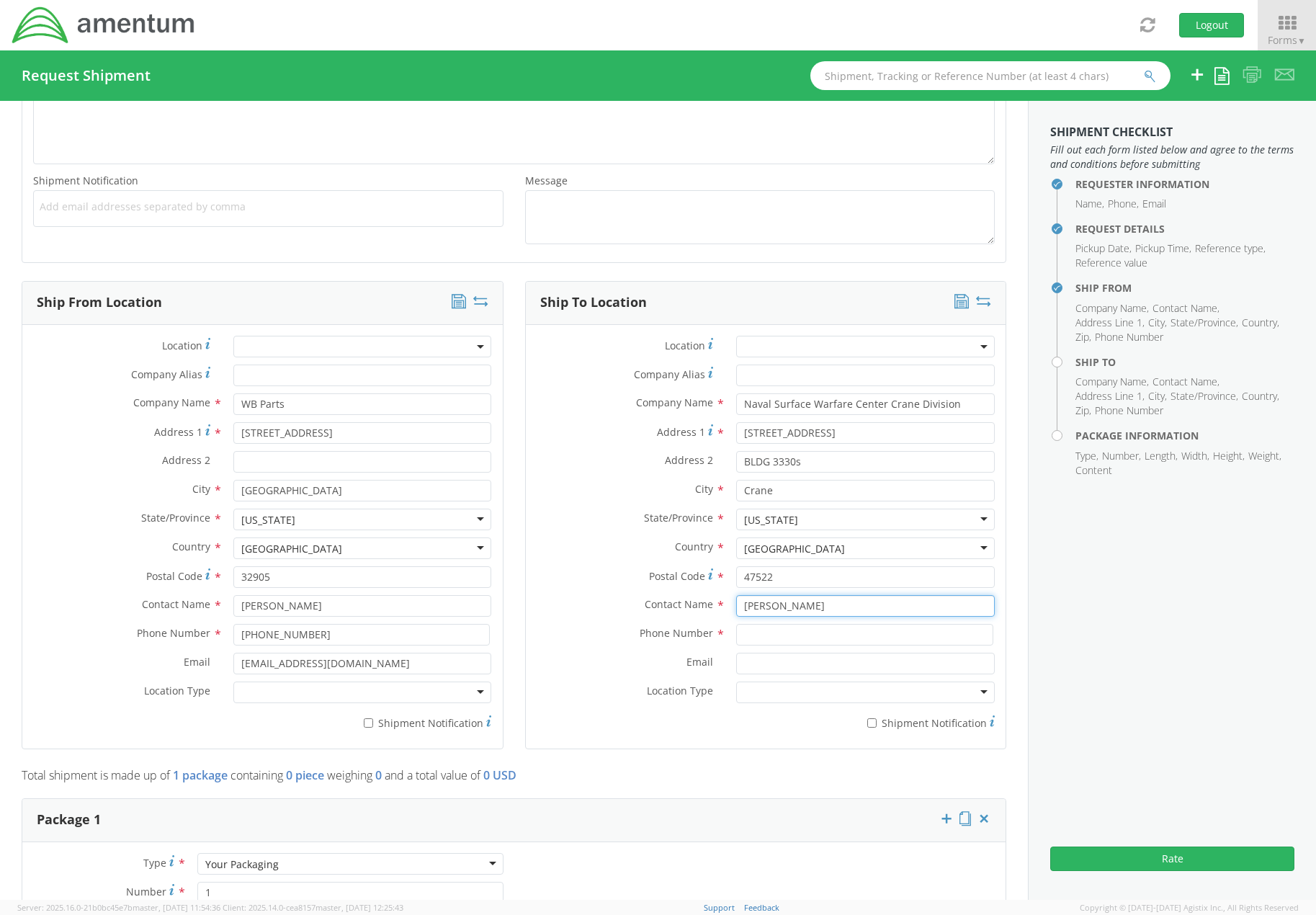
type input "[PERSON_NAME]"
click at [796, 631] on input at bounding box center [865, 635] width 257 height 22
paste input "[PHONE_NUMBER]"
type input "[PHONE_NUMBER]"
click at [778, 664] on input "Email *" at bounding box center [865, 664] width 258 height 22
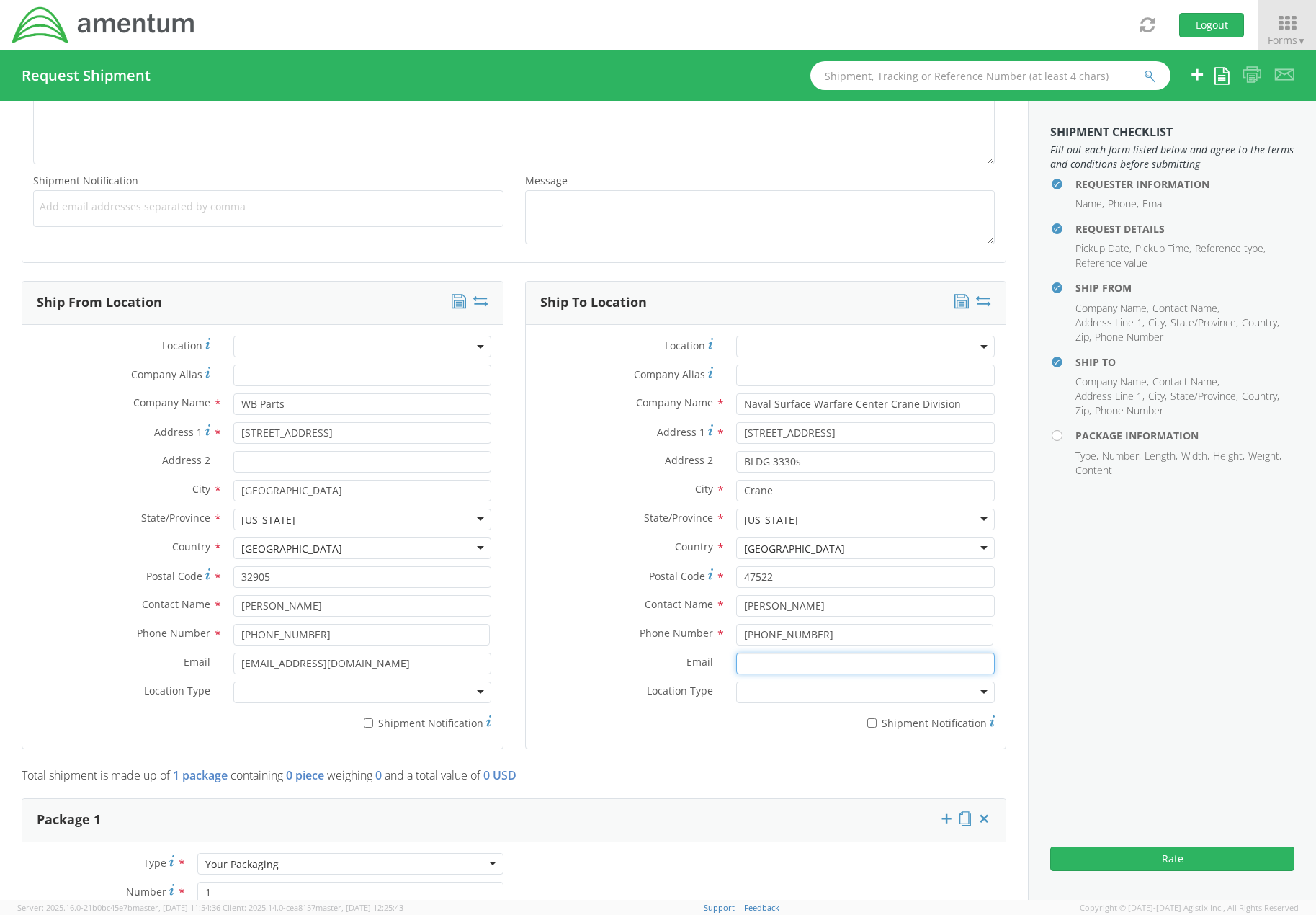
paste input "[PERSON_NAME][EMAIL_ADDRESS][PERSON_NAME][DOMAIN_NAME]"
type input "[PERSON_NAME][EMAIL_ADDRESS][PERSON_NAME][DOMAIN_NAME]"
click at [730, 731] on div "* Shipment Notification" at bounding box center [766, 723] width 481 height 27
click at [367, 722] on input "* Shipment Notification" at bounding box center [368, 722] width 9 height 9
checkbox input "true"
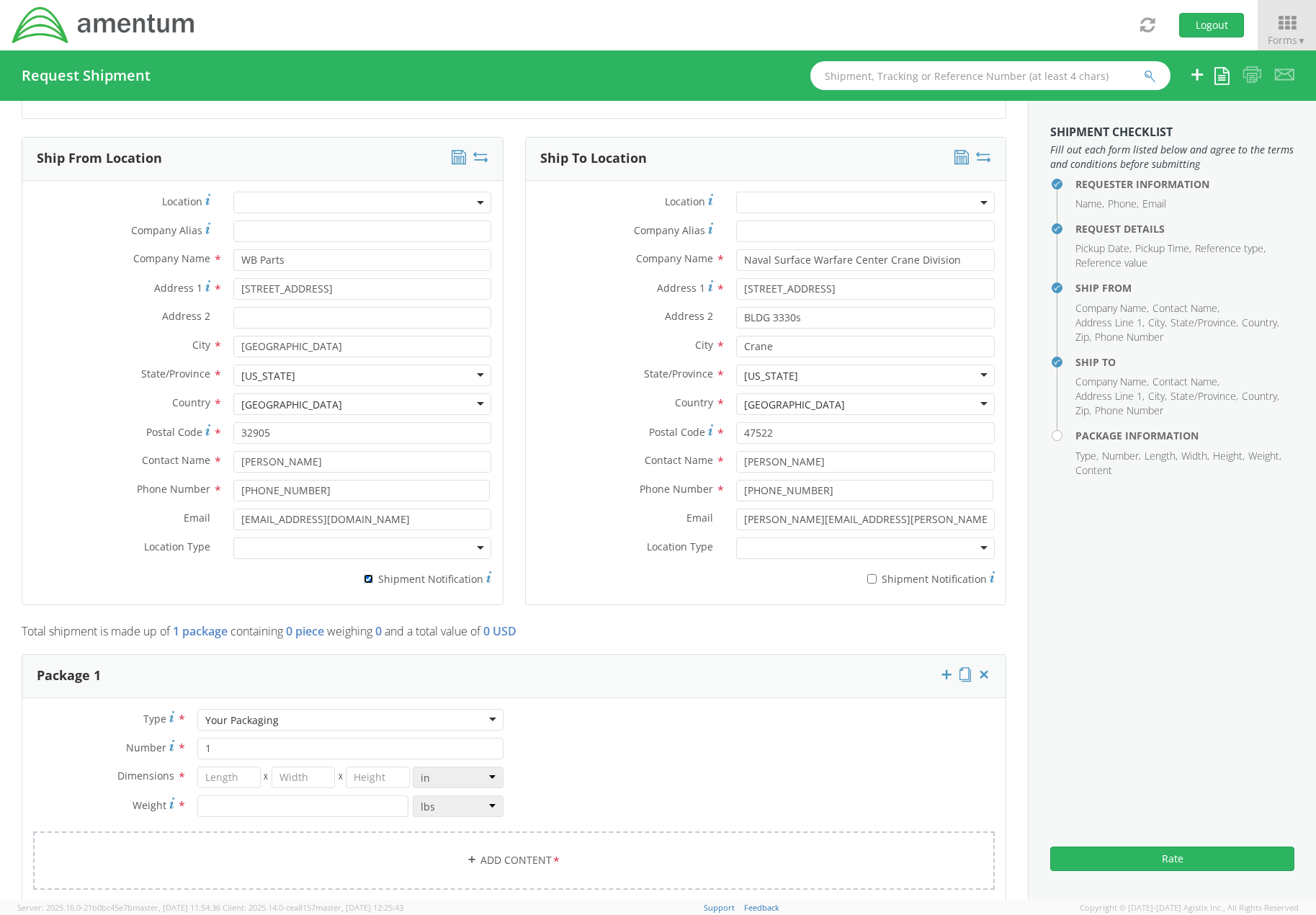
scroll to position [720, 0]
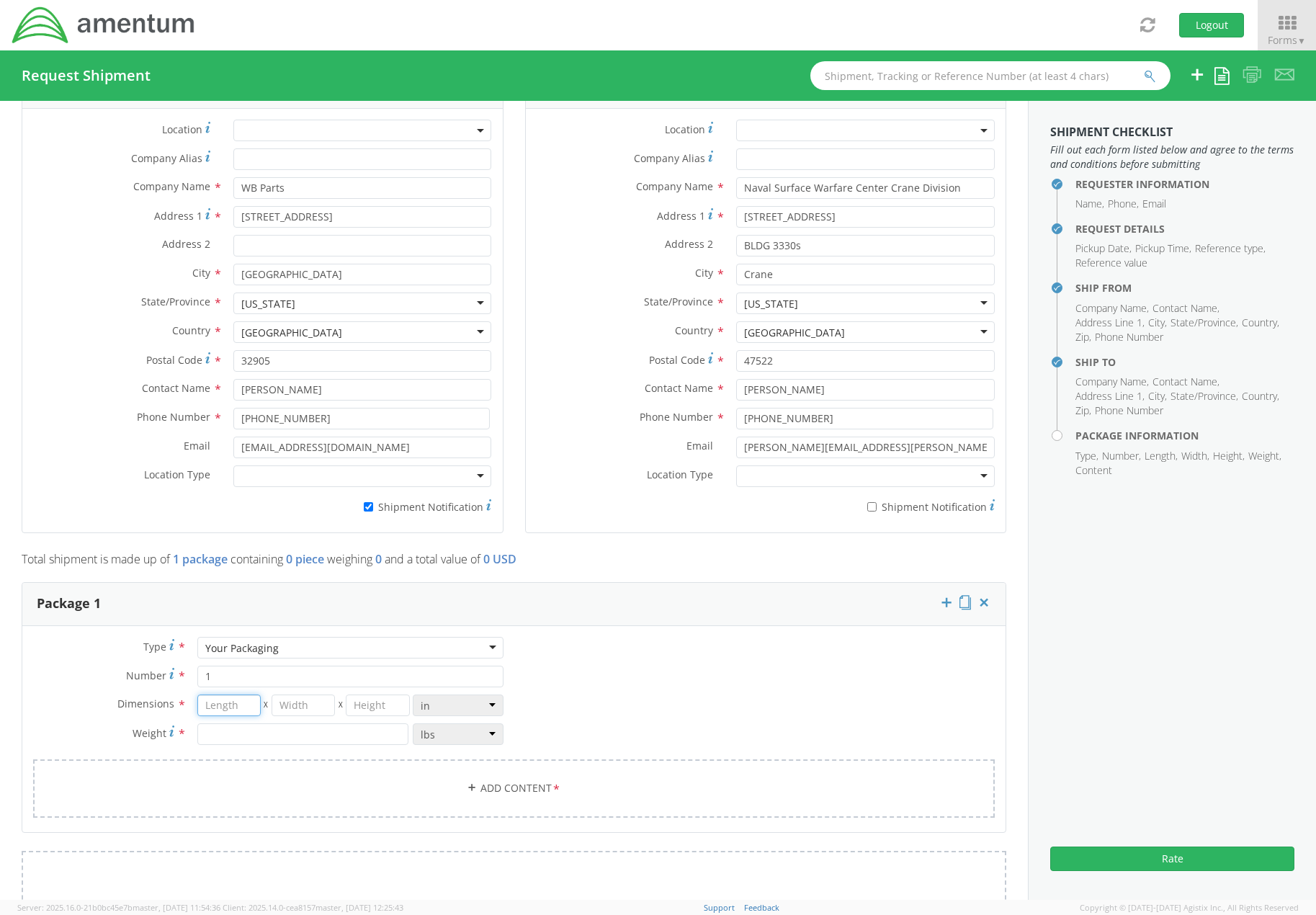
click at [211, 706] on input "number" at bounding box center [229, 705] width 64 height 22
type input "9"
click at [288, 705] on input "number" at bounding box center [303, 705] width 64 height 22
type input "9"
click at [363, 703] on input "number" at bounding box center [378, 705] width 64 height 22
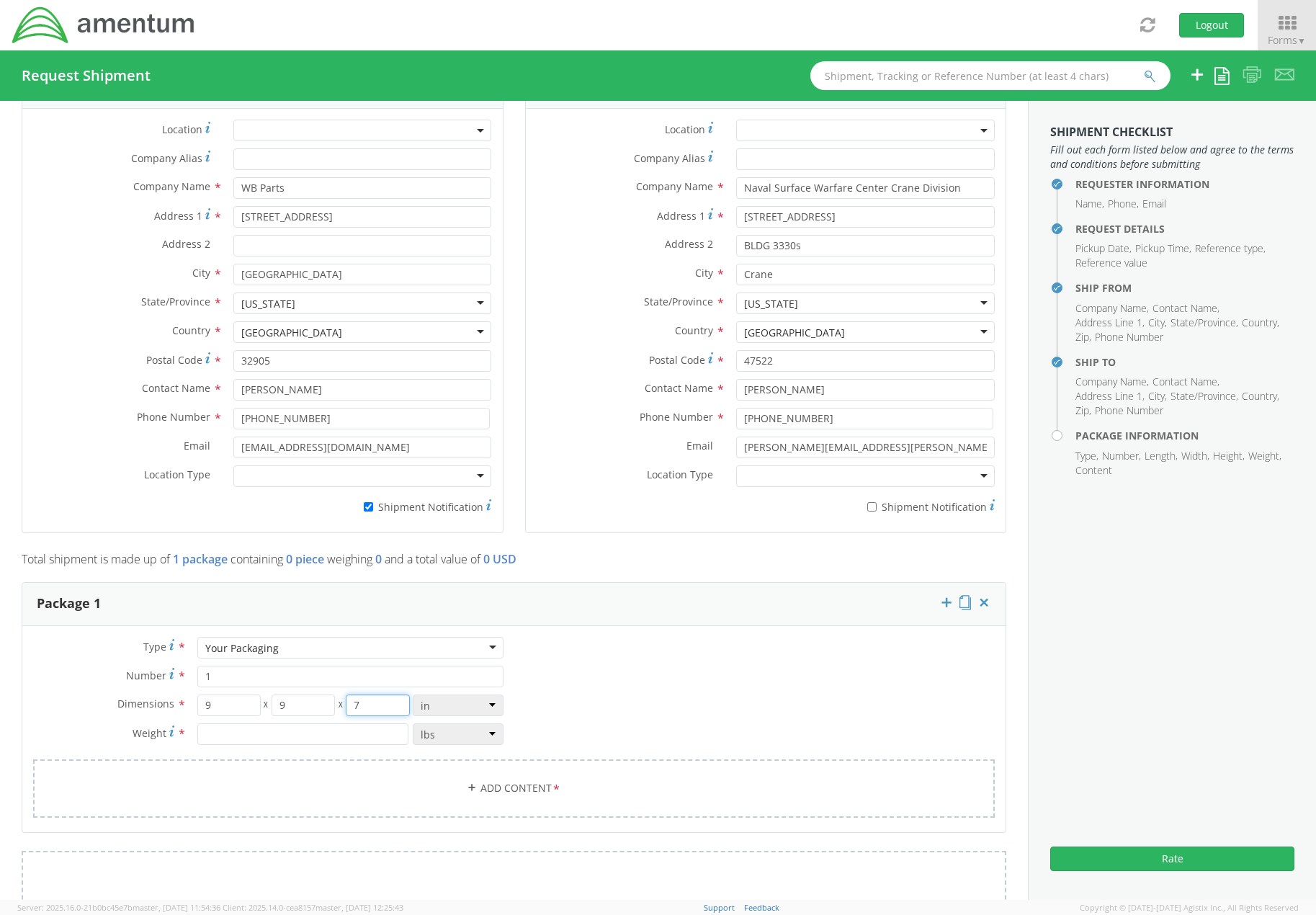
type input "7"
click at [272, 733] on input "number" at bounding box center [303, 734] width 212 height 22
type input "15"
click at [658, 713] on div "Type * Your Packaging Your Packaging Crate(s) Envelope Pallet(s) Oversized (Not…" at bounding box center [513, 735] width 983 height 199
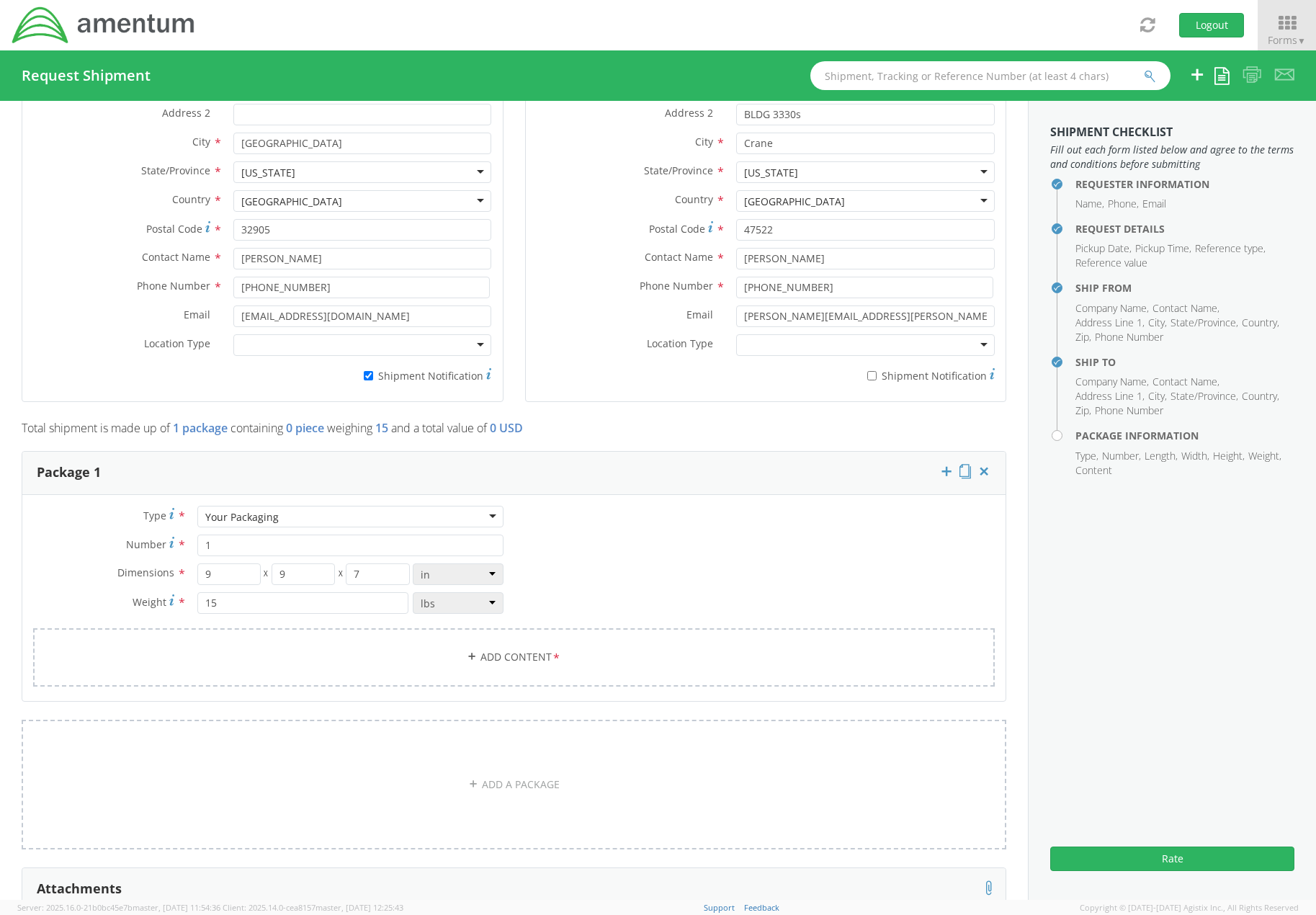
scroll to position [864, 0]
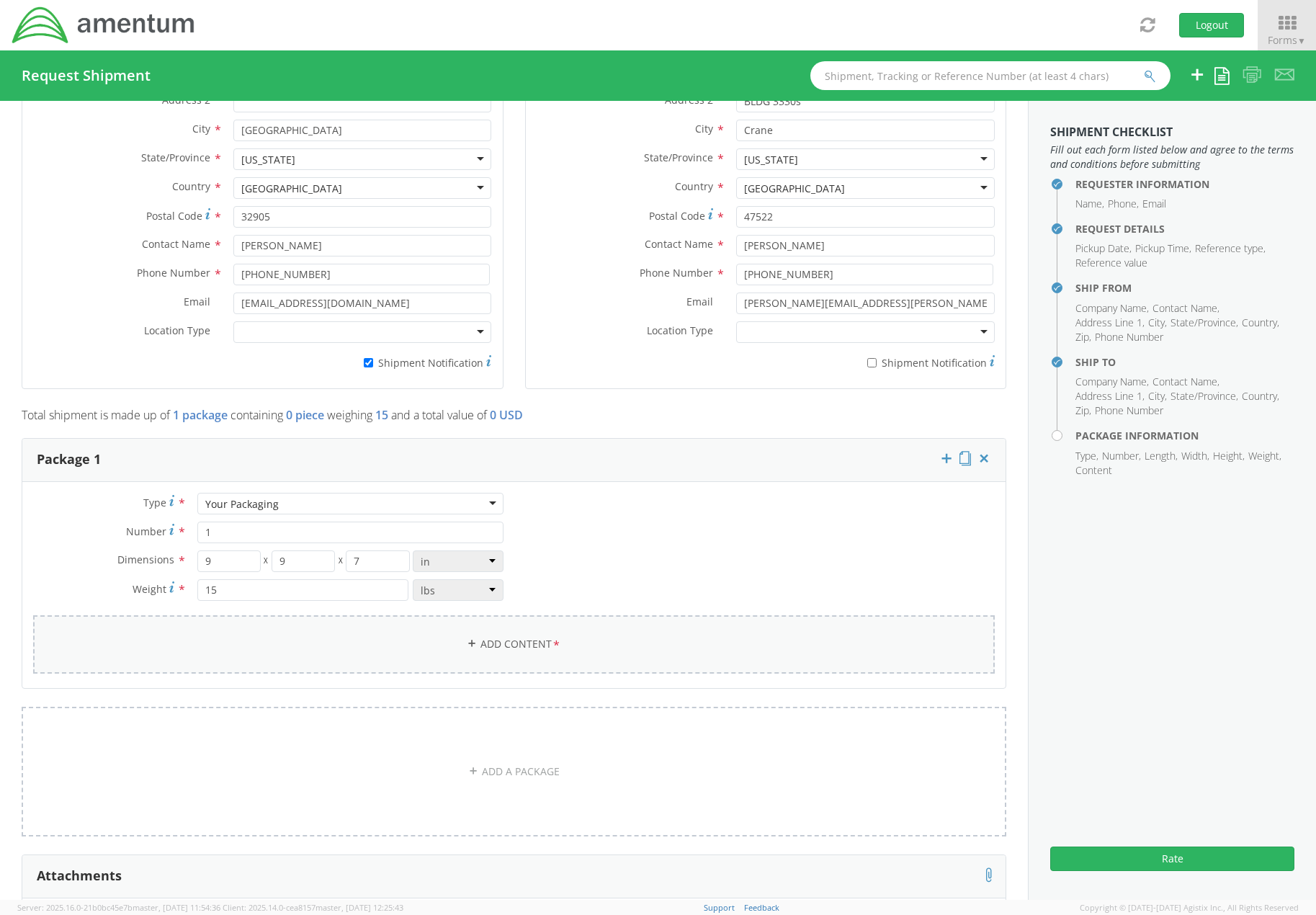
click at [512, 645] on link "Add Content *" at bounding box center [514, 645] width 962 height 58
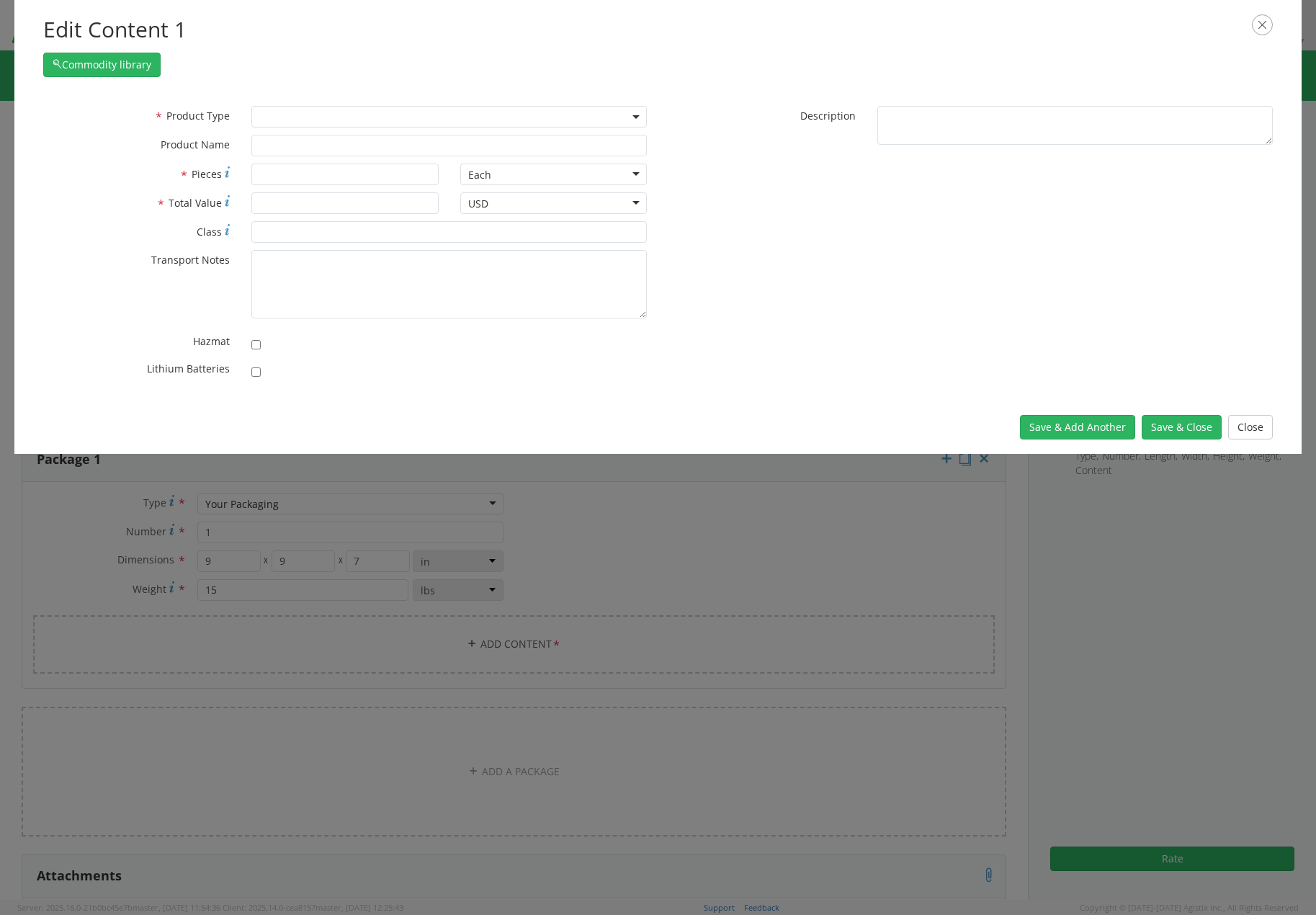
click at [292, 123] on span at bounding box center [449, 117] width 395 height 22
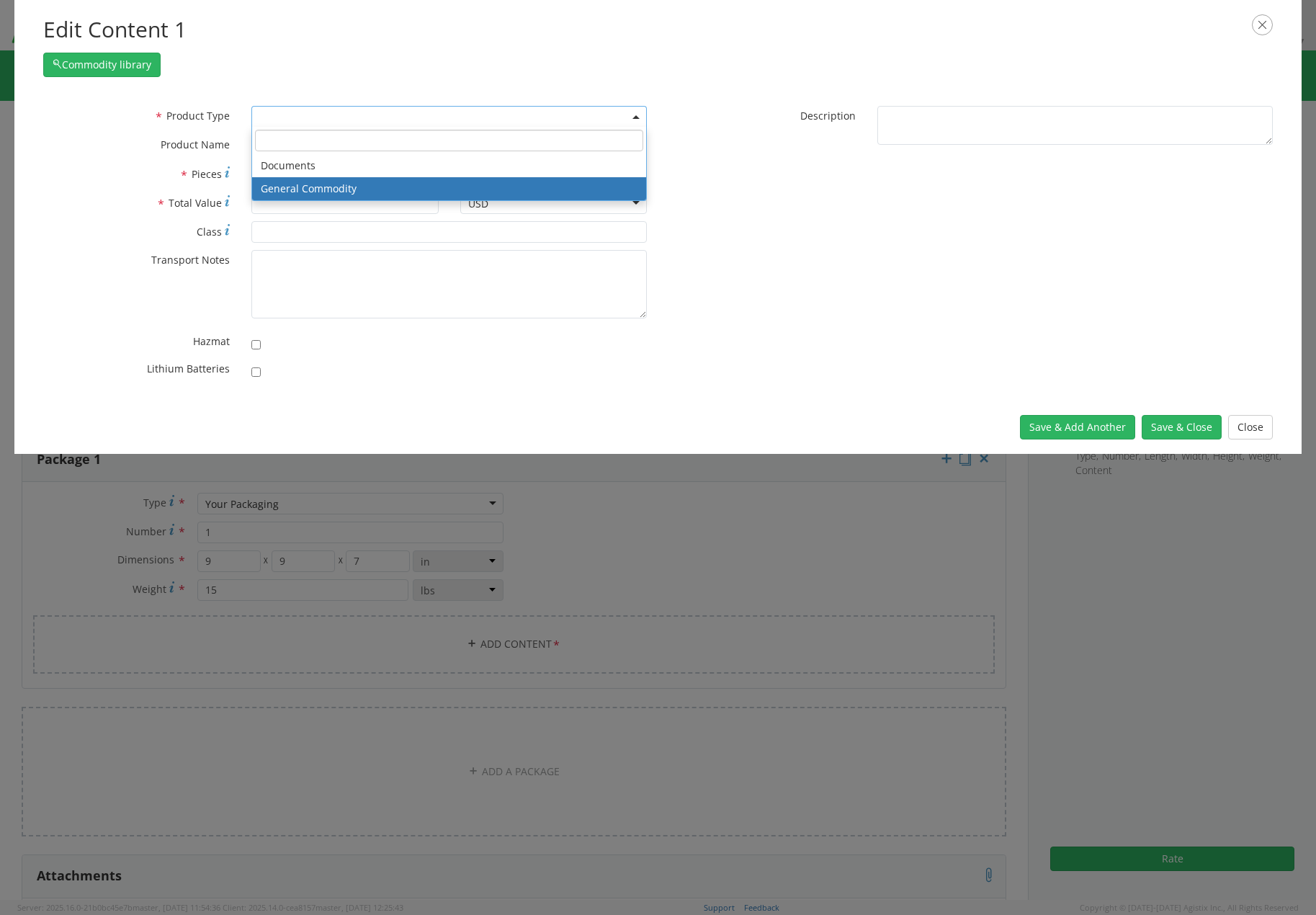
select select "COMMODITY"
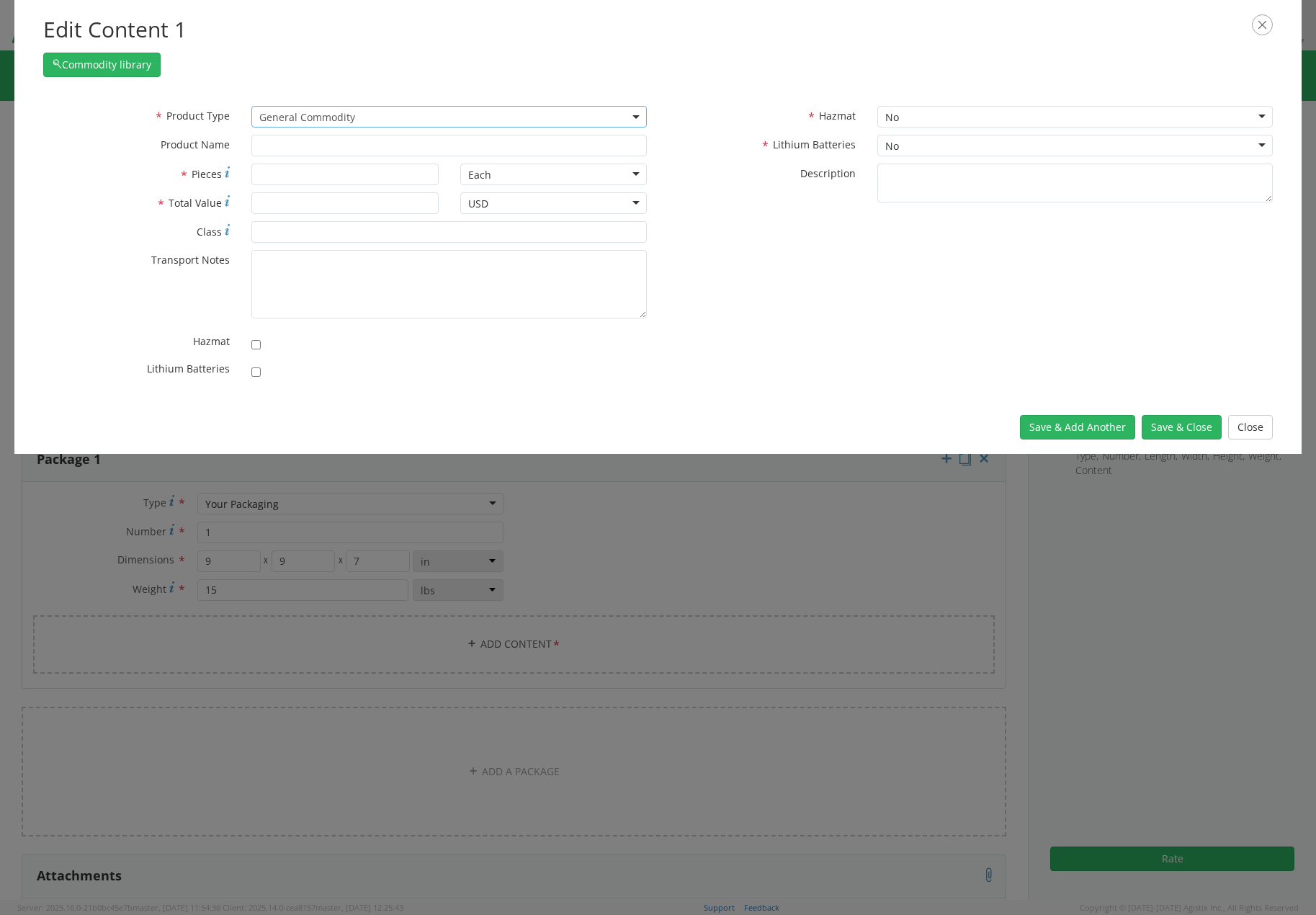
type input "General Commodity"
click at [303, 173] on input "* Pieces" at bounding box center [344, 175] width 187 height 22
type input "1"
click at [309, 202] on input "* Total Value" at bounding box center [344, 204] width 187 height 22
click at [292, 205] on input "* Total Value" at bounding box center [344, 204] width 187 height 22
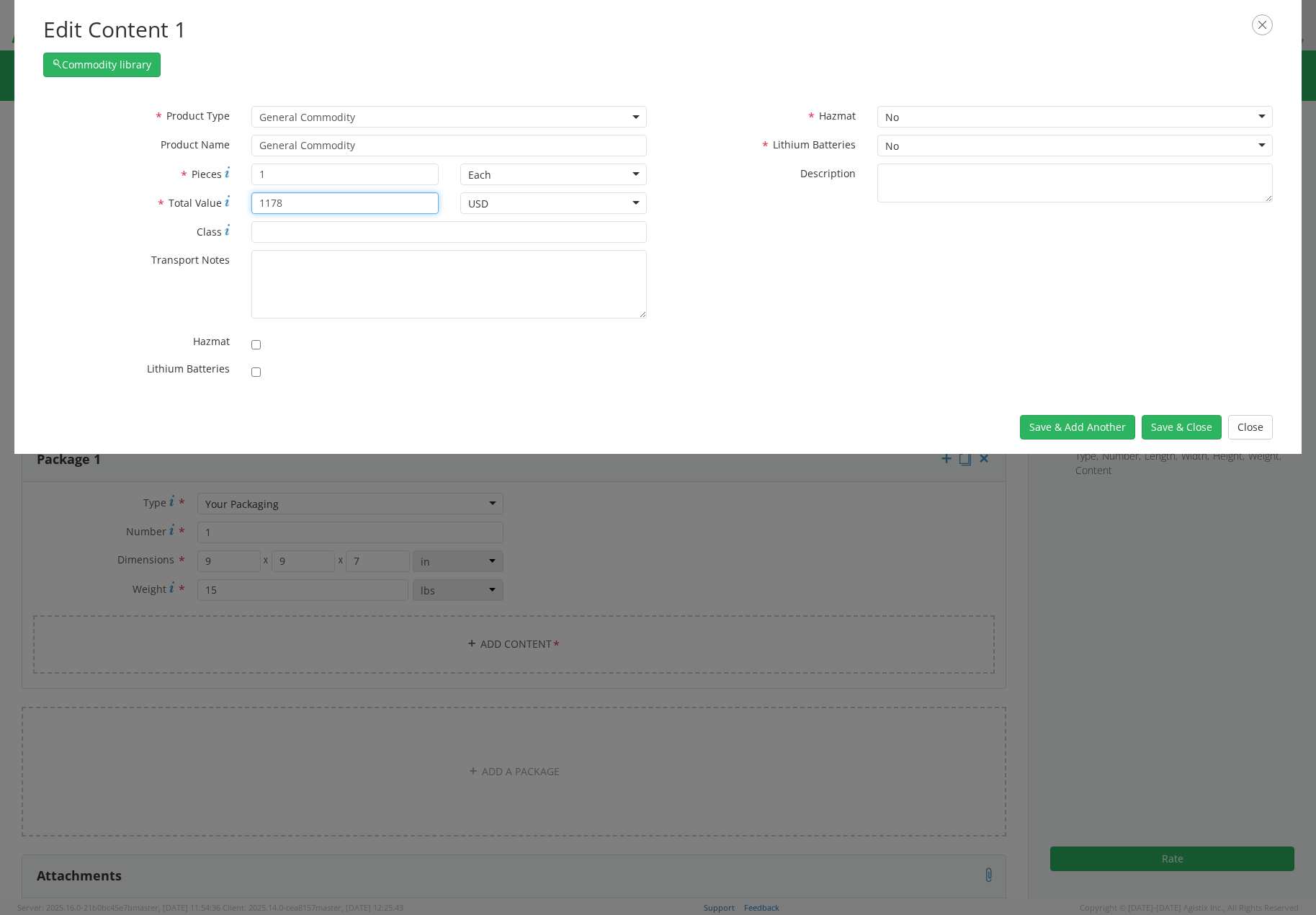
type input "1178"
click at [732, 356] on div "* Product Type Documents General Commodity General Commodity * Product Name Gen…" at bounding box center [658, 245] width 1251 height 280
click at [1191, 430] on button "Save & Close" at bounding box center [1181, 427] width 80 height 25
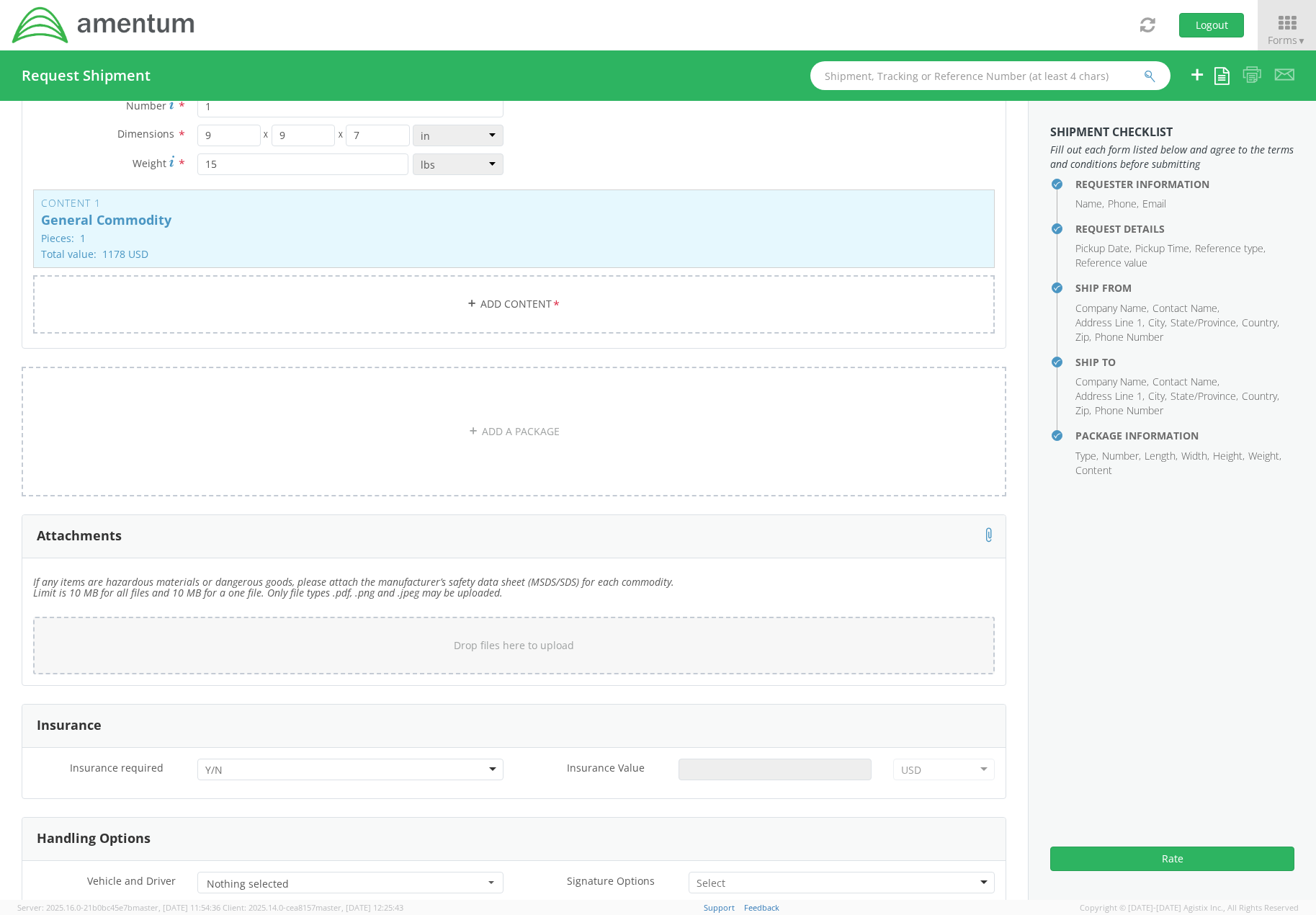
scroll to position [1585, 0]
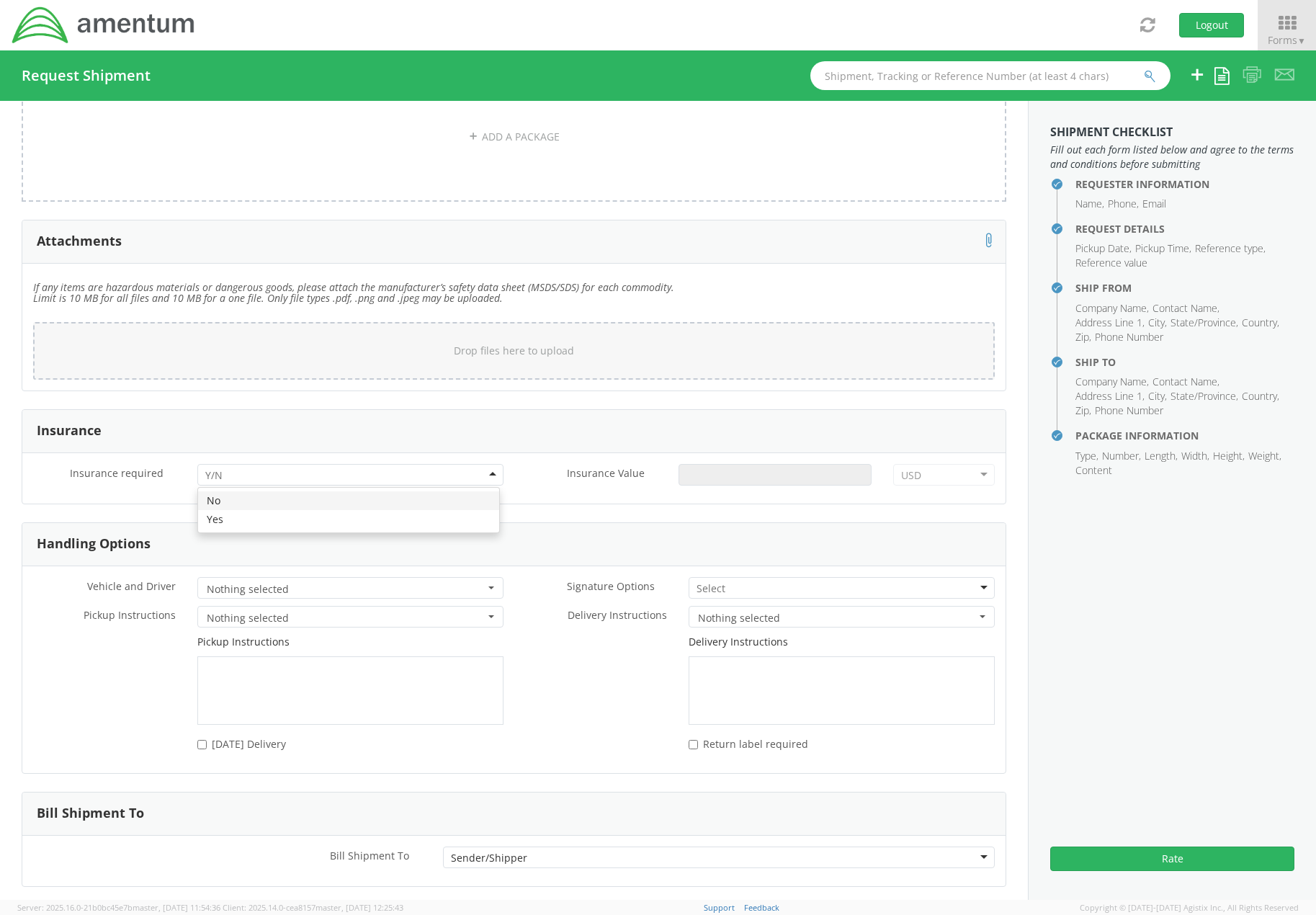
click at [407, 473] on div at bounding box center [350, 475] width 306 height 22
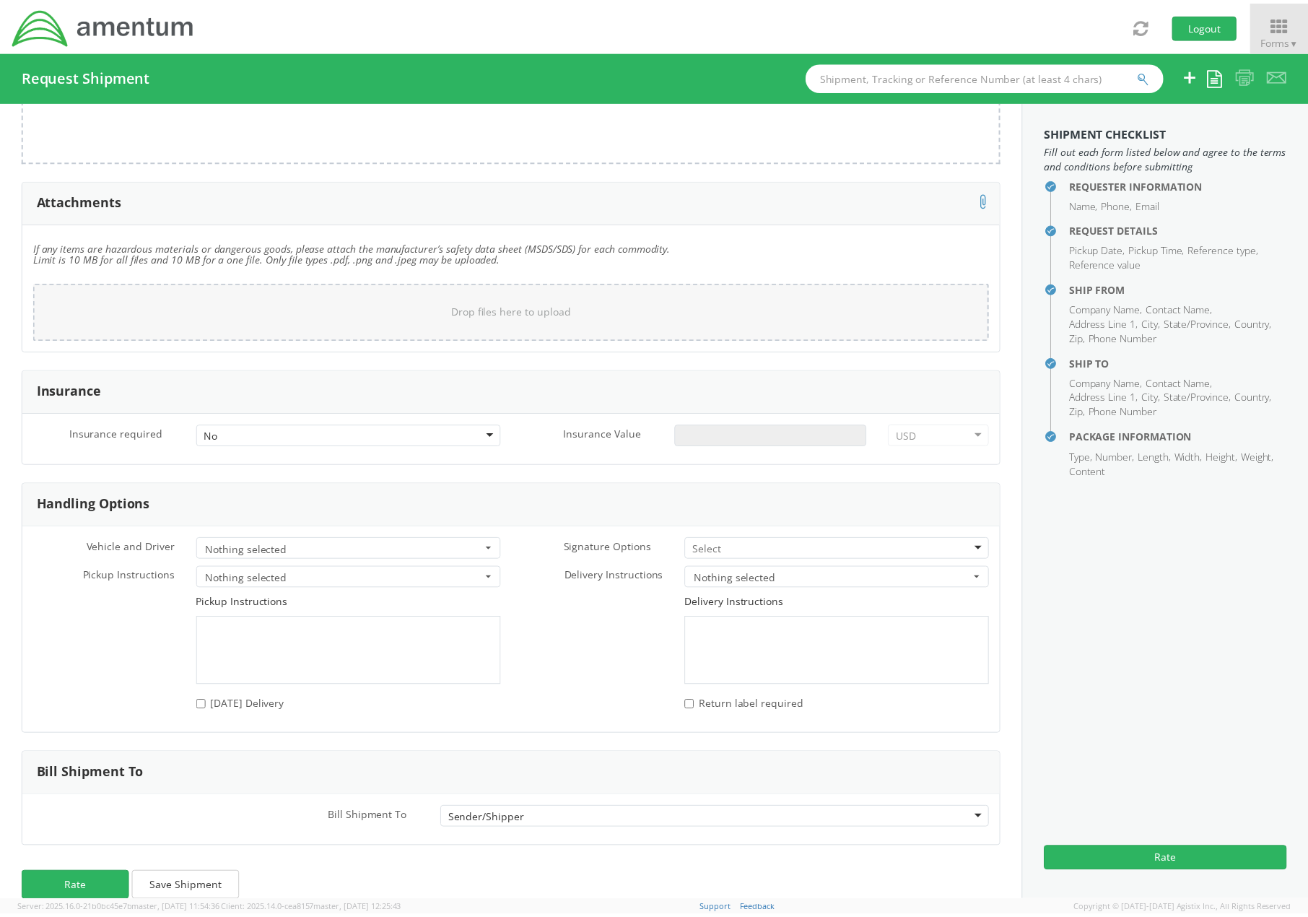
scroll to position [1651, 0]
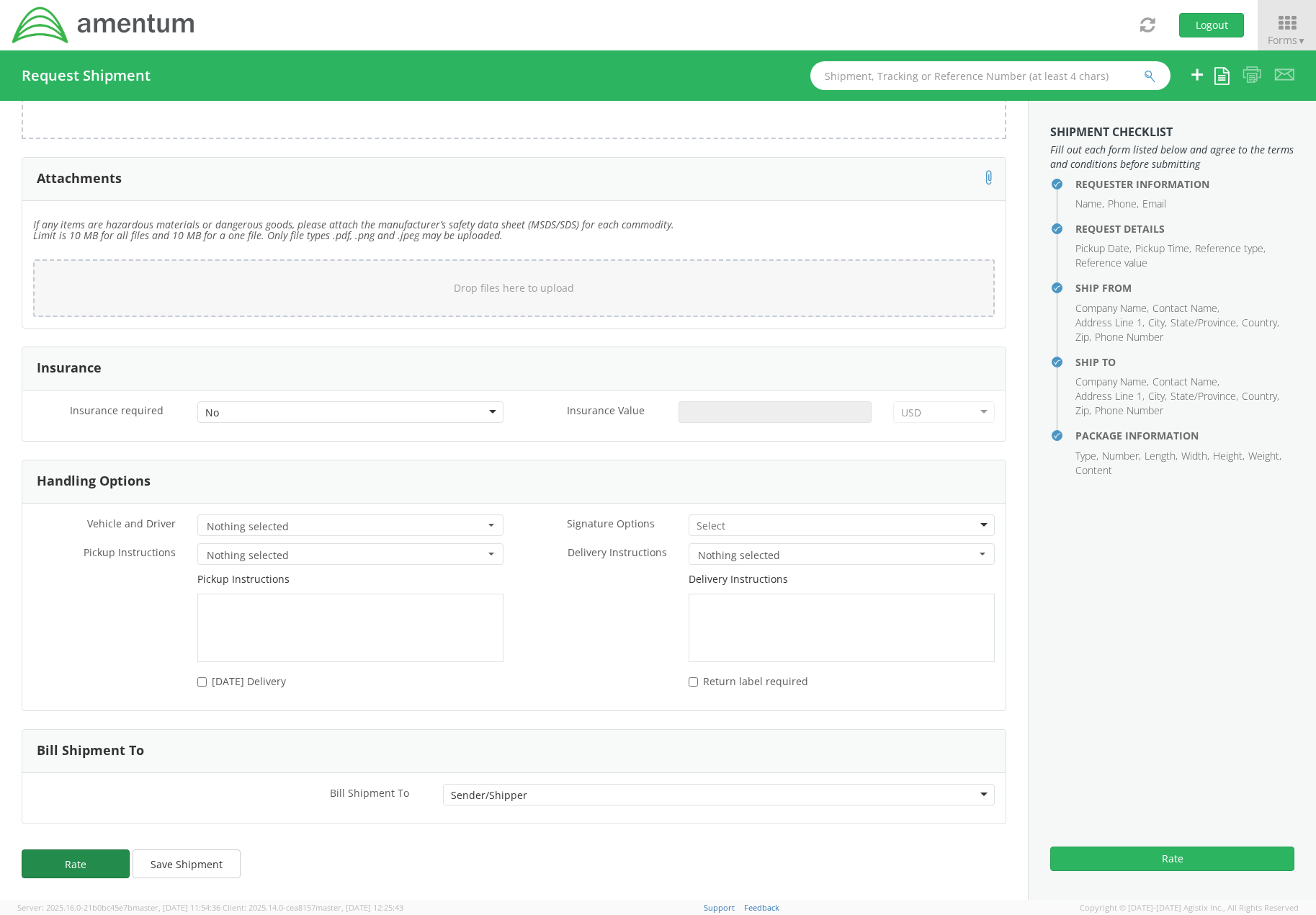
click at [57, 867] on button "Rate" at bounding box center [76, 863] width 108 height 29
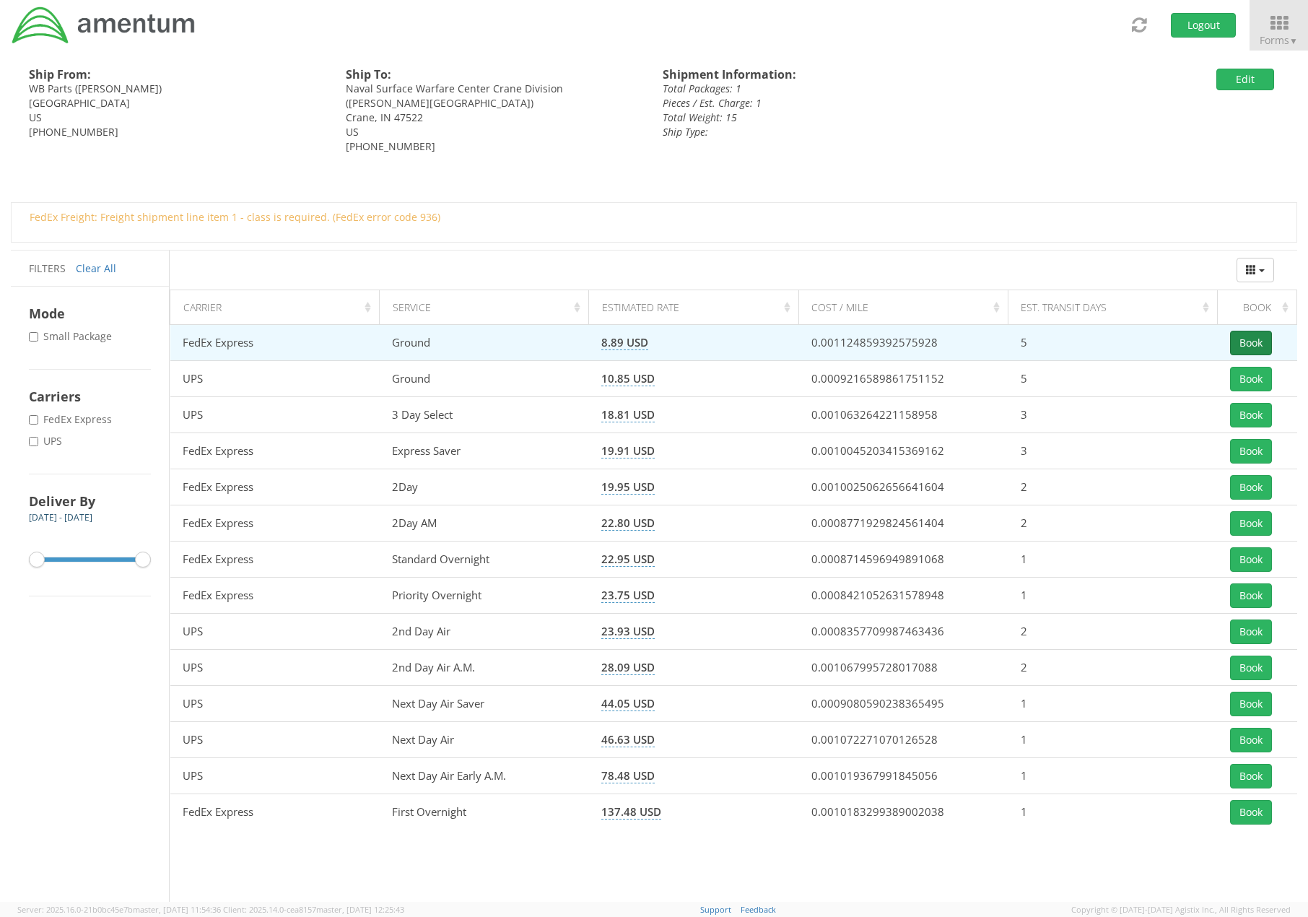
click at [1261, 344] on button "Book" at bounding box center [1251, 343] width 42 height 25
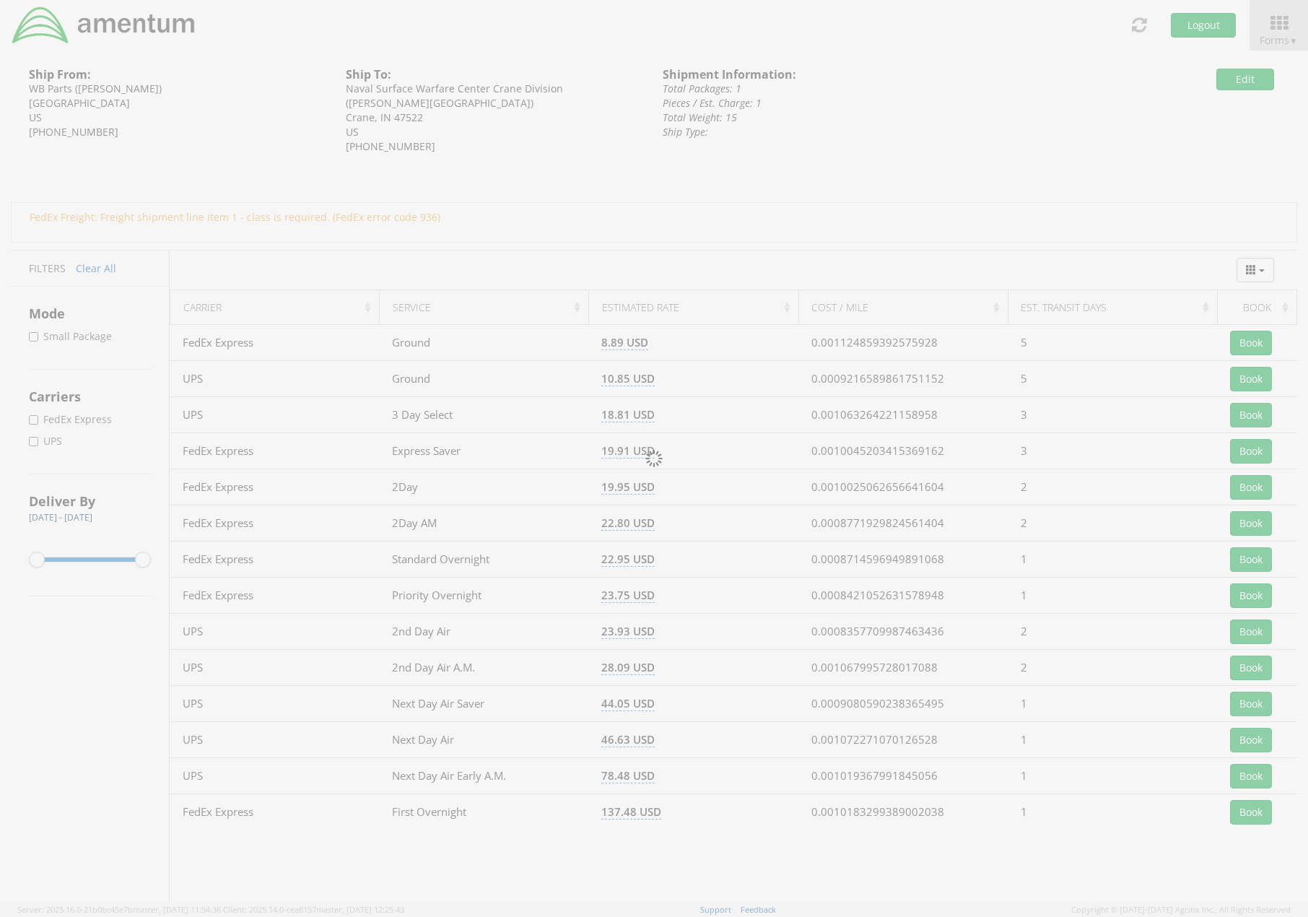
click at [380, 220] on div at bounding box center [654, 458] width 1308 height 917
click at [280, 219] on div at bounding box center [654, 458] width 1308 height 917
click at [705, 166] on div at bounding box center [654, 458] width 1308 height 917
click at [1253, 82] on div at bounding box center [654, 458] width 1308 height 917
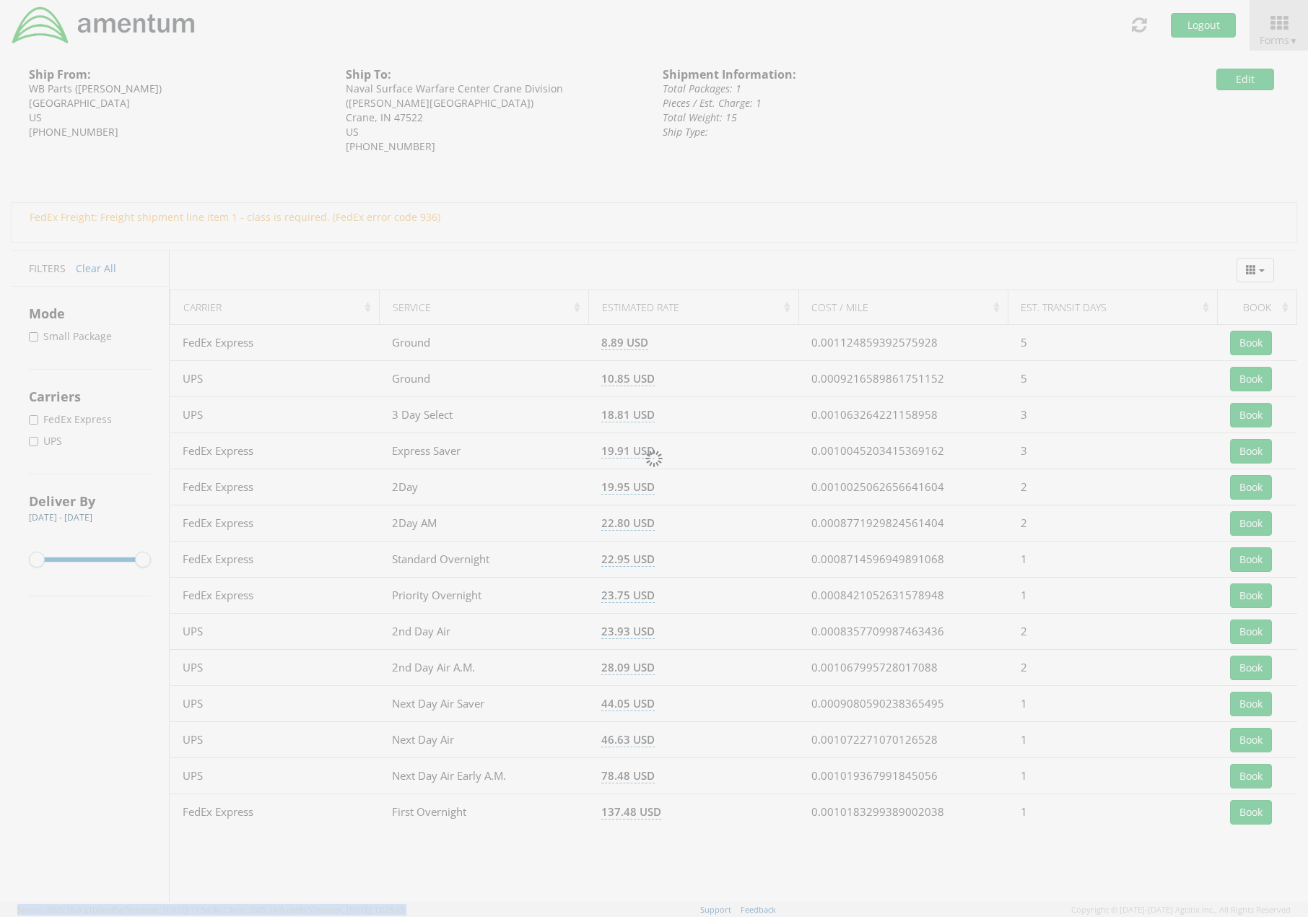
click at [1253, 82] on div at bounding box center [654, 458] width 1308 height 917
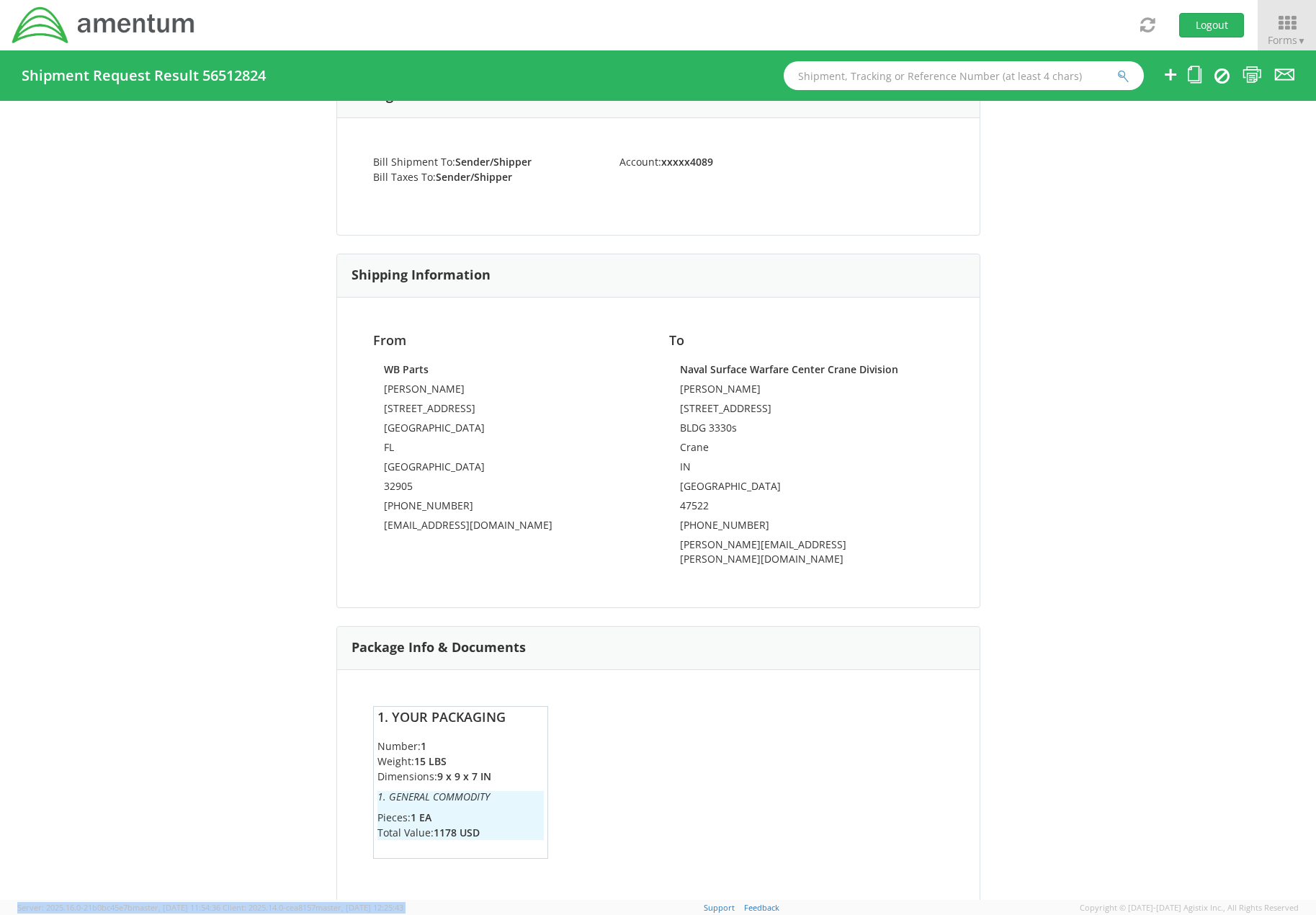
scroll to position [676, 0]
click at [466, 750] on li "Weight: 15 LBS" at bounding box center [460, 757] width 167 height 15
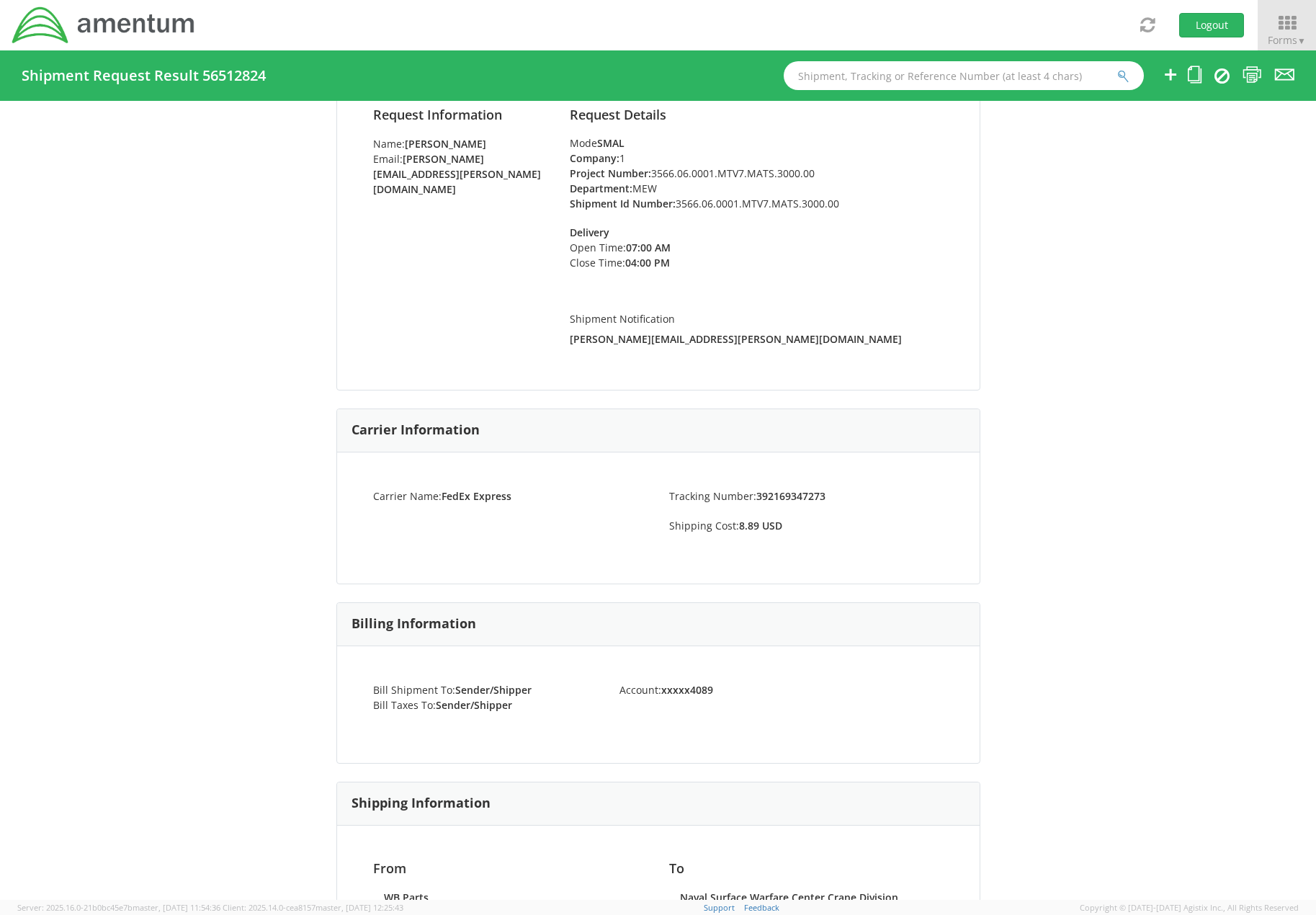
scroll to position [0, 0]
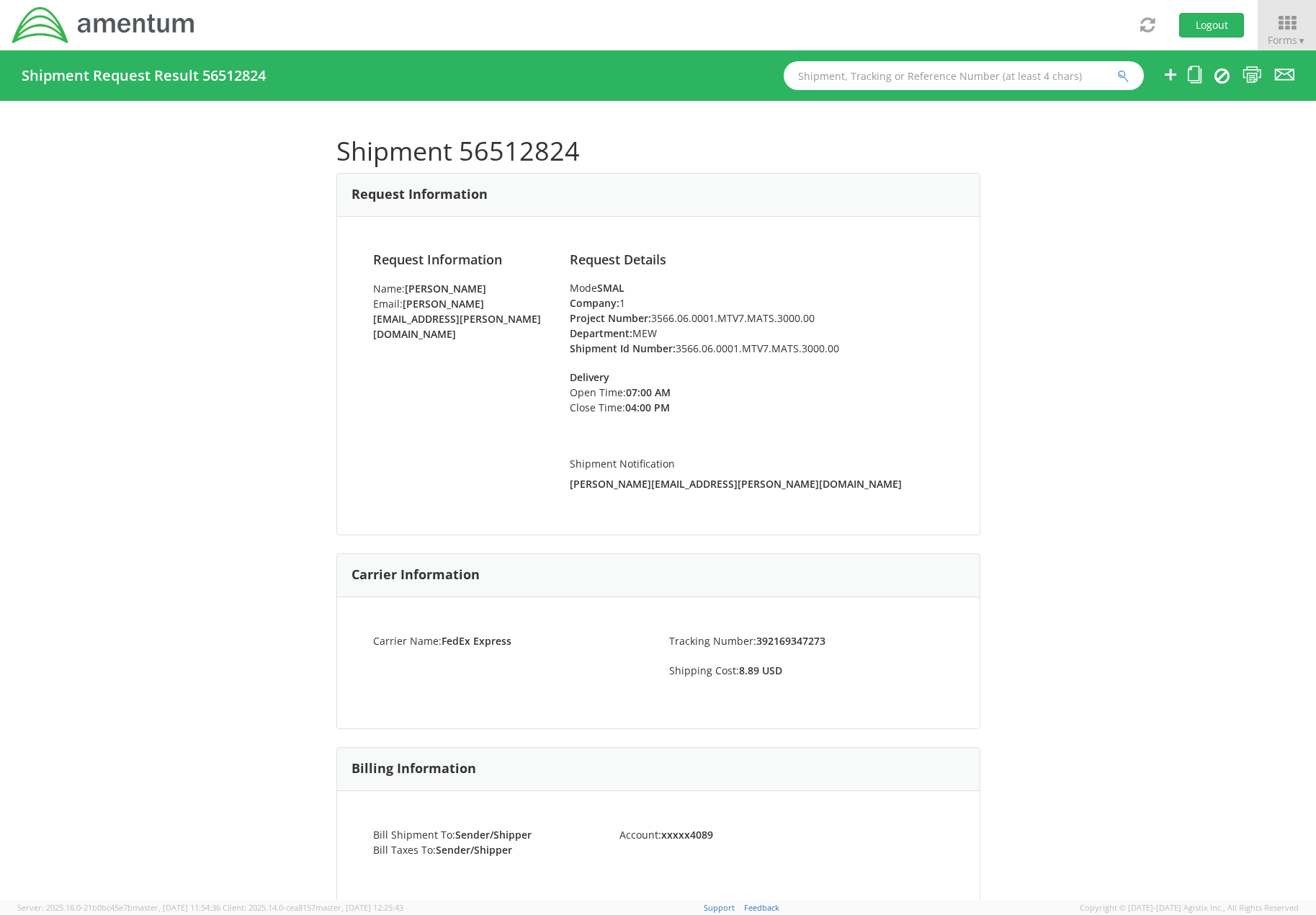
click at [756, 652] on div "Carrier Name: FedEx Express Tracking Number: 392169347273 Shipping Cost: 8.89 U…" at bounding box center [658, 662] width 643 height 131
drag, startPoint x: 457, startPoint y: 145, endPoint x: 572, endPoint y: 140, distance: 115.1
click at [572, 140] on h1 "Shipment 56512824" at bounding box center [658, 151] width 644 height 29
copy h1 "56512824"
click at [744, 662] on div "Carrier Name: FedEx Express Tracking Number: 392169347273 Shipping Cost: 8.89 U…" at bounding box center [658, 662] width 643 height 131
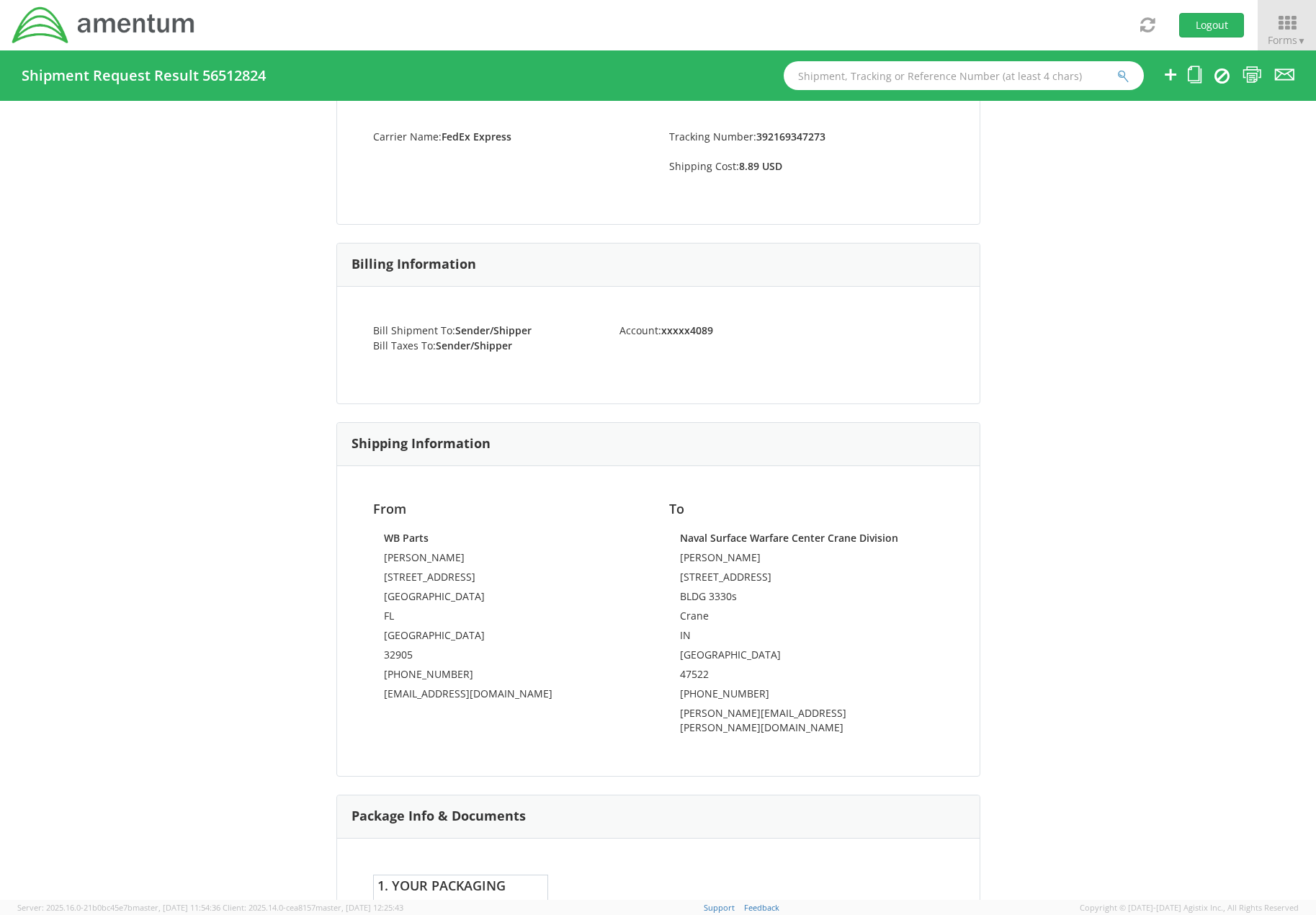
scroll to position [676, 0]
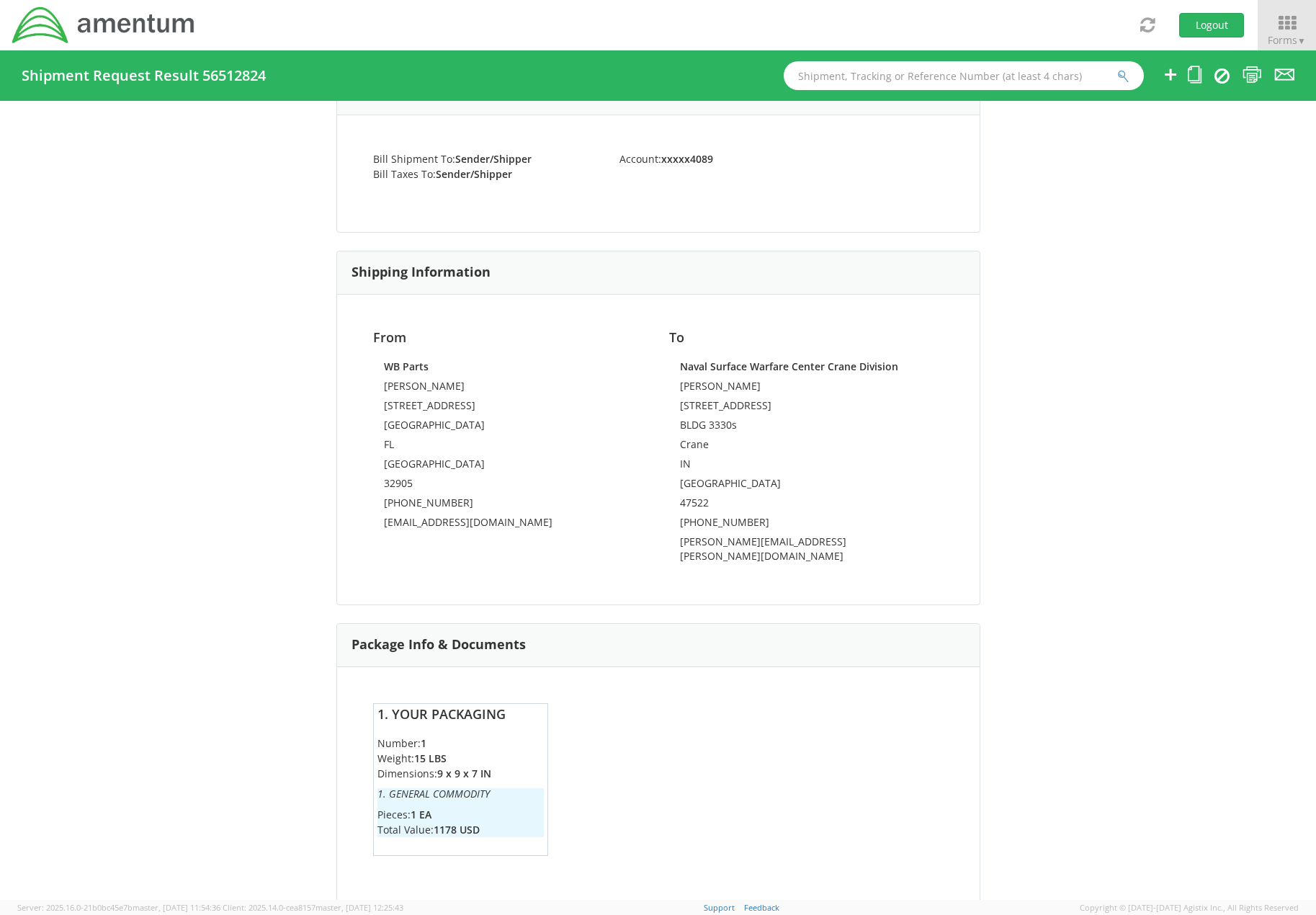
click at [468, 788] on h6 "1. General Commodity" at bounding box center [460, 793] width 167 height 11
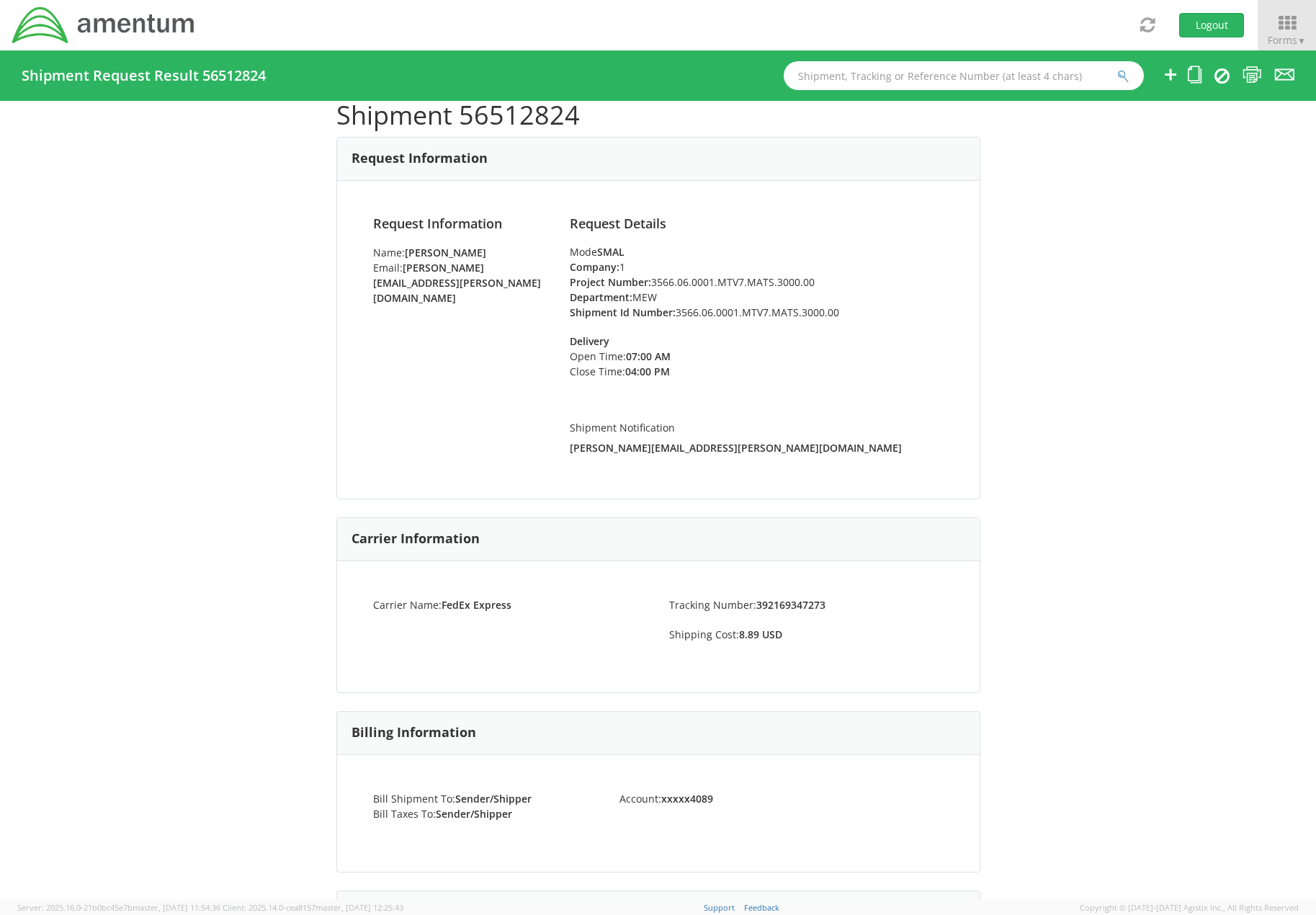
scroll to position [0, 0]
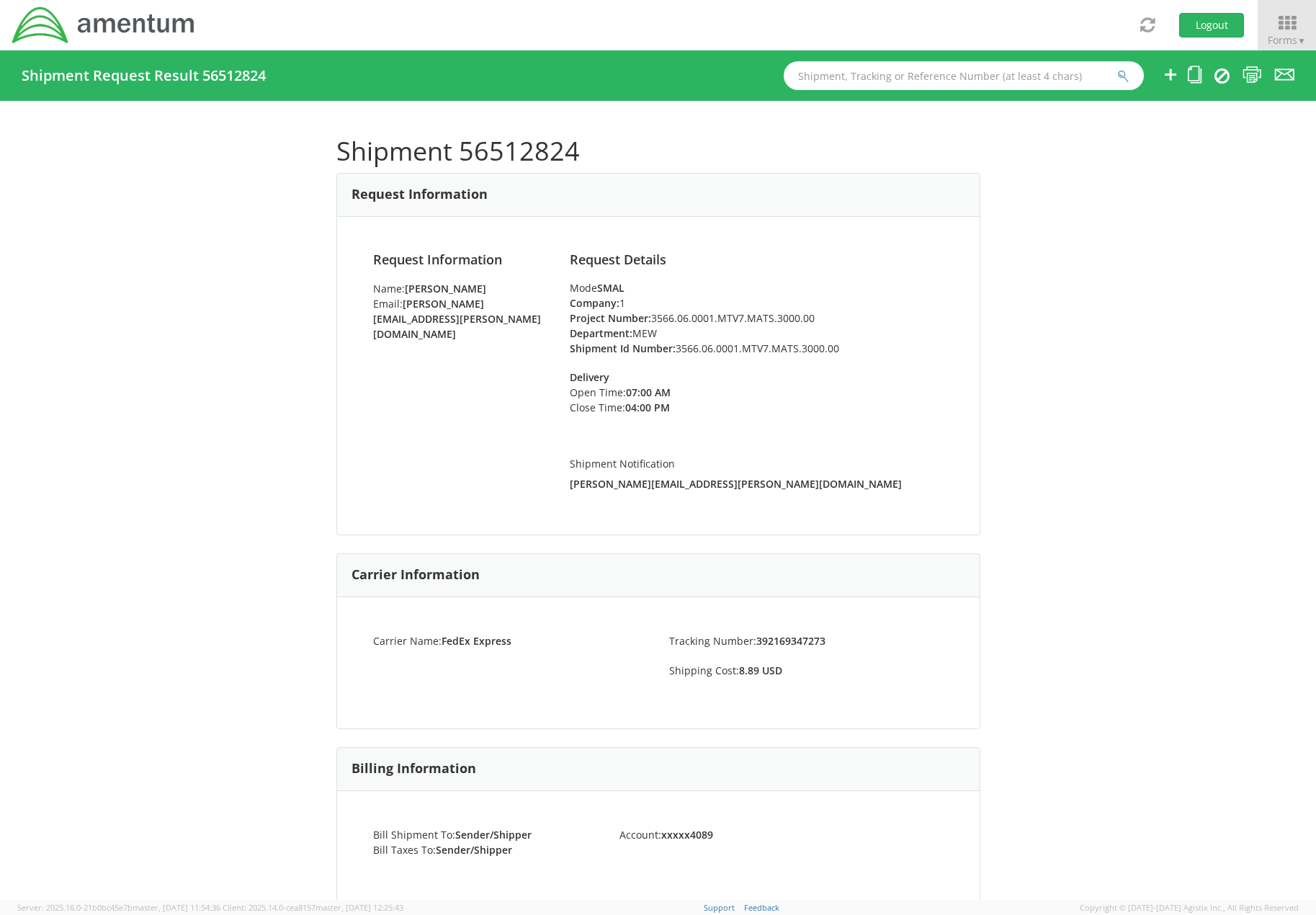
click at [852, 76] on input "text" at bounding box center [963, 75] width 360 height 29
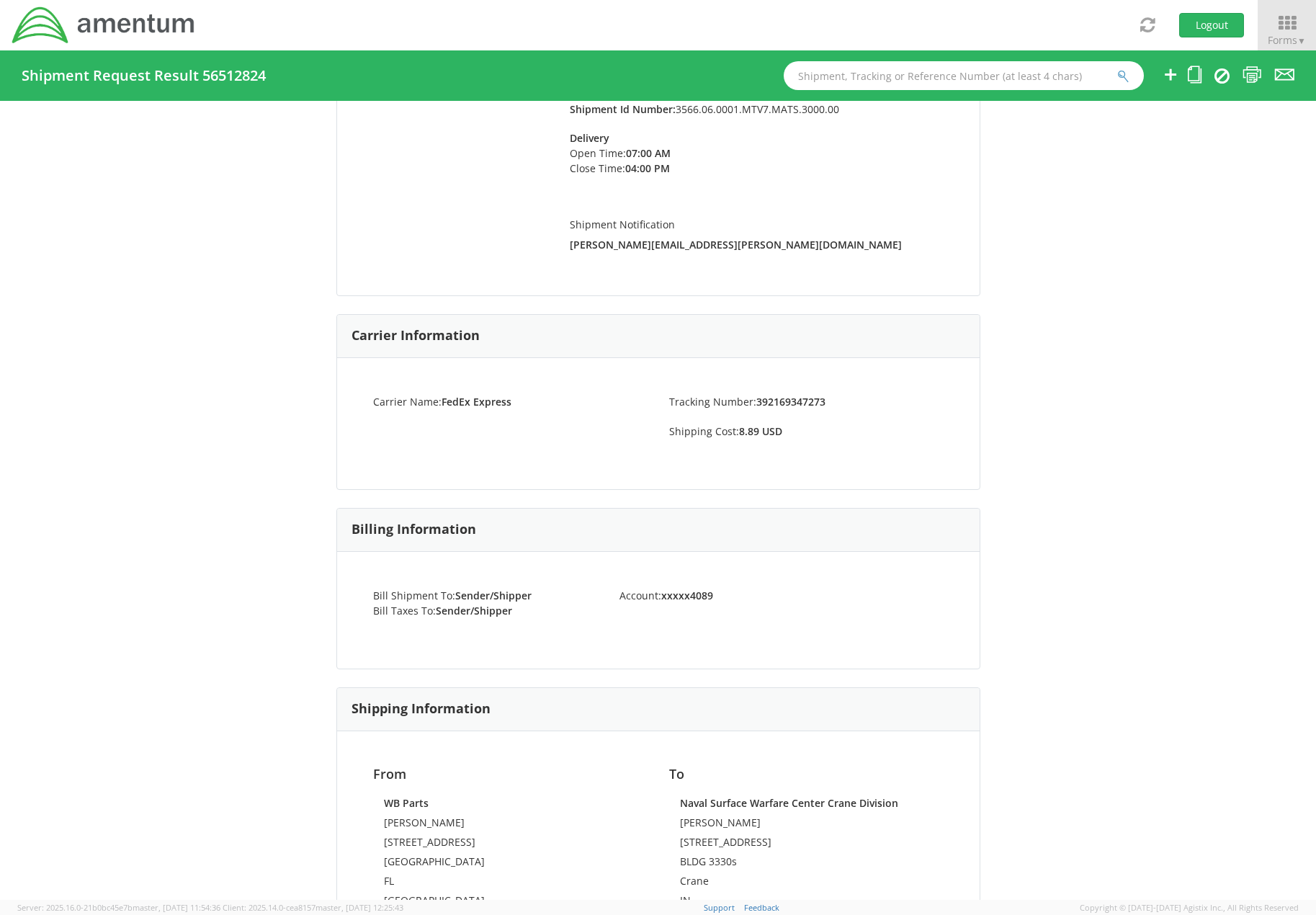
scroll to position [288, 0]
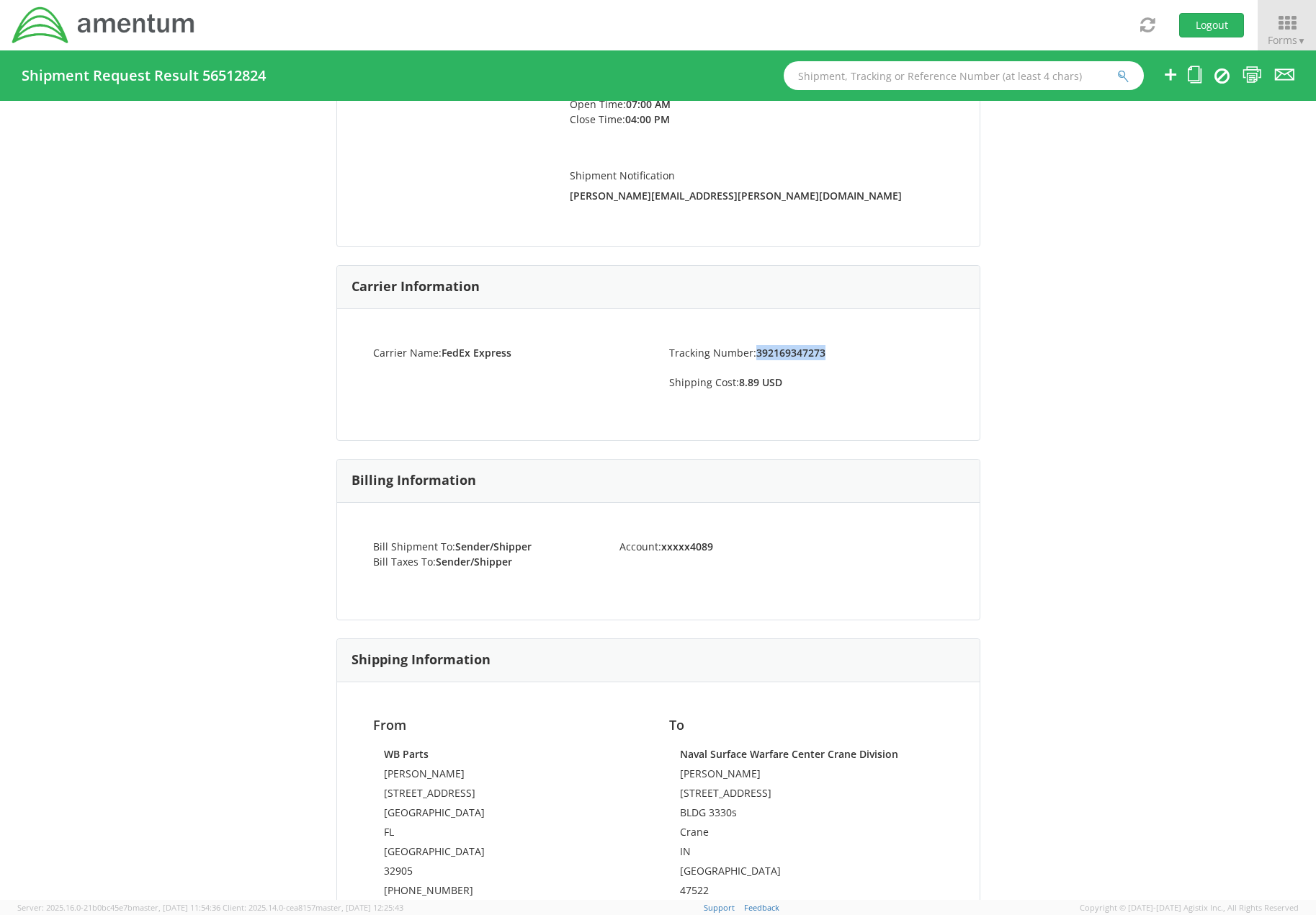
drag, startPoint x: 751, startPoint y: 356, endPoint x: 819, endPoint y: 351, distance: 68.2
click at [819, 351] on strong "392169347273" at bounding box center [790, 353] width 69 height 14
copy strong "392169347273"
click at [854, 72] on input "text" at bounding box center [963, 75] width 360 height 29
paste input "56512726"
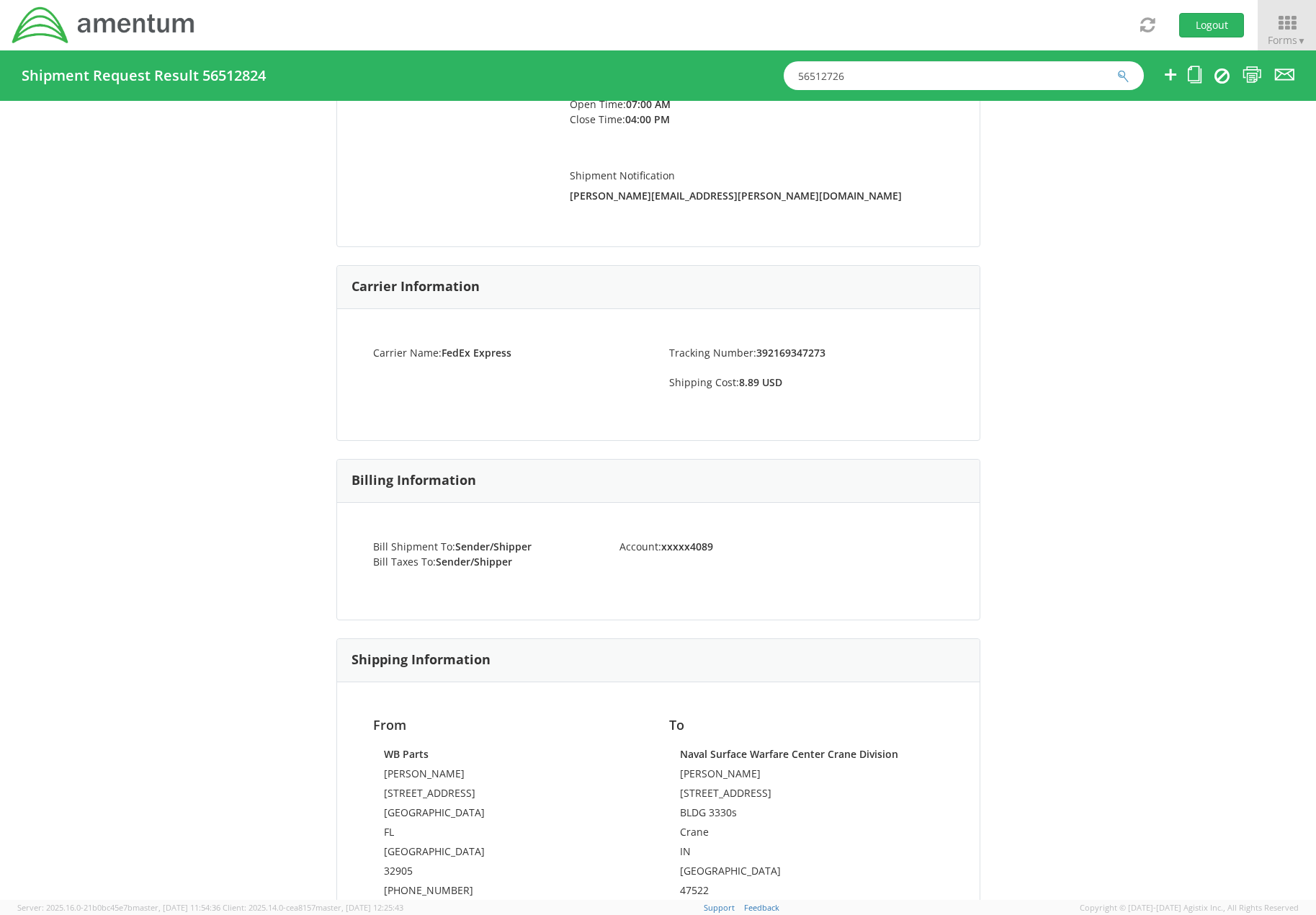
click at [1136, 74] on input "56512726" at bounding box center [963, 75] width 360 height 29
type input "56512726"
click at [1124, 77] on icon "submit" at bounding box center [1123, 76] width 12 height 13
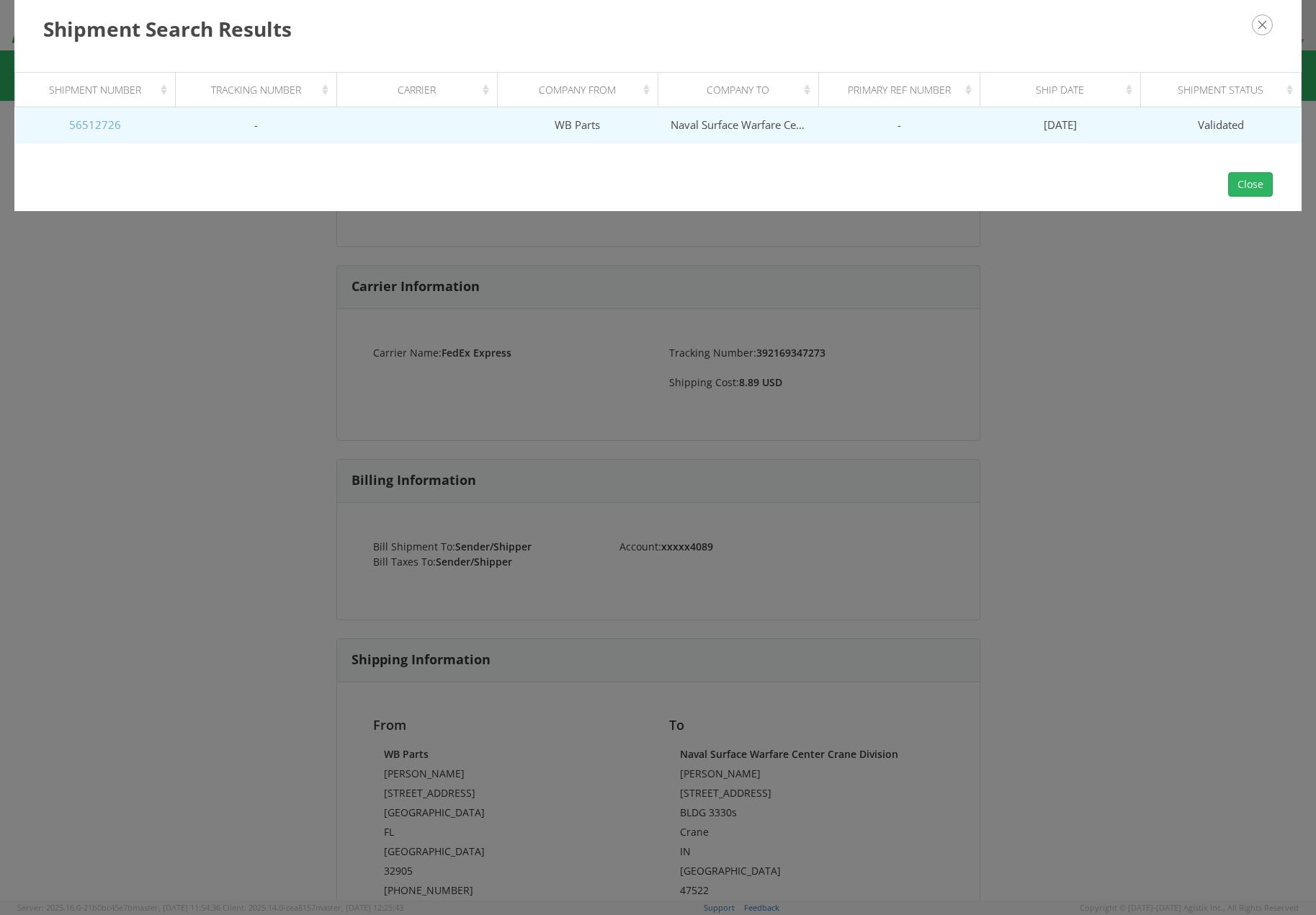
click at [91, 127] on link "56512726" at bounding box center [95, 125] width 52 height 14
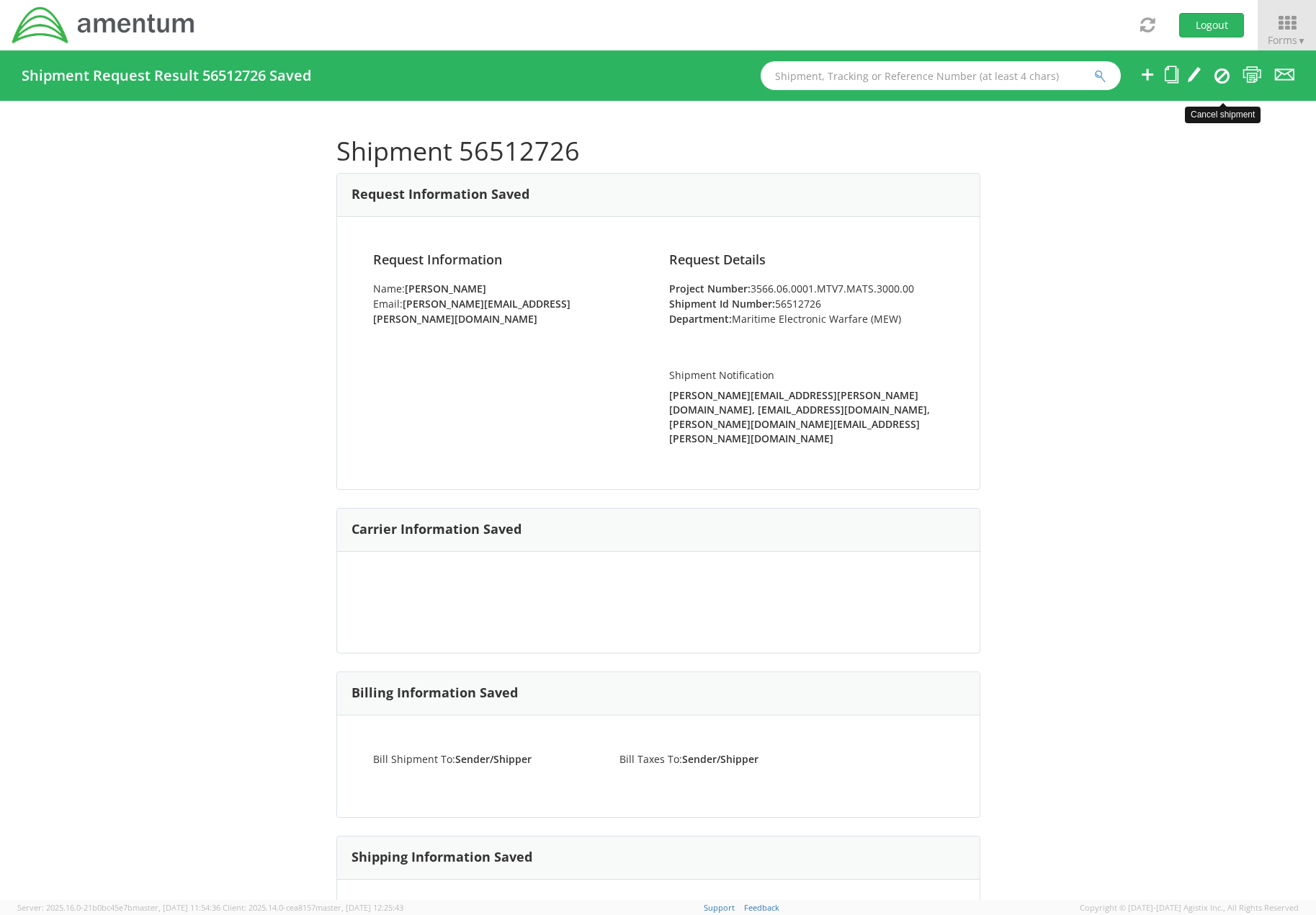
click at [1219, 72] on icon at bounding box center [1221, 75] width 15 height 17
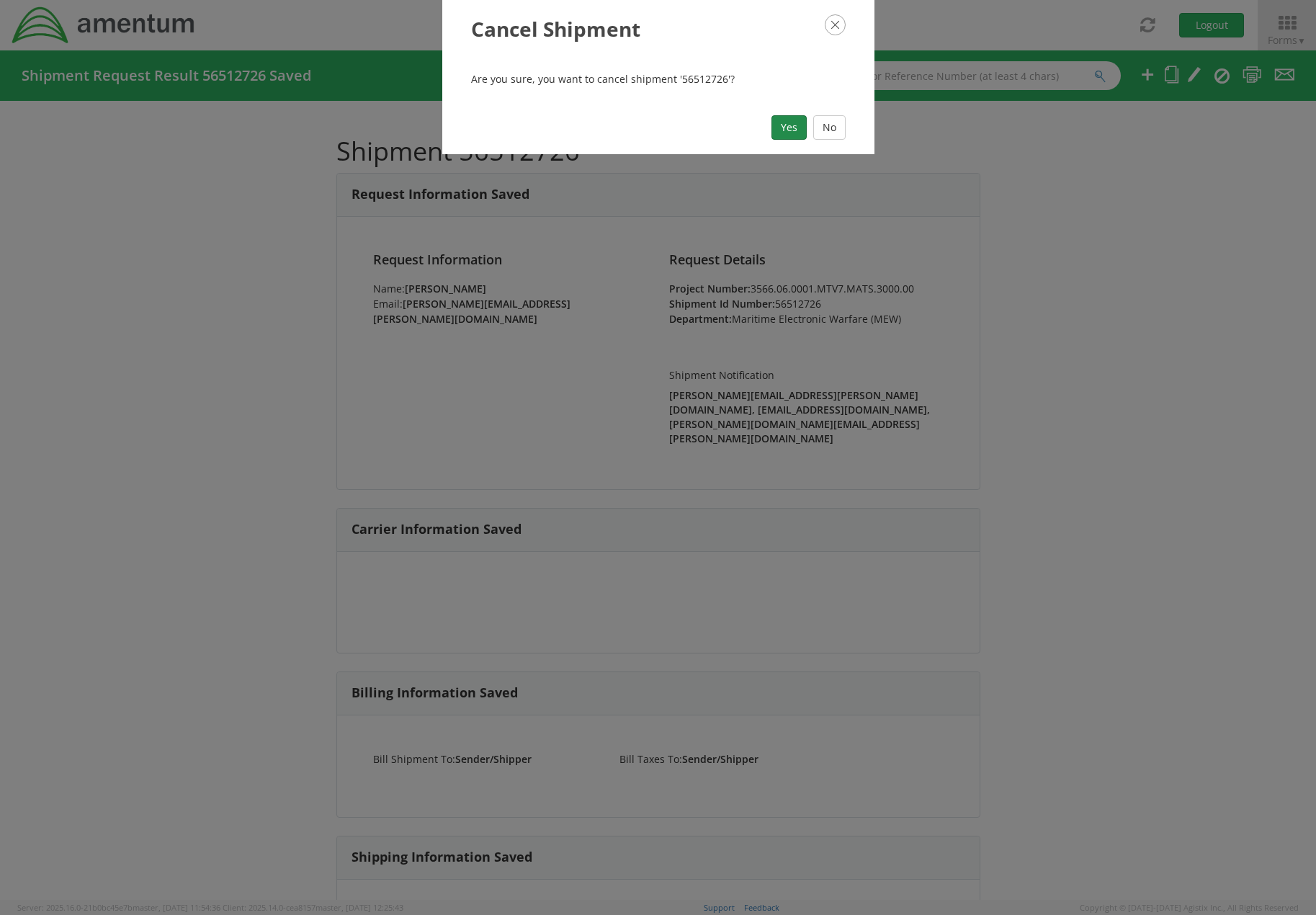
click at [791, 123] on button "Yes" at bounding box center [788, 128] width 35 height 25
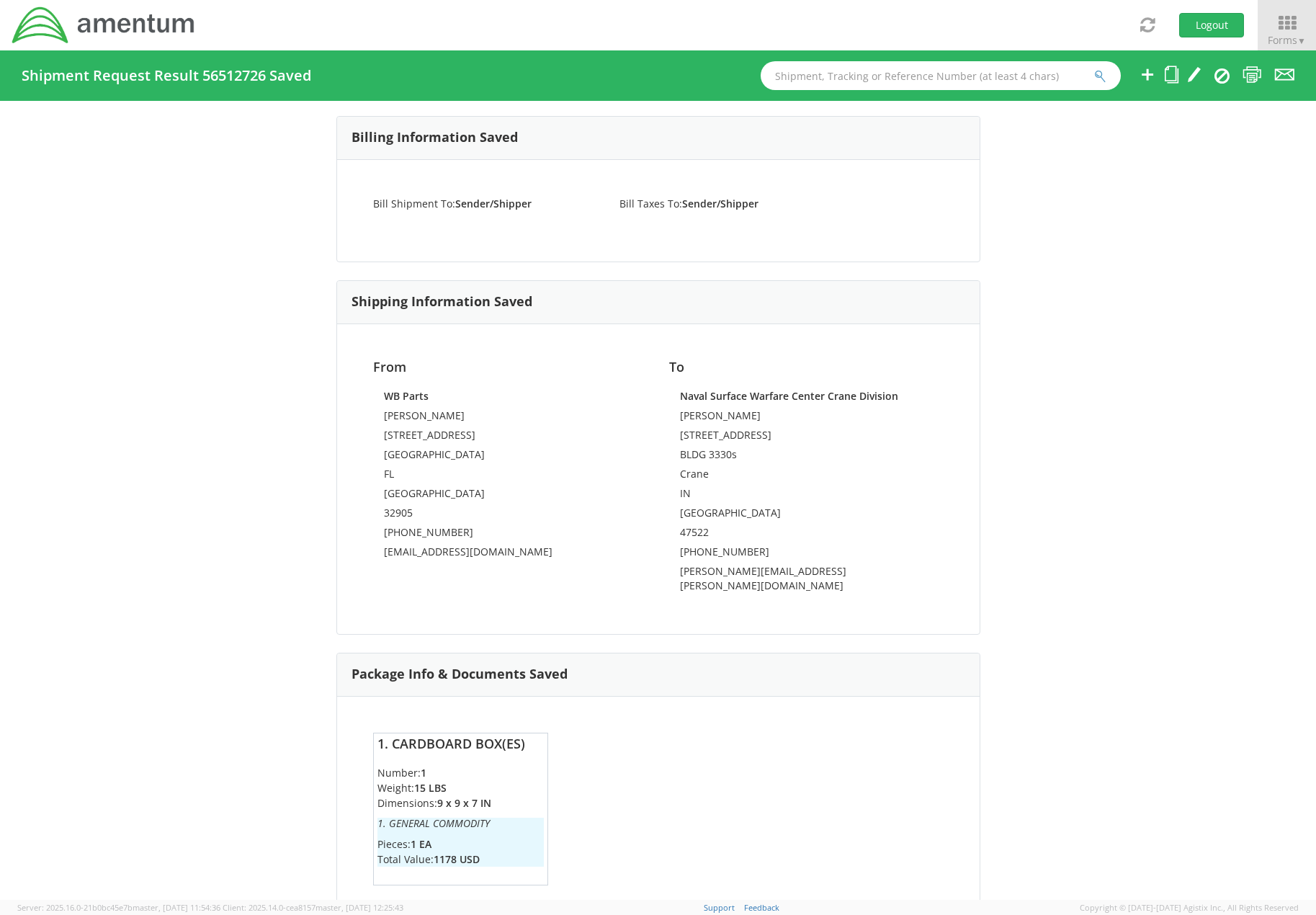
scroll to position [556, 0]
click at [1130, 295] on div "Shipment 56512726 Request Information Saved Request Information Name: [PERSON_N…" at bounding box center [658, 500] width 1316 height 799
click at [1222, 75] on icon at bounding box center [1221, 75] width 15 height 17
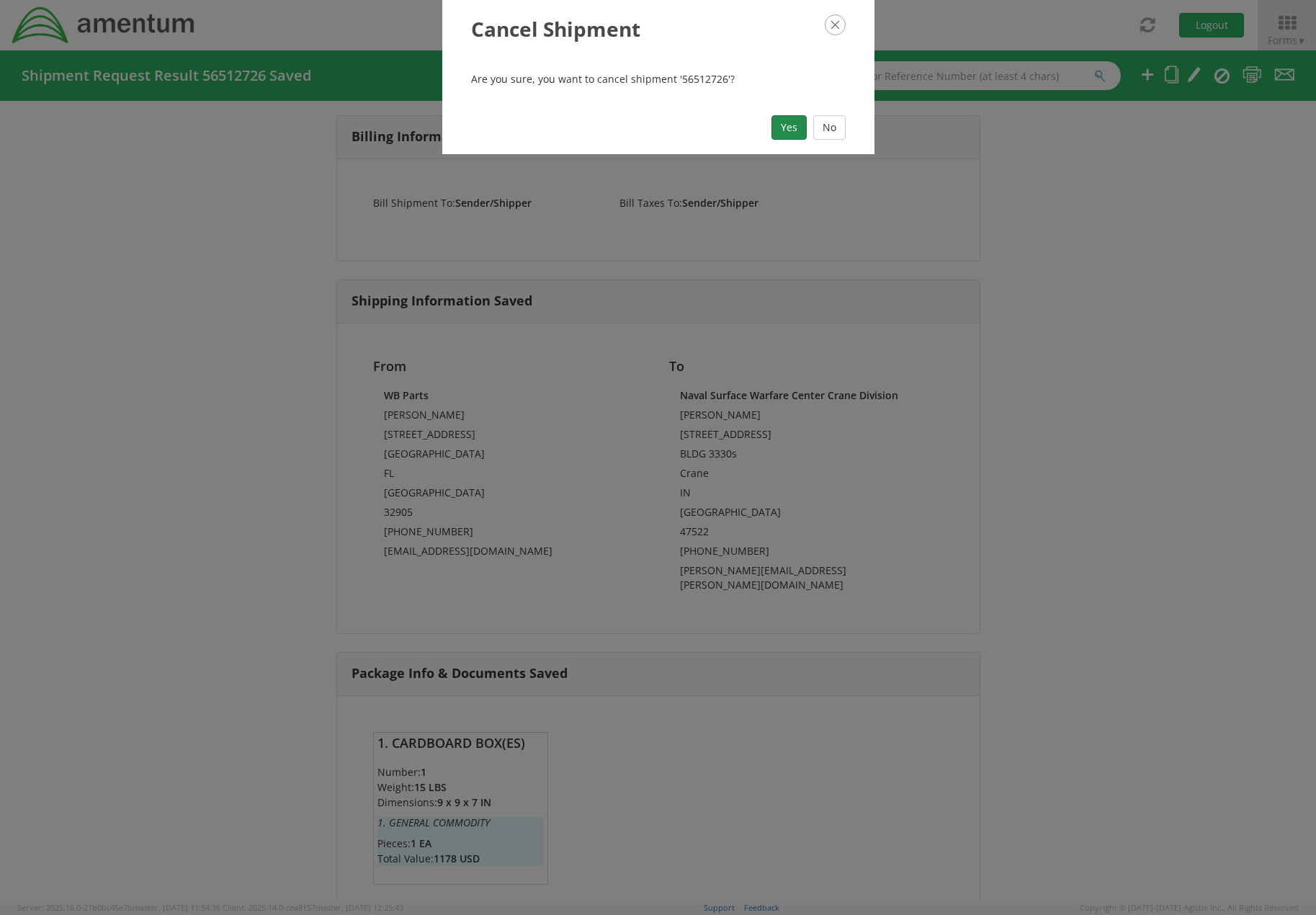
click at [784, 123] on button "Yes" at bounding box center [788, 128] width 35 height 25
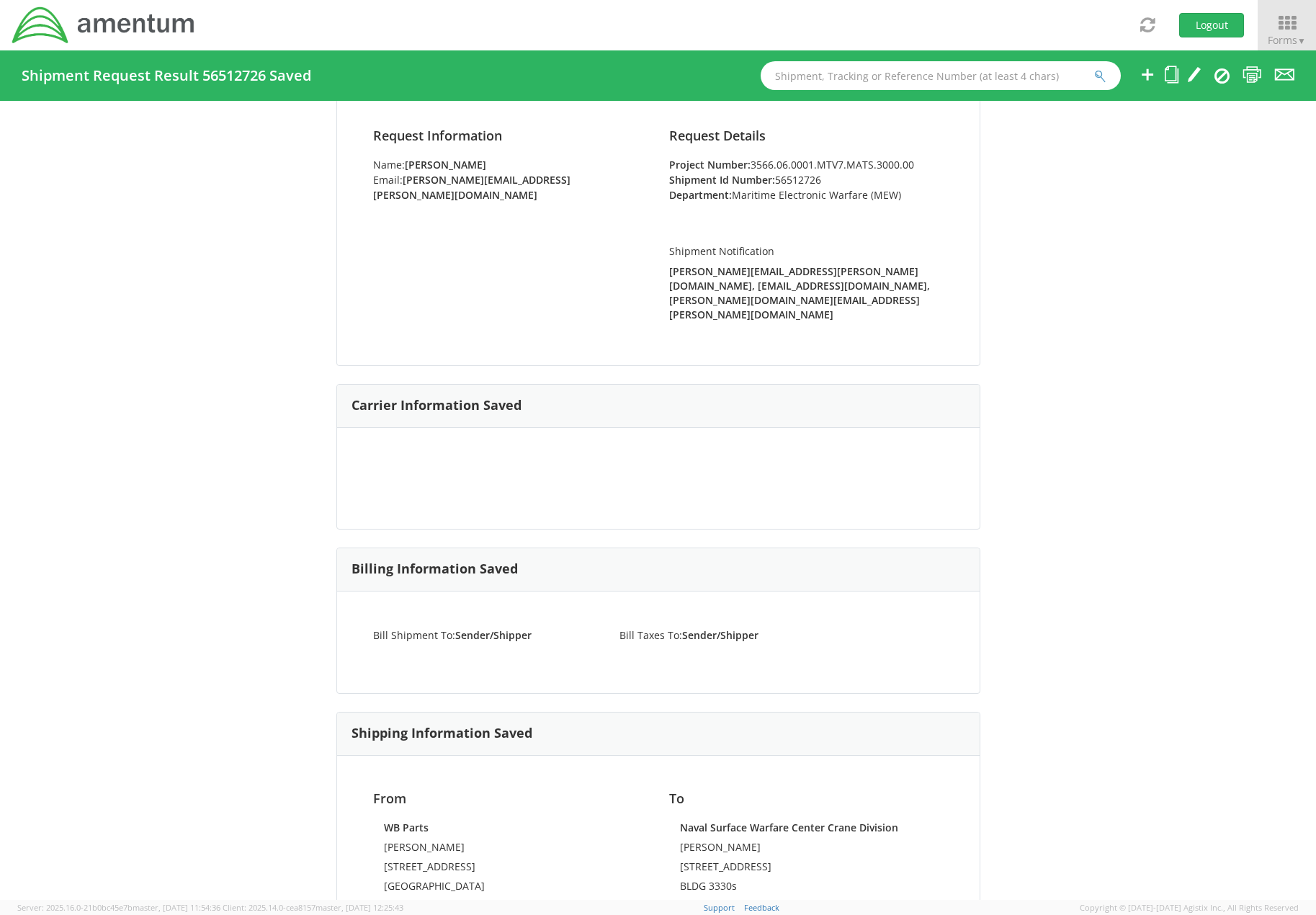
scroll to position [0, 0]
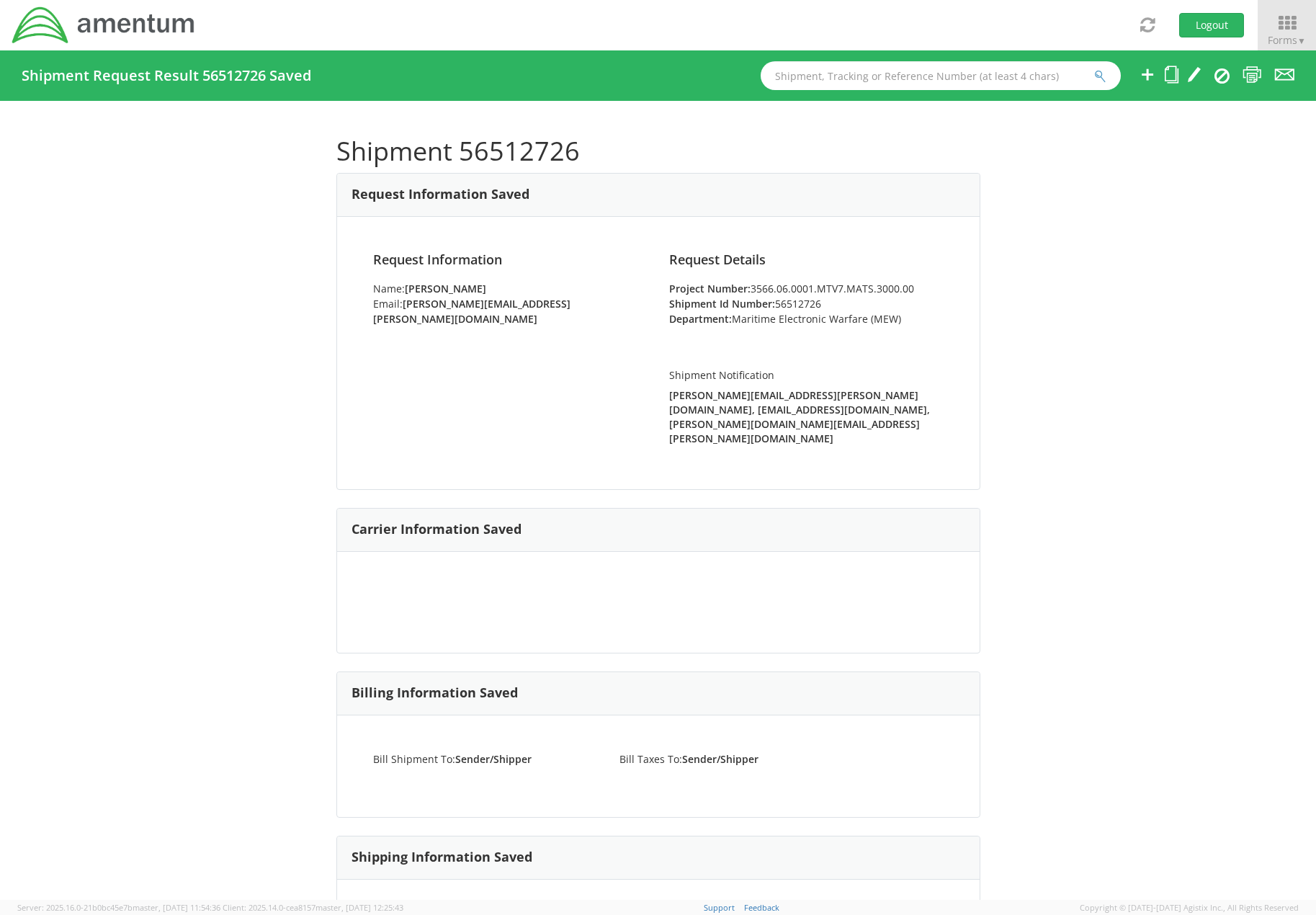
click at [837, 82] on input "text" at bounding box center [940, 75] width 360 height 29
paste input "56512726"
click at [1095, 69] on button "submit" at bounding box center [1100, 77] width 12 height 17
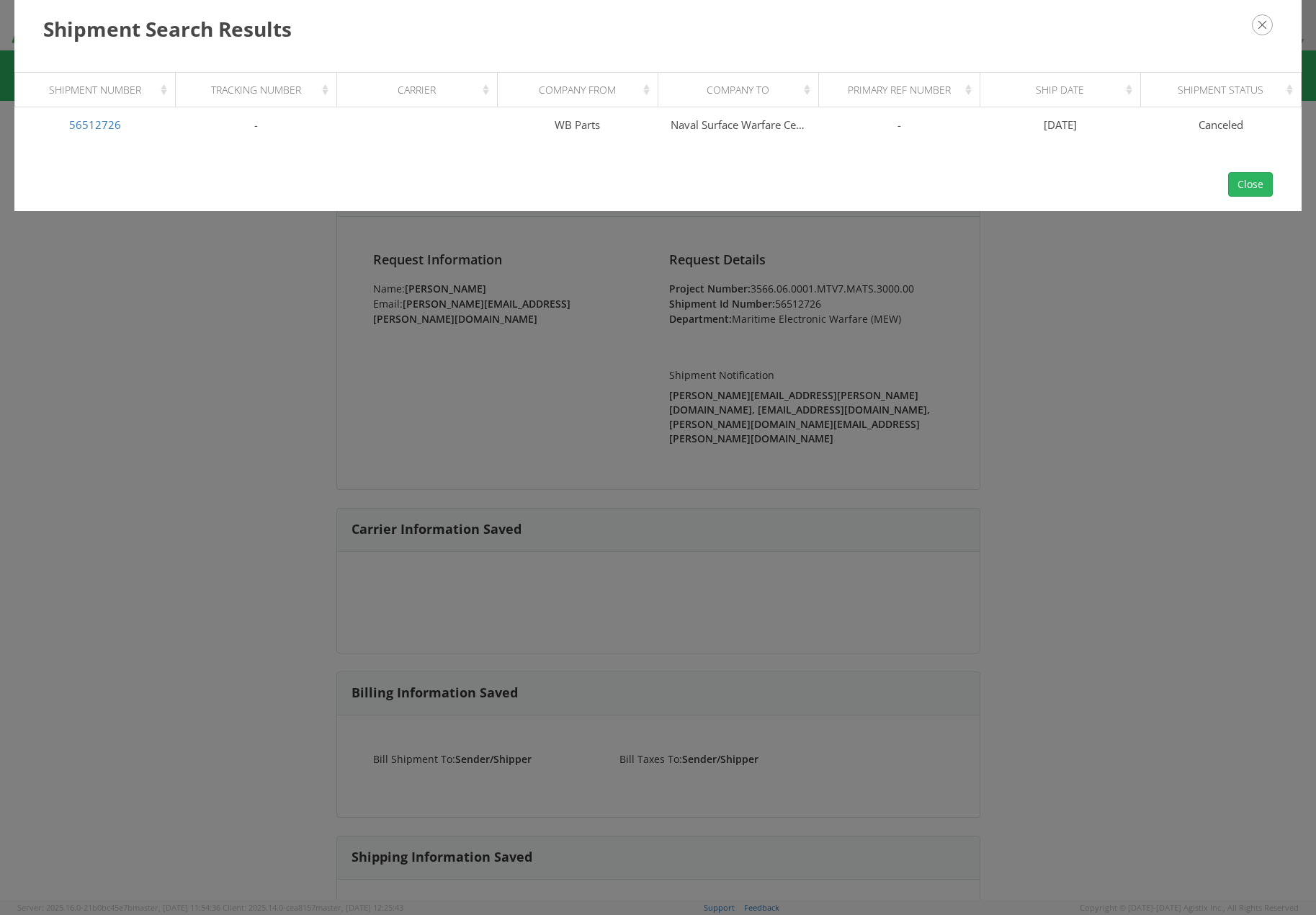
click at [1263, 29] on icon "button" at bounding box center [1262, 24] width 21 height 21
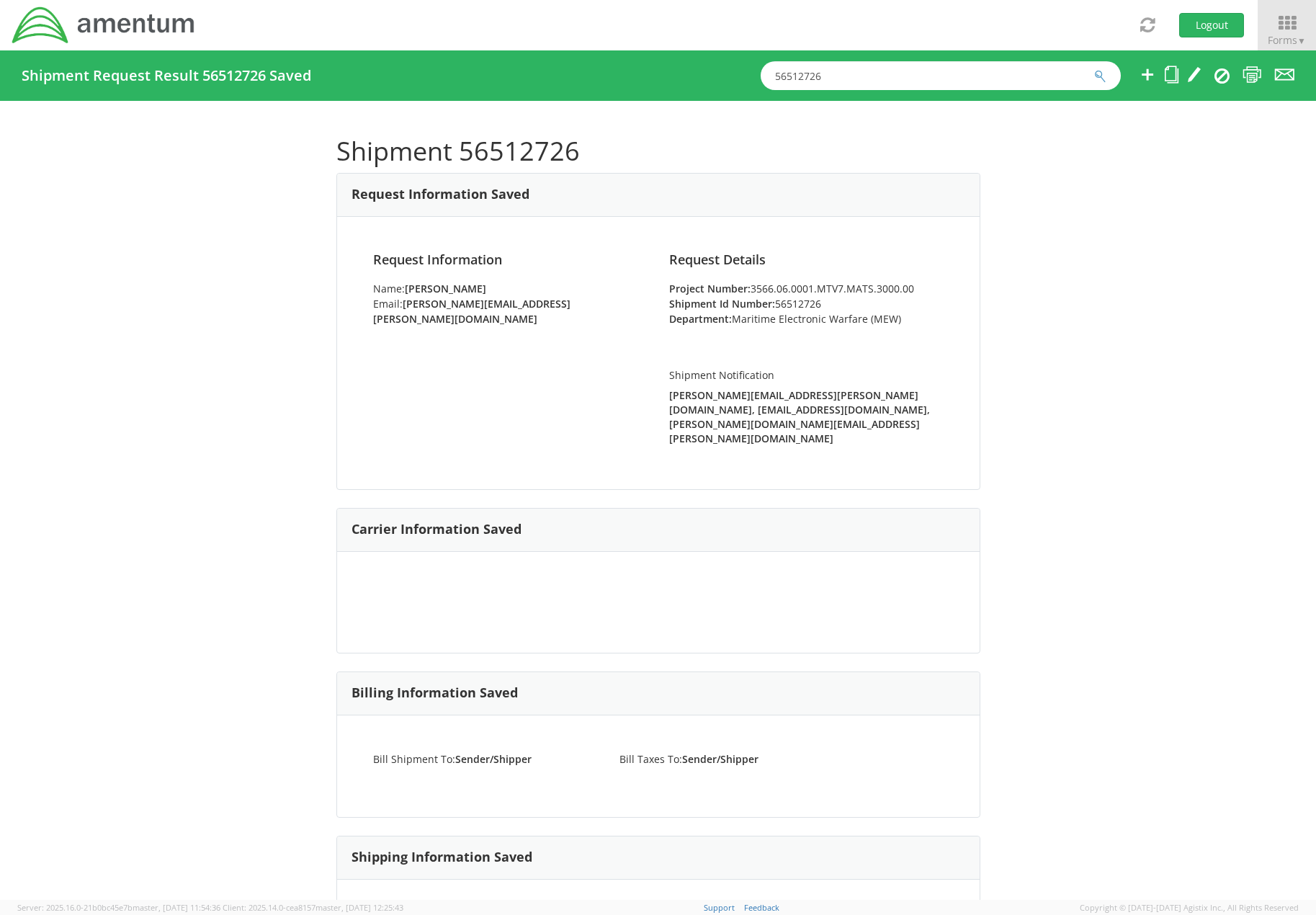
drag, startPoint x: 862, startPoint y: 74, endPoint x: 674, endPoint y: 84, distance: 188.3
click at [674, 84] on div "Shipment Request Result 56512726 Saved 56512726" at bounding box center [658, 76] width 1316 height 51
paste input "0654"
type input "56510654"
click at [1095, 69] on button "submit" at bounding box center [1100, 77] width 12 height 17
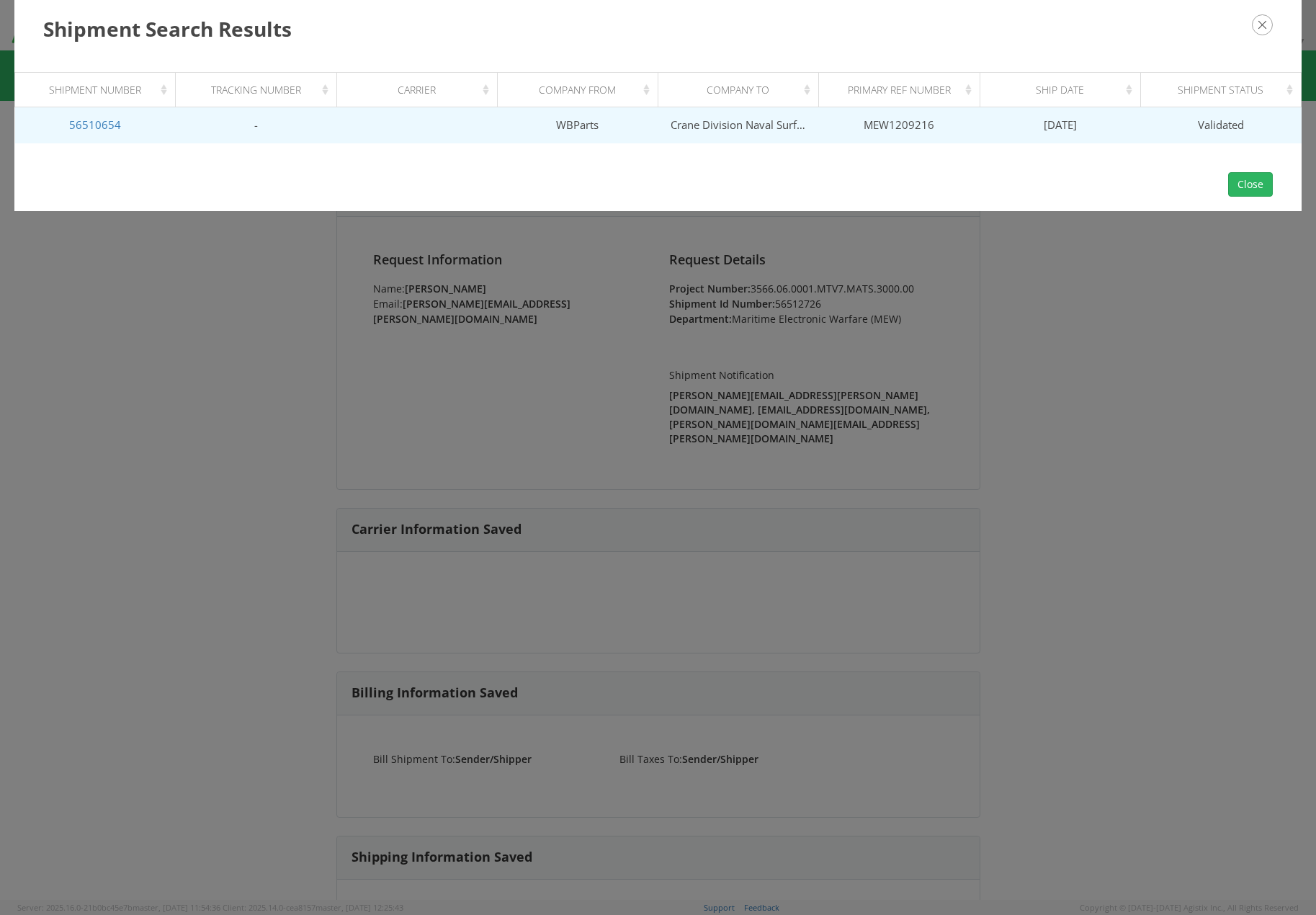
click at [747, 125] on td "Crane Division Naval Surface Warfare Center" at bounding box center [738, 126] width 161 height 36
click at [108, 128] on link "56510654" at bounding box center [95, 125] width 52 height 14
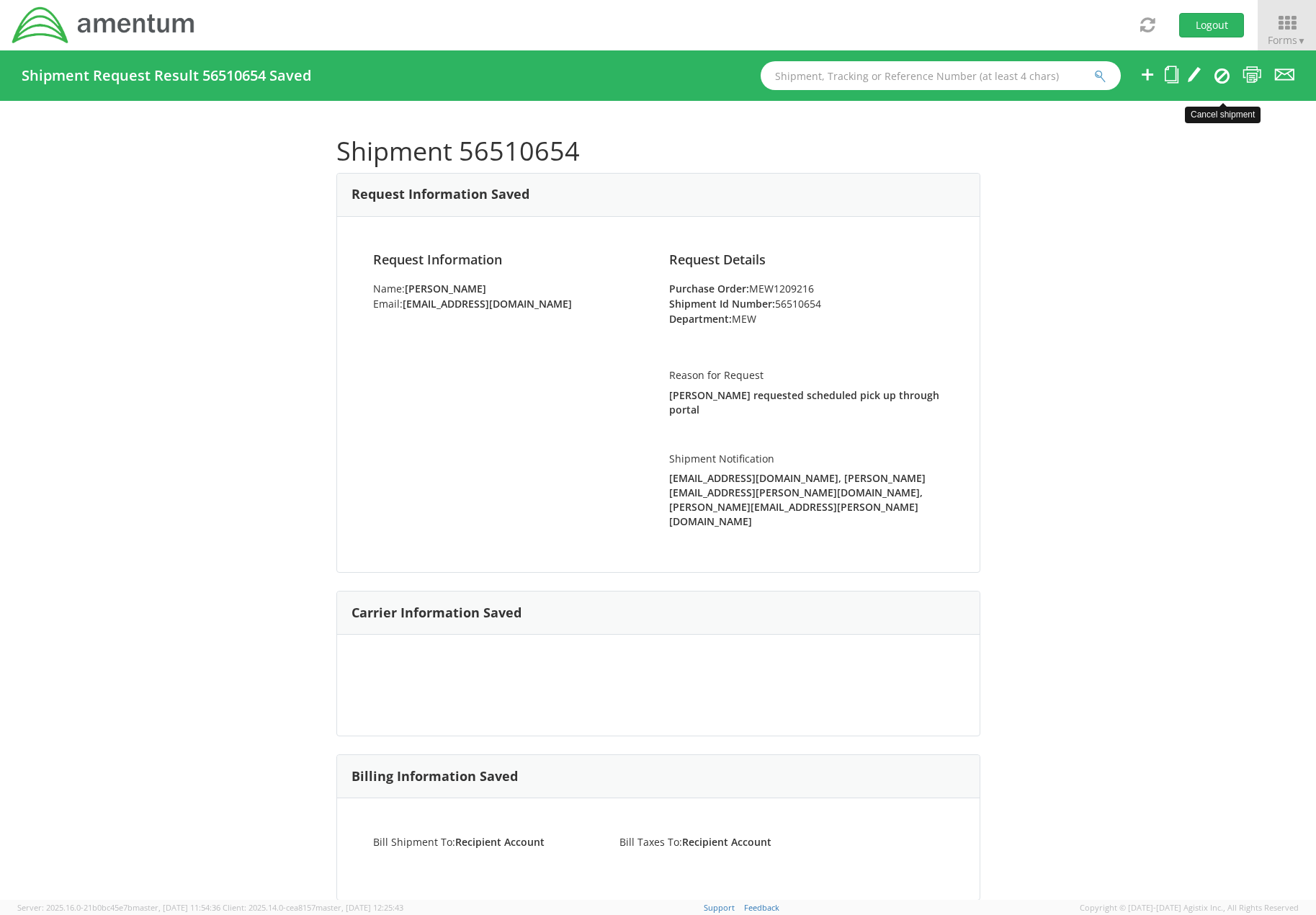
click at [1223, 74] on icon at bounding box center [1221, 75] width 15 height 17
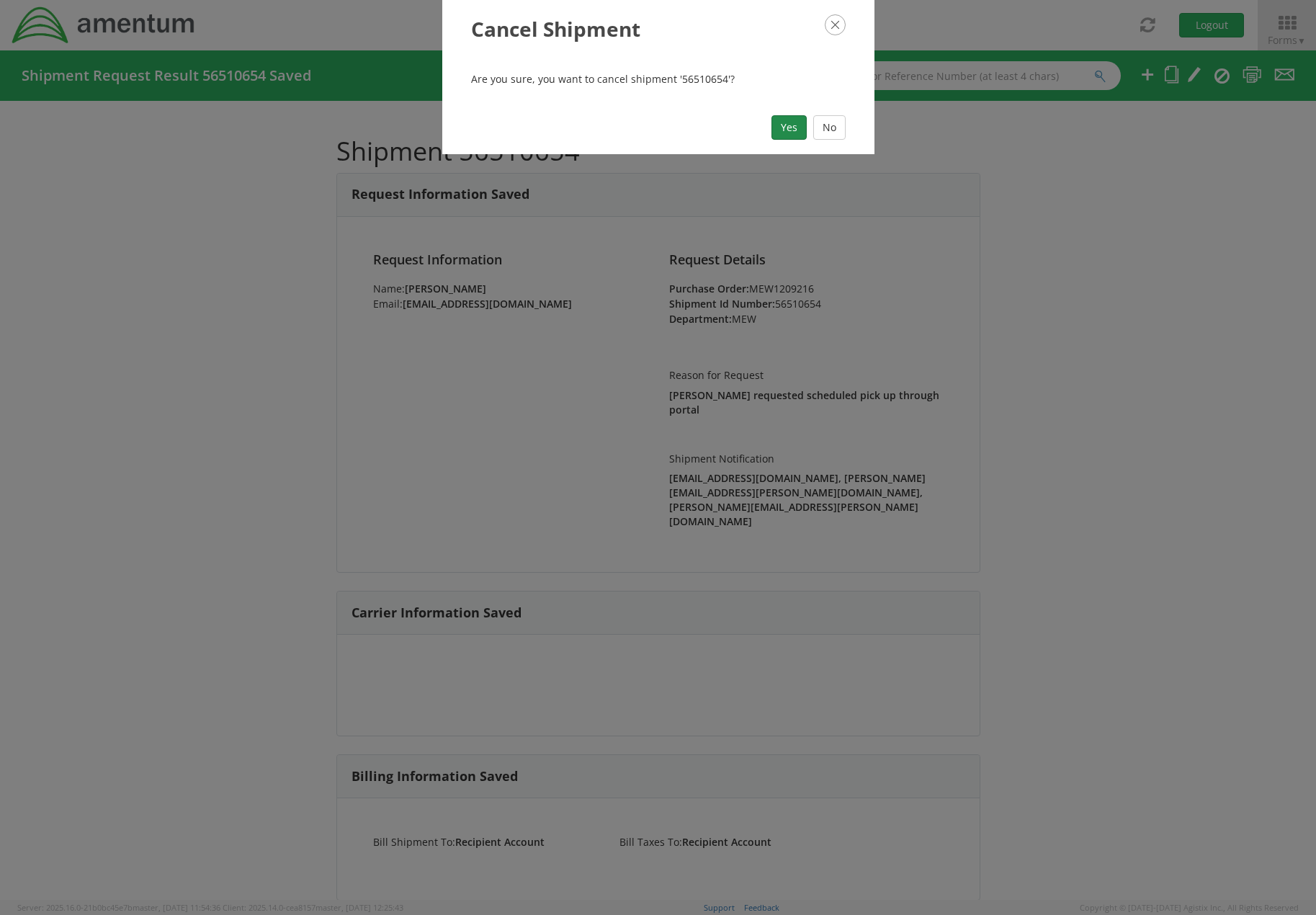
click at [786, 136] on button "Yes" at bounding box center [788, 128] width 35 height 25
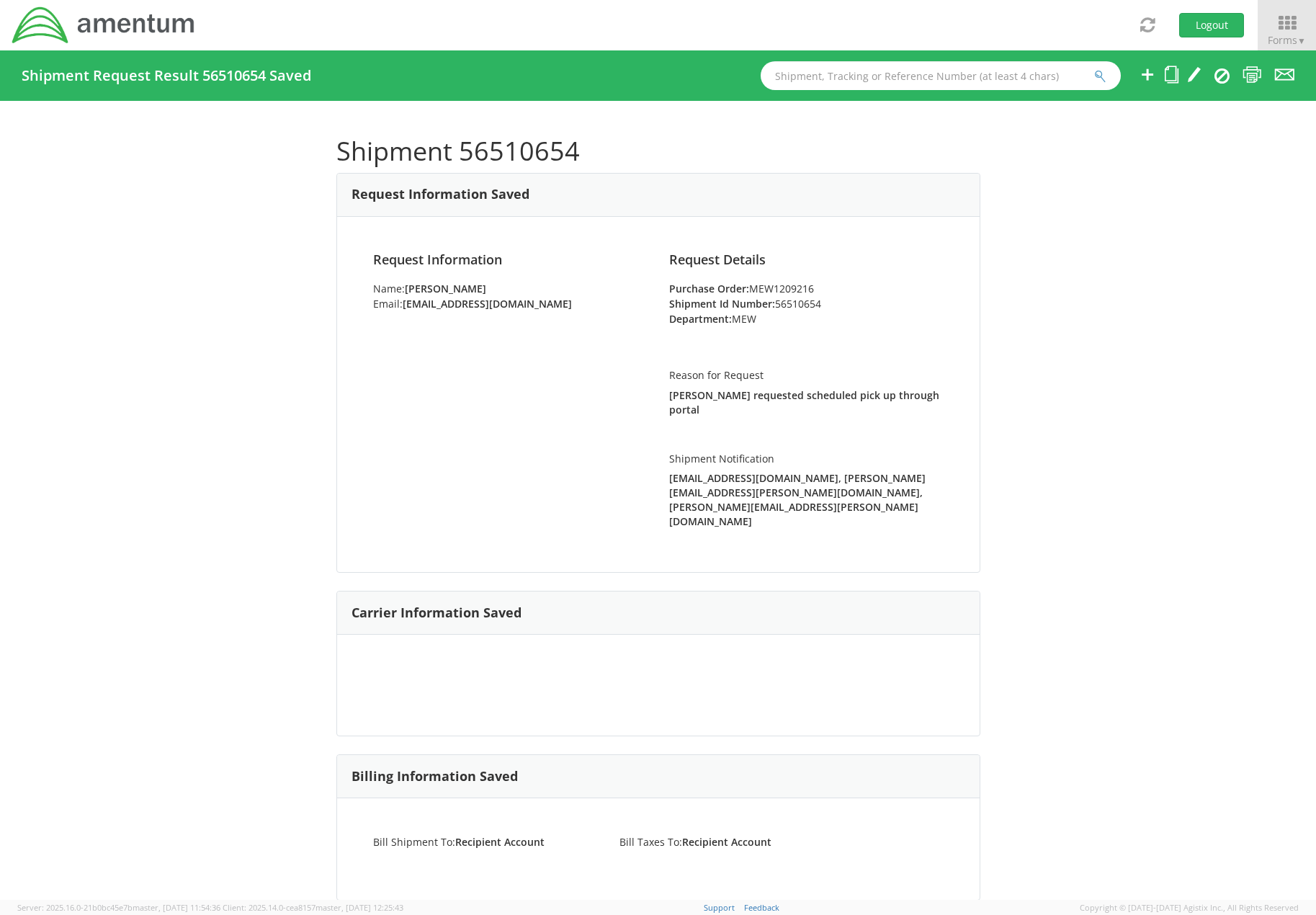
click at [847, 68] on input "text" at bounding box center [940, 75] width 360 height 29
paste input "56510654"
type input "56510654"
click at [1095, 69] on button "submit" at bounding box center [1100, 77] width 12 height 17
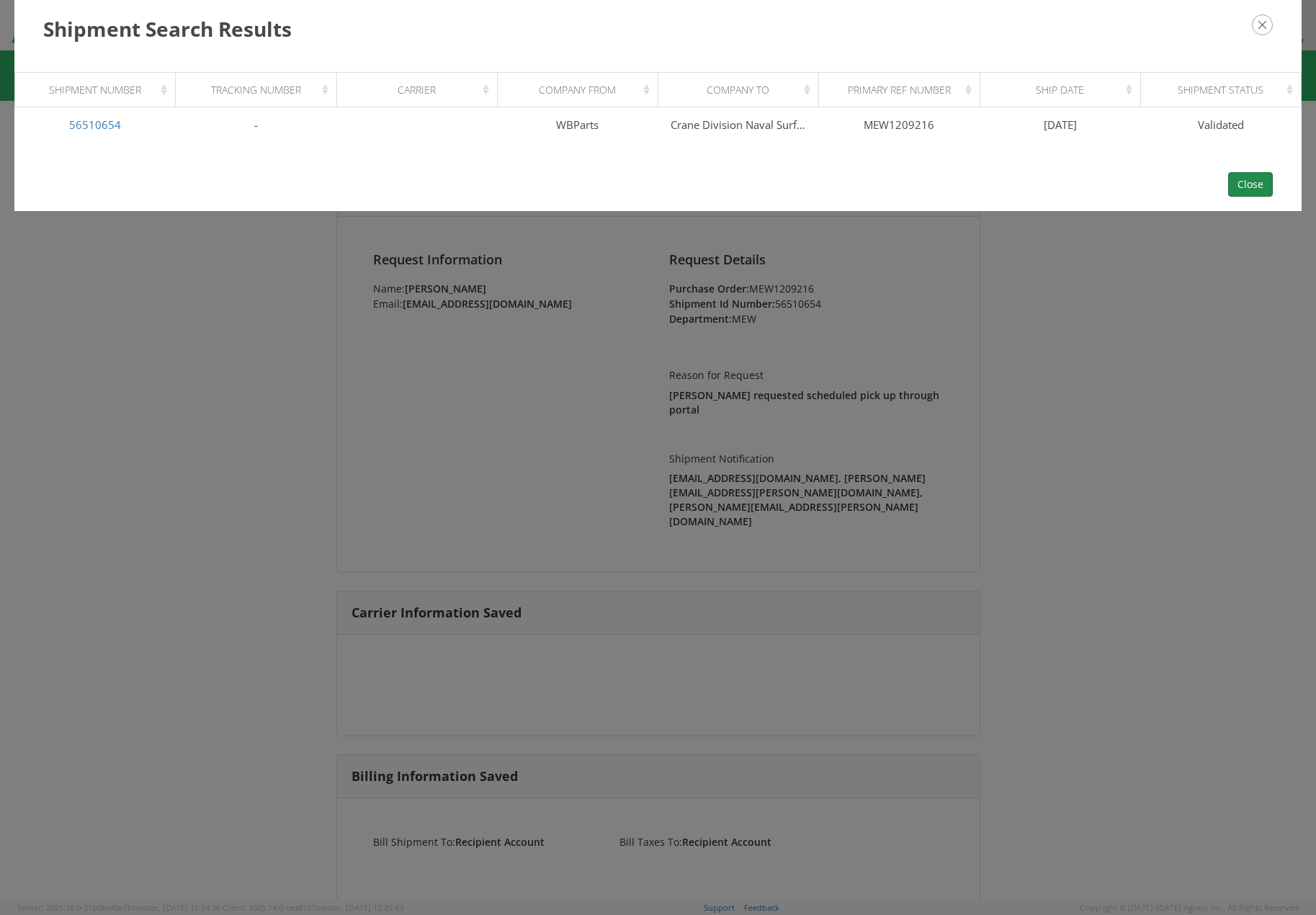
click at [1250, 186] on button "Close" at bounding box center [1250, 185] width 45 height 25
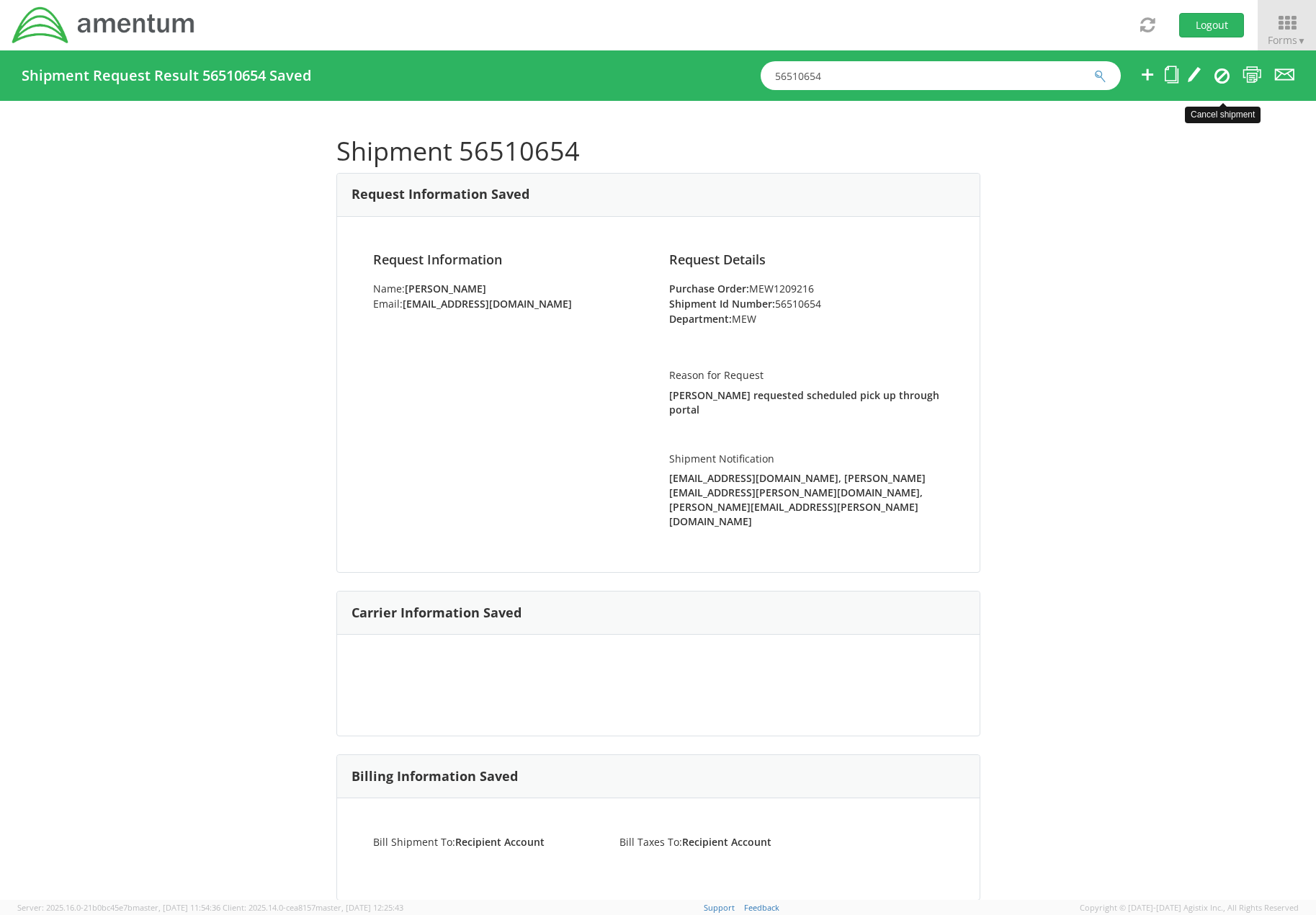
click at [1223, 80] on icon at bounding box center [1221, 75] width 15 height 17
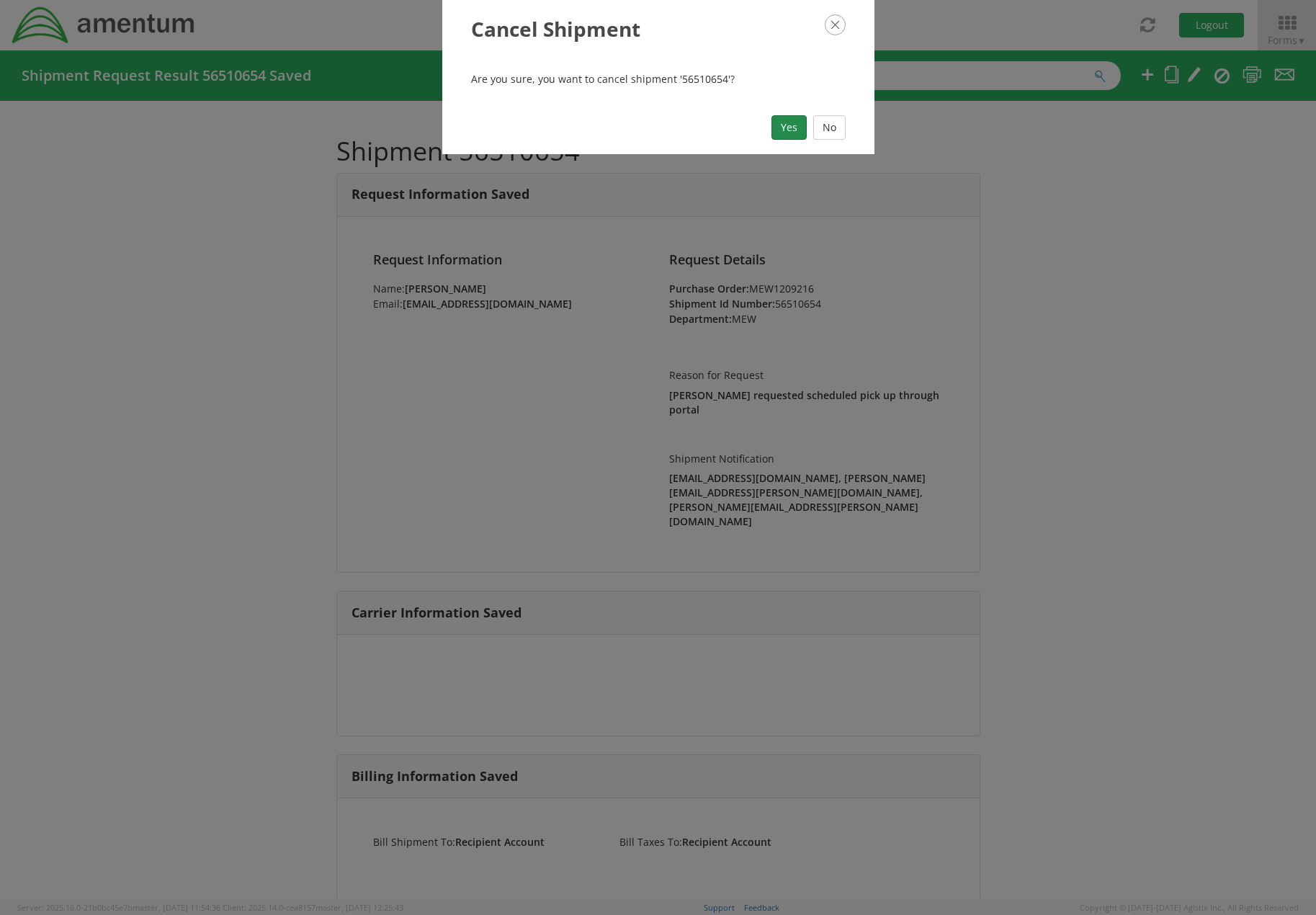
click at [791, 126] on button "Yes" at bounding box center [788, 128] width 35 height 25
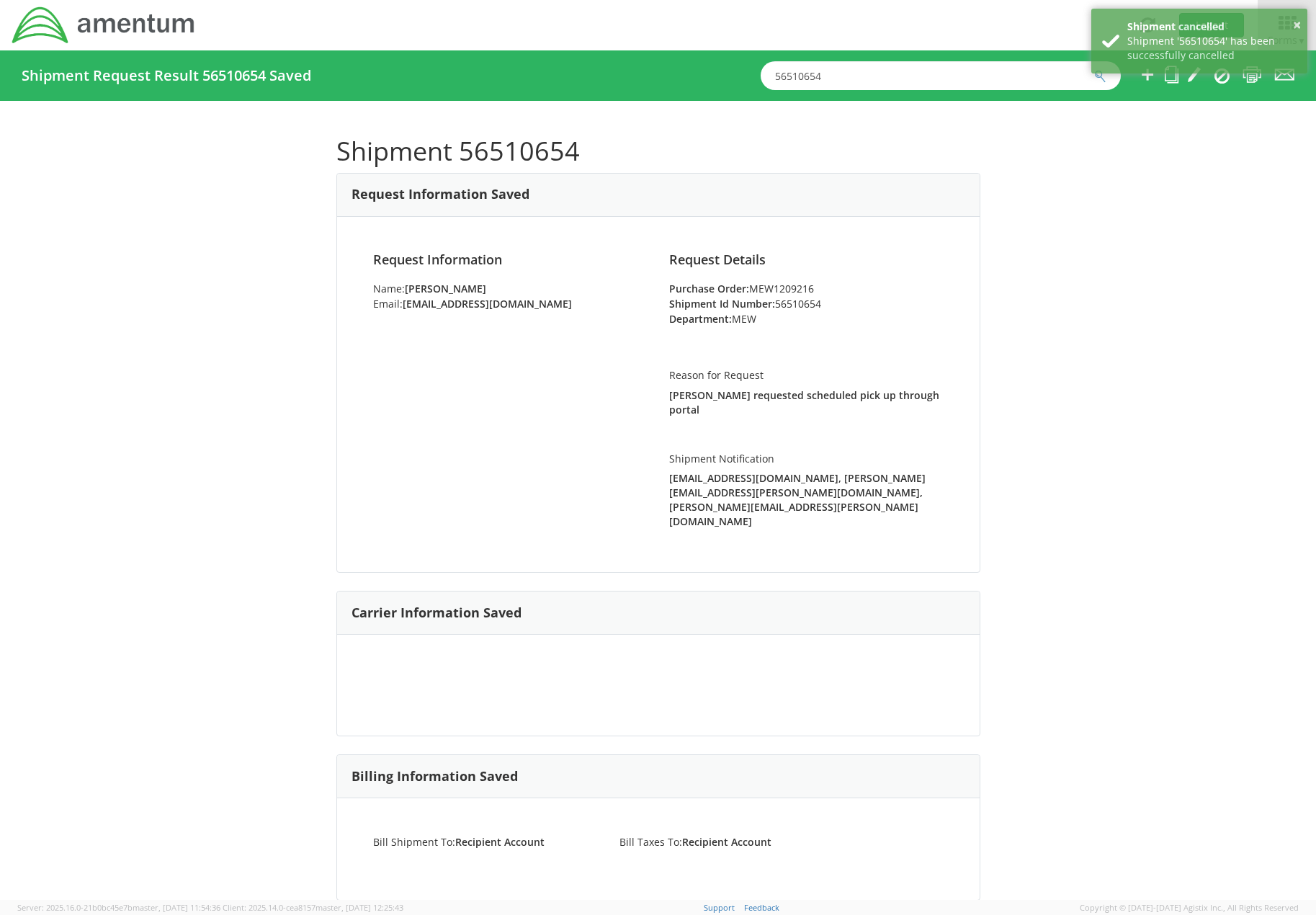
click at [848, 79] on input "56510654" at bounding box center [940, 75] width 360 height 29
drag, startPoint x: 858, startPoint y: 77, endPoint x: 629, endPoint y: 90, distance: 229.4
click at [629, 90] on div "Shipment Request Result 56510654 Saved 56510654" at bounding box center [658, 76] width 1316 height 51
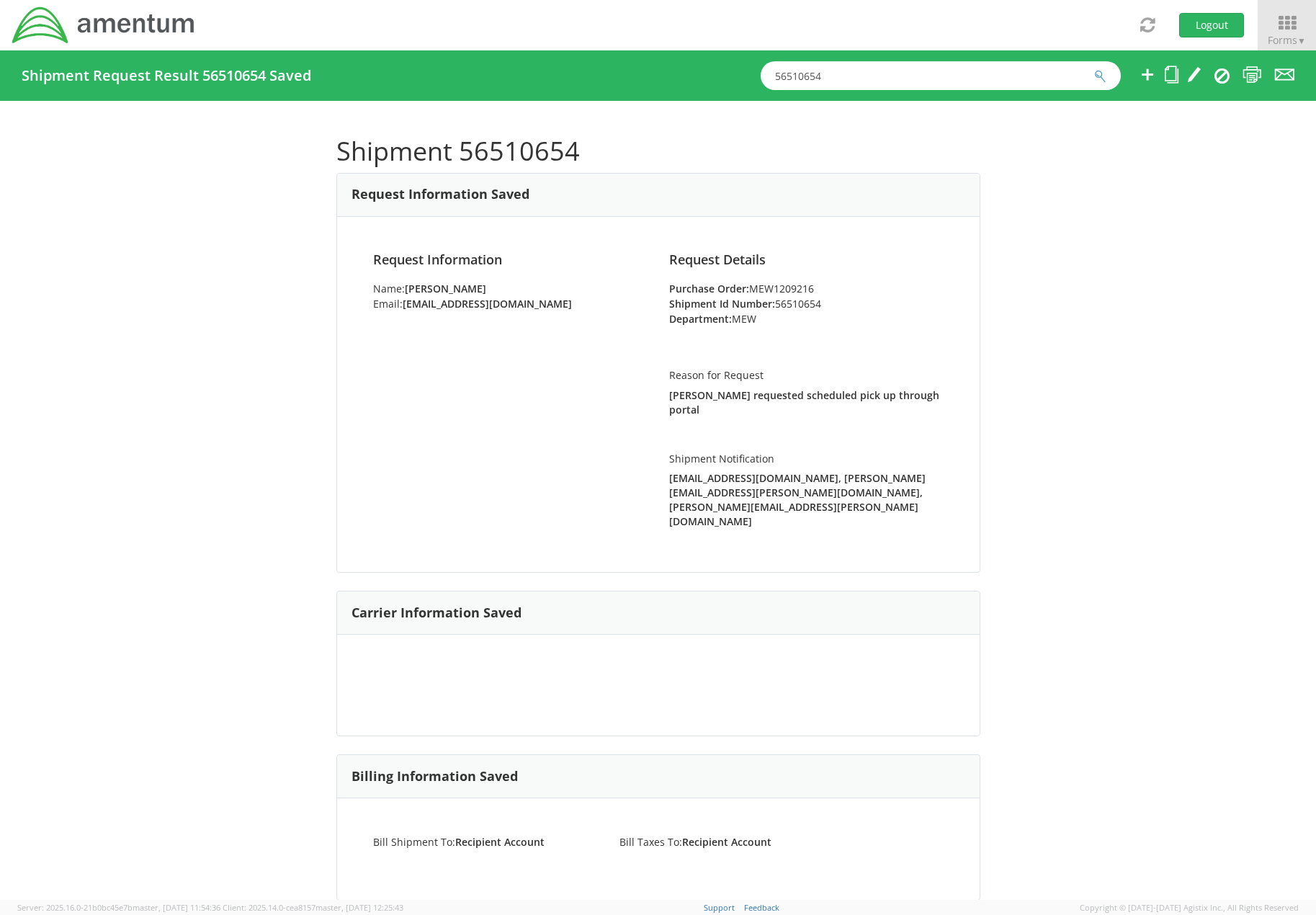
click at [1095, 69] on button "submit" at bounding box center [1100, 77] width 12 height 17
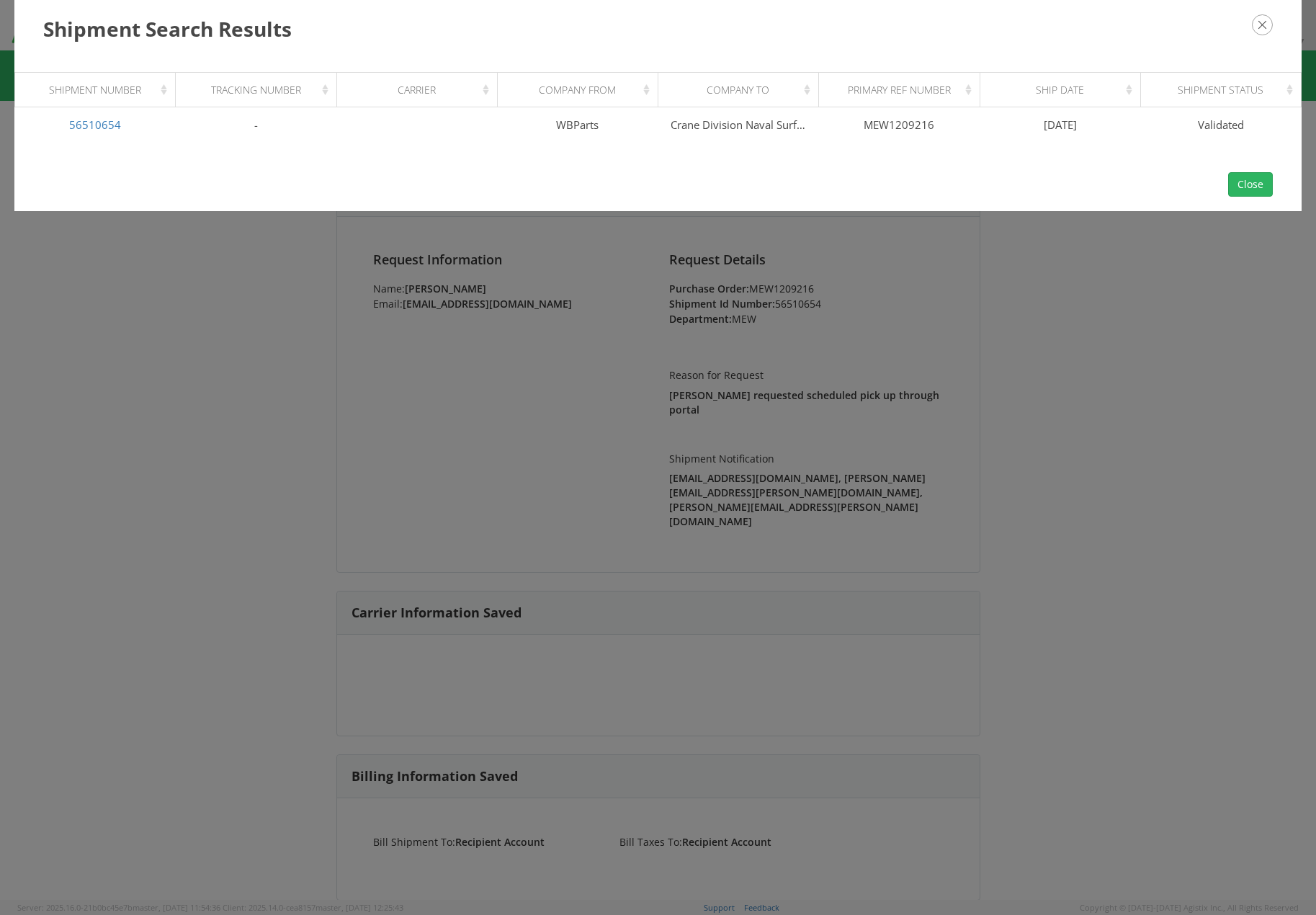
click at [1261, 34] on icon "button" at bounding box center [1262, 24] width 21 height 21
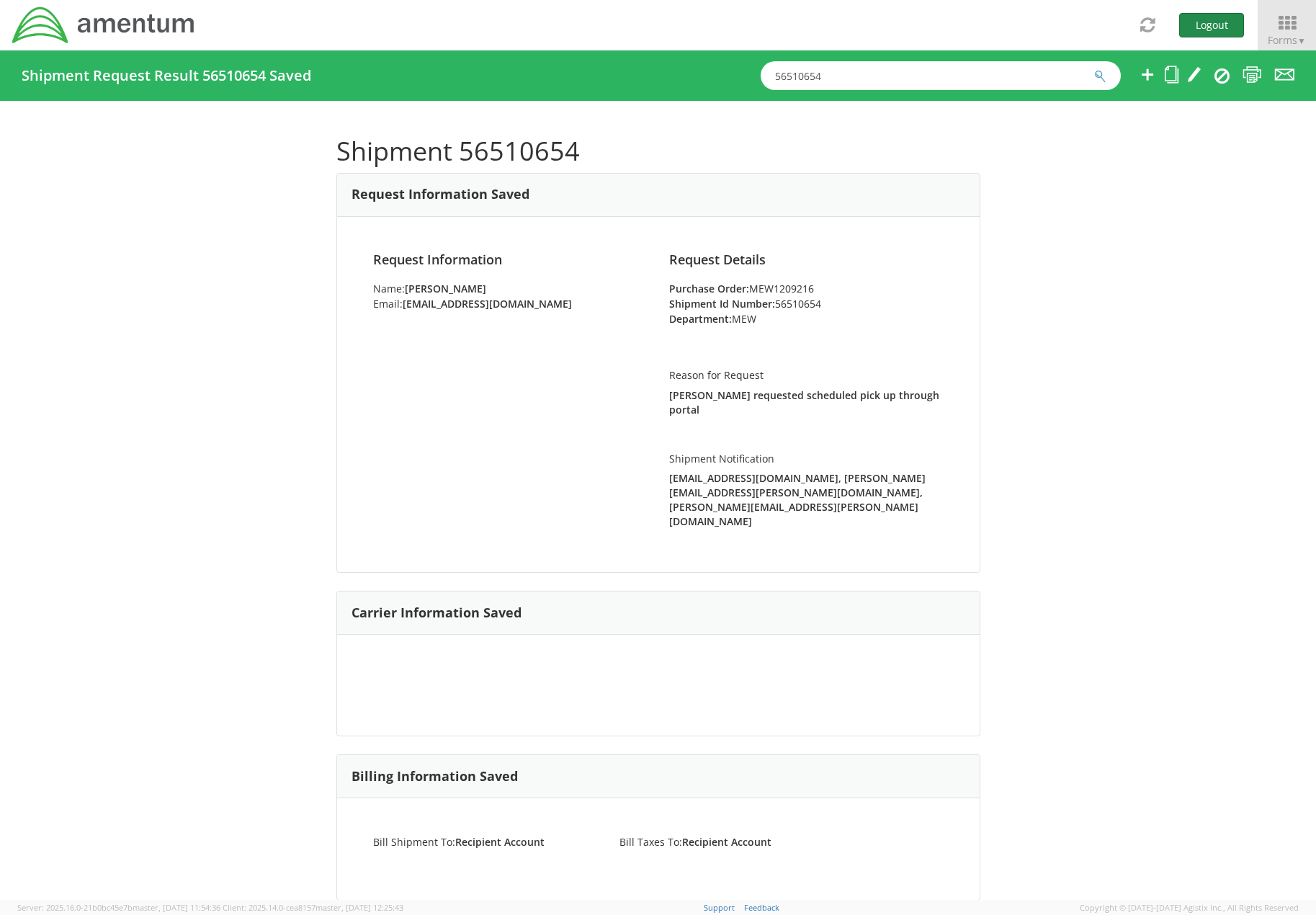
click at [1223, 26] on button "Logout" at bounding box center [1211, 25] width 65 height 25
